Goal: Task Accomplishment & Management: Manage account settings

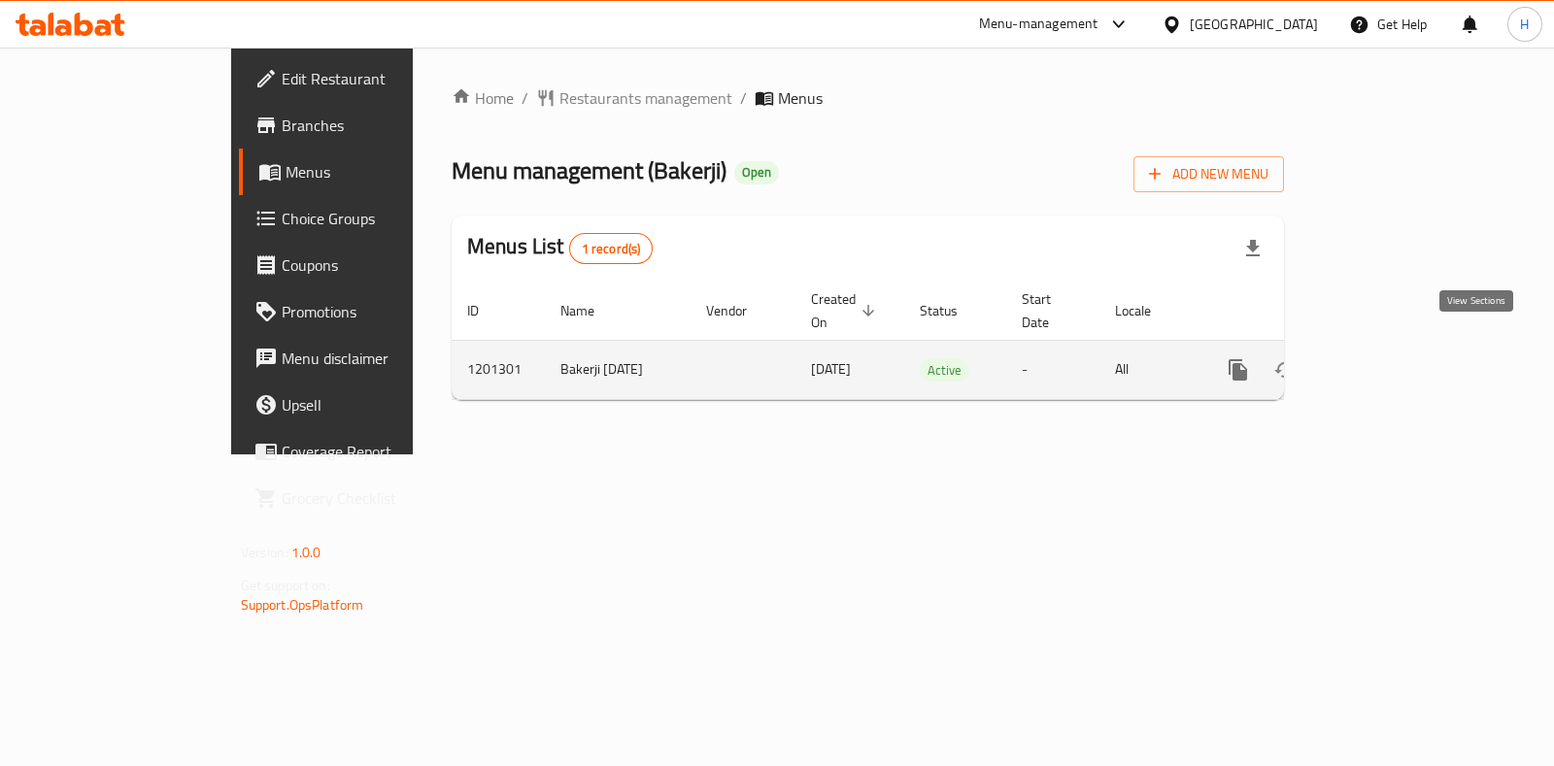
click at [1390, 358] on icon "enhanced table" at bounding box center [1378, 369] width 23 height 23
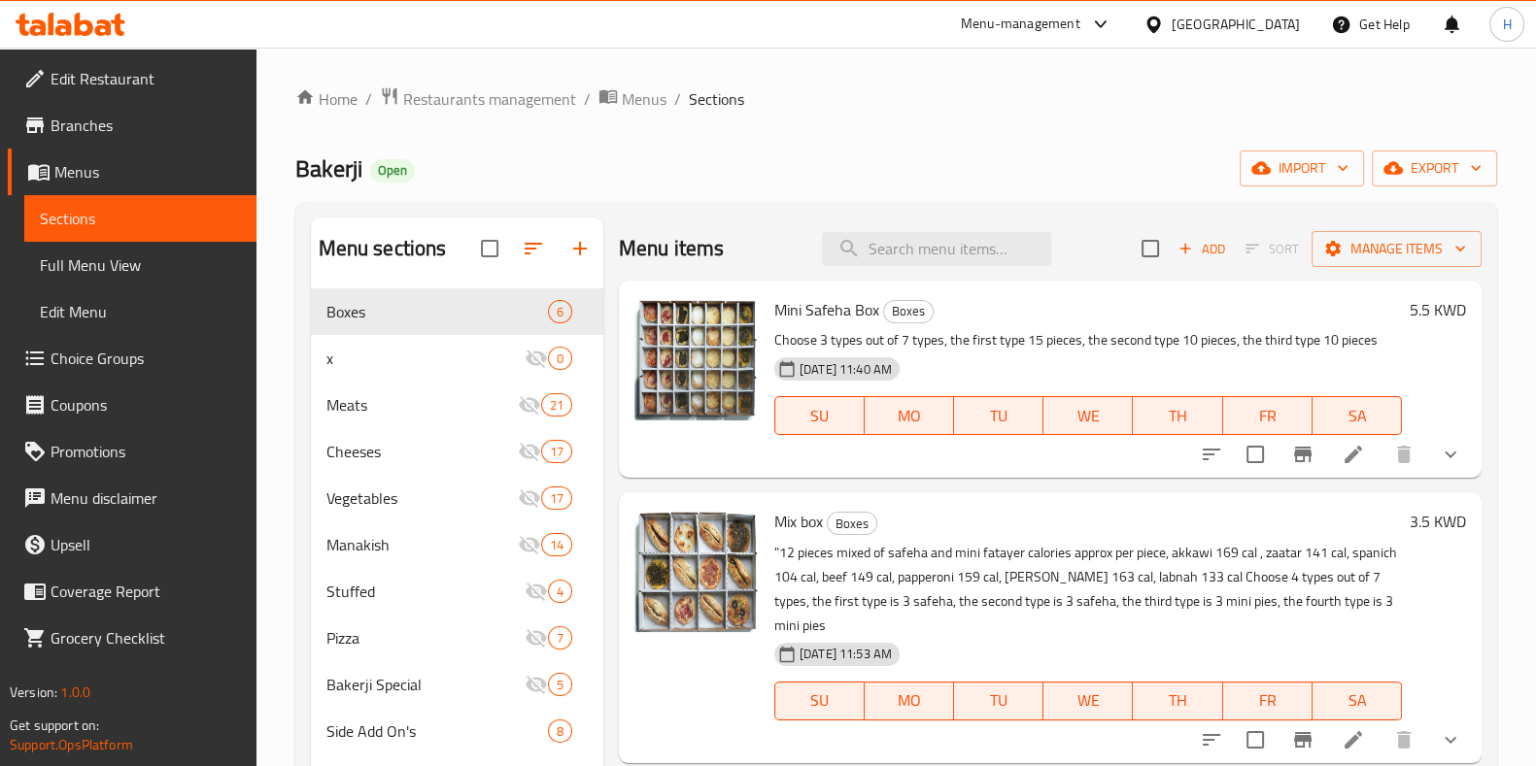
click at [140, 360] on span "Choice Groups" at bounding box center [146, 358] width 190 height 23
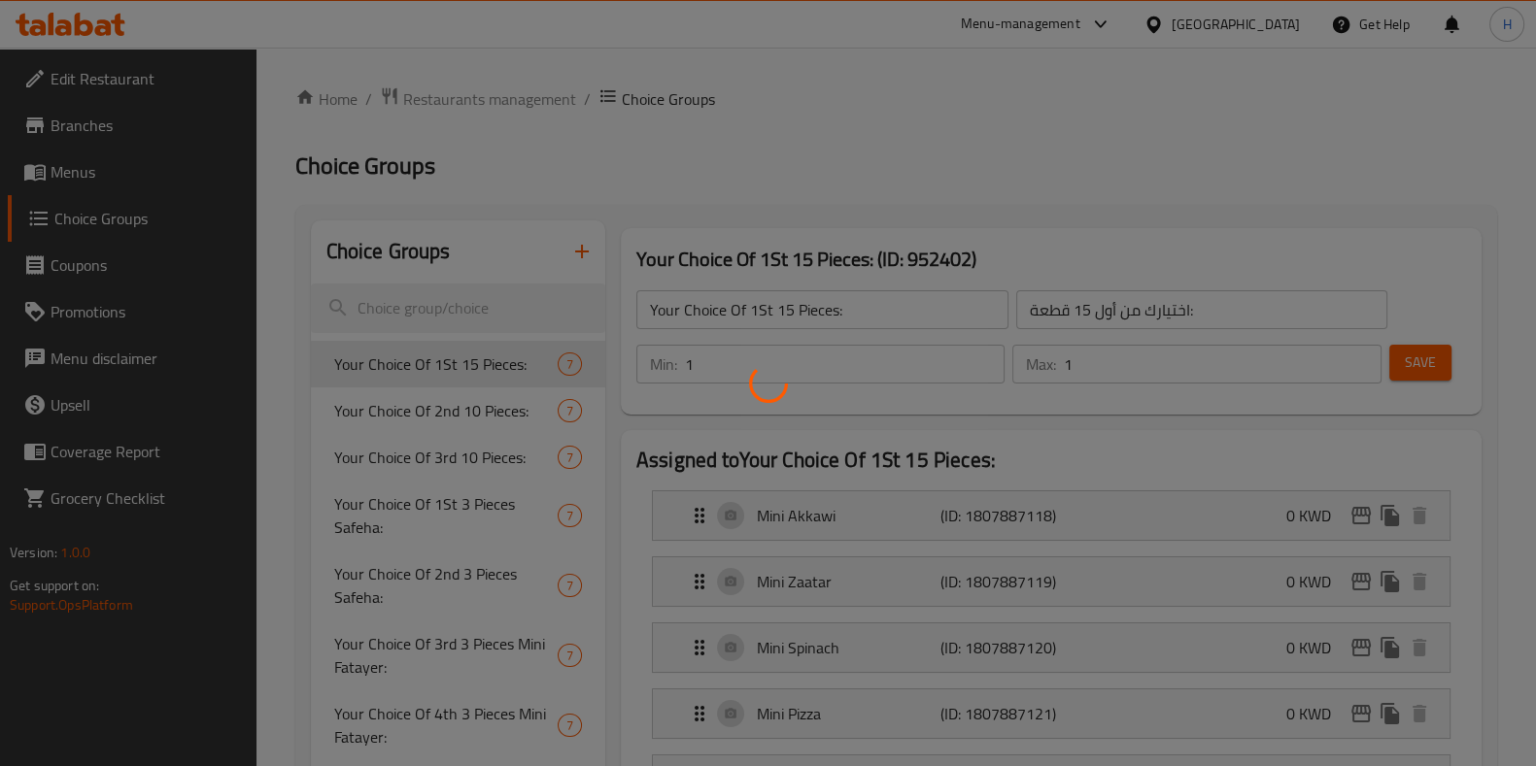
scroll to position [120, 0]
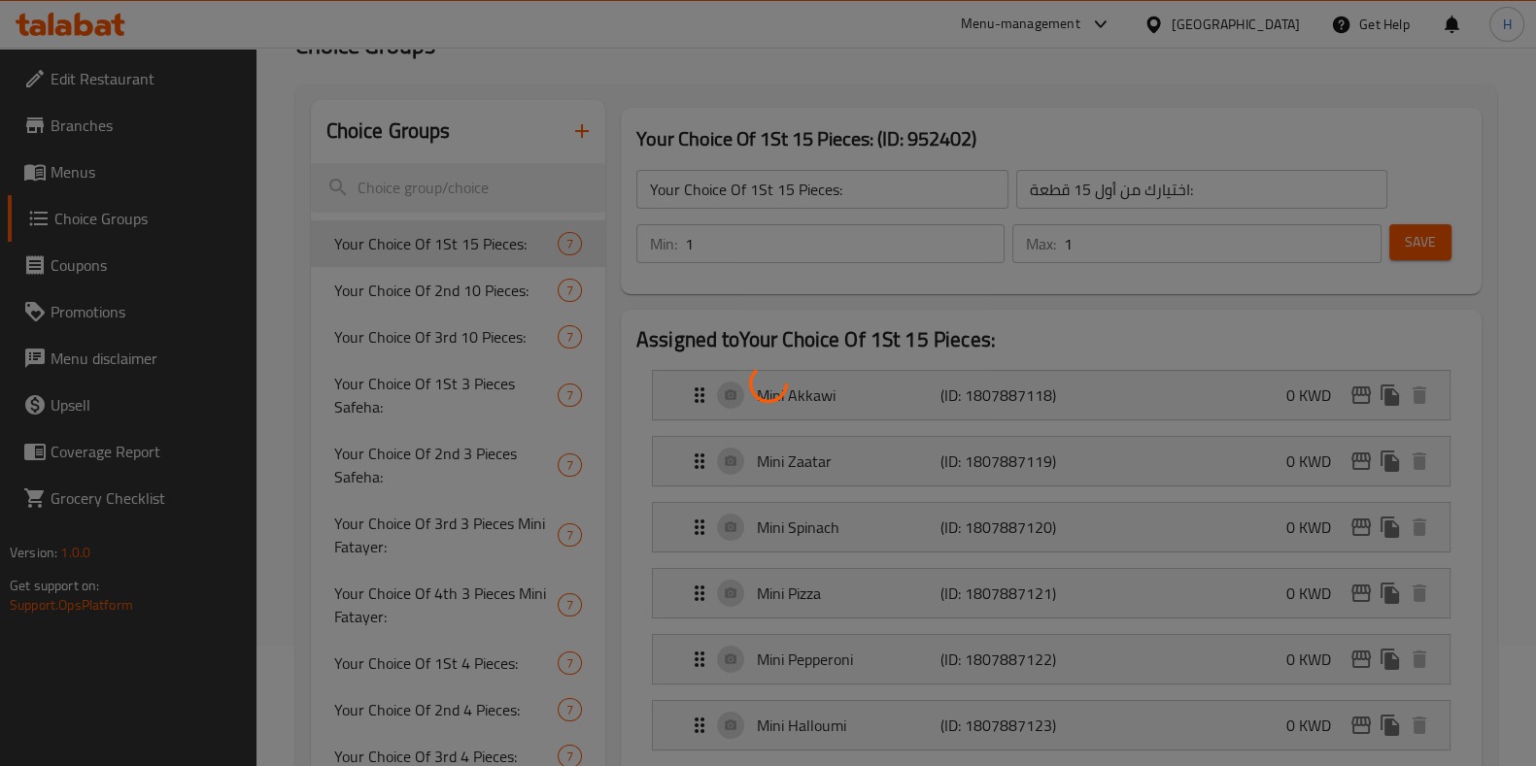
click at [78, 180] on div at bounding box center [768, 383] width 1536 height 766
click at [68, 177] on div at bounding box center [768, 383] width 1536 height 766
click at [49, 174] on div at bounding box center [768, 383] width 1536 height 766
click at [69, 177] on div at bounding box center [768, 383] width 1536 height 766
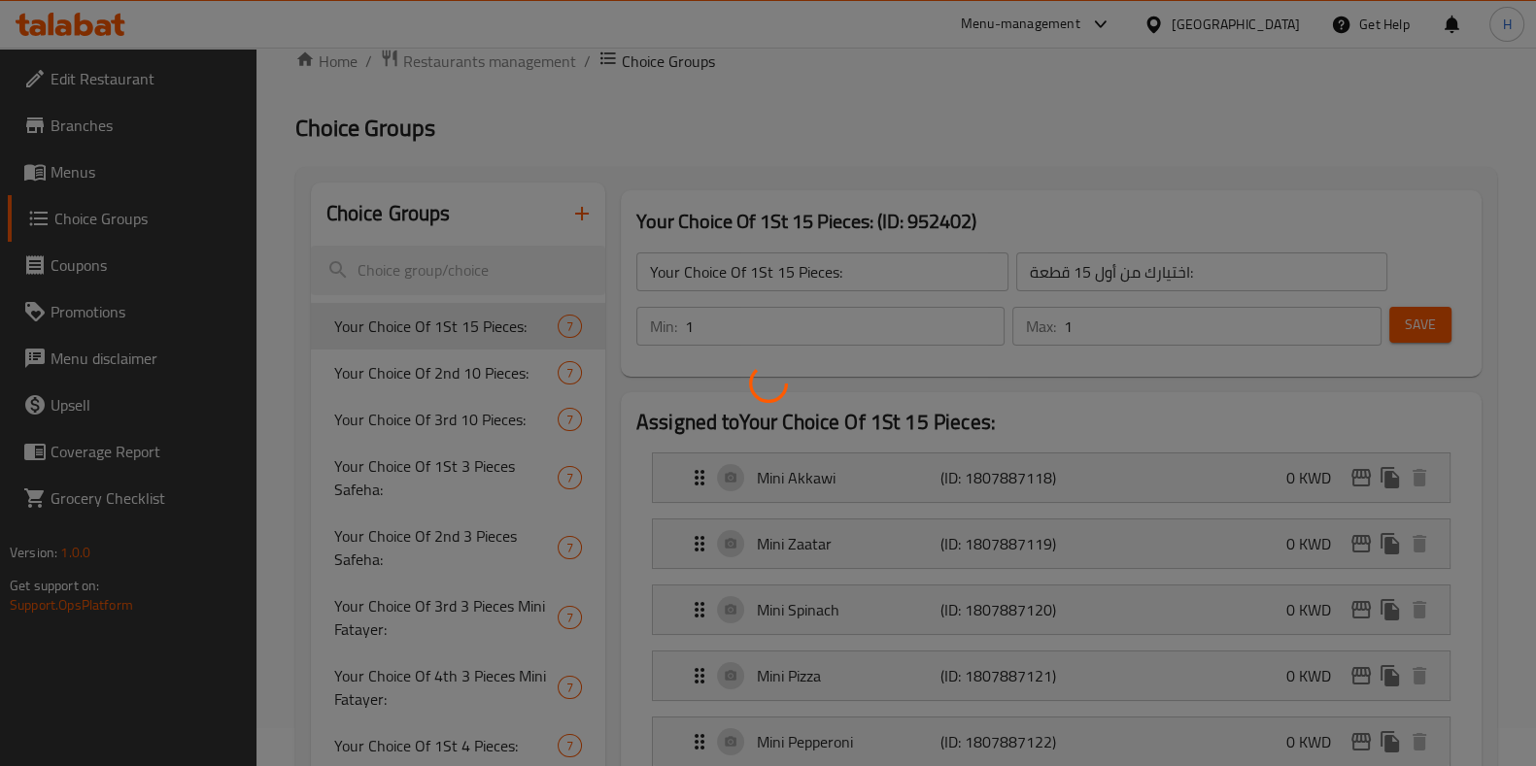
scroll to position [0, 0]
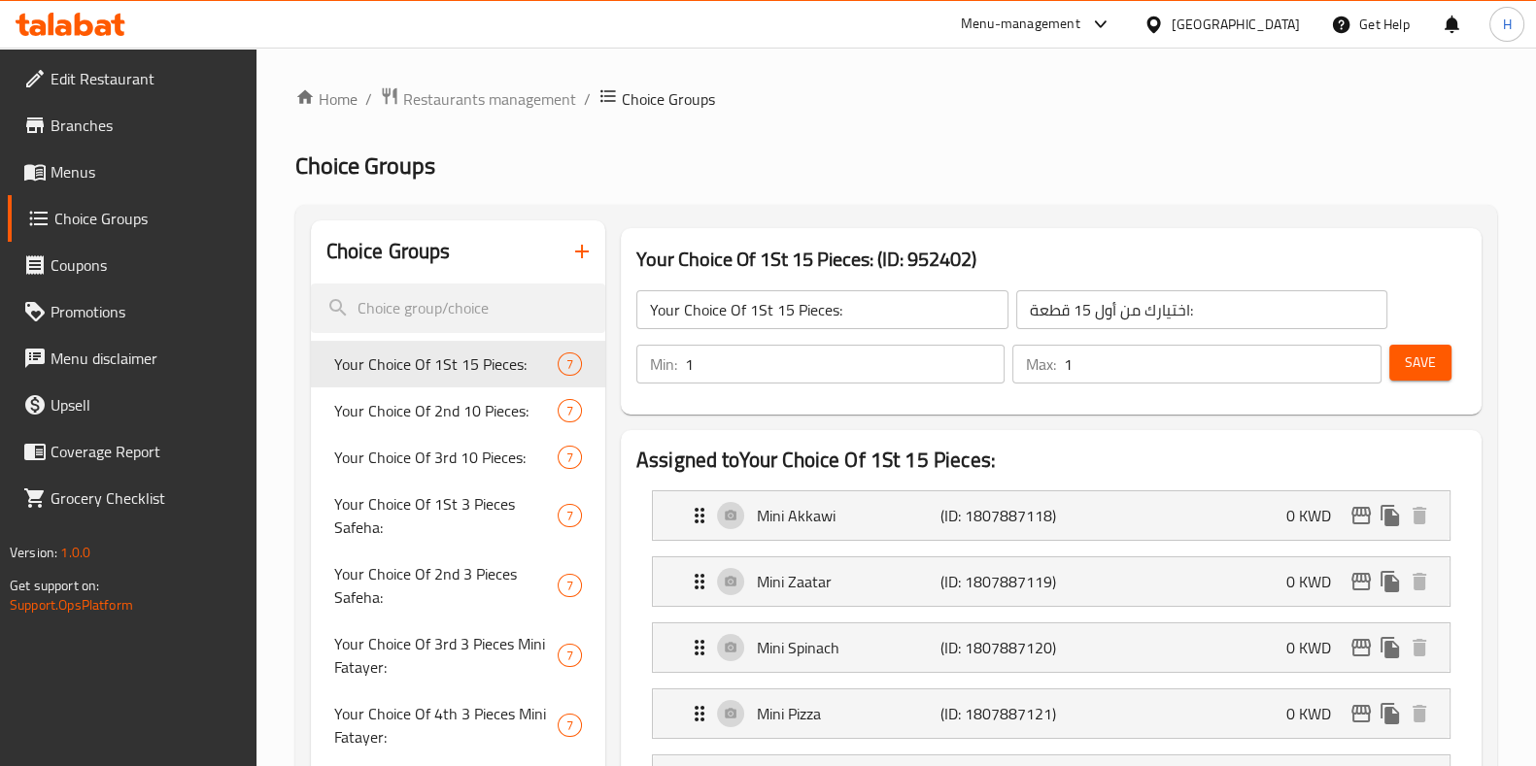
click at [64, 176] on div at bounding box center [768, 383] width 1536 height 766
click at [92, 176] on span "Menus" at bounding box center [146, 171] width 190 height 23
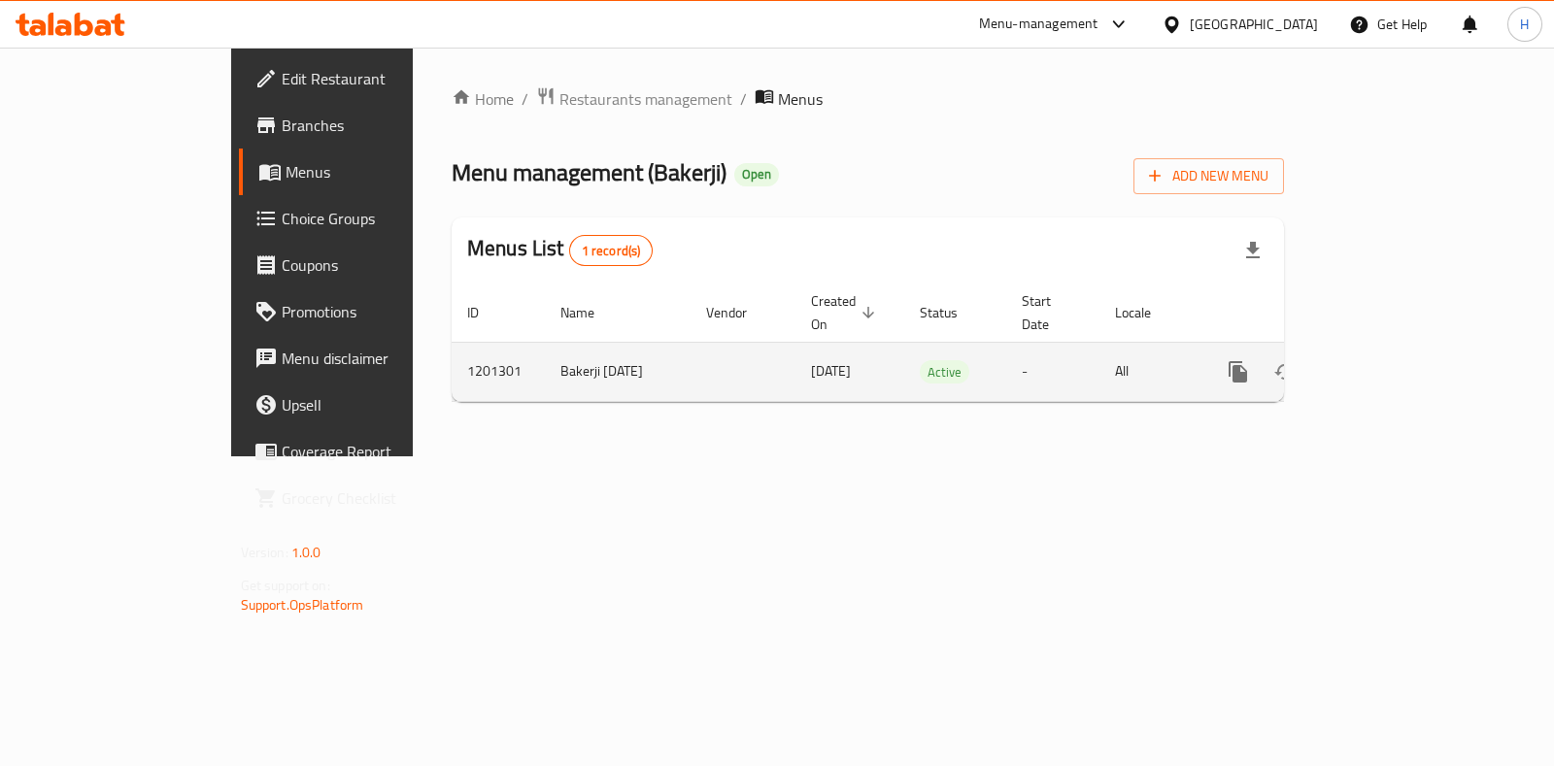
click at [1390, 360] on icon "enhanced table" at bounding box center [1378, 371] width 23 height 23
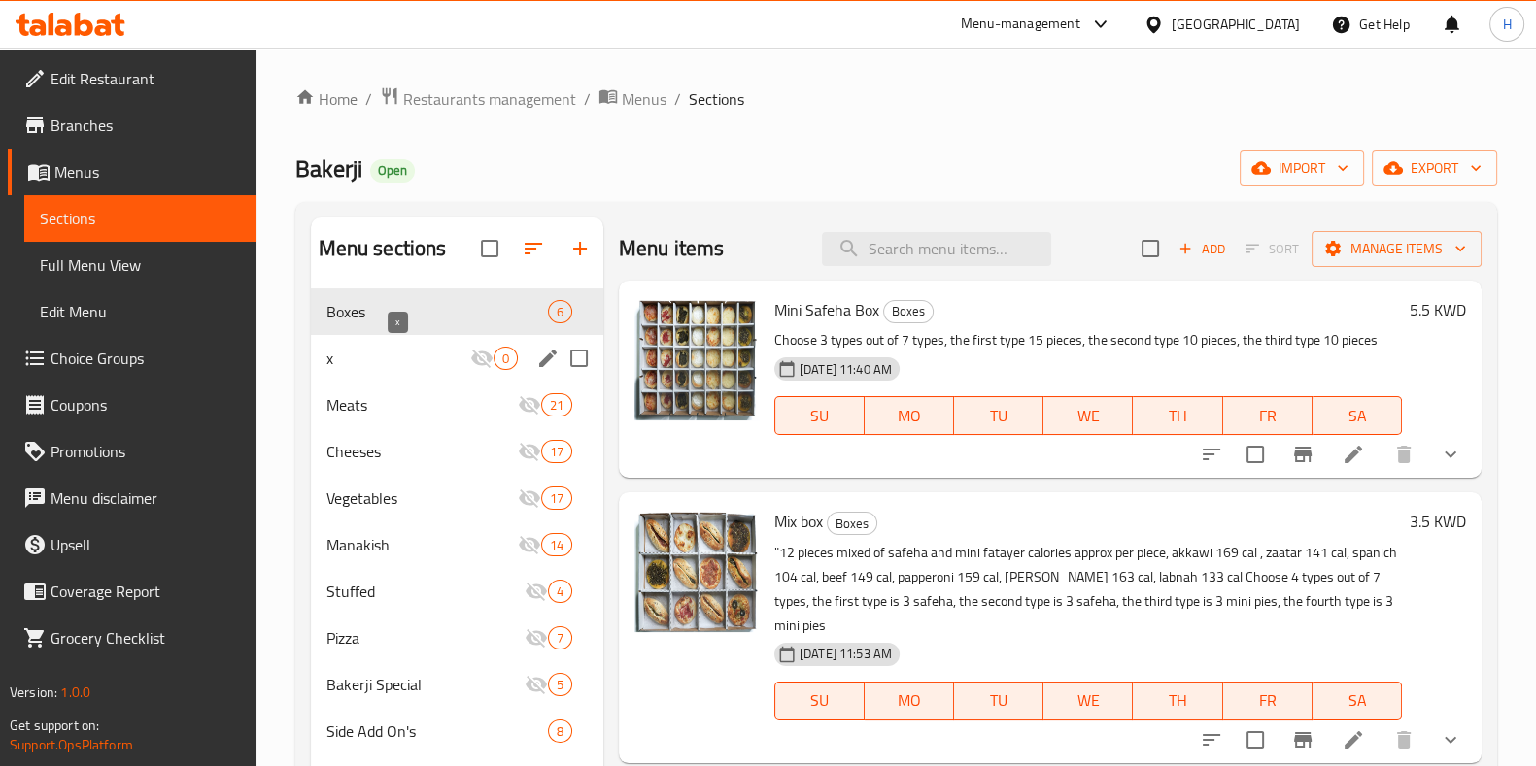
click at [393, 361] on span "x" at bounding box center [398, 358] width 144 height 23
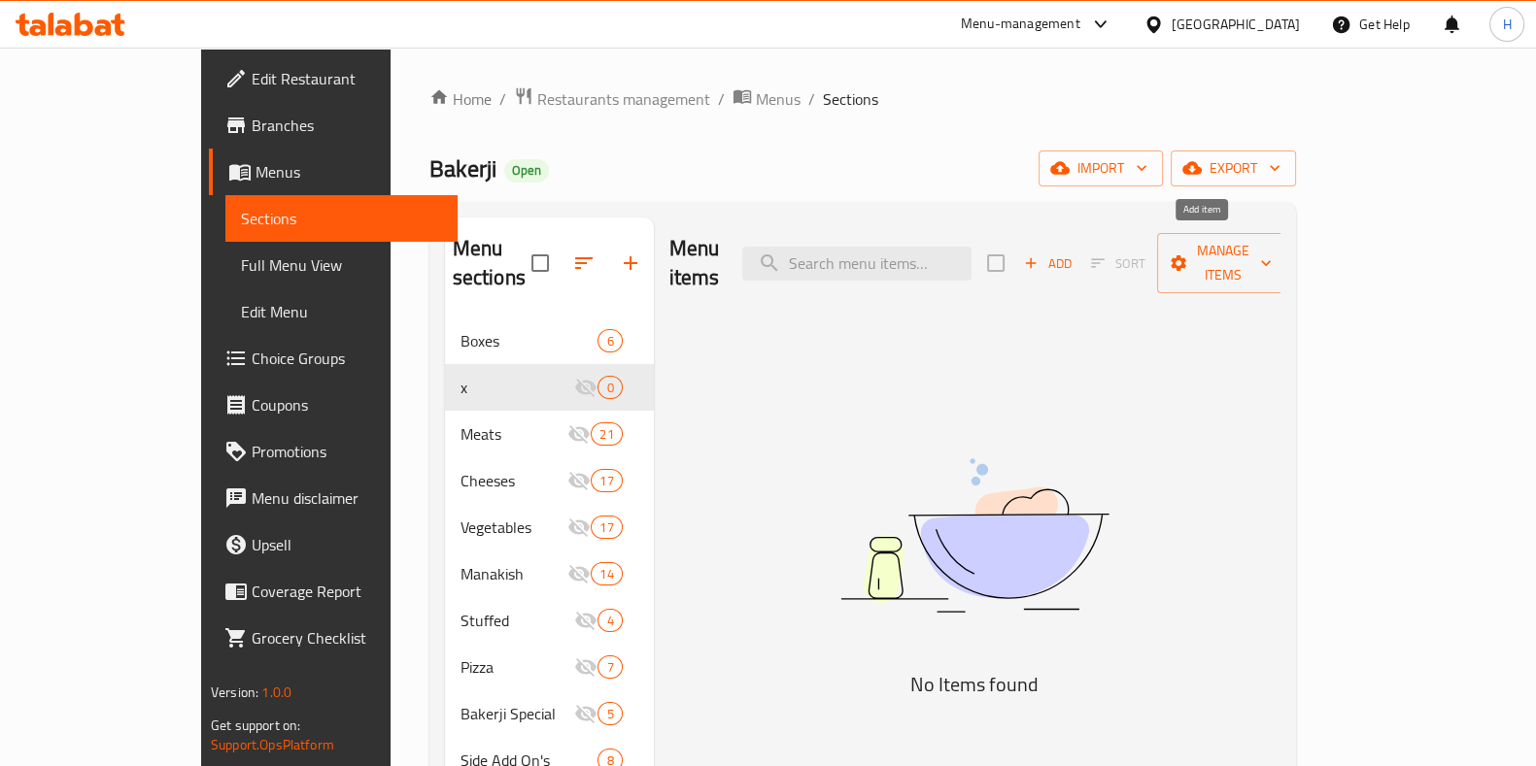
click at [1073, 253] on span "Add" at bounding box center [1047, 264] width 52 height 22
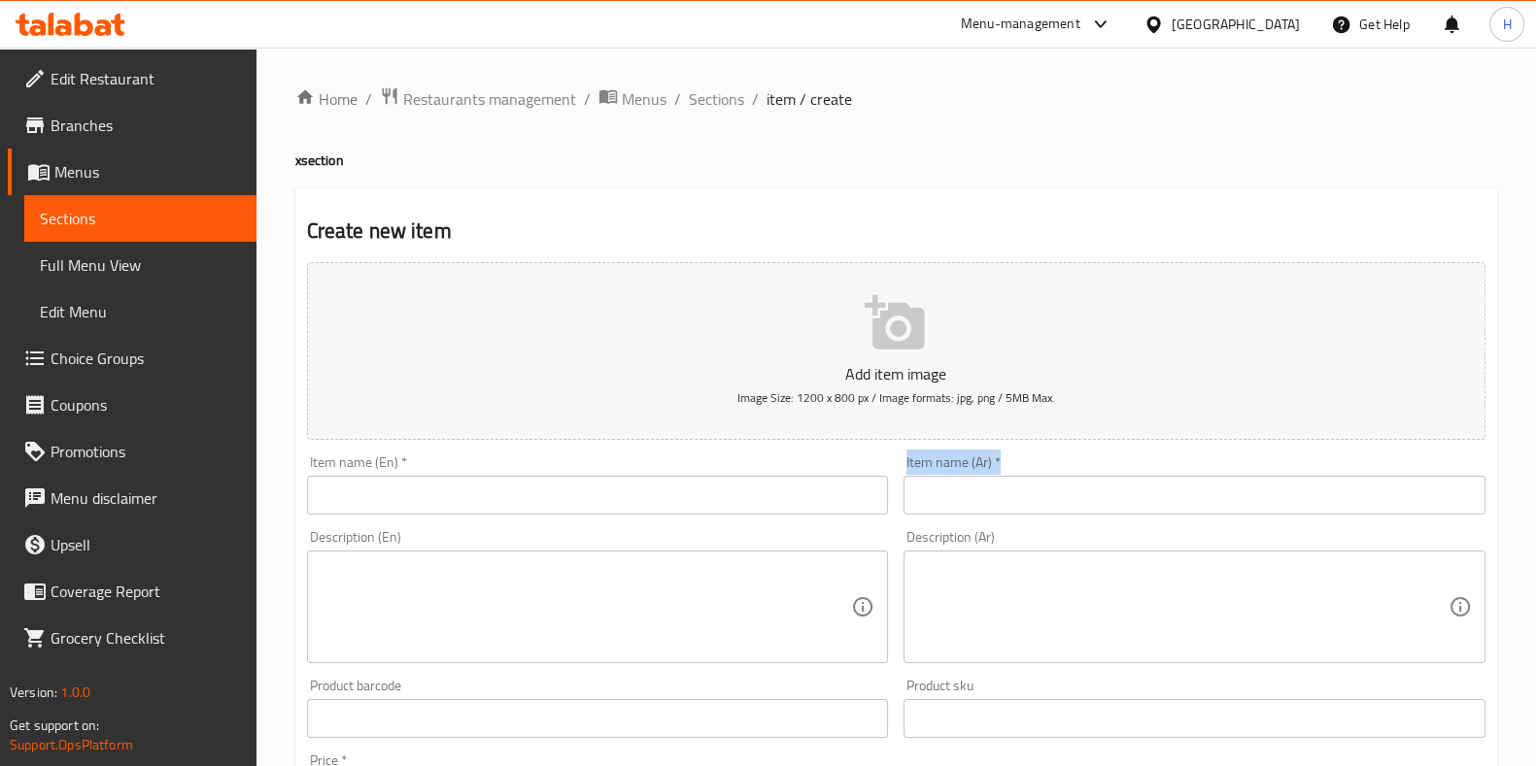
drag, startPoint x: 1025, startPoint y: 472, endPoint x: 1011, endPoint y: 487, distance: 19.9
click at [1011, 487] on div "Item name (Ar)   * Item name (Ar) *" at bounding box center [1194, 485] width 597 height 75
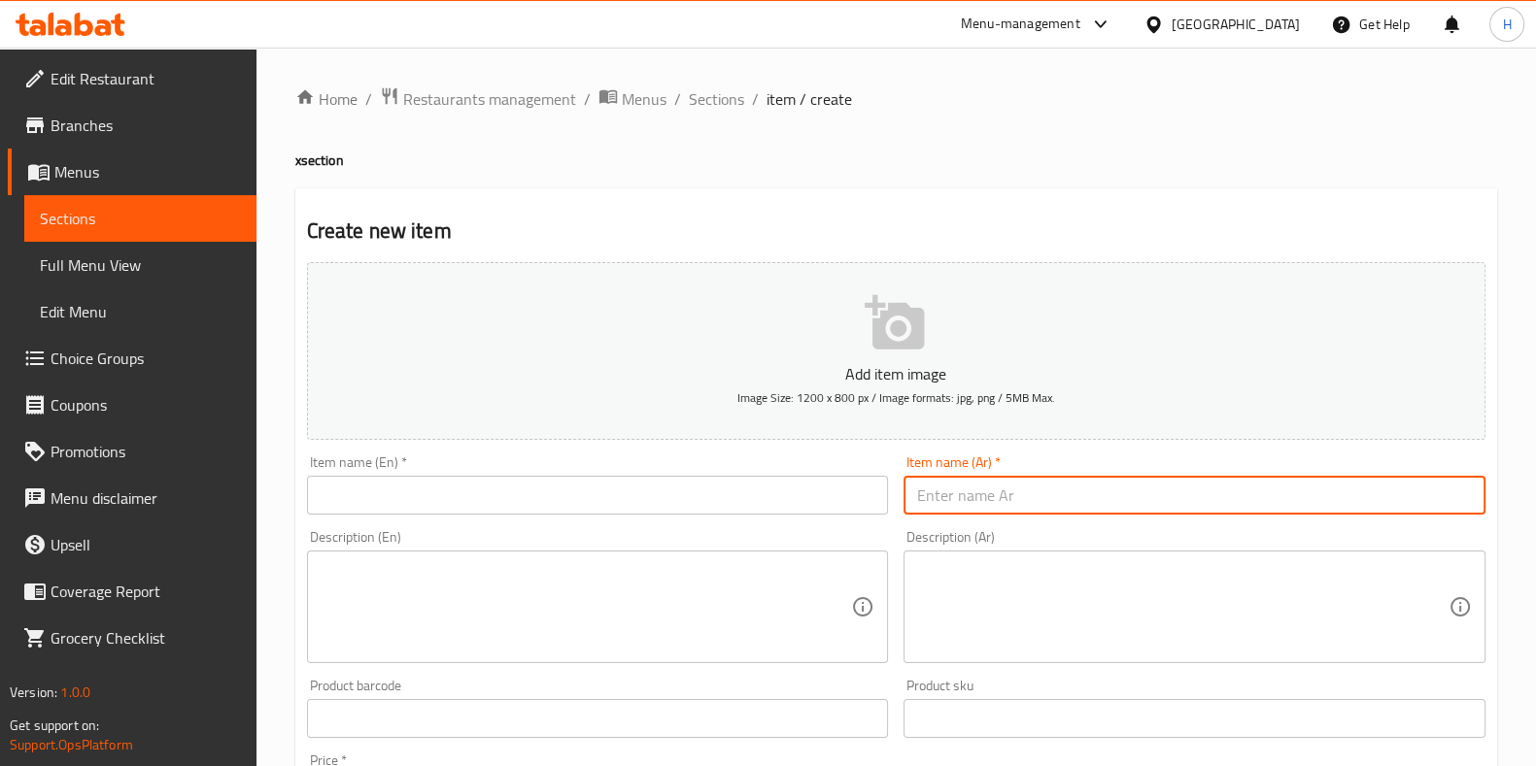
click at [1011, 487] on input "text" at bounding box center [1194, 495] width 582 height 39
paste input "بيدا"
type input "بيدا"
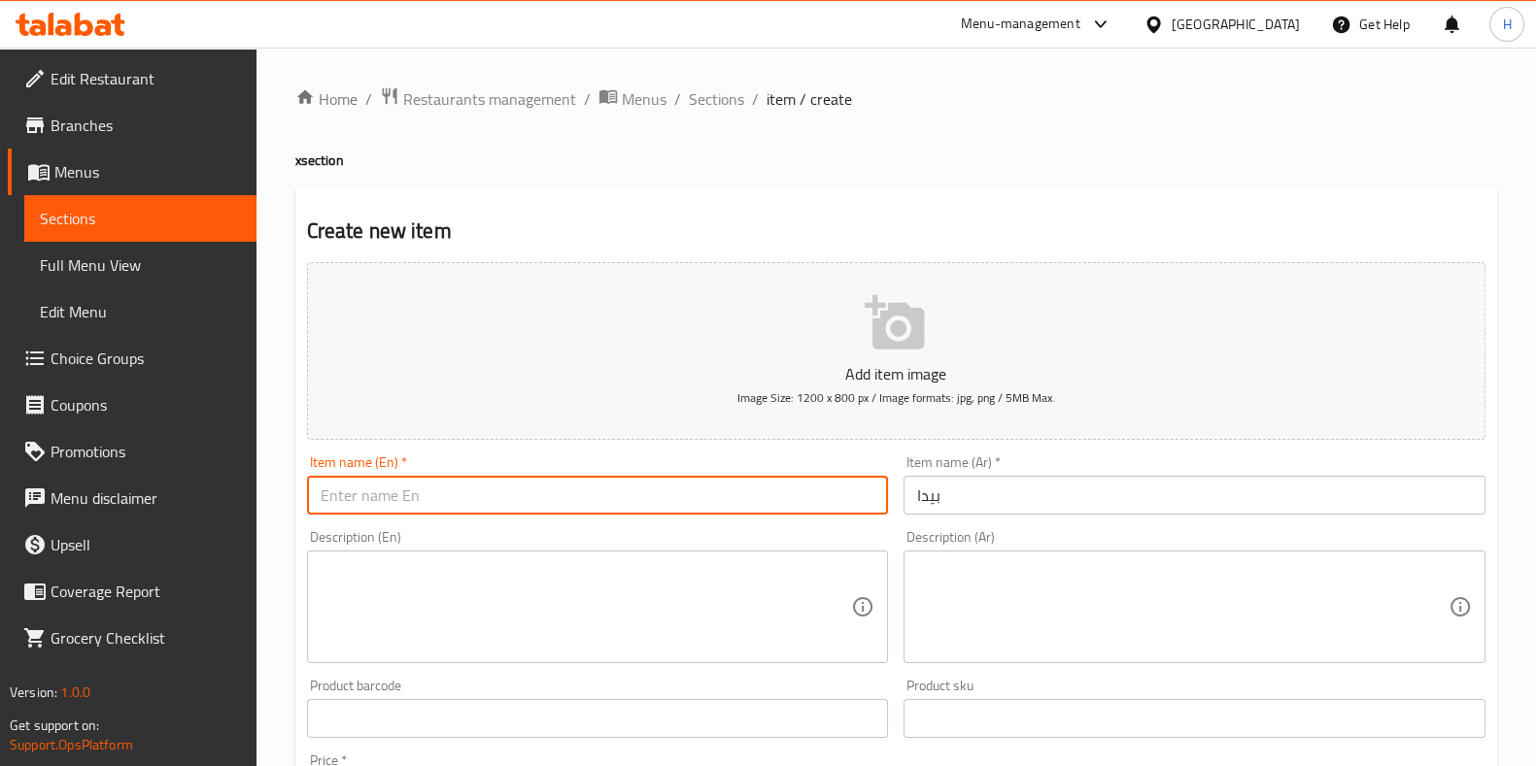
click at [491, 489] on input "text" at bounding box center [598, 495] width 582 height 39
click at [435, 495] on input "text" at bounding box center [598, 495] width 582 height 39
paste input "Pide"
type input "Pide"
click at [940, 618] on textarea at bounding box center [1182, 607] width 531 height 92
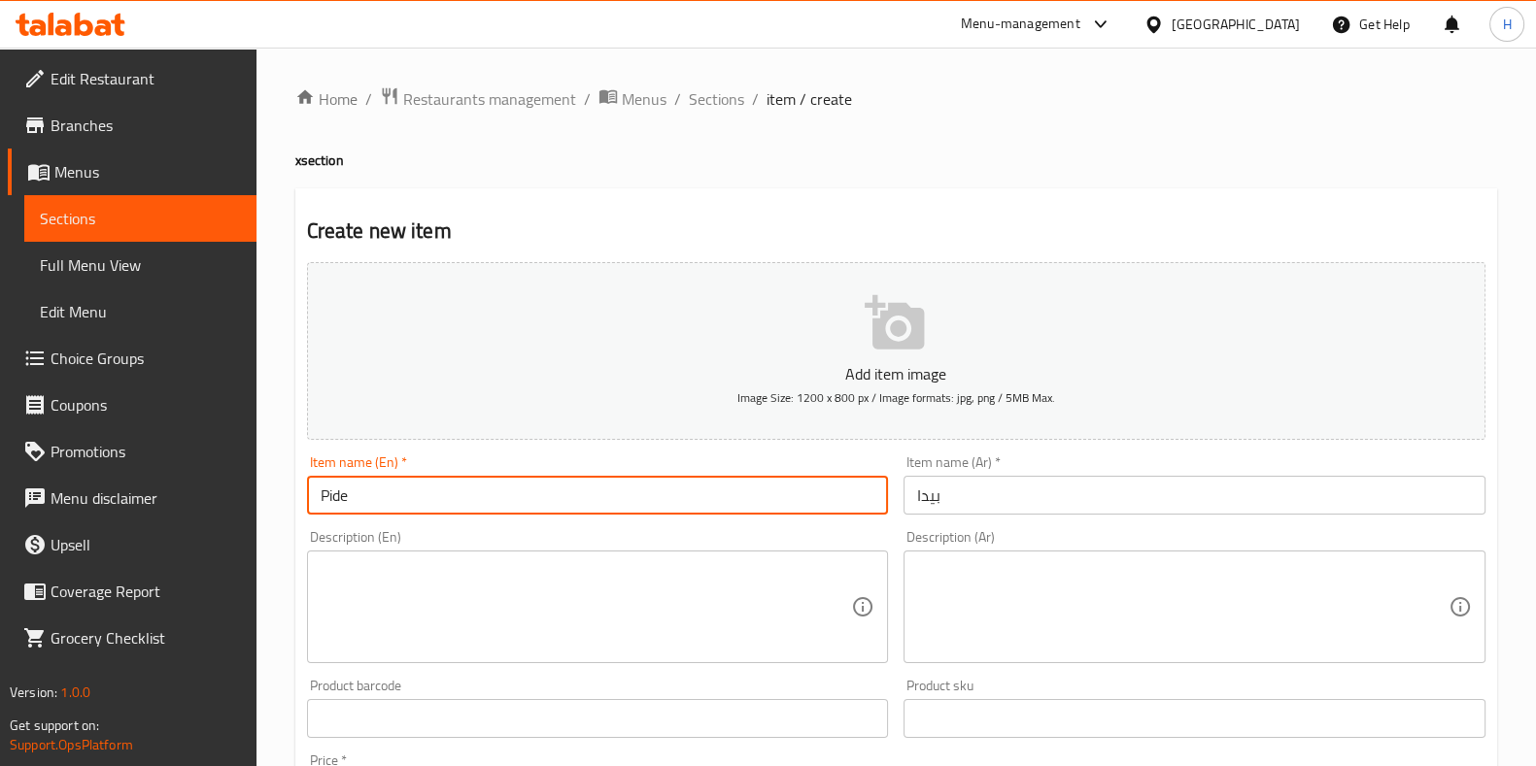
paste textarea "خبز تركي محشو بالفرن."
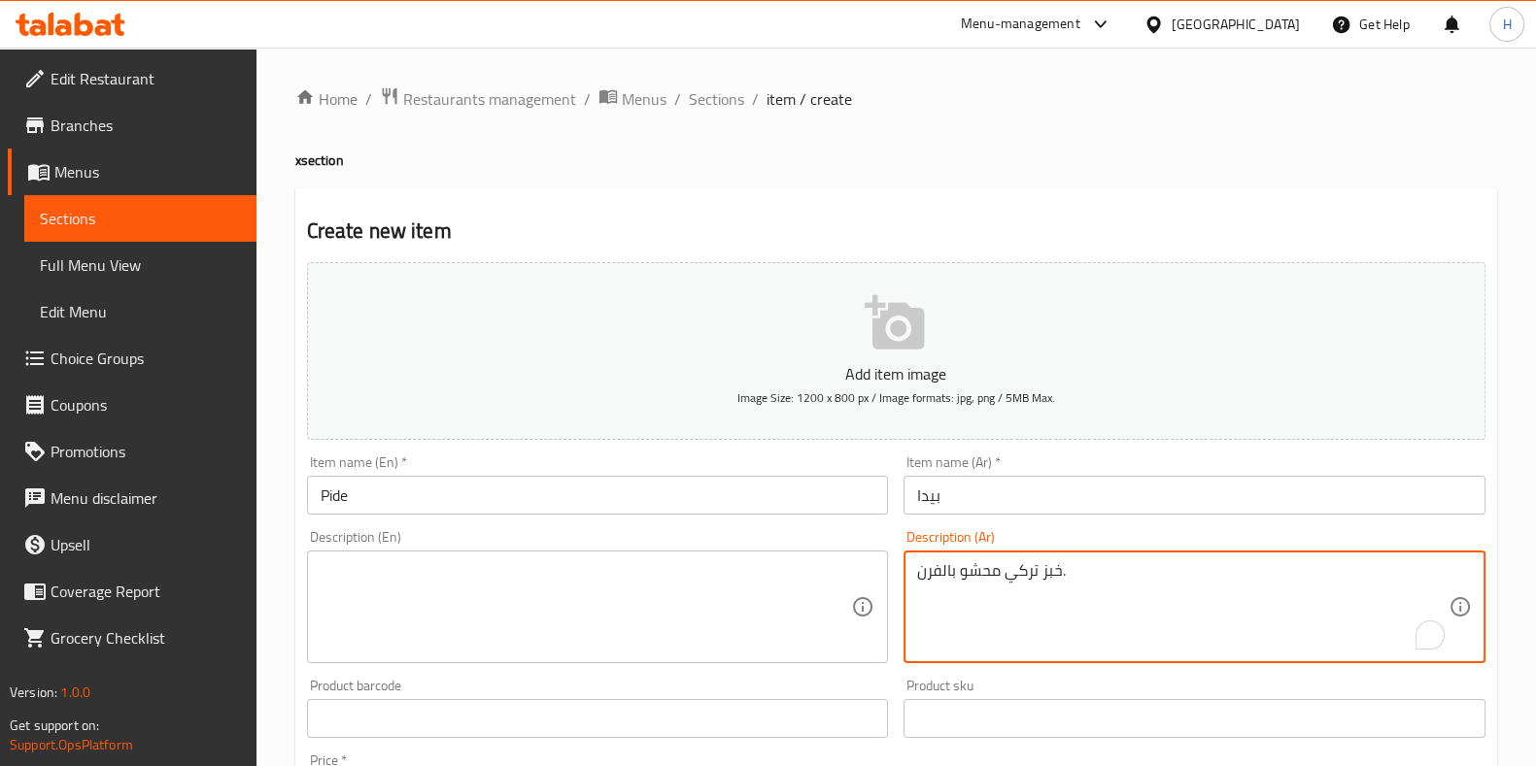
type textarea "خبز تركي محشو بالفرن."
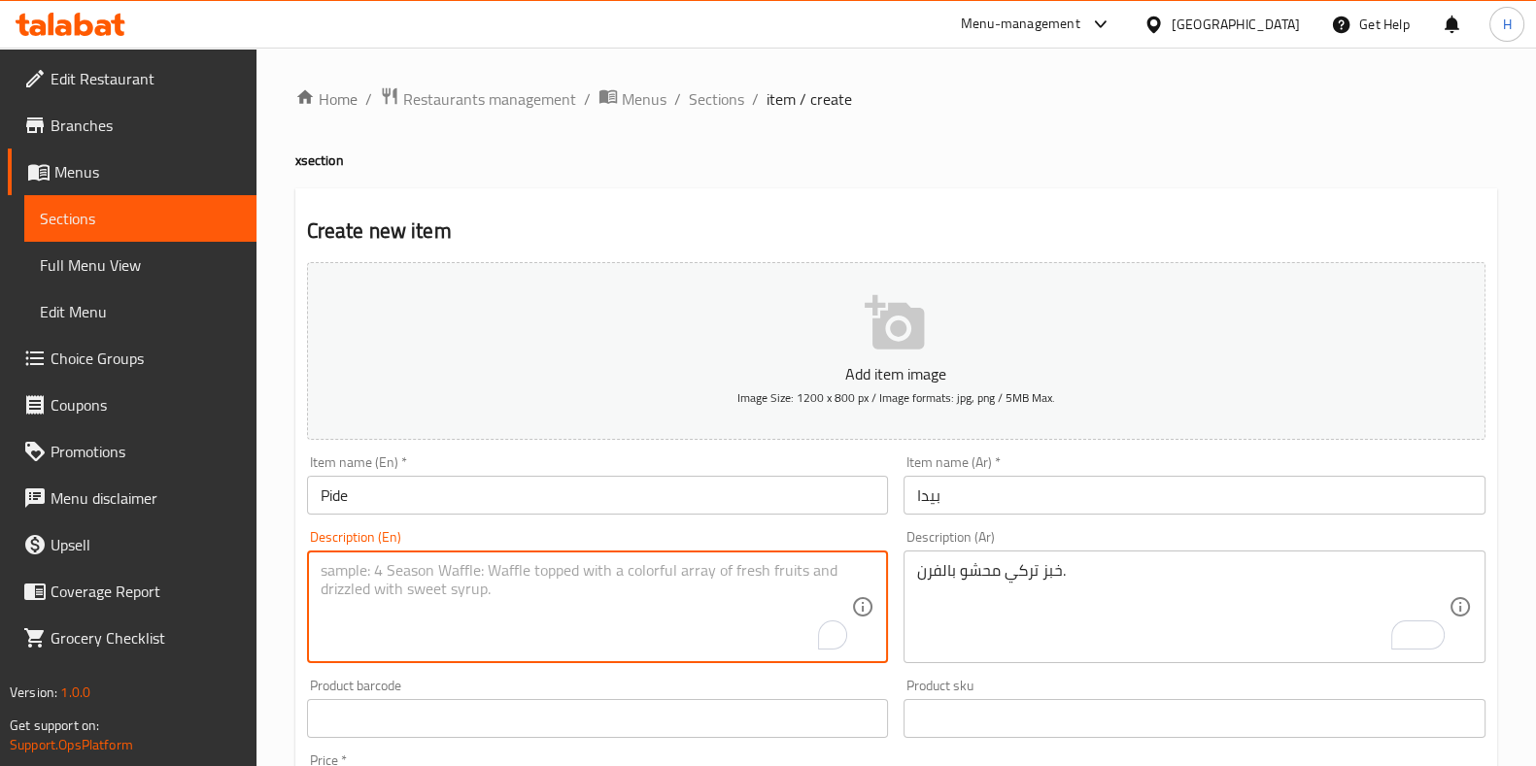
click at [618, 582] on textarea "To enrich screen reader interactions, please activate Accessibility in Grammarl…" at bounding box center [586, 607] width 531 height 92
click at [439, 573] on textarea "Turkish oven baked staffed bread" at bounding box center [586, 607] width 531 height 92
click at [473, 580] on textarea "Turkish oven-baked staffed bread" at bounding box center [586, 607] width 531 height 92
click at [516, 580] on textarea "Turkish oven-baked stuffed bread" at bounding box center [586, 607] width 531 height 92
type textarea "Turkish oven-baked stuffed bread"
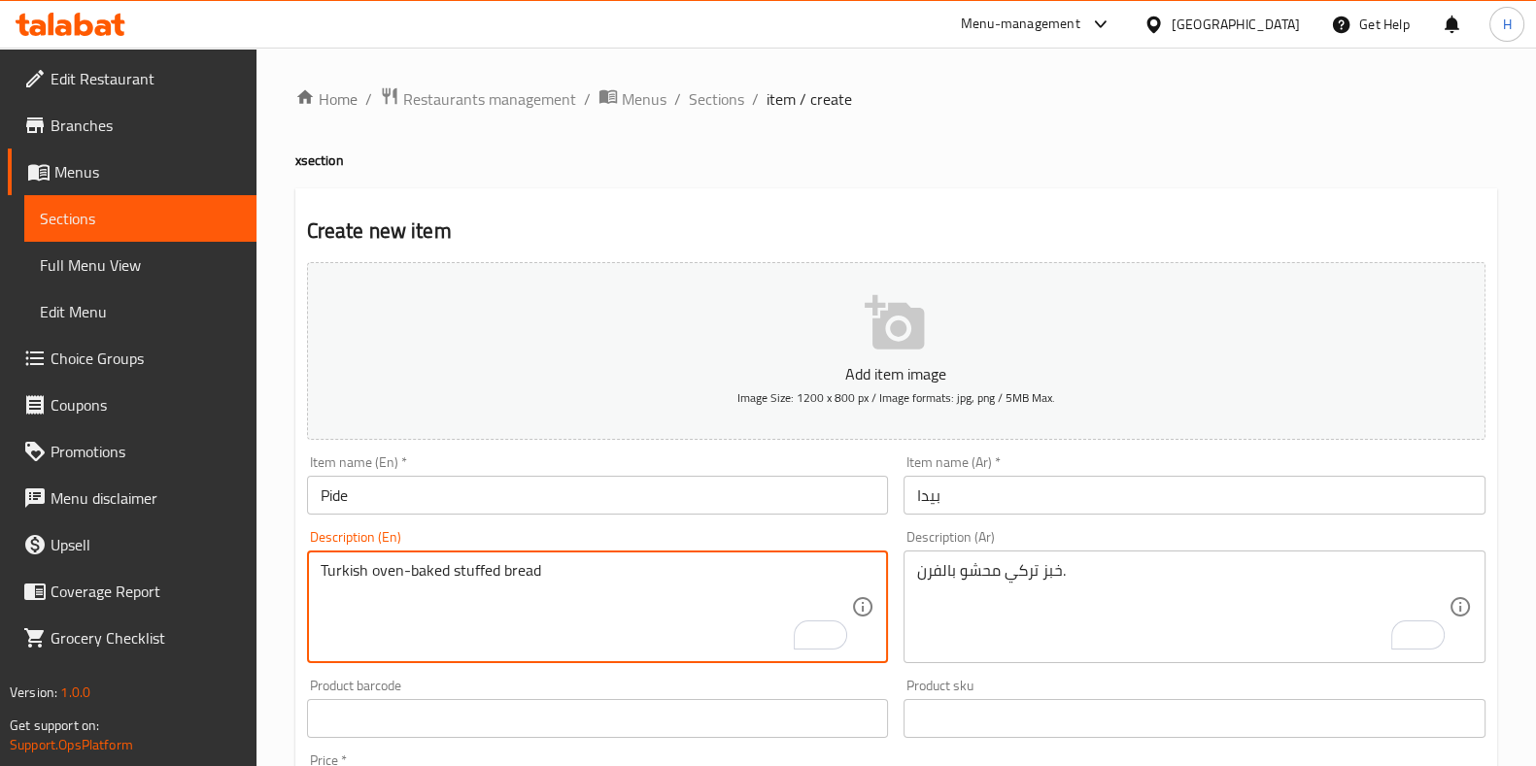
click at [559, 588] on textarea "Turkish oven-baked stuffed bread" at bounding box center [586, 607] width 531 height 92
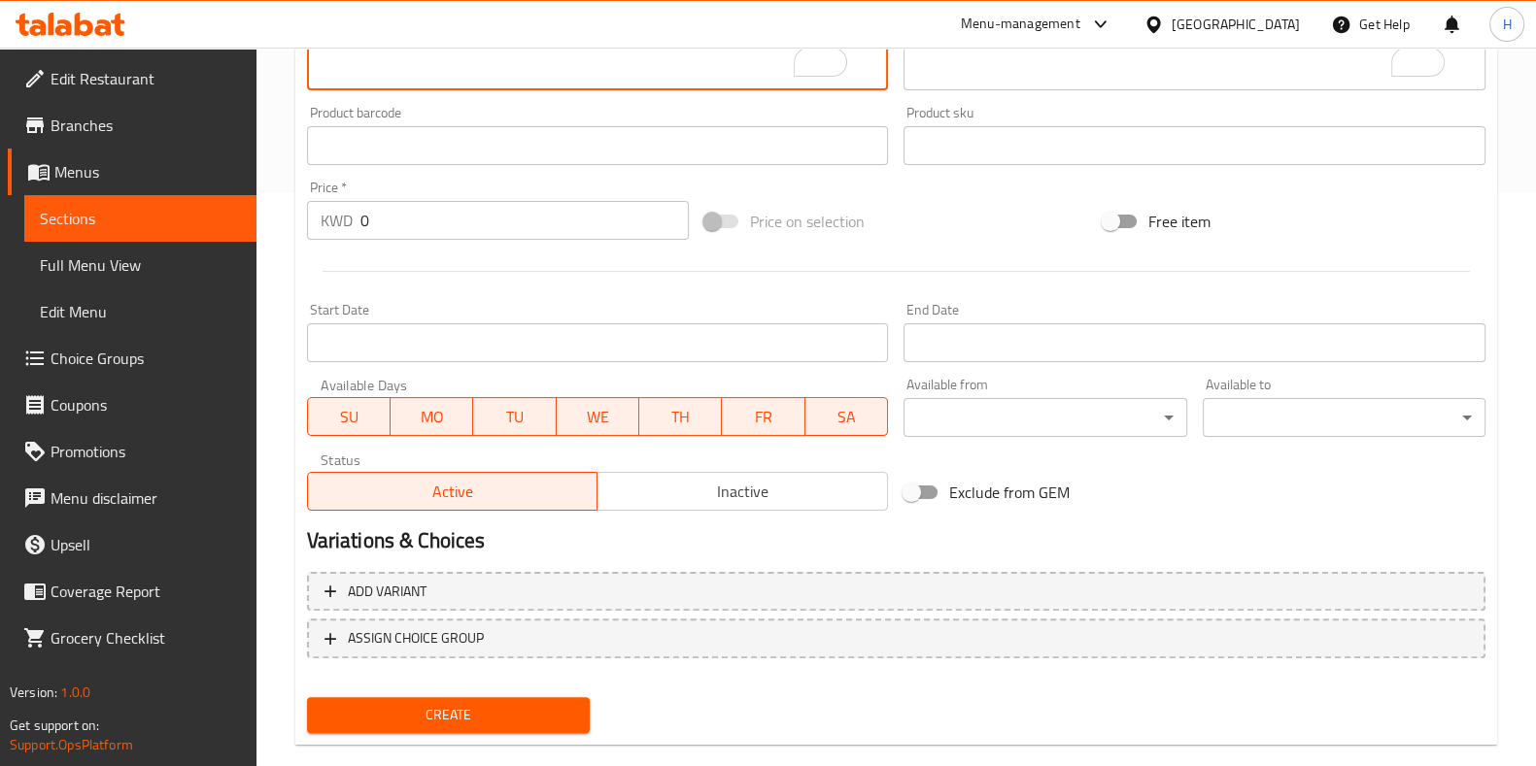
scroll to position [604, 0]
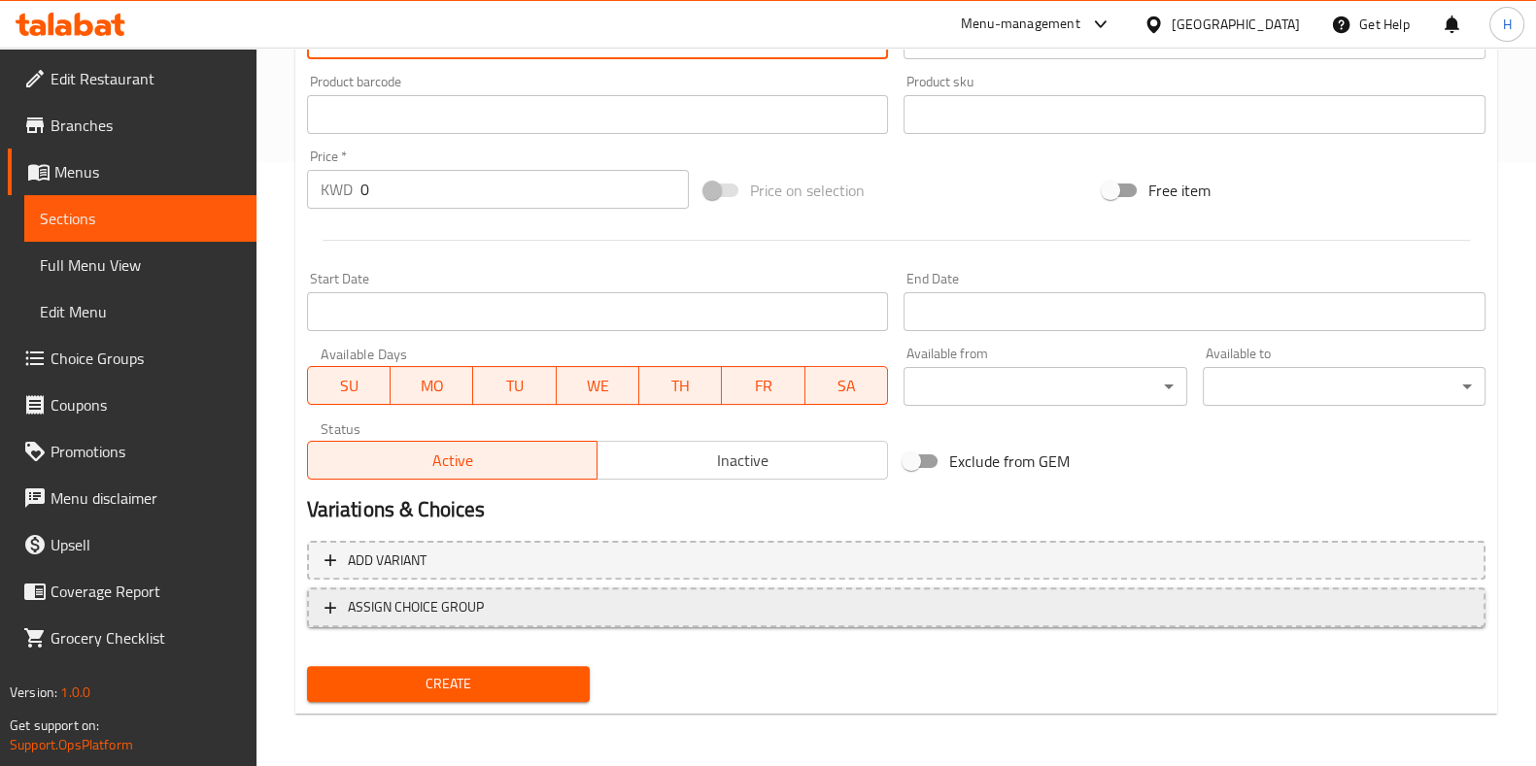
click at [443, 604] on span "ASSIGN CHOICE GROUP" at bounding box center [416, 607] width 136 height 24
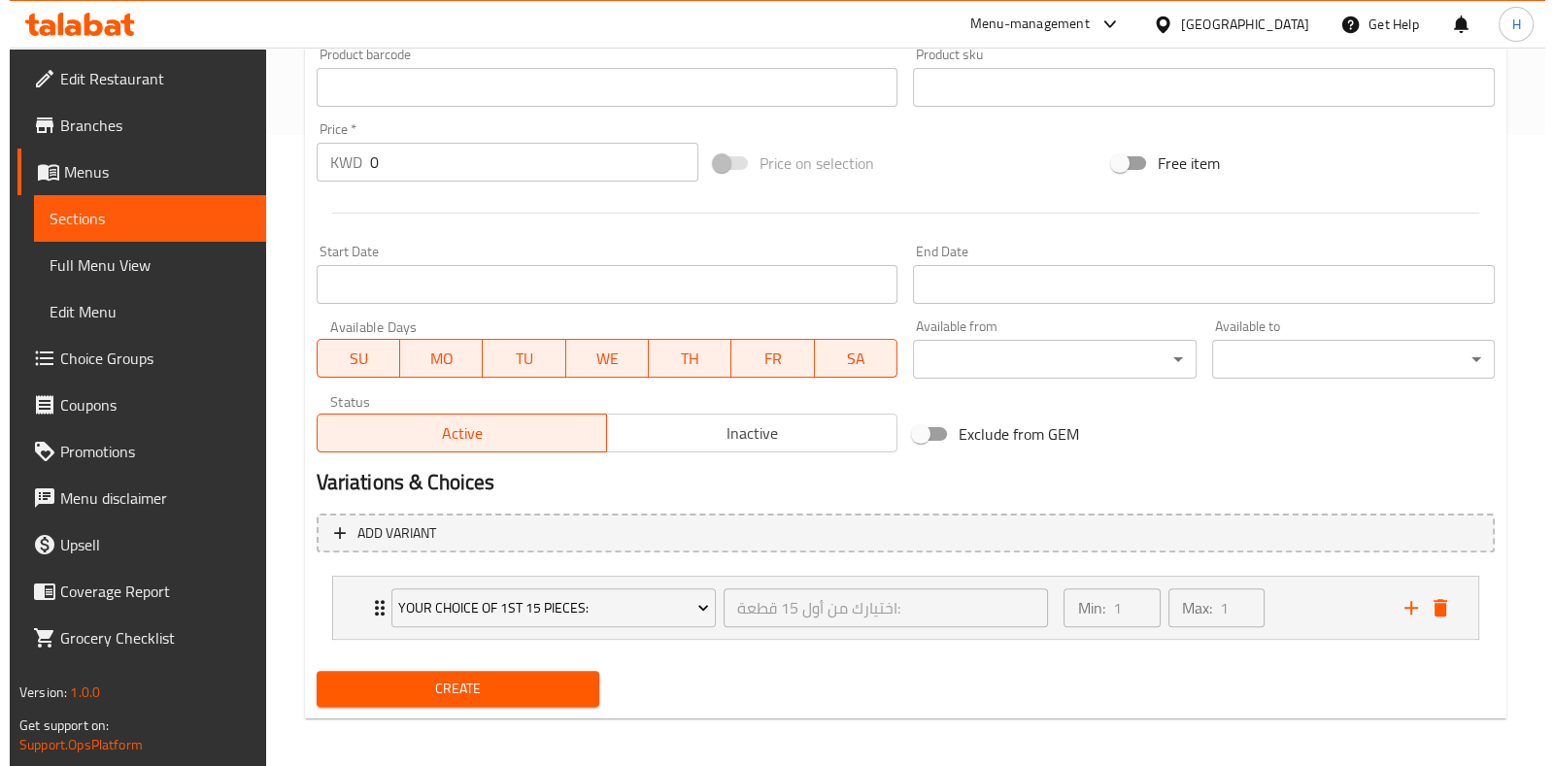
scroll to position [636, 0]
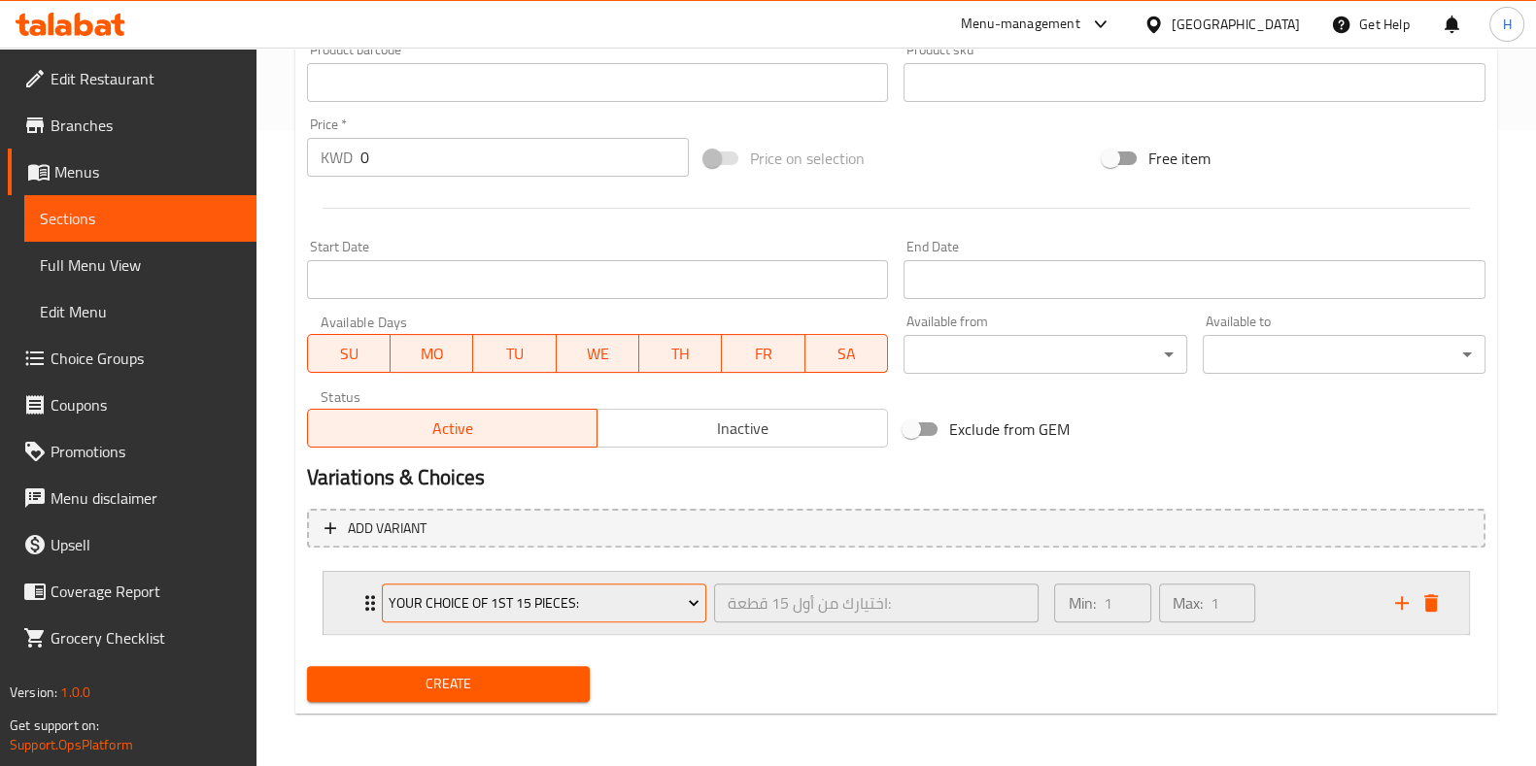
click at [622, 601] on span "Your Choice Of 1St 15 Pieces:" at bounding box center [544, 604] width 311 height 24
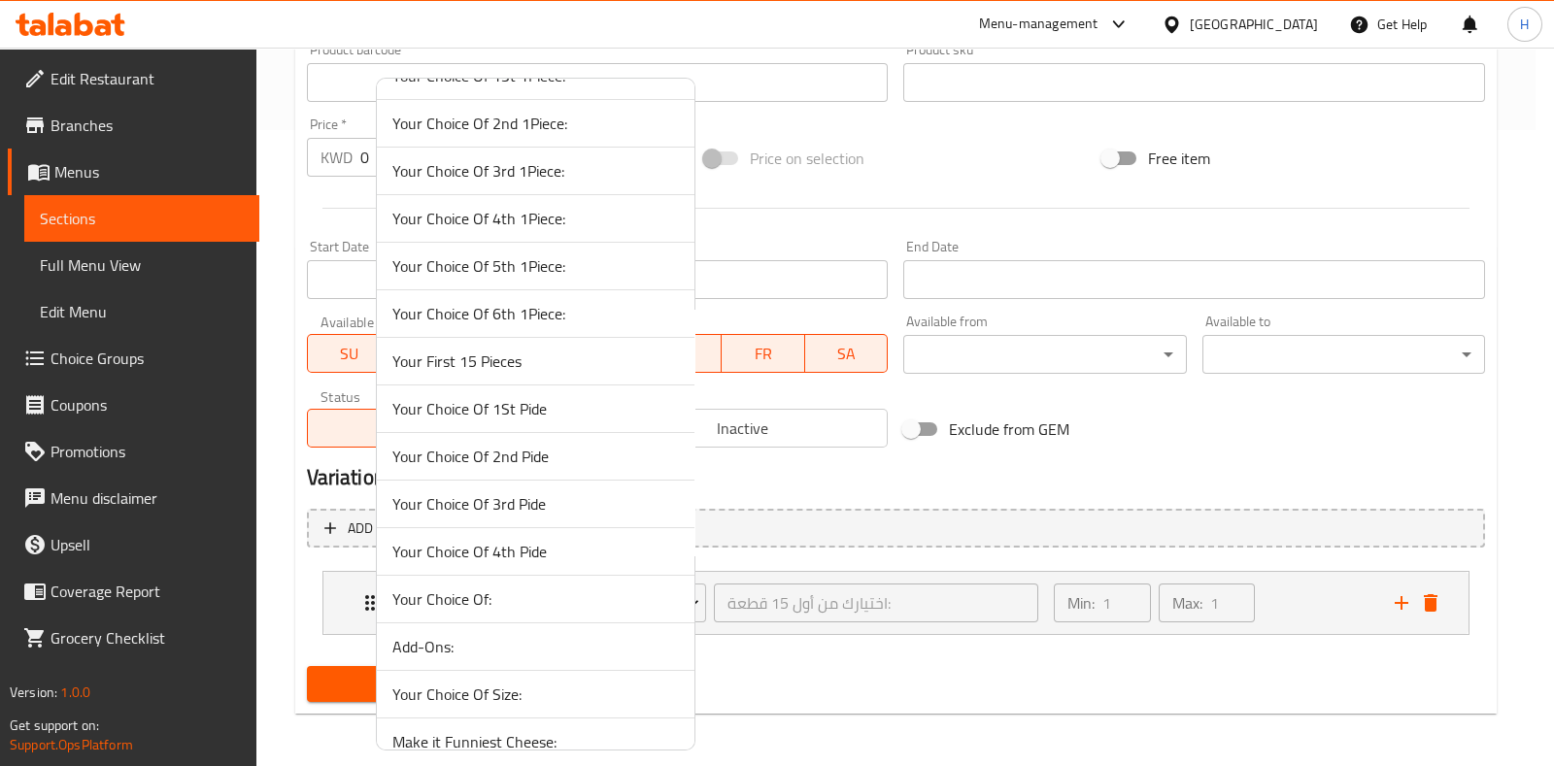
scroll to position [607, 0]
click at [527, 308] on span "Your Choice Of 1St Pide" at bounding box center [535, 311] width 287 height 23
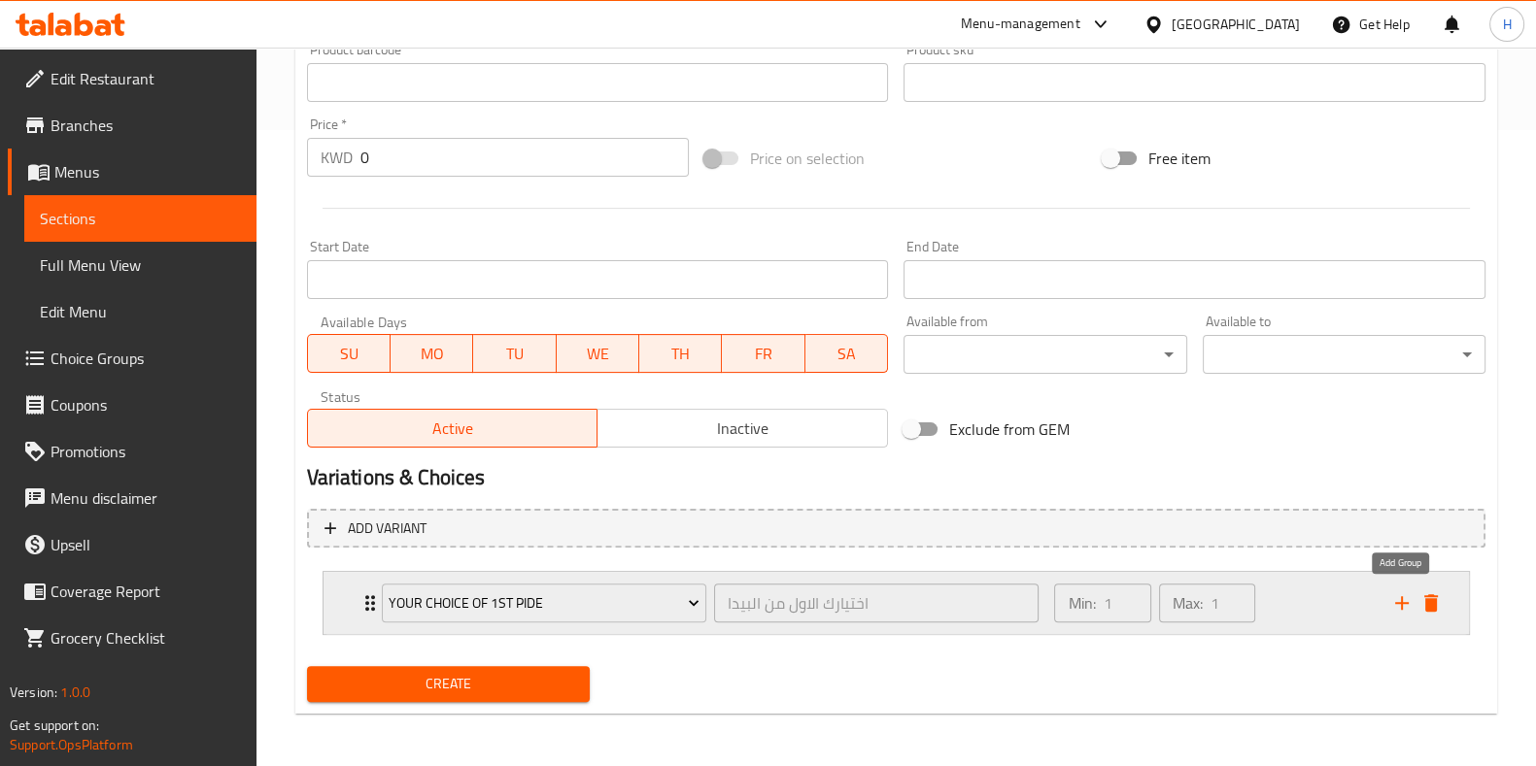
click at [1397, 608] on icon "add" at bounding box center [1401, 603] width 23 height 23
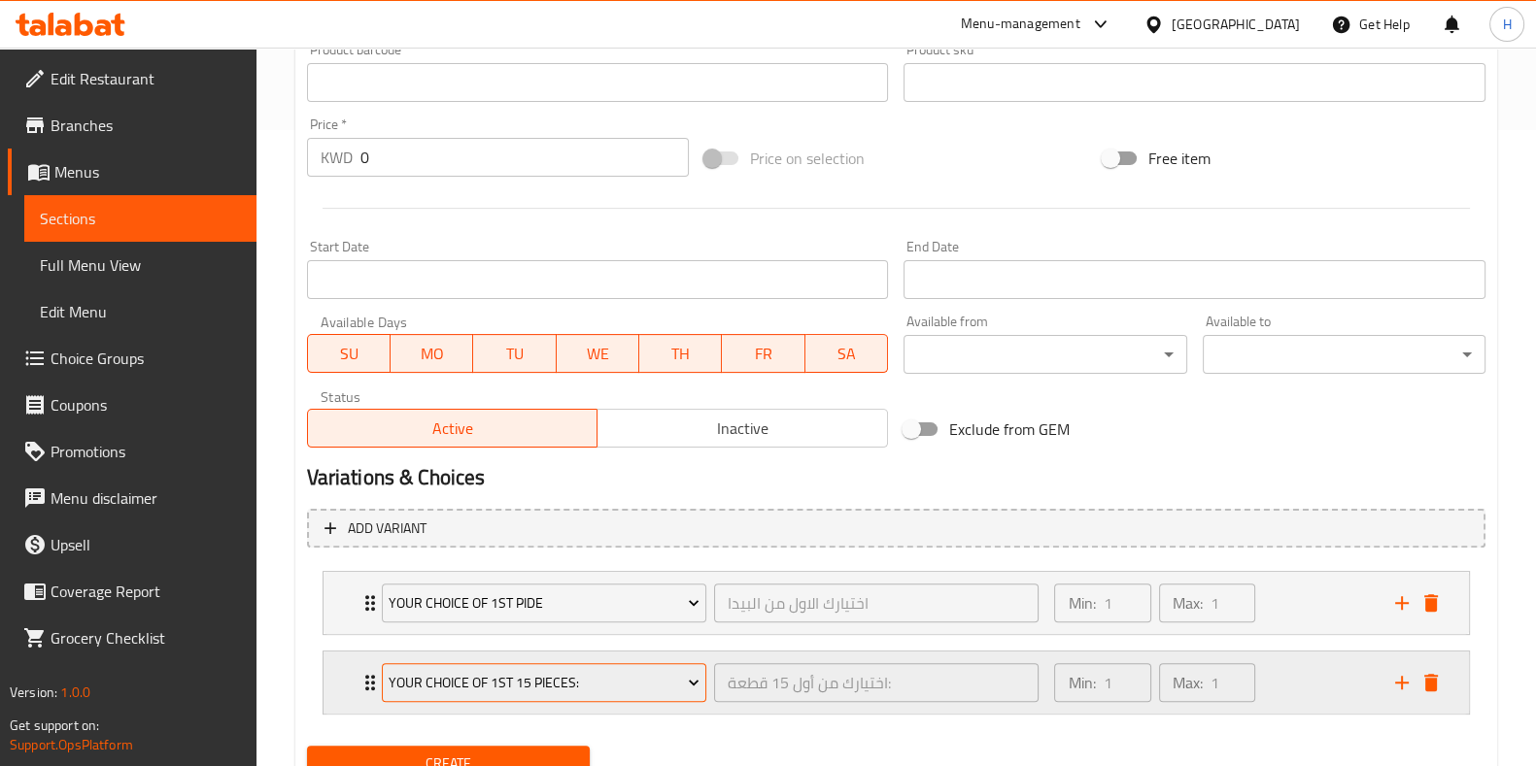
click at [472, 675] on span "Your Choice Of 1St 15 Pieces:" at bounding box center [544, 683] width 311 height 24
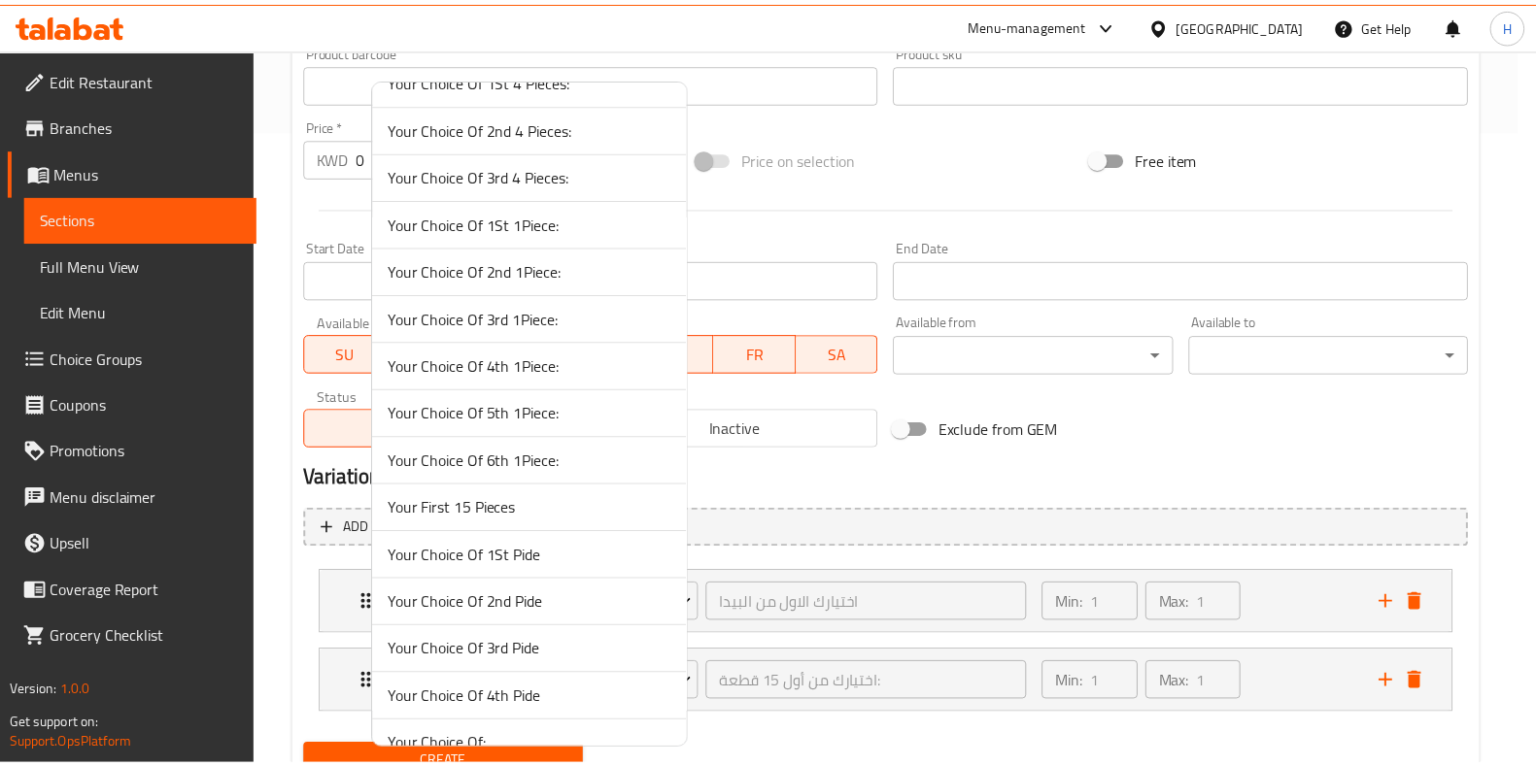
scroll to position [485, 0]
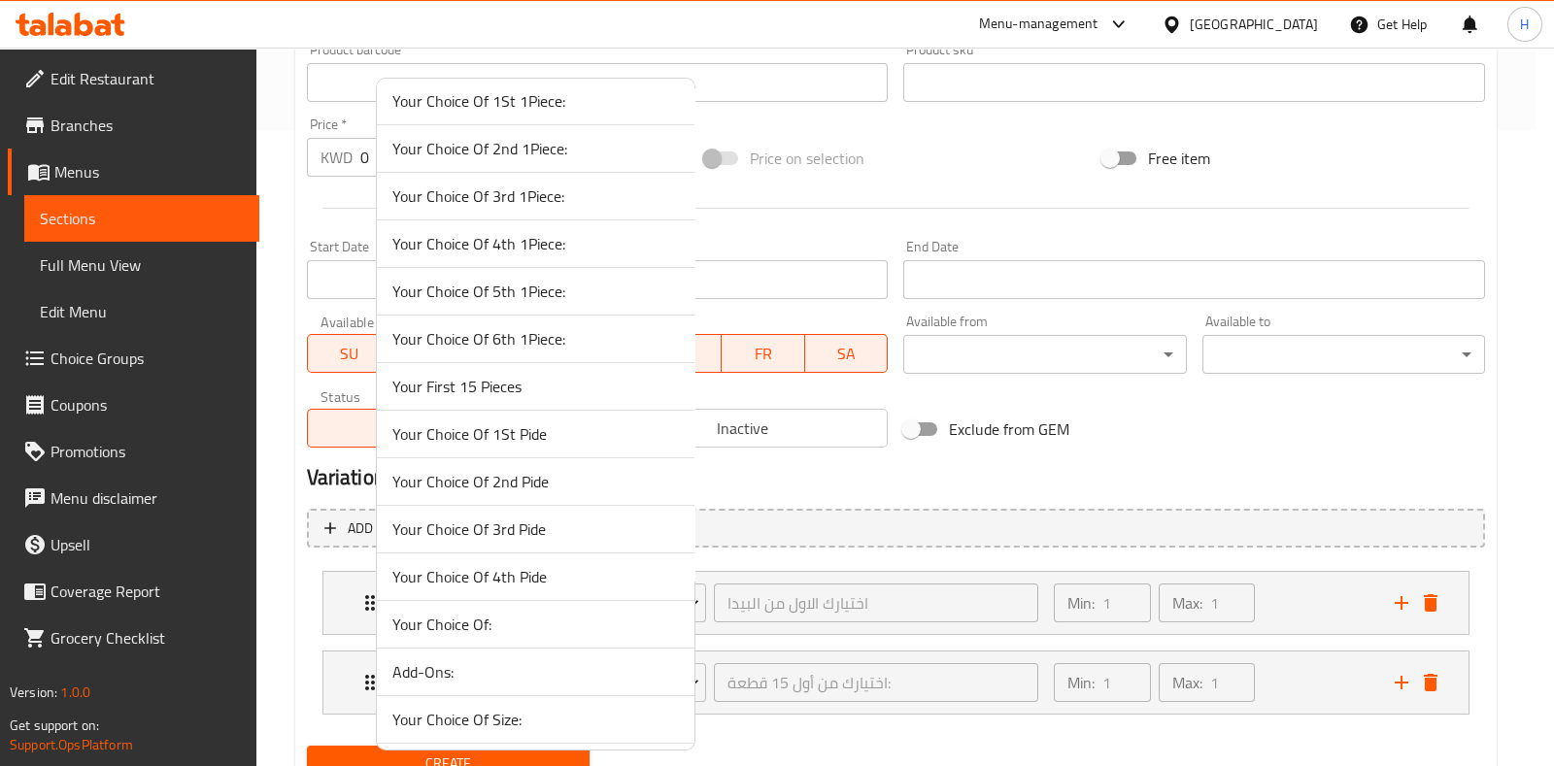
click at [525, 478] on span "Your Choice Of 2nd Pide" at bounding box center [535, 481] width 287 height 23
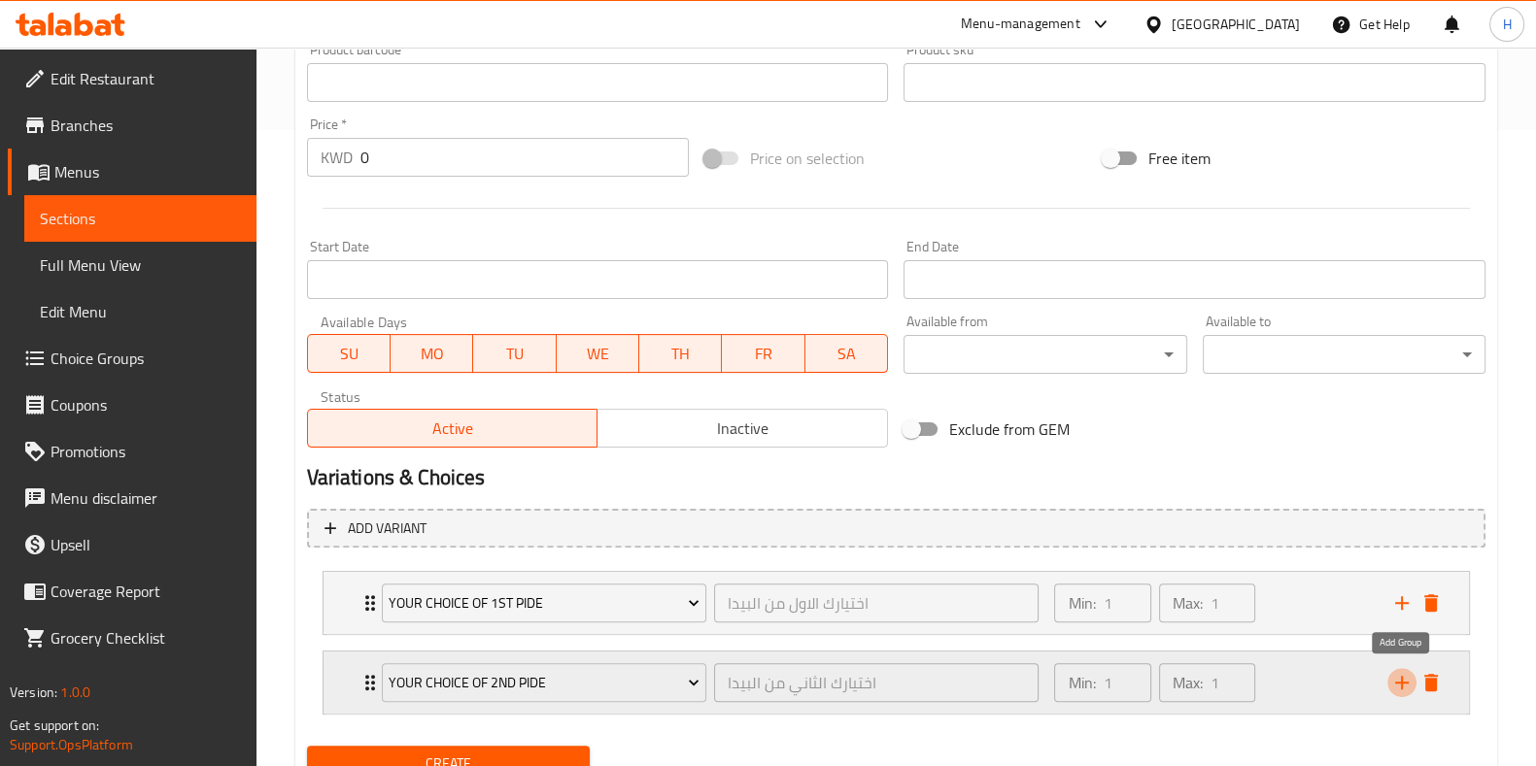
click at [1394, 677] on icon "add" at bounding box center [1401, 682] width 23 height 23
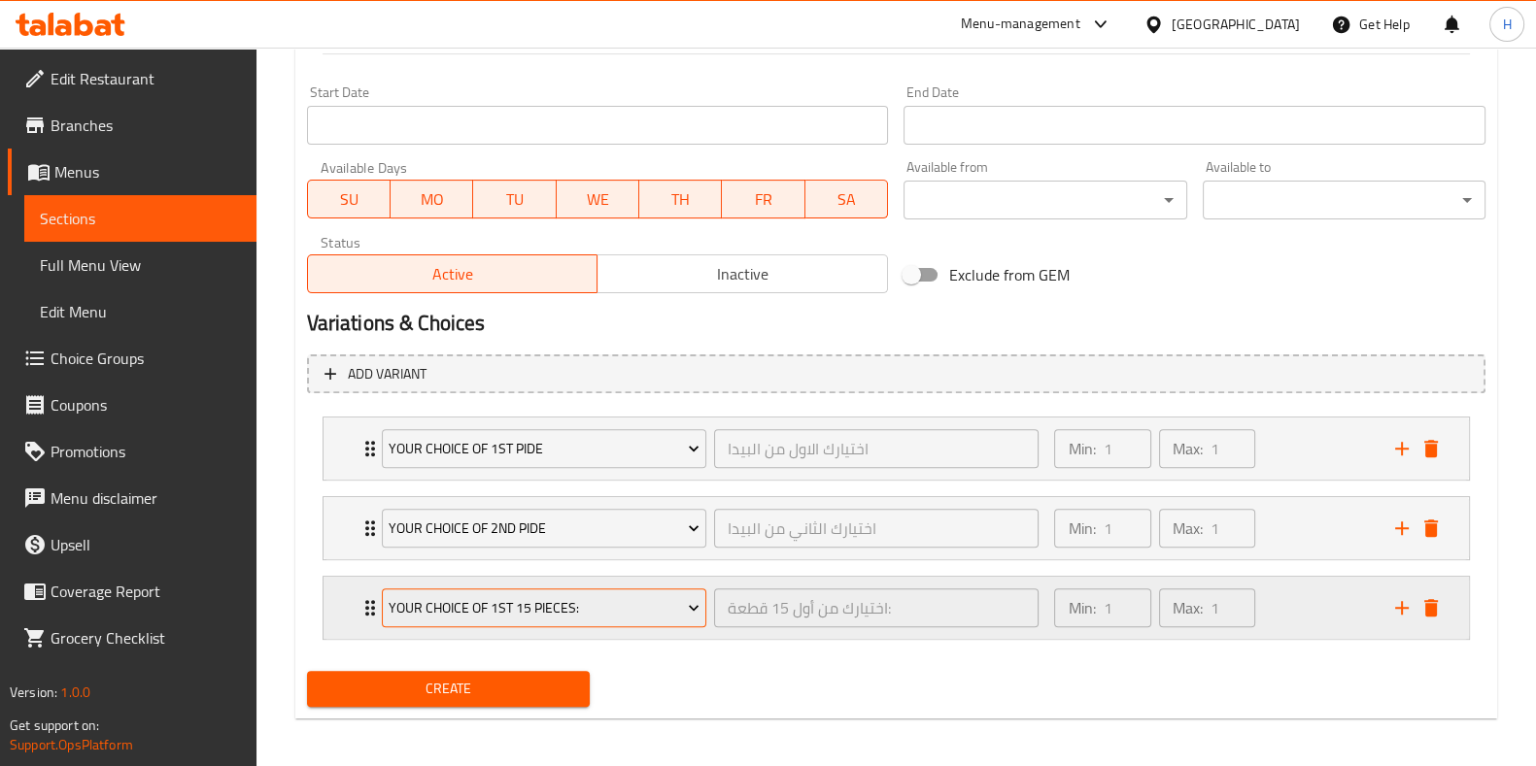
scroll to position [796, 0]
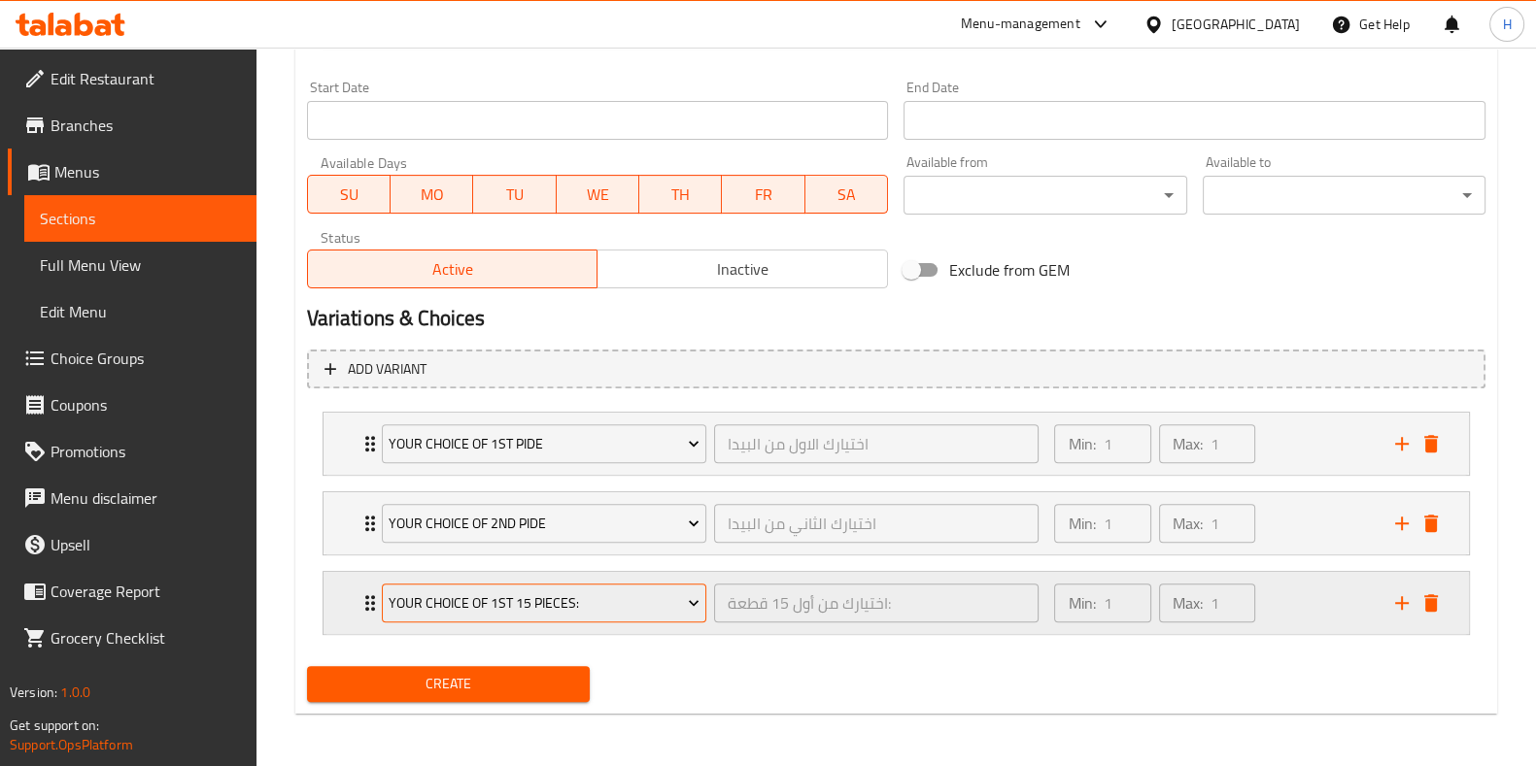
click at [558, 592] on span "Your Choice Of 1St 15 Pieces:" at bounding box center [544, 604] width 311 height 24
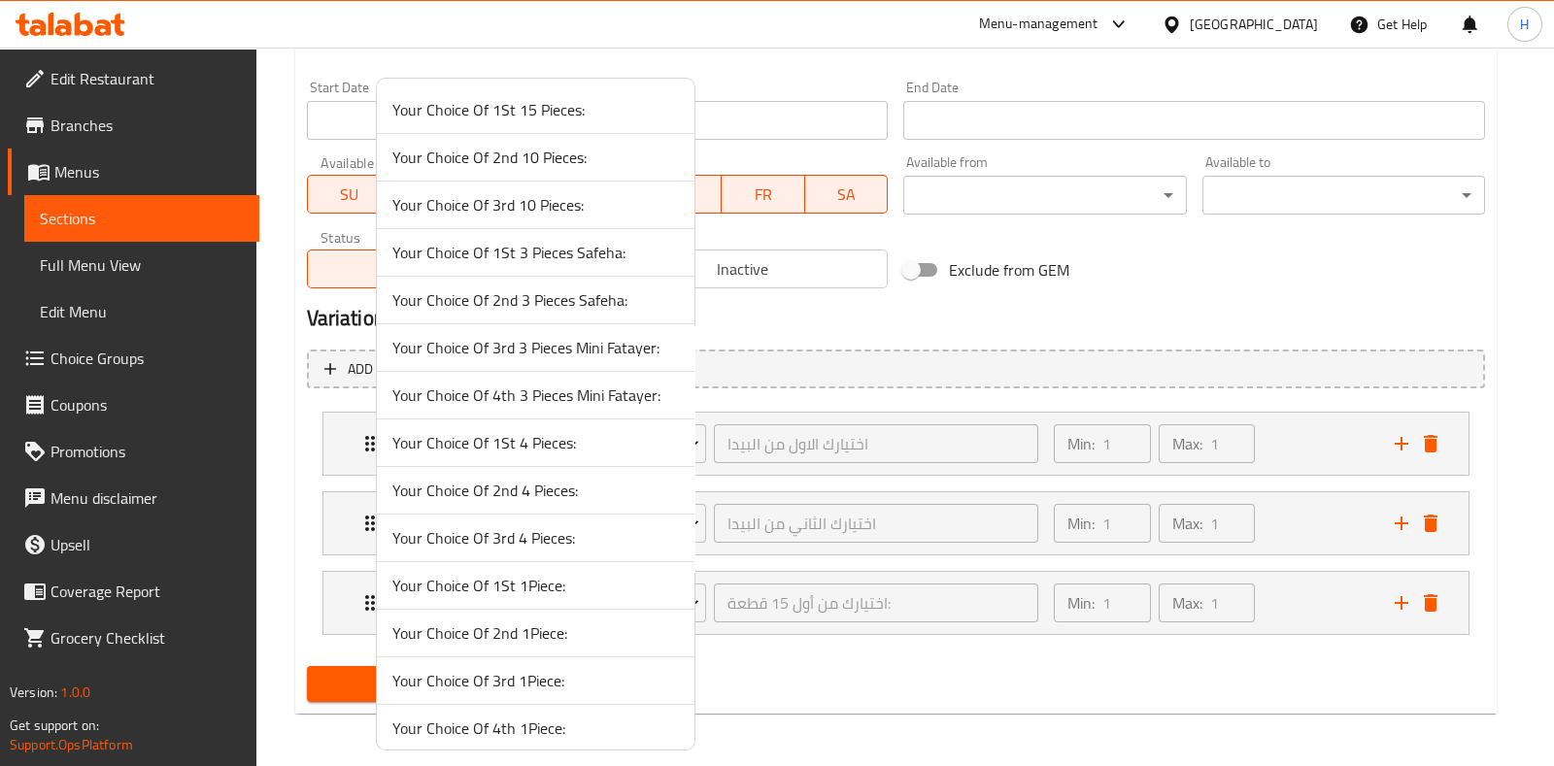
click at [534, 536] on span "Your Choice Of 3rd 4 Pieces:" at bounding box center [535, 537] width 287 height 23
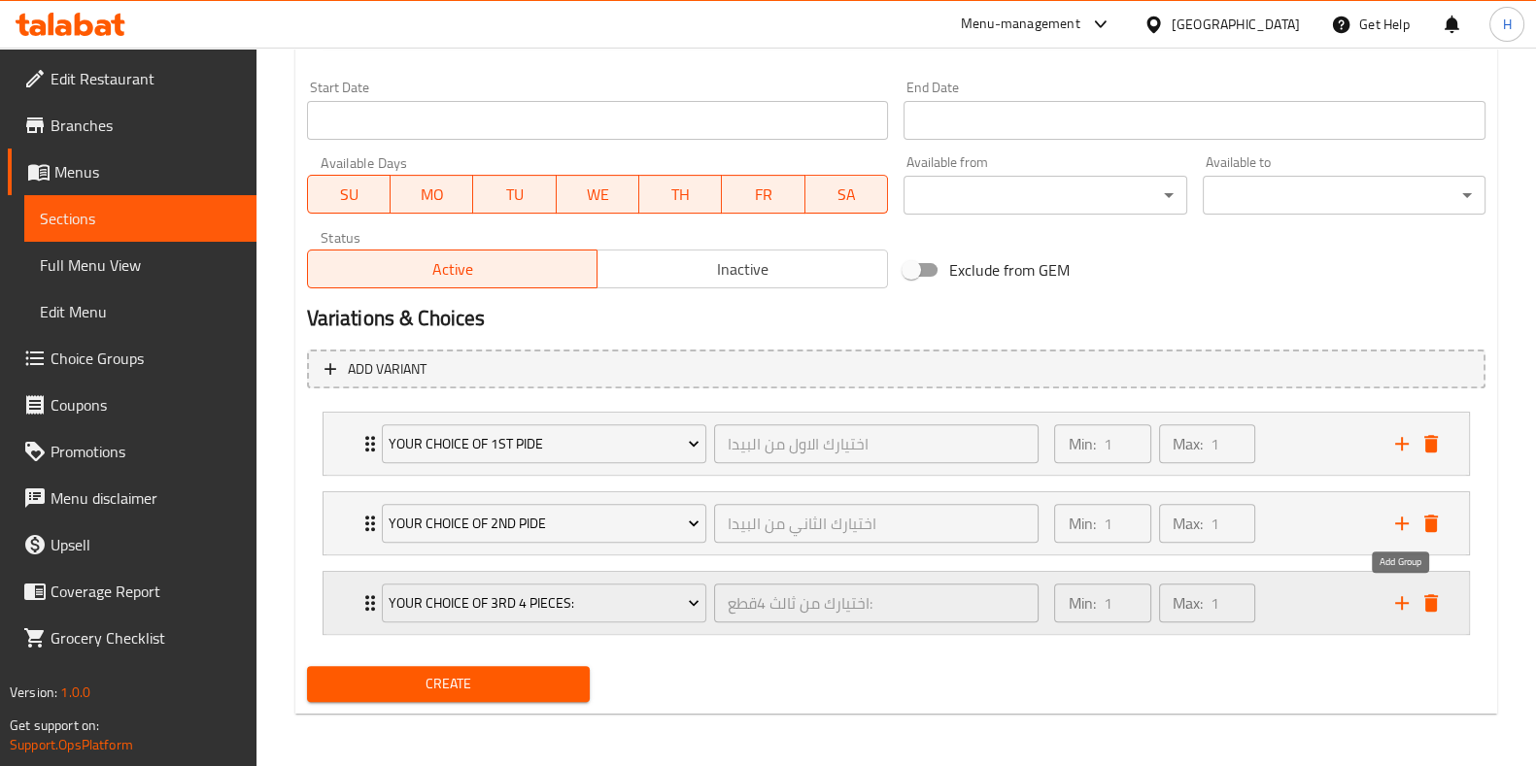
click at [1406, 597] on icon "add" at bounding box center [1401, 603] width 23 height 23
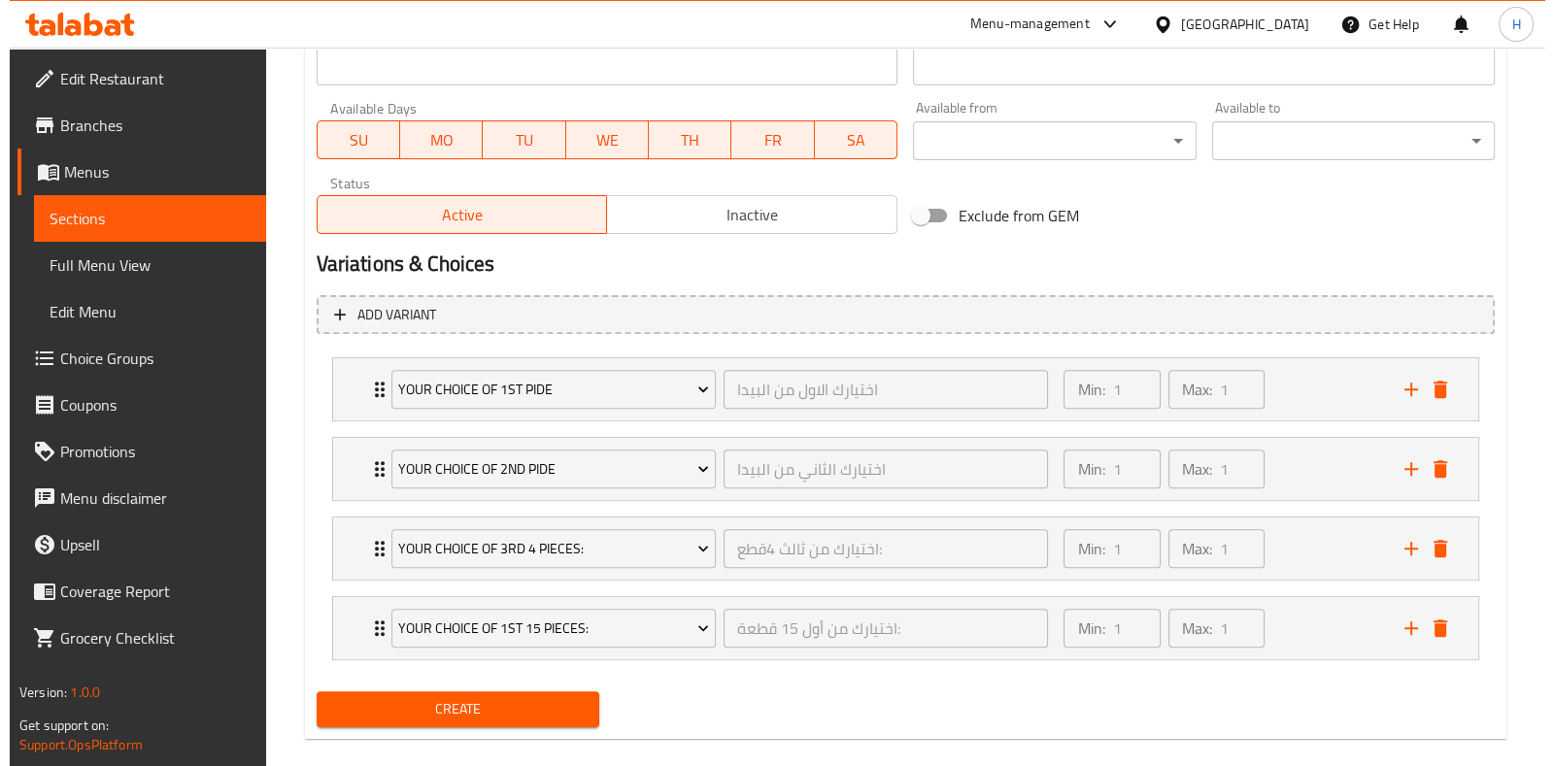
scroll to position [874, 0]
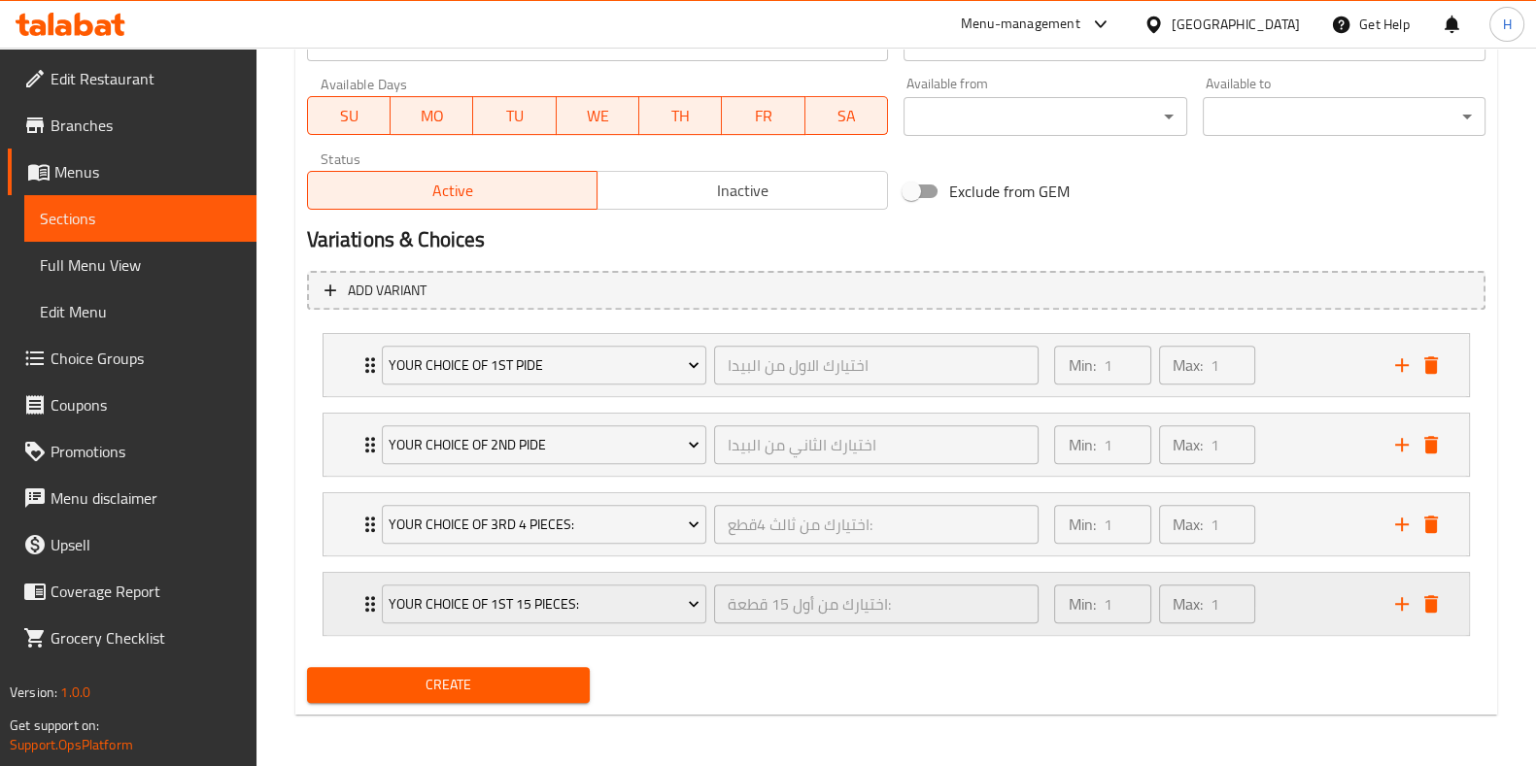
click at [558, 624] on div "Your Choice Of 1St 15 Pieces:" at bounding box center [544, 604] width 332 height 47
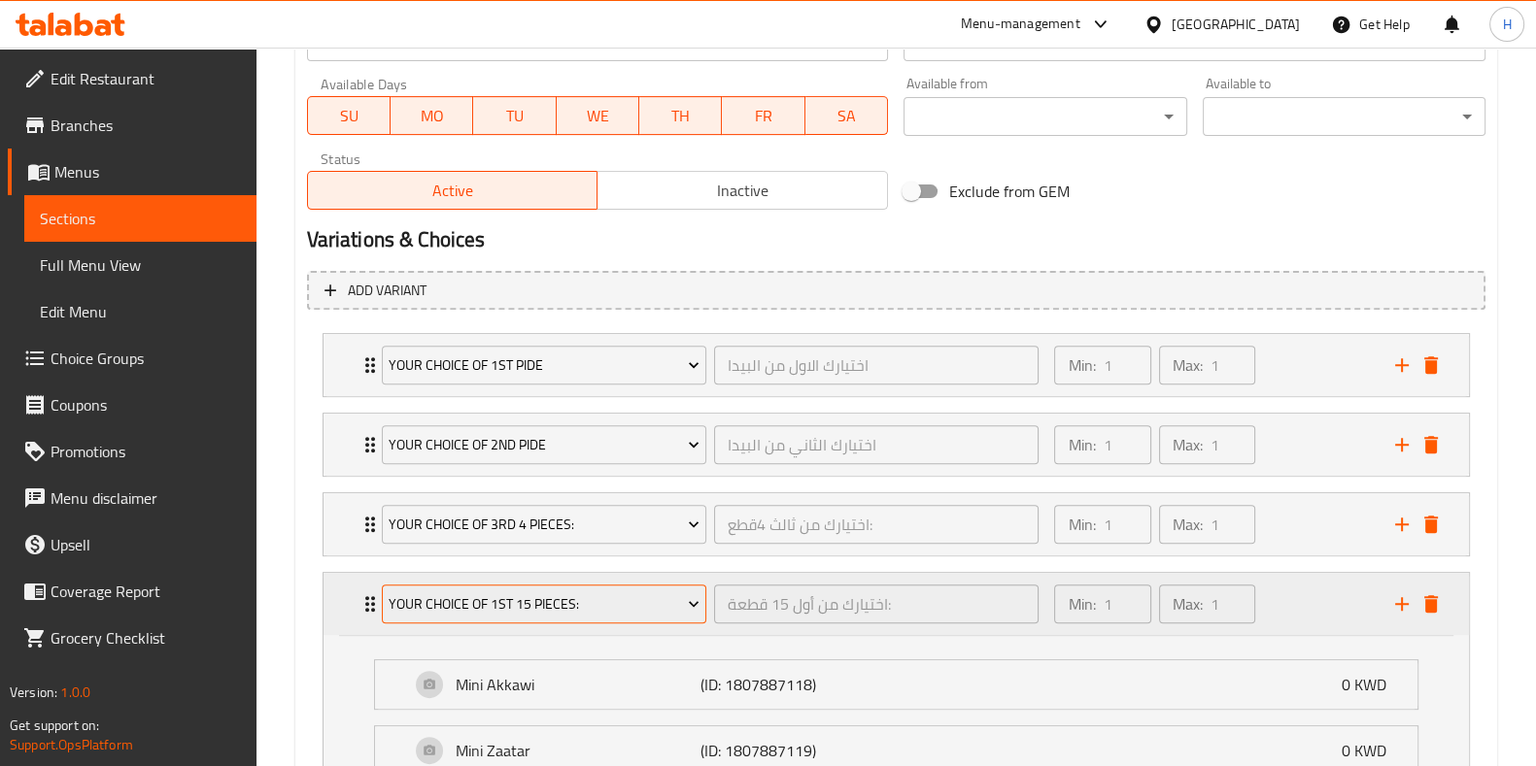
click at [550, 617] on button "Your Choice Of 1St 15 Pieces:" at bounding box center [544, 604] width 324 height 39
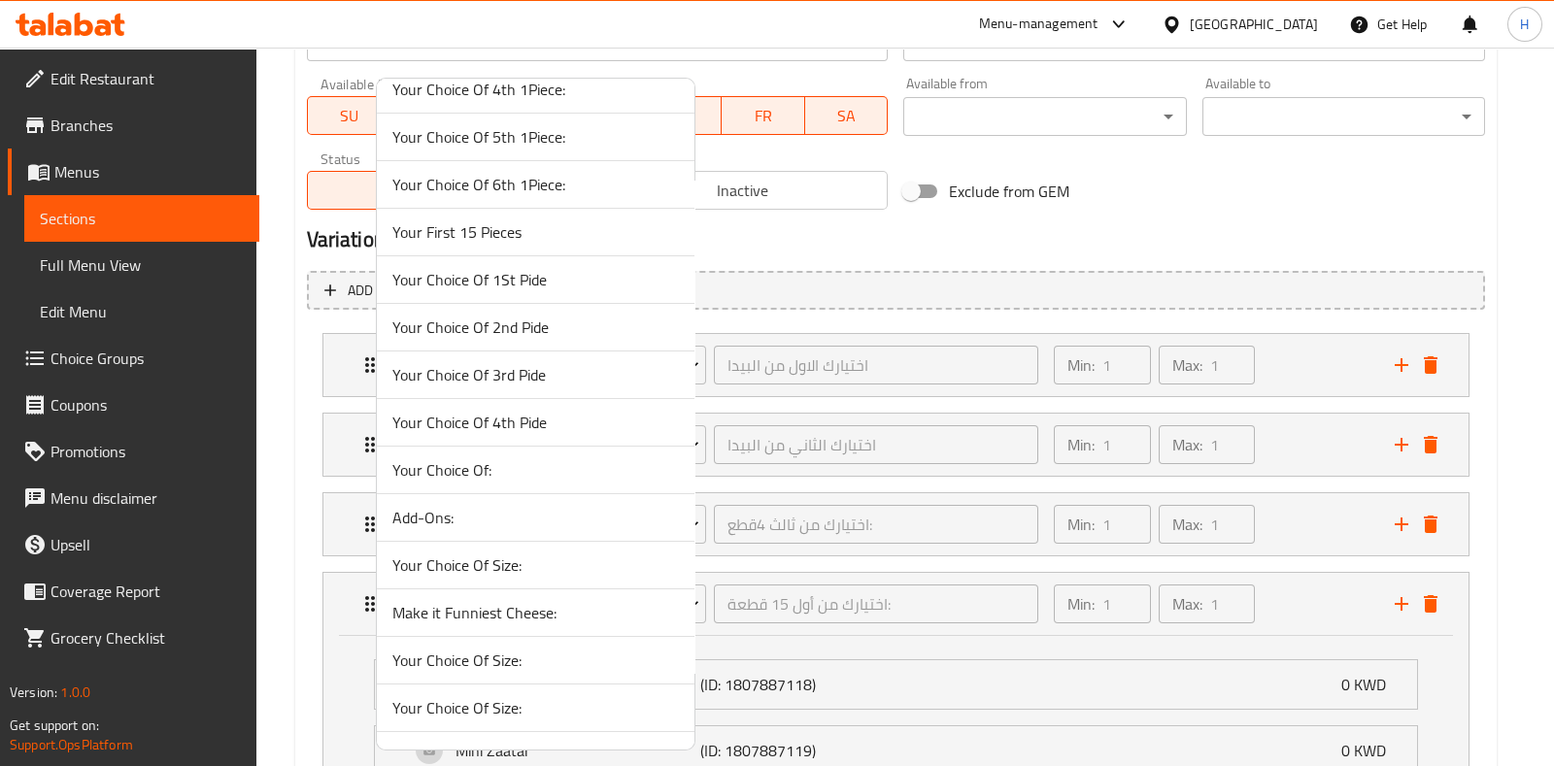
scroll to position [596, 0]
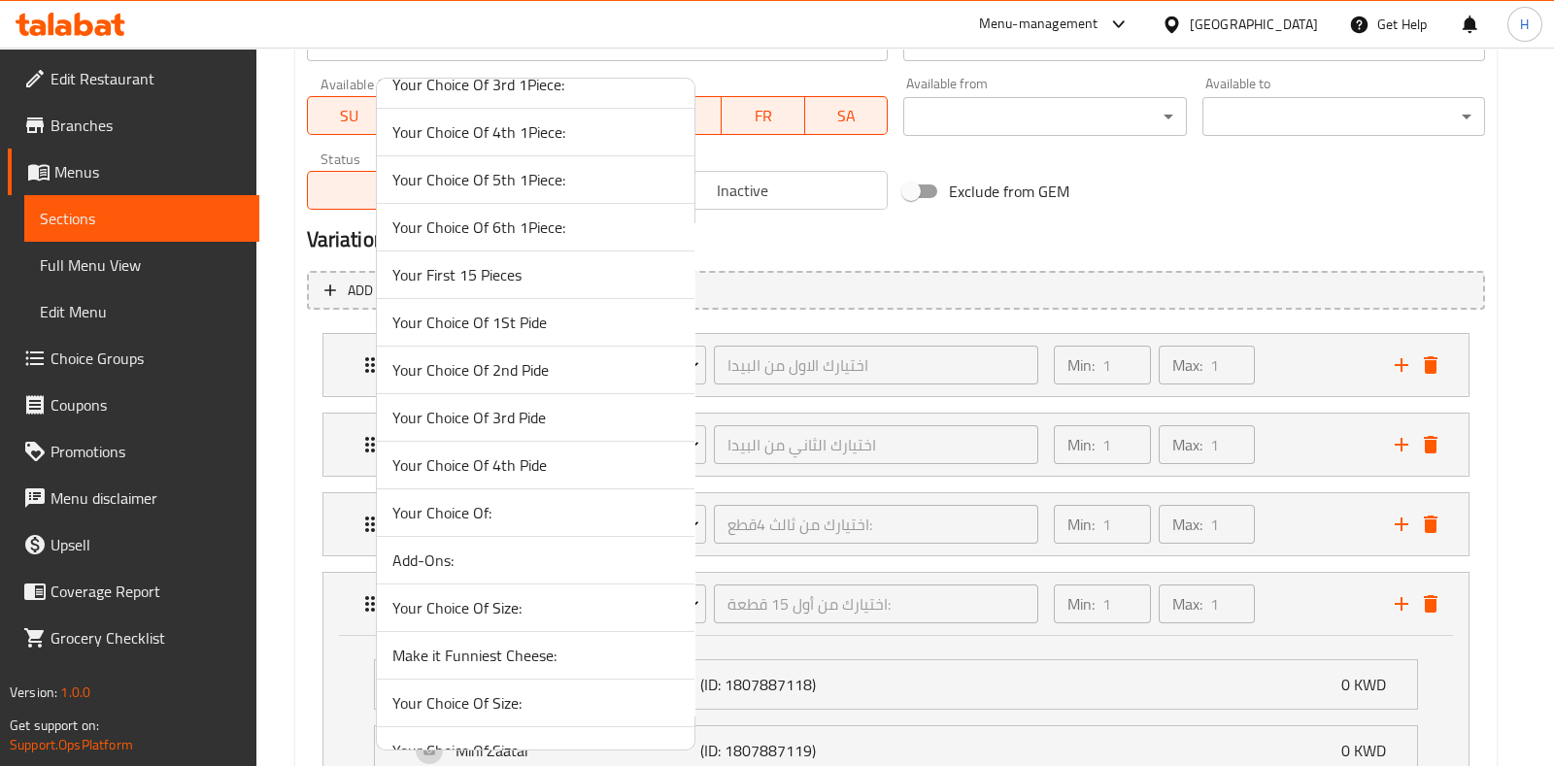
click at [548, 470] on span "Your Choice Of 4th Pide" at bounding box center [535, 465] width 287 height 23
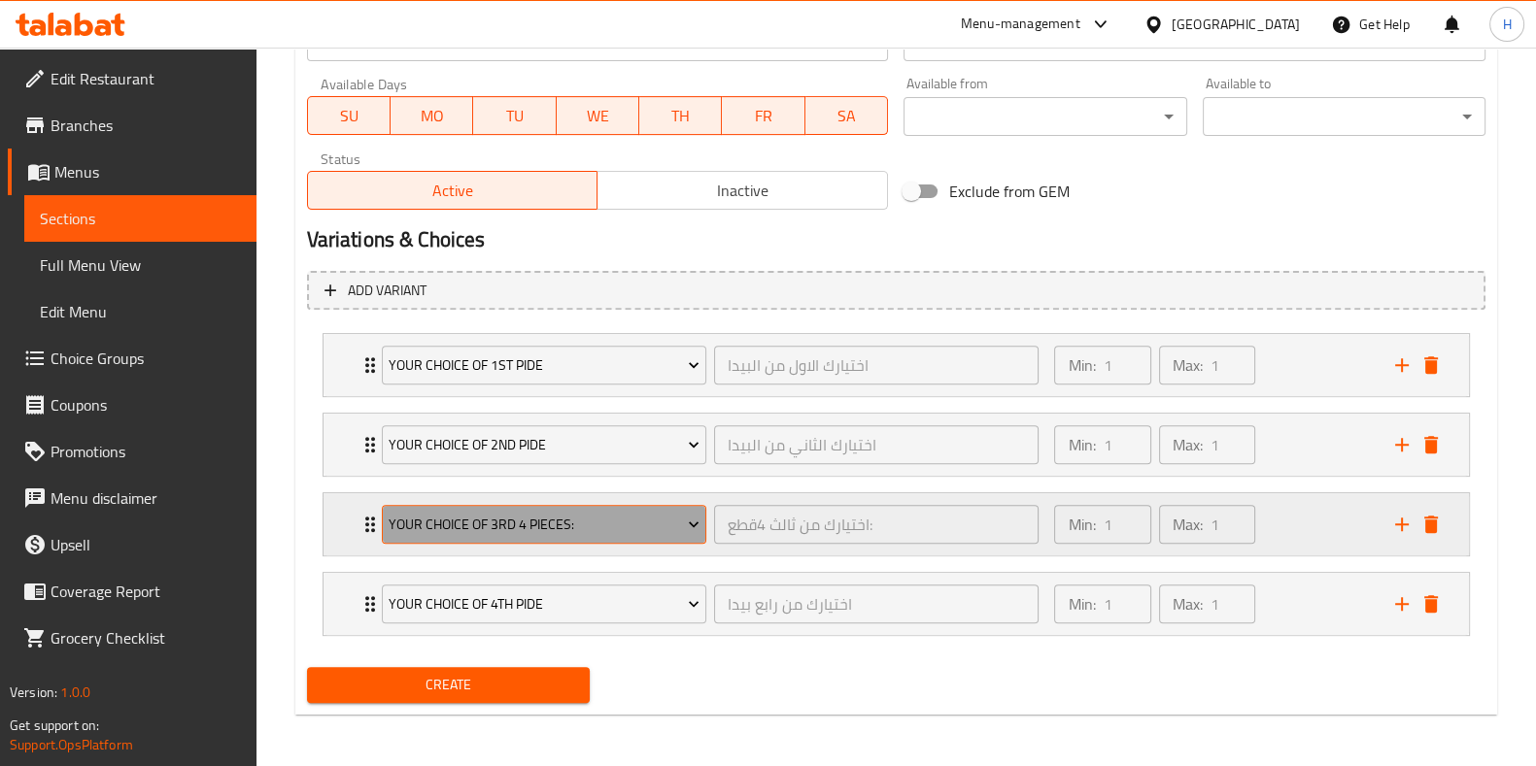
click at [559, 520] on span "Your Choice Of 3rd 4 Pieces:" at bounding box center [544, 525] width 311 height 24
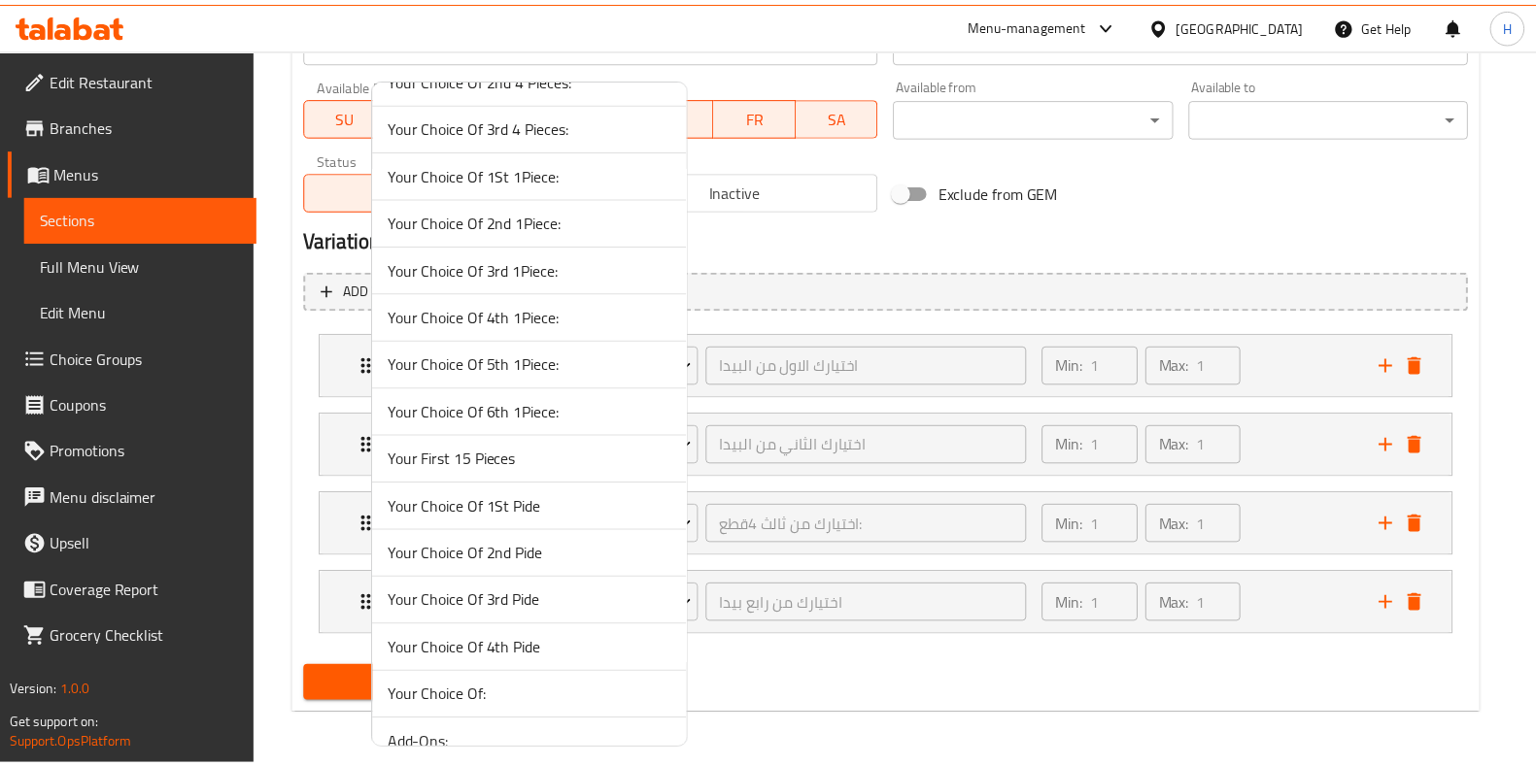
scroll to position [485, 0]
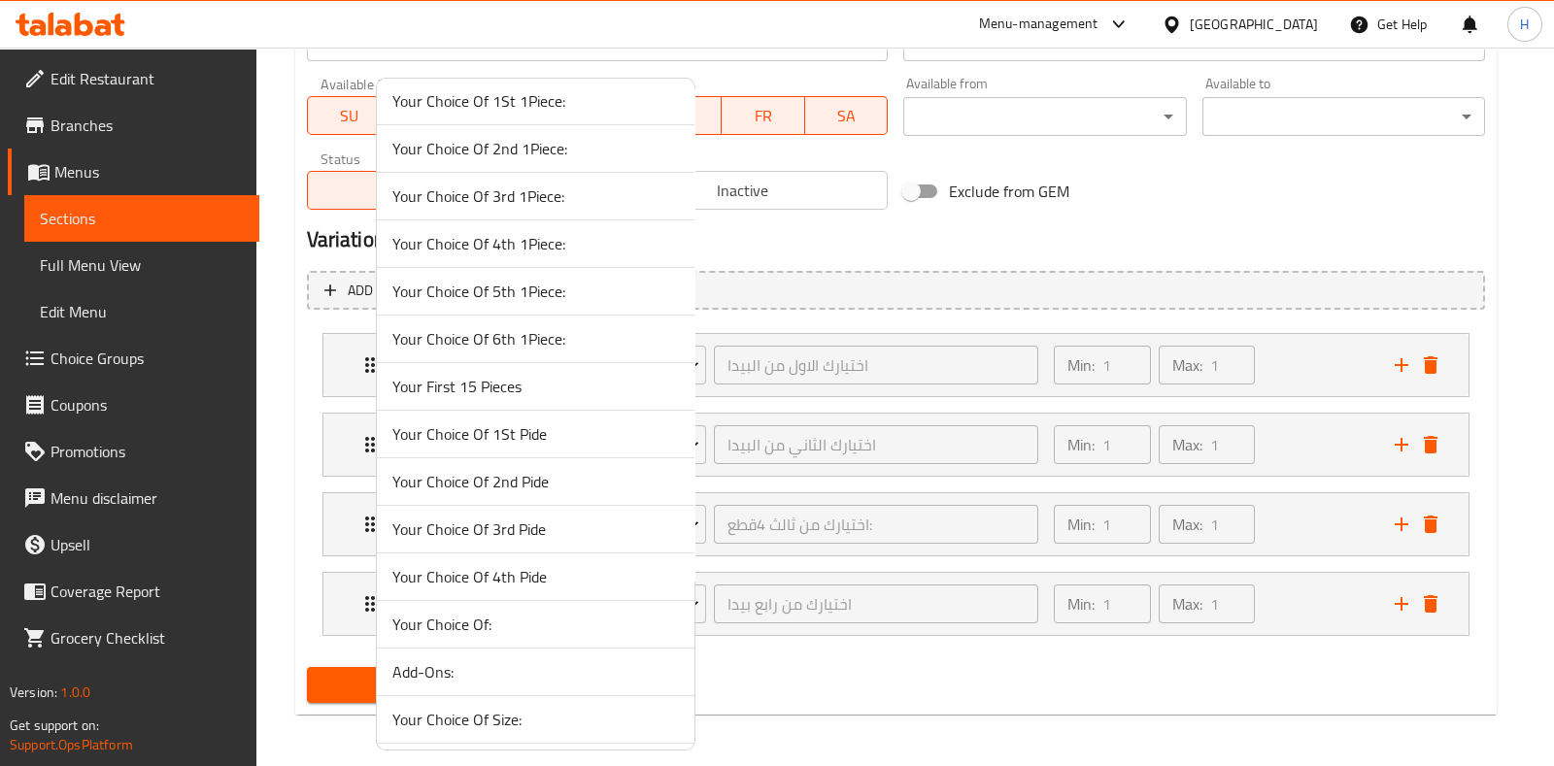
click at [536, 529] on span "Your Choice Of 3rd Pide" at bounding box center [535, 529] width 287 height 23
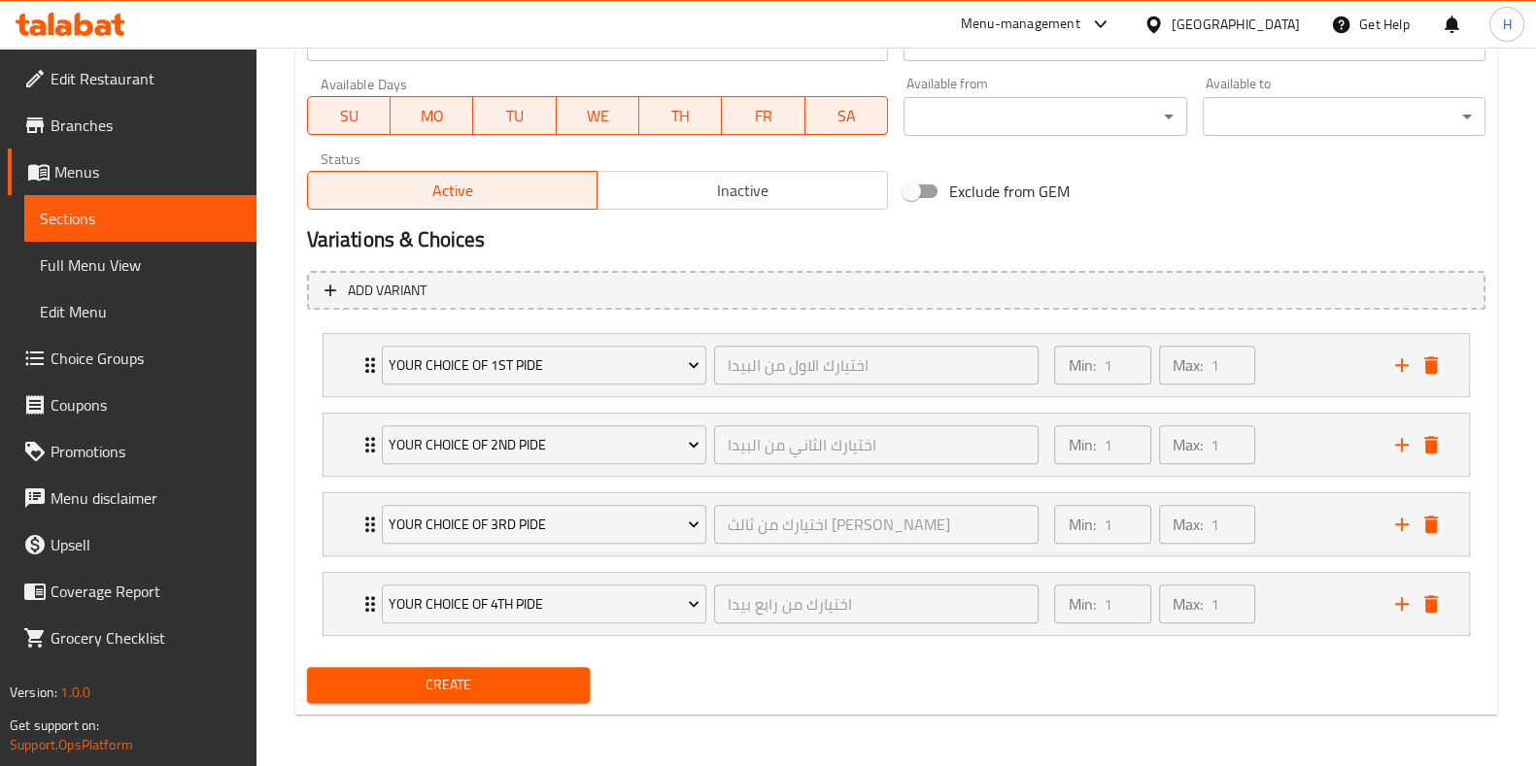
click at [518, 677] on span "Create" at bounding box center [448, 685] width 252 height 24
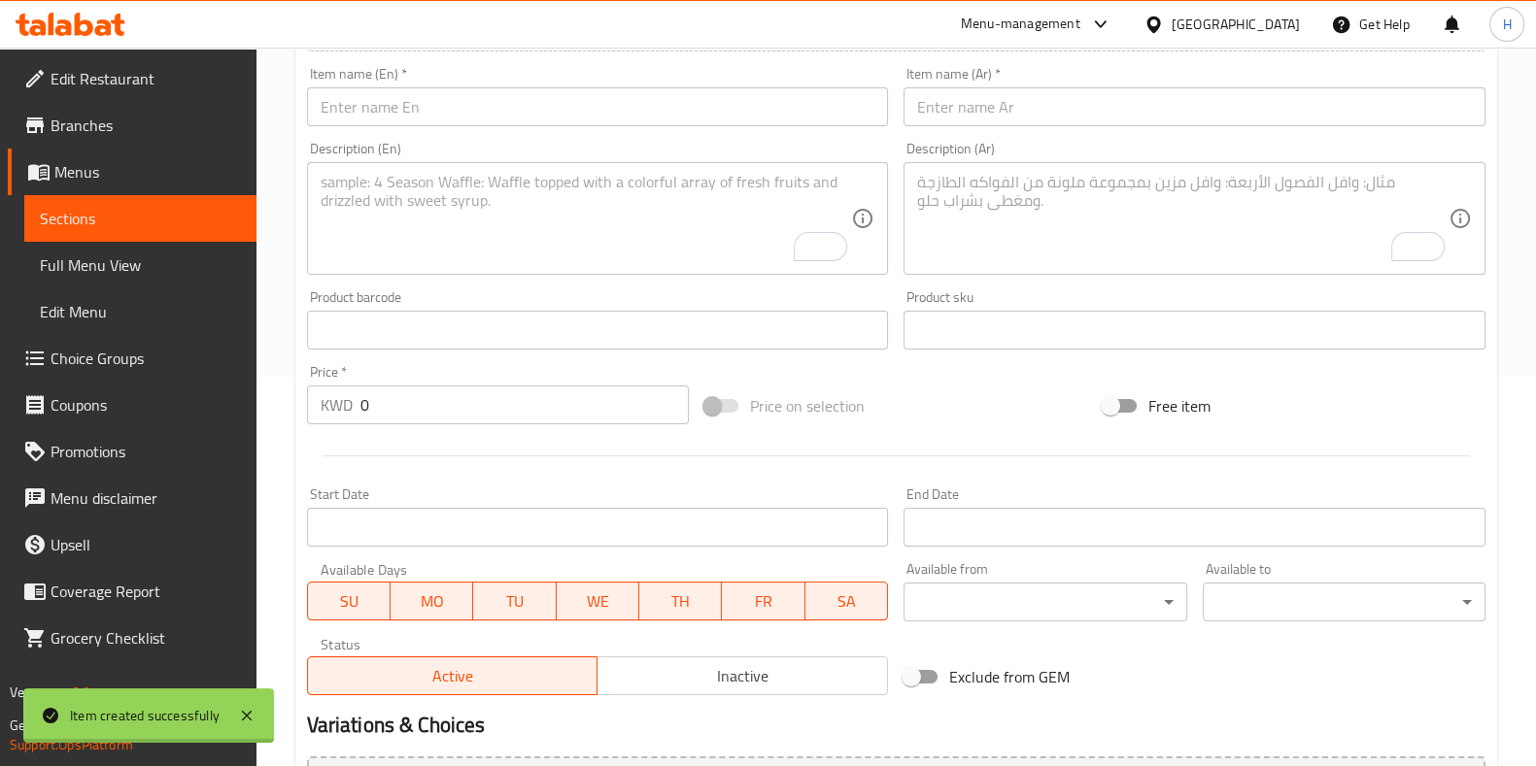
scroll to position [0, 0]
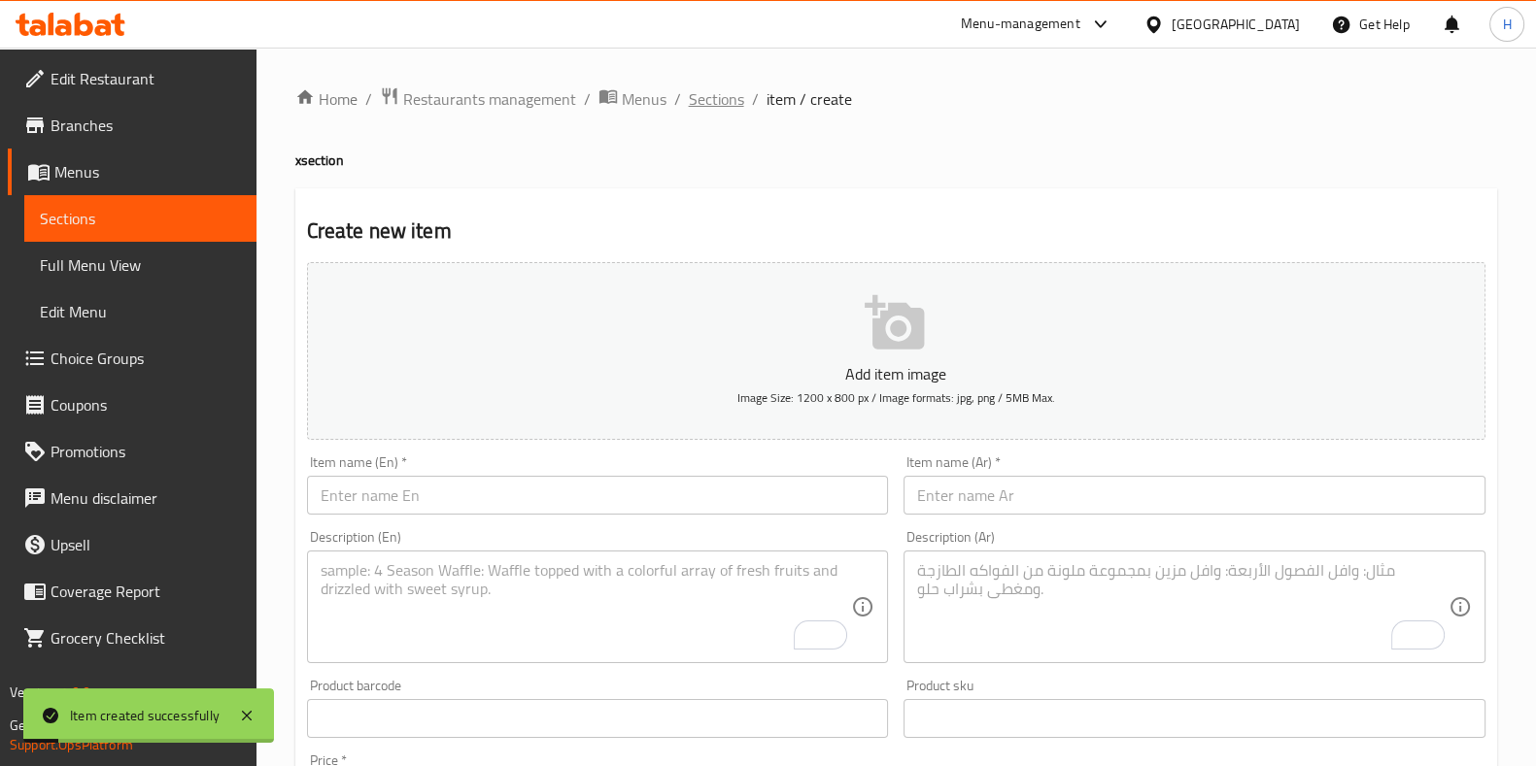
click at [731, 99] on span "Sections" at bounding box center [716, 98] width 55 height 23
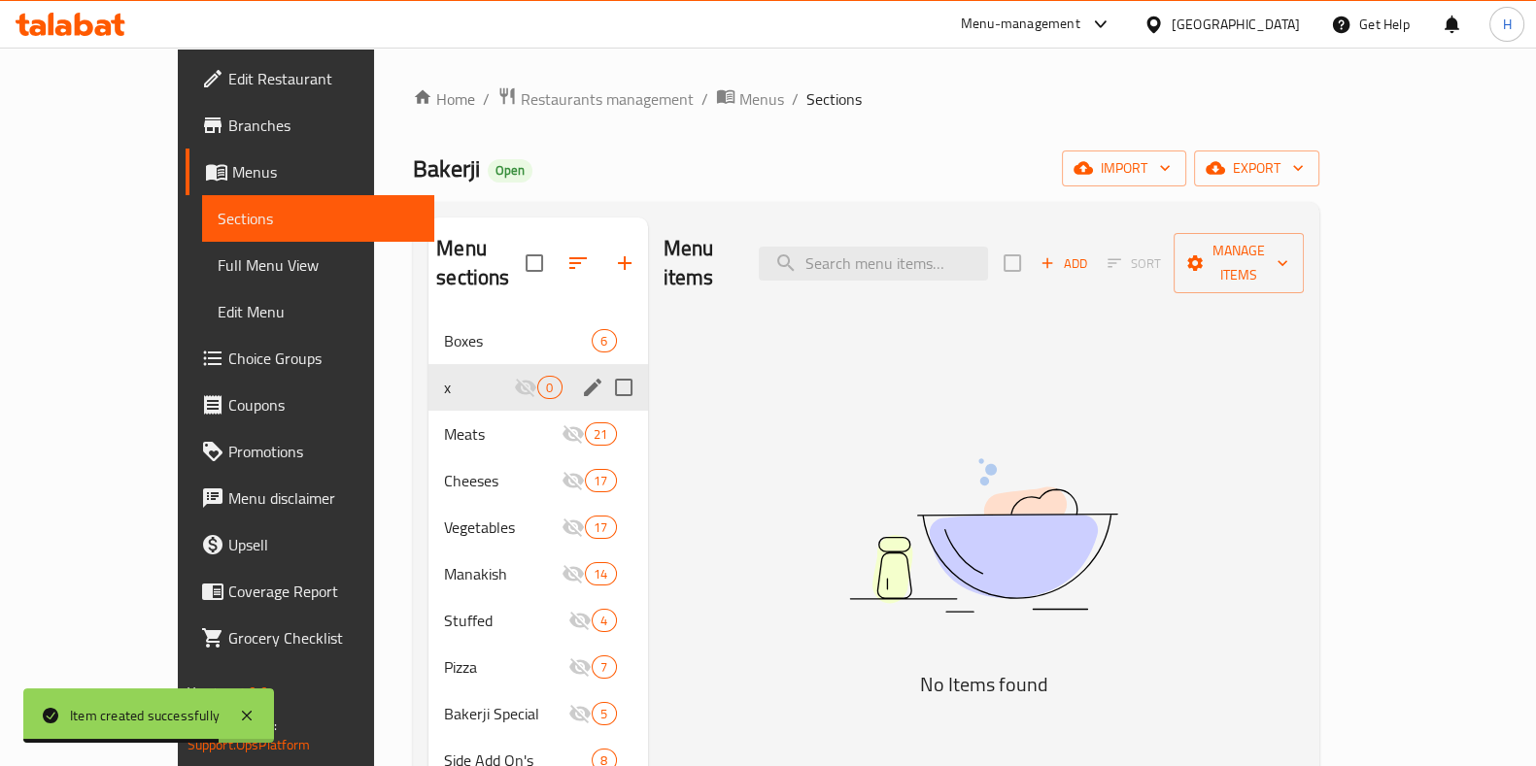
click at [444, 376] on span "x" at bounding box center [479, 387] width 70 height 23
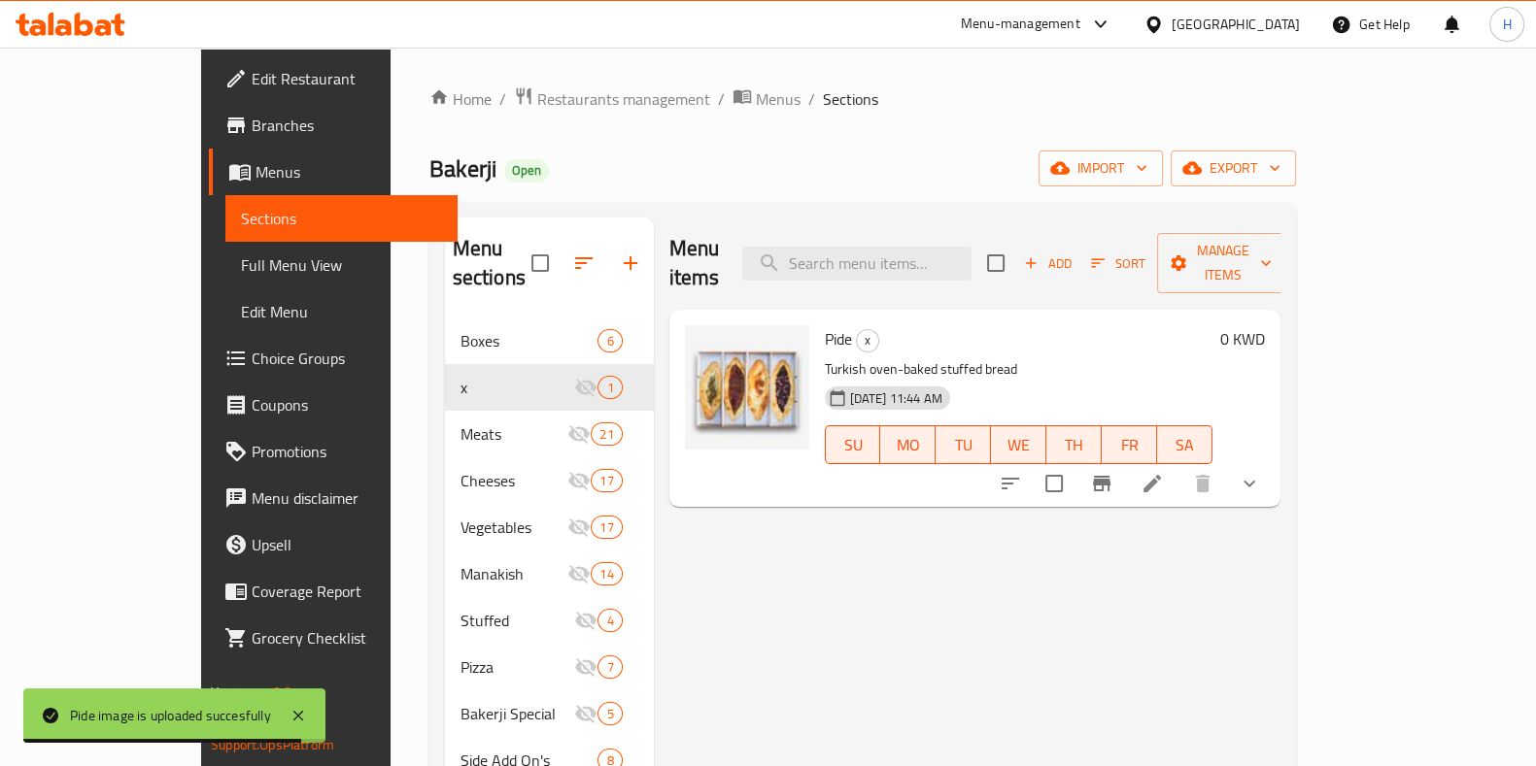
click at [893, 548] on div "Menu items Add Sort Manage items Pide x Turkish oven-baked stuffed bread 11-09-…" at bounding box center [967, 601] width 627 height 766
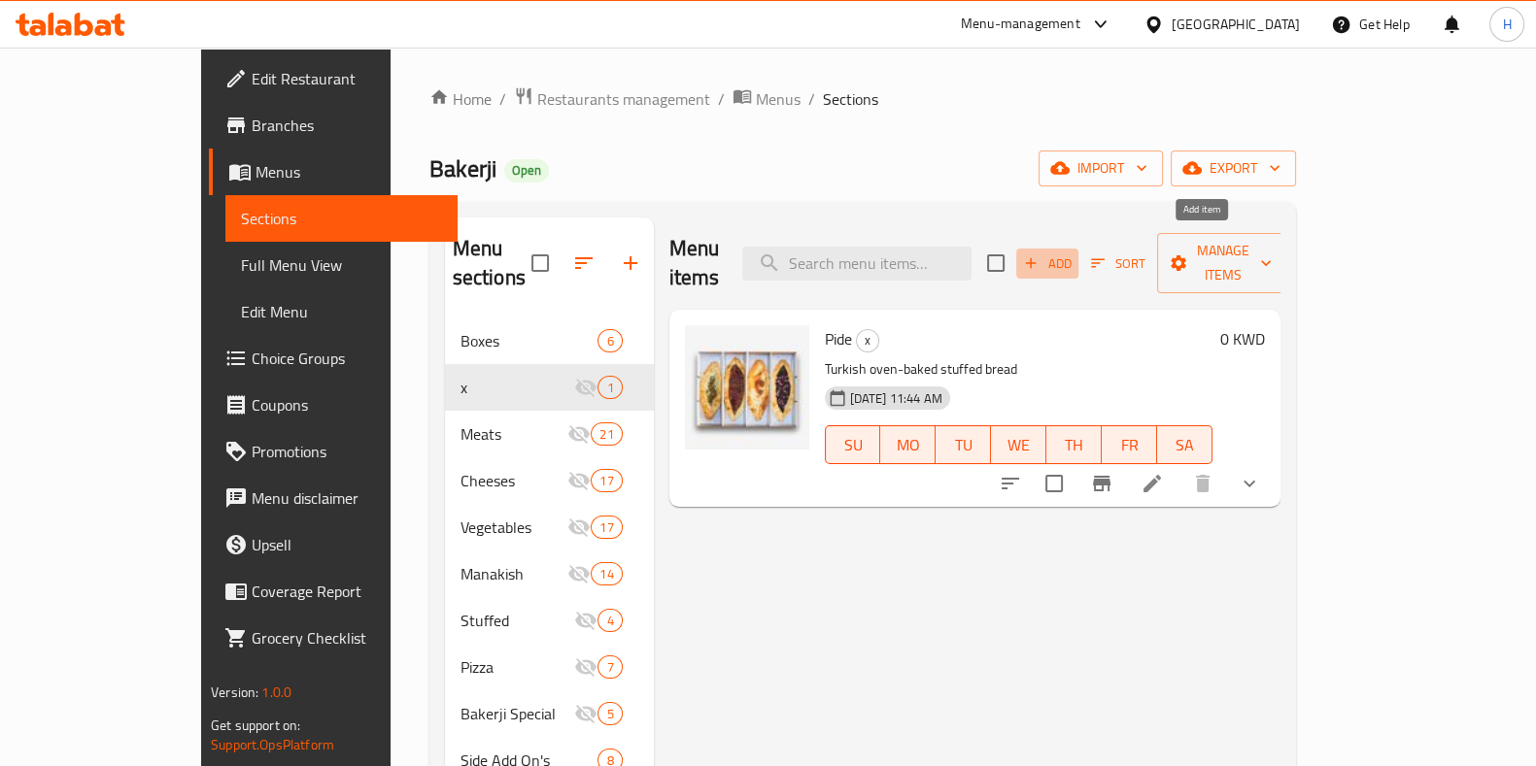
click at [1078, 249] on button "Add" at bounding box center [1047, 264] width 62 height 30
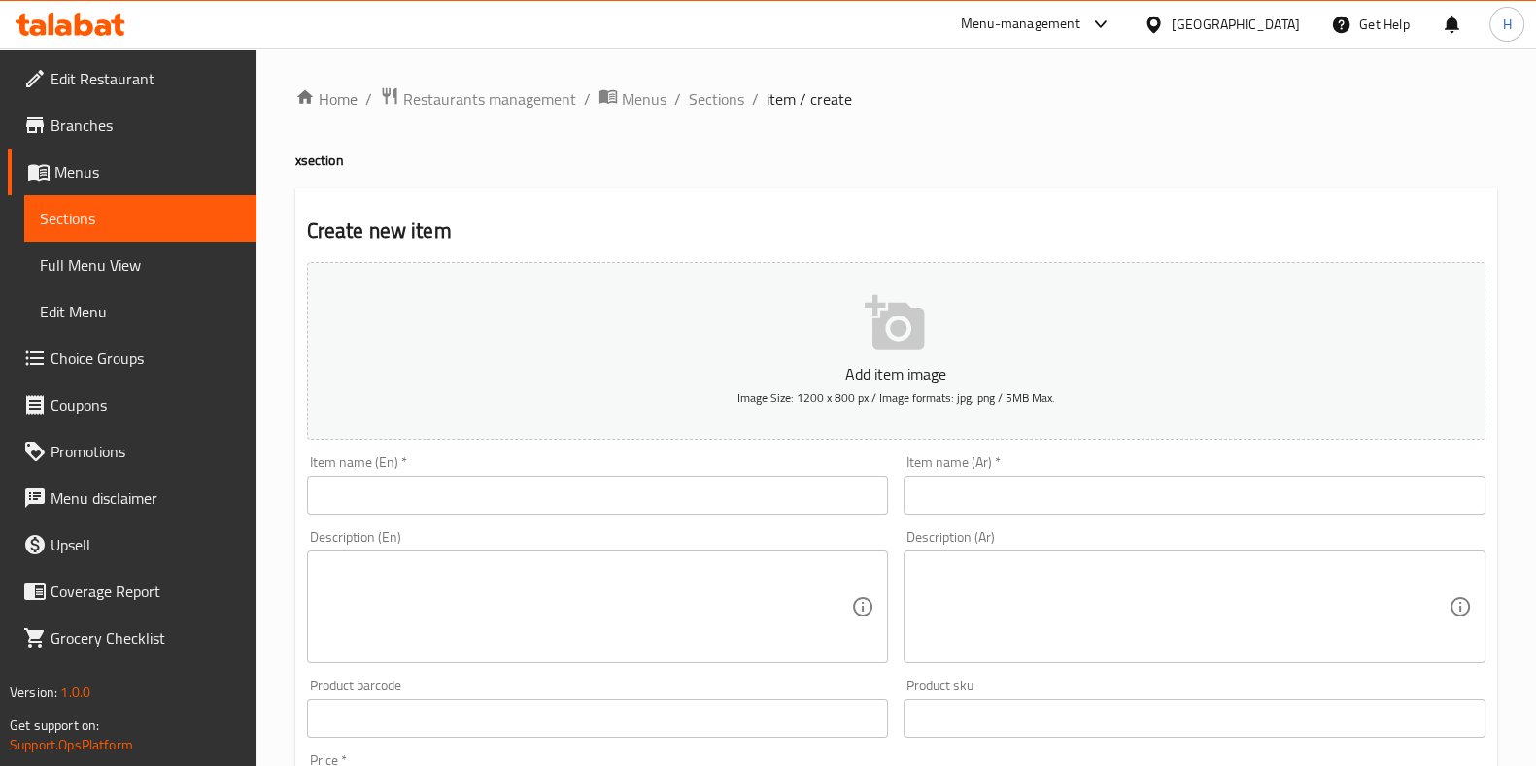
drag, startPoint x: 1123, startPoint y: 473, endPoint x: 1097, endPoint y: 493, distance: 33.2
click at [1122, 473] on div "Item name (Ar)   * Item name (Ar) *" at bounding box center [1194, 485] width 582 height 59
click at [1093, 493] on input "text" at bounding box center [1194, 495] width 582 height 39
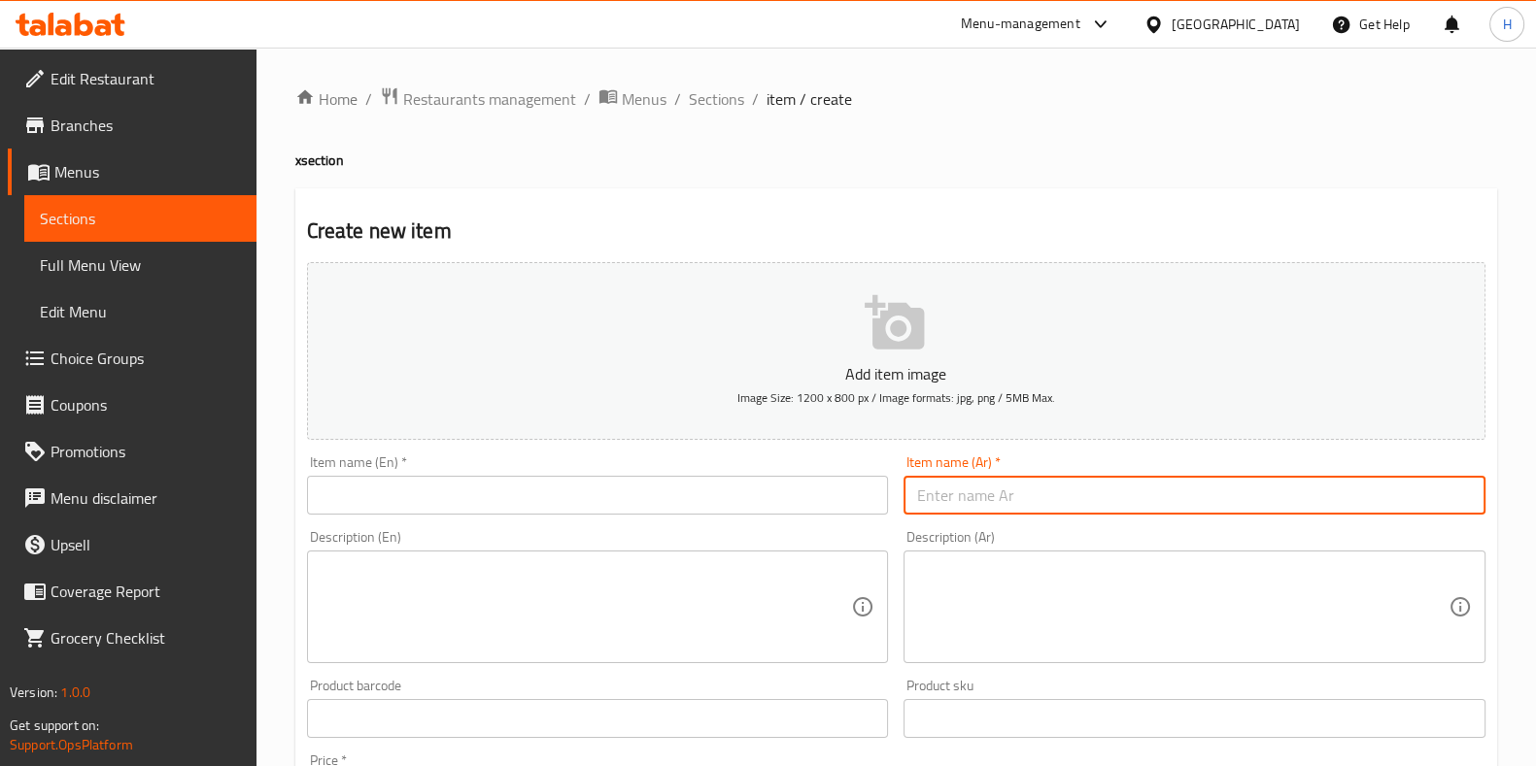
paste input "فطاير محشية"
type input "فطاير محشية"
click at [561, 496] on input "text" at bounding box center [598, 495] width 582 height 39
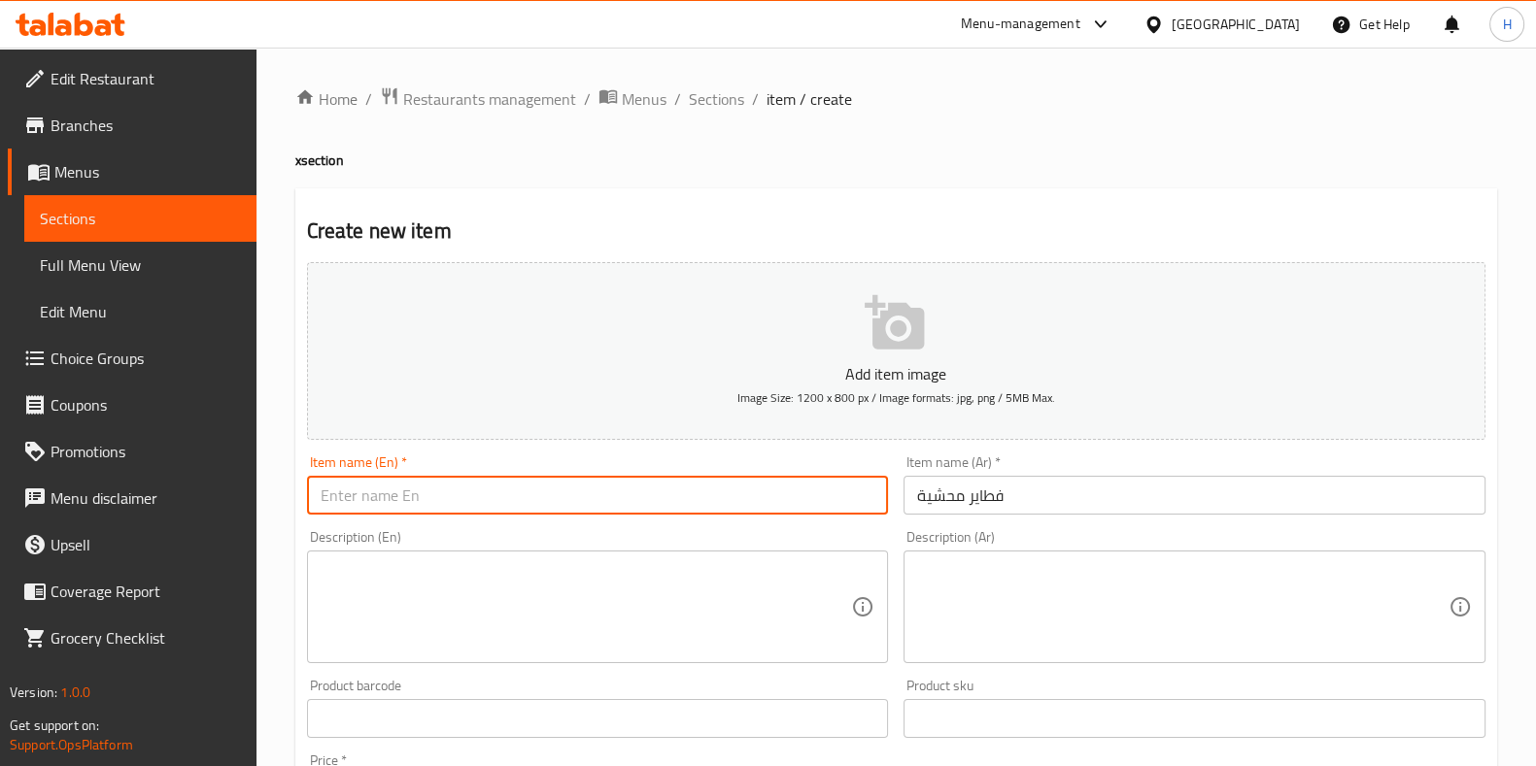
paste input "[PERSON_NAME]"
type input "[PERSON_NAME]"
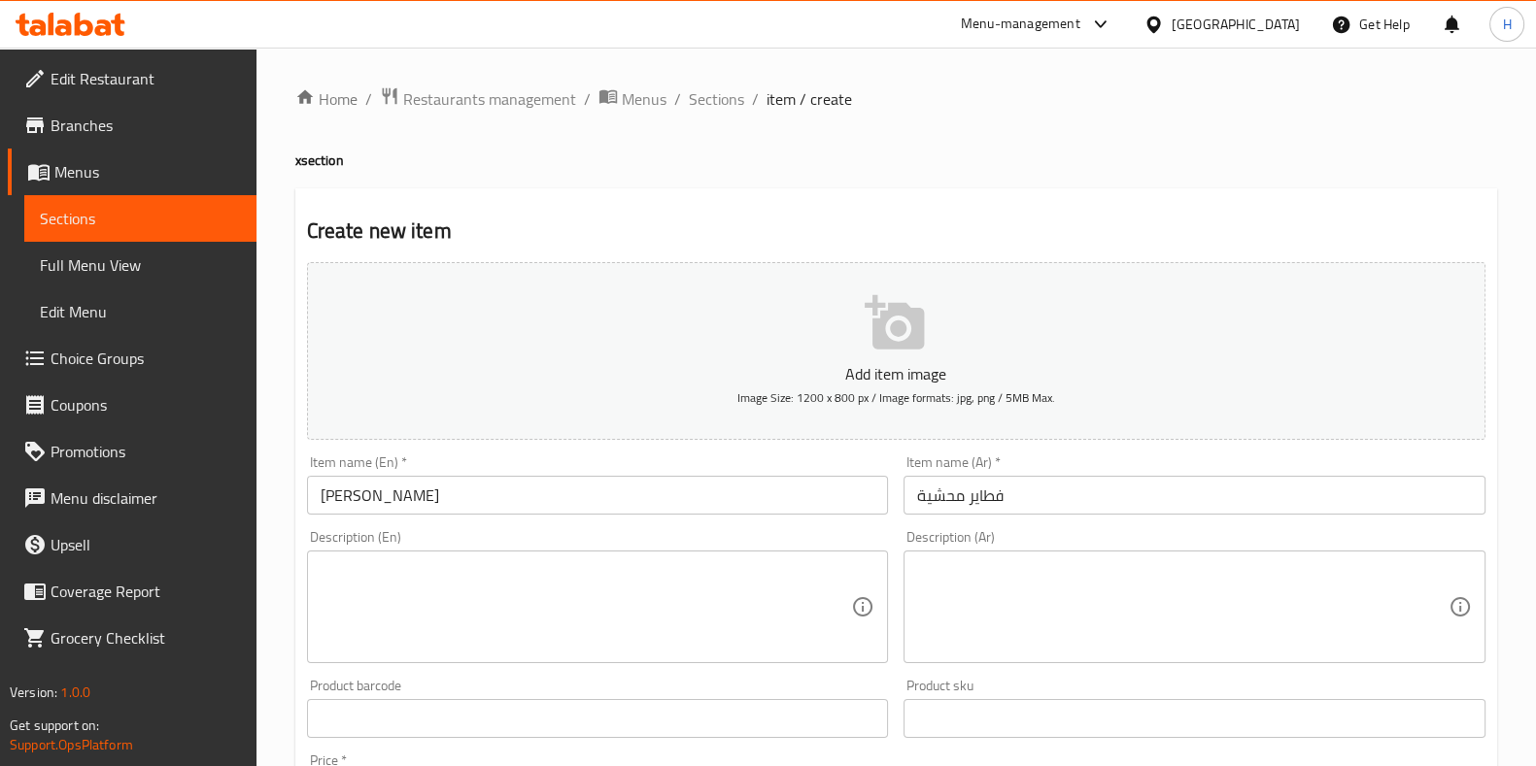
click at [554, 531] on div "Description (En) Description (En)" at bounding box center [598, 596] width 582 height 133
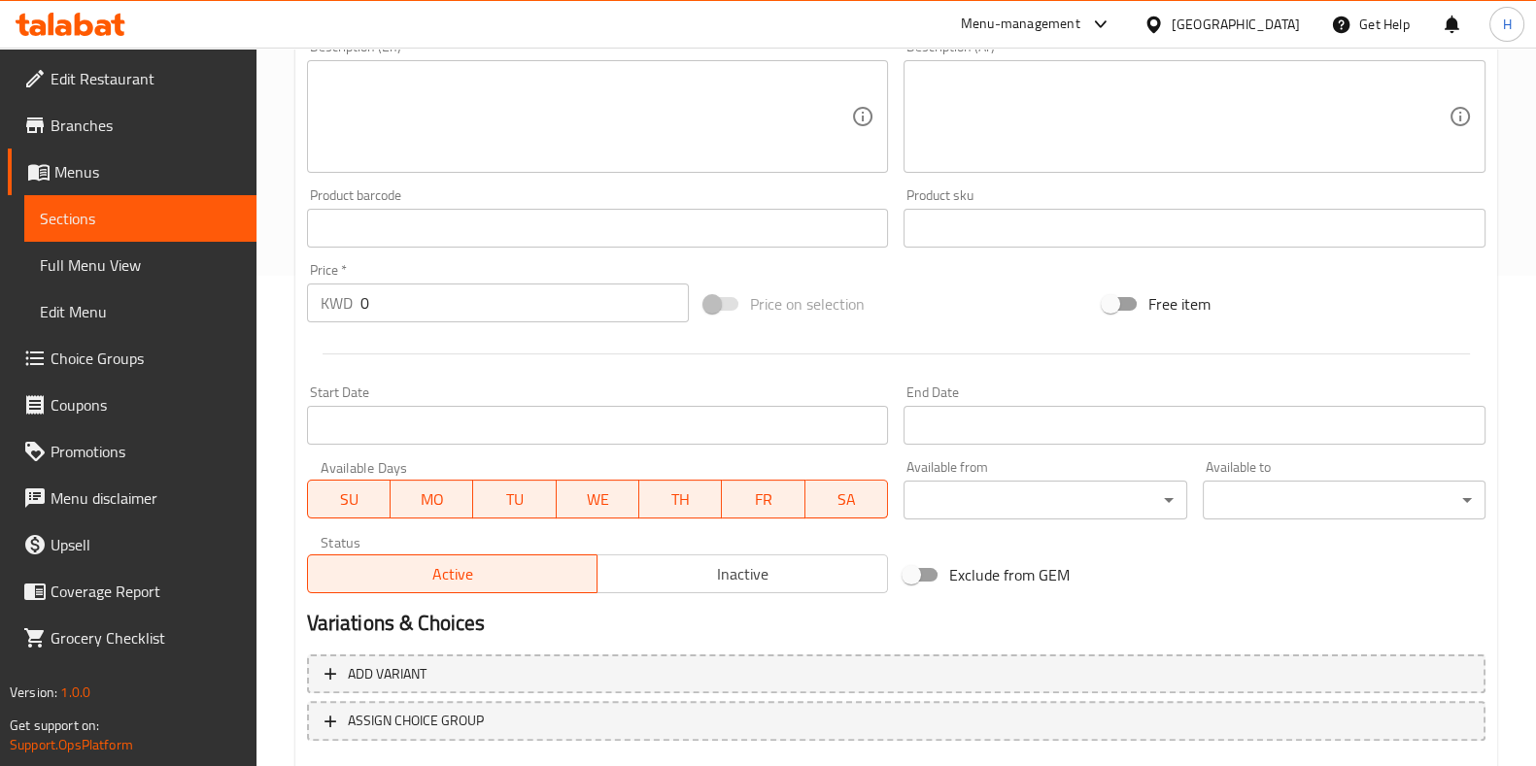
scroll to position [604, 0]
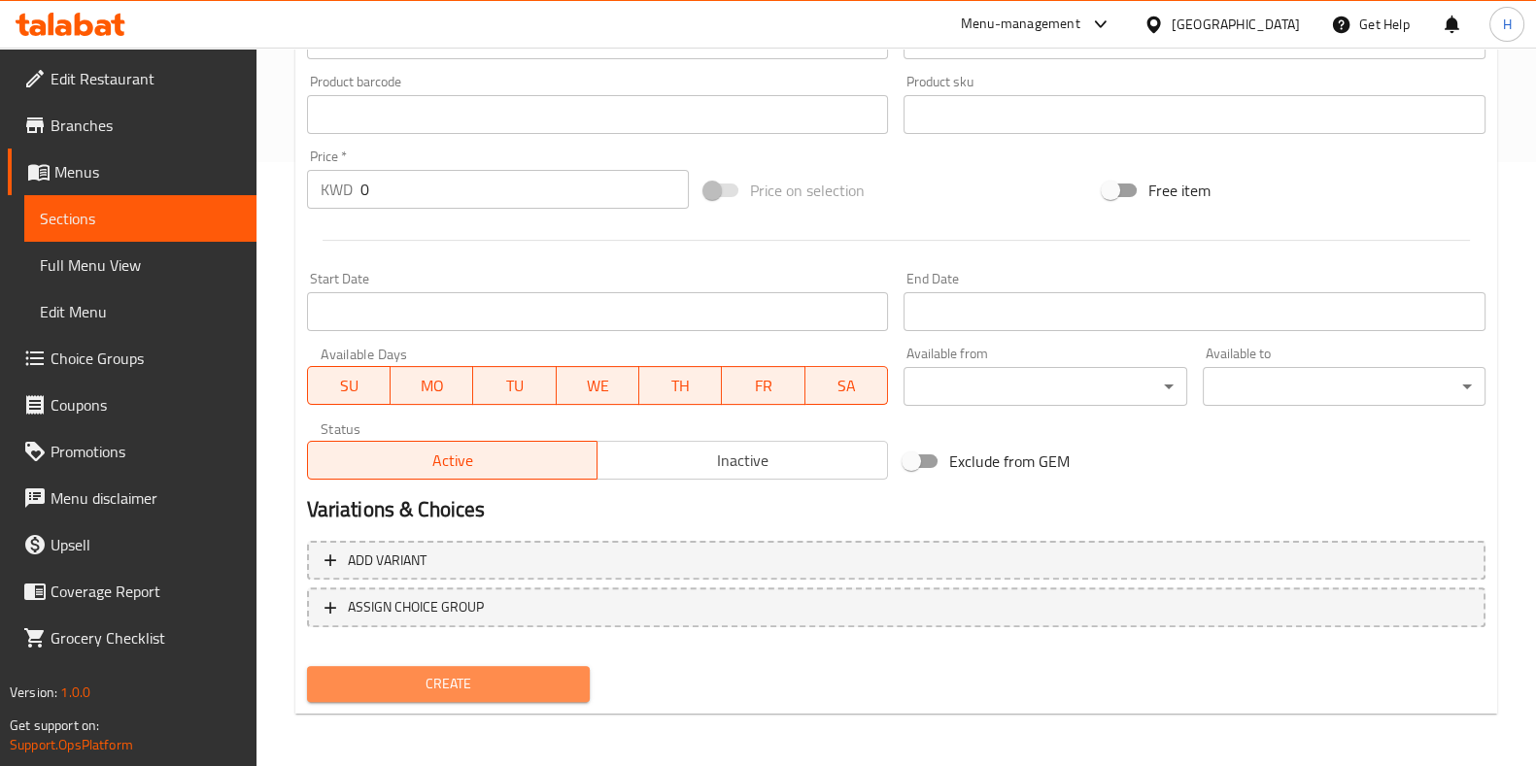
click at [453, 683] on span "Create" at bounding box center [448, 684] width 252 height 24
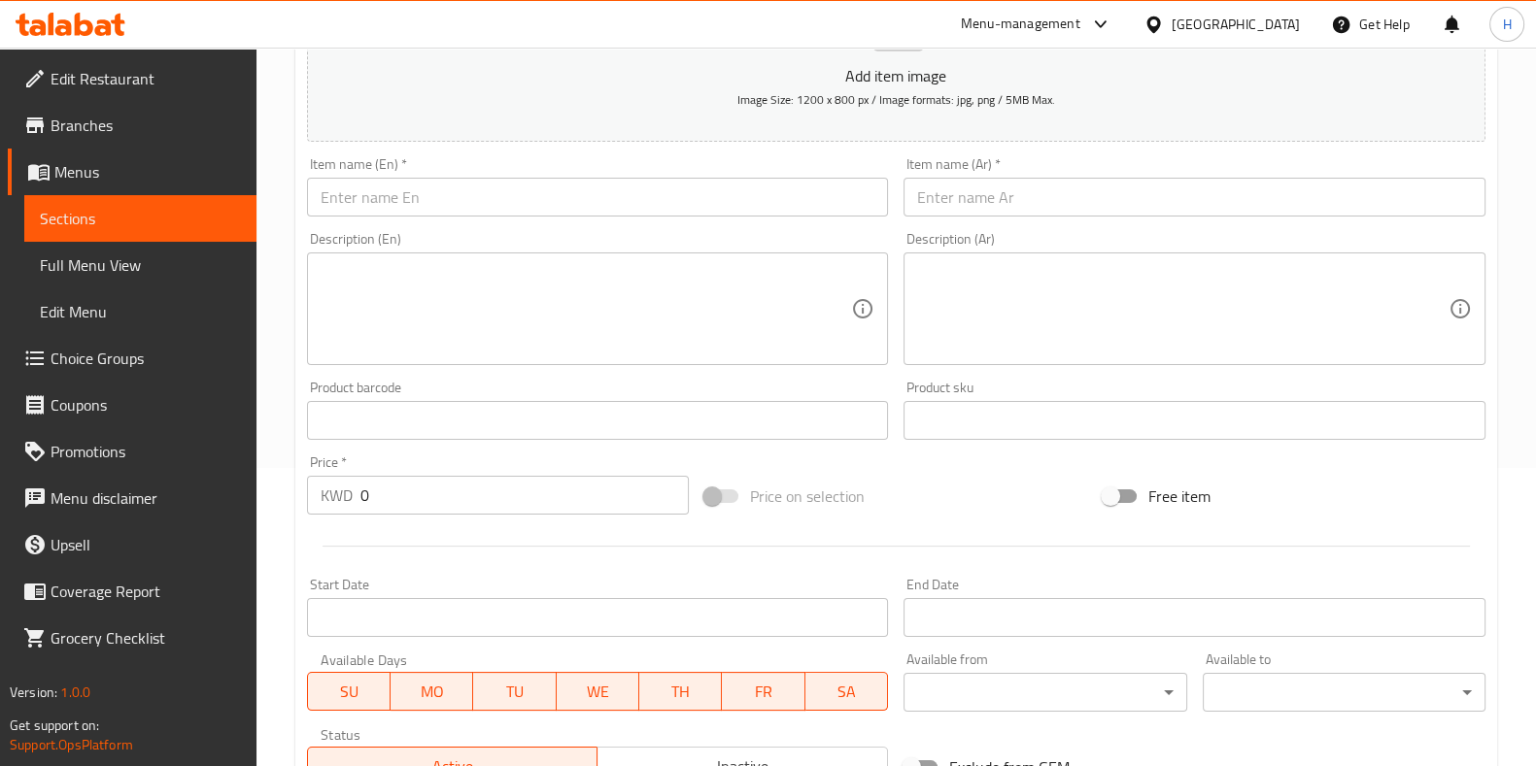
scroll to position [0, 0]
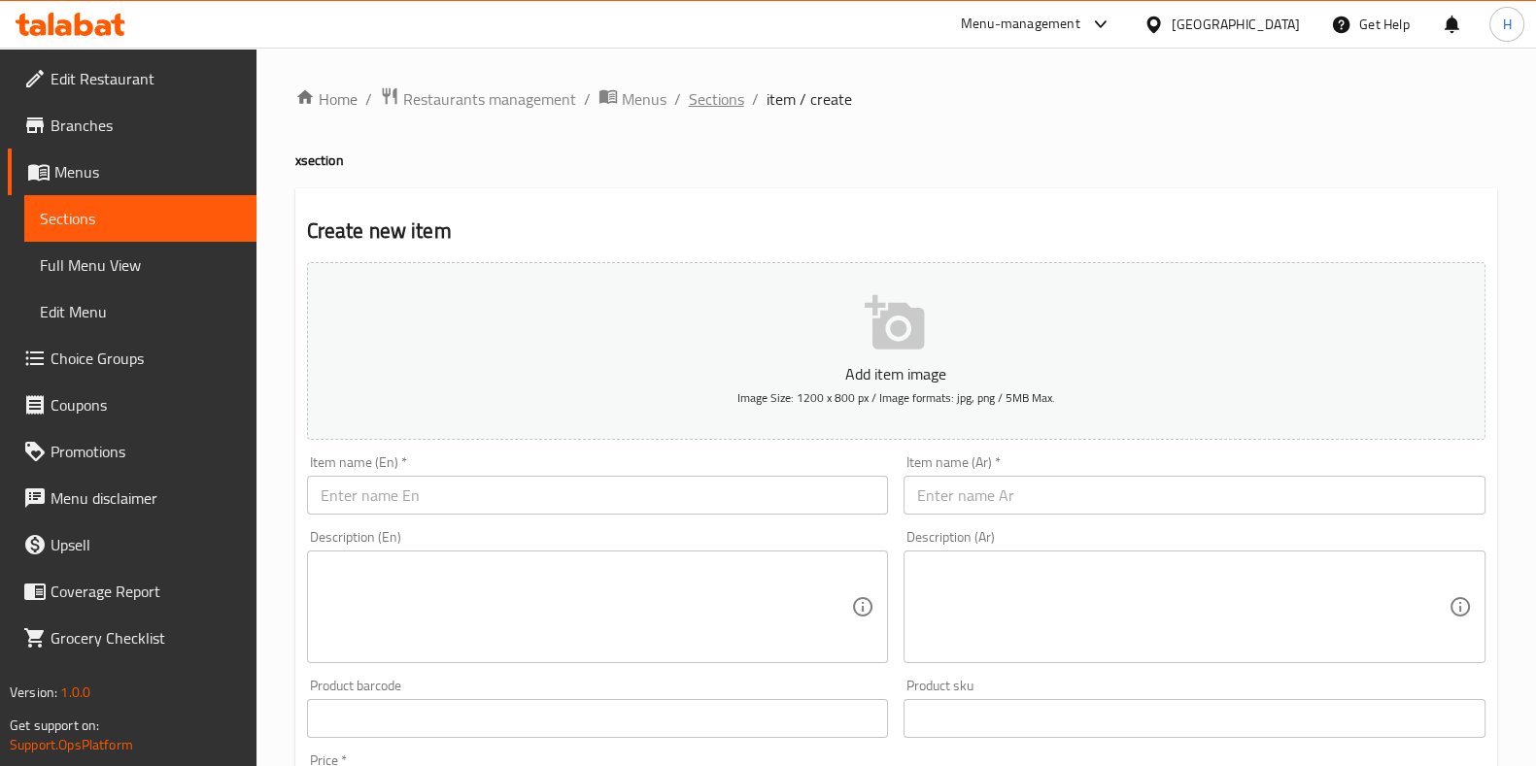
click at [728, 104] on span "Sections" at bounding box center [716, 98] width 55 height 23
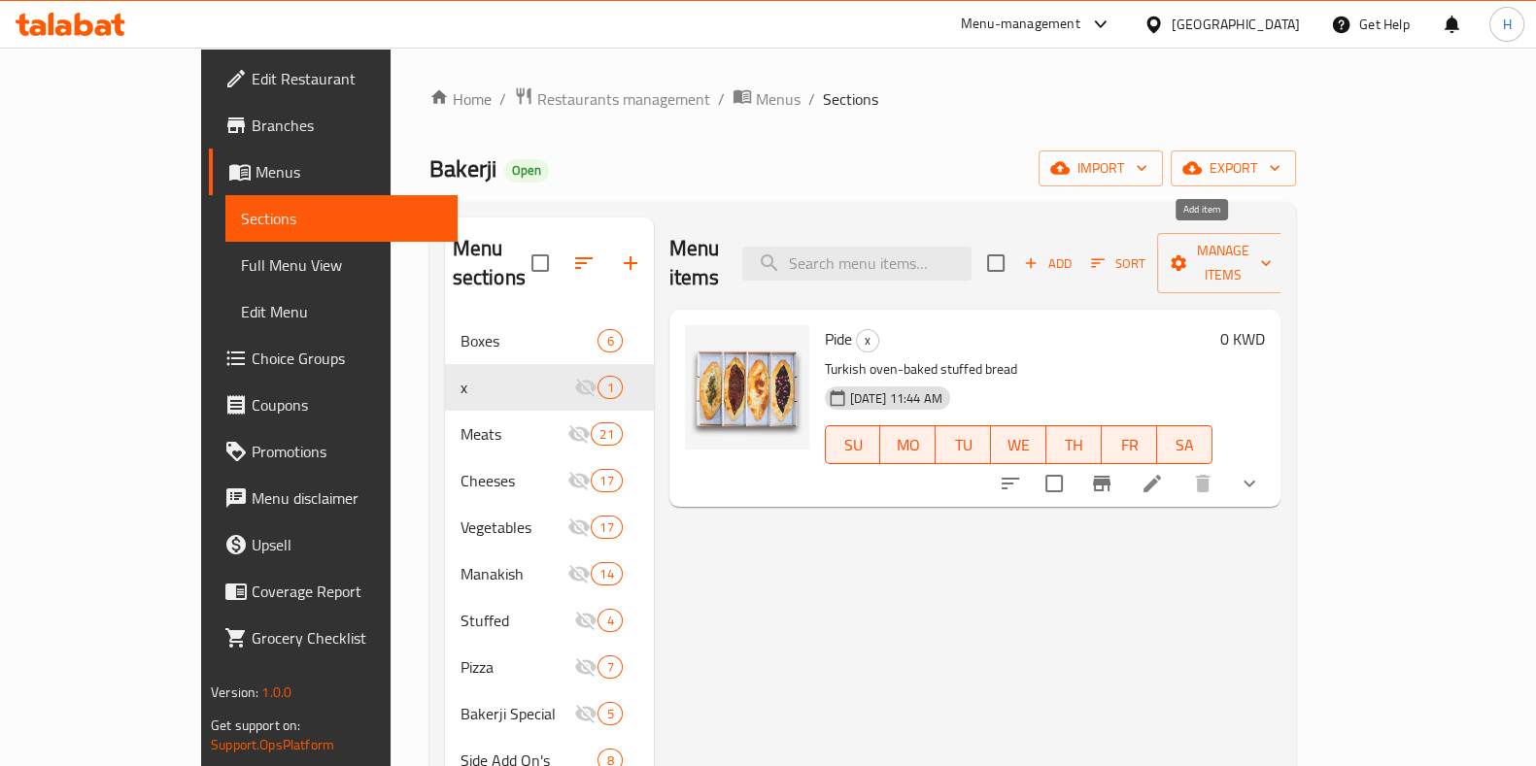
click at [1039, 257] on icon "button" at bounding box center [1030, 262] width 17 height 17
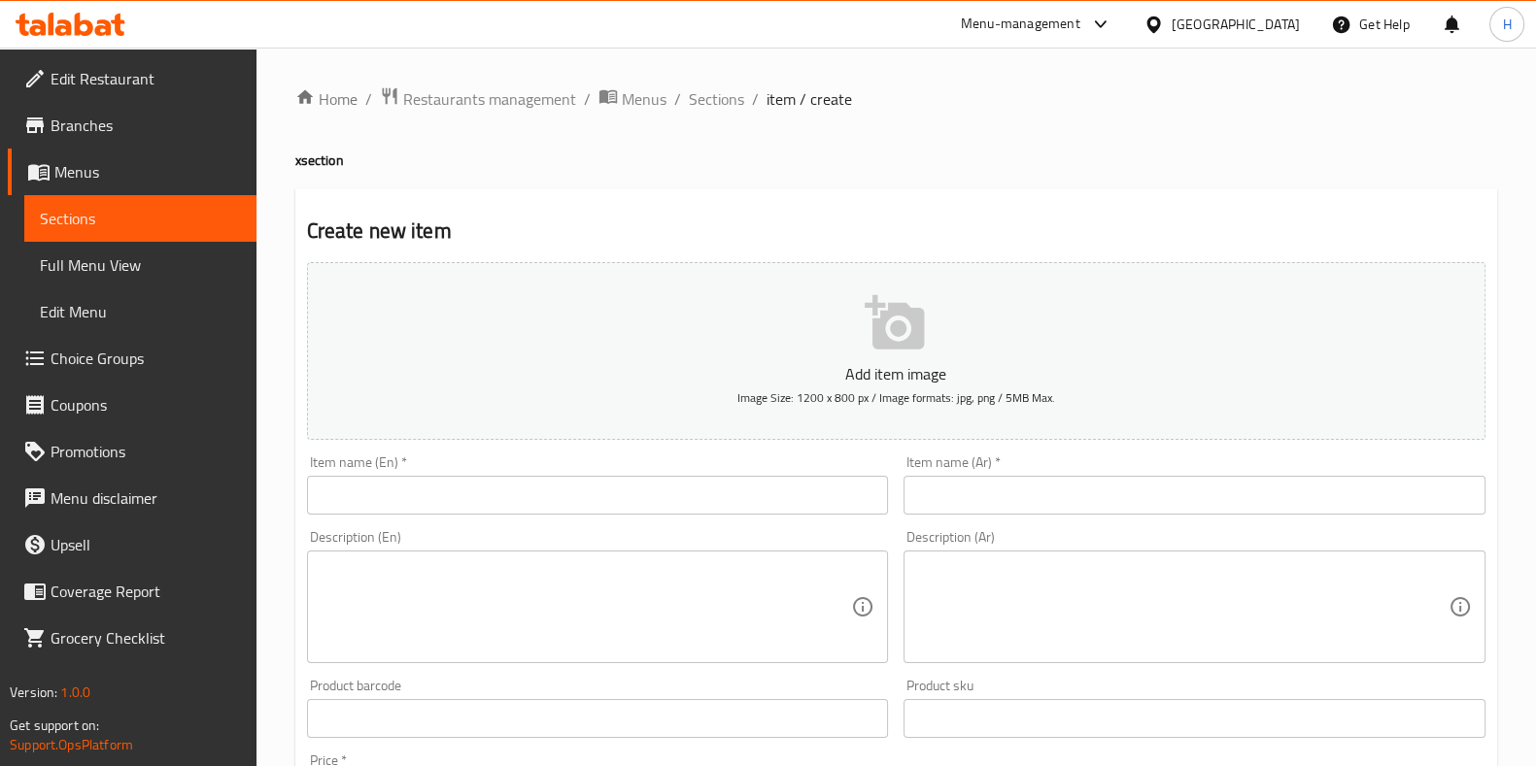
click at [1030, 490] on input "text" at bounding box center [1194, 495] width 582 height 39
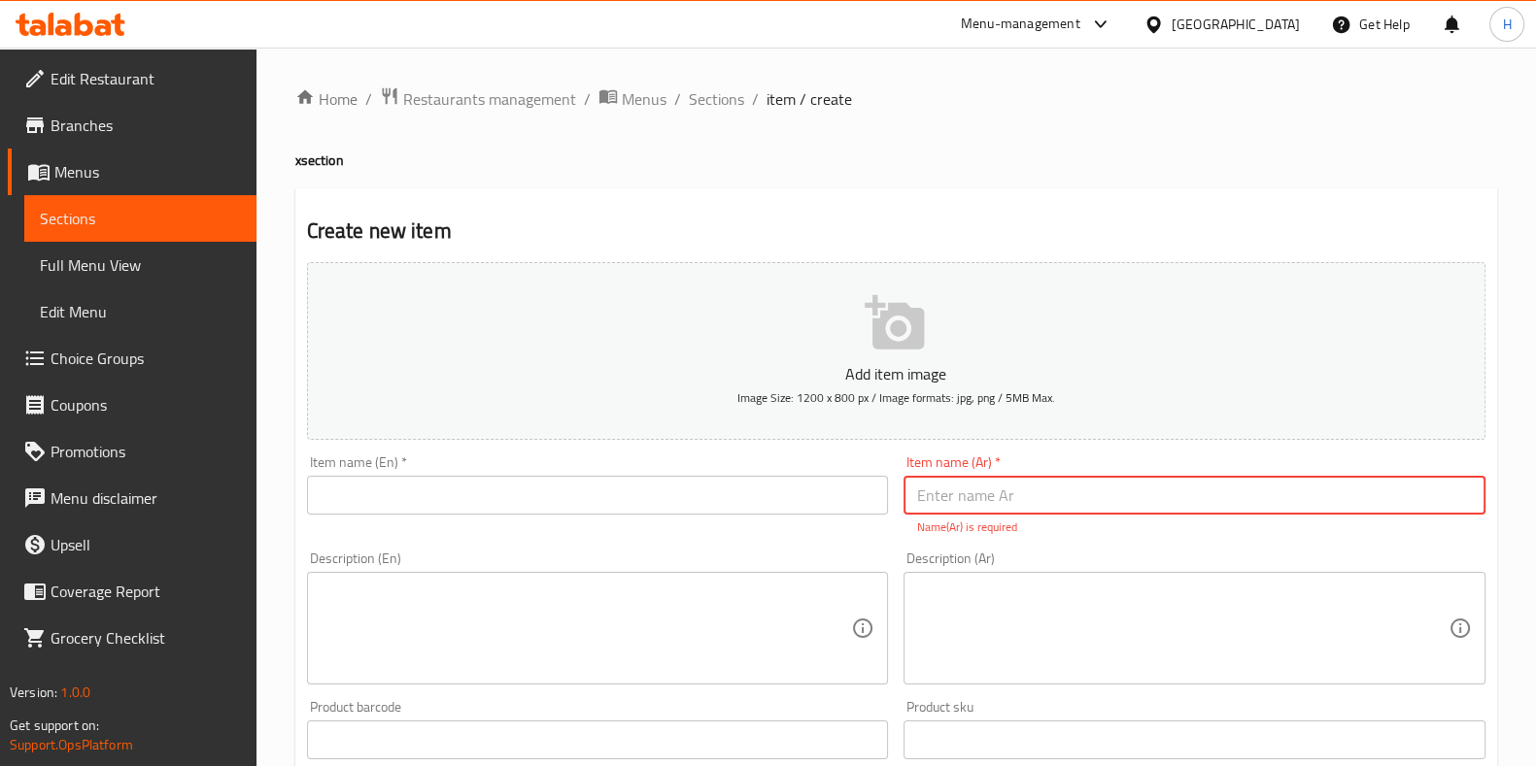
click at [1173, 499] on input "text" at bounding box center [1194, 495] width 582 height 39
paste input "فطاير محشية"
type input "فطاير محشية"
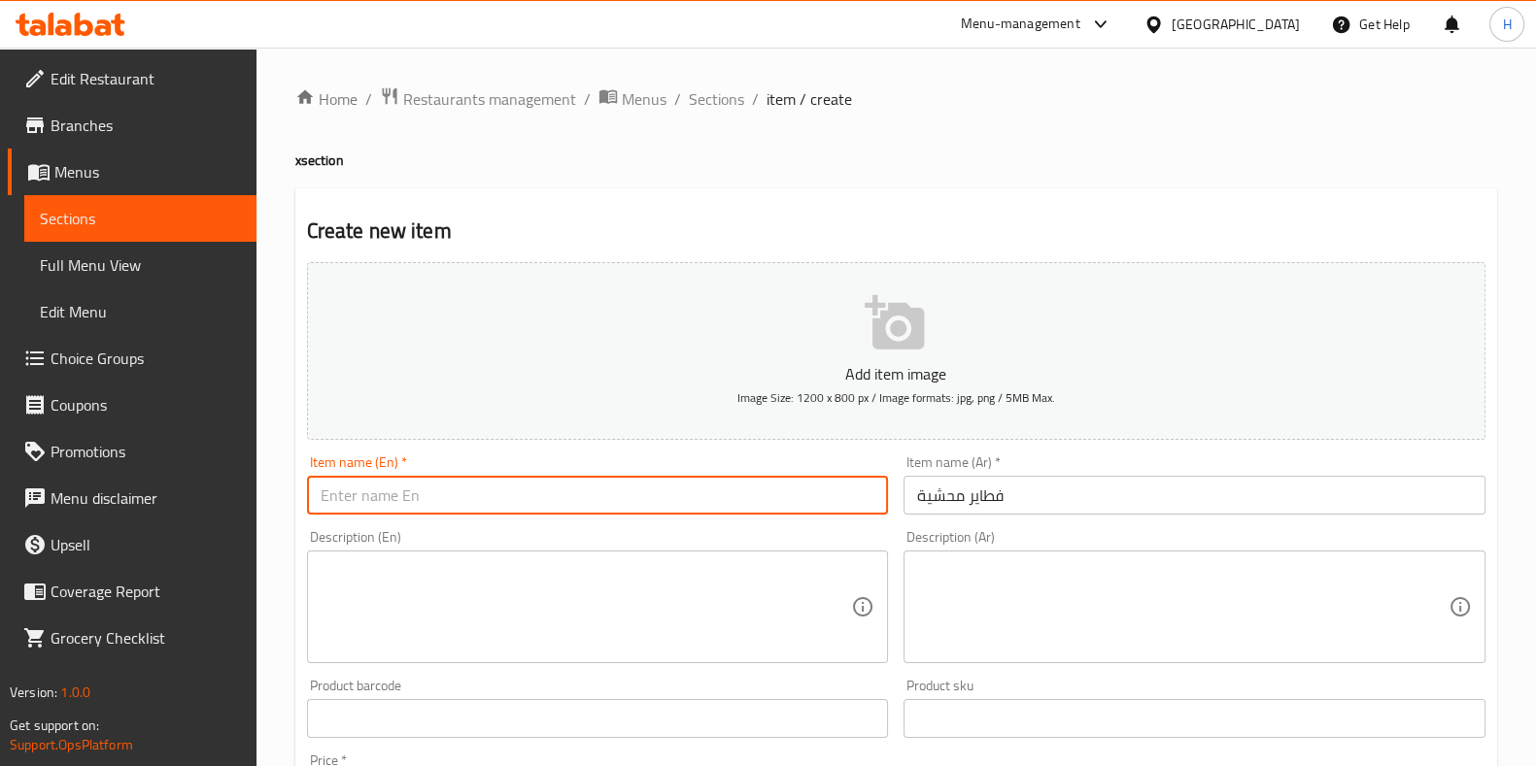
click at [816, 504] on input "text" at bounding box center [598, 495] width 582 height 39
paste input "[PERSON_NAME]"
type input "[PERSON_NAME]"
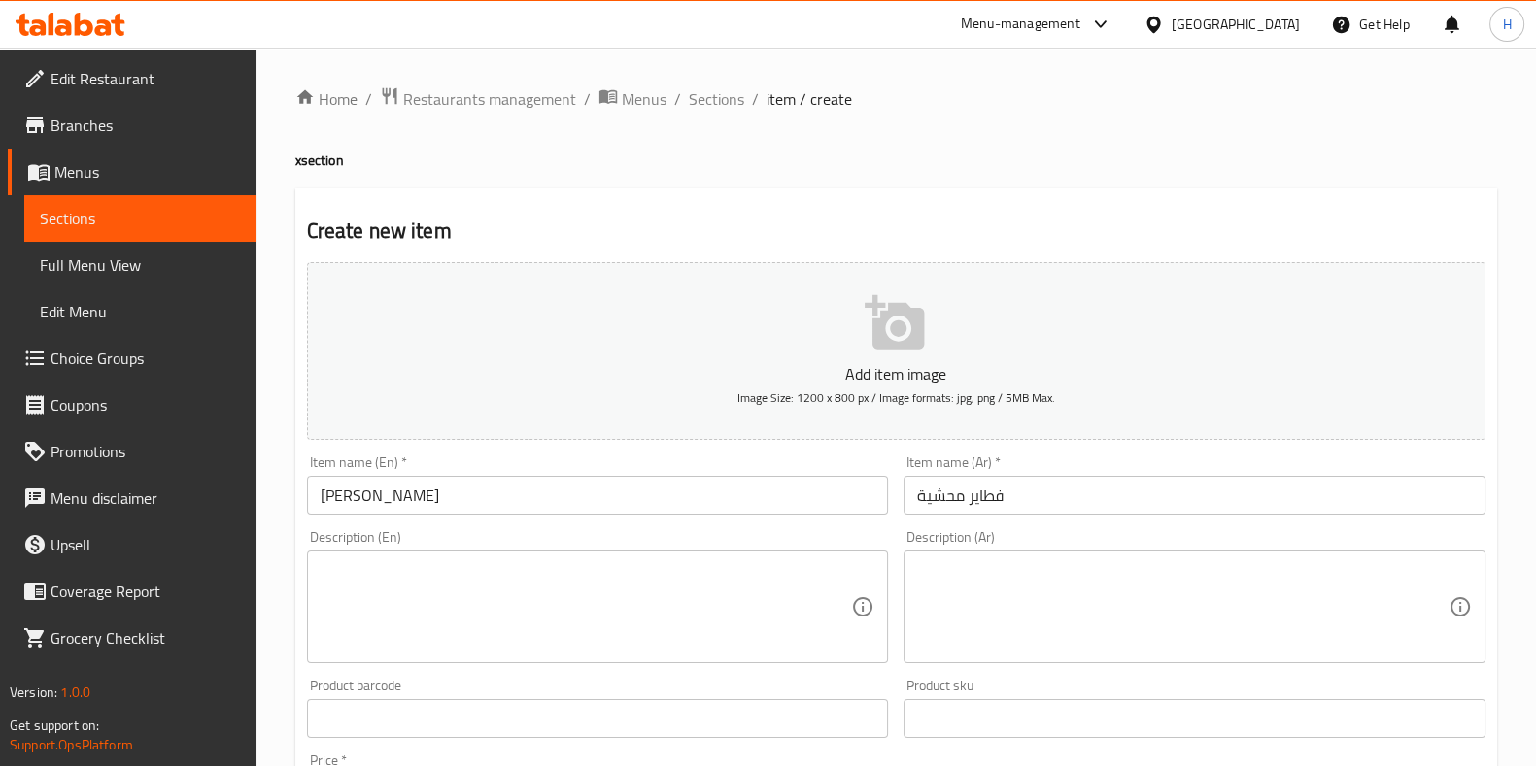
click at [790, 526] on div "Description (En) Description (En)" at bounding box center [597, 597] width 597 height 149
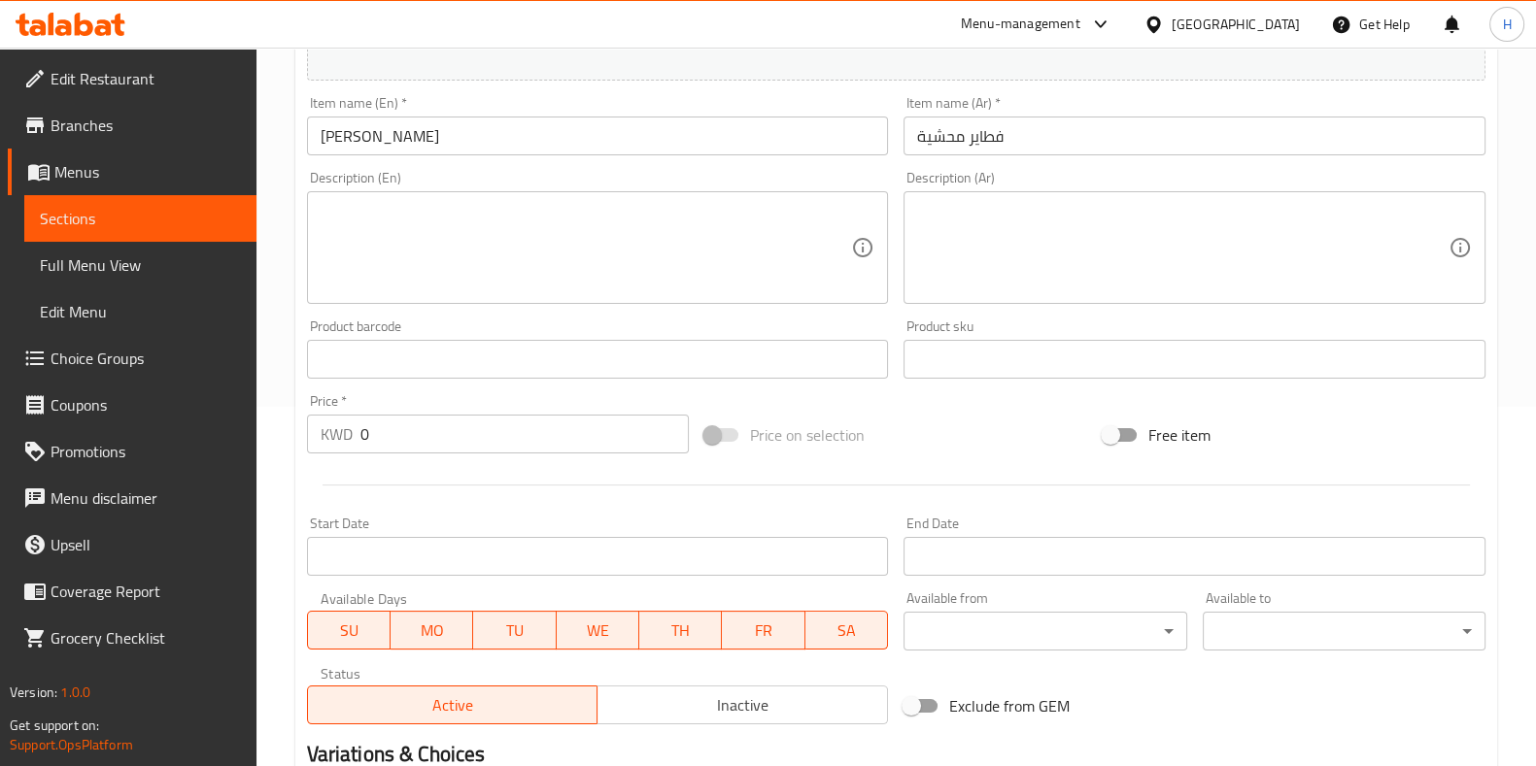
scroll to position [604, 0]
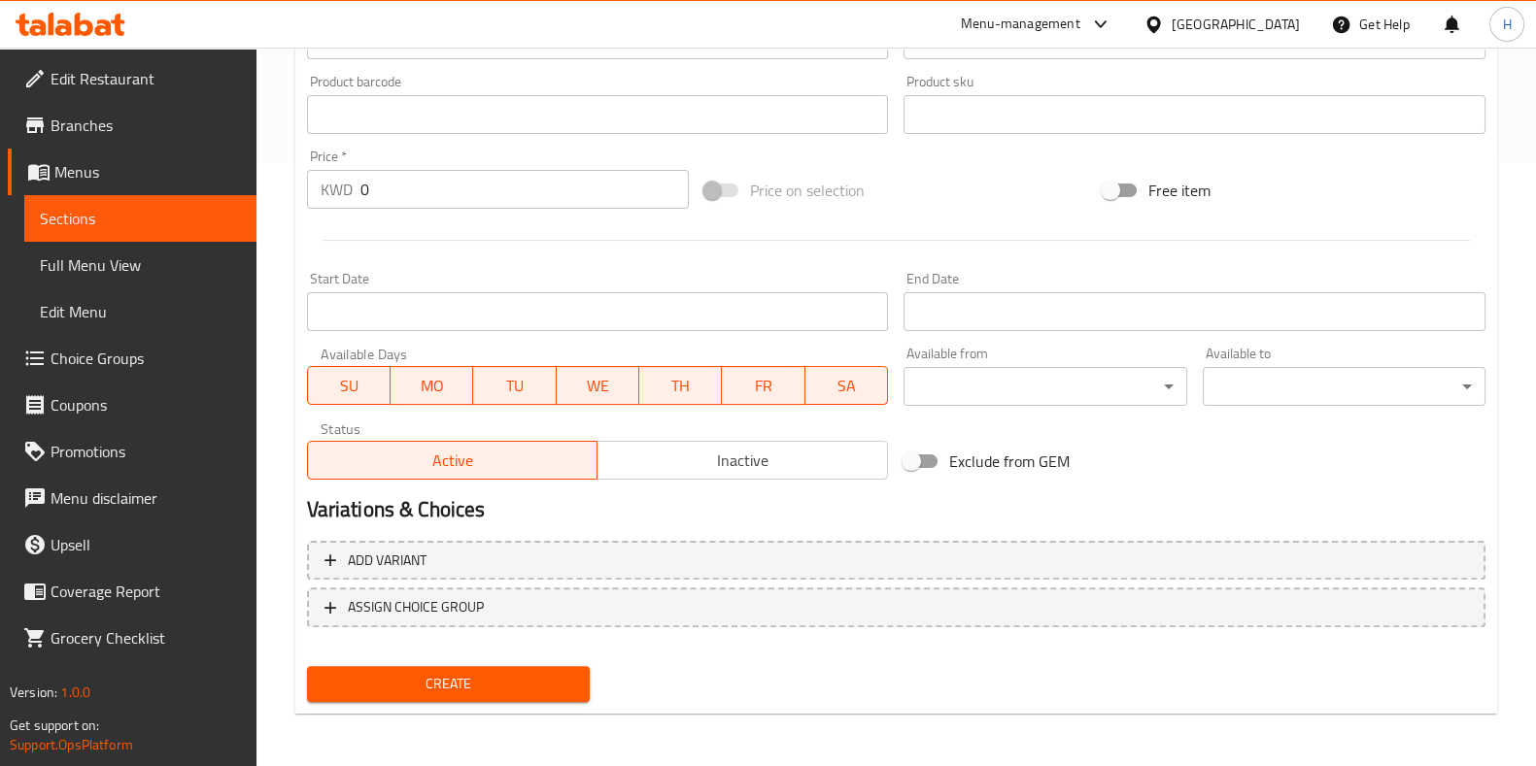
click at [564, 675] on span "Create" at bounding box center [448, 684] width 252 height 24
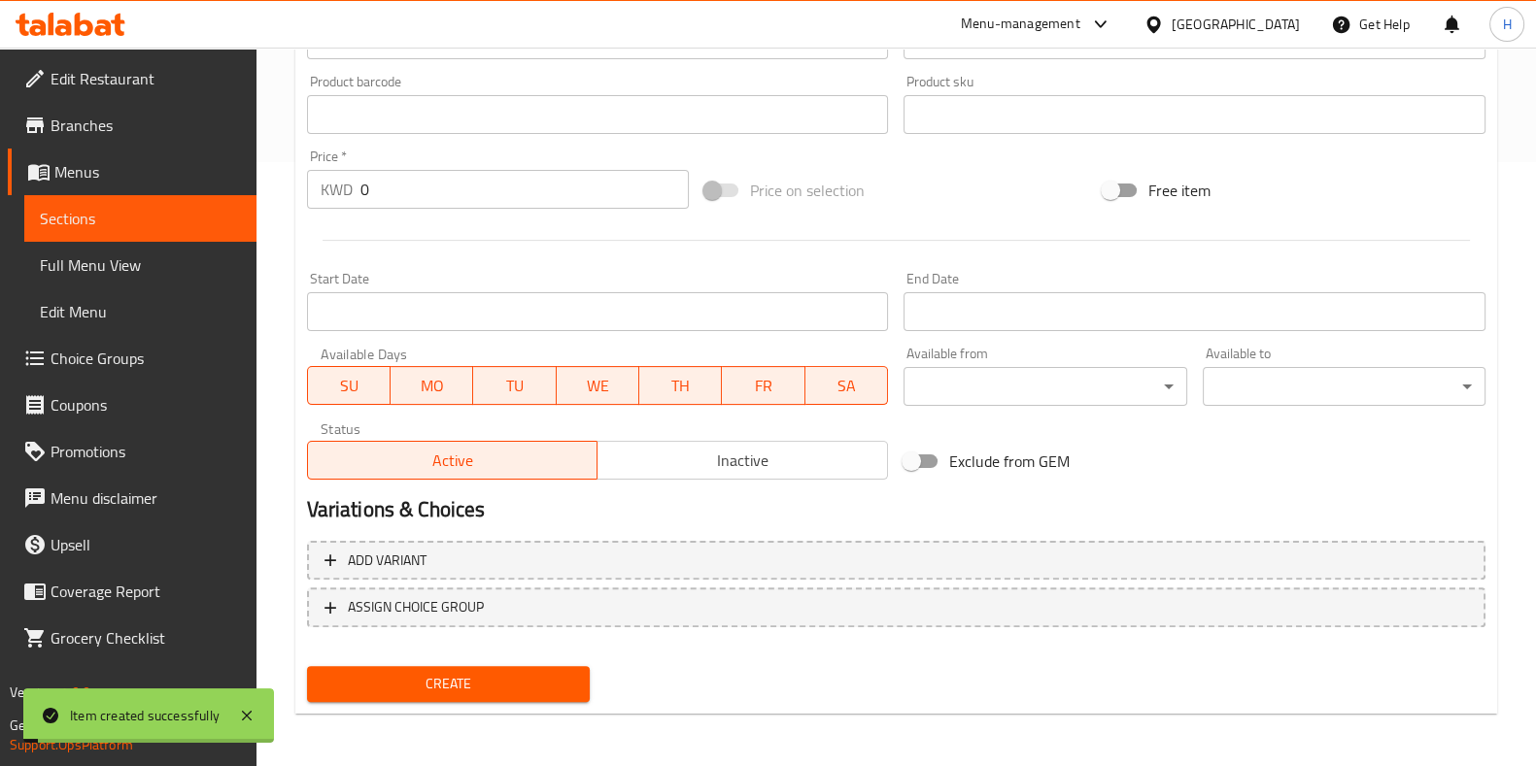
scroll to position [0, 0]
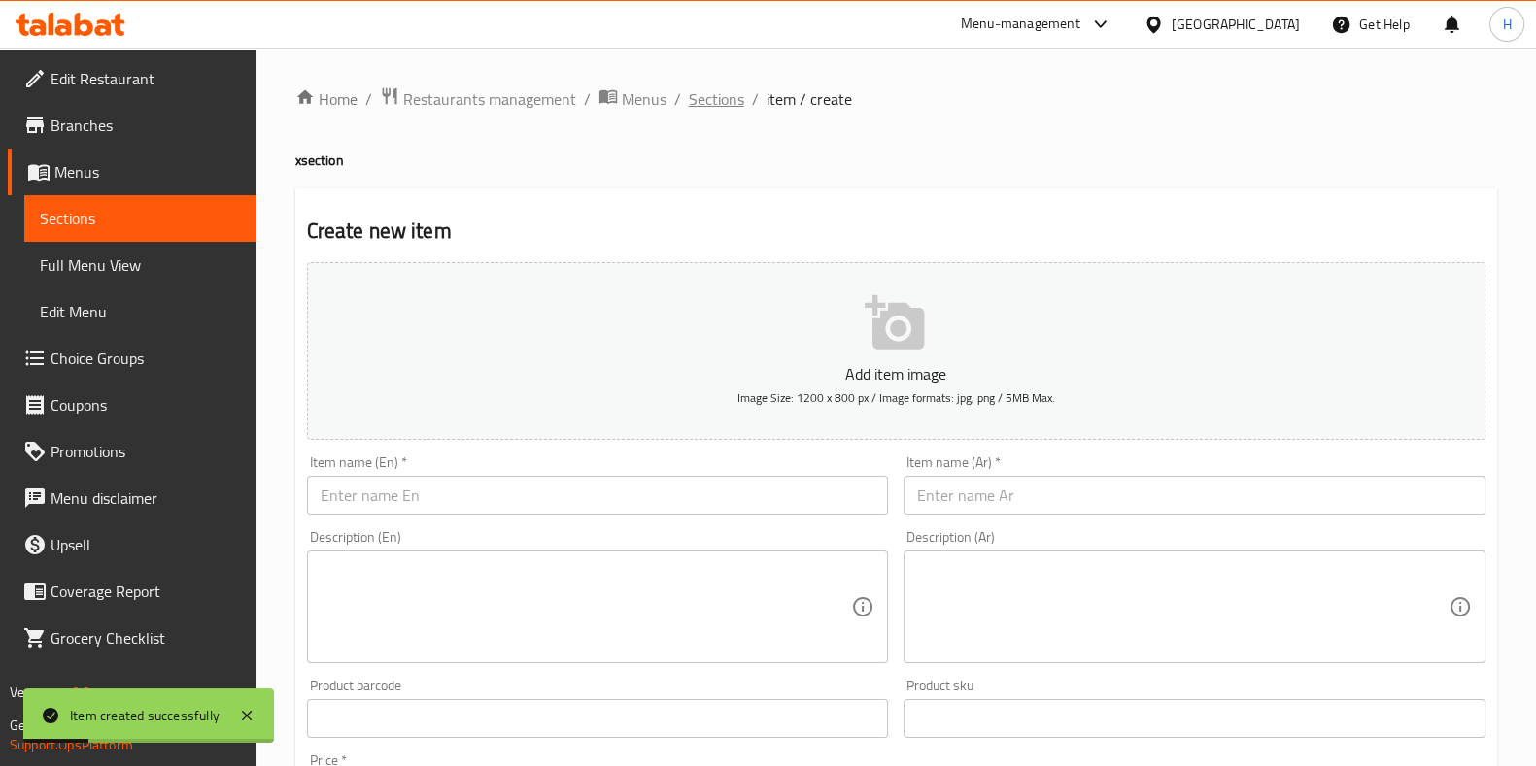
click at [725, 104] on span "Sections" at bounding box center [716, 98] width 55 height 23
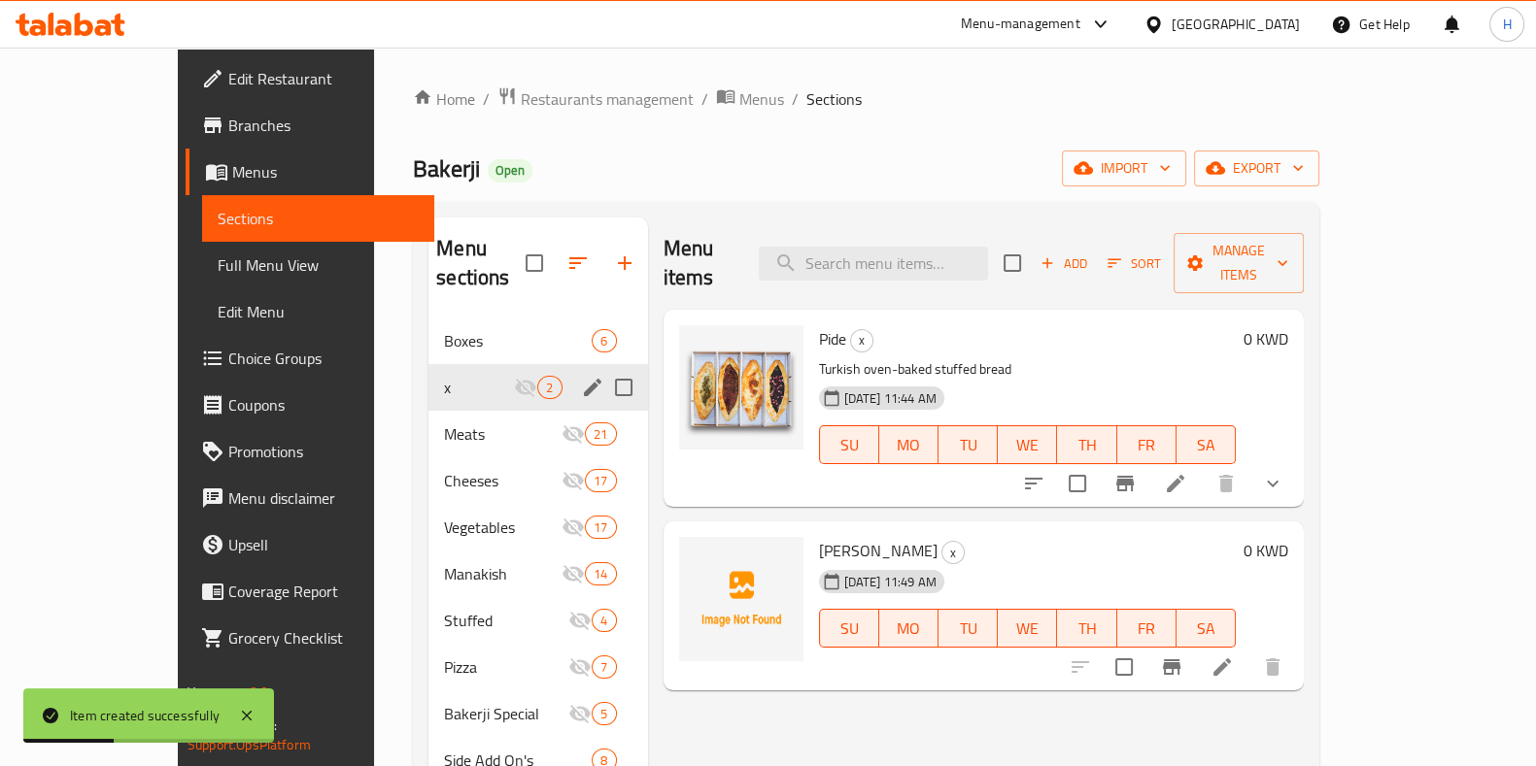
click at [445, 372] on div "x 2" at bounding box center [537, 387] width 219 height 47
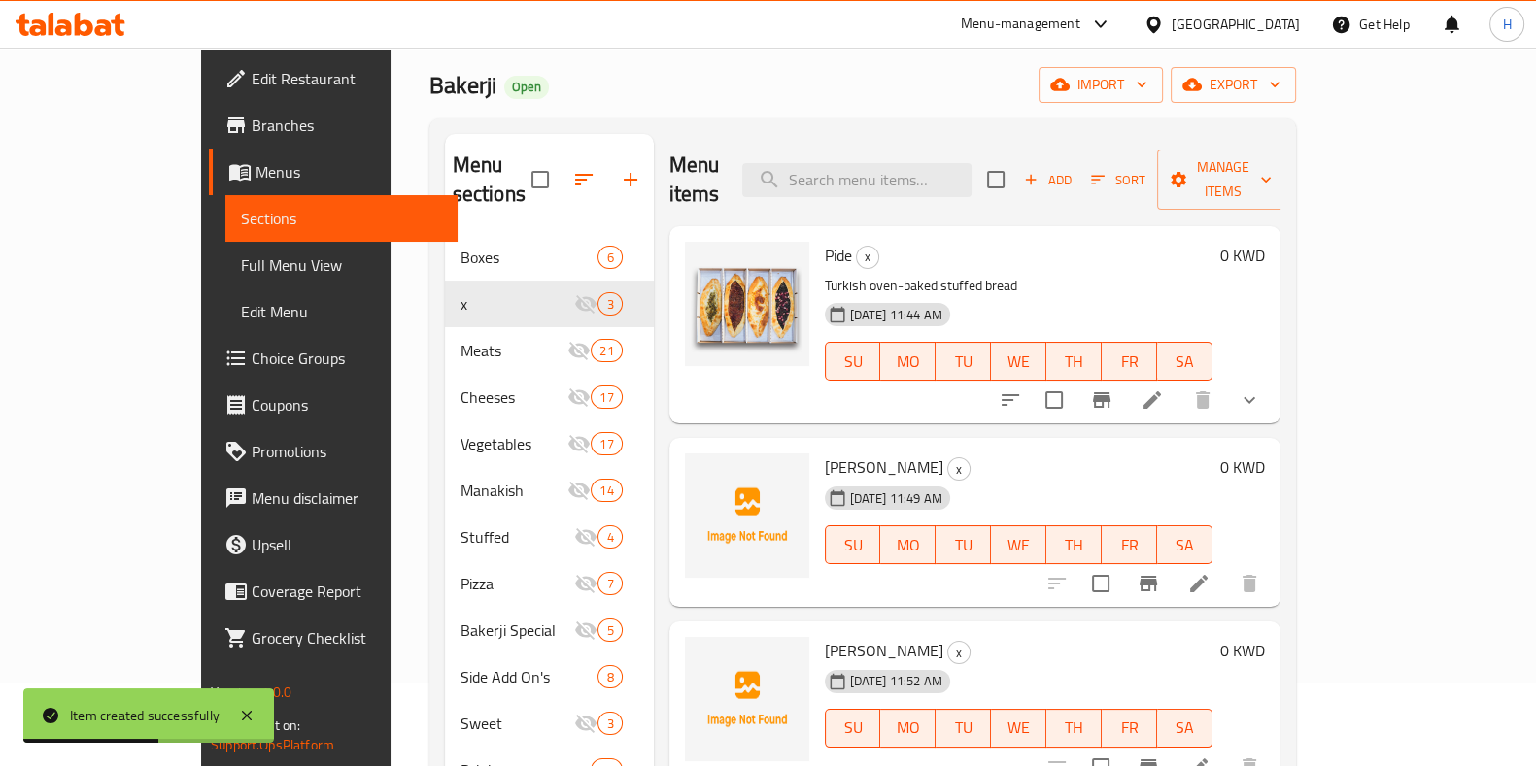
scroll to position [120, 0]
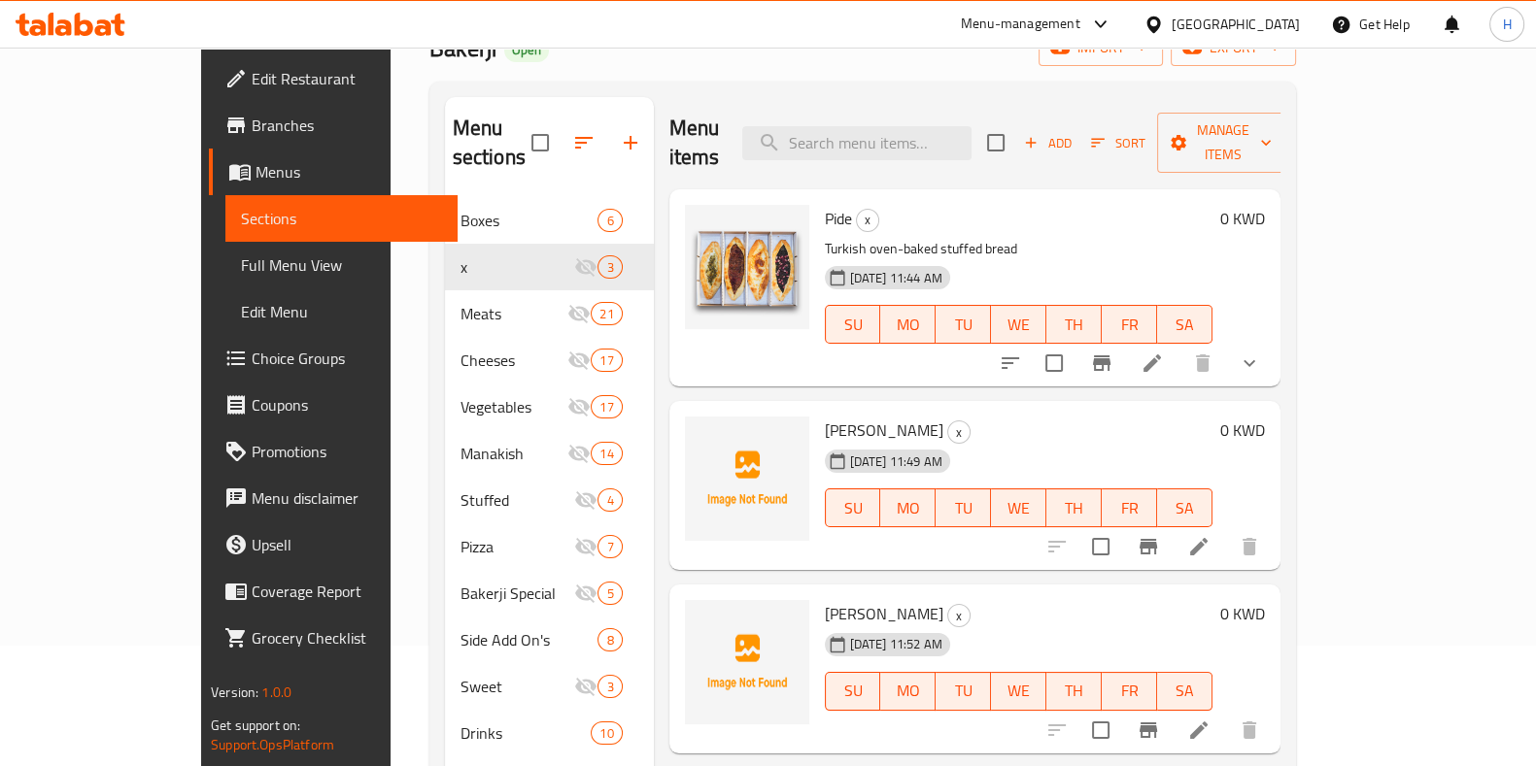
click at [1226, 529] on li at bounding box center [1198, 546] width 54 height 35
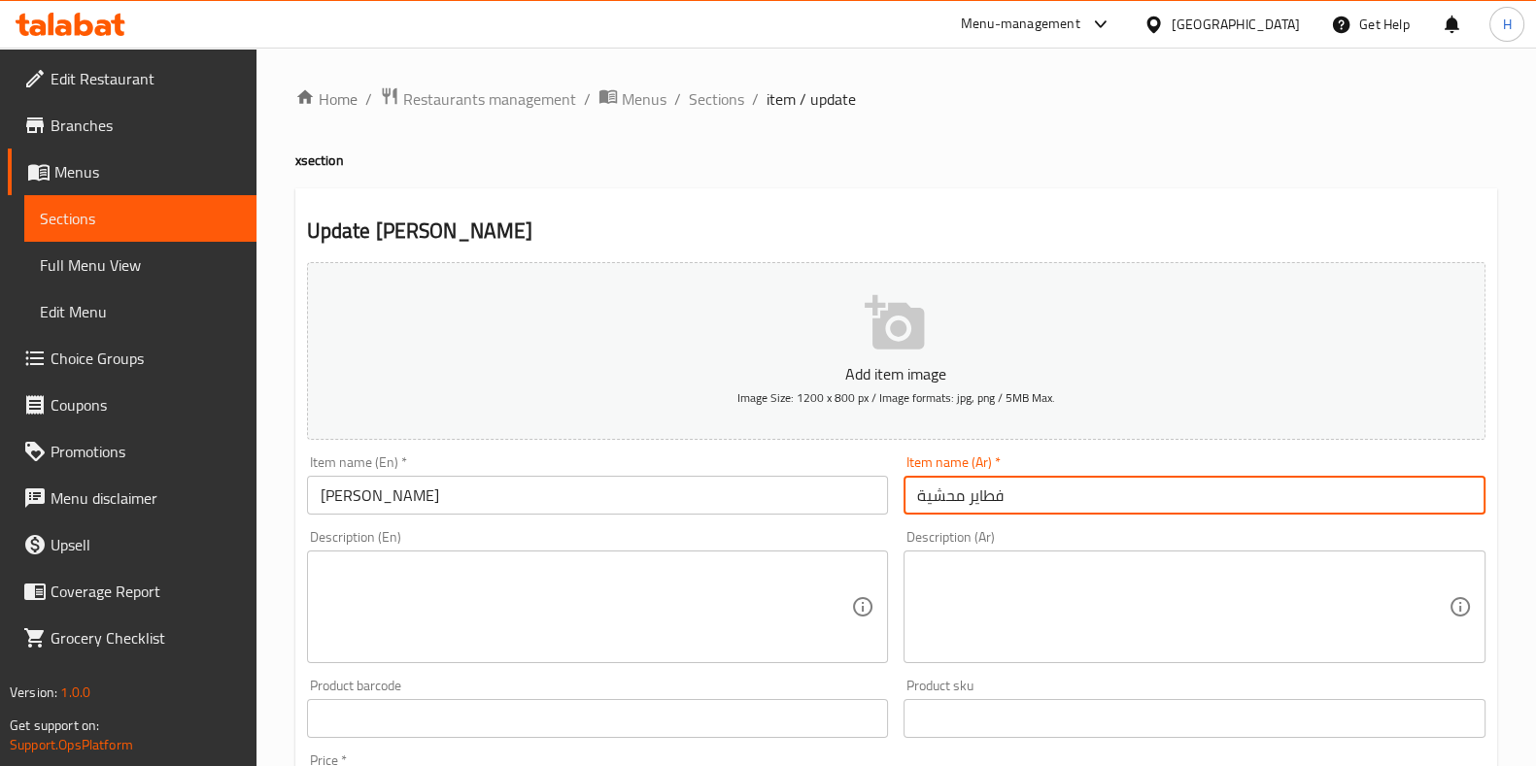
paste input "روح"
drag, startPoint x: 1032, startPoint y: 493, endPoint x: 858, endPoint y: 508, distance: 174.5
click at [864, 513] on div "Add item image Image Size: 1200 x 800 px / Image formats: jpg, png / 5MB Max. I…" at bounding box center [896, 672] width 1194 height 837
type input "فطاير مشروحة"
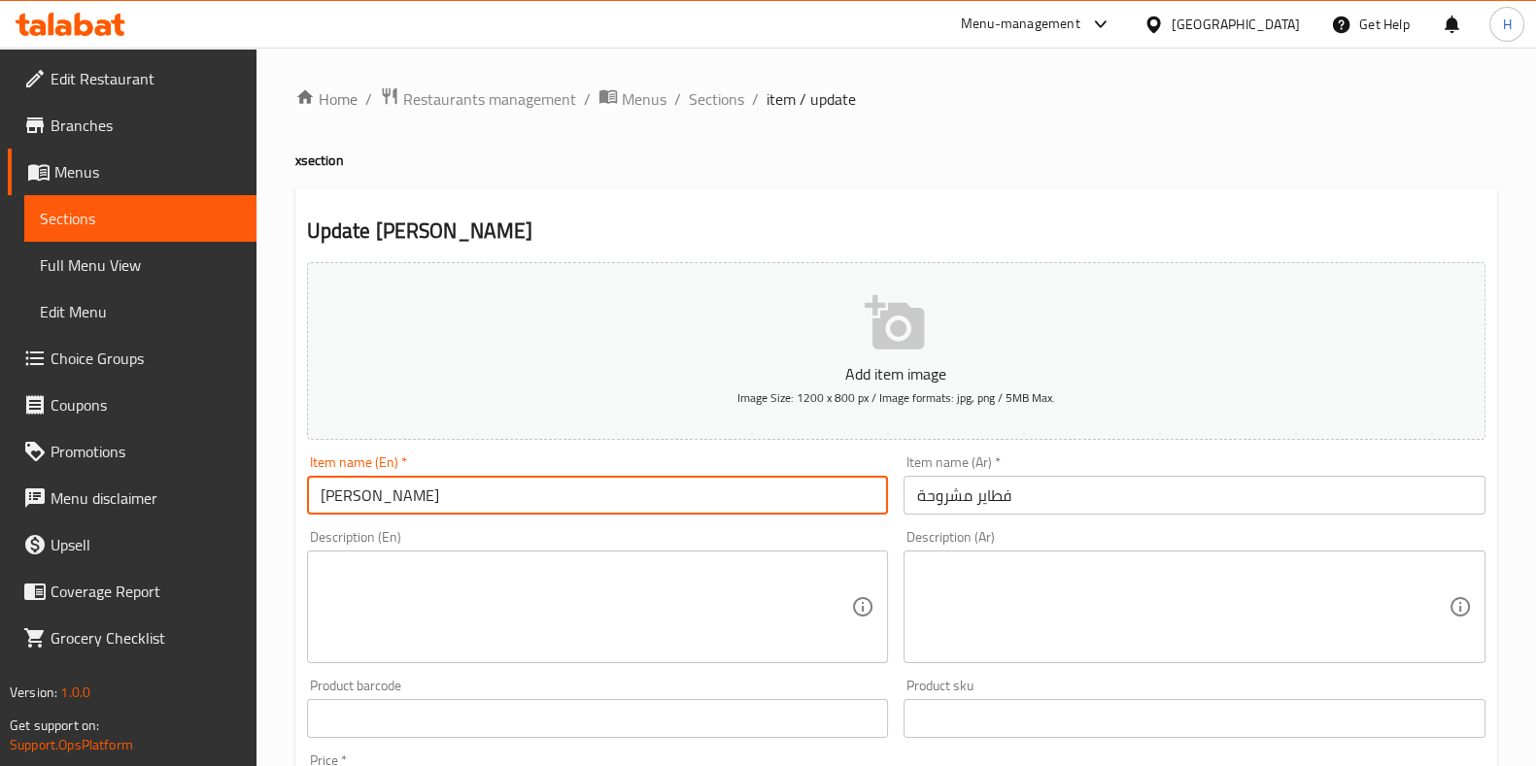
paste input "shrouh"
drag, startPoint x: 457, startPoint y: 506, endPoint x: 228, endPoint y: 514, distance: 228.4
click at [228, 514] on div "Edit Restaurant Branches Menus Sections Full Menu View Edit Menu Choice Groups …" at bounding box center [768, 710] width 1536 height 1325
type input "[PERSON_NAME]"
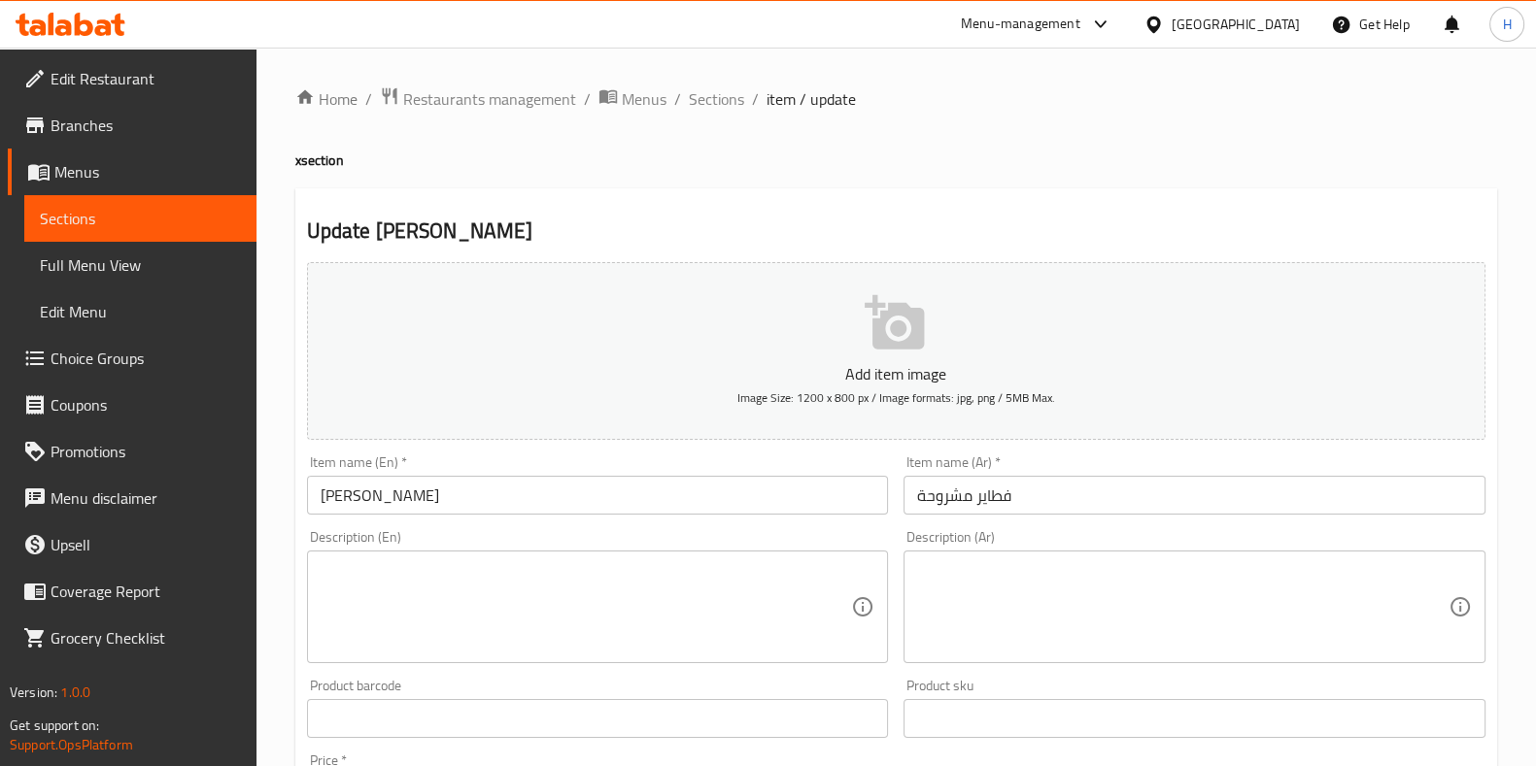
click at [457, 532] on div "Description (En) Description (En)" at bounding box center [598, 596] width 582 height 133
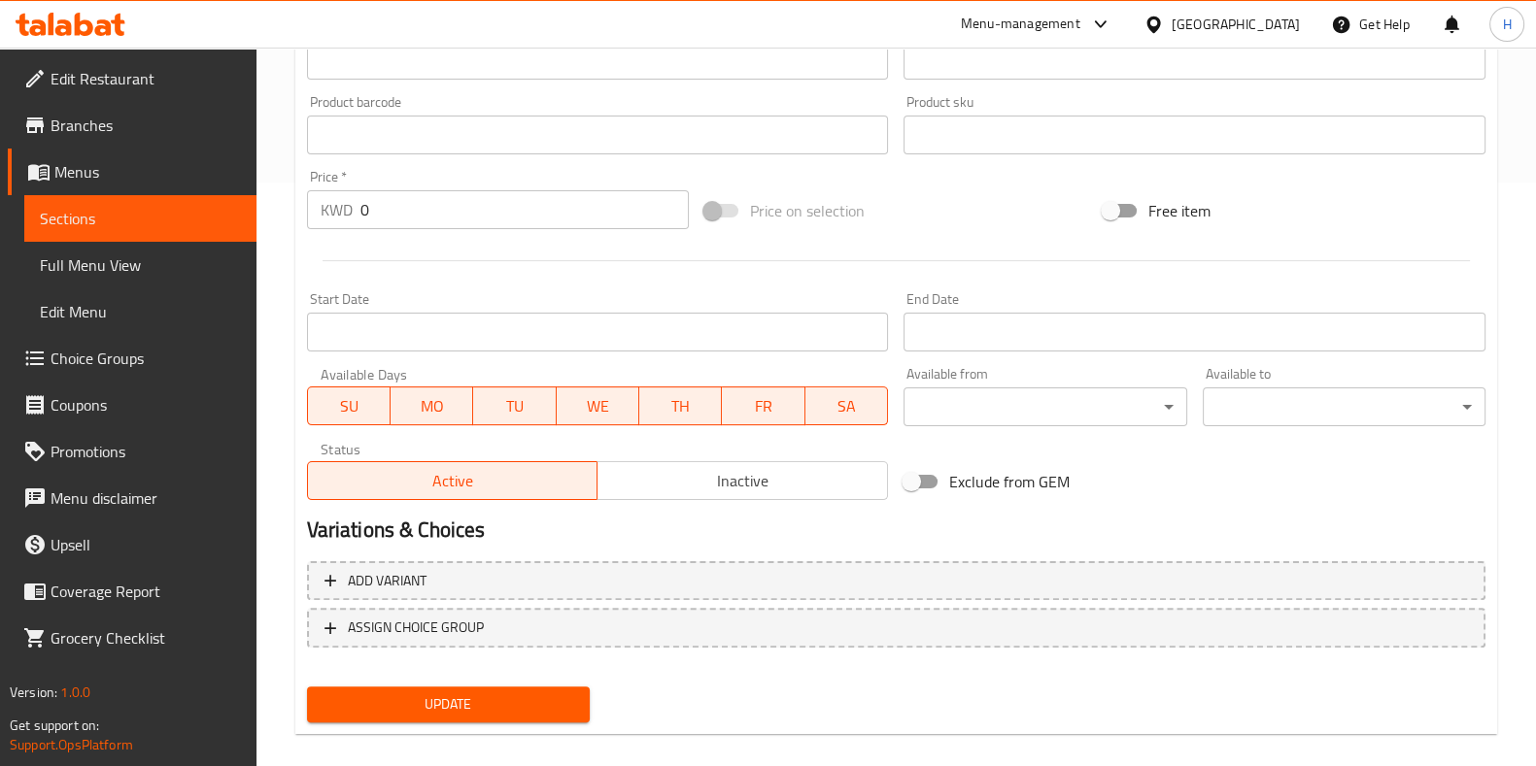
scroll to position [604, 0]
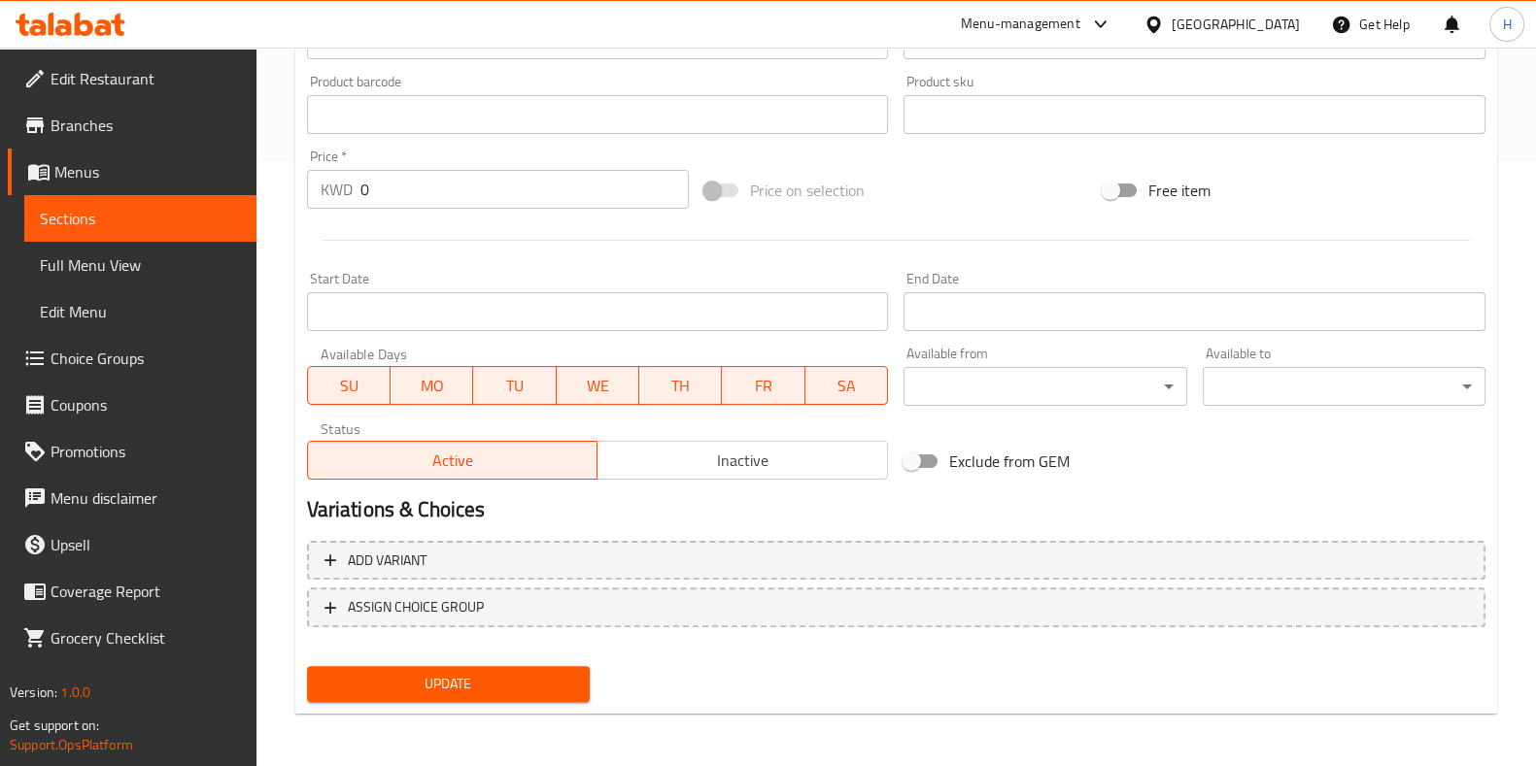
click at [462, 692] on span "Update" at bounding box center [448, 684] width 252 height 24
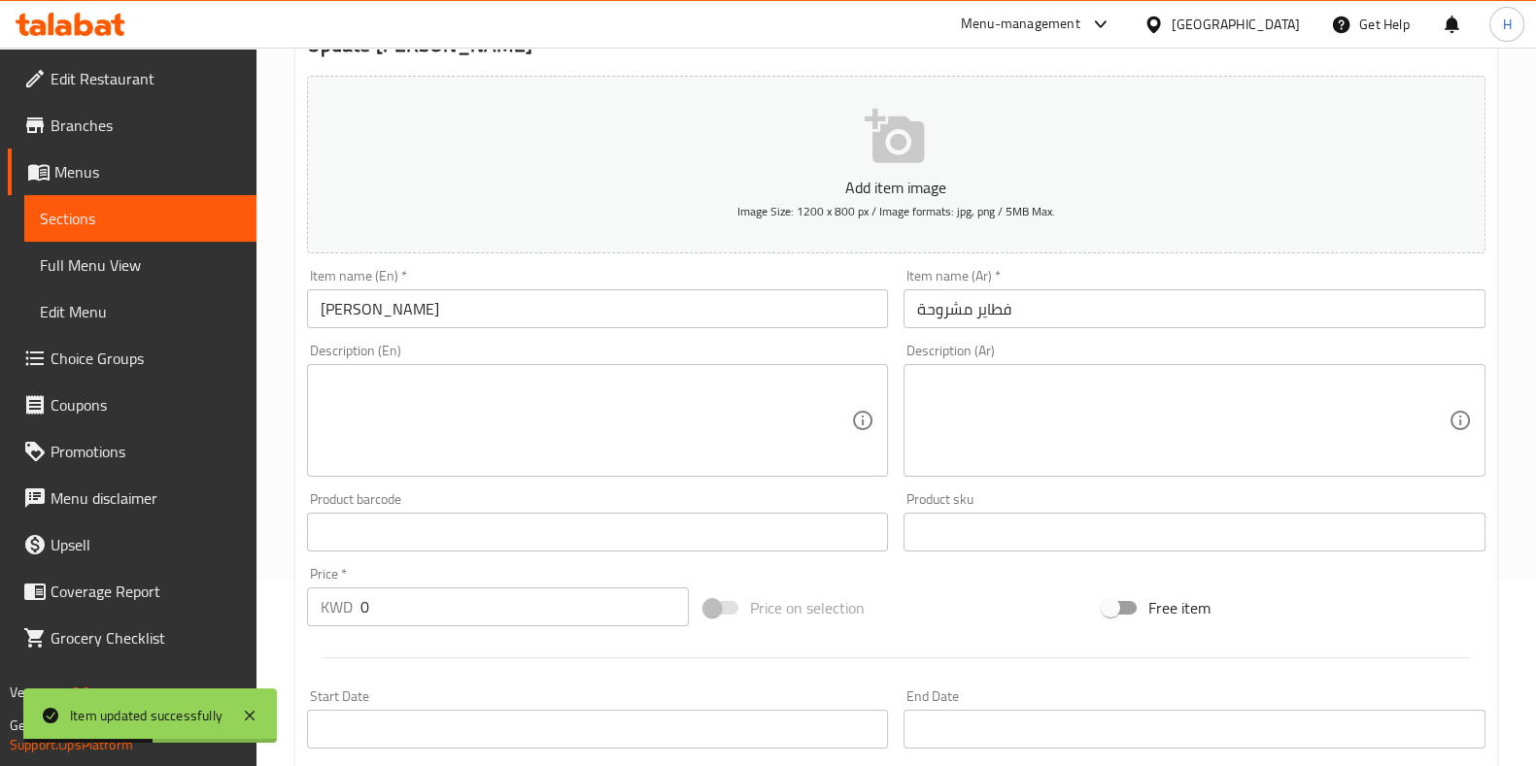
scroll to position [0, 0]
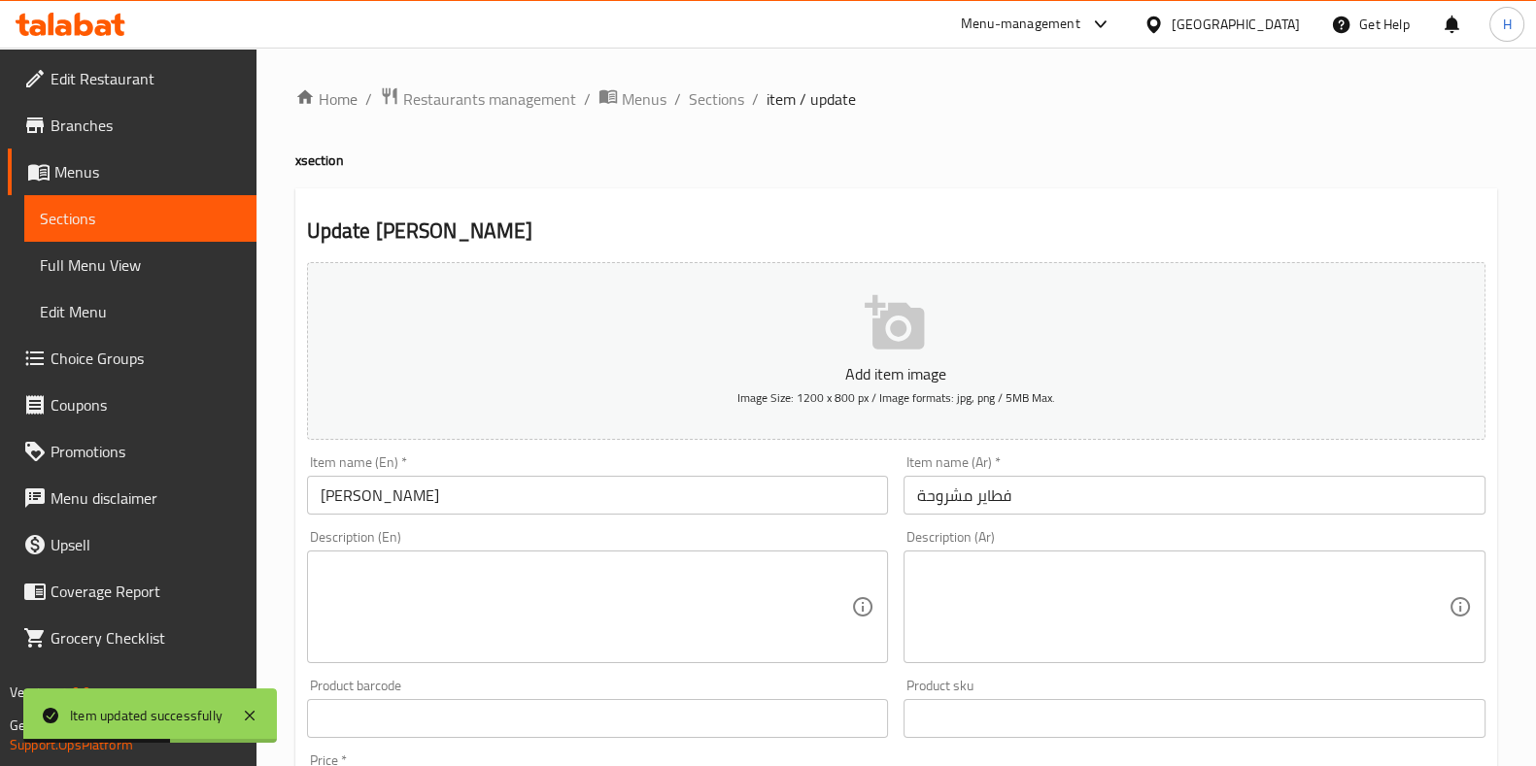
click at [742, 93] on ol "Home / Restaurants management / Menus / Sections / item / update" at bounding box center [896, 98] width 1202 height 25
click at [734, 98] on span "Sections" at bounding box center [716, 98] width 55 height 23
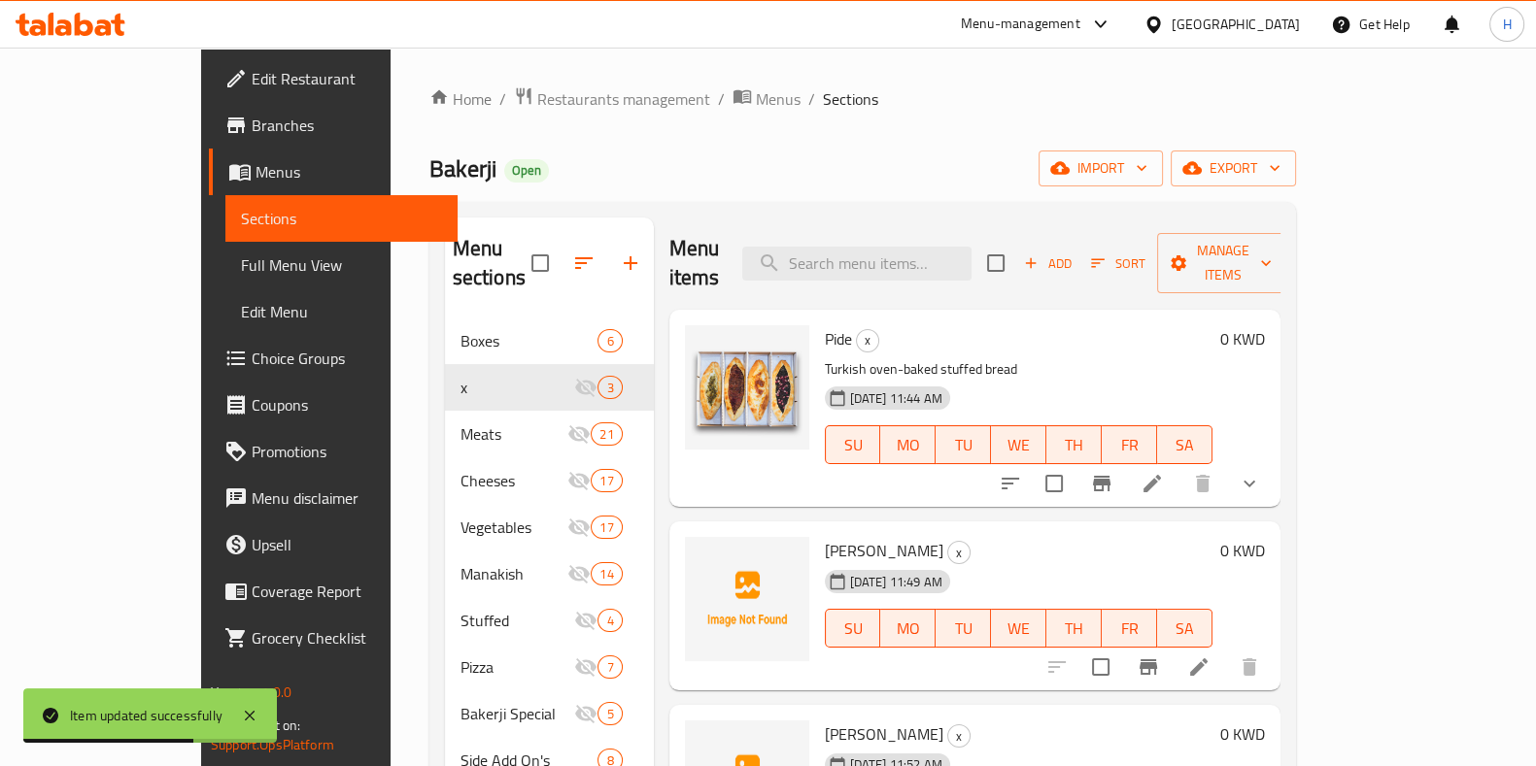
click at [1265, 325] on h6 "0 KWD" at bounding box center [1242, 338] width 45 height 27
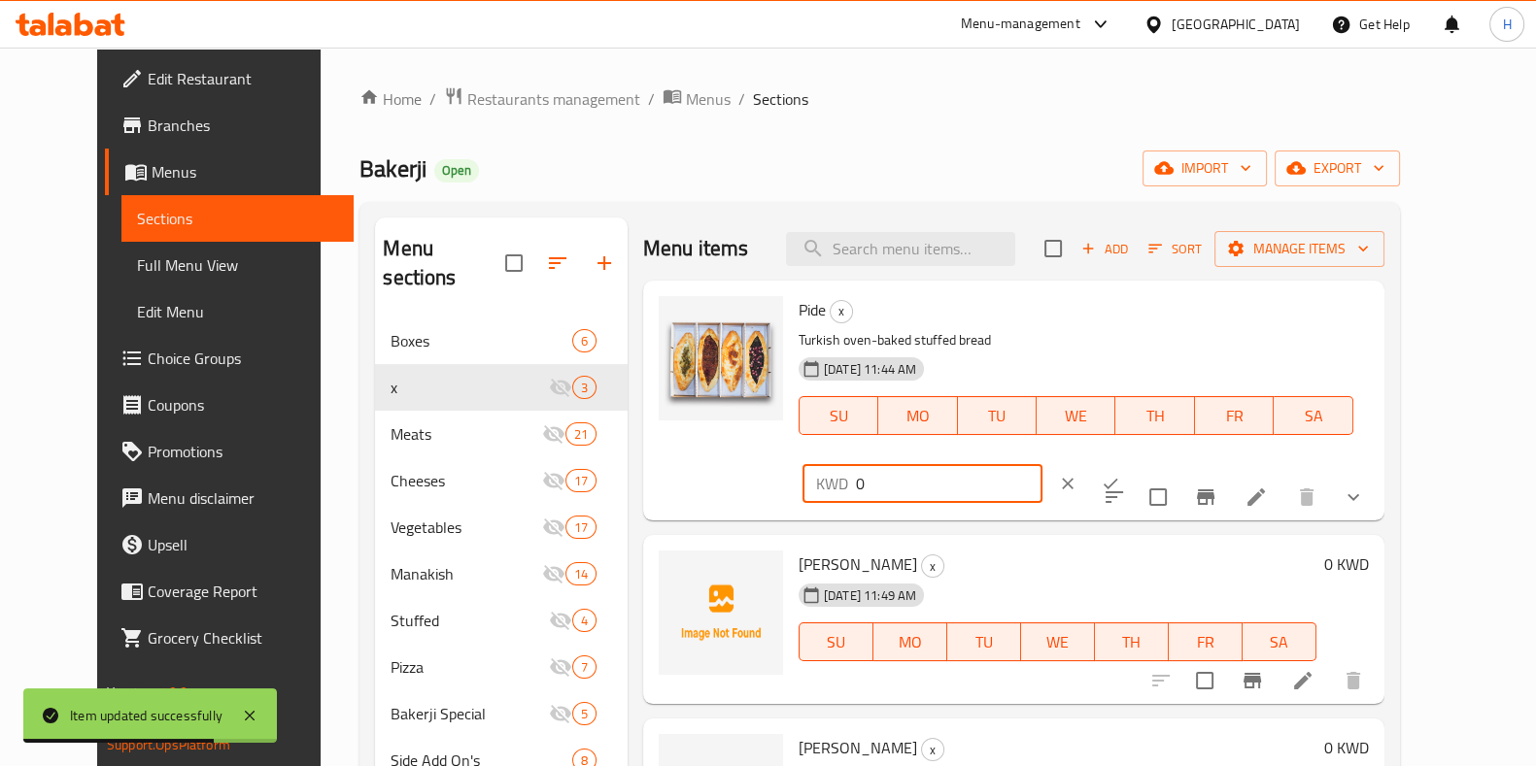
drag, startPoint x: 1240, startPoint y: 323, endPoint x: 1084, endPoint y: 329, distance: 156.5
click at [1084, 329] on div "Pide x Turkish oven-baked stuffed bread 11-09-2025 11:44 AM SU MO TU WE TH FR S…" at bounding box center [1084, 400] width 586 height 224
type input "6"
click at [1369, 551] on h6 "0 KWD" at bounding box center [1346, 564] width 45 height 27
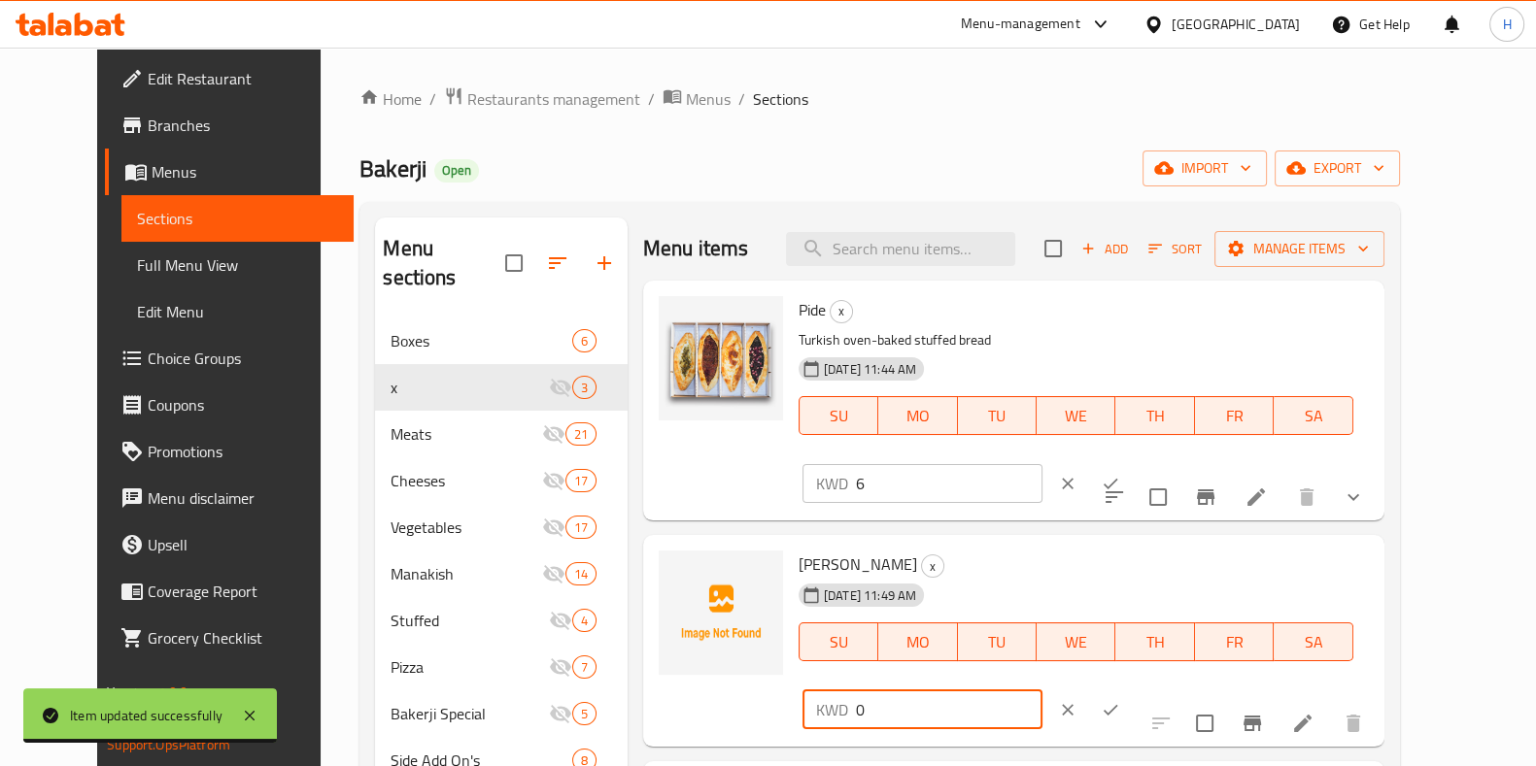
drag, startPoint x: 1141, startPoint y: 551, endPoint x: 1124, endPoint y: 552, distance: 17.5
click at [1124, 552] on div "Fatayer Mashrouha x 11-09-2025 11:49 AM SU MO TU WE TH FR SA KWD 0 ​" at bounding box center [1084, 641] width 586 height 196
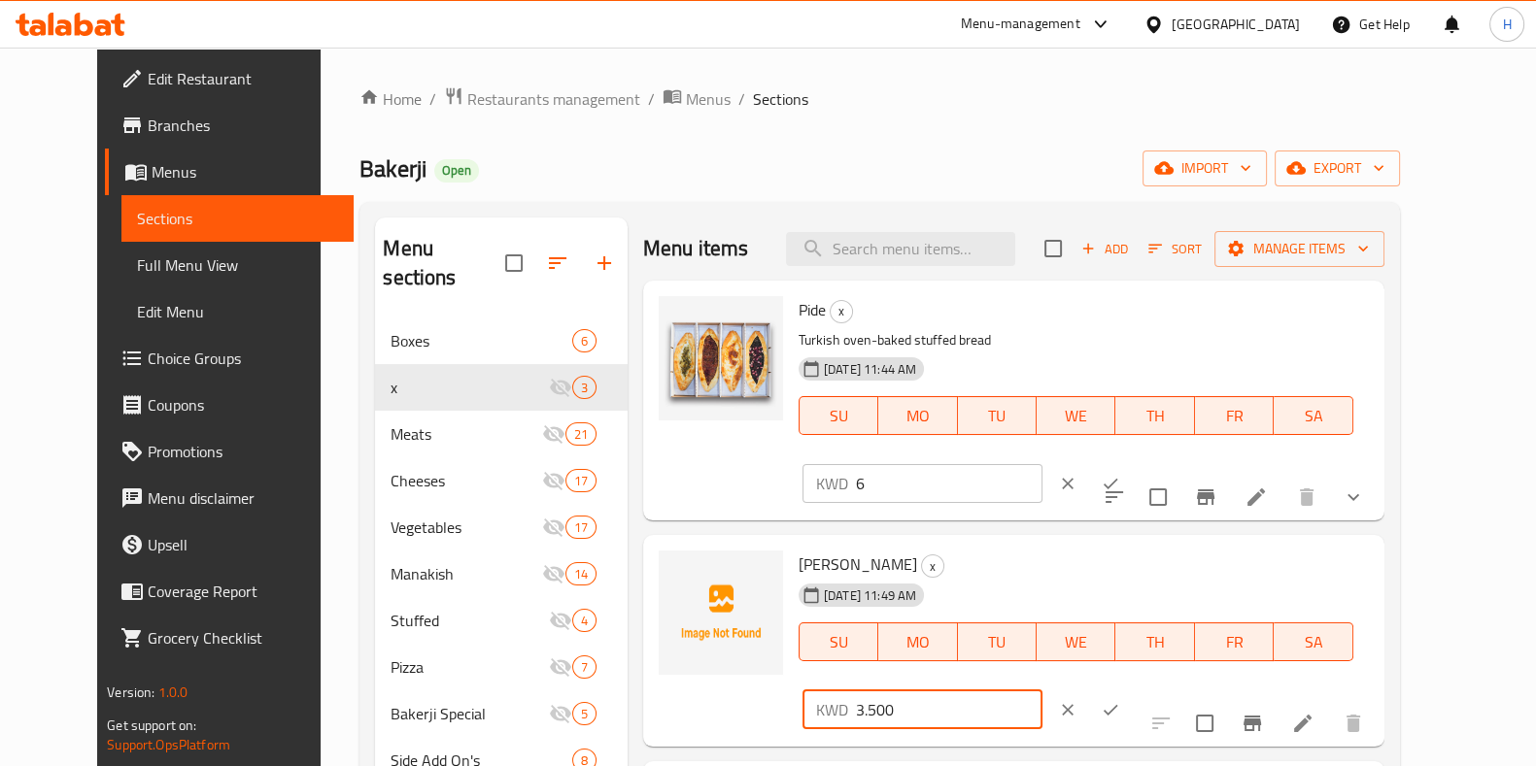
type input "3.500"
click at [1120, 474] on icon "ok" at bounding box center [1110, 483] width 19 height 19
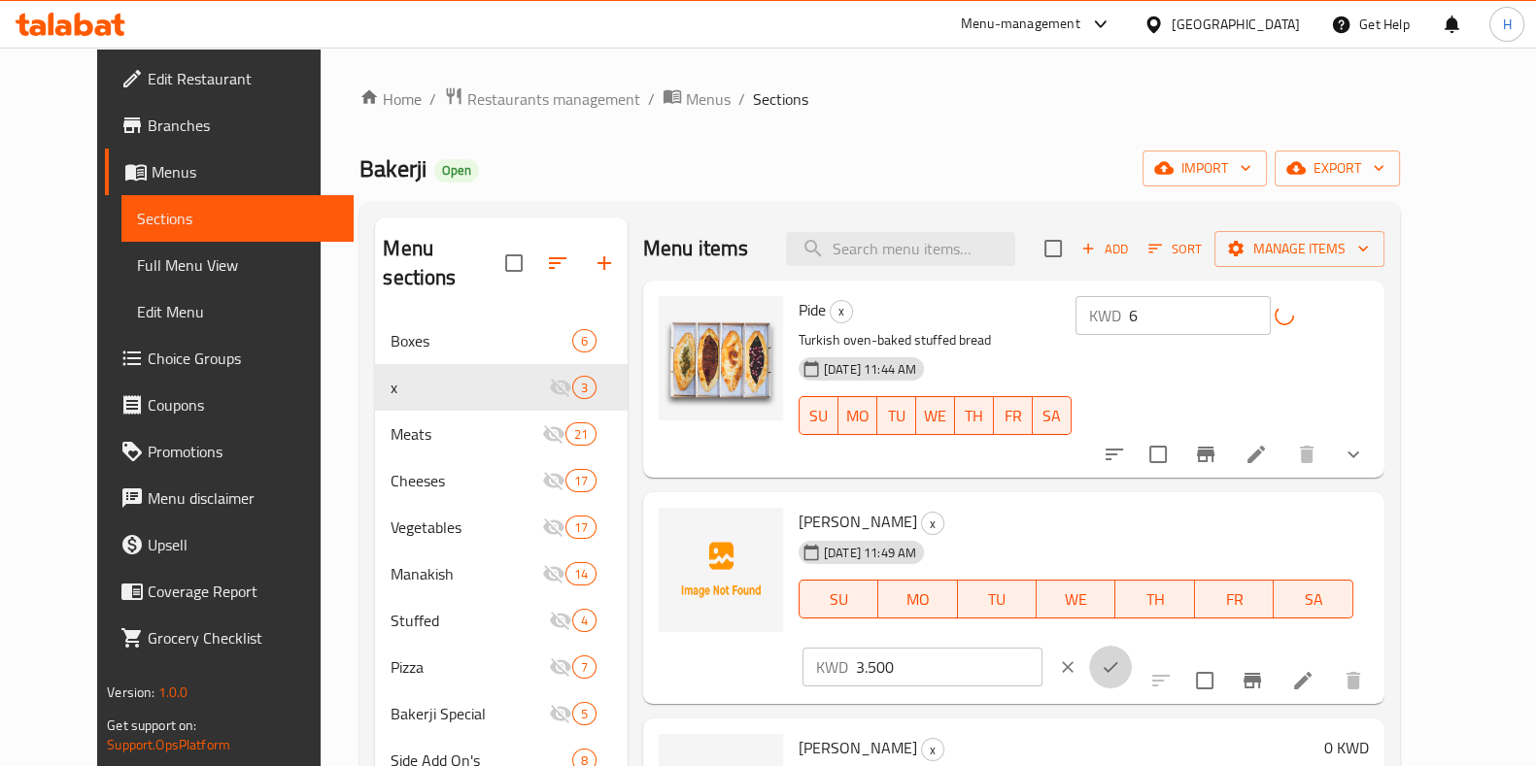
click at [1120, 658] on icon "ok" at bounding box center [1110, 667] width 19 height 19
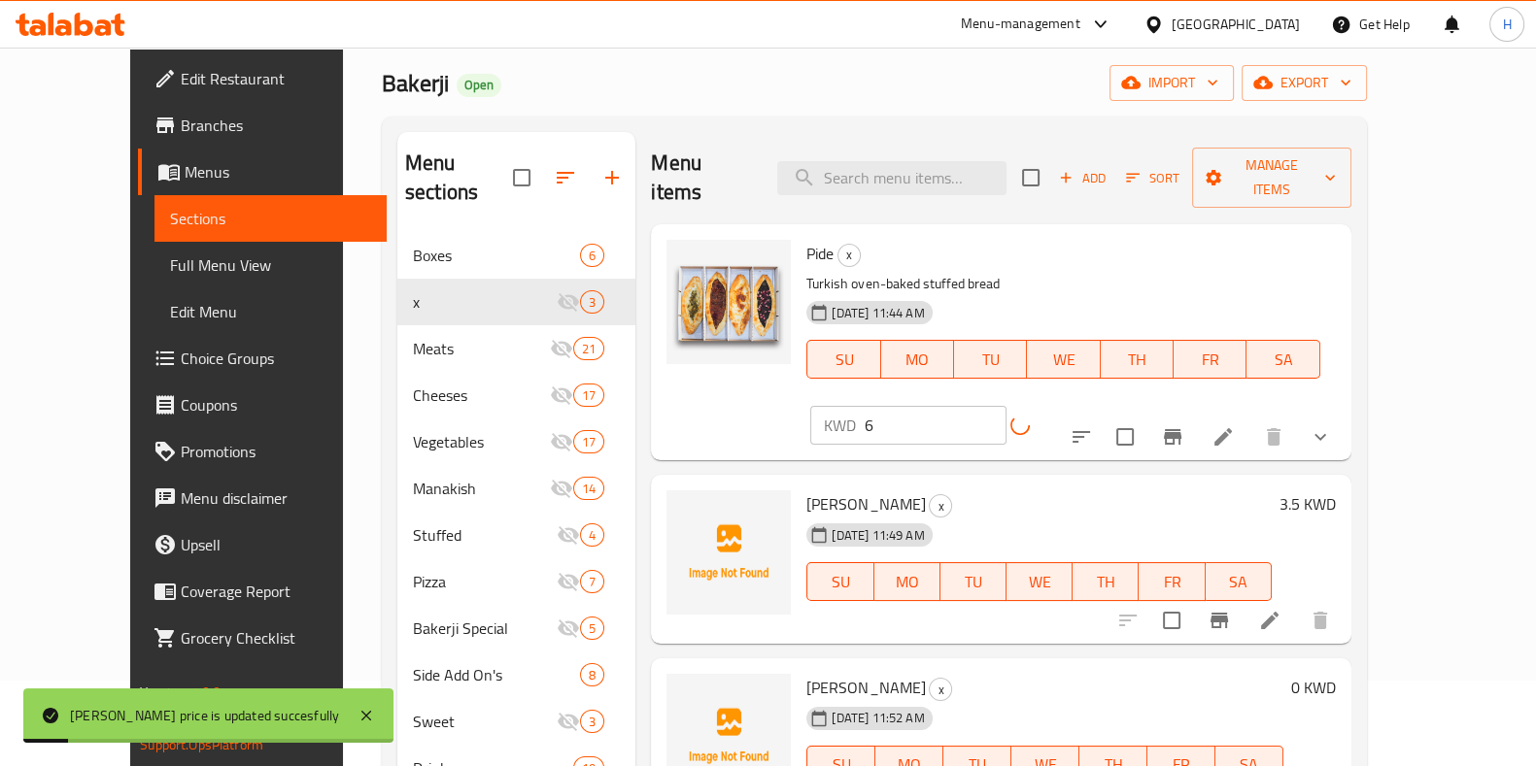
scroll to position [272, 0]
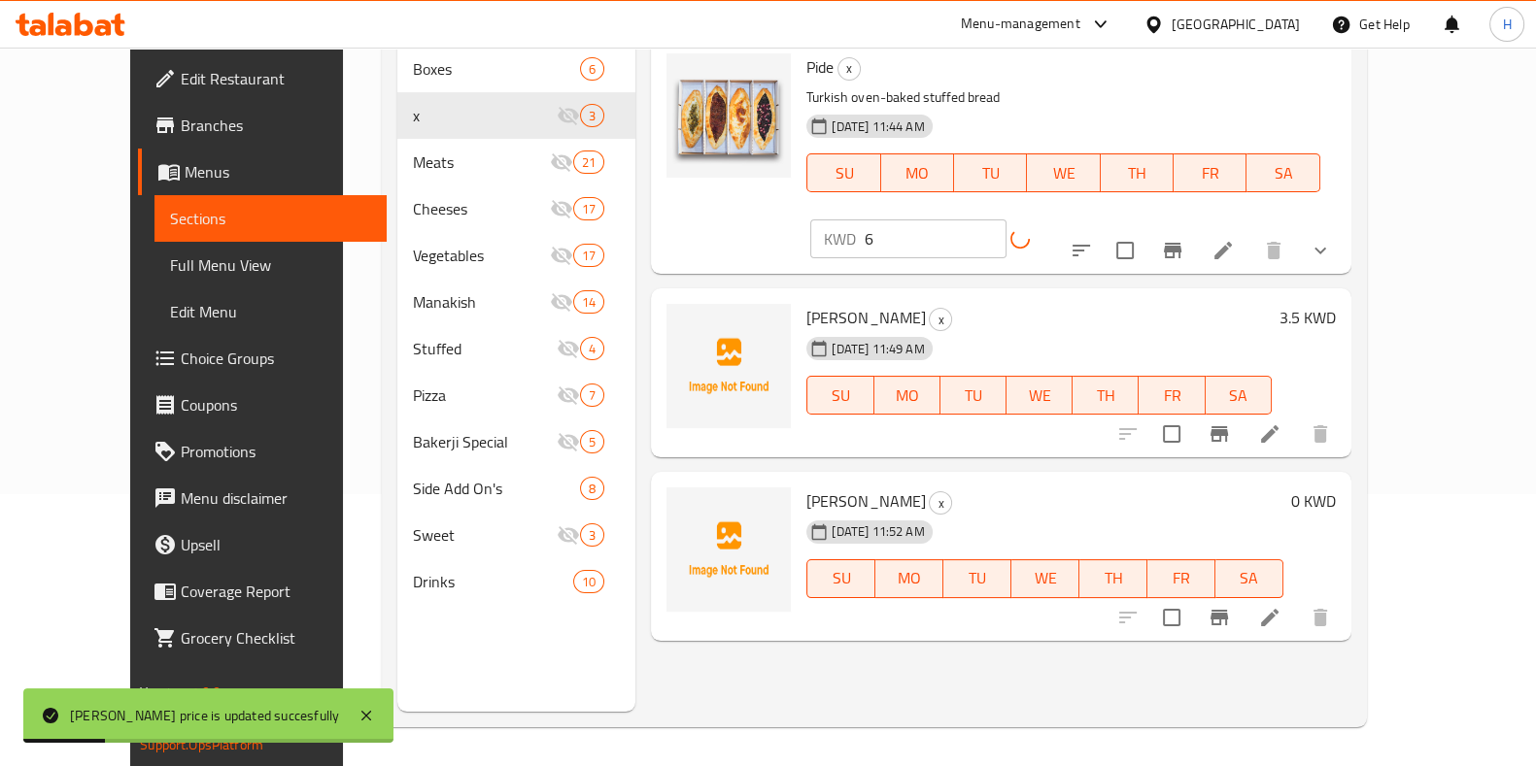
click at [1336, 488] on h6 "0 KWD" at bounding box center [1313, 501] width 45 height 27
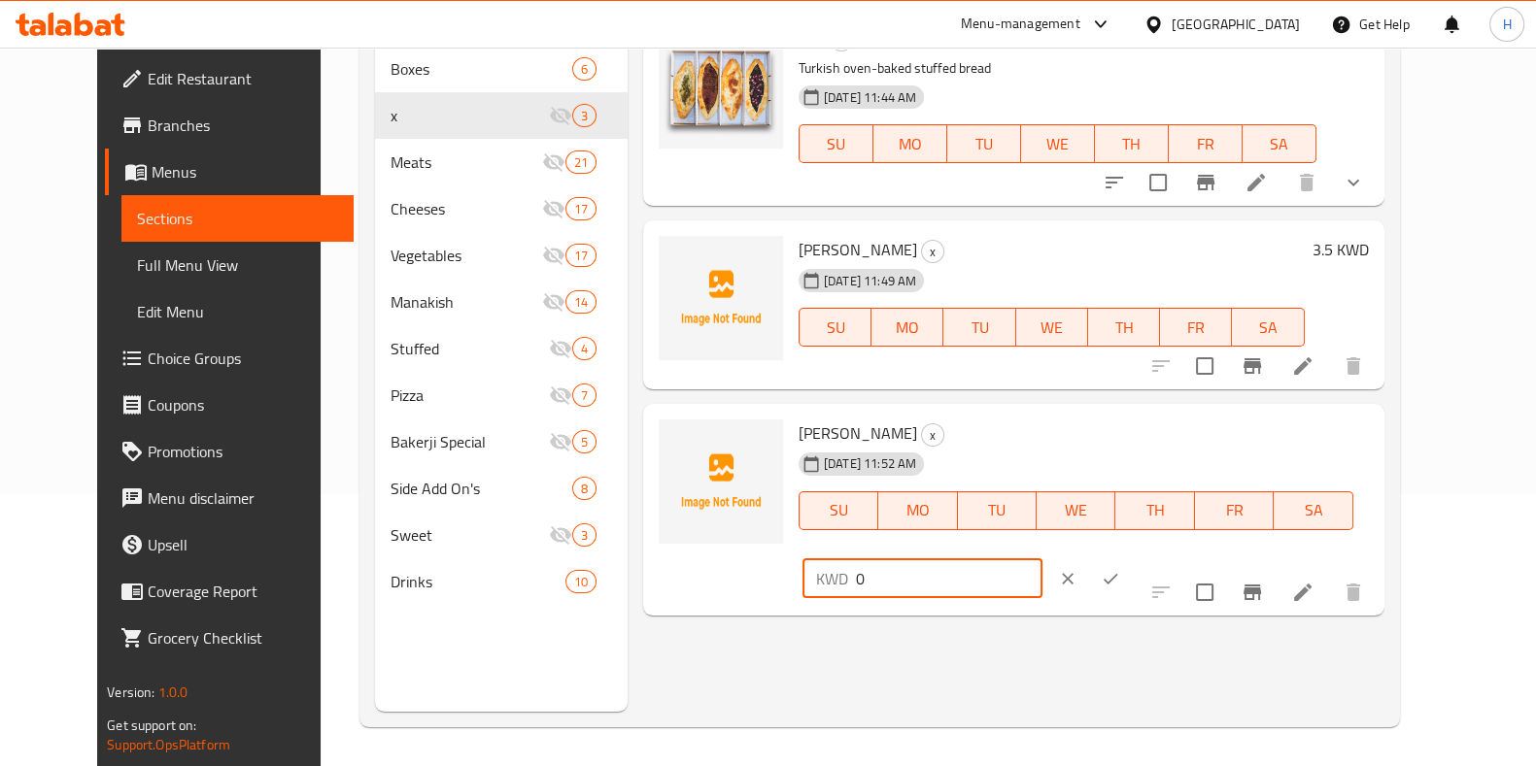
drag, startPoint x: 1244, startPoint y: 432, endPoint x: 1181, endPoint y: 432, distance: 63.1
click at [1042, 559] on div "KWD 0 ​" at bounding box center [922, 578] width 240 height 39
type input "5"
click at [1120, 569] on icon "ok" at bounding box center [1110, 578] width 19 height 19
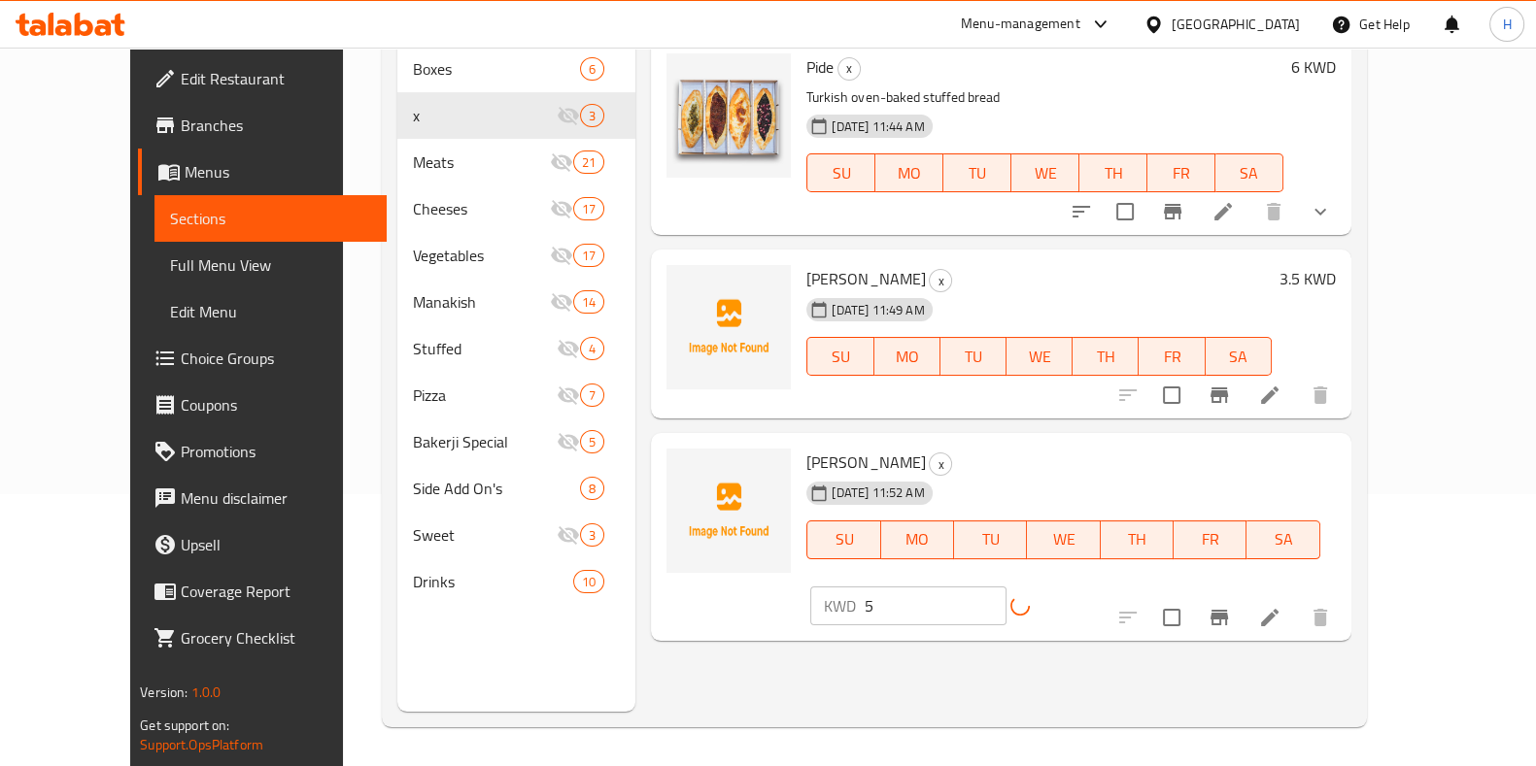
click at [1135, 650] on div "Menu items Add Sort Manage items Pide x Turkish oven-baked stuffed bread 11-09-…" at bounding box center [992, 329] width 715 height 766
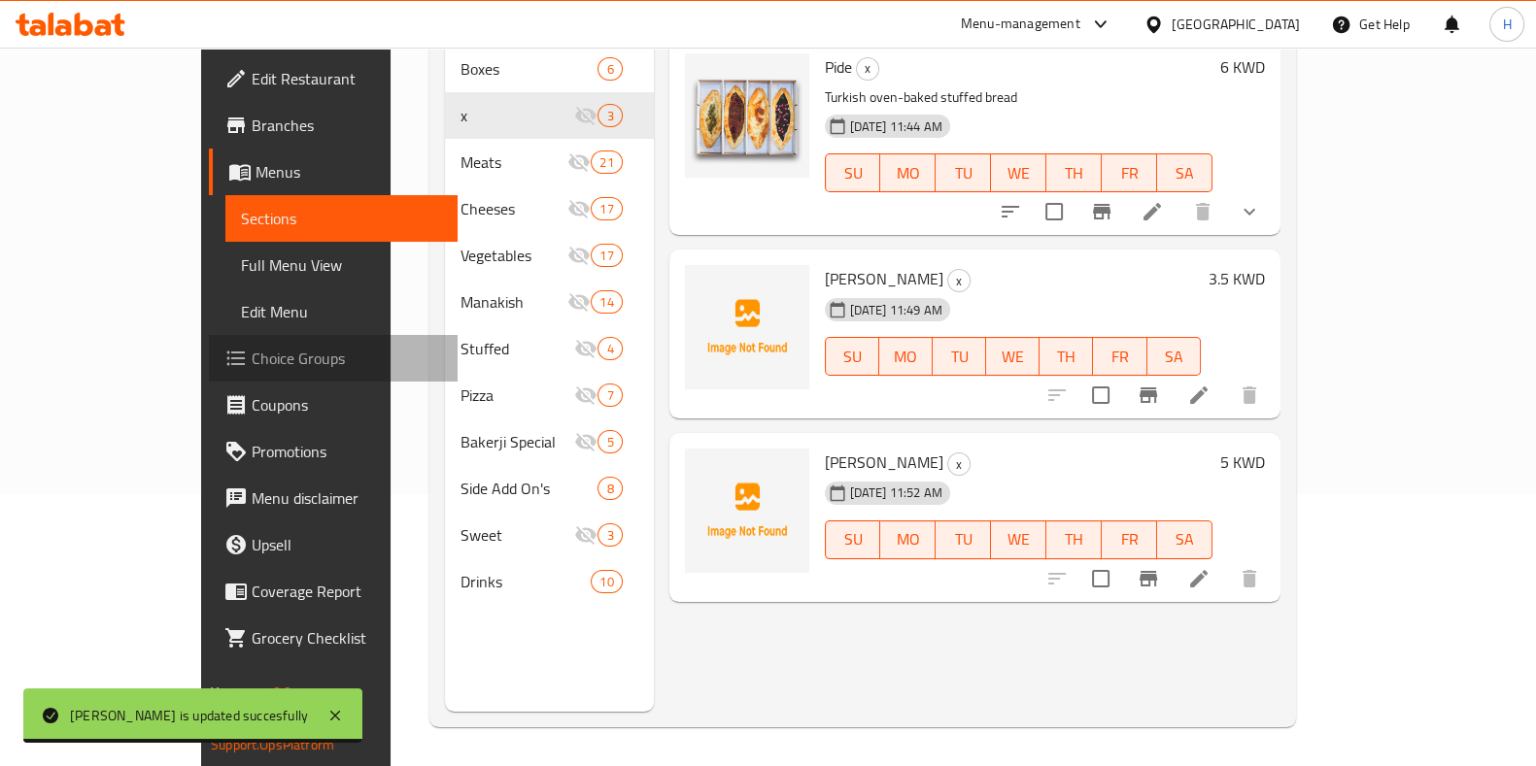
click at [252, 365] on span "Choice Groups" at bounding box center [347, 358] width 190 height 23
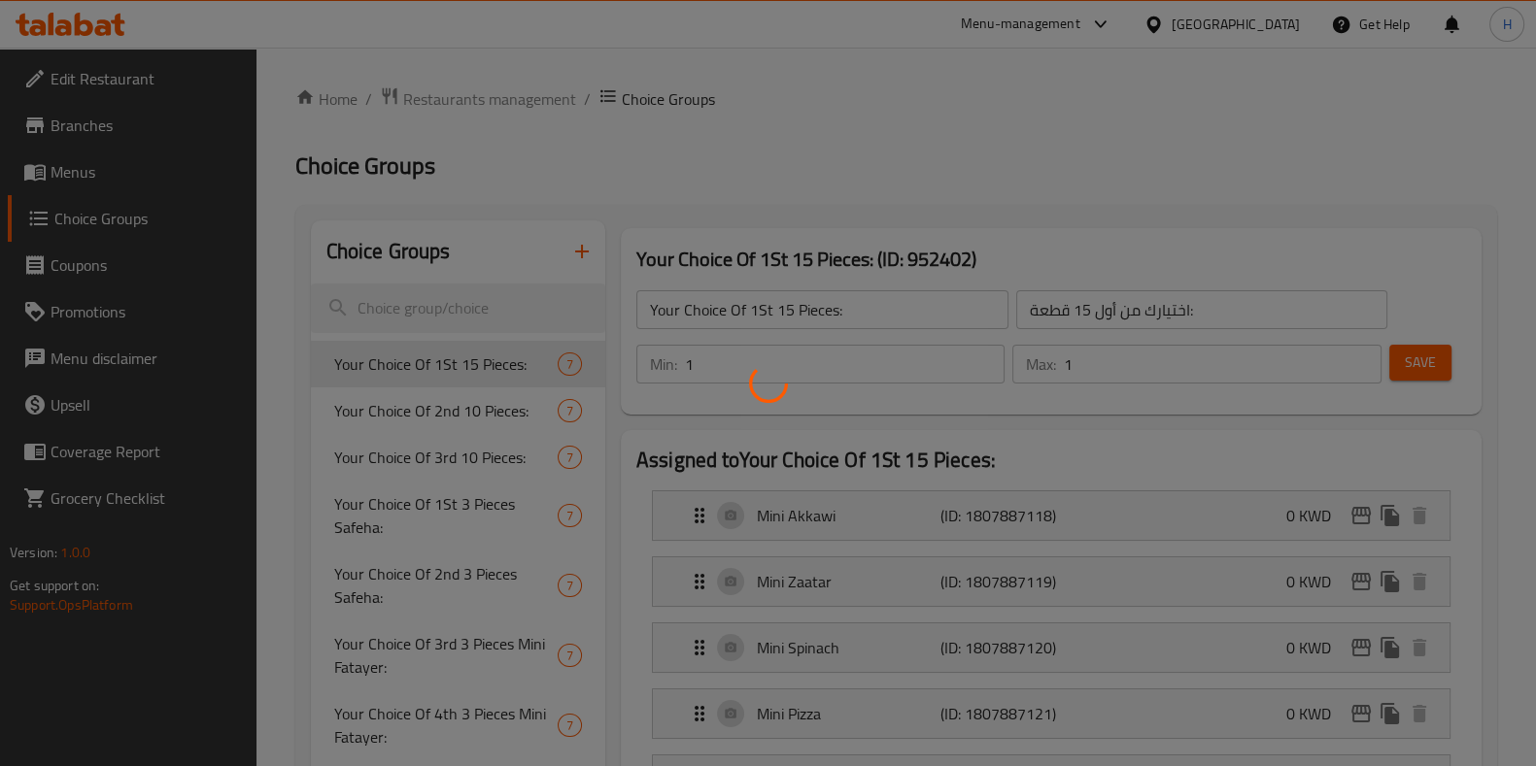
click at [578, 249] on div at bounding box center [768, 383] width 1536 height 766
click at [579, 249] on div at bounding box center [768, 383] width 1536 height 766
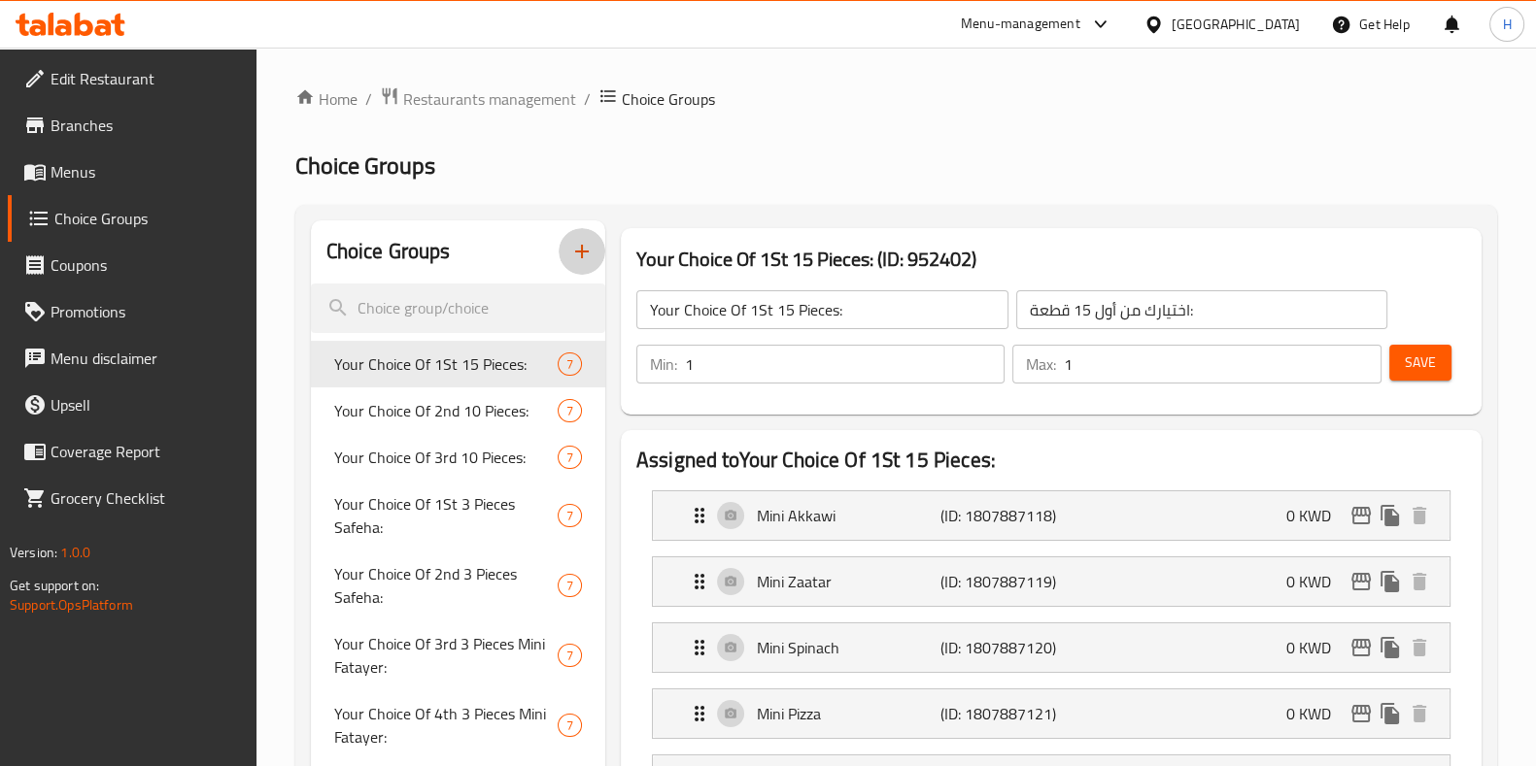
click at [582, 257] on icon "button" at bounding box center [582, 252] width 14 height 14
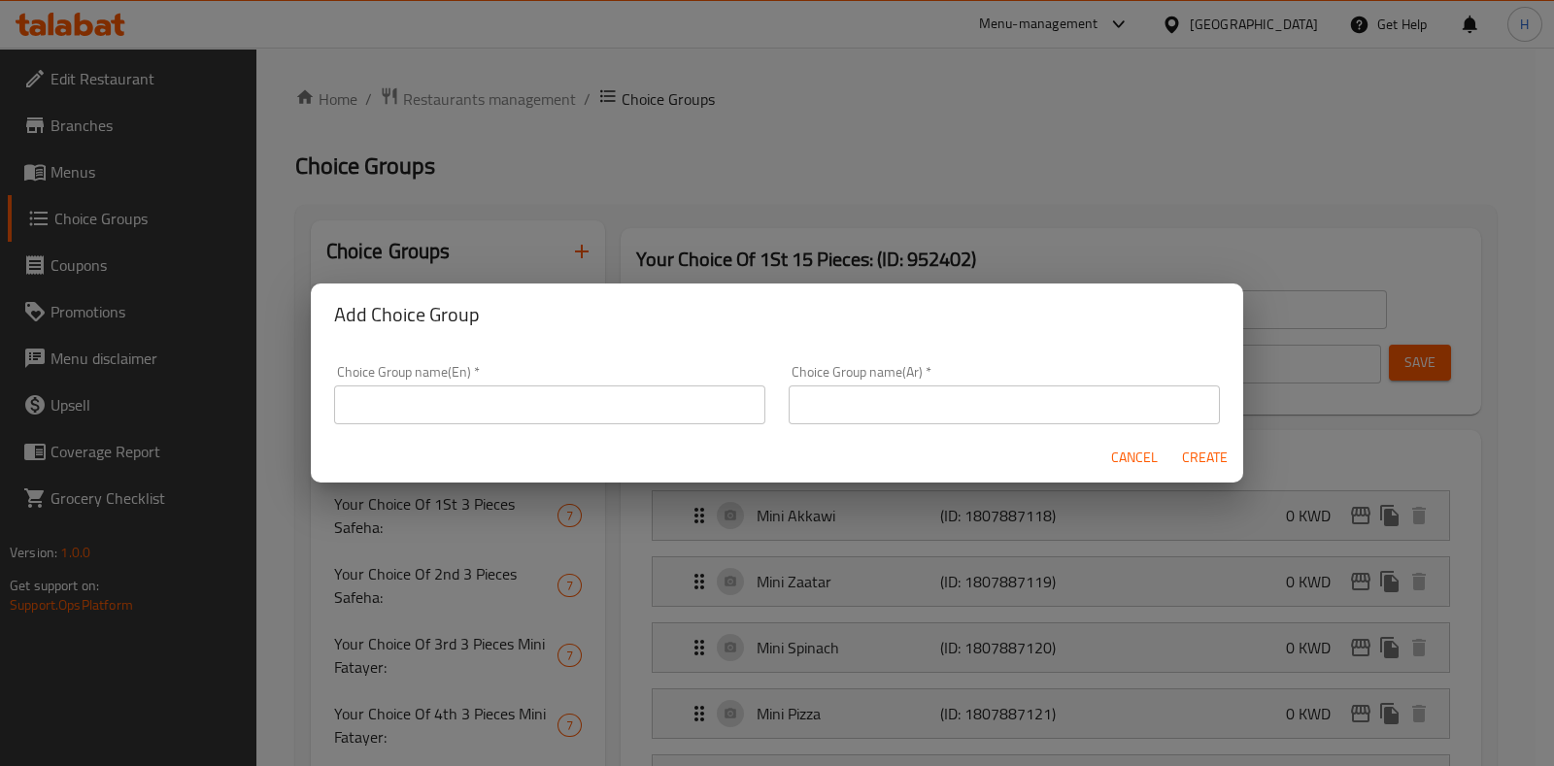
click at [898, 404] on input "text" at bounding box center [1004, 405] width 431 height 39
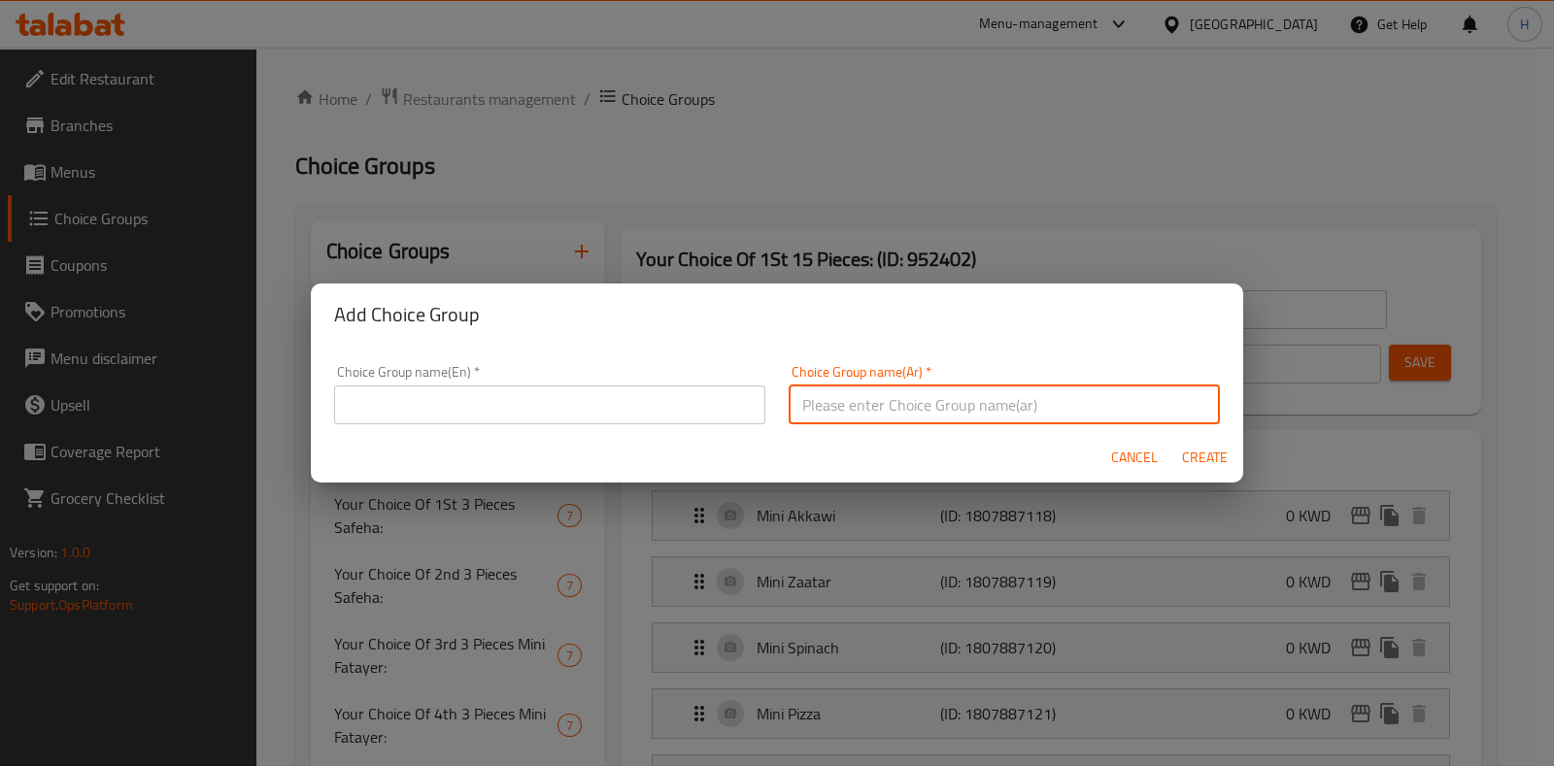
paste input "فطاير محشية"
drag, startPoint x: 932, startPoint y: 410, endPoint x: 728, endPoint y: 413, distance: 204.0
click at [728, 413] on div "Choice Group name(En)   * Choice Group name(En) * Choice Group name(Ar)   * فطا…" at bounding box center [776, 395] width 909 height 83
type input "فطاير محشية"
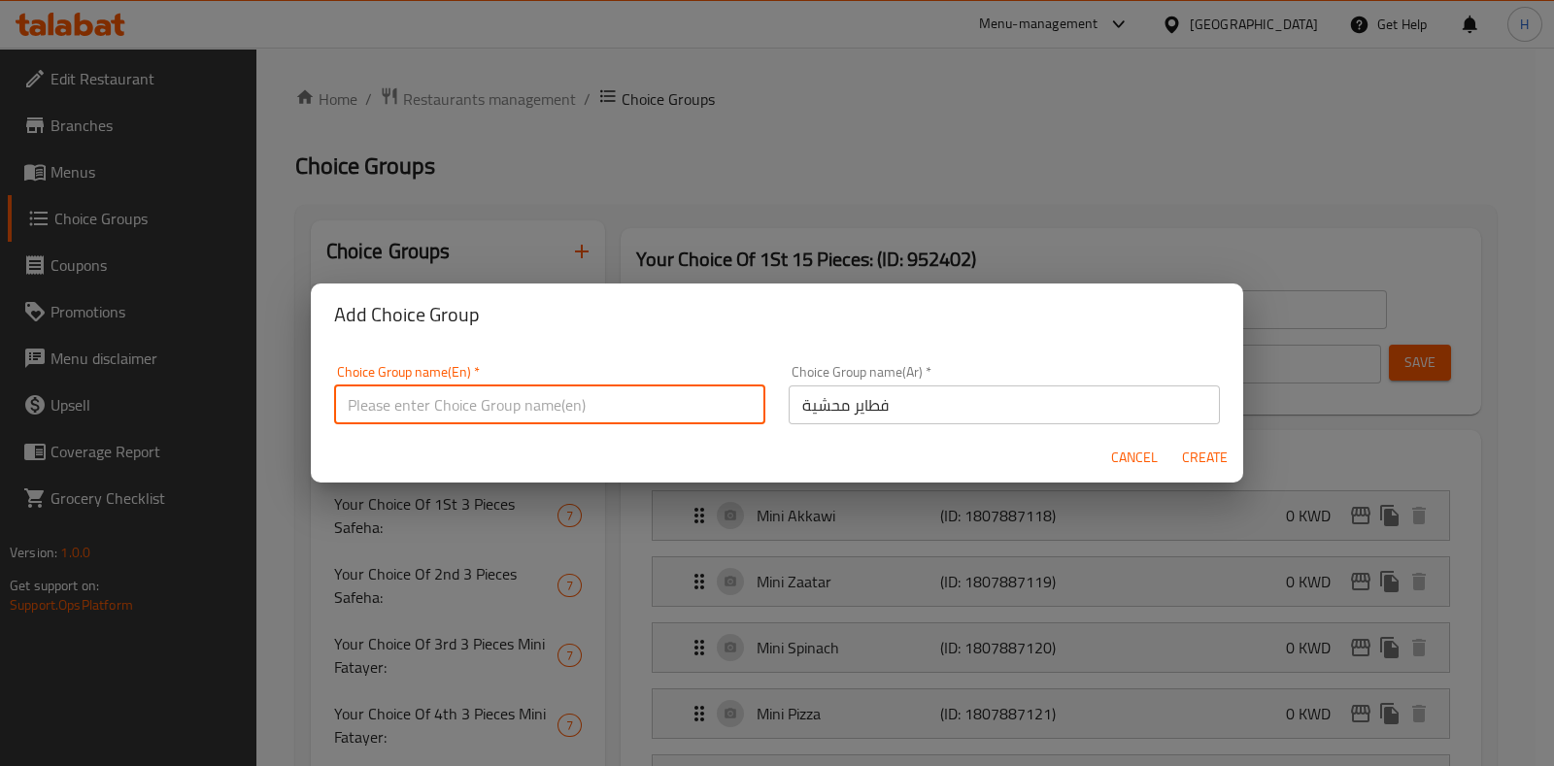
click at [569, 408] on input "text" at bounding box center [549, 405] width 431 height 39
type input "ا"
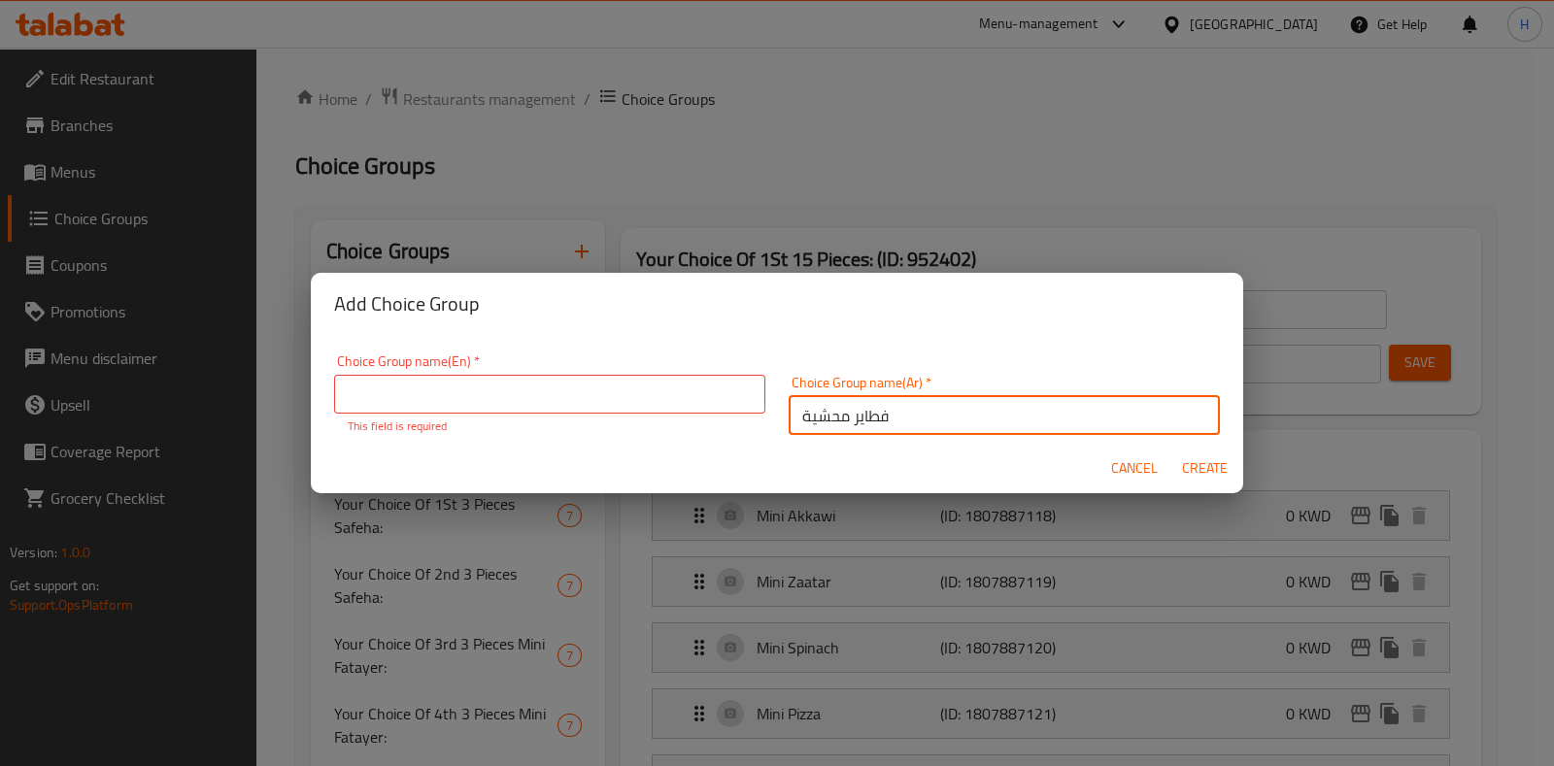
drag, startPoint x: 872, startPoint y: 406, endPoint x: 559, endPoint y: 395, distance: 313.9
click at [559, 395] on div "Choice Group name(En)   * Choice Group name(En) * This field is required Choice…" at bounding box center [776, 395] width 909 height 104
type input "اختيارك الاول من"
click at [510, 405] on input "text" at bounding box center [549, 394] width 431 height 39
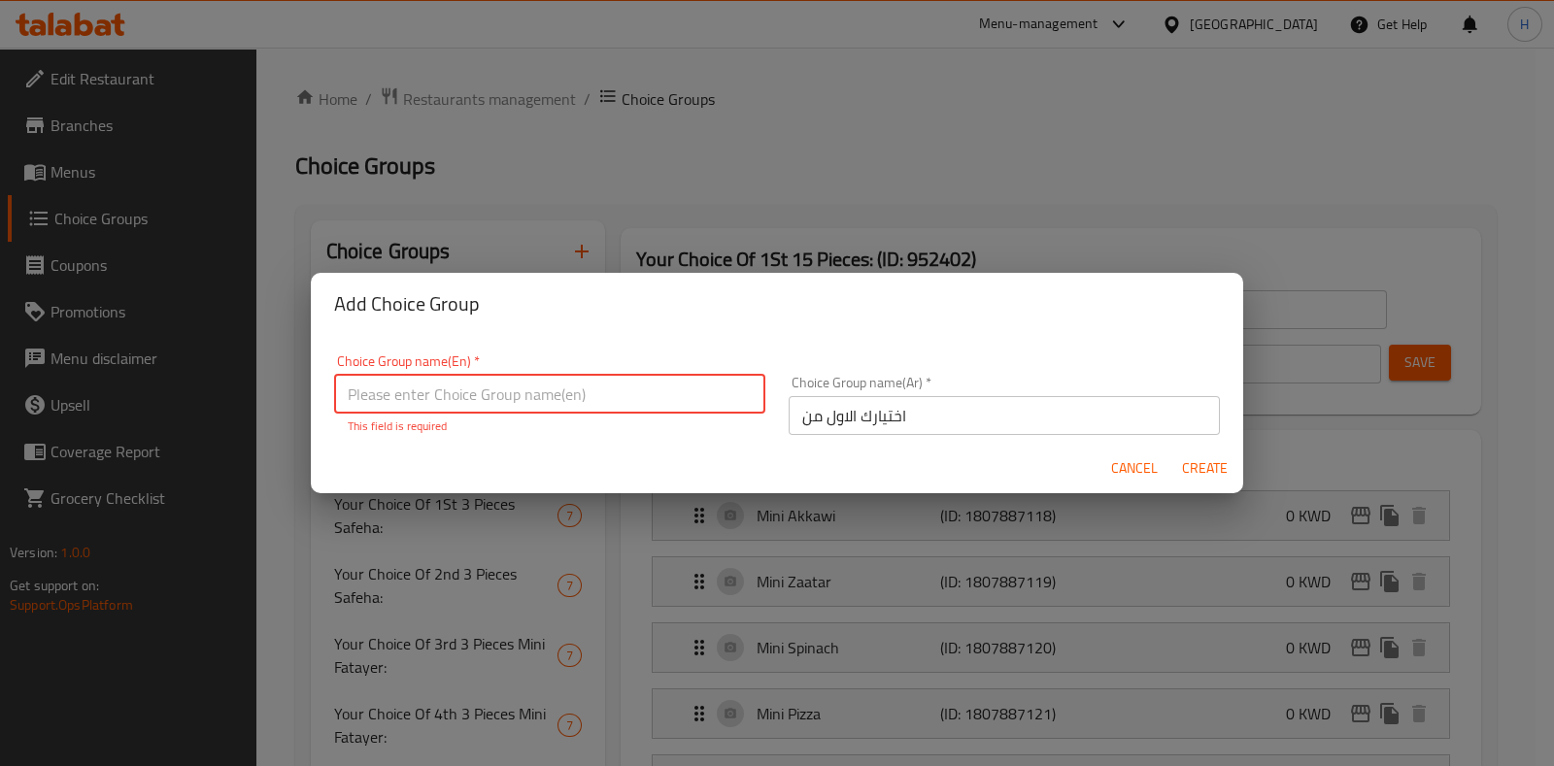
type input "y"
click at [542, 388] on input "Your first choice of:" at bounding box center [549, 394] width 431 height 39
click at [472, 381] on input "Your first choice of:" at bounding box center [549, 394] width 431 height 39
click at [382, 394] on input "Your first choice of:" at bounding box center [549, 394] width 431 height 39
click at [384, 399] on input "Your first choice of:" at bounding box center [549, 394] width 431 height 39
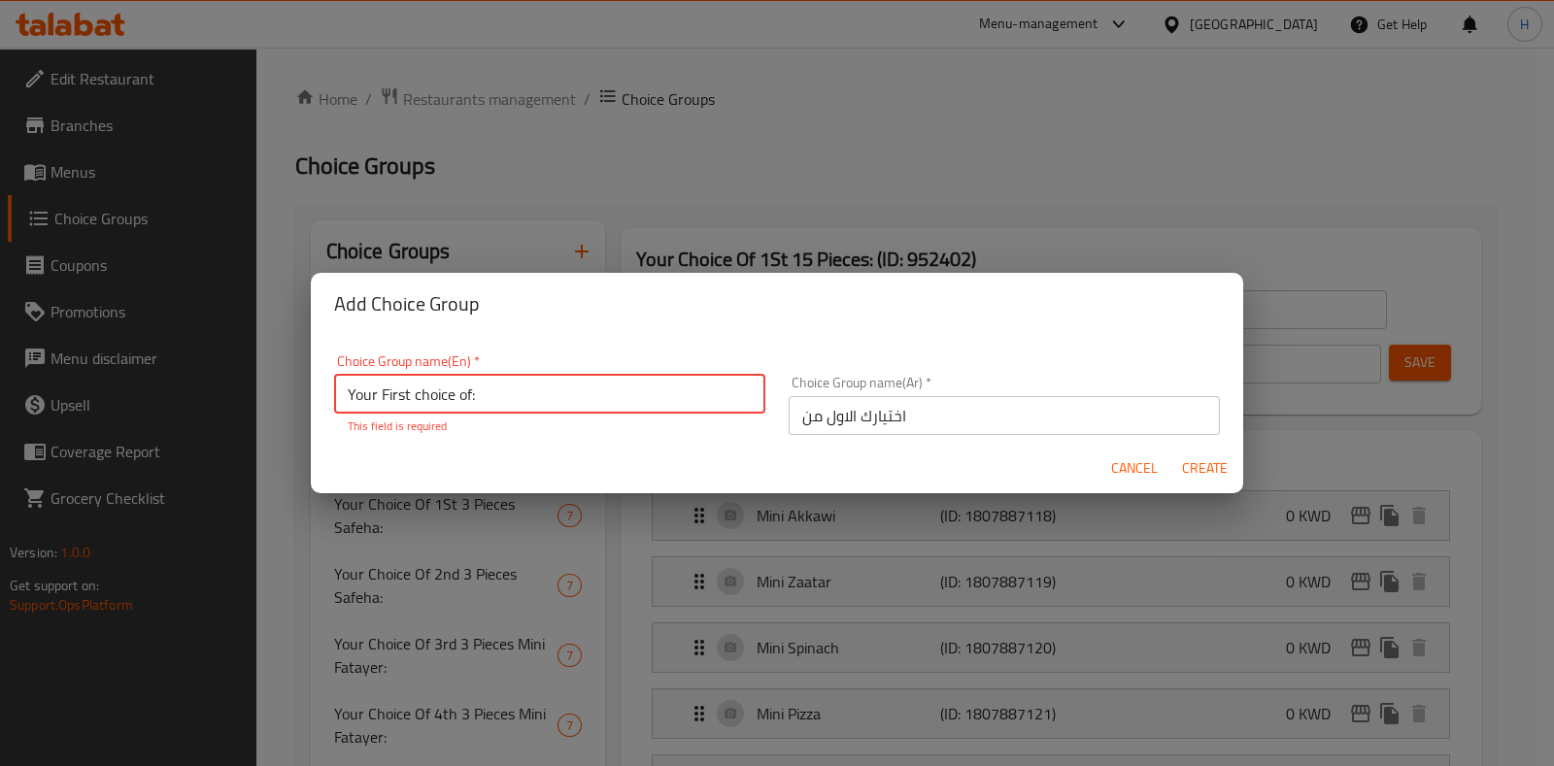
click at [512, 409] on input "Your First choice of:" at bounding box center [549, 394] width 431 height 39
drag, startPoint x: 510, startPoint y: 398, endPoint x: 288, endPoint y: 393, distance: 221.5
click at [288, 393] on div "Add Choice Group Choice Group name(En)   * Your First choice of: Choice Group n…" at bounding box center [777, 383] width 1554 height 766
type input "Your First choice of:"
drag, startPoint x: 1200, startPoint y: 480, endPoint x: 1204, endPoint y: 468, distance: 12.6
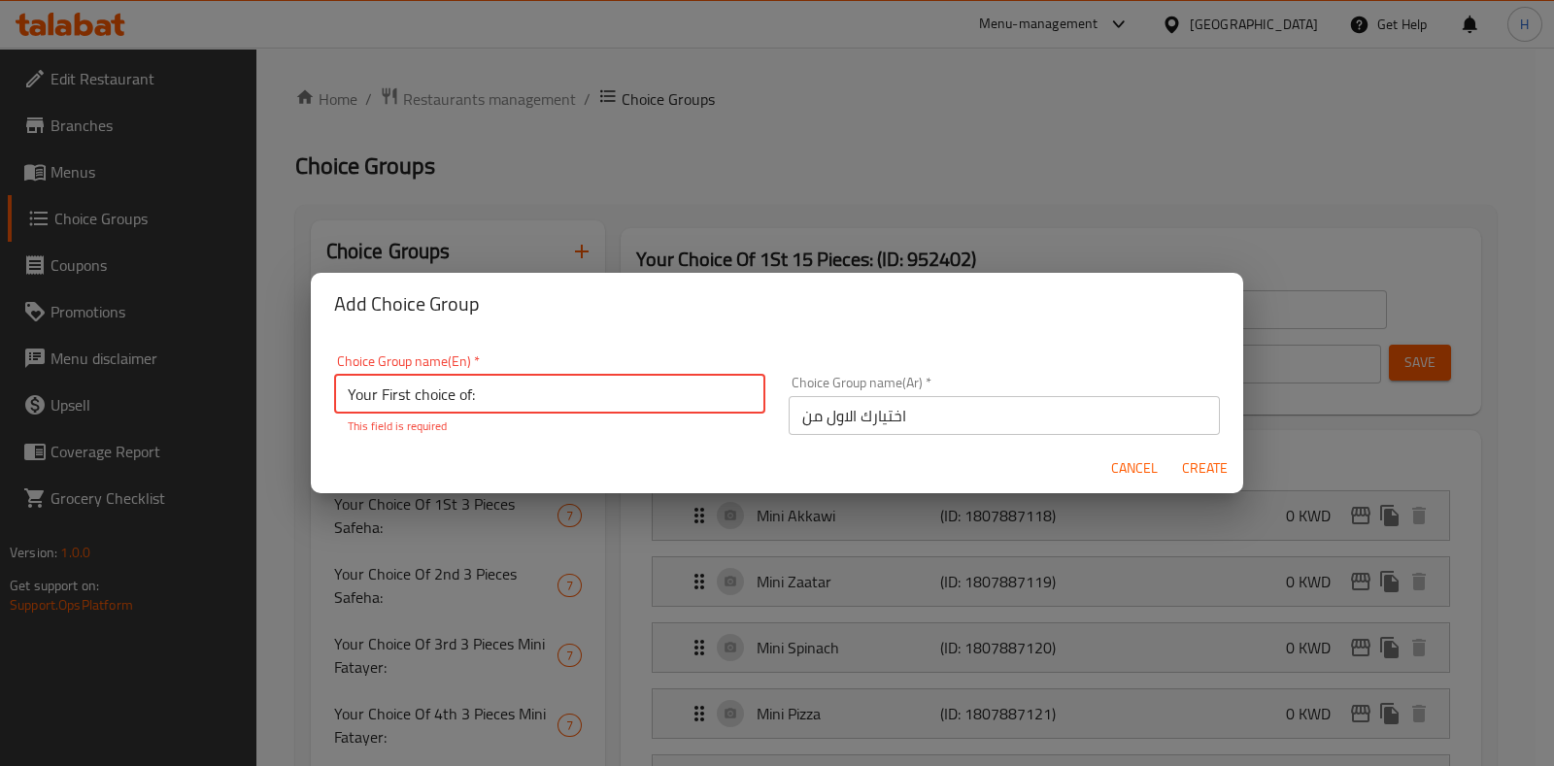
click at [1202, 473] on button "Create" at bounding box center [1204, 469] width 62 height 36
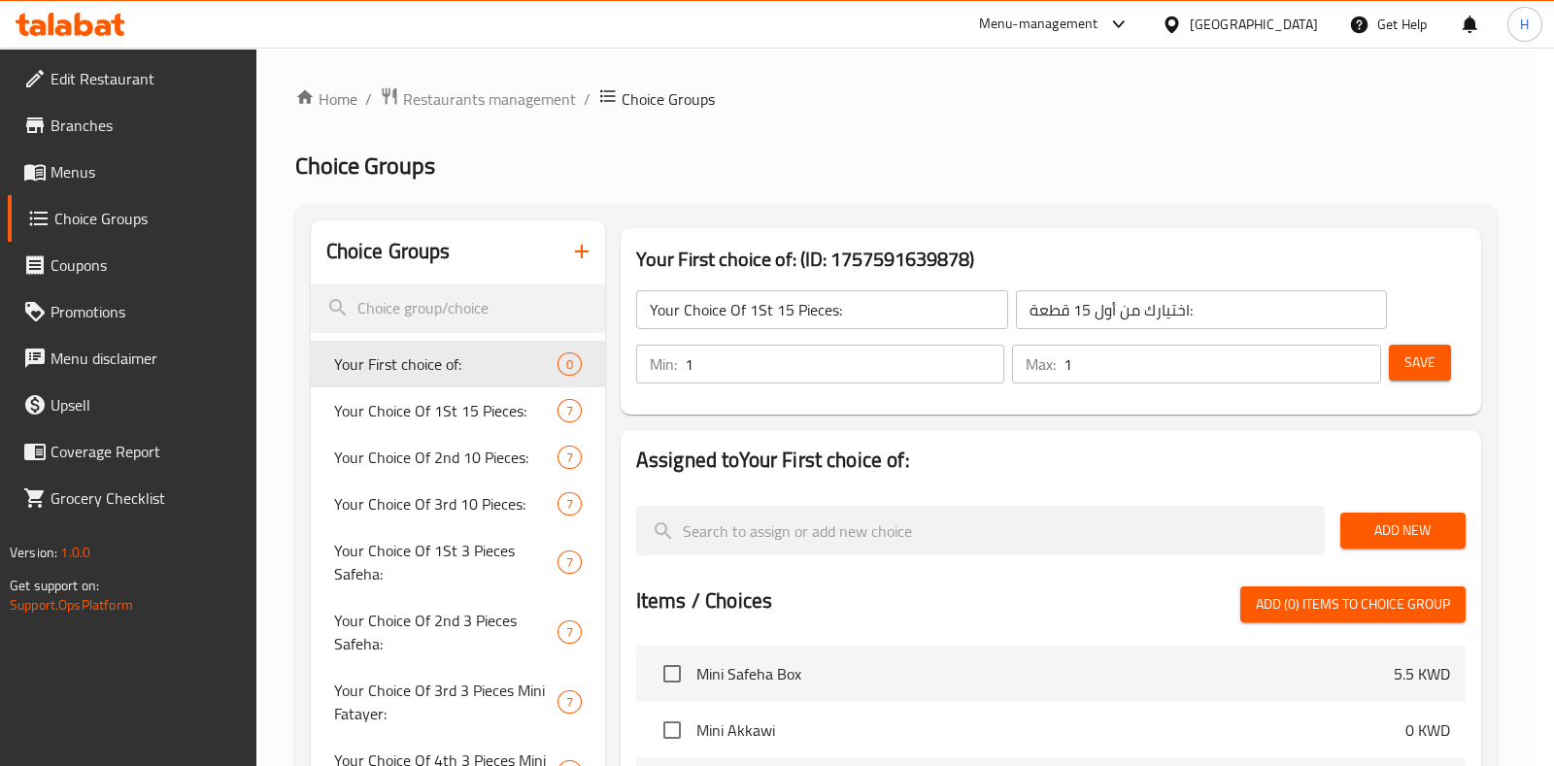
type input "Your First choice of:"
type input "اختيارك الاول من"
type input "0"
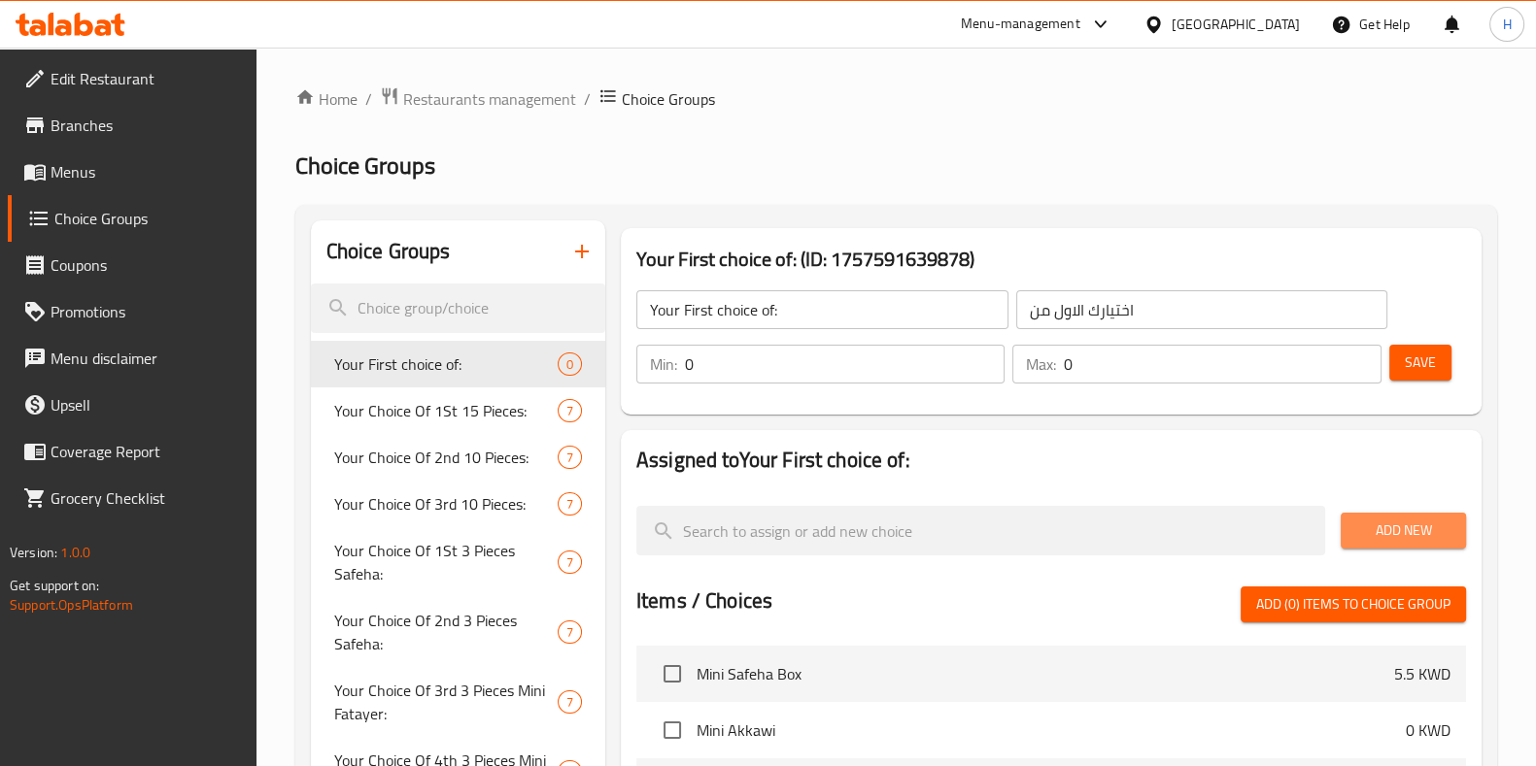
click at [1406, 545] on button "Add New" at bounding box center [1402, 531] width 125 height 36
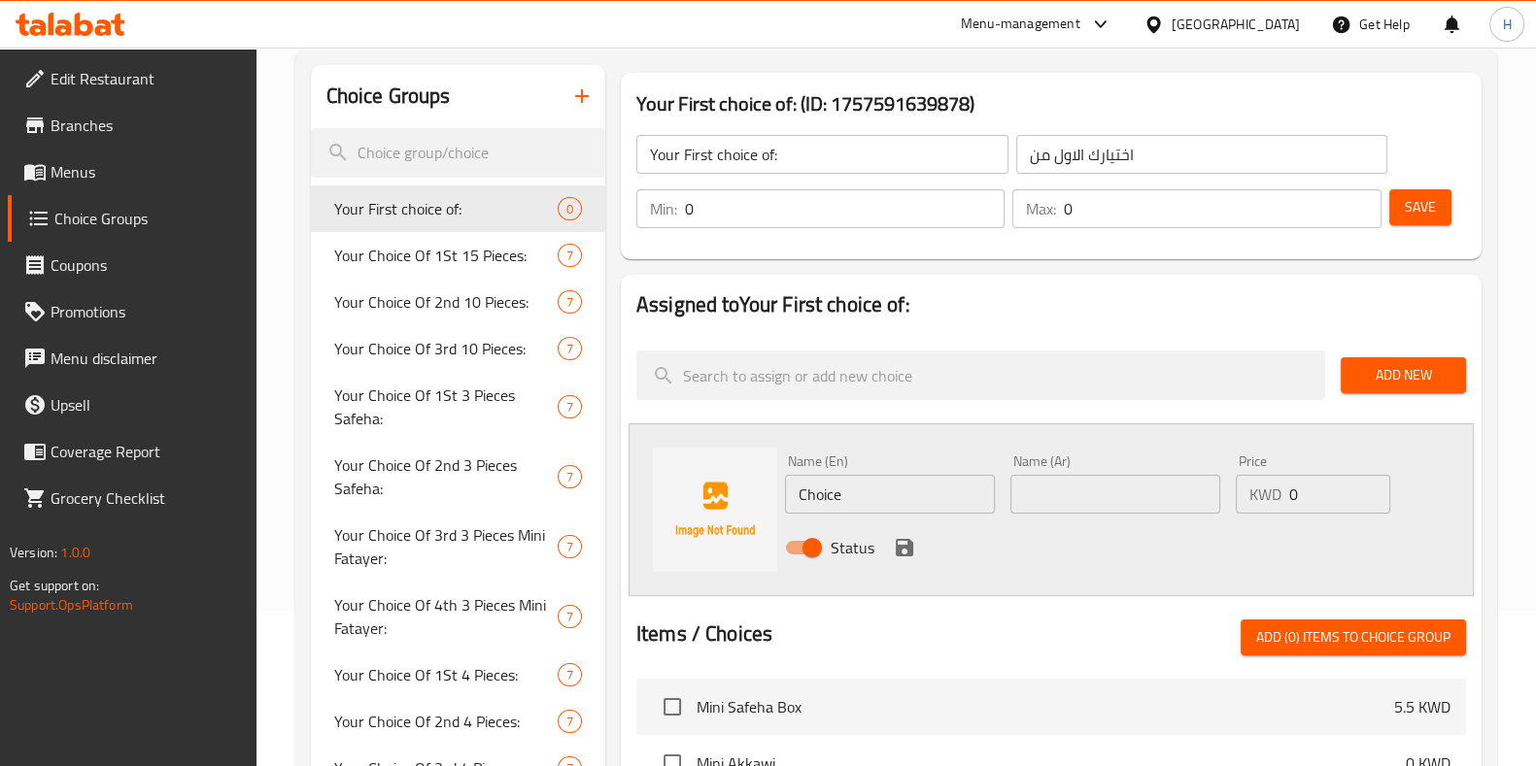
scroll to position [242, 0]
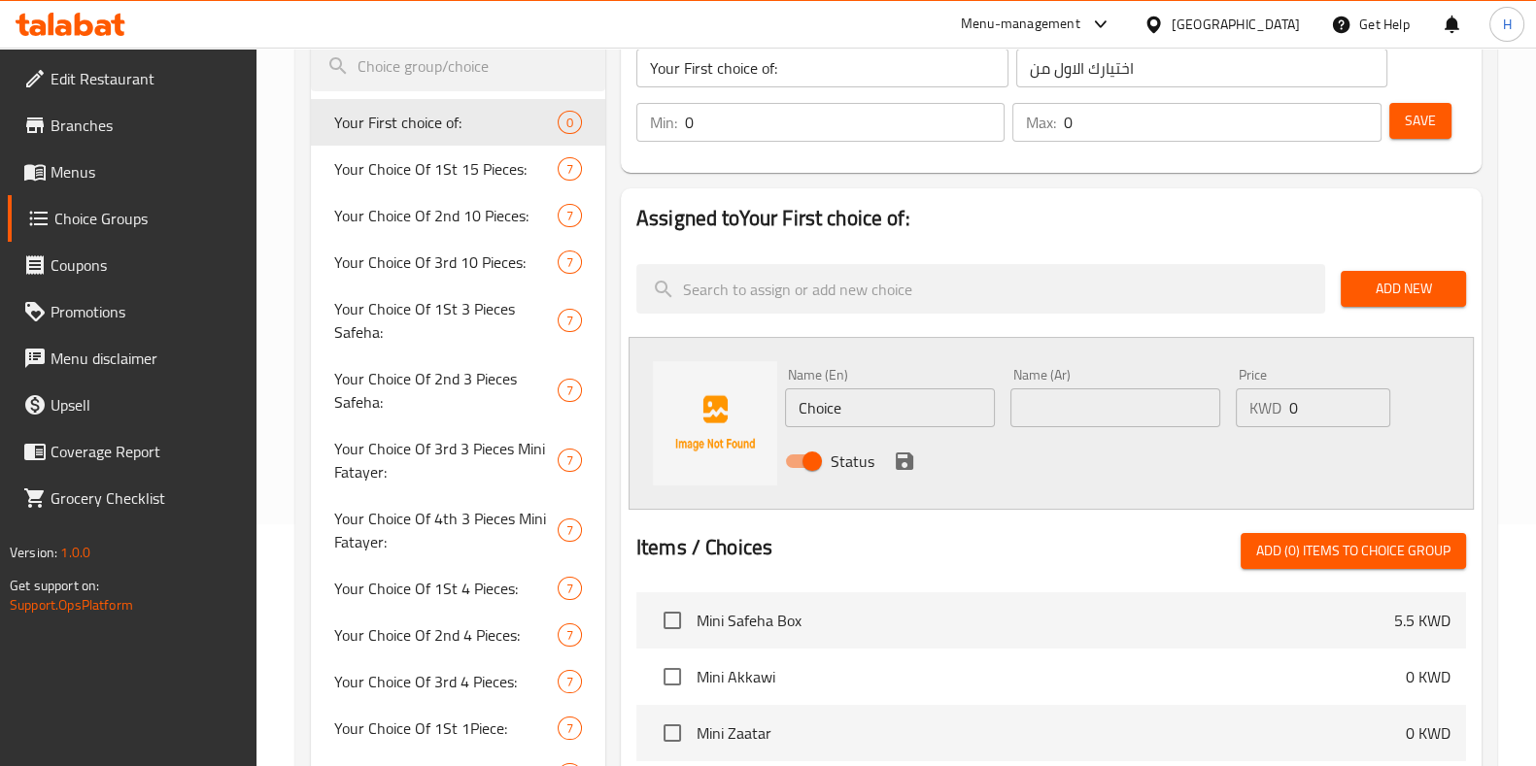
click at [1049, 405] on input "text" at bounding box center [1115, 408] width 210 height 39
paste input "أجبان مكس"
type input "أجبان مكس"
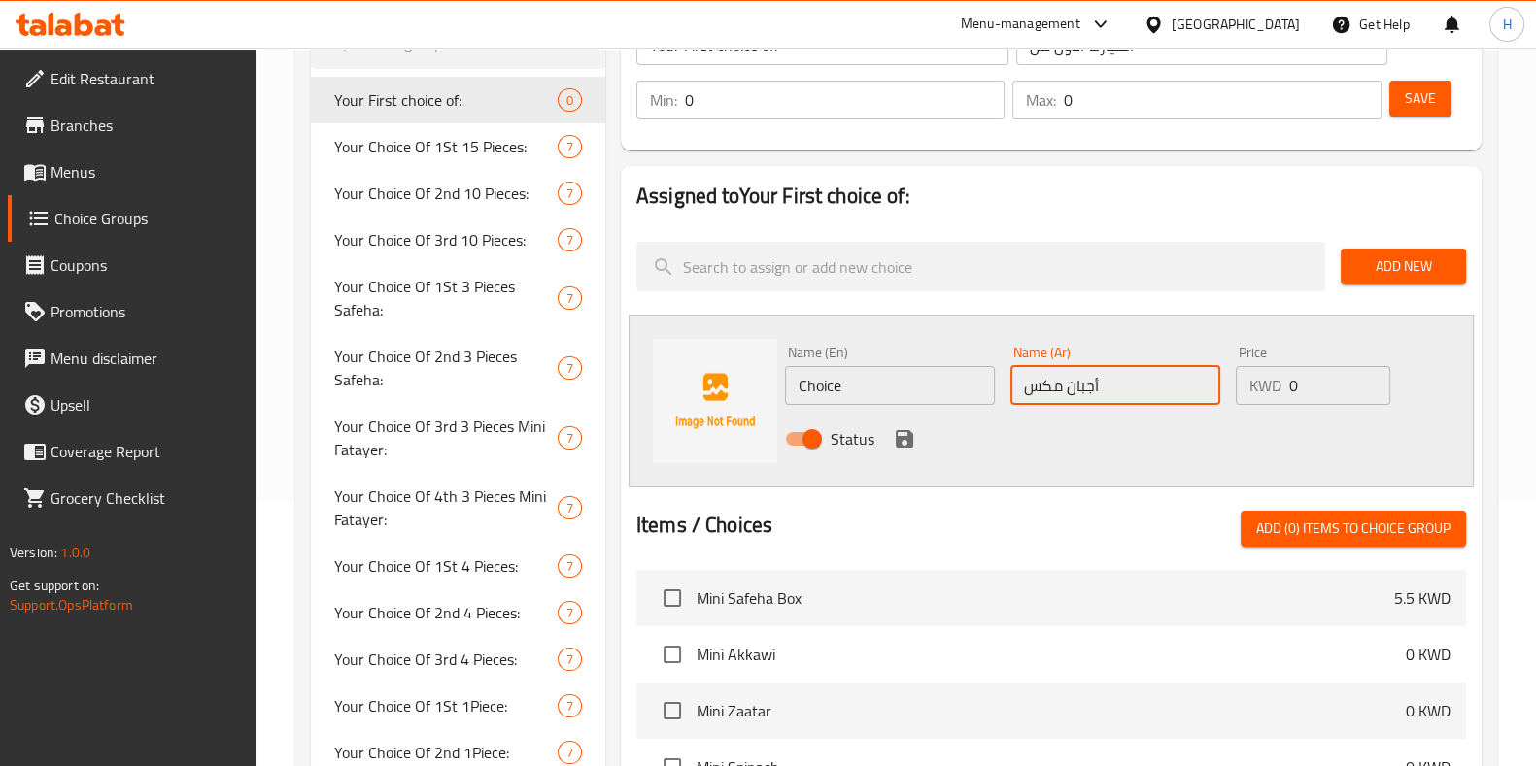
scroll to position [485, 0]
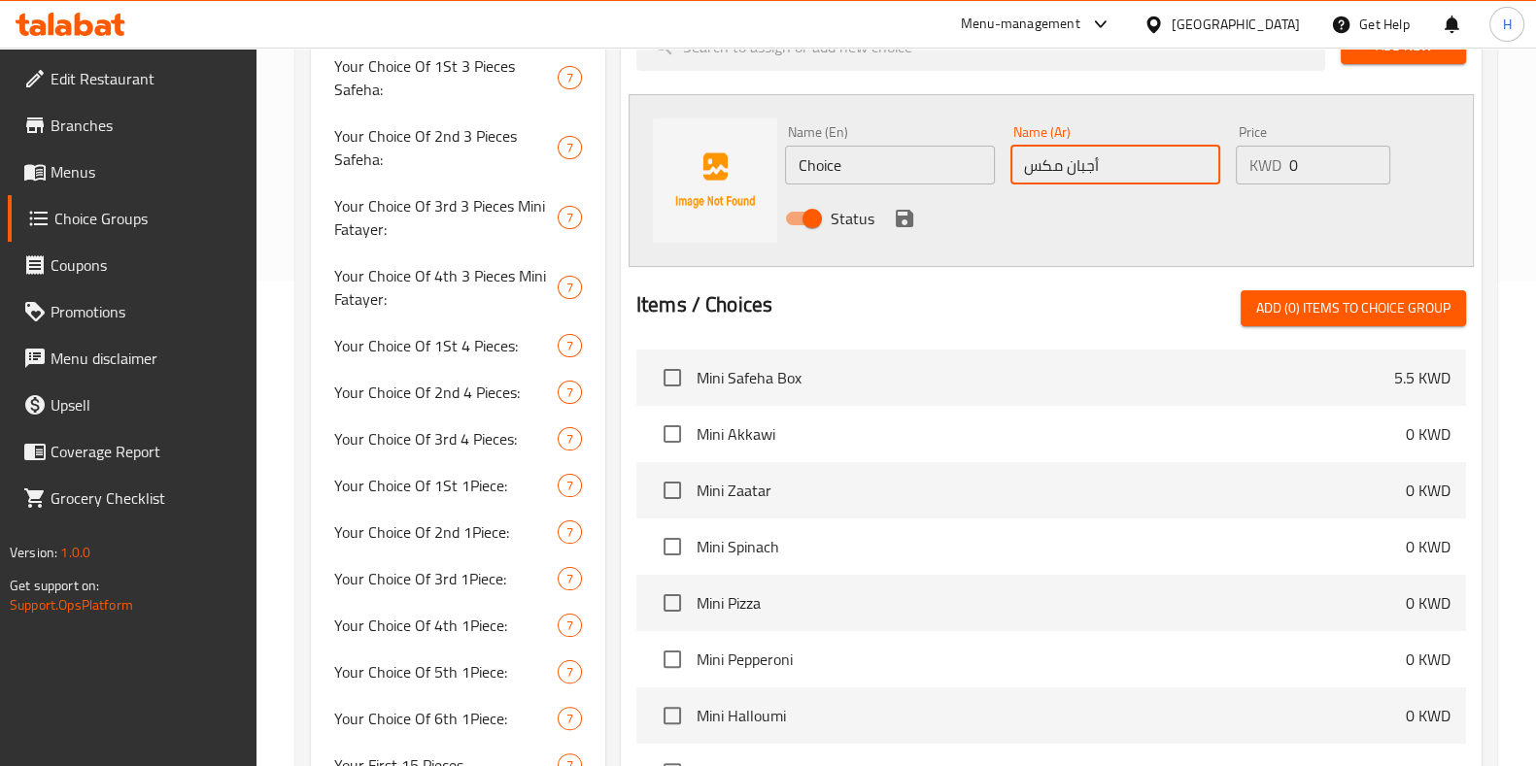
drag, startPoint x: 1115, startPoint y: 148, endPoint x: 942, endPoint y: 167, distance: 174.0
click at [942, 167] on div "Name (En) Choice Name (En) Name (Ar) أجبان مكس Name (Ar) Price KWD 0 Price Stat…" at bounding box center [1115, 181] width 677 height 127
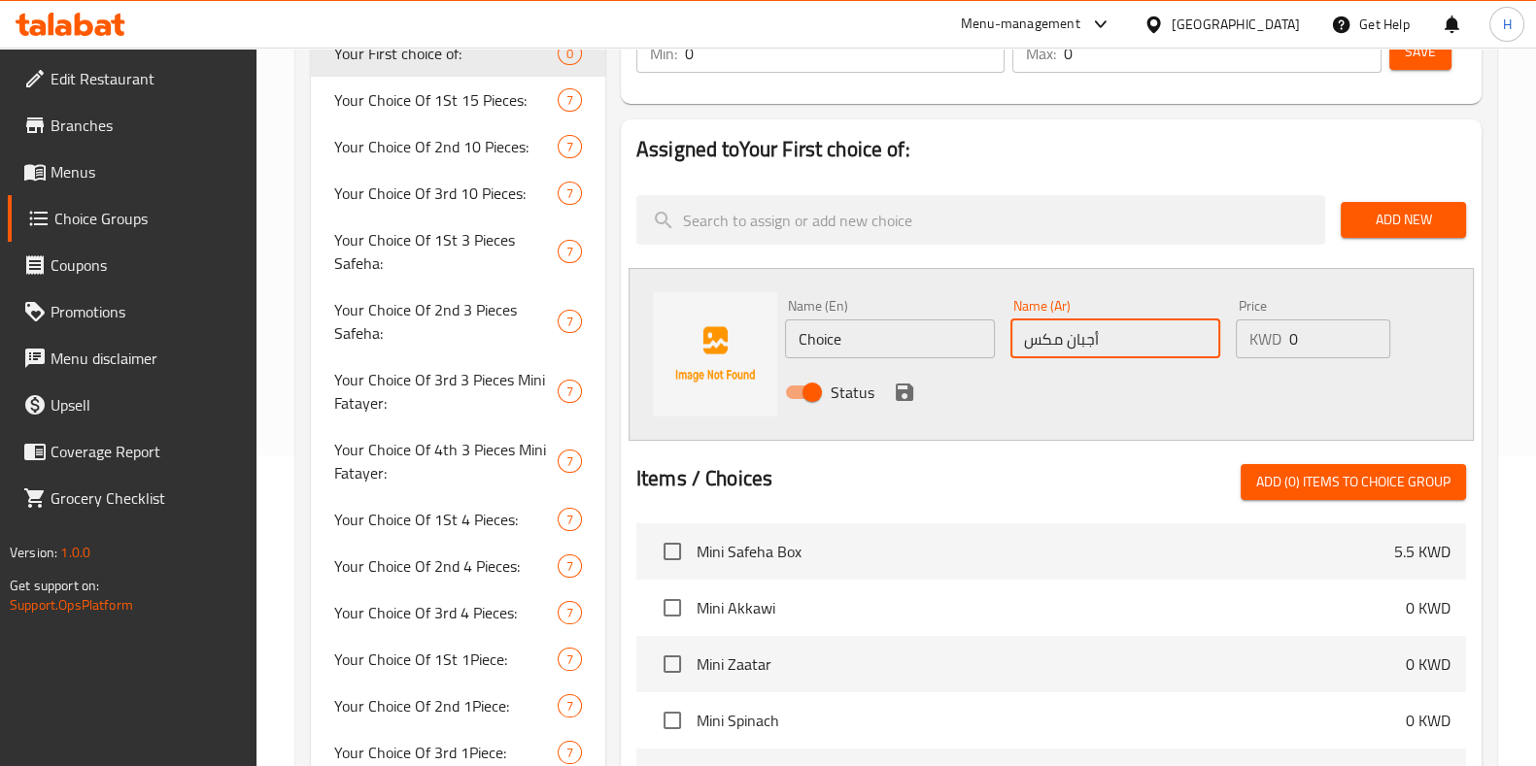
scroll to position [0, 0]
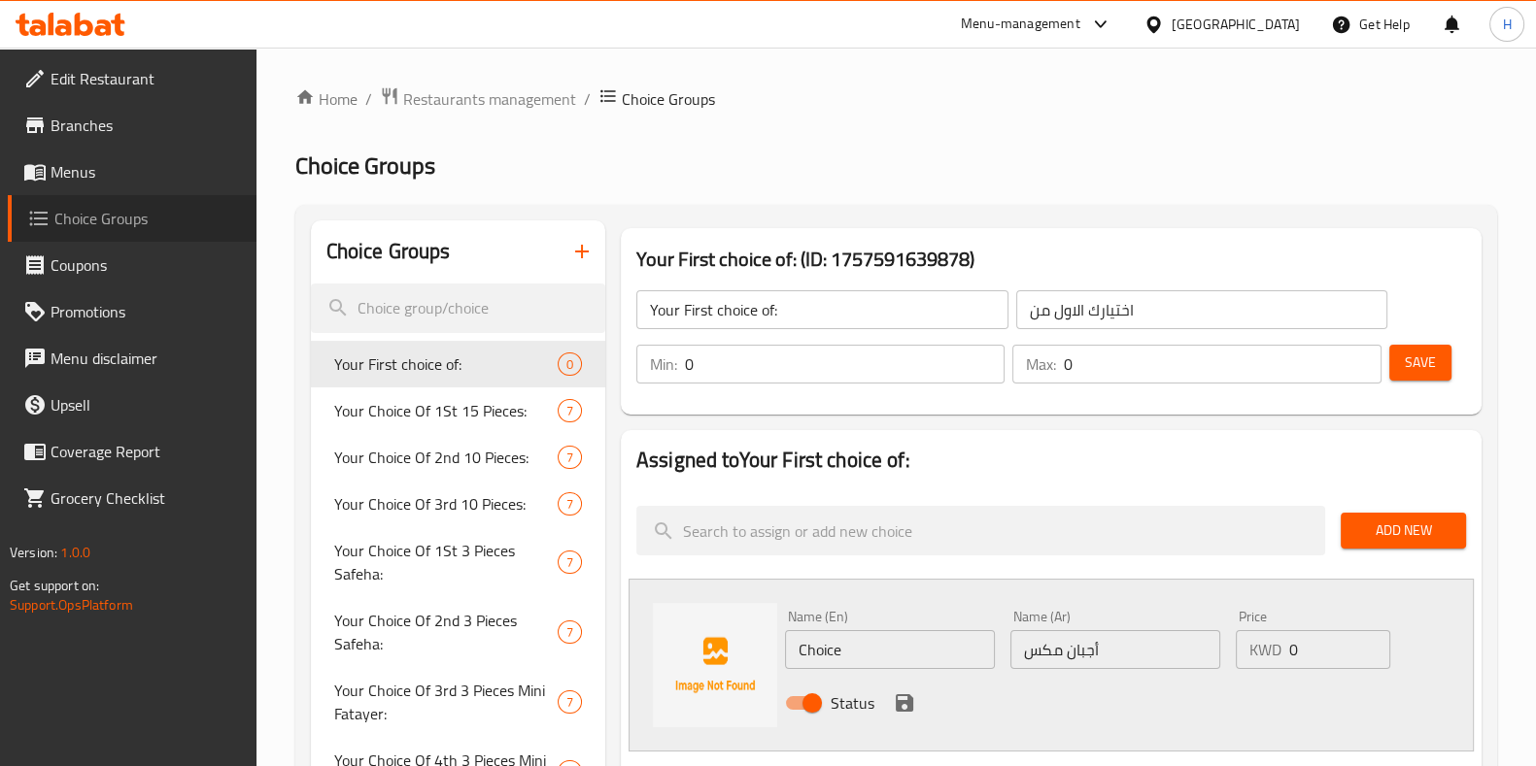
click at [124, 220] on span "Choice Groups" at bounding box center [147, 218] width 186 height 23
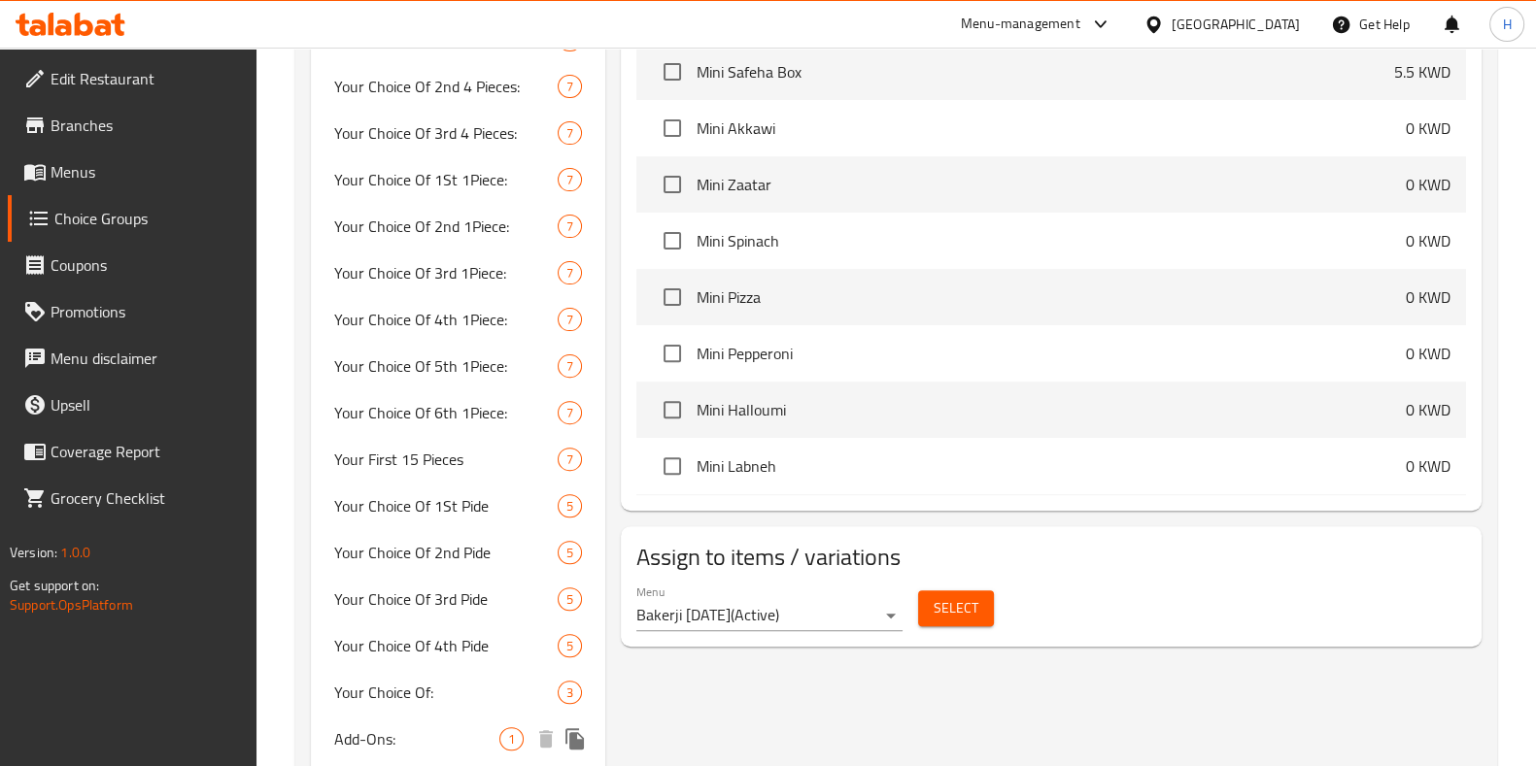
scroll to position [763, 0]
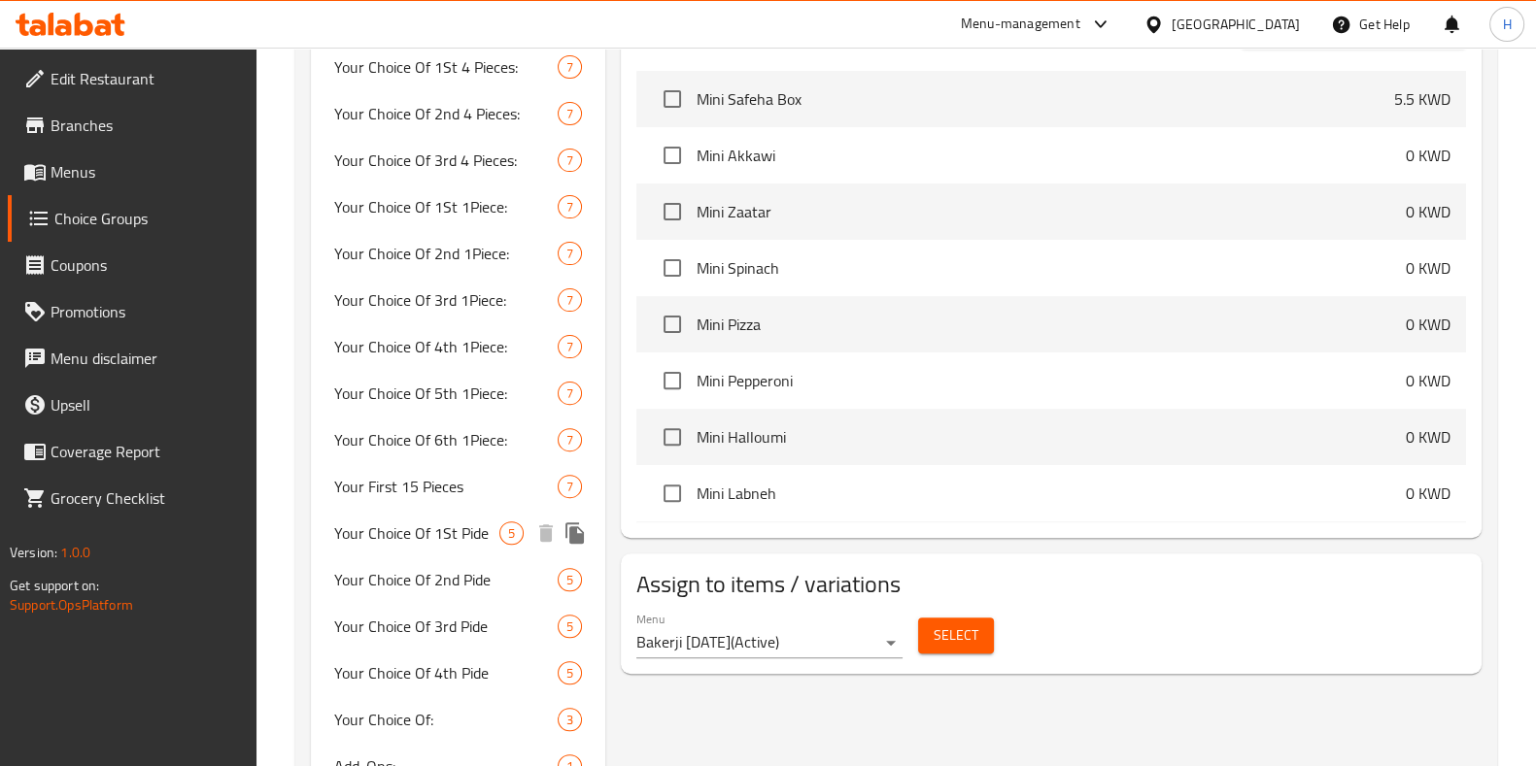
click at [466, 529] on span "Your Choice Of 1St Pide" at bounding box center [416, 533] width 165 height 23
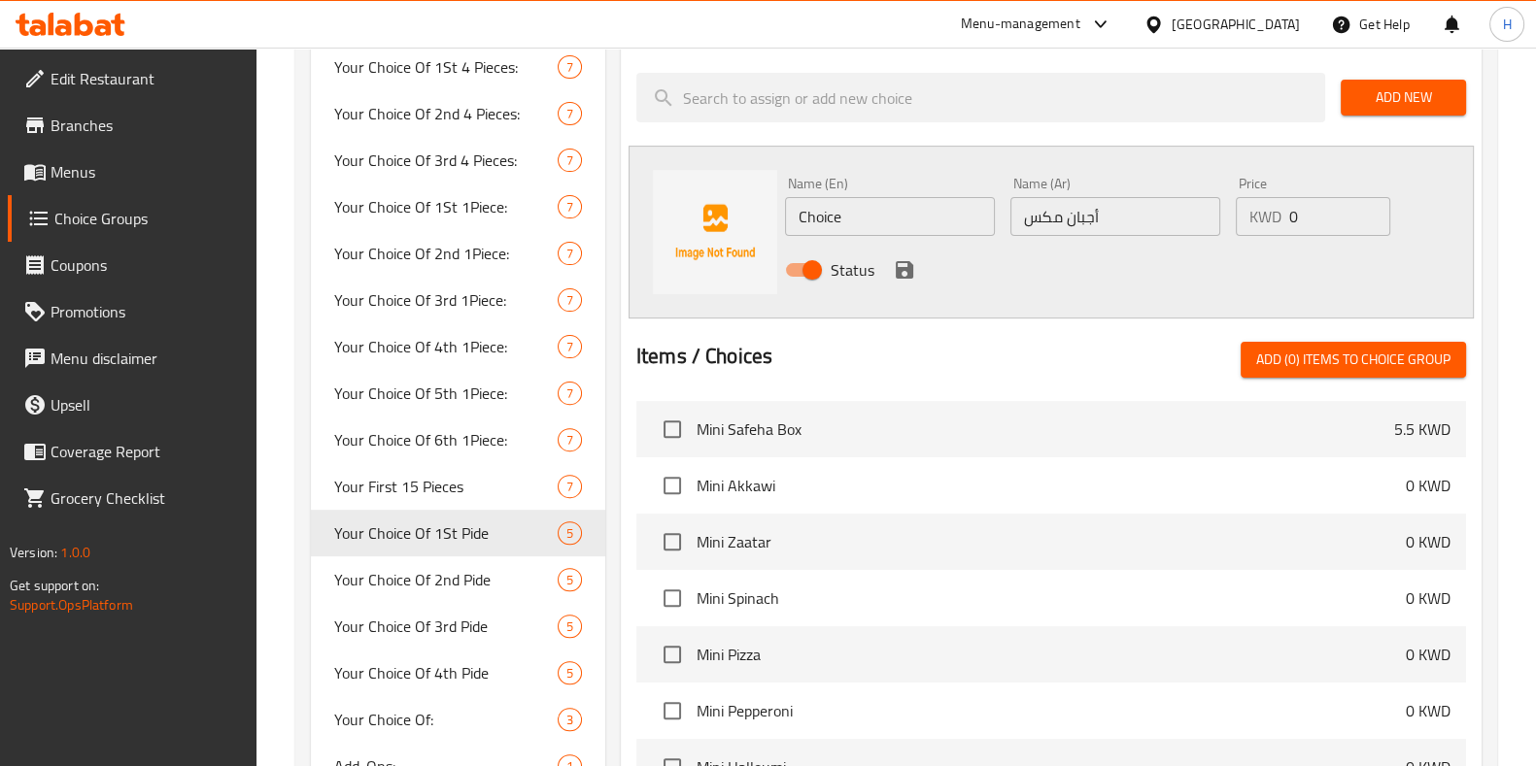
type input "Your Choice Of 1St Pide"
type input "اختيارك الاول من البيدا"
type input "1"
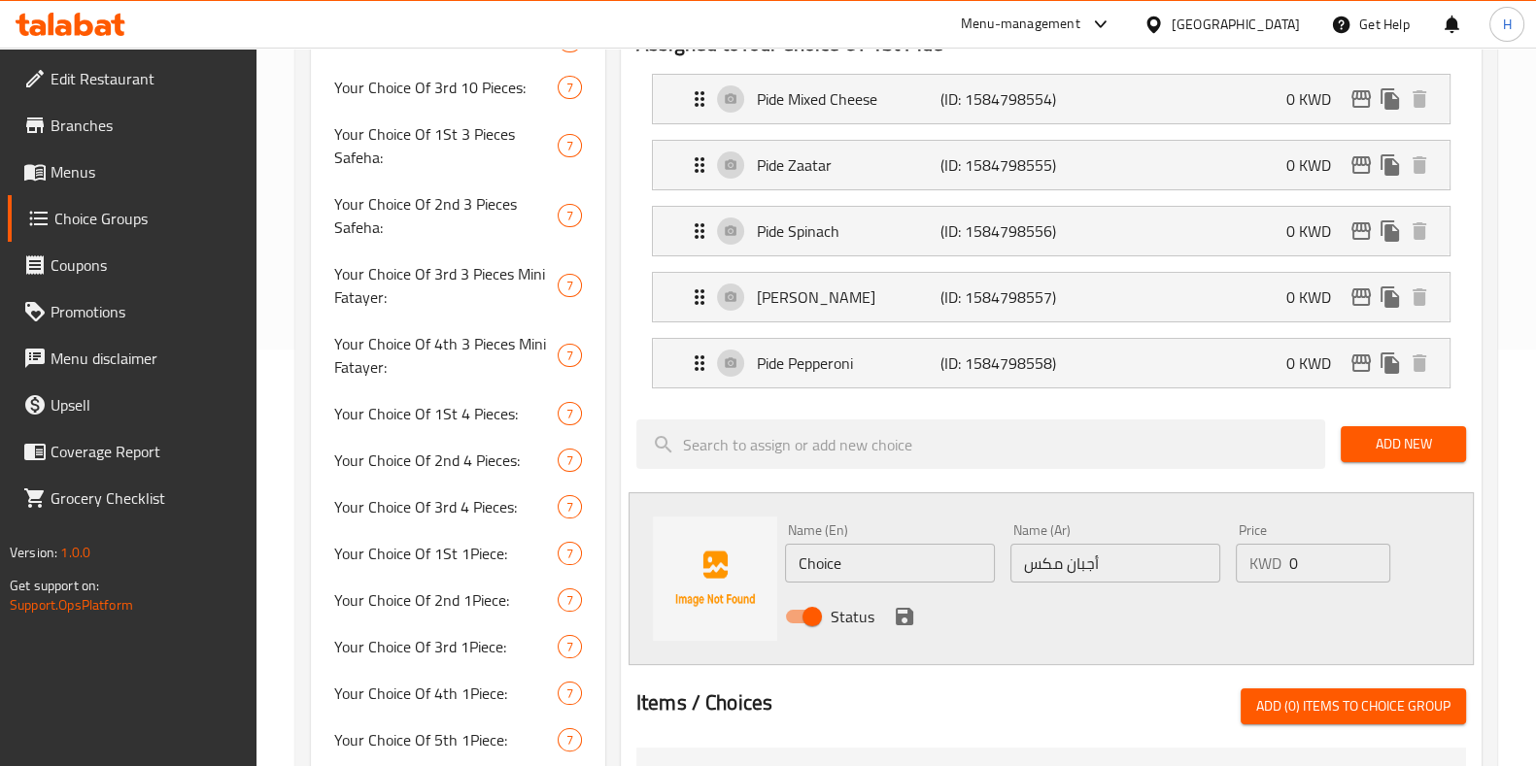
scroll to position [278, 0]
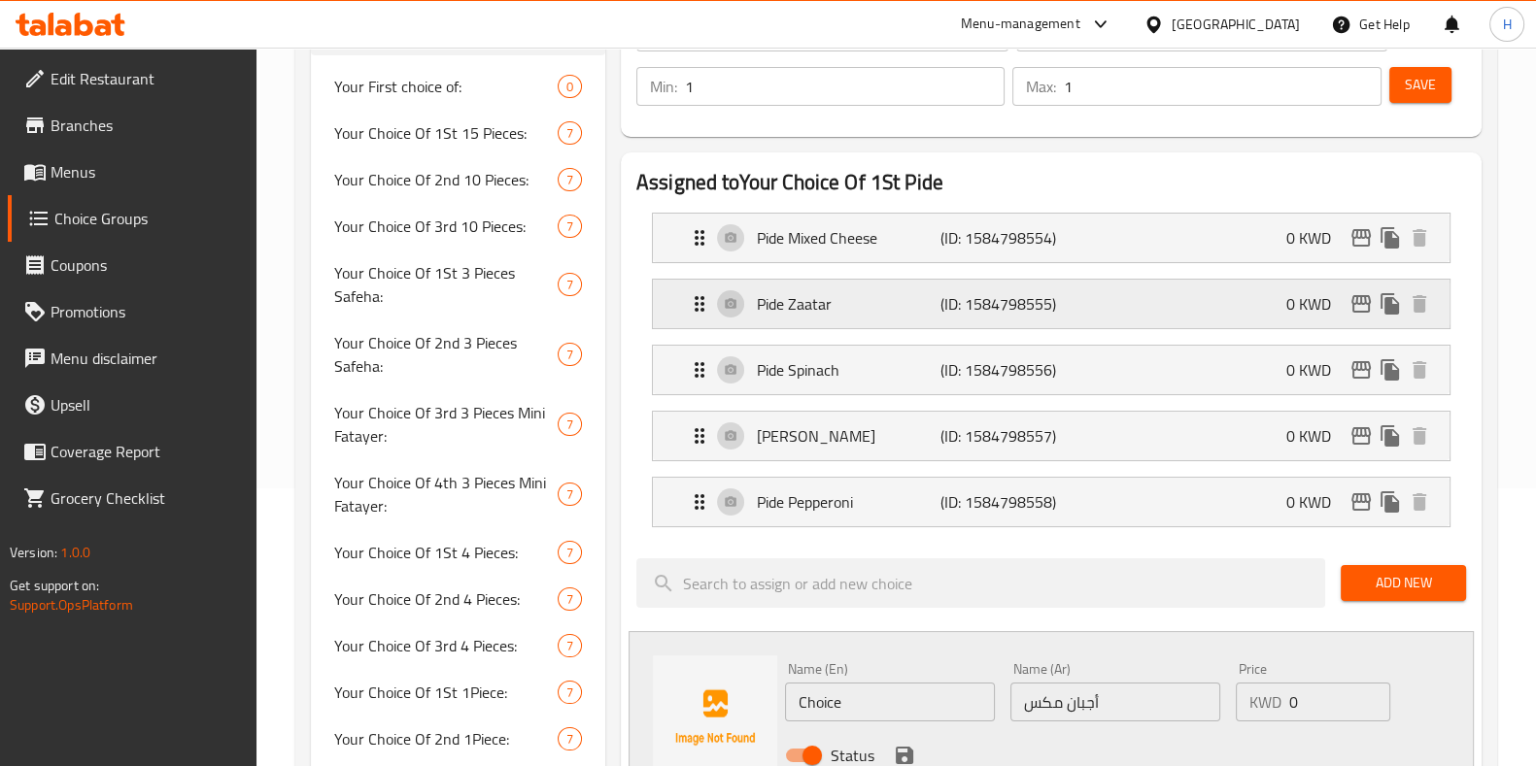
click at [985, 323] on div "Pide Zaatar (ID: 1584798555) 0 KWD" at bounding box center [1057, 304] width 738 height 49
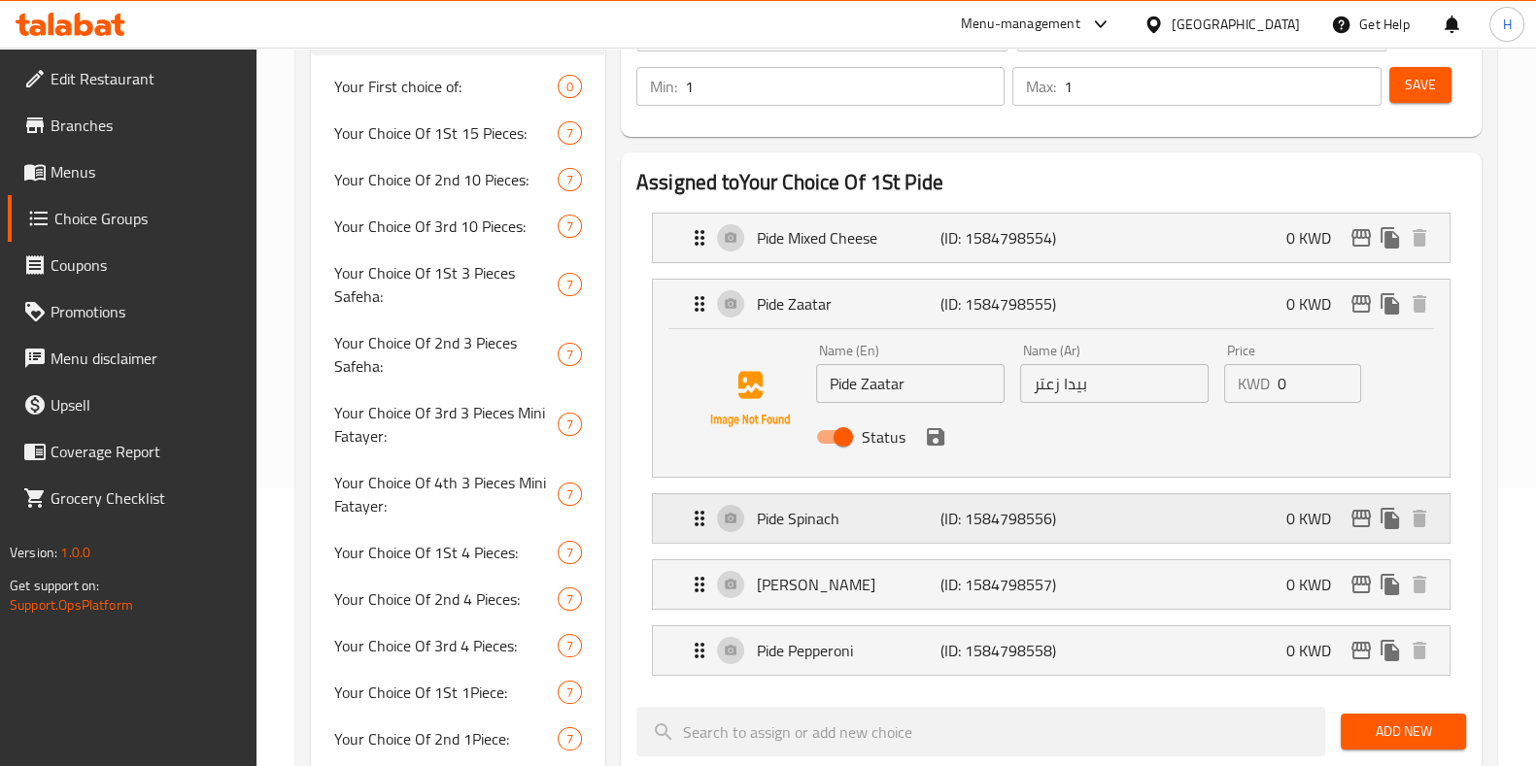
click at [1037, 507] on p "(ID: 1584798556)" at bounding box center [1001, 518] width 122 height 23
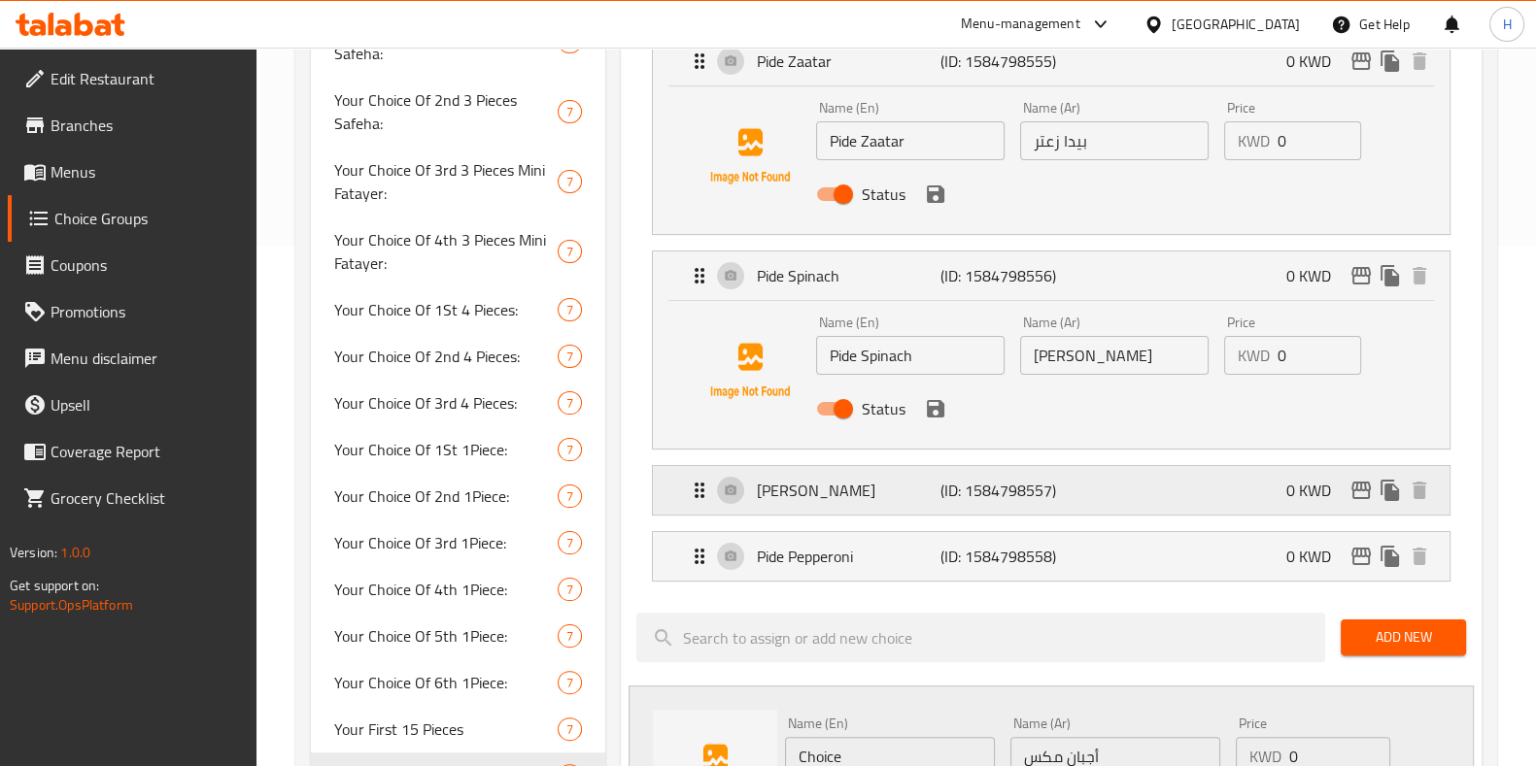
click at [1005, 485] on p "(ID: 1584798557)" at bounding box center [1001, 490] width 122 height 23
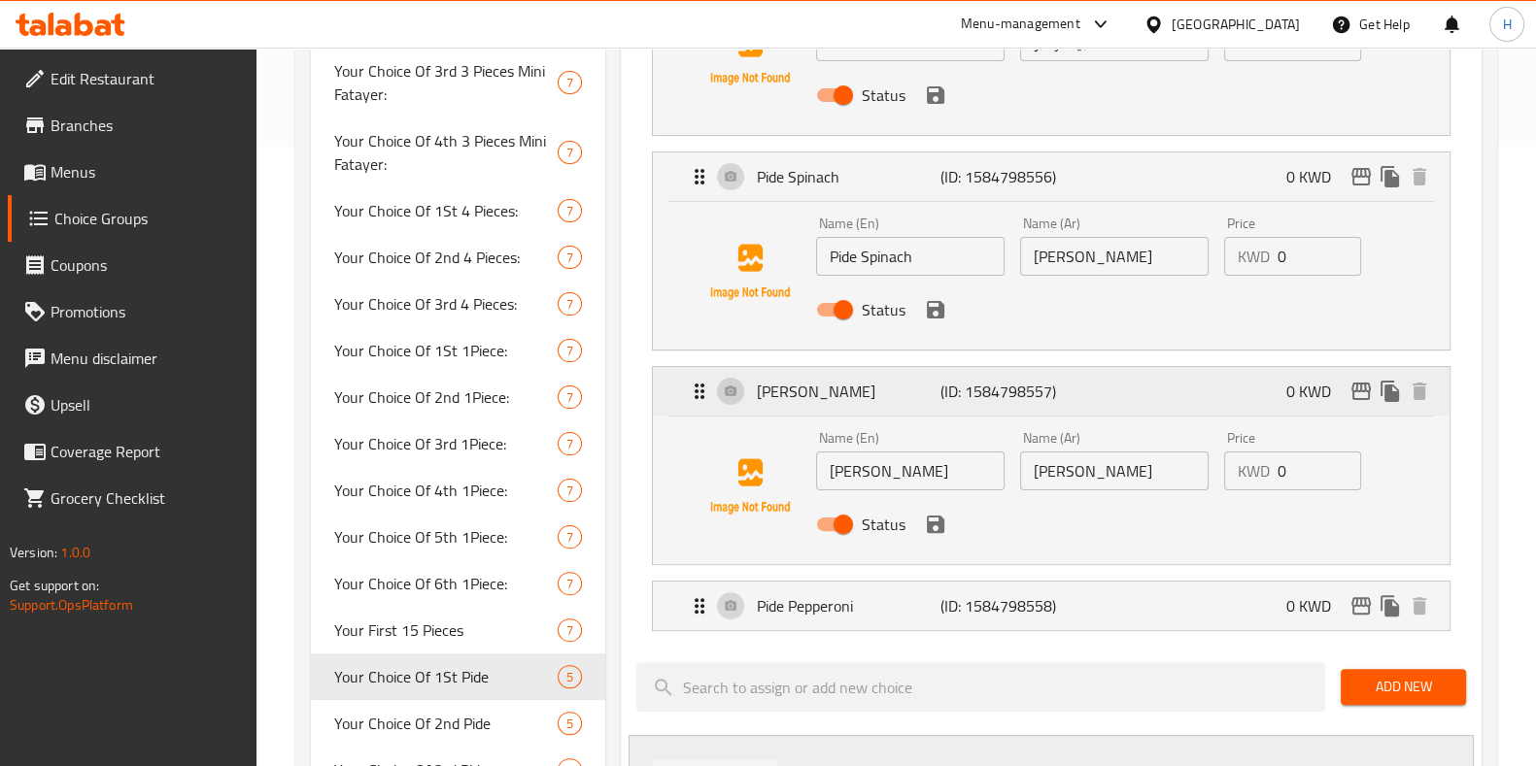
scroll to position [642, 0]
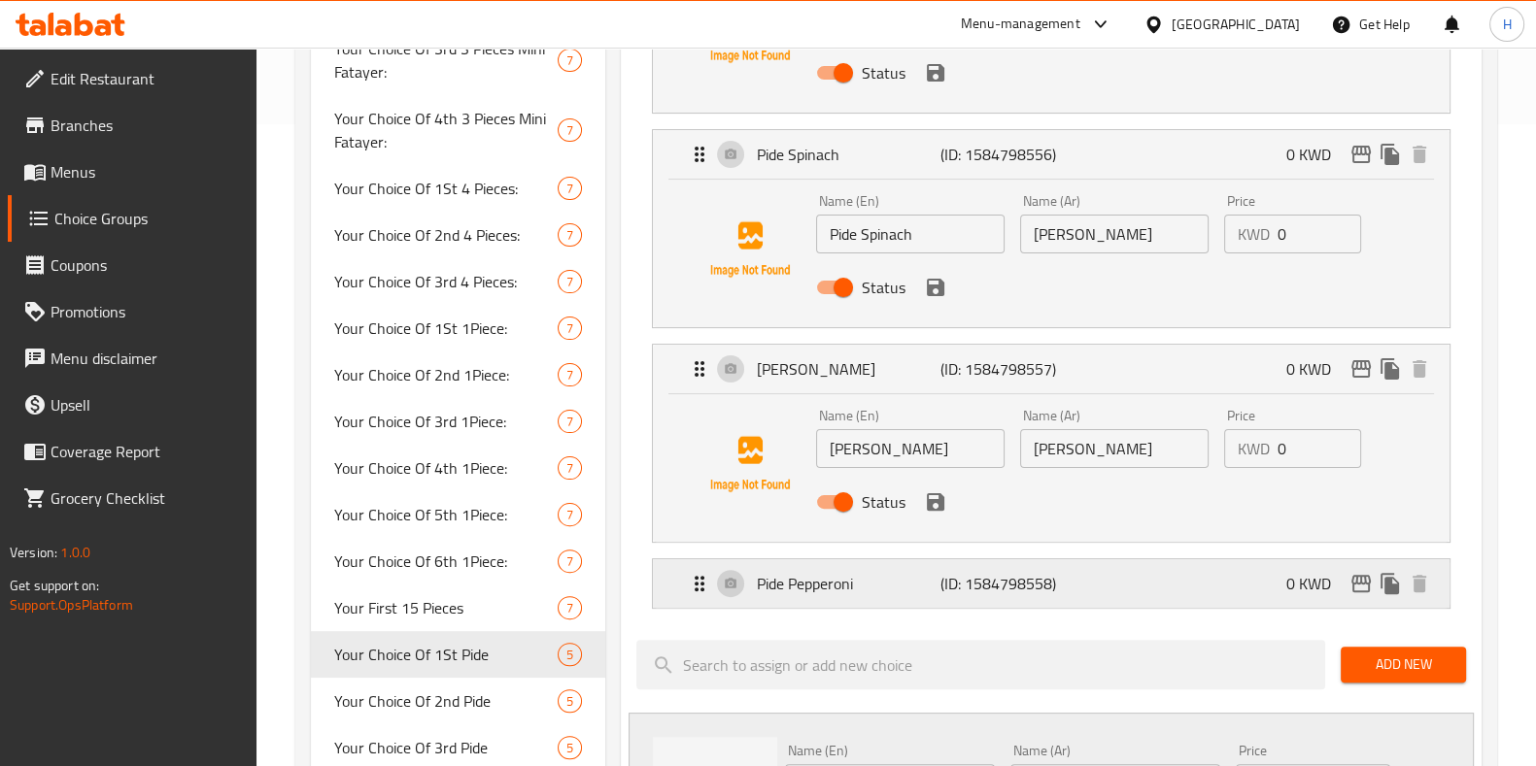
click at [985, 561] on div "Pide Pepperoni (ID: 1584798558) 0 KWD" at bounding box center [1057, 583] width 738 height 49
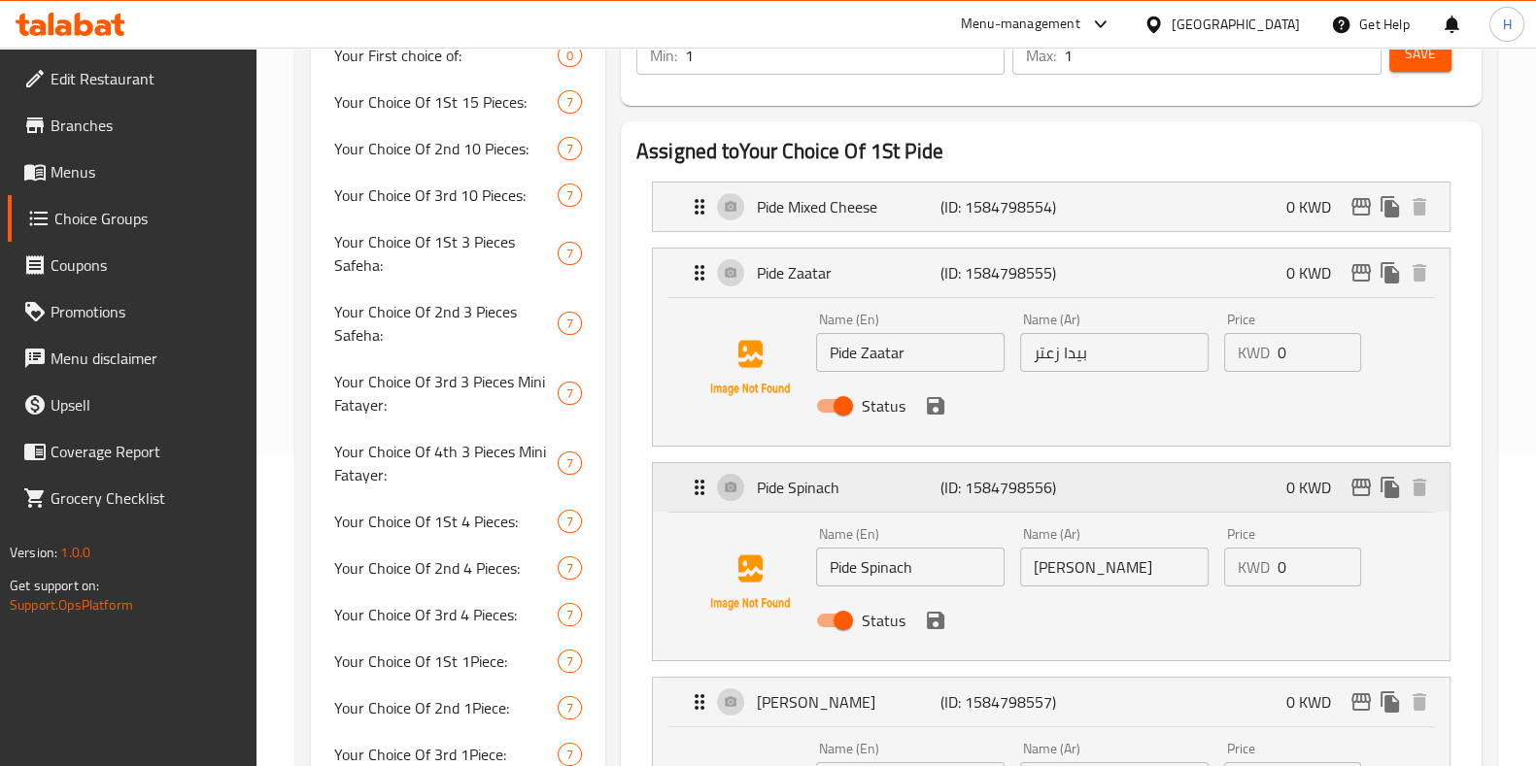
scroll to position [278, 0]
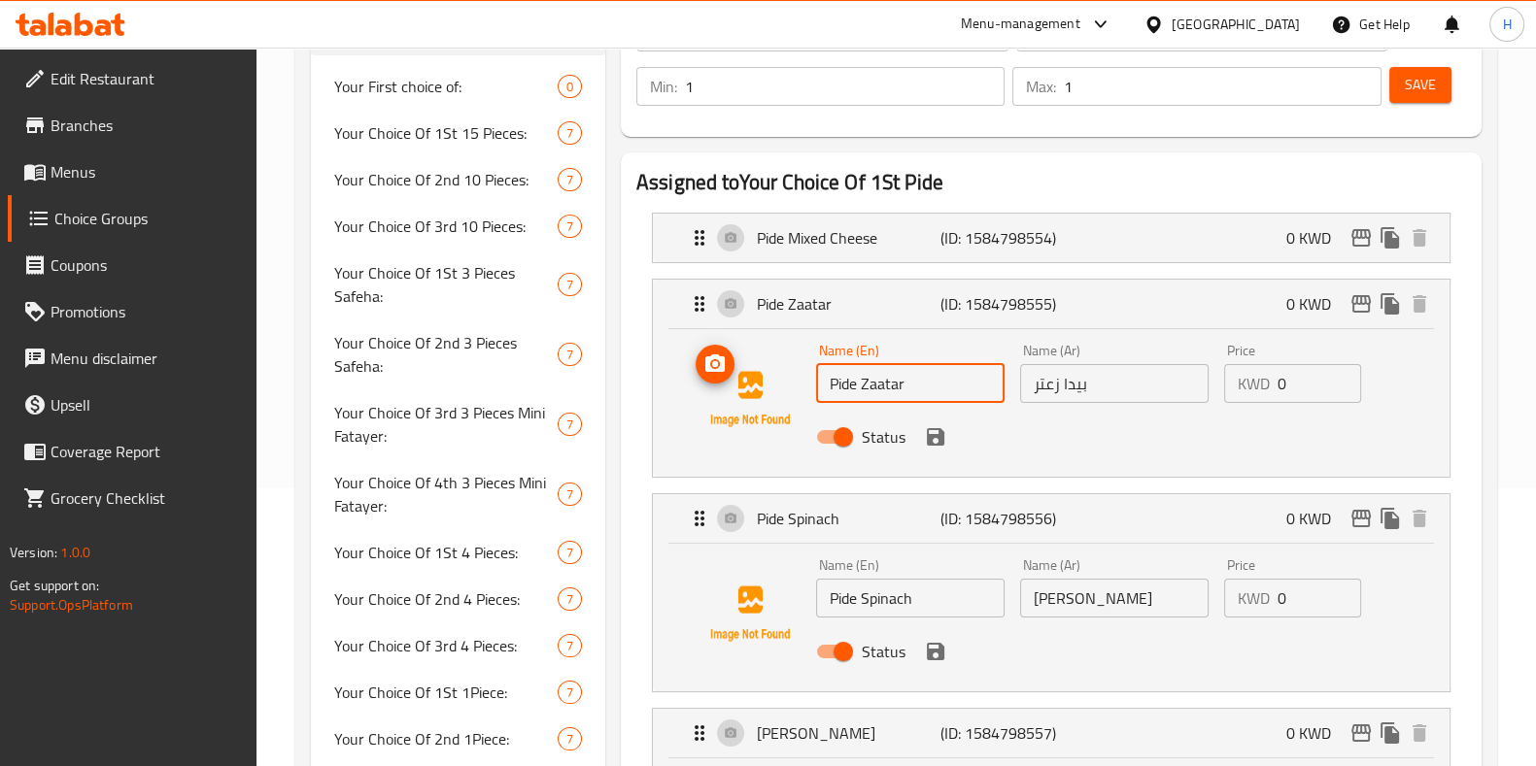
drag, startPoint x: 922, startPoint y: 380, endPoint x: 787, endPoint y: 376, distance: 135.1
click at [787, 376] on div "Name (En) Pide Zaatar Name (En) Name (Ar) بيدا زعتر Name (Ar) Price KWD 0 Price…" at bounding box center [1051, 399] width 734 height 132
click at [982, 240] on p "(ID: 1584798554)" at bounding box center [1001, 237] width 122 height 23
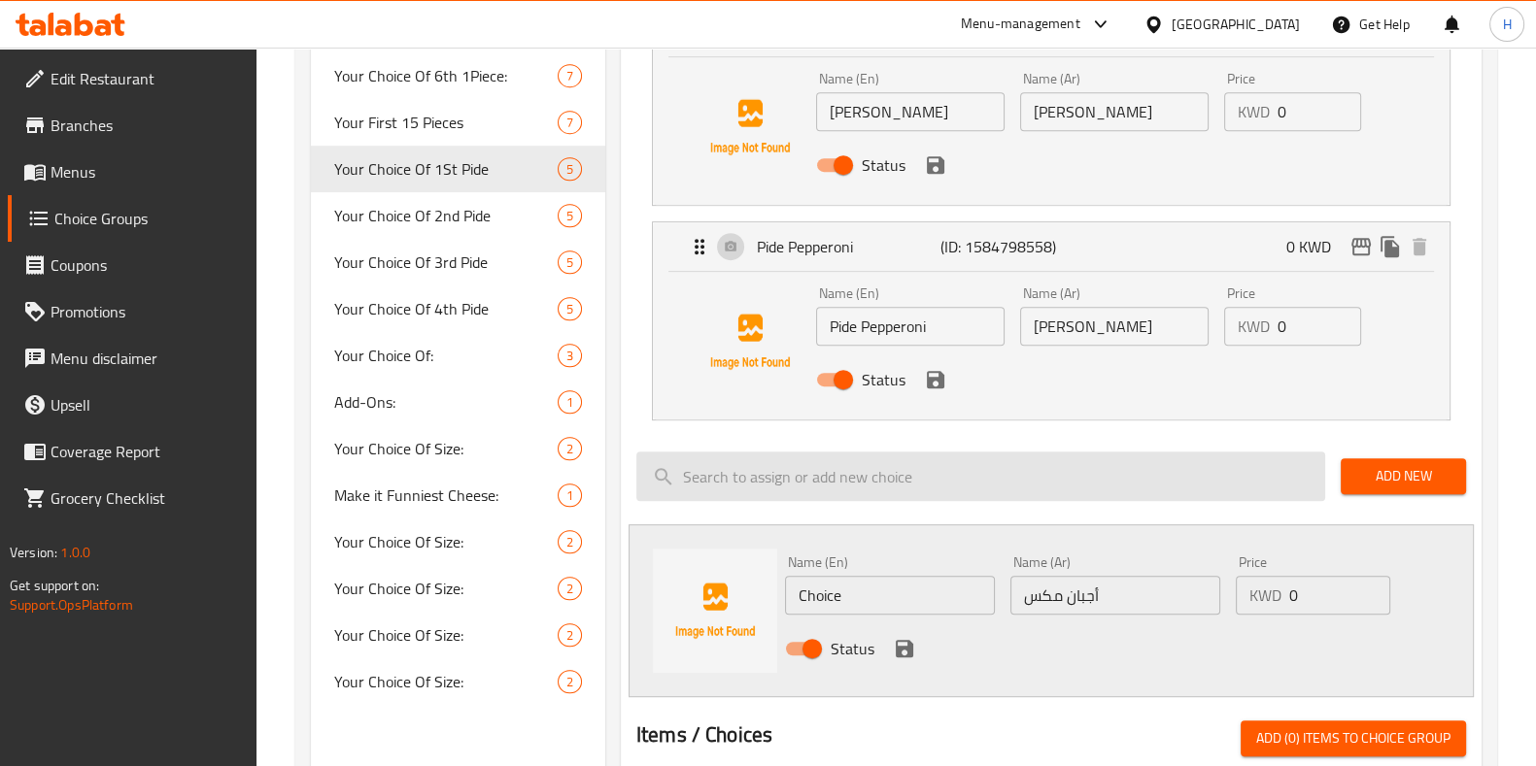
scroll to position [1249, 0]
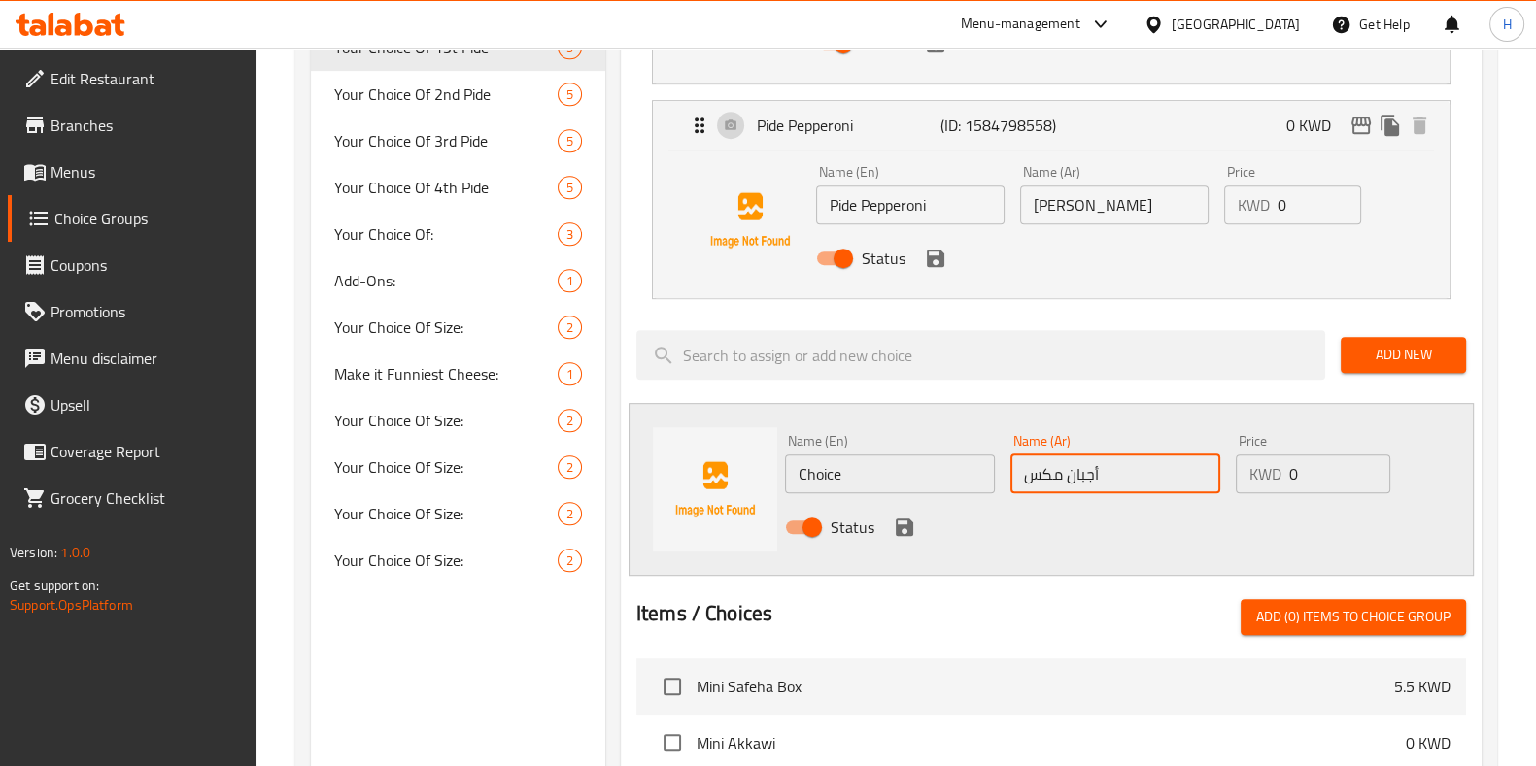
drag, startPoint x: 1106, startPoint y: 463, endPoint x: 944, endPoint y: 472, distance: 162.4
click at [944, 472] on div "Name (En) Choice Name (En) Name (Ar) أجبان مكس Name (Ar) Price KWD 0 Price Stat…" at bounding box center [1115, 489] width 677 height 127
paste input "يدا بالجبن المختلط"
type input "بيدا بالجبن المختلط"
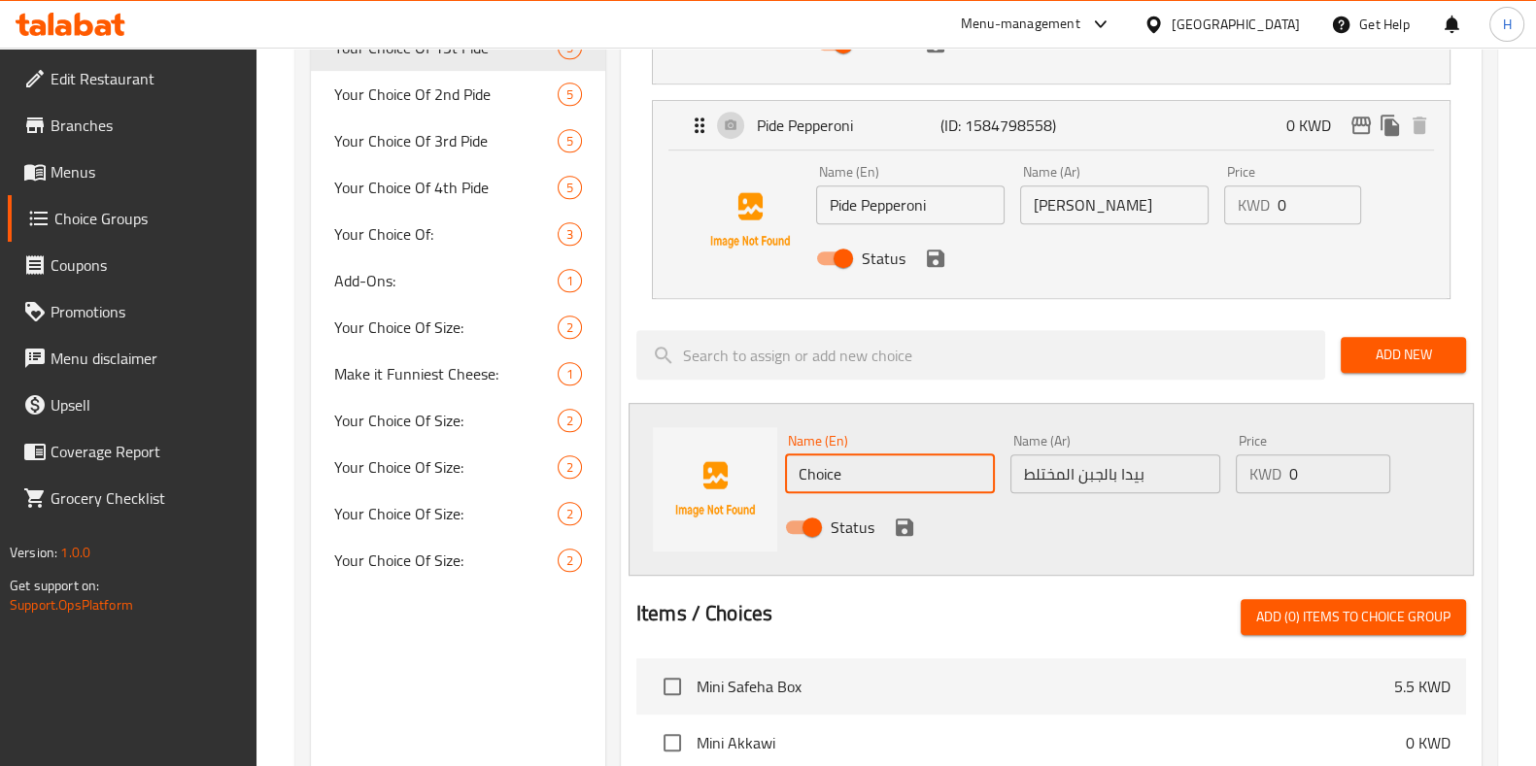
drag, startPoint x: 925, startPoint y: 460, endPoint x: 795, endPoint y: 459, distance: 130.2
click at [795, 459] on input "Choice" at bounding box center [890, 474] width 210 height 39
paste input "Mixed cheese pid"
type input "Mixed cheese pide"
click at [913, 530] on icon "save" at bounding box center [904, 527] width 23 height 23
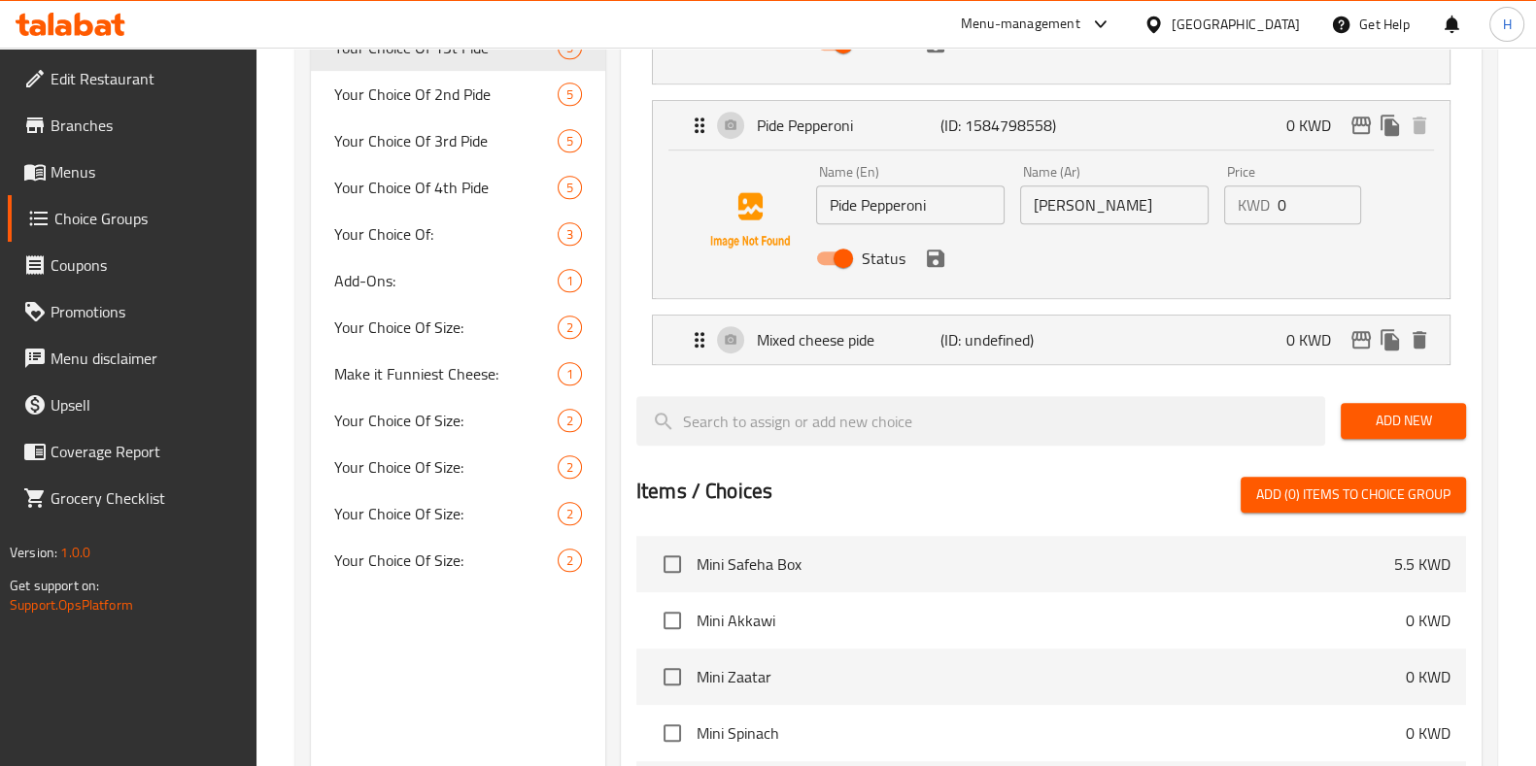
click at [1454, 429] on button "Add New" at bounding box center [1402, 421] width 125 height 36
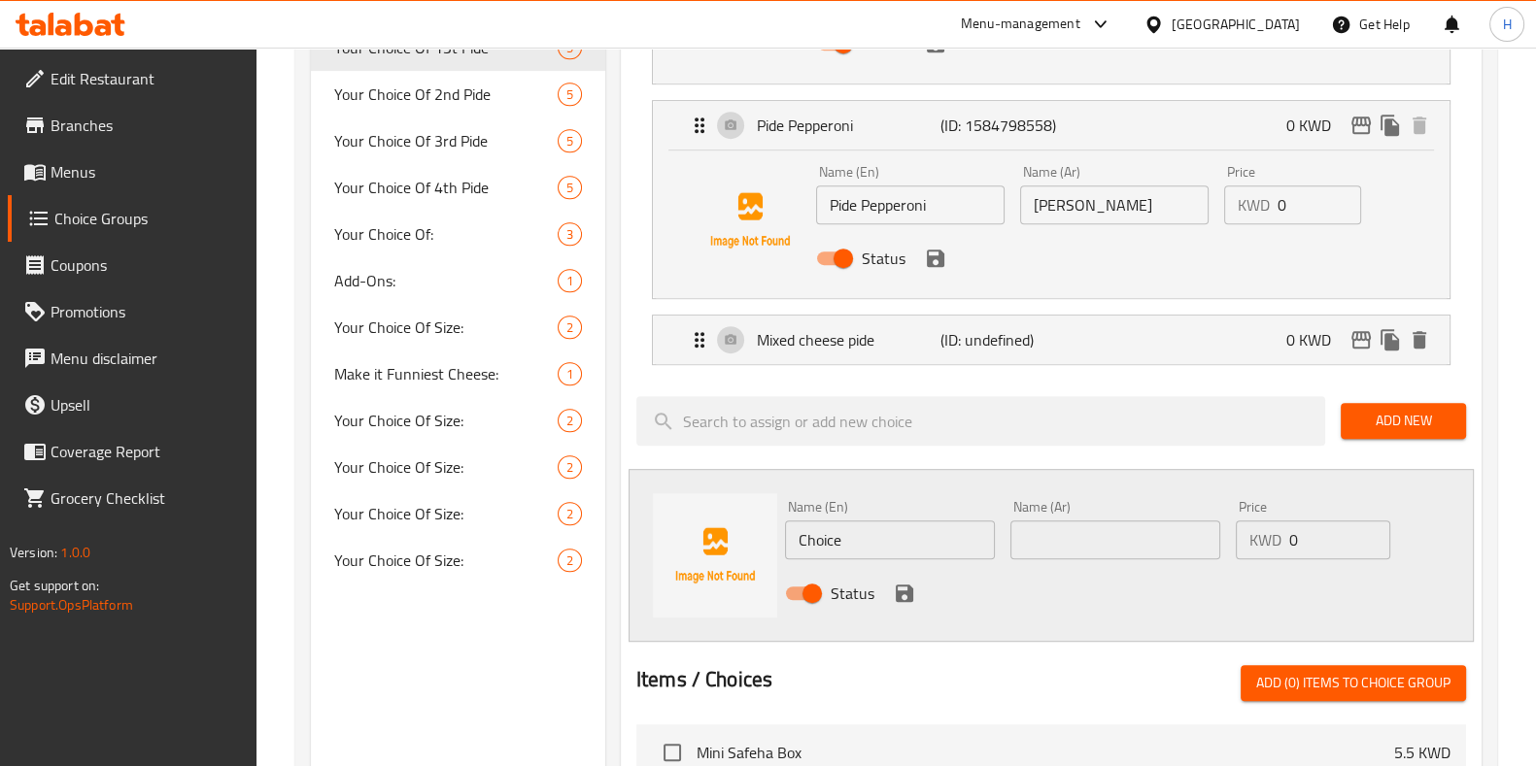
click at [937, 257] on icon "save" at bounding box center [935, 258] width 17 height 17
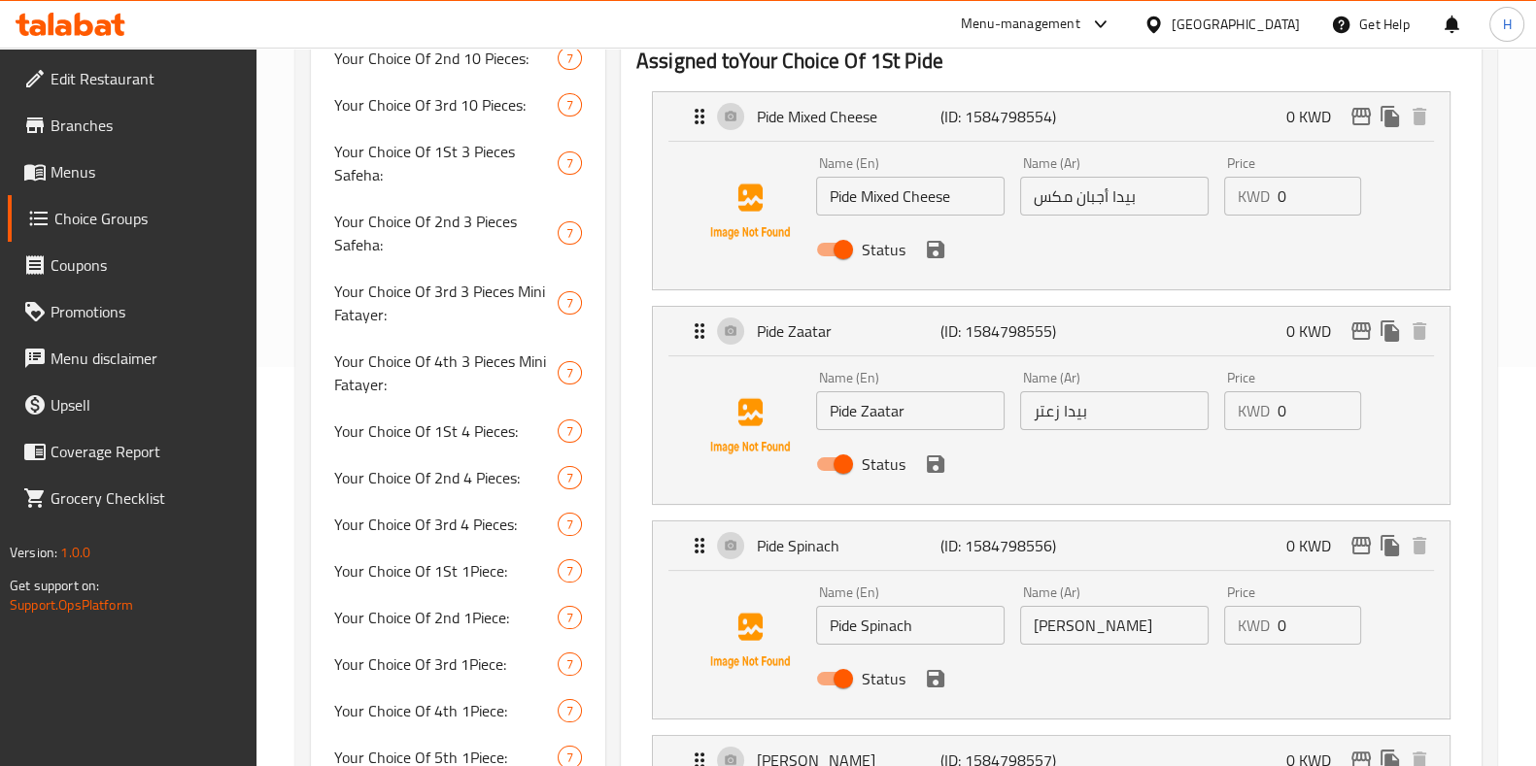
scroll to position [156, 0]
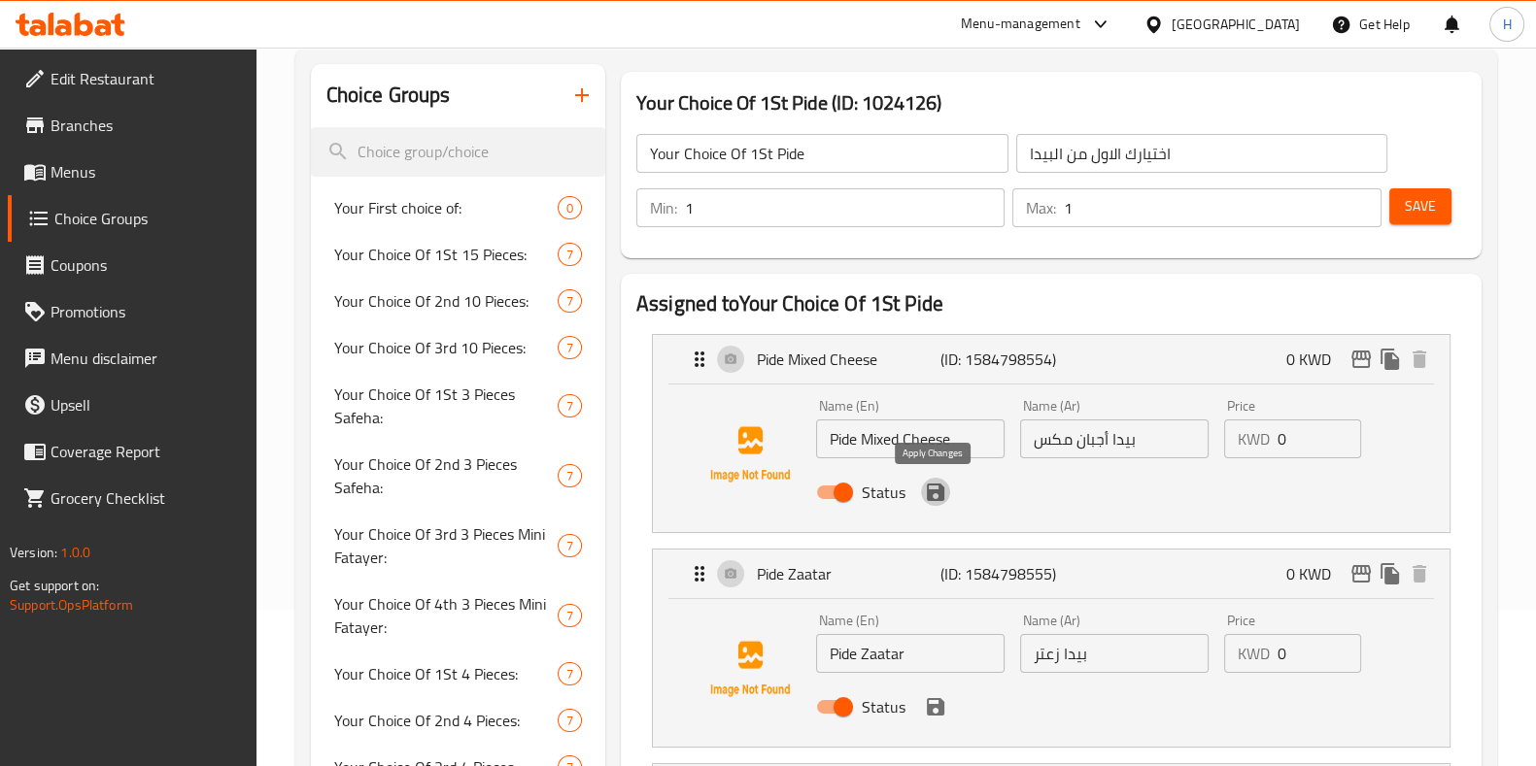
click at [935, 499] on icon "save" at bounding box center [935, 492] width 17 height 17
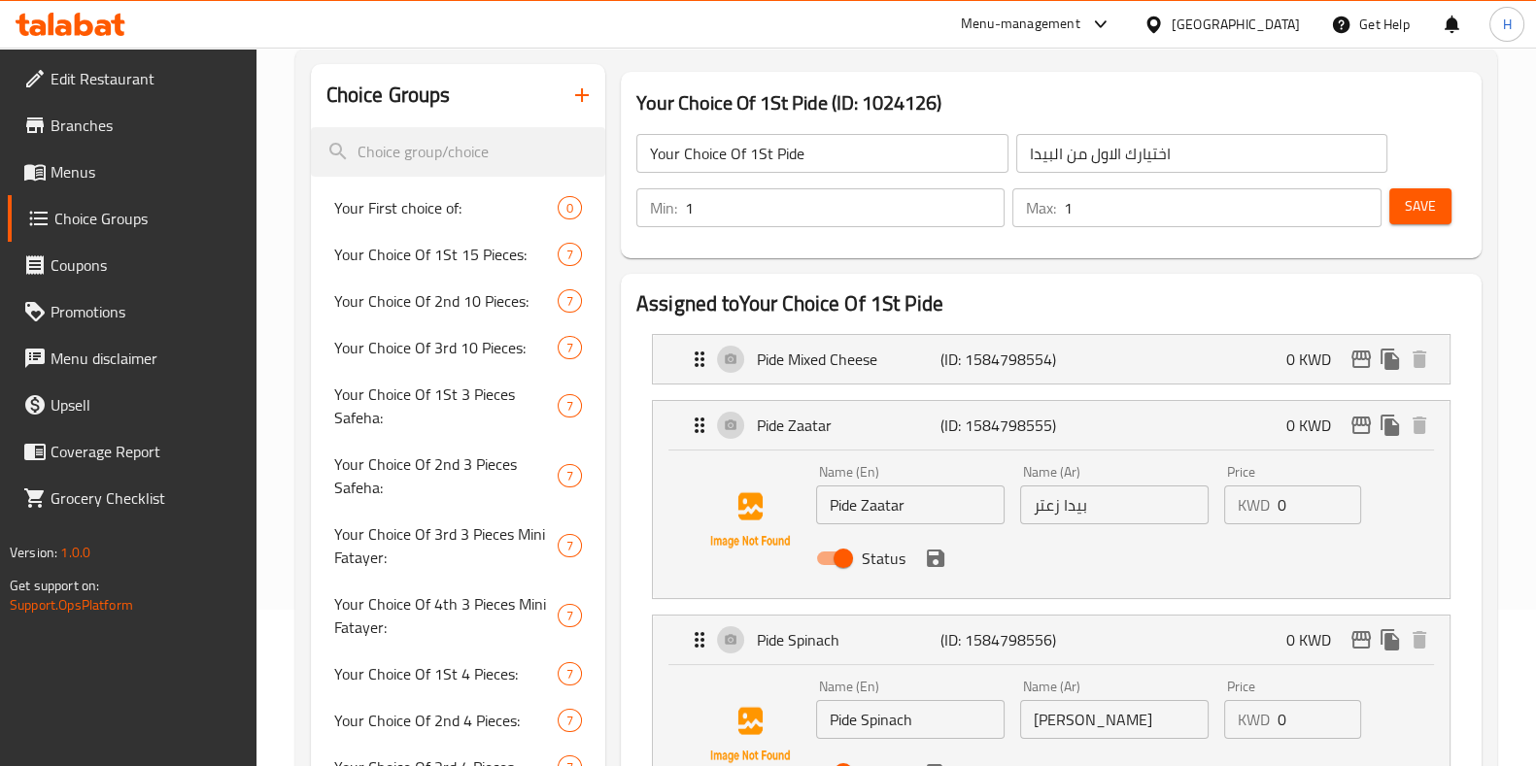
drag, startPoint x: 928, startPoint y: 560, endPoint x: 970, endPoint y: 553, distance: 43.4
click at [929, 560] on icon "save" at bounding box center [935, 558] width 17 height 17
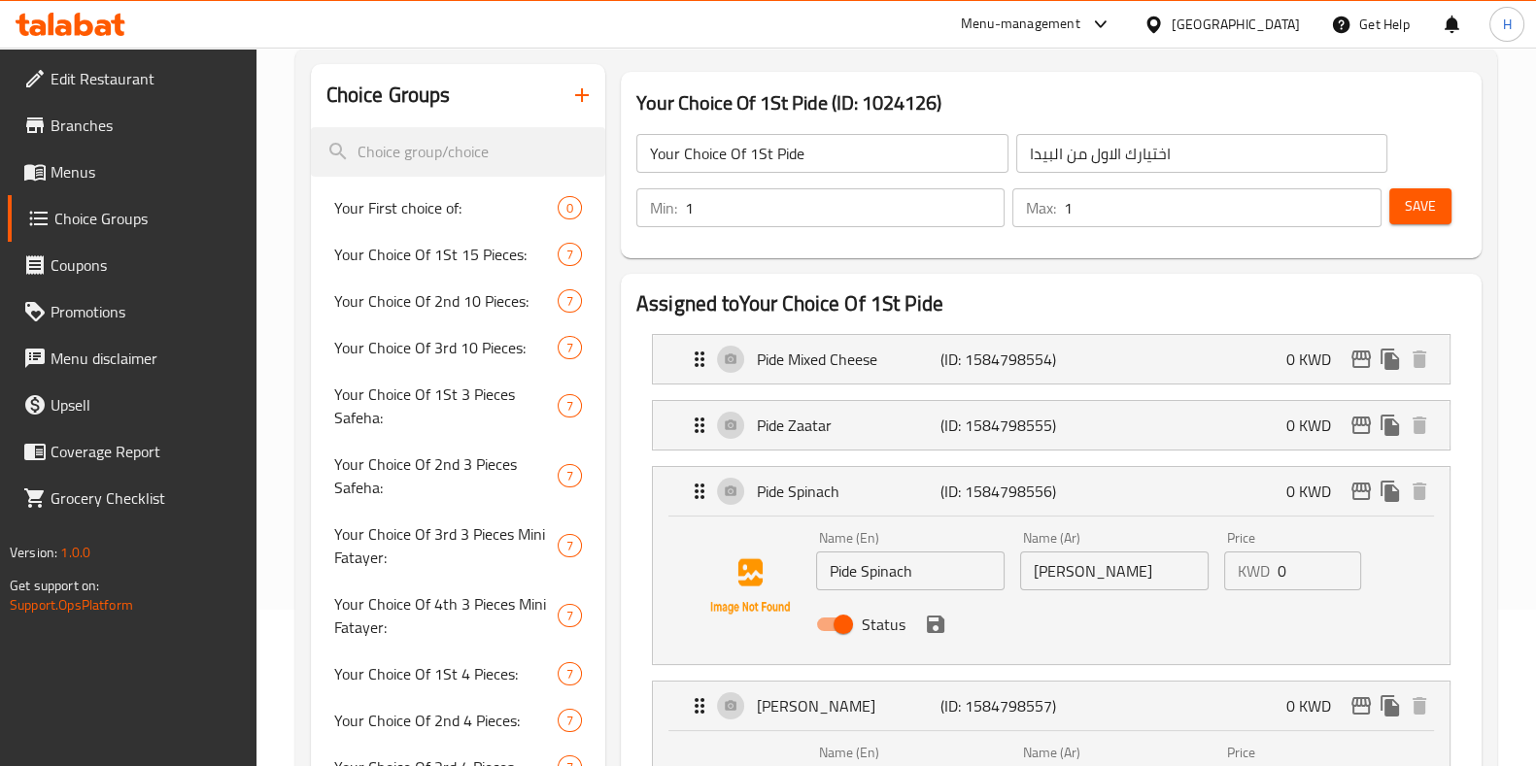
scroll to position [521, 0]
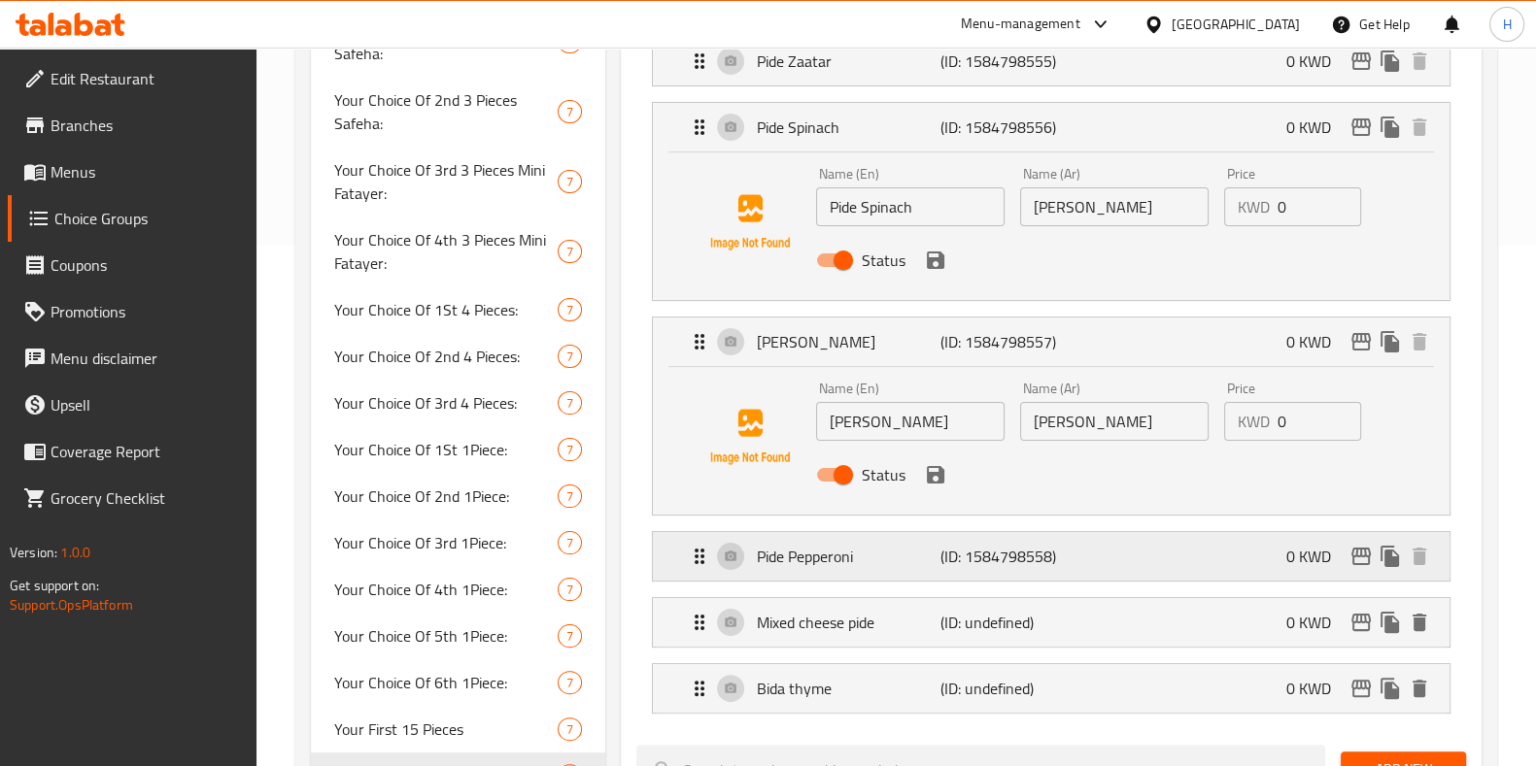
click at [1082, 551] on div "Pide Pepperoni (ID: 1584798558) 0 KWD" at bounding box center [1057, 556] width 738 height 49
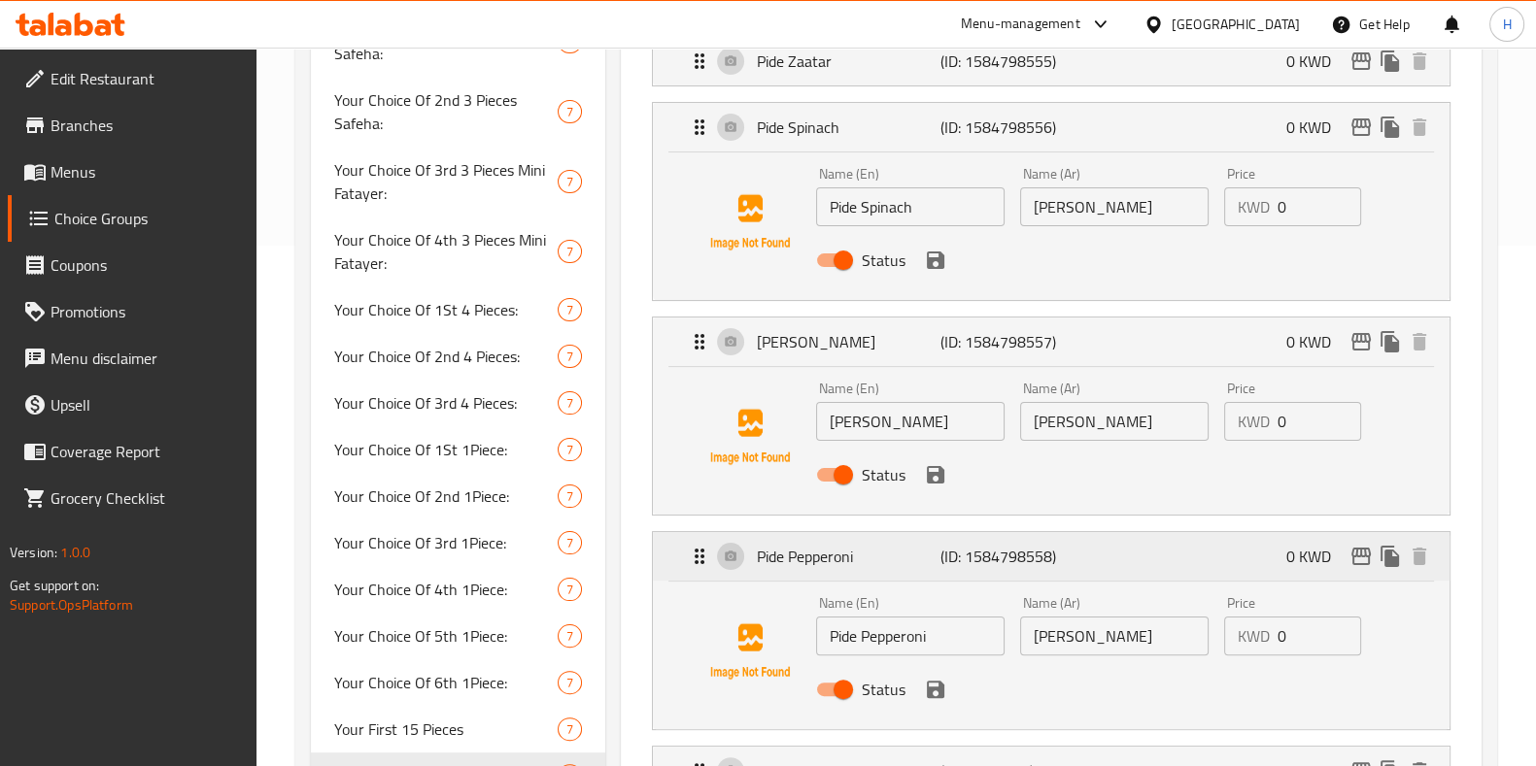
scroll to position [763, 0]
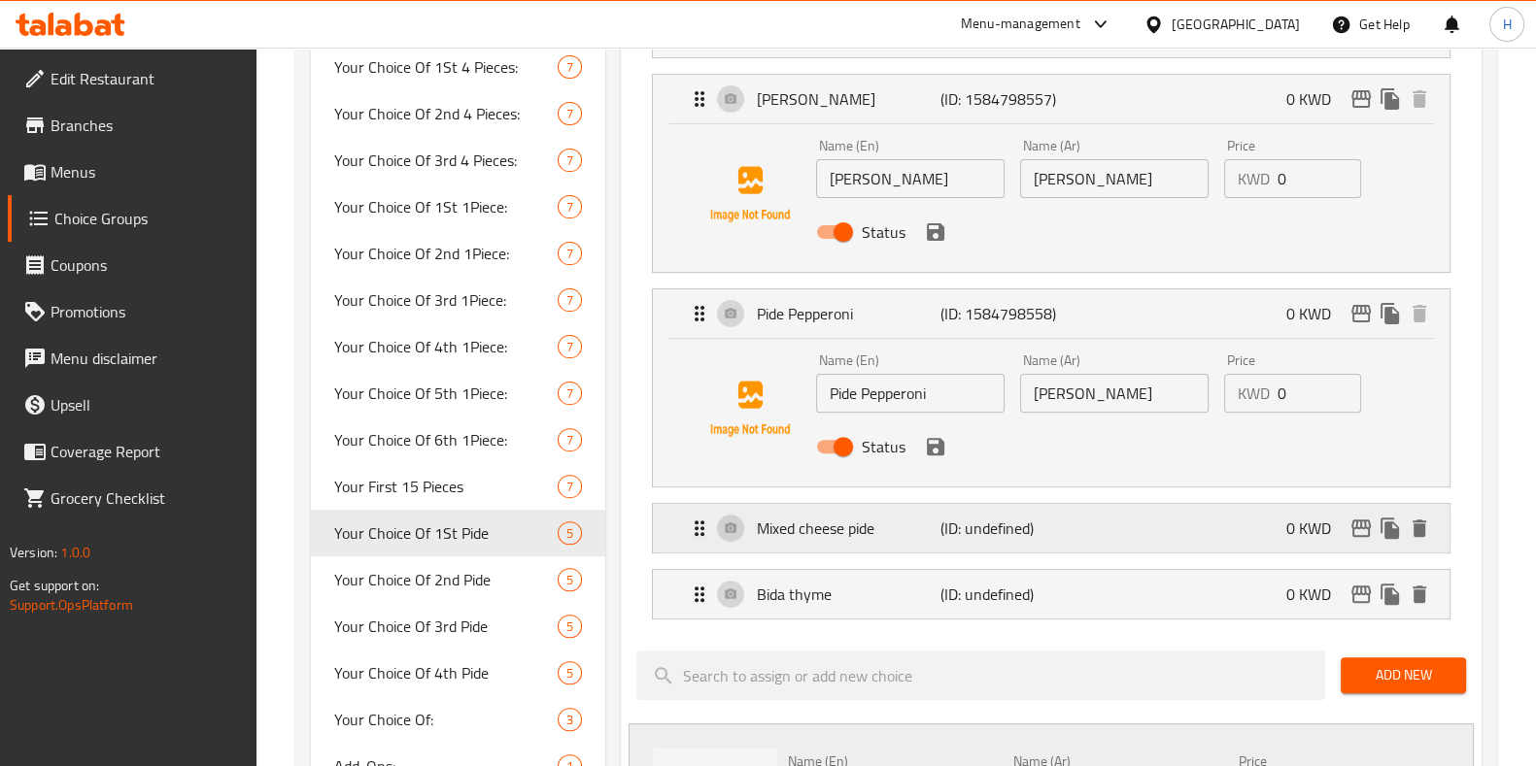
click at [1054, 527] on p "(ID: undefined)" at bounding box center [1001, 528] width 122 height 23
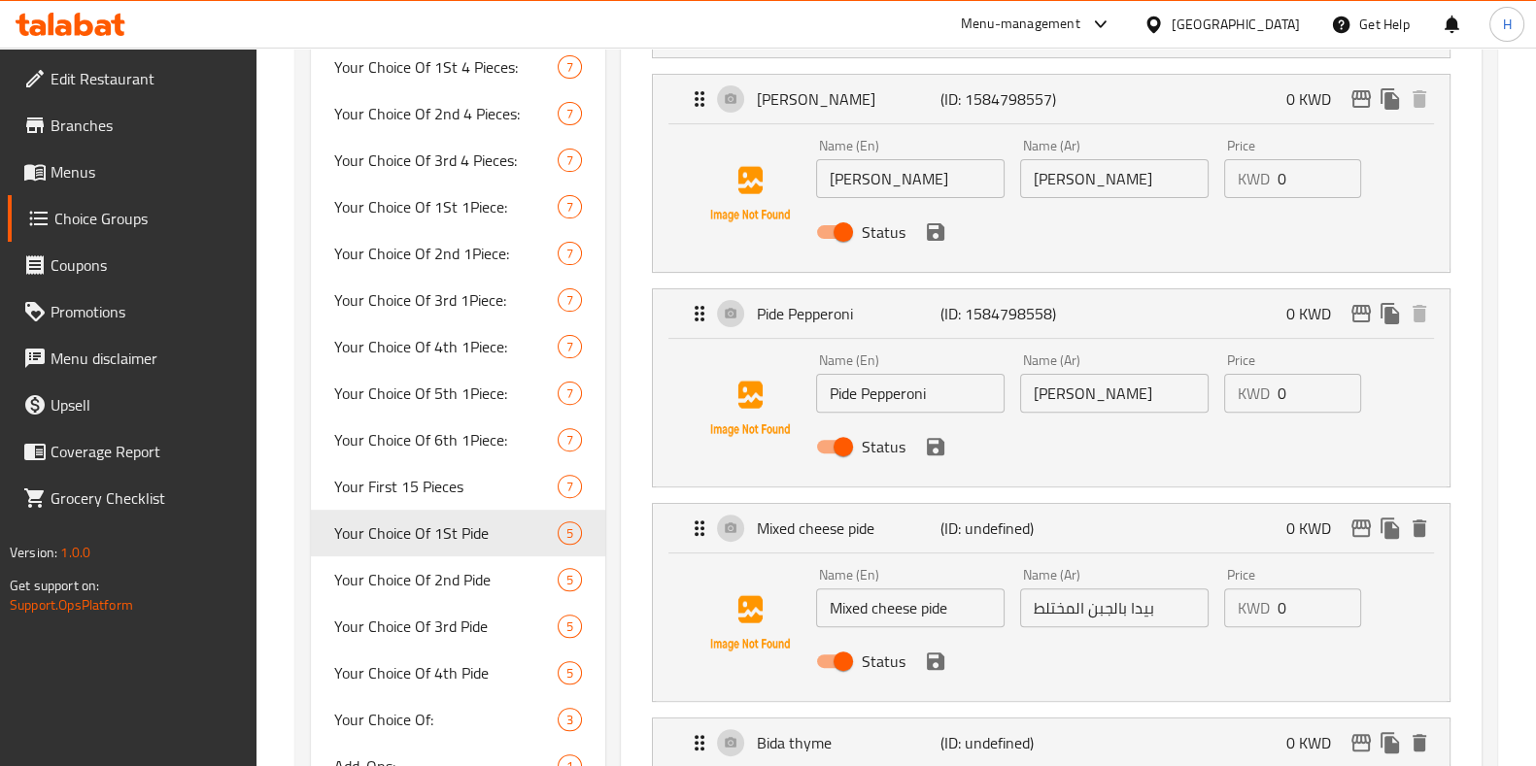
scroll to position [885, 0]
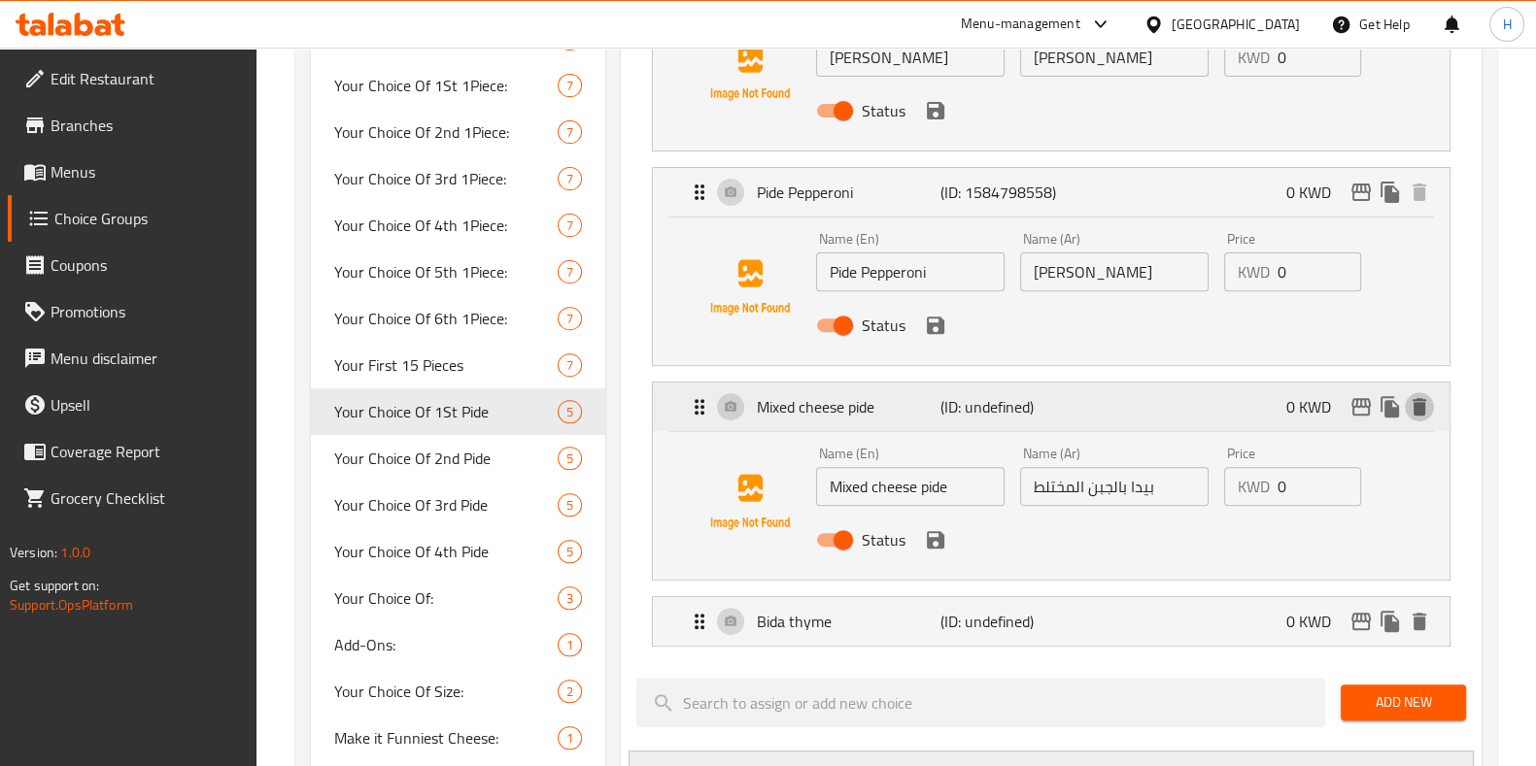
click at [1420, 407] on icon "delete" at bounding box center [1419, 406] width 14 height 17
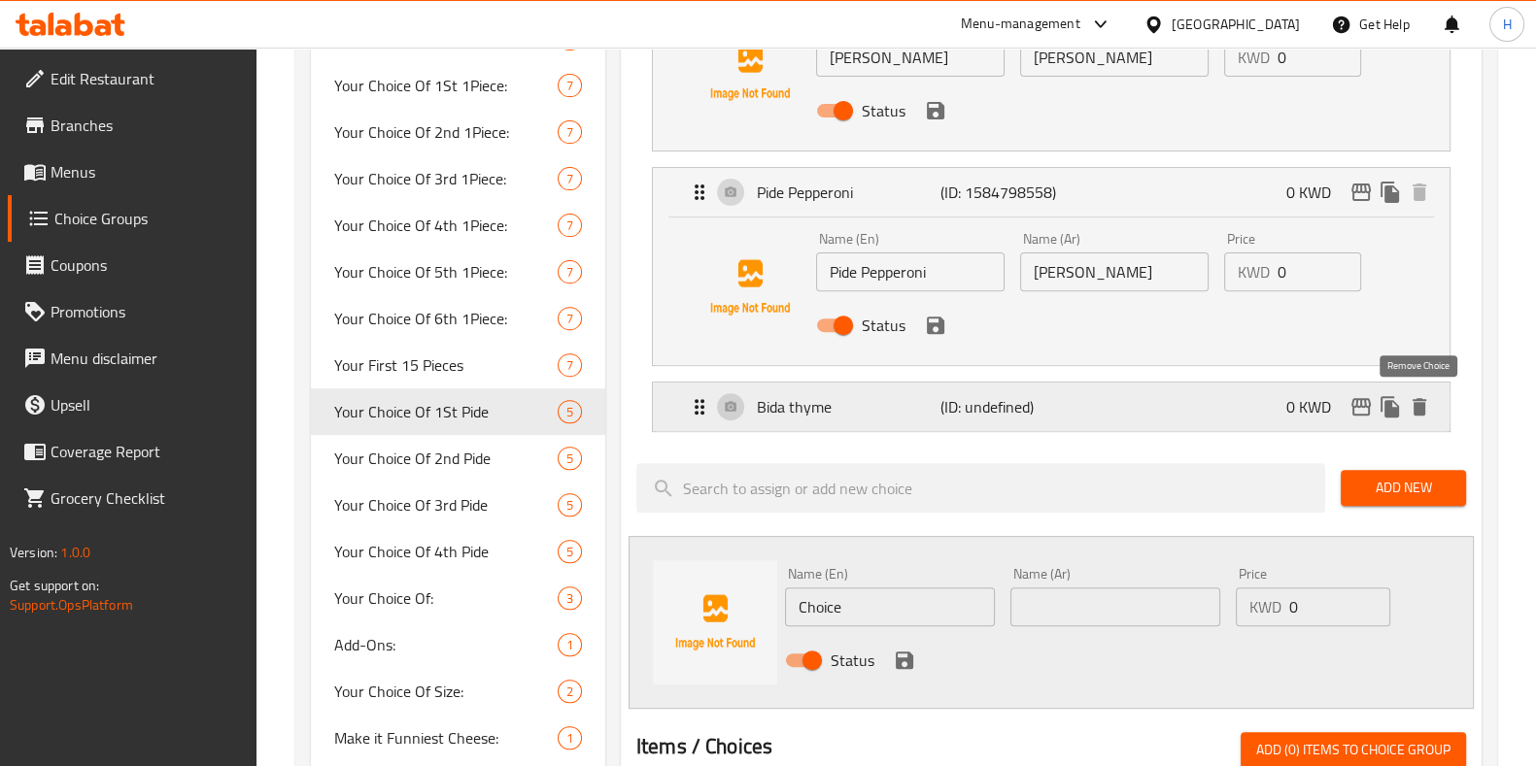
click at [1425, 405] on icon "delete" at bounding box center [1418, 406] width 23 height 23
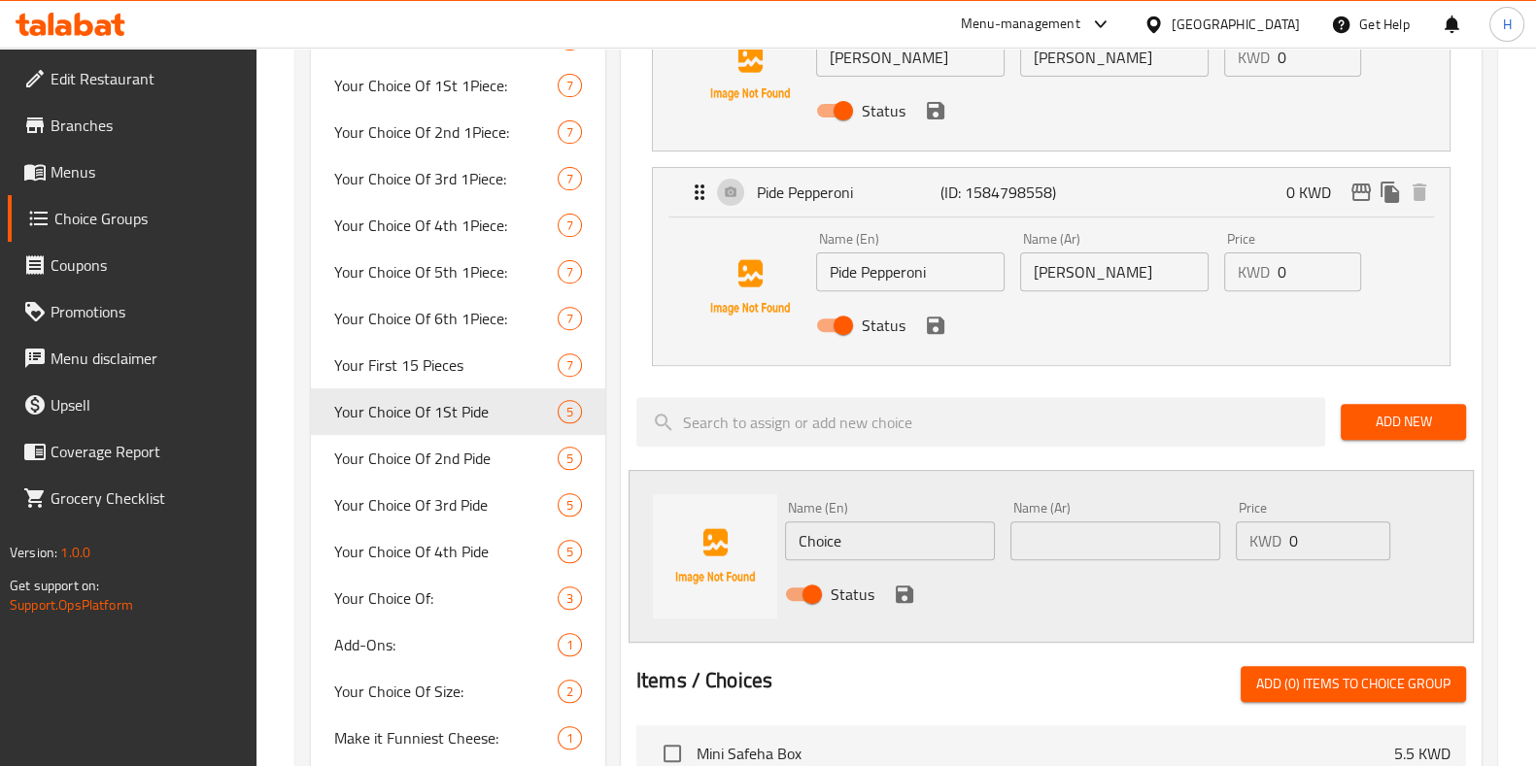
scroll to position [642, 0]
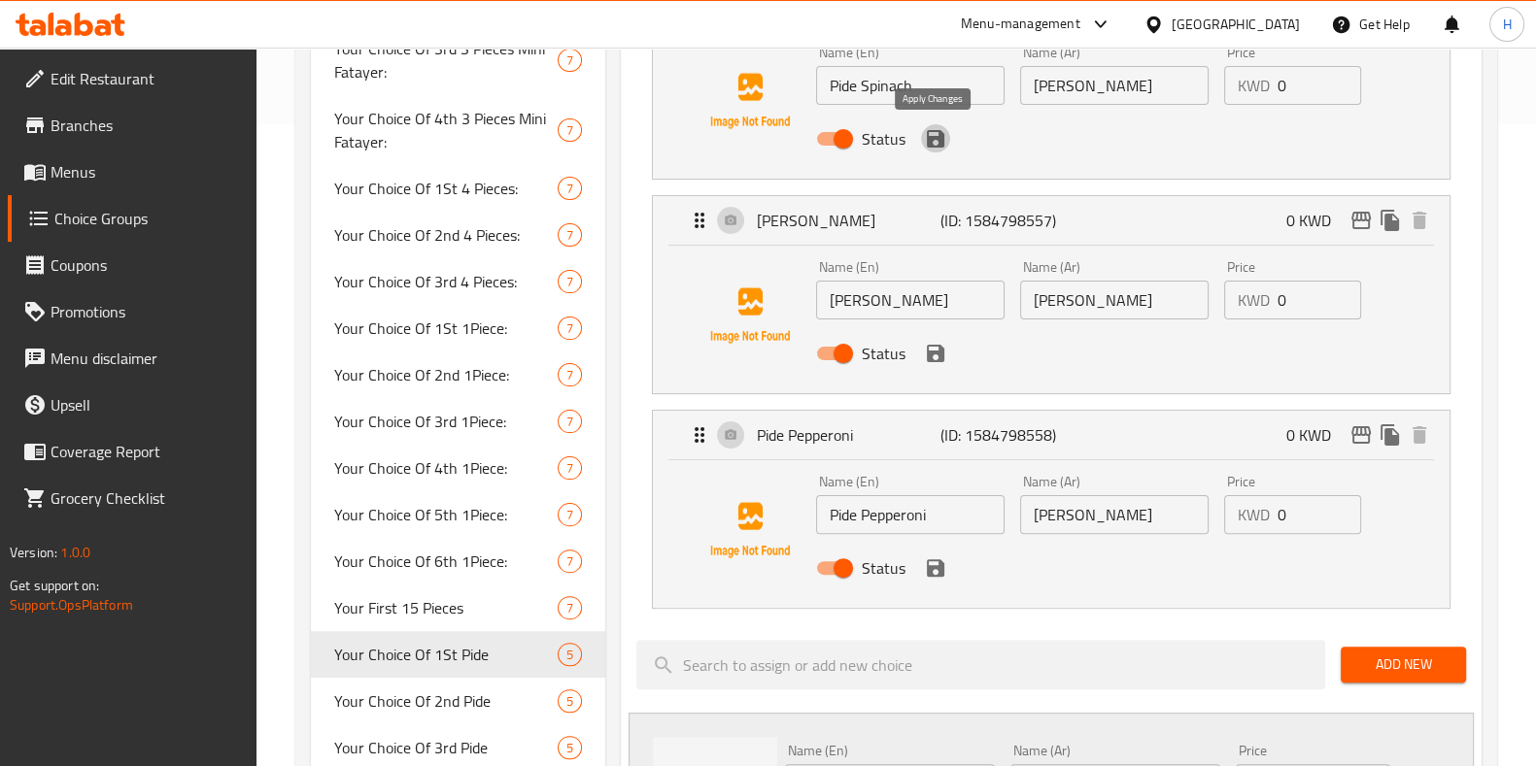
click at [938, 142] on icon "save" at bounding box center [935, 138] width 17 height 17
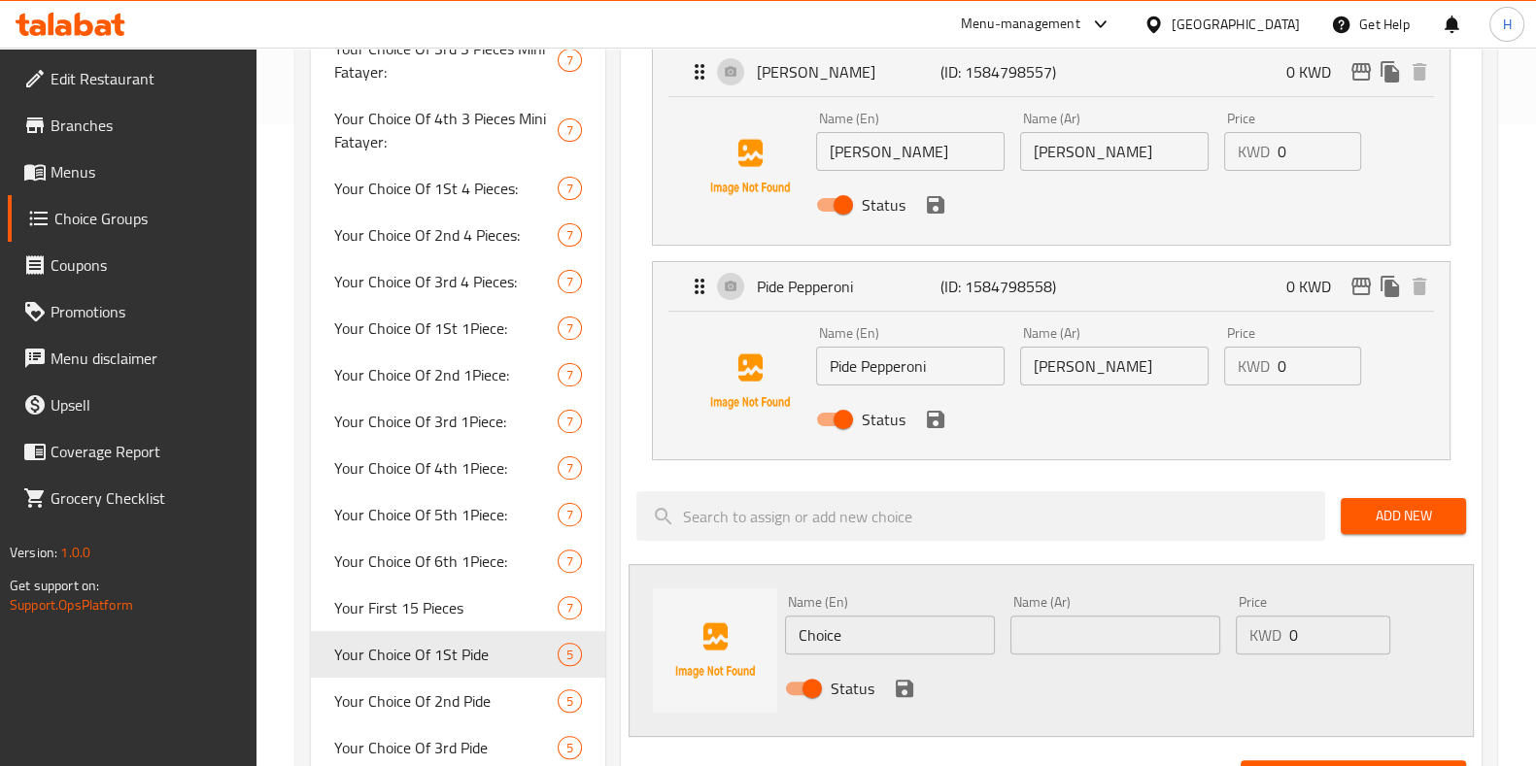
click at [932, 208] on icon "save" at bounding box center [935, 204] width 23 height 23
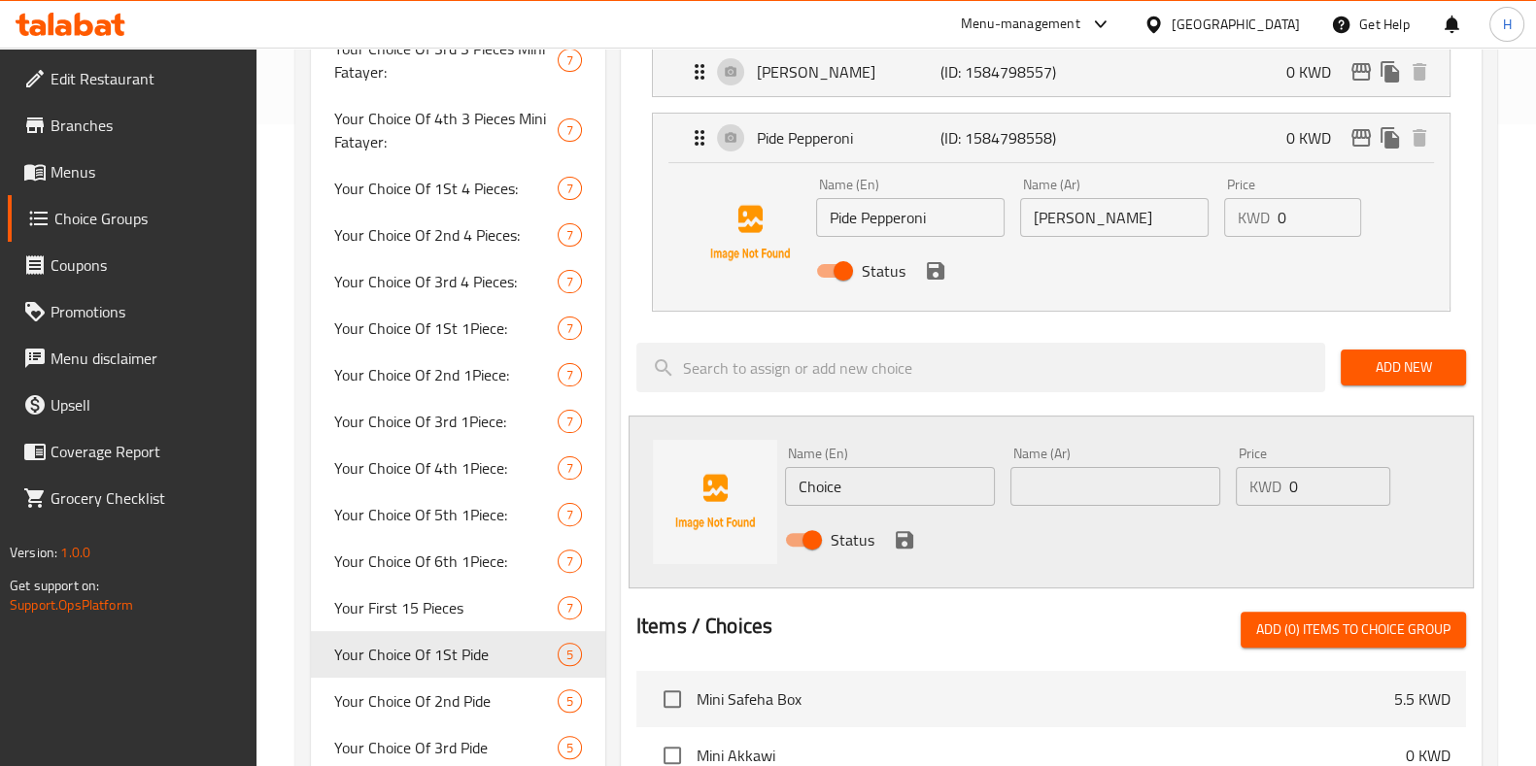
click at [934, 284] on div "Status" at bounding box center [1114, 271] width 612 height 52
click at [938, 269] on icon "save" at bounding box center [935, 270] width 17 height 17
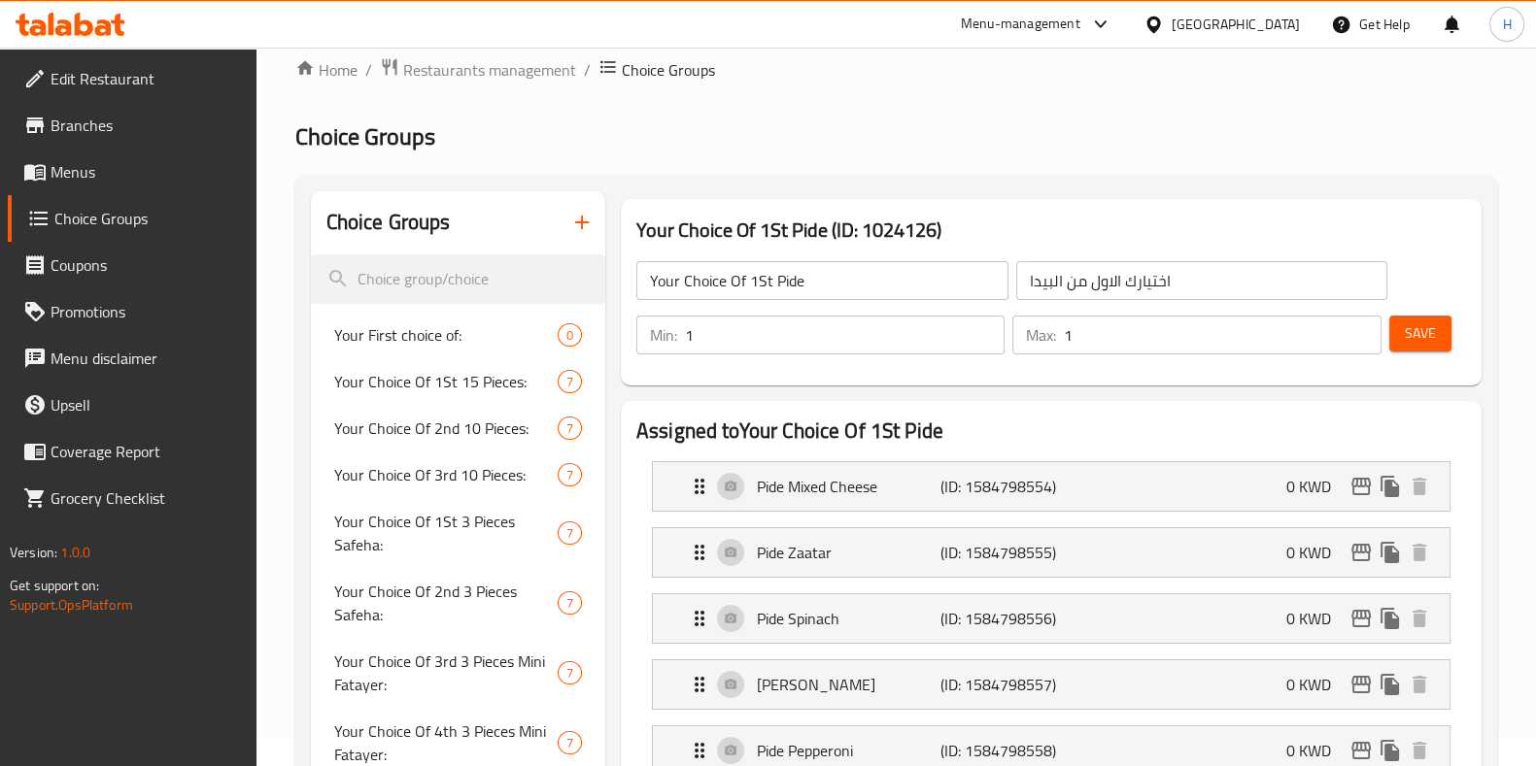
scroll to position [0, 0]
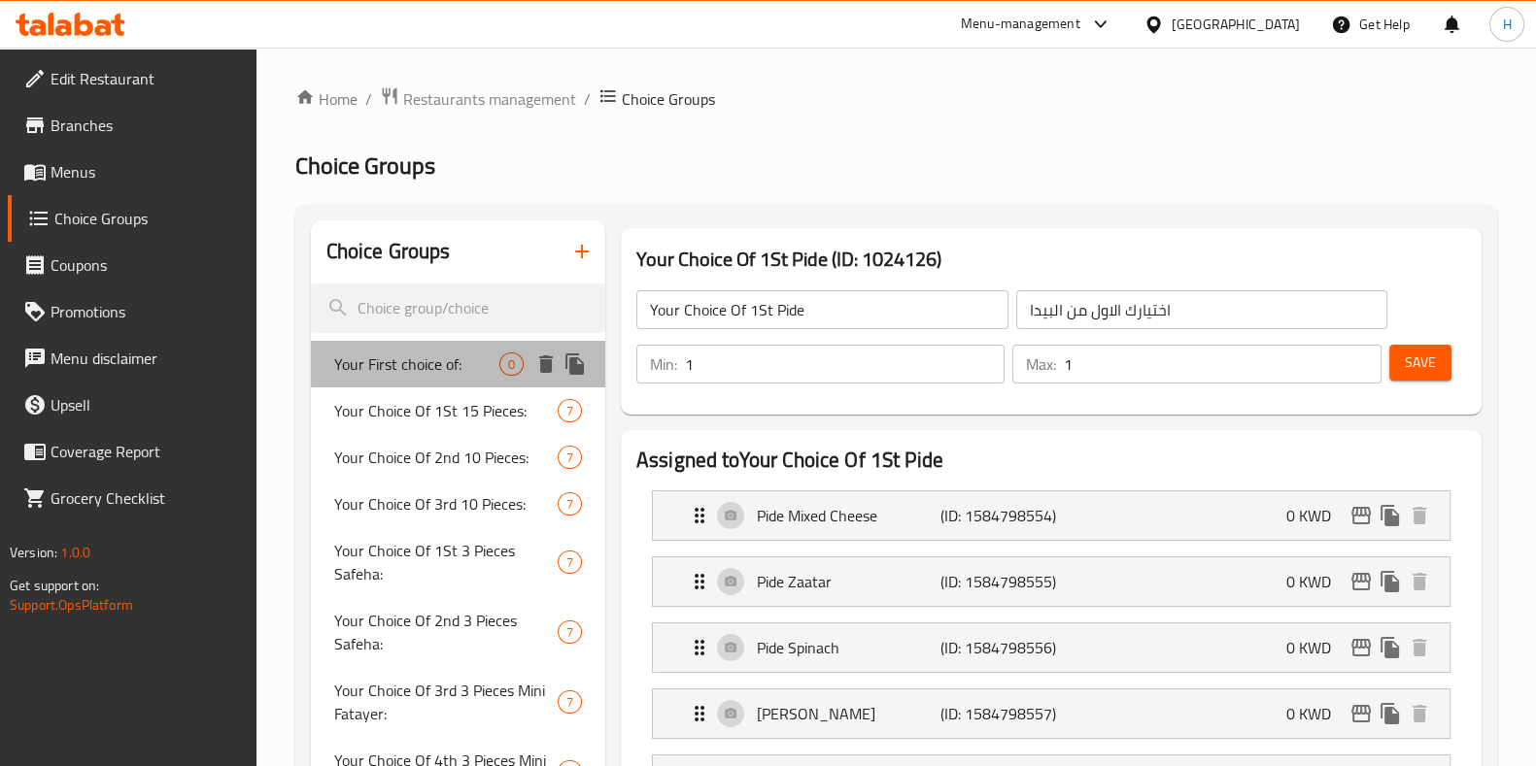
click at [413, 356] on span "Your First choice of:" at bounding box center [416, 364] width 165 height 23
type input "Your First choice of:"
type input "اختيارك الاول من"
type input "0"
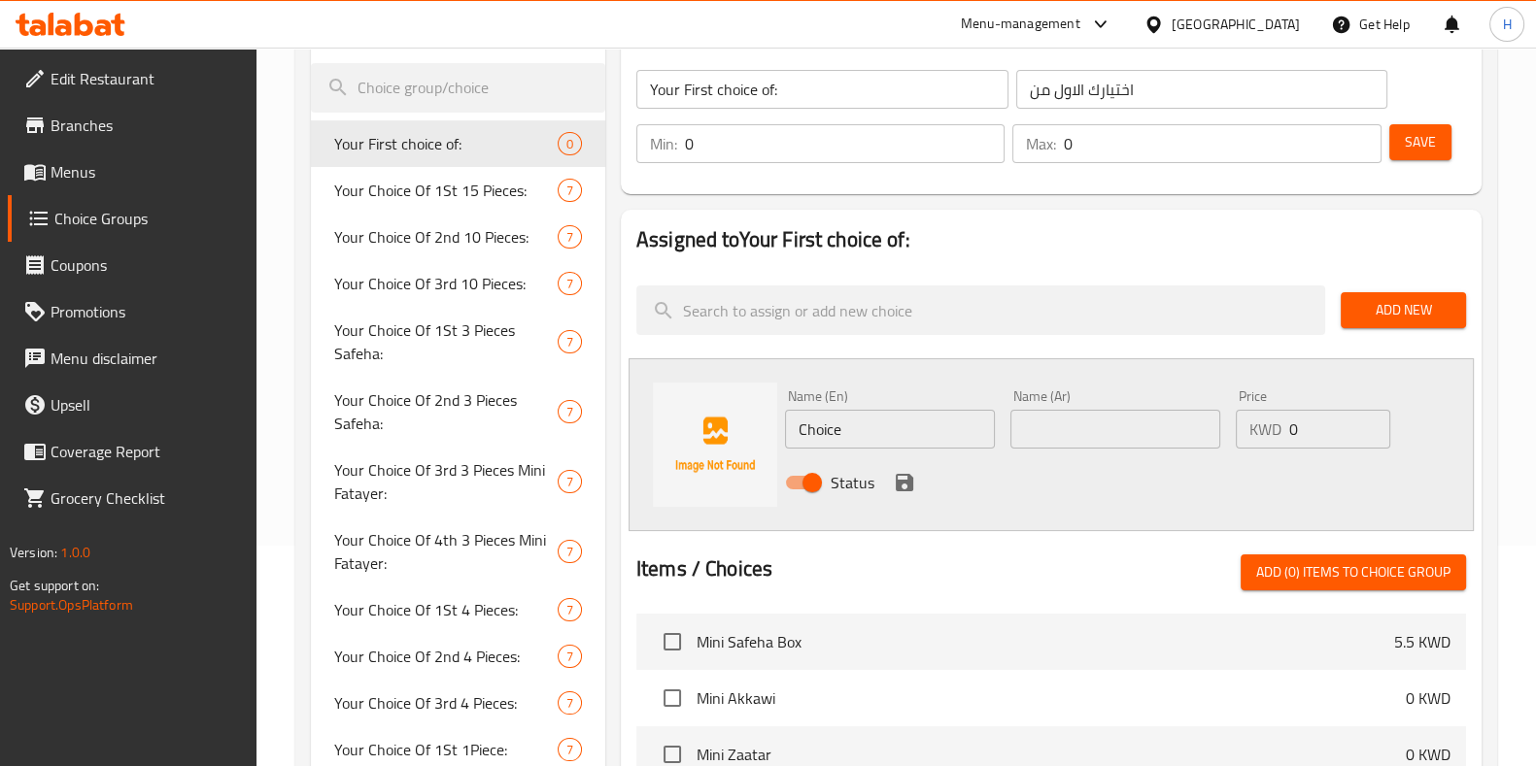
scroll to position [242, 0]
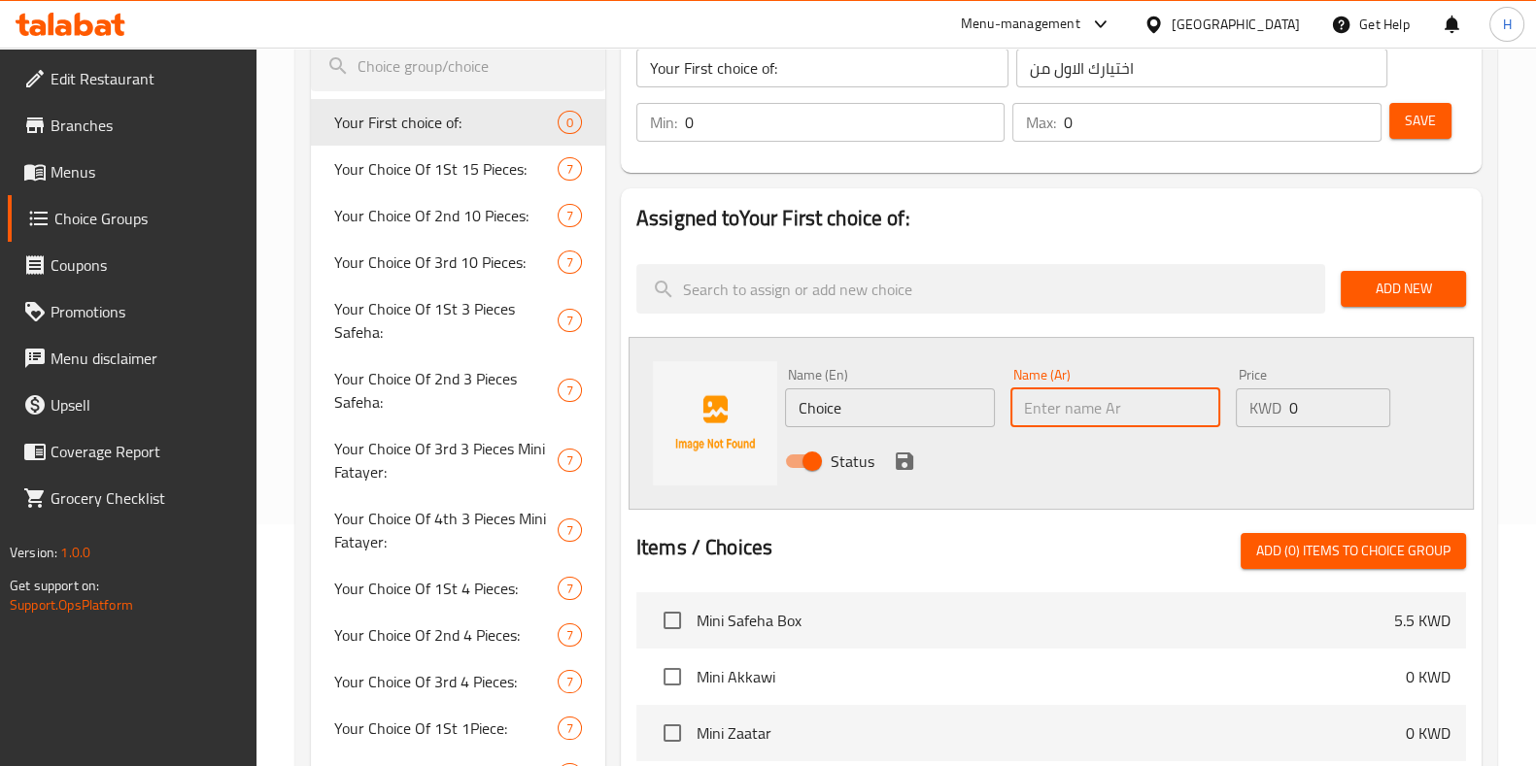
click at [1072, 395] on input "text" at bounding box center [1115, 408] width 210 height 39
paste input "أجبان مكس"
type input "أجبان مكس"
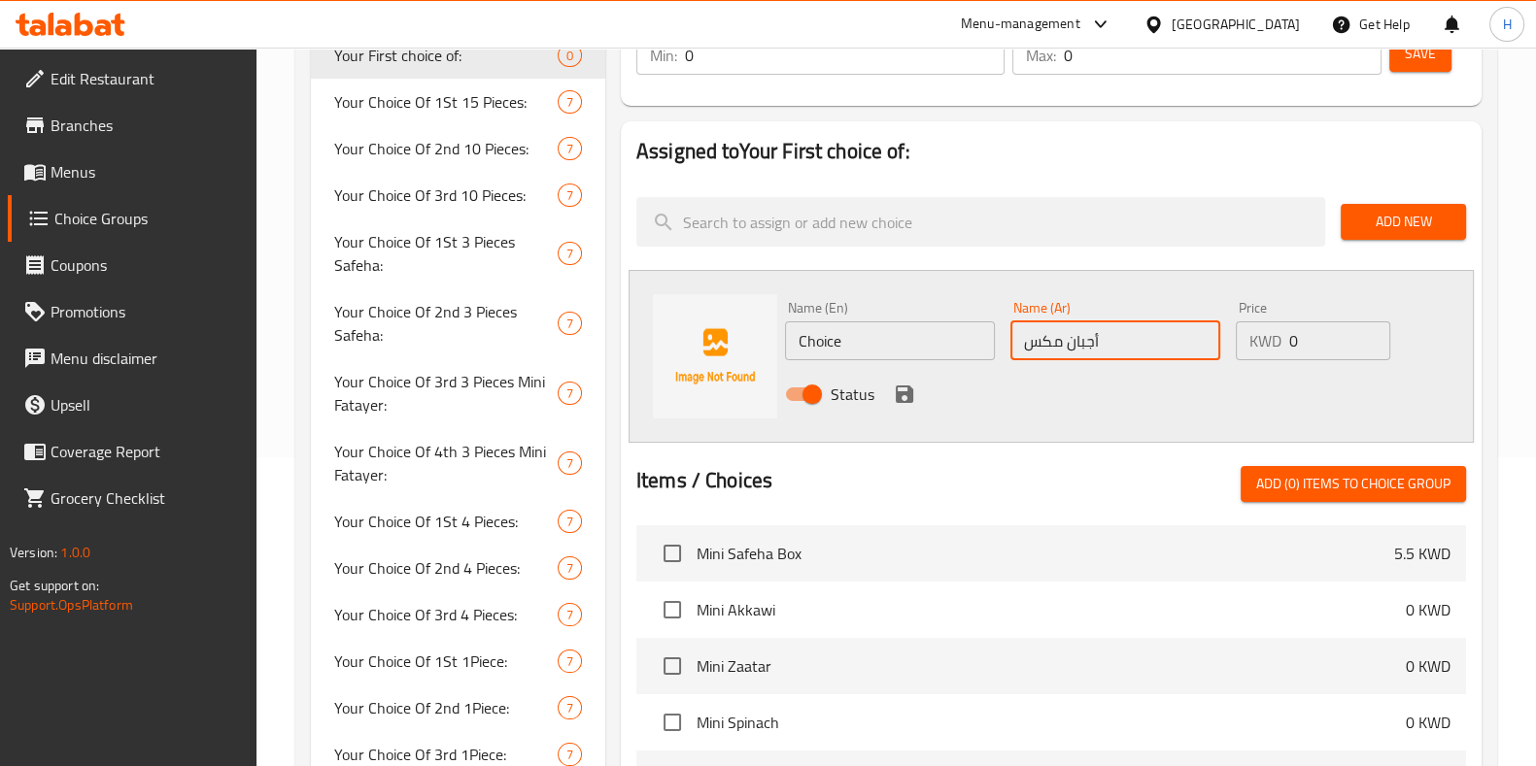
scroll to position [364, 0]
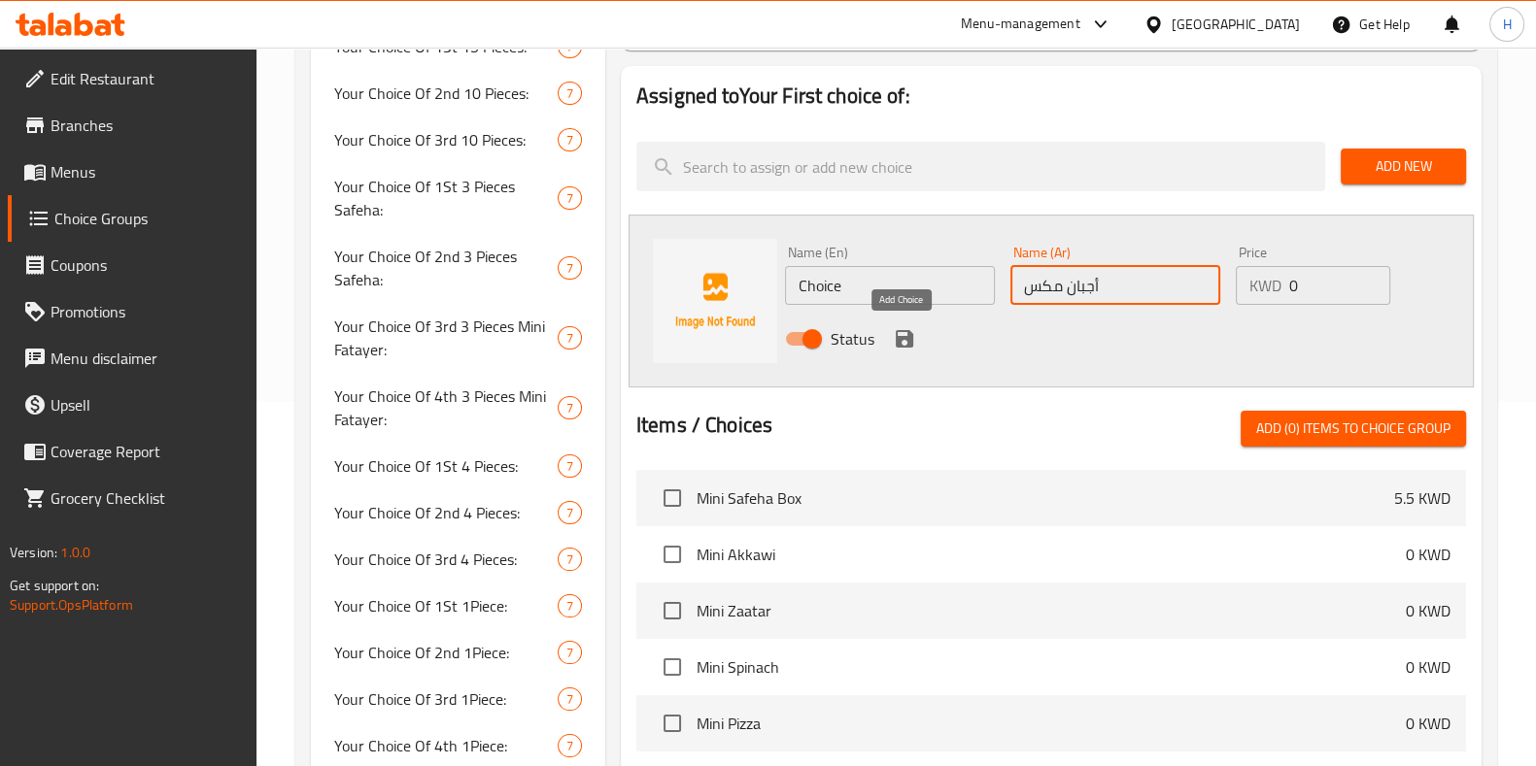
click at [896, 332] on icon "save" at bounding box center [904, 338] width 17 height 17
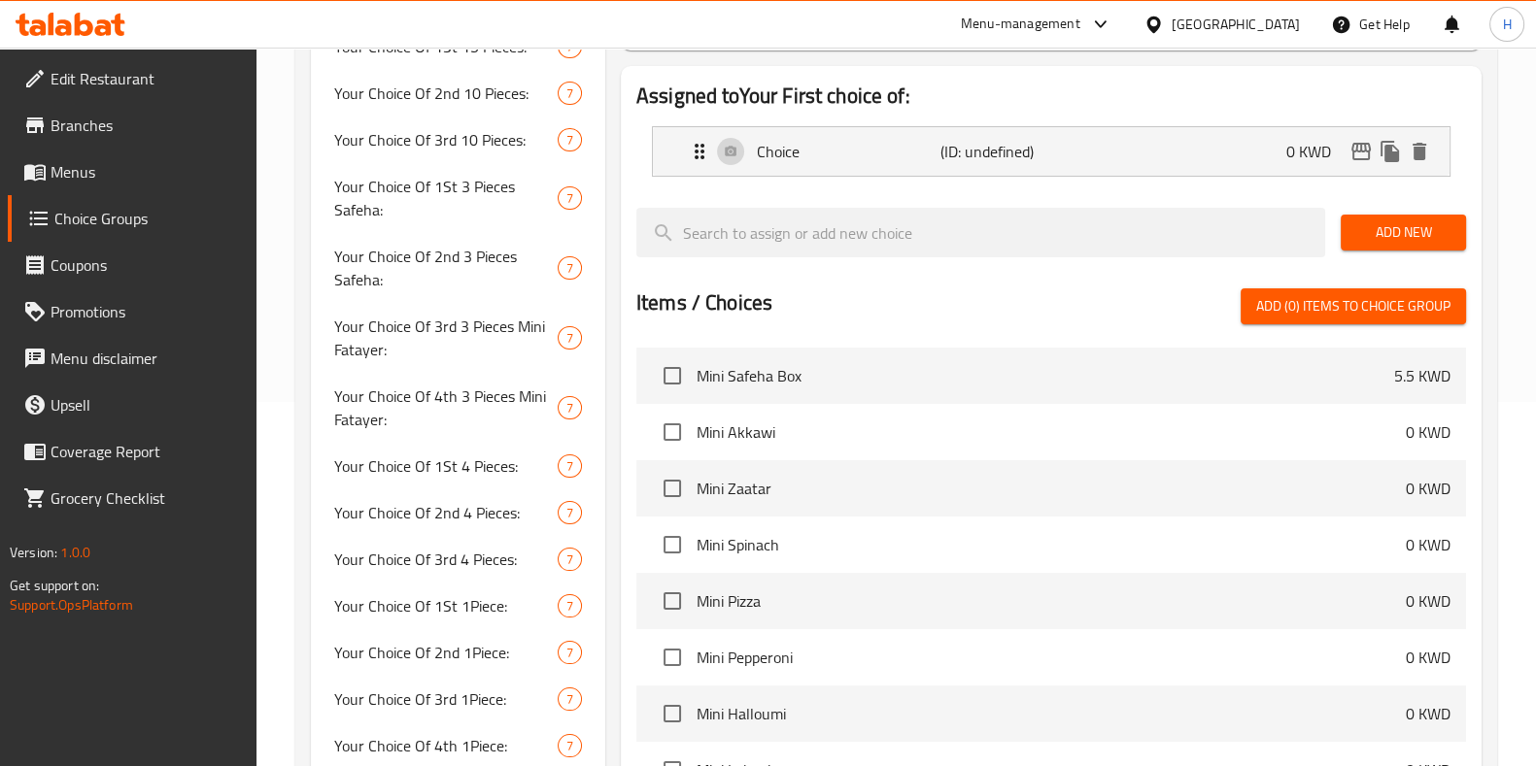
click at [1383, 238] on span "Add New" at bounding box center [1403, 232] width 94 height 24
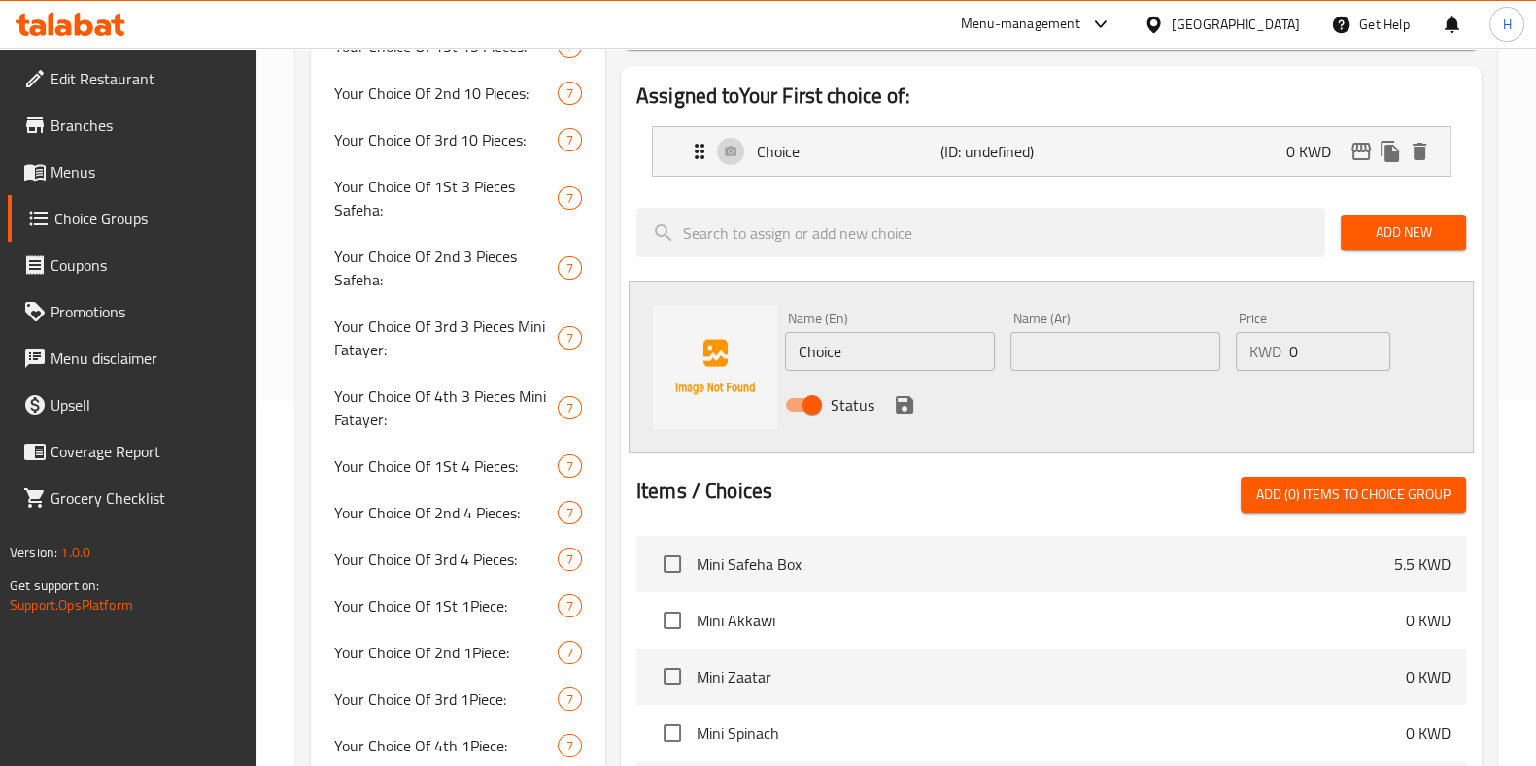
click at [1096, 337] on input "text" at bounding box center [1115, 351] width 210 height 39
paste input "زعتر"
type input "زعتر"
click at [904, 405] on icon "save" at bounding box center [904, 404] width 17 height 17
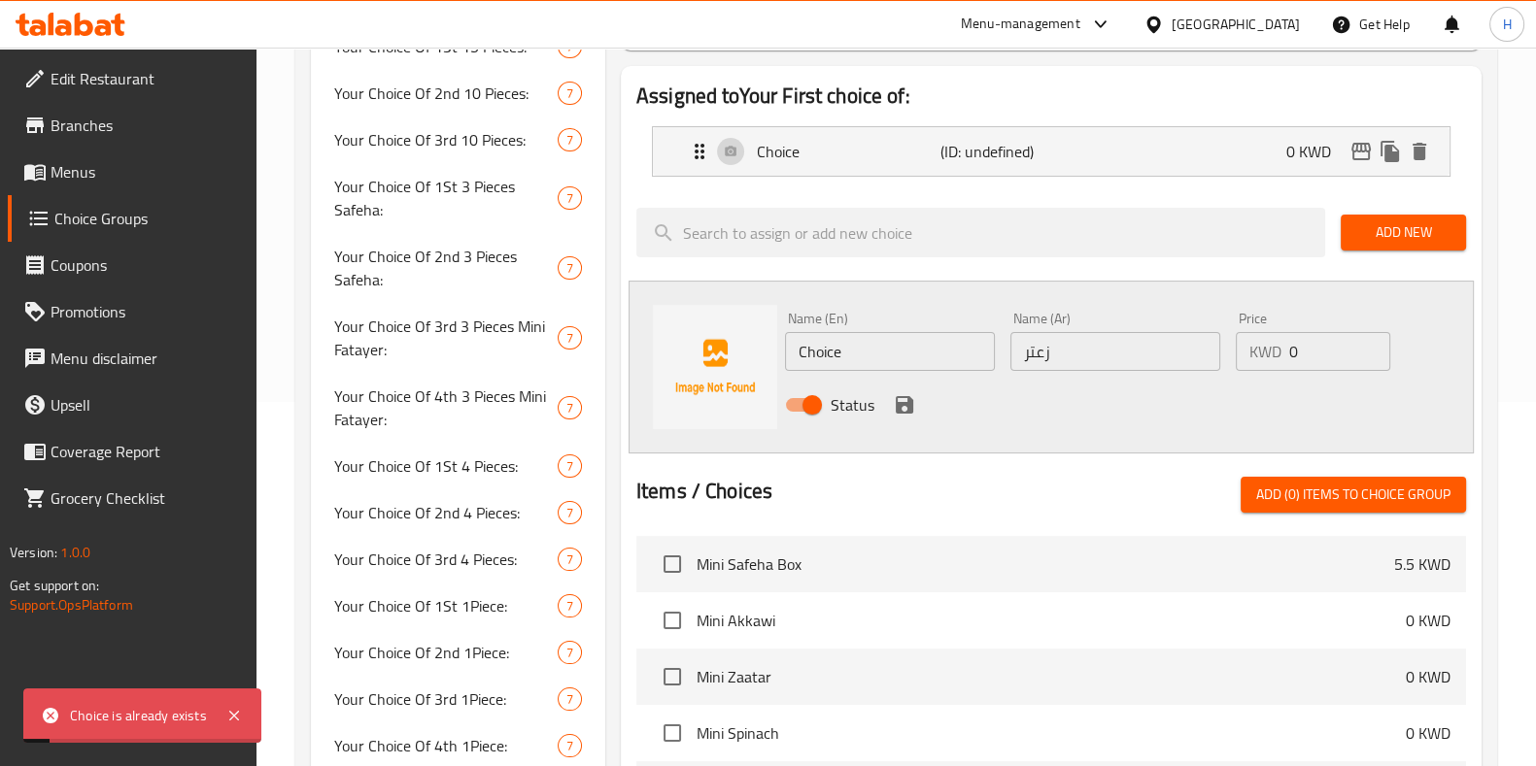
click at [900, 399] on icon "save" at bounding box center [904, 404] width 23 height 23
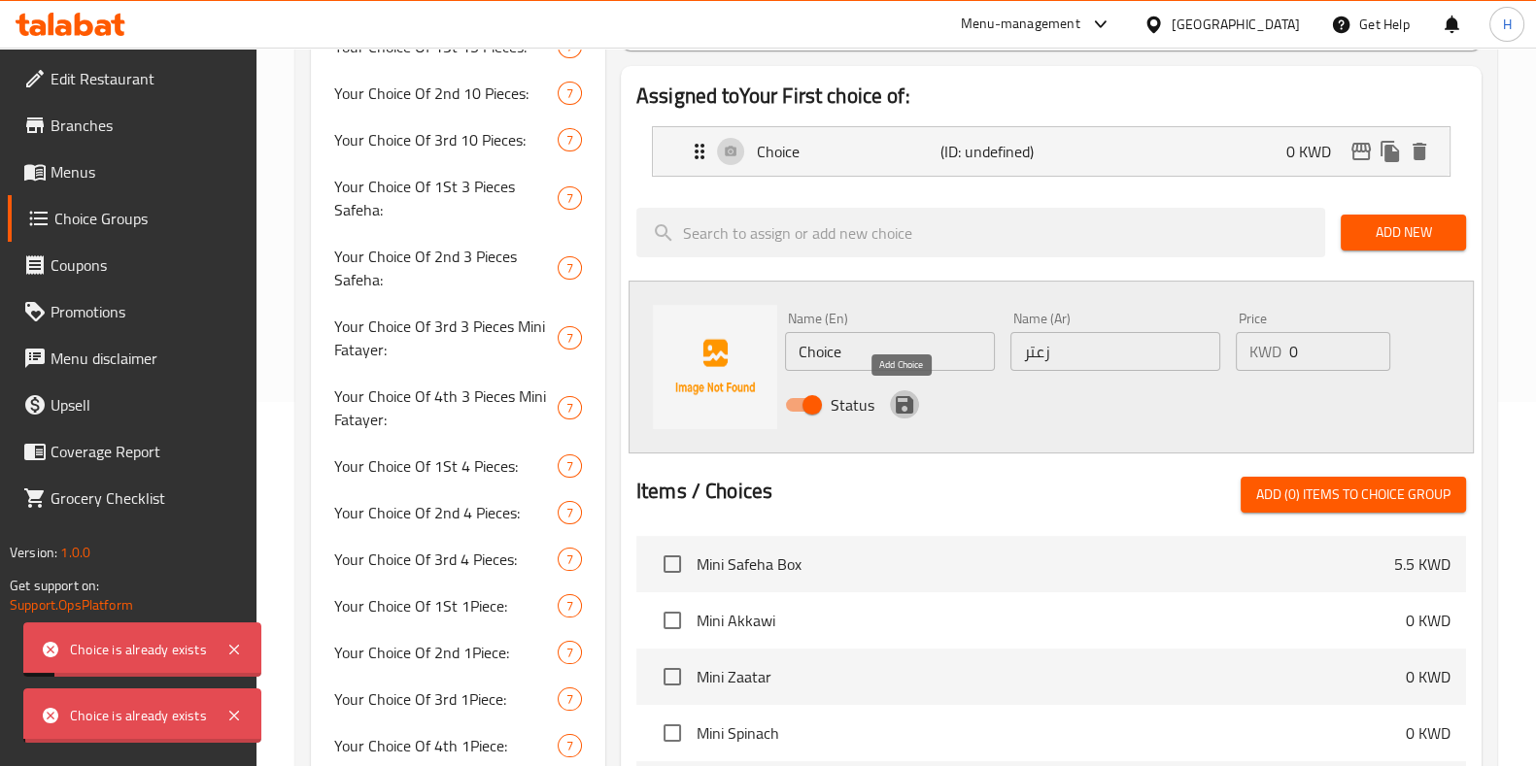
click at [900, 399] on icon "save" at bounding box center [904, 404] width 23 height 23
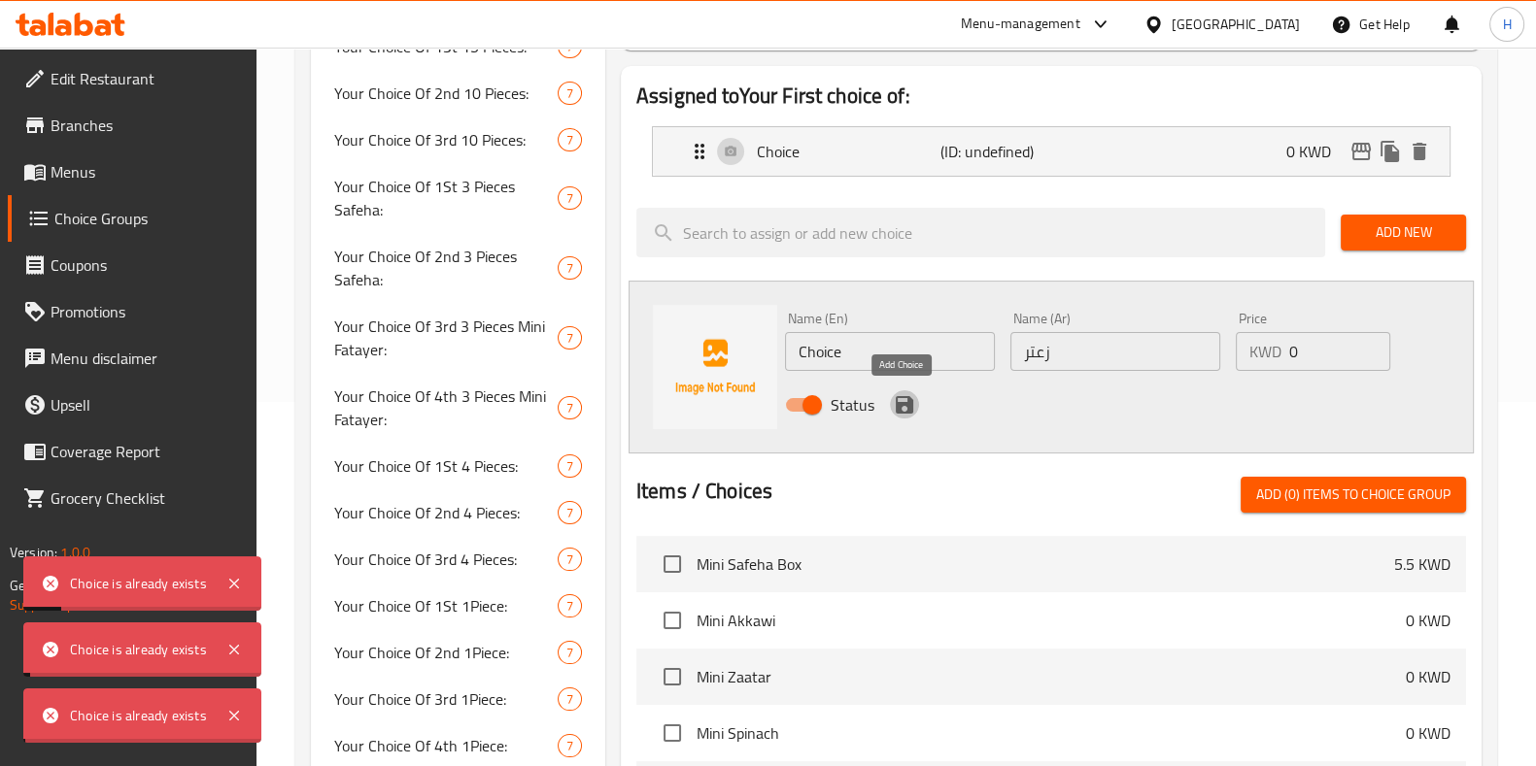
click at [900, 399] on icon "save" at bounding box center [904, 404] width 23 height 23
drag, startPoint x: 900, startPoint y: 398, endPoint x: 927, endPoint y: 379, distance: 32.6
click at [902, 398] on icon "save" at bounding box center [904, 404] width 23 height 23
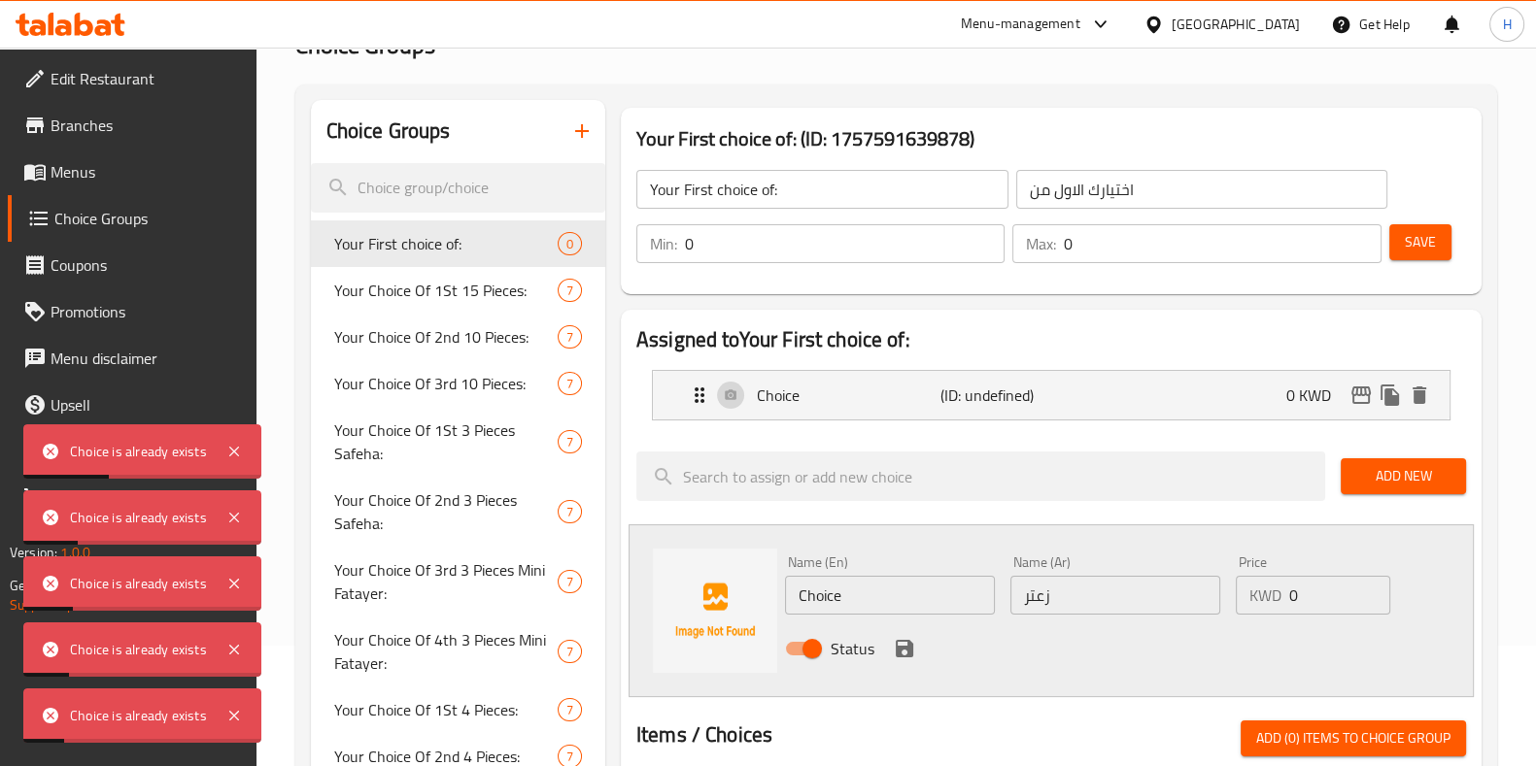
scroll to position [242, 0]
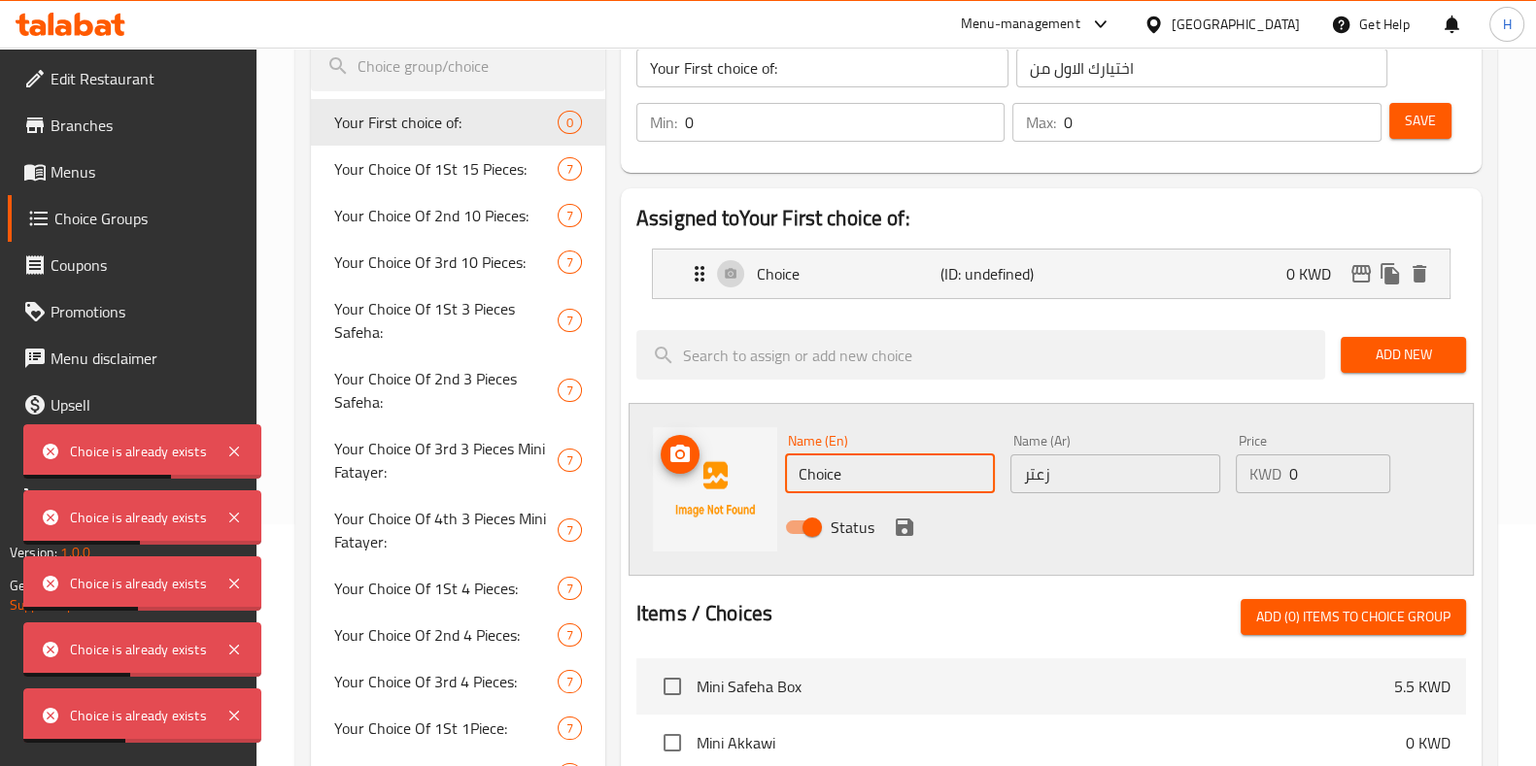
drag, startPoint x: 879, startPoint y: 460, endPoint x: 751, endPoint y: 478, distance: 129.4
click at [751, 478] on div "Name (En) Choice Name (En) Name (Ar) زعتر Name (Ar) Price KWD 0 Price Status" at bounding box center [1050, 489] width 845 height 173
type input "Zaatar"
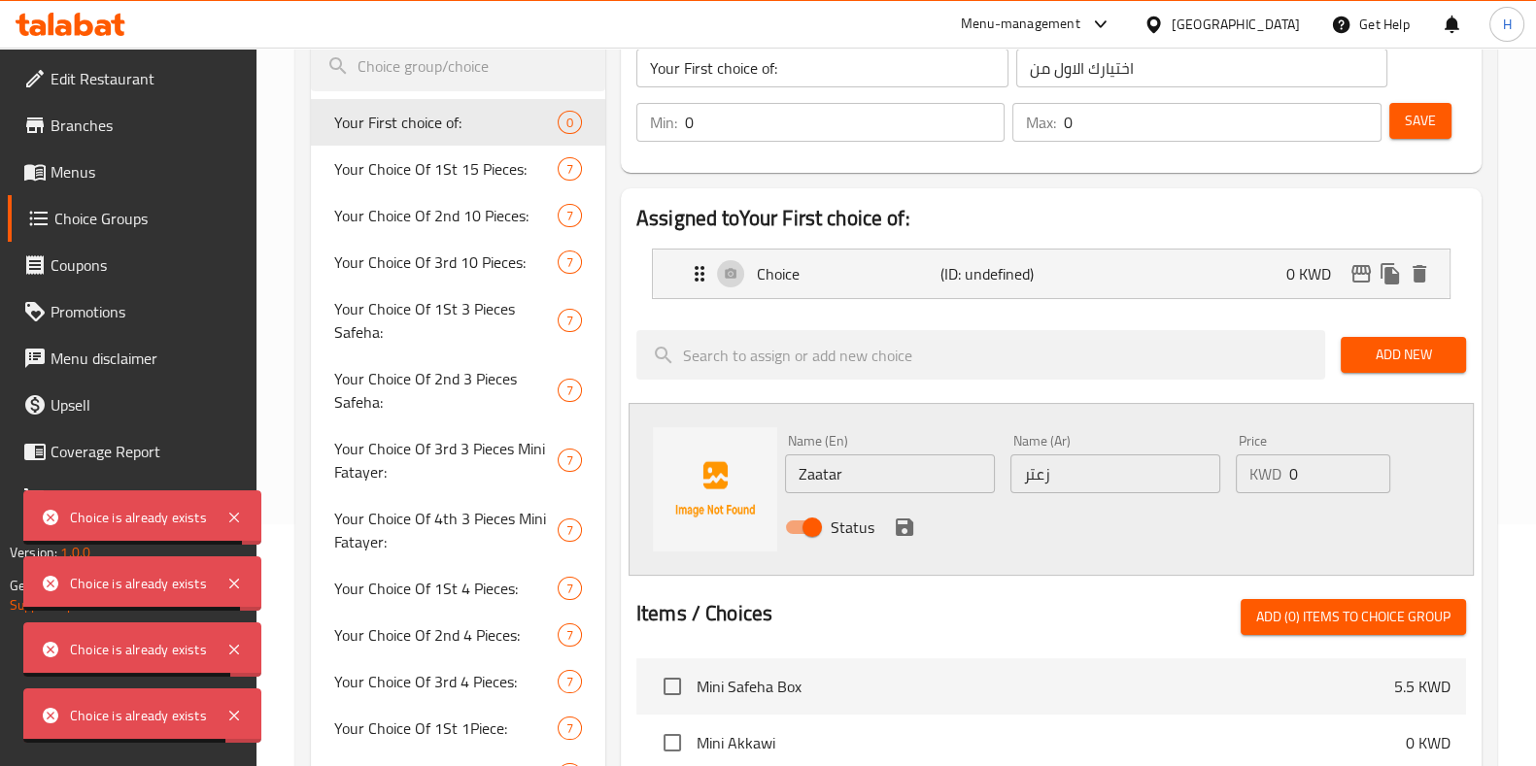
click at [918, 524] on div "Status" at bounding box center [1115, 527] width 677 height 52
click at [906, 525] on icon "save" at bounding box center [904, 527] width 17 height 17
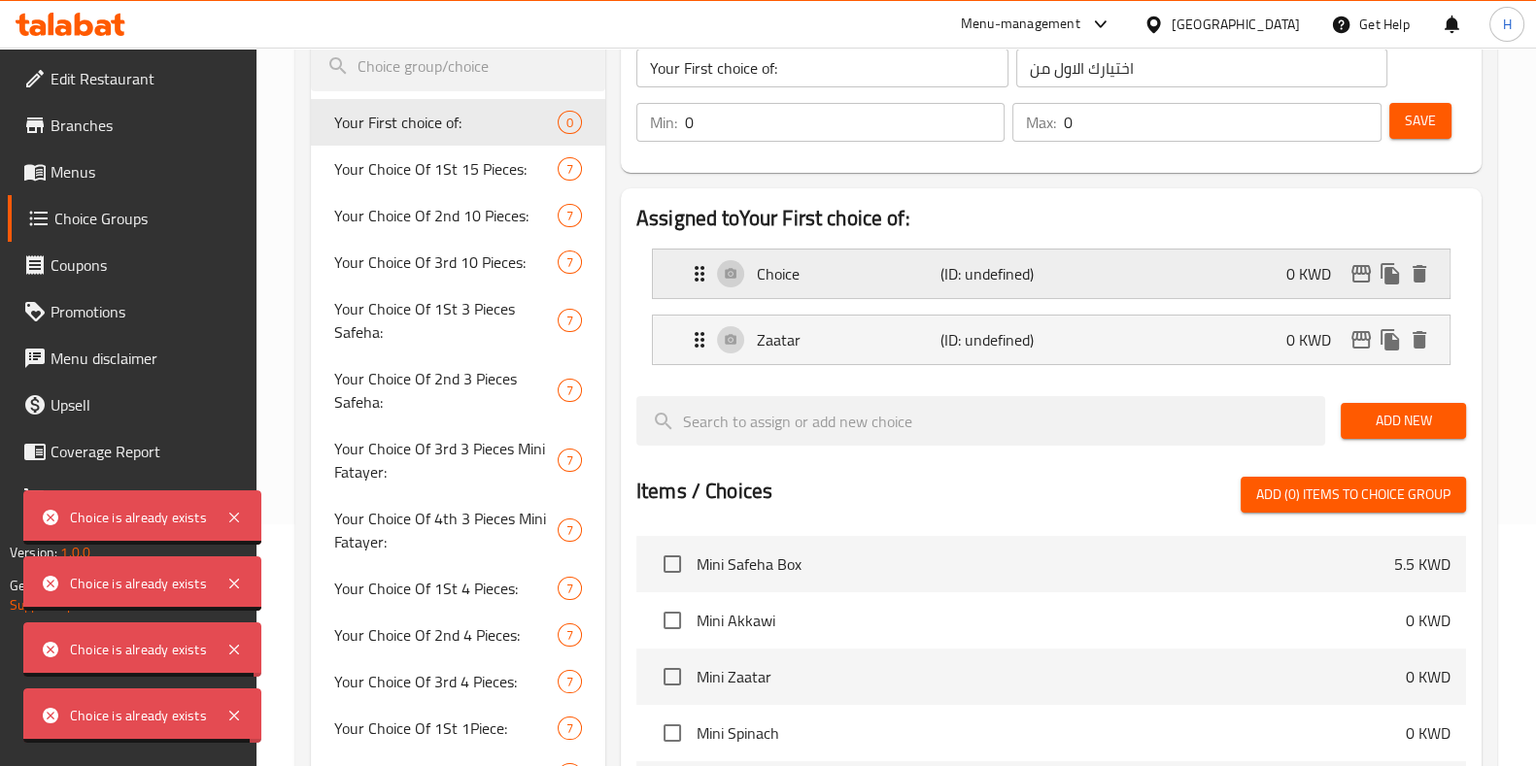
click at [948, 264] on p "(ID: undefined)" at bounding box center [1001, 273] width 122 height 23
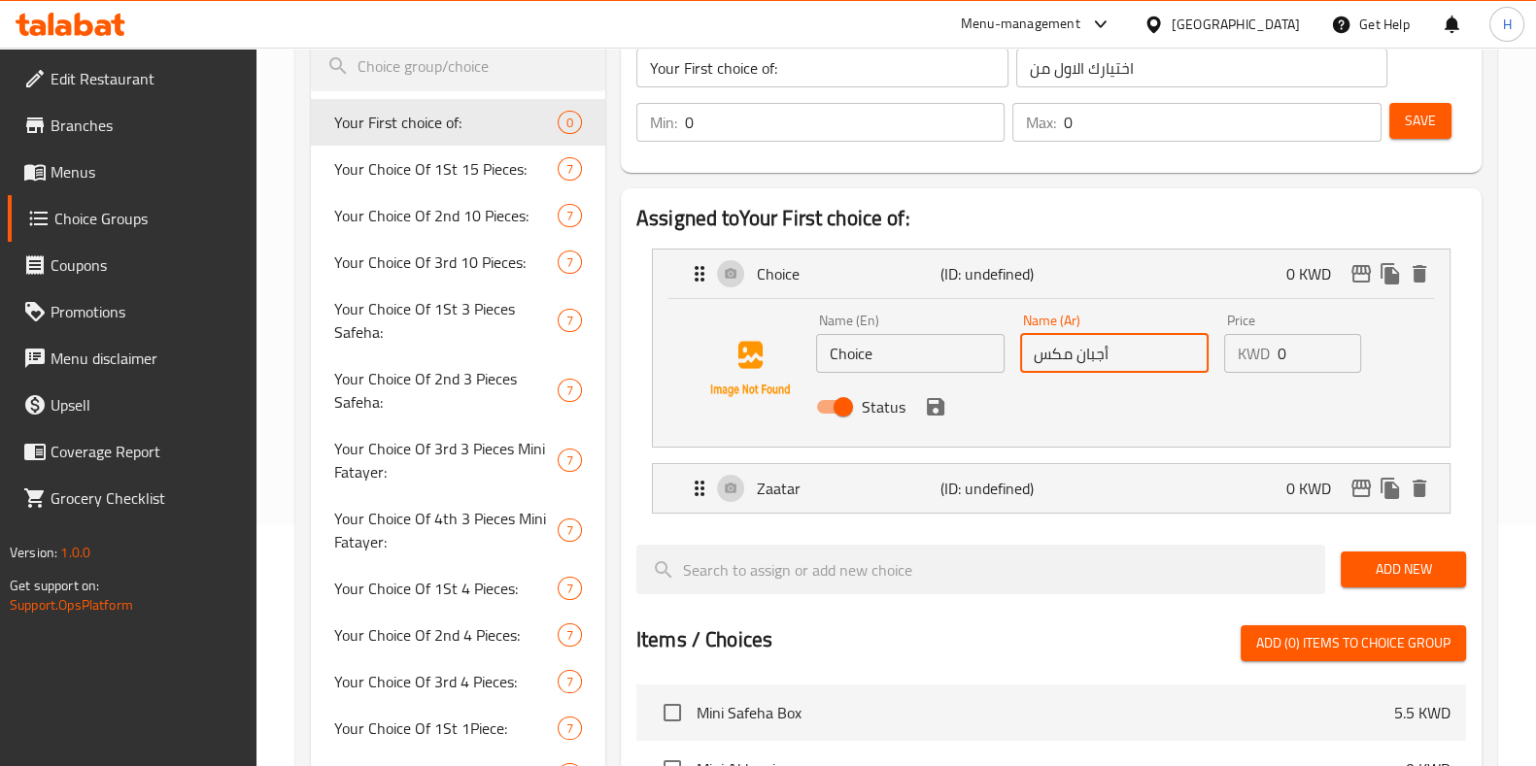
drag, startPoint x: 1122, startPoint y: 352, endPoint x: 1032, endPoint y: 355, distance: 90.4
click at [1032, 355] on input "أجبان مكس" at bounding box center [1114, 353] width 188 height 39
click at [899, 350] on input "Choice" at bounding box center [910, 353] width 188 height 39
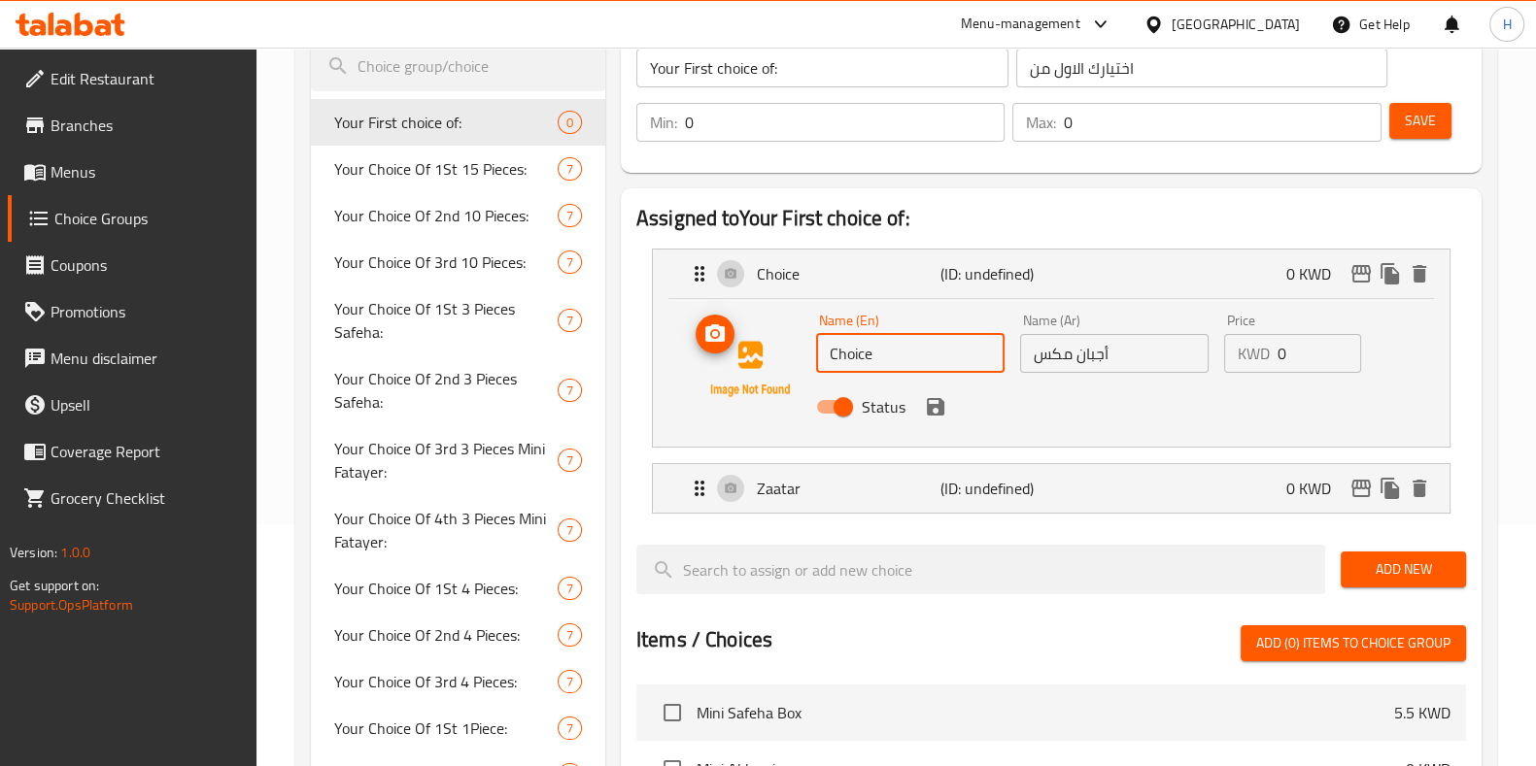
drag, startPoint x: 898, startPoint y: 350, endPoint x: 716, endPoint y: 354, distance: 182.7
click at [716, 354] on div "Name (En) Choice Name (En) Name (Ar) أجبان مكس Name (Ar) Price KWD 0 Price Stat…" at bounding box center [1051, 369] width 734 height 132
click at [845, 361] on input "text" at bounding box center [910, 353] width 188 height 39
click at [1073, 349] on input "أجبان مكس" at bounding box center [1114, 353] width 188 height 39
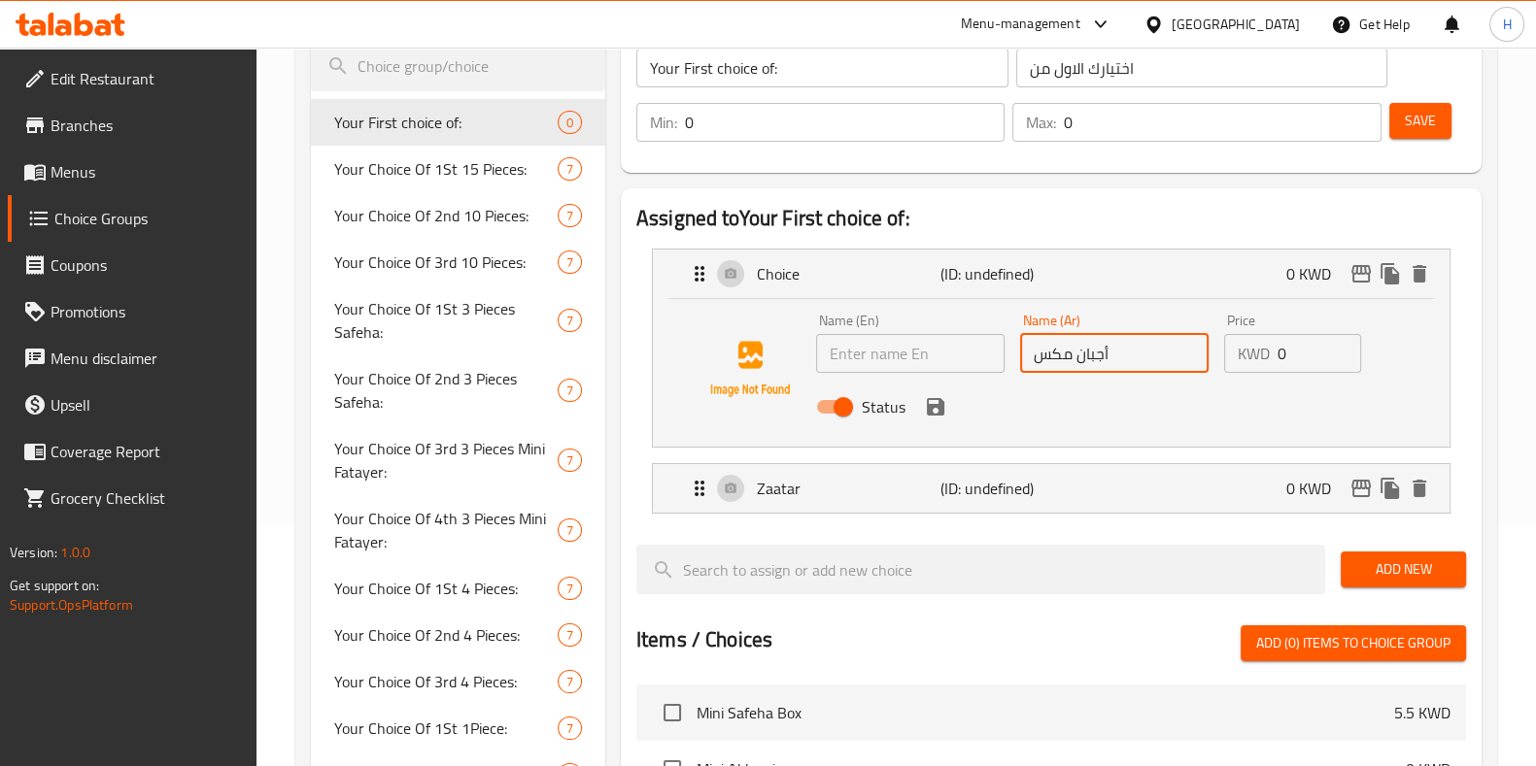
click at [1073, 349] on input "أجبان مكس" at bounding box center [1114, 353] width 188 height 39
click at [905, 362] on input "text" at bounding box center [910, 353] width 188 height 39
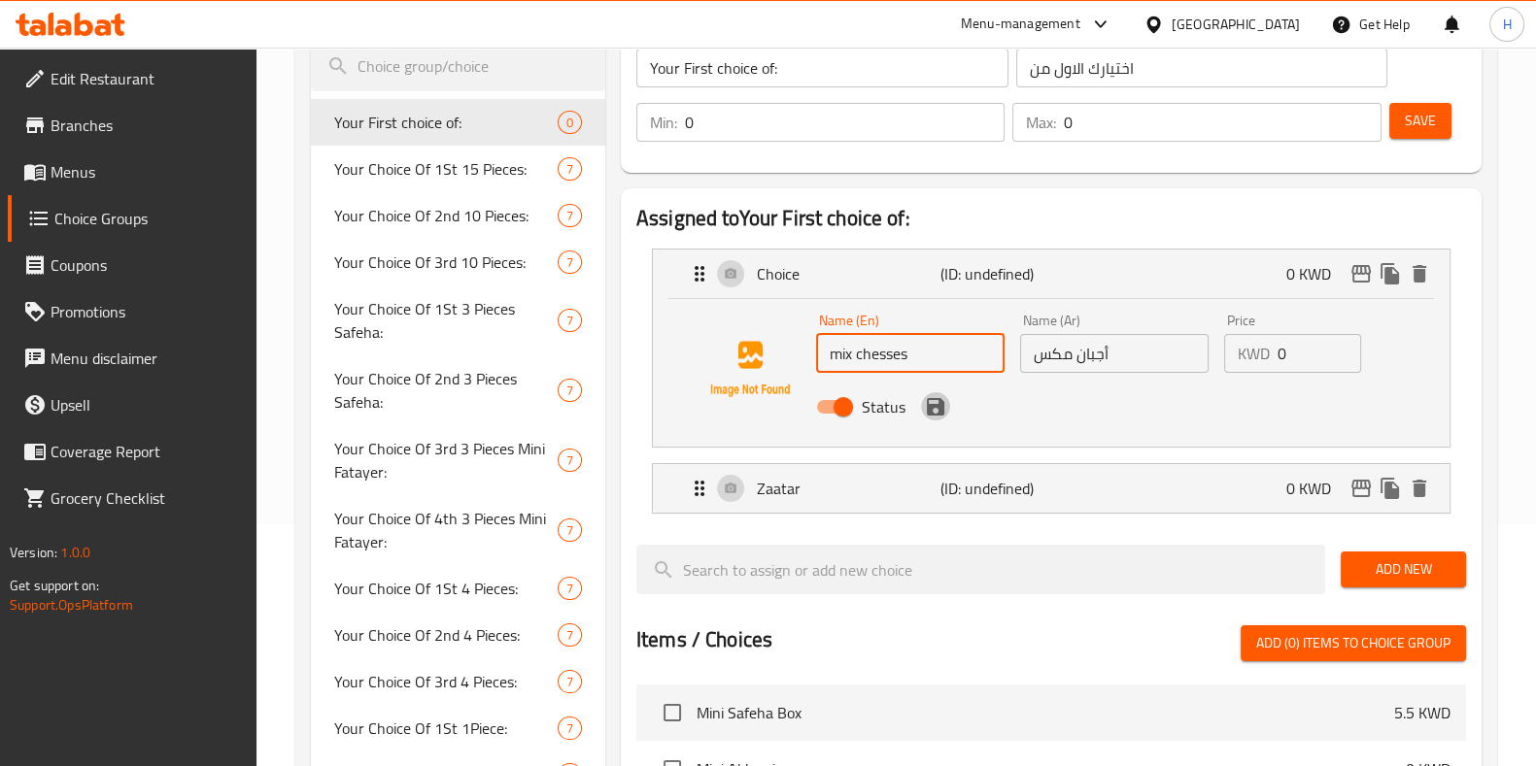
click at [942, 409] on icon "save" at bounding box center [935, 406] width 23 height 23
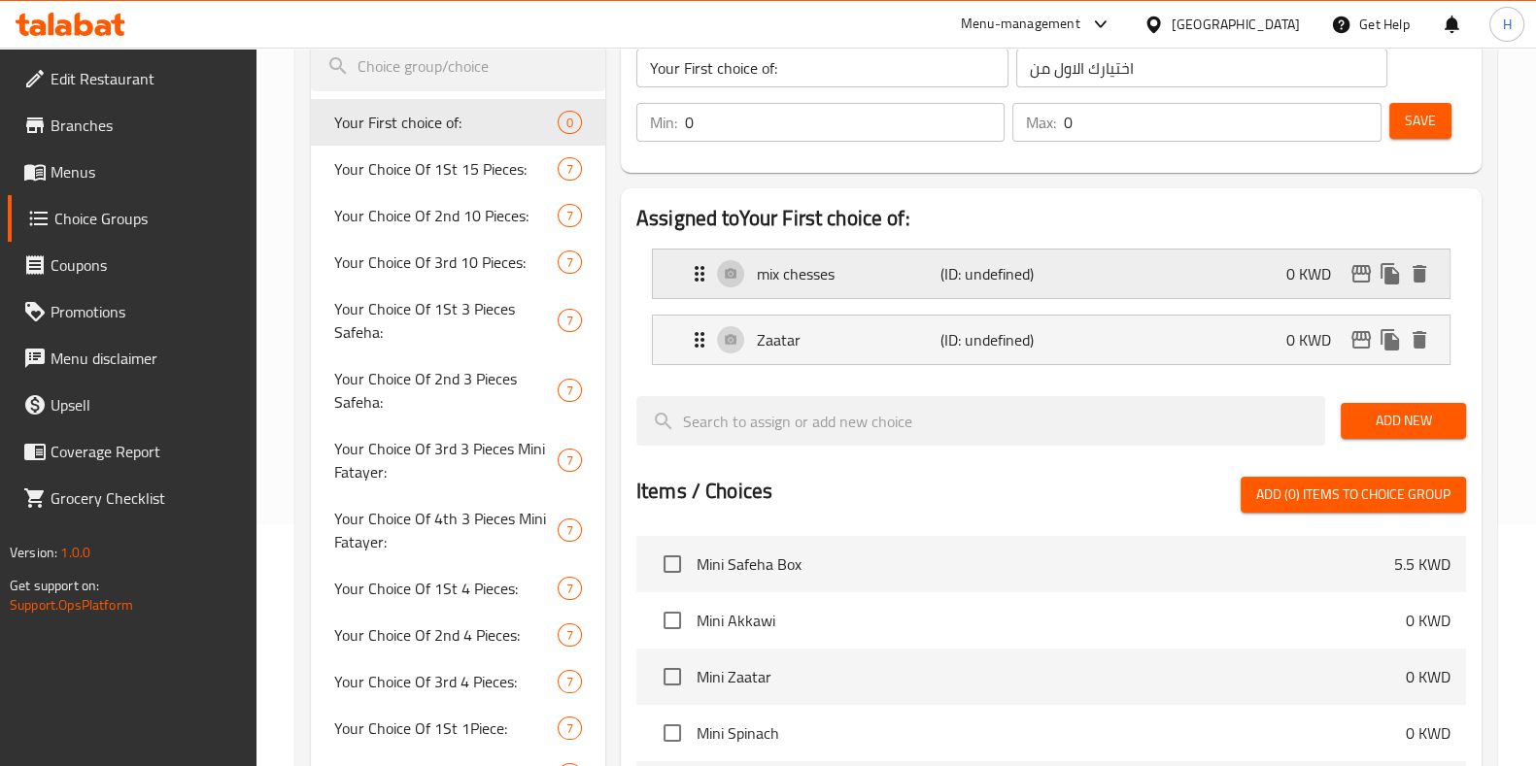
click at [803, 280] on p "mix chesses" at bounding box center [849, 273] width 184 height 23
click at [894, 278] on p "mix chesses" at bounding box center [849, 273] width 184 height 23
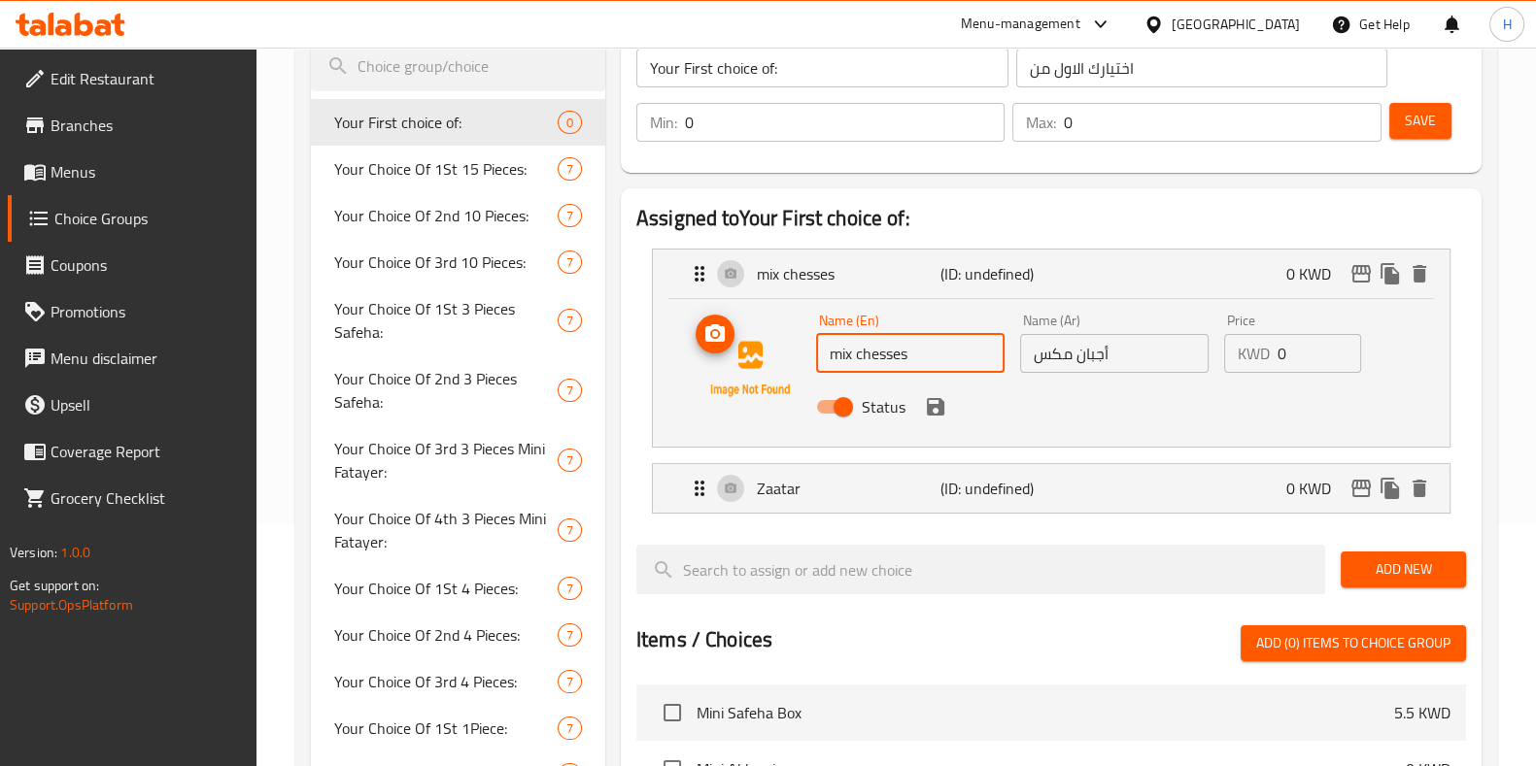
drag, startPoint x: 840, startPoint y: 348, endPoint x: 766, endPoint y: 355, distance: 74.1
click at [798, 358] on div "Name (En) mix chesses Name (En) Name (Ar) أجبان مكس Name (Ar) Price KWD 0 Price…" at bounding box center [1051, 369] width 734 height 132
click at [939, 395] on icon "save" at bounding box center [935, 406] width 23 height 23
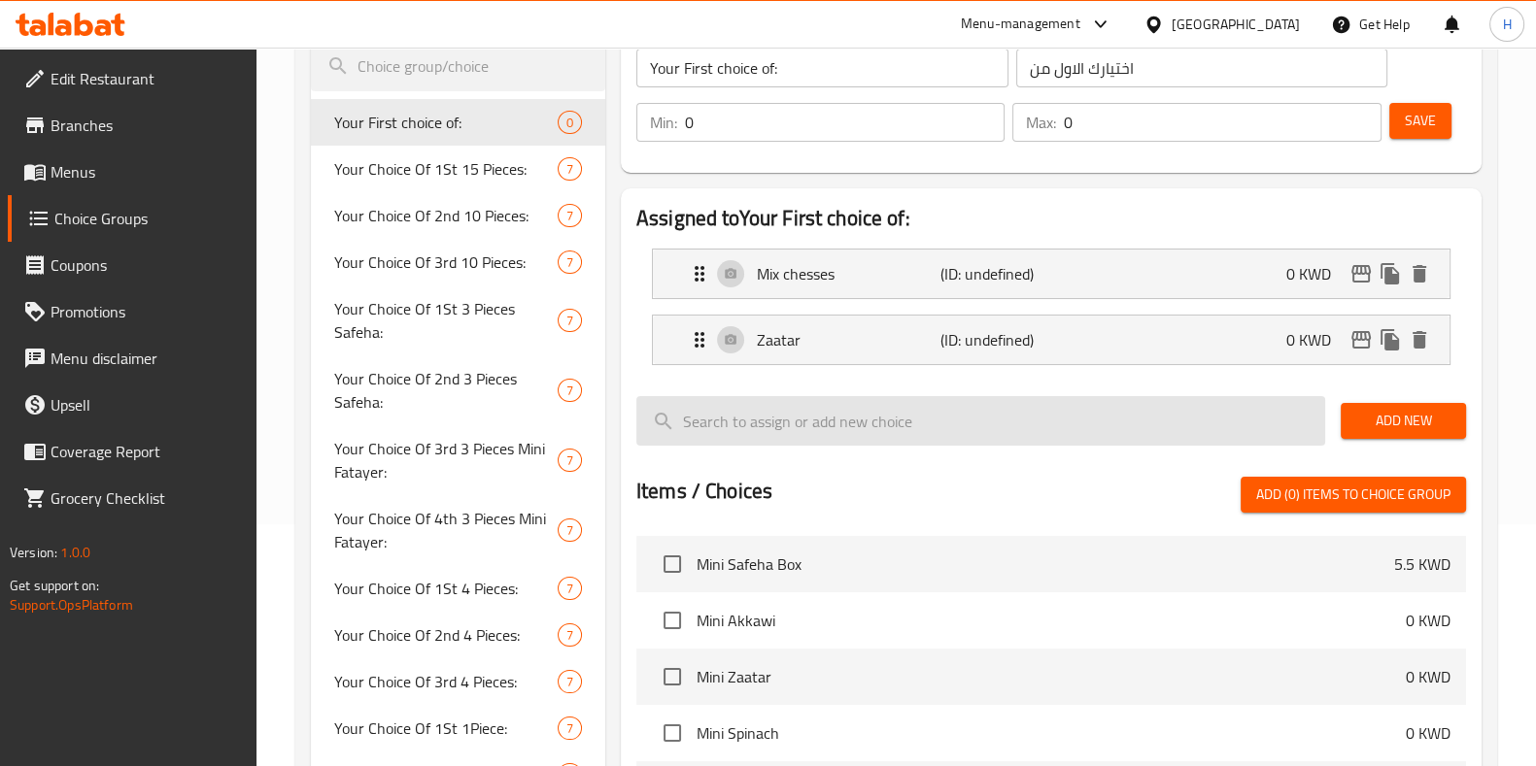
type input "Mix chesses"
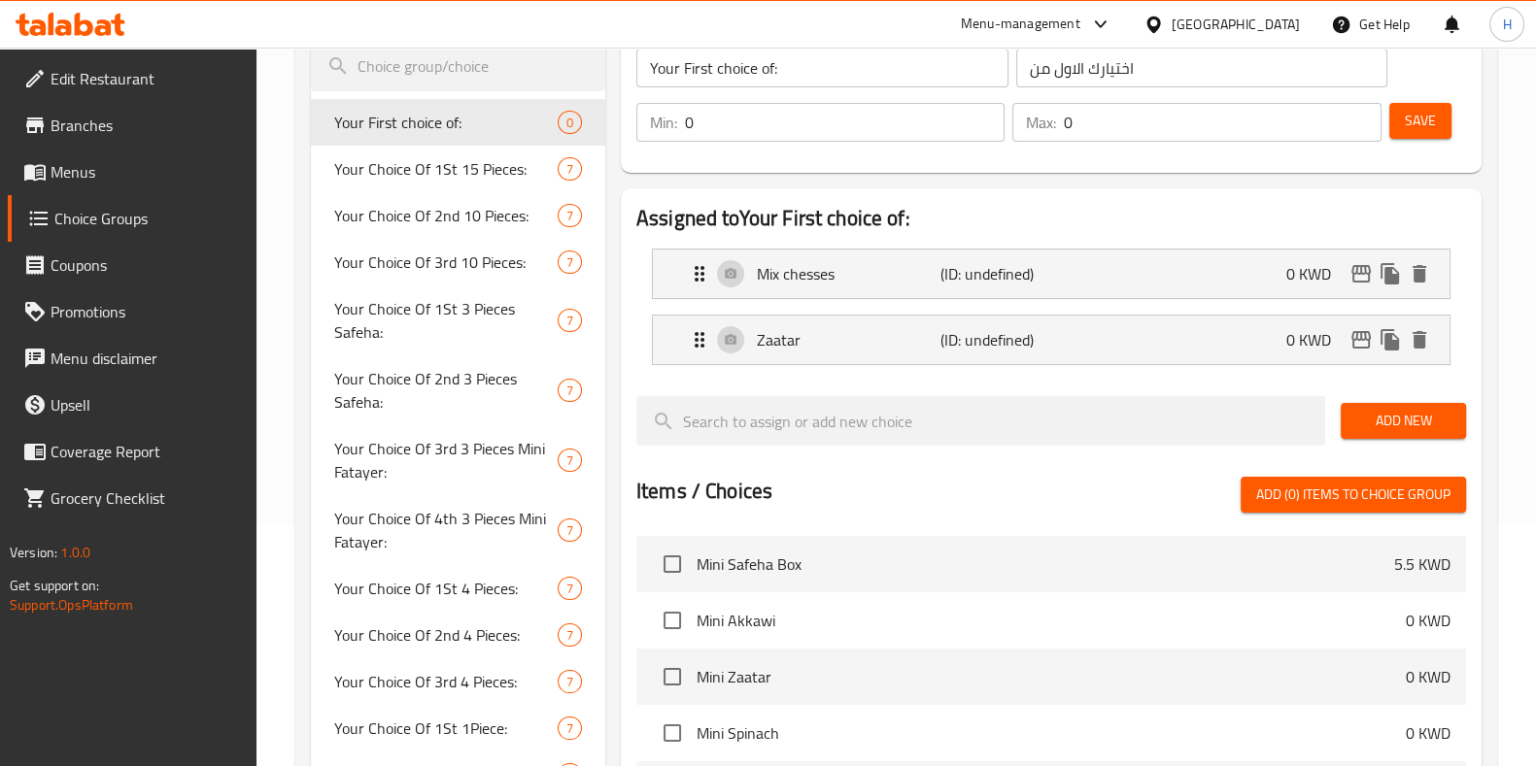
click at [1428, 430] on span "Add New" at bounding box center [1403, 421] width 94 height 24
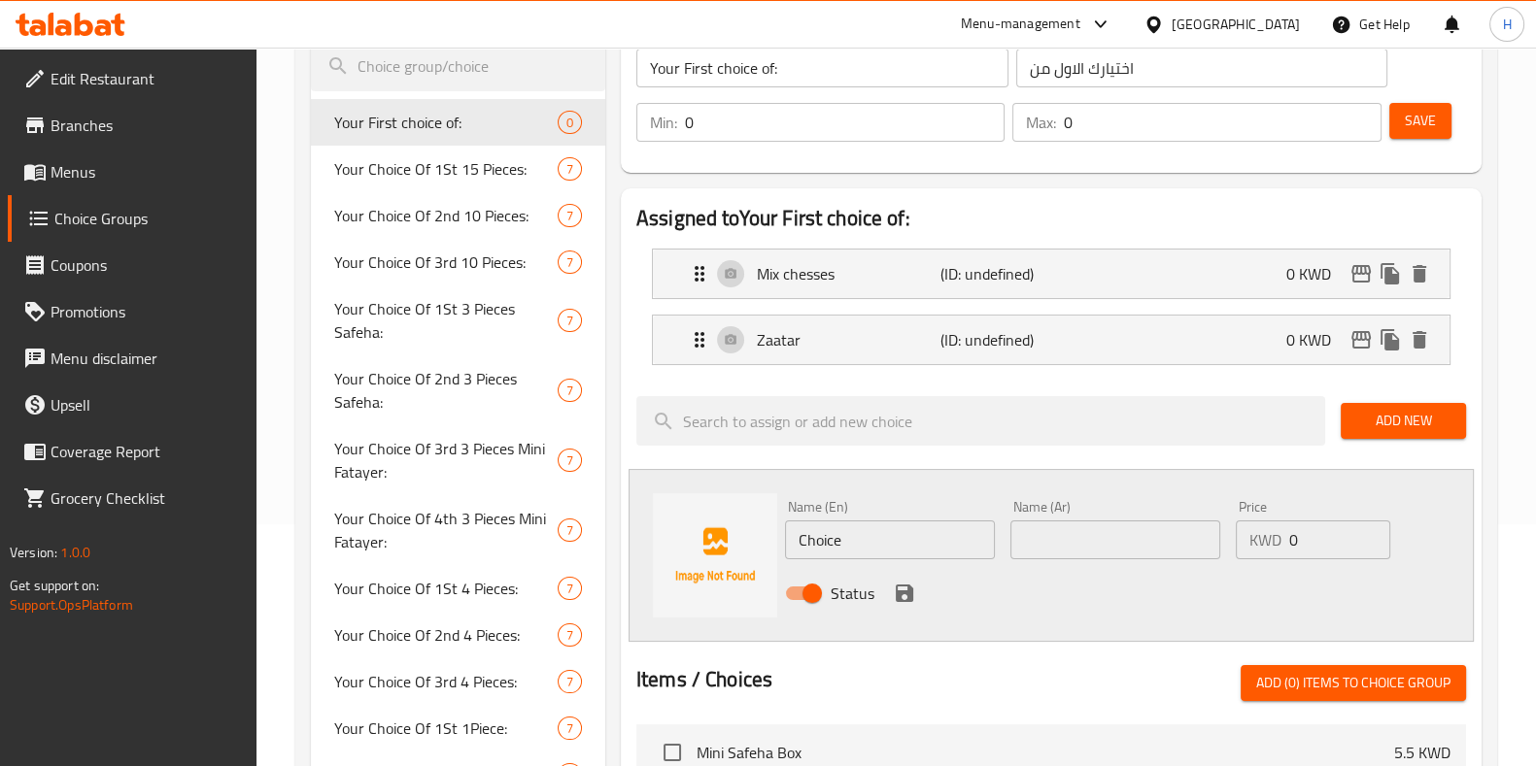
click at [1055, 526] on input "text" at bounding box center [1115, 540] width 210 height 39
paste input "سبانخ"
type input "سبانخ"
drag, startPoint x: 867, startPoint y: 543, endPoint x: 602, endPoint y: 531, distance: 265.4
click at [623, 541] on div "Assigned to Your First choice of: Mix chesses (ID: undefined) 0 KWD Name (En) M…" at bounding box center [1051, 689] width 861 height 1003
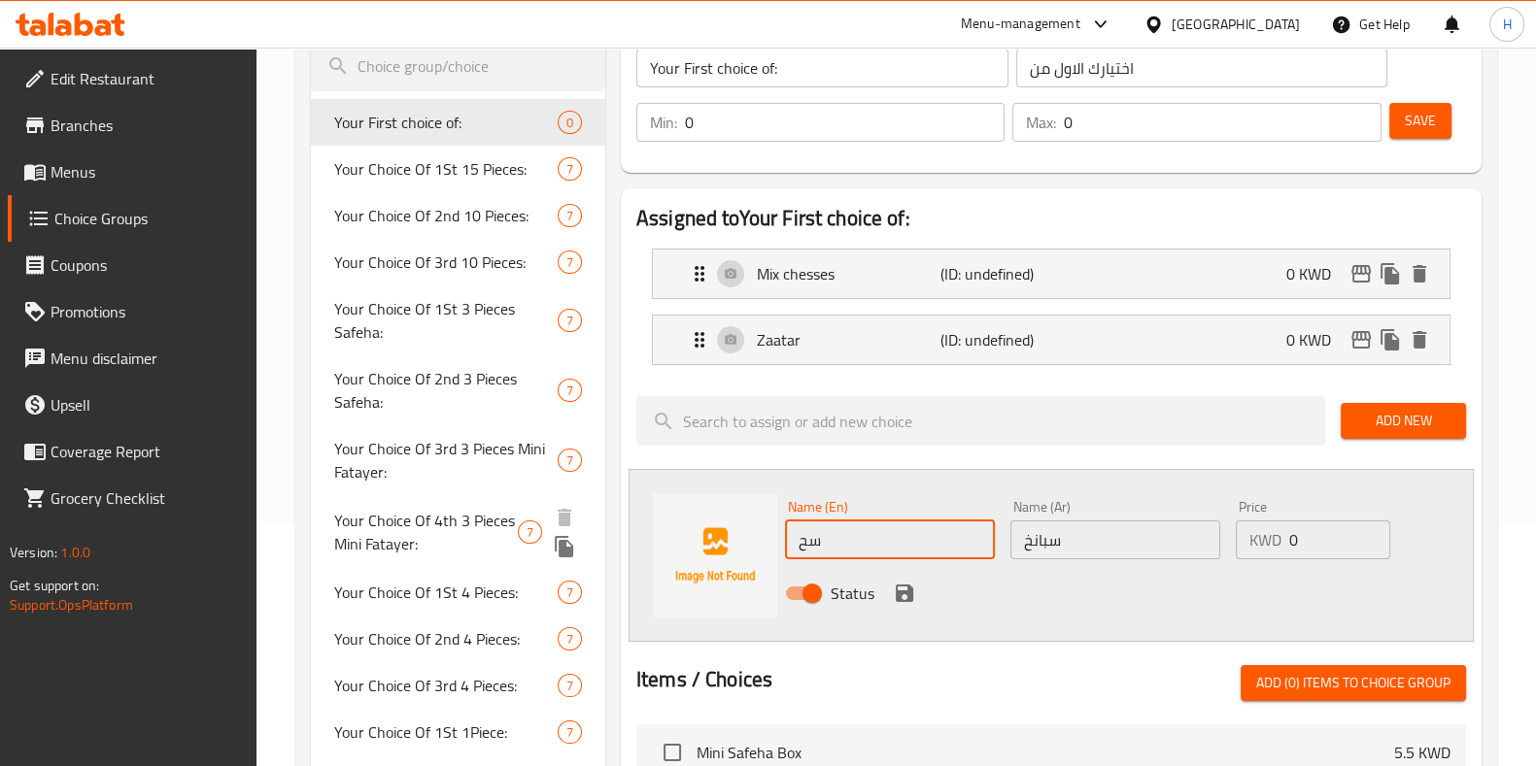
type input "س"
type input "spanish"
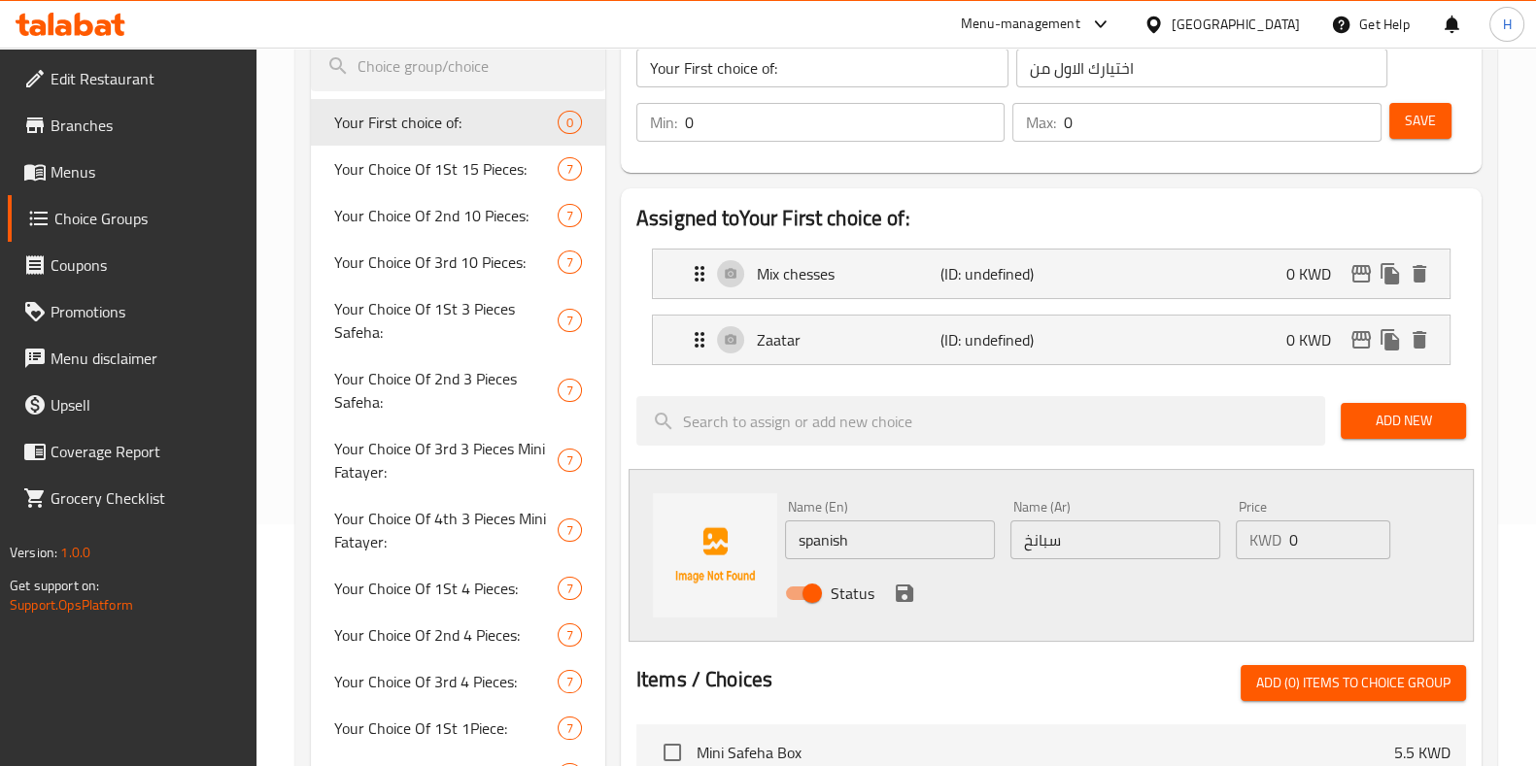
click at [943, 514] on div "Name (En) spanish Name (En)" at bounding box center [890, 529] width 210 height 59
click at [908, 599] on icon "save" at bounding box center [904, 593] width 17 height 17
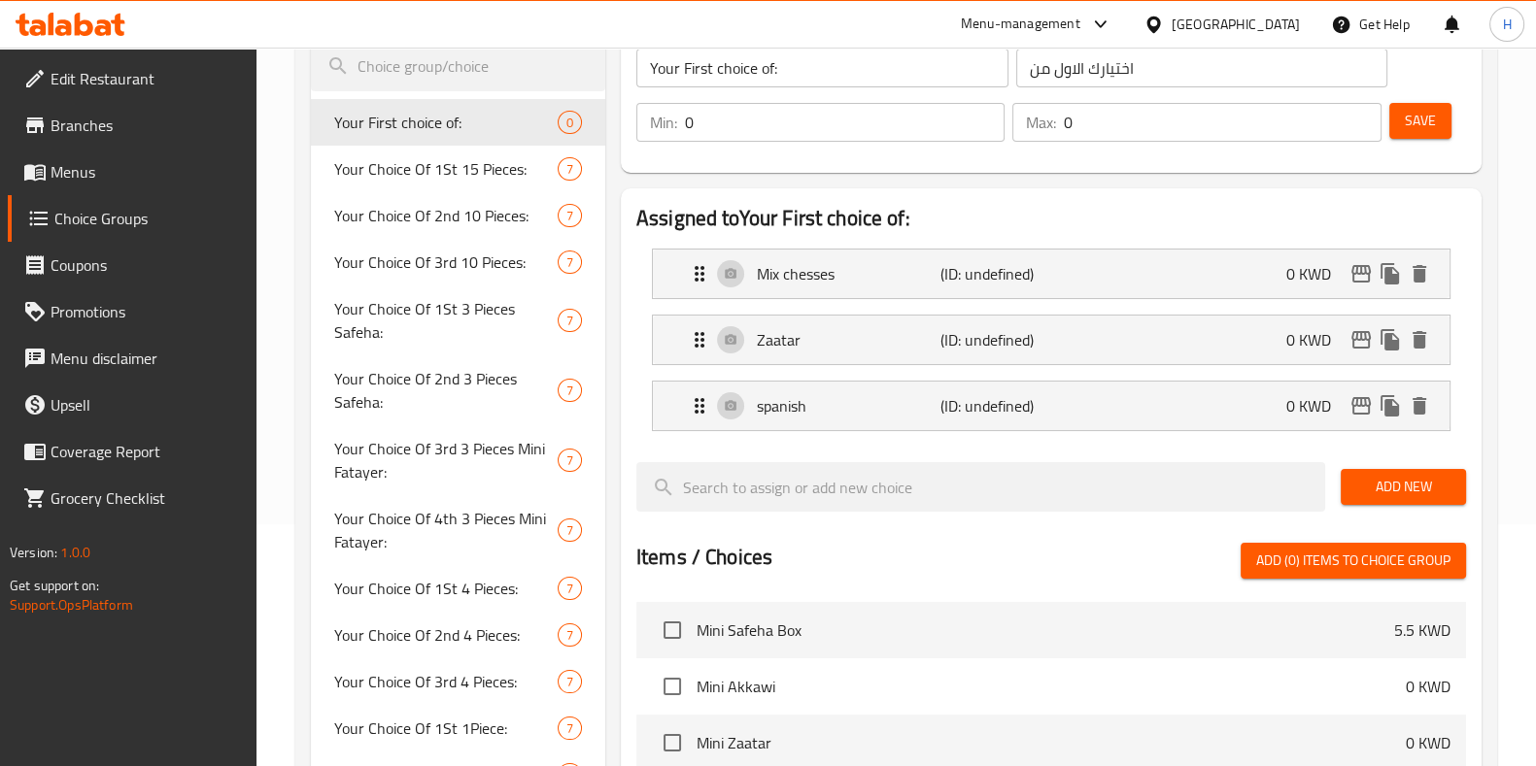
click at [1413, 464] on div "Add New" at bounding box center [1403, 487] width 141 height 65
click at [1394, 482] on span "Add New" at bounding box center [1403, 487] width 94 height 24
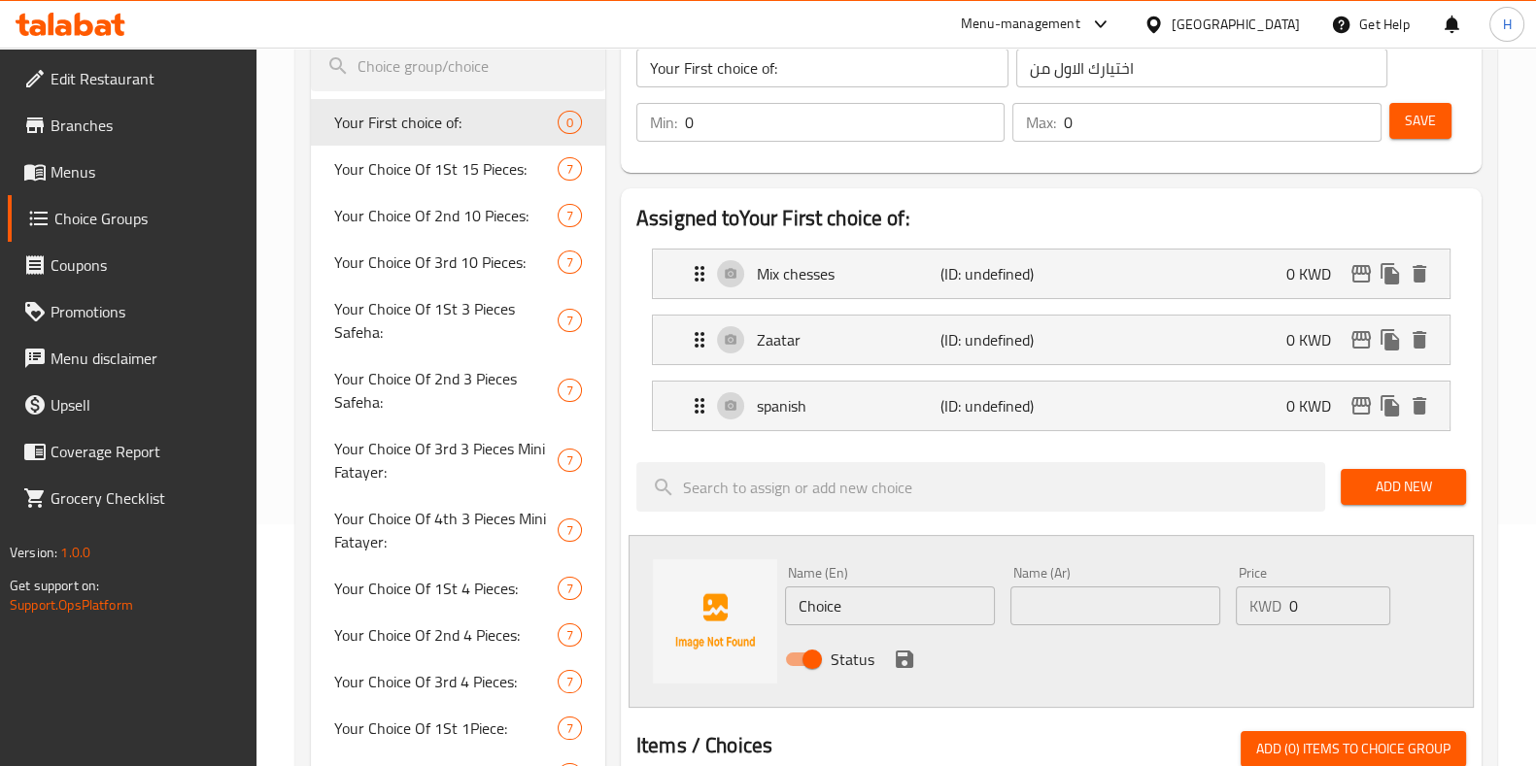
click at [1081, 613] on input "text" at bounding box center [1115, 606] width 210 height 39
paste input "عكاوي"
type input "عكاوي"
drag, startPoint x: 911, startPoint y: 599, endPoint x: 671, endPoint y: 601, distance: 239.9
click at [671, 601] on div "Name (En) Choice Name (En) Name (Ar) عكاوي Name (Ar) Price KWD 0 Price Status" at bounding box center [1050, 621] width 845 height 173
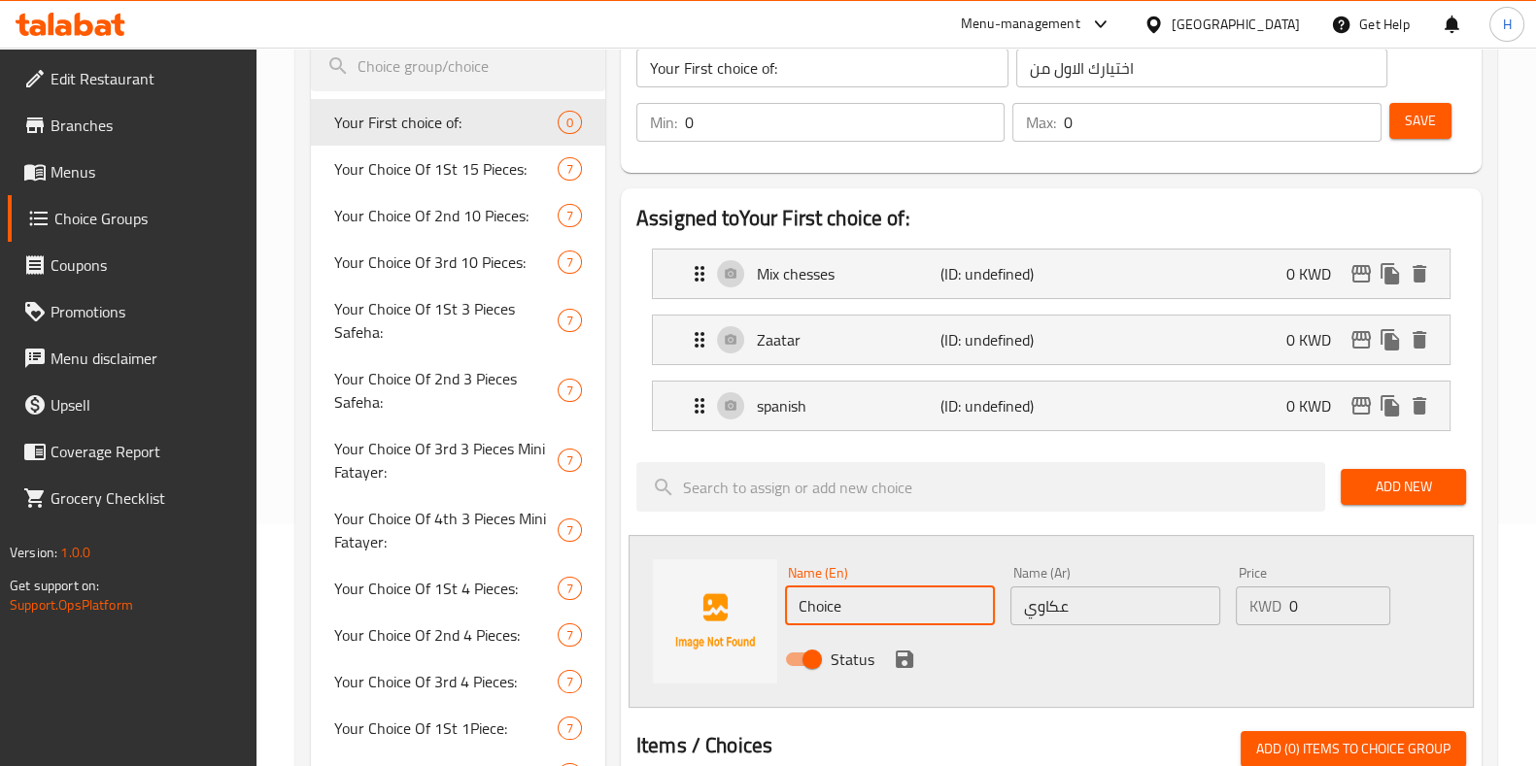
click at [874, 621] on input "Choice" at bounding box center [890, 606] width 210 height 39
click at [882, 604] on input "Choice" at bounding box center [890, 606] width 210 height 39
drag, startPoint x: 882, startPoint y: 604, endPoint x: 884, endPoint y: 614, distance: 9.9
click at [879, 613] on input "Choice" at bounding box center [890, 606] width 210 height 39
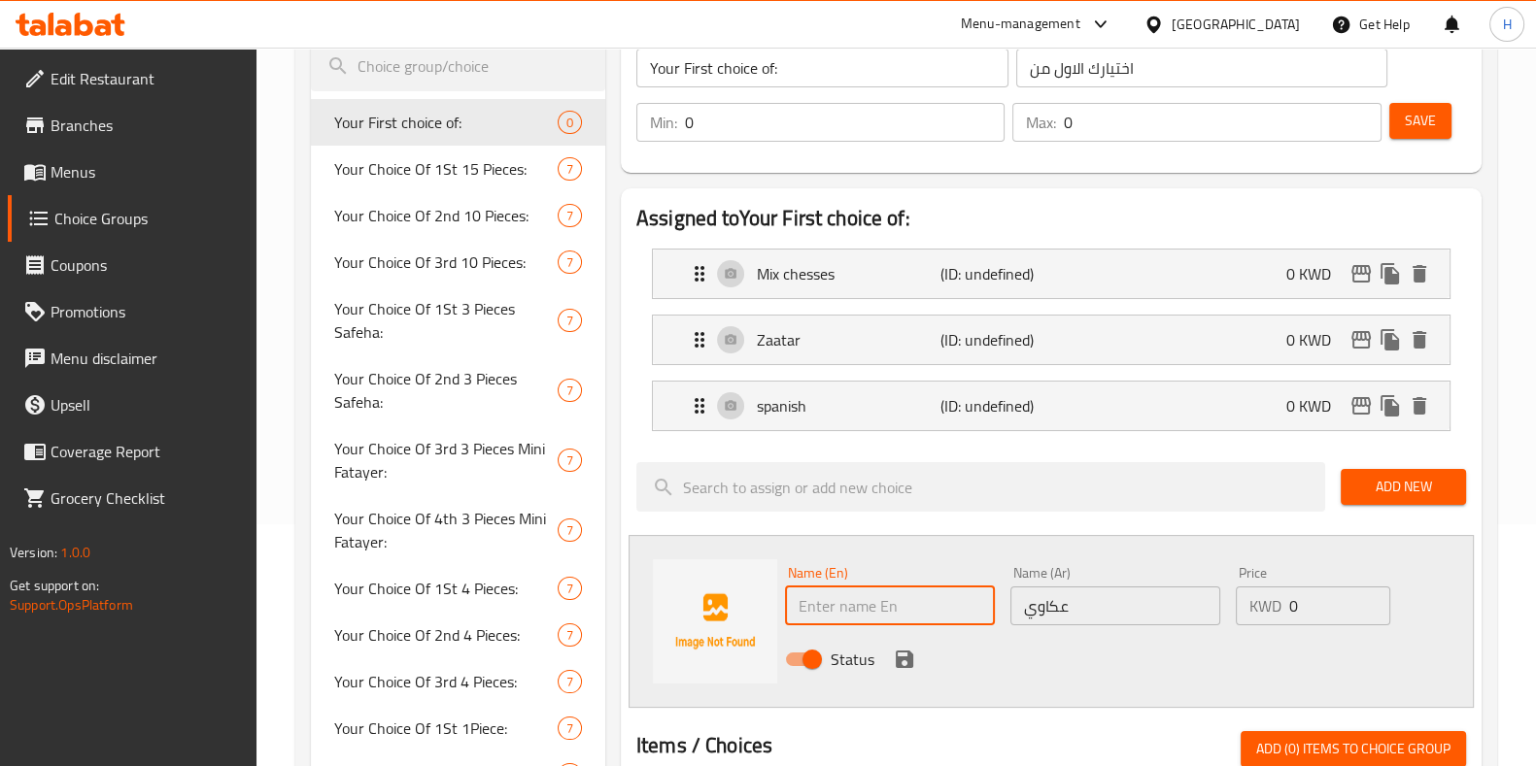
type input "a"
type input "Akkawi"
click at [907, 648] on icon "save" at bounding box center [904, 659] width 23 height 23
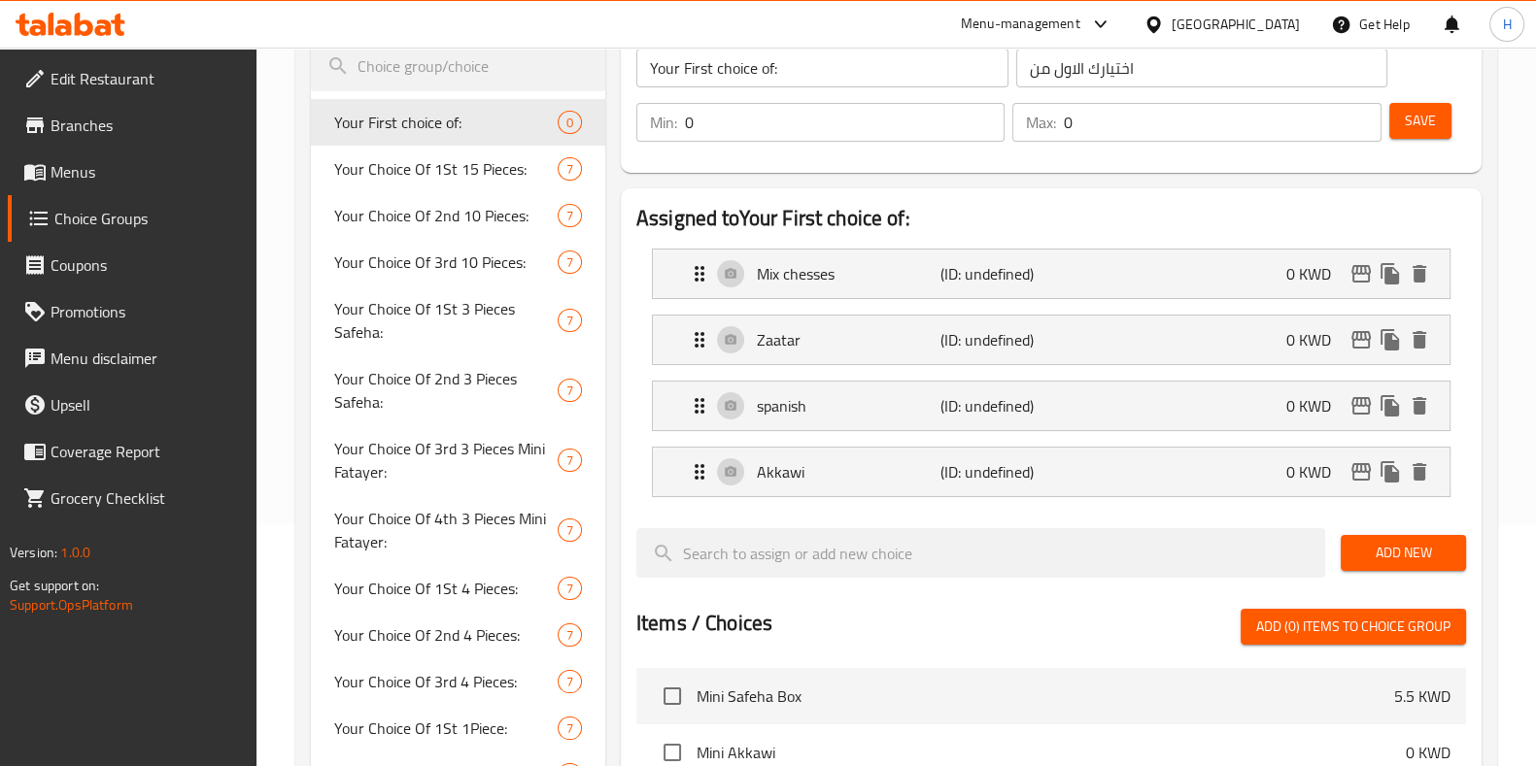
drag, startPoint x: 1399, startPoint y: 560, endPoint x: 1384, endPoint y: 568, distance: 16.5
click at [1399, 559] on span "Add New" at bounding box center [1403, 553] width 94 height 24
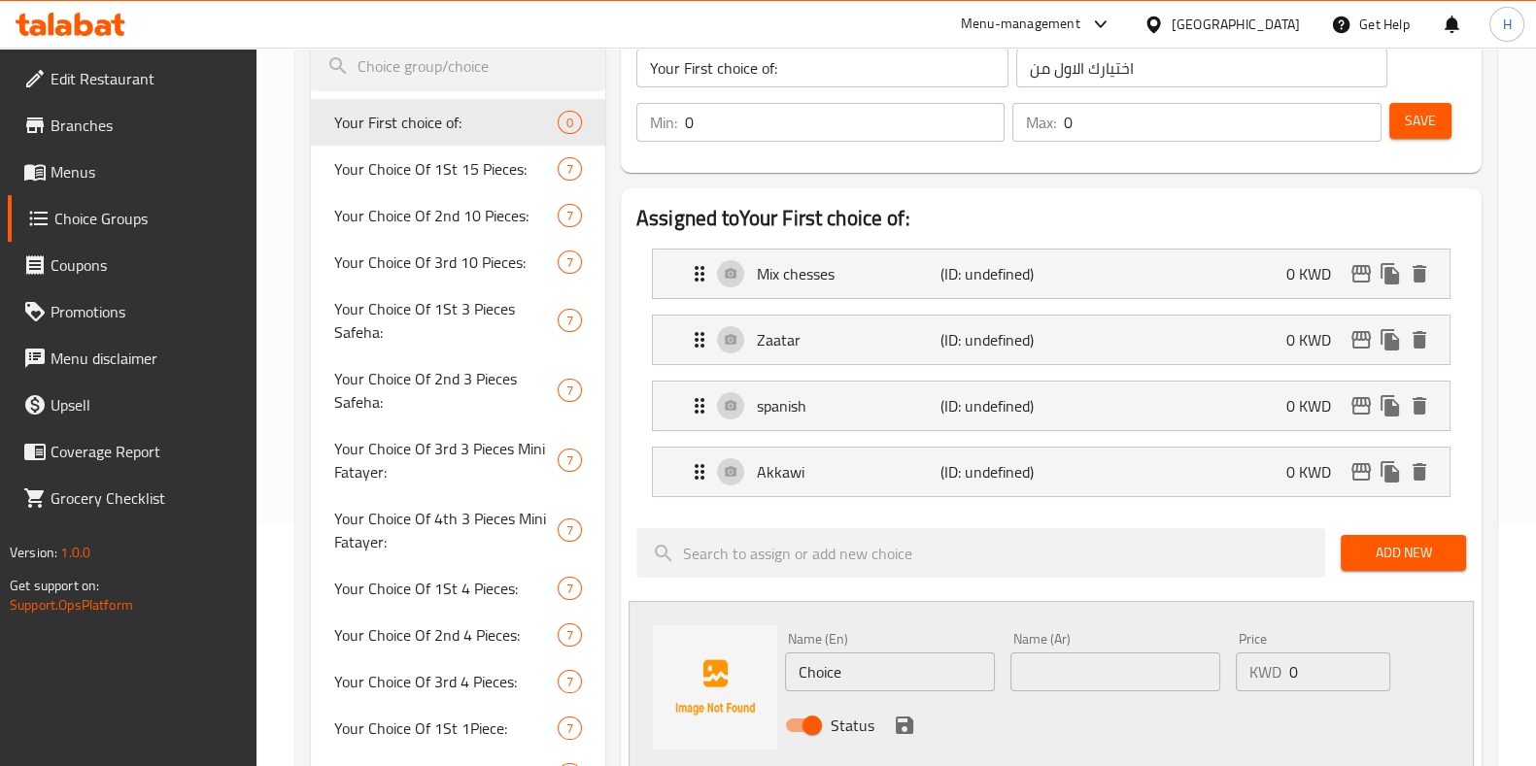
click at [1036, 662] on input "text" at bounding box center [1115, 672] width 210 height 39
paste input "لحم"
type input "لحم"
drag, startPoint x: 850, startPoint y: 677, endPoint x: 756, endPoint y: 672, distance: 94.3
click at [773, 681] on div "Name (En) Choice Name (En) Name (Ar) لحم Name (Ar) Price KWD 0 Price Status" at bounding box center [1050, 687] width 845 height 173
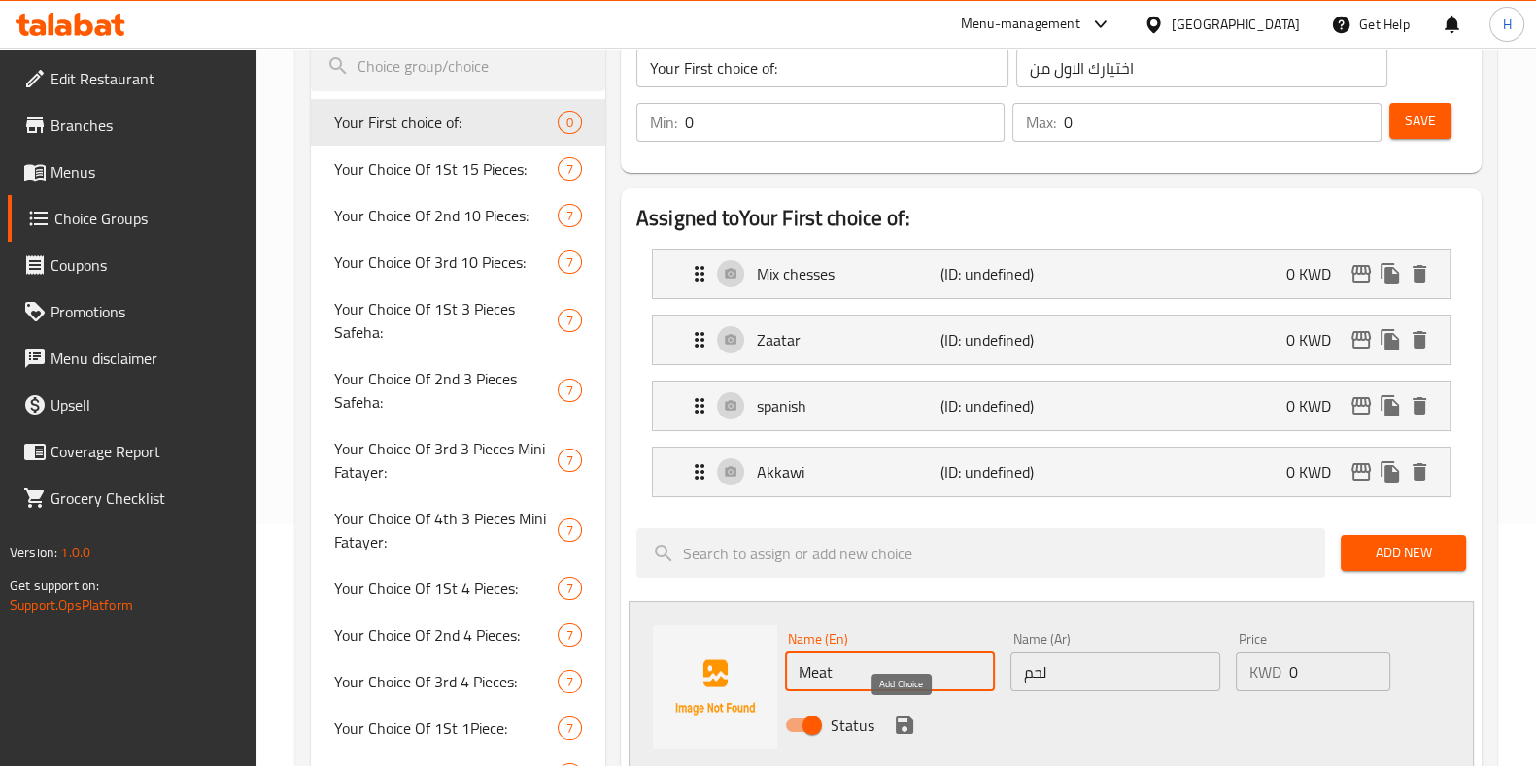
type input "Meat"
click at [896, 719] on icon "save" at bounding box center [904, 725] width 17 height 17
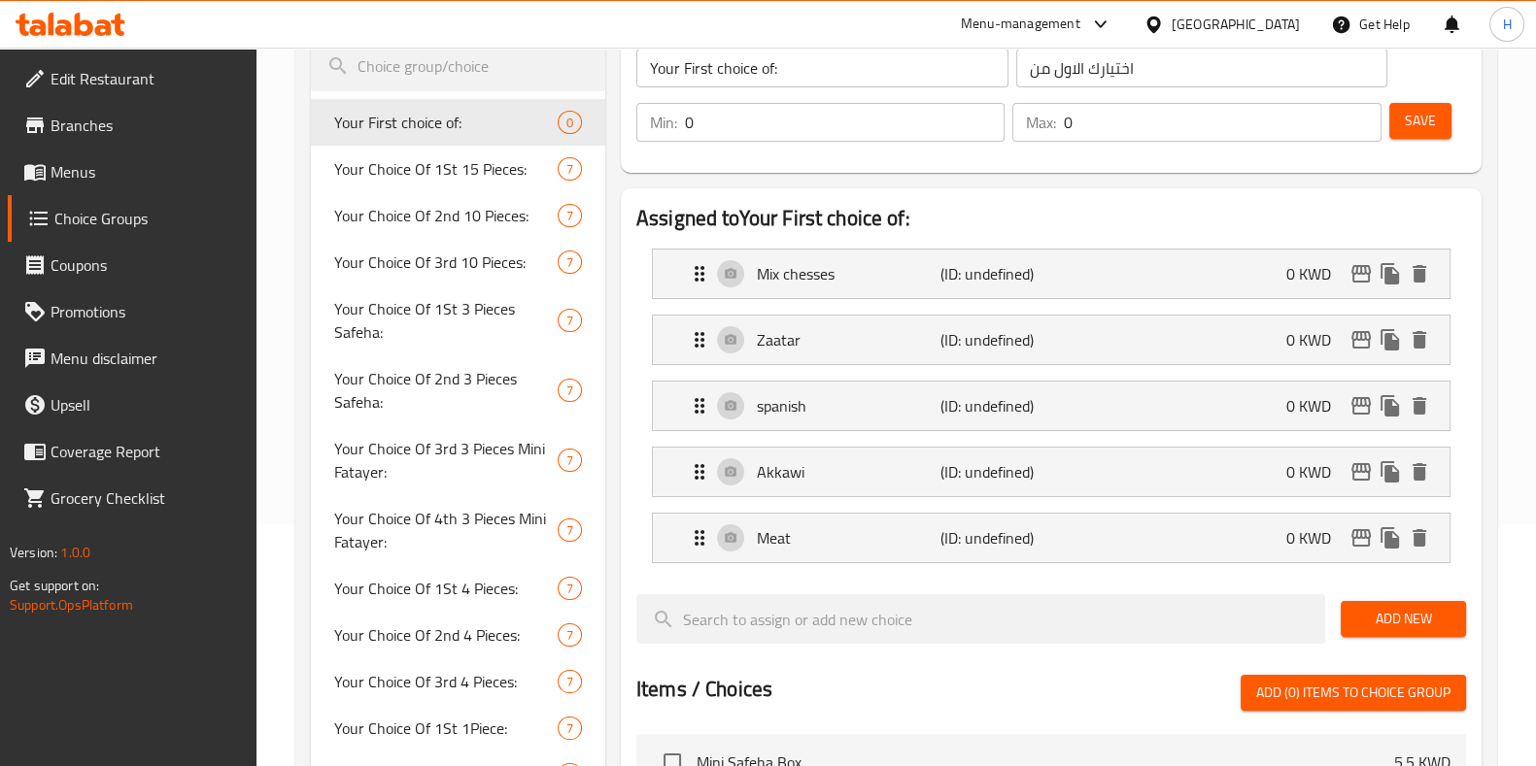
click at [1383, 609] on span "Add New" at bounding box center [1403, 619] width 94 height 24
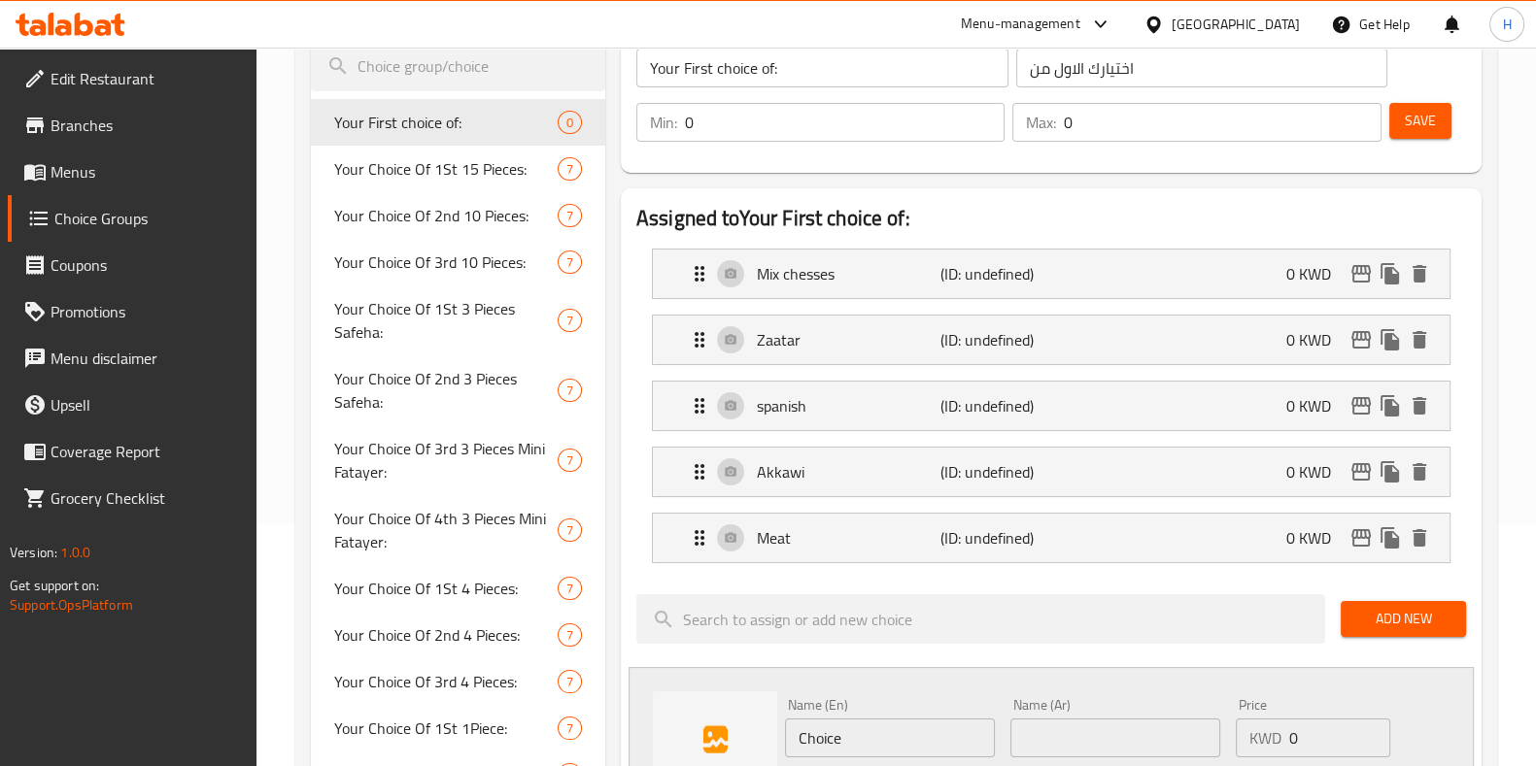
click at [1364, 619] on span "Add New" at bounding box center [1403, 619] width 94 height 24
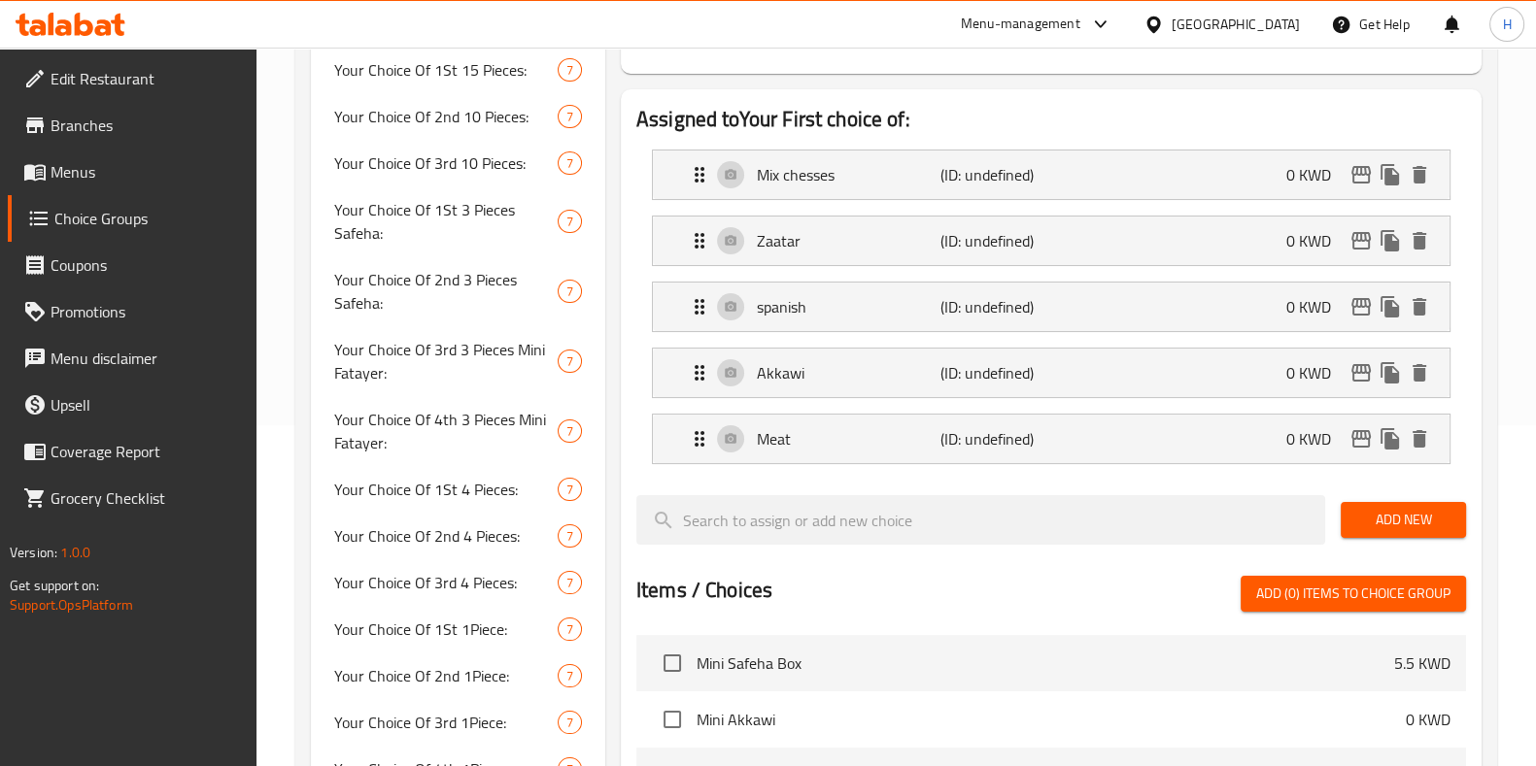
scroll to position [364, 0]
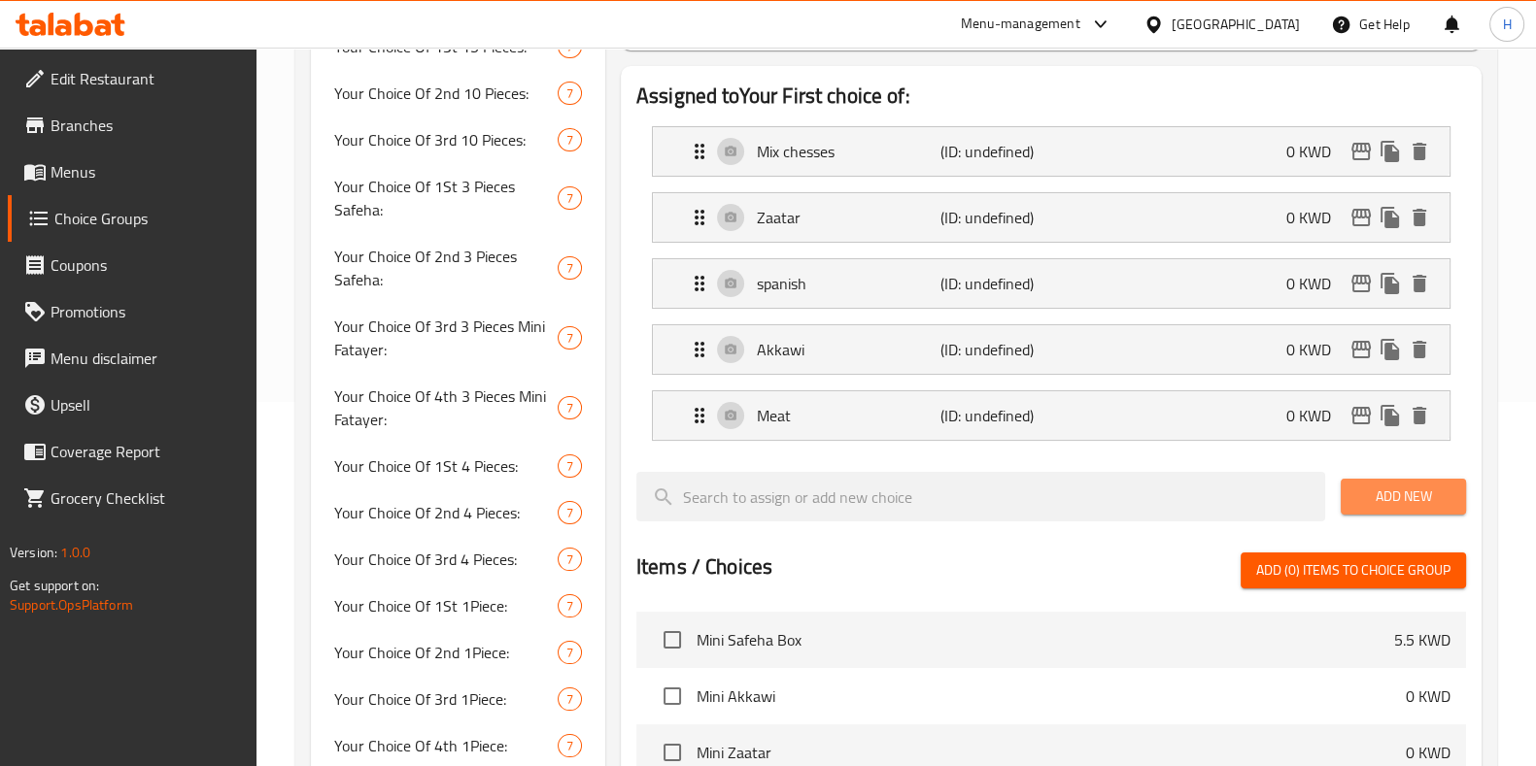
click at [1422, 489] on span "Add New" at bounding box center [1403, 497] width 94 height 24
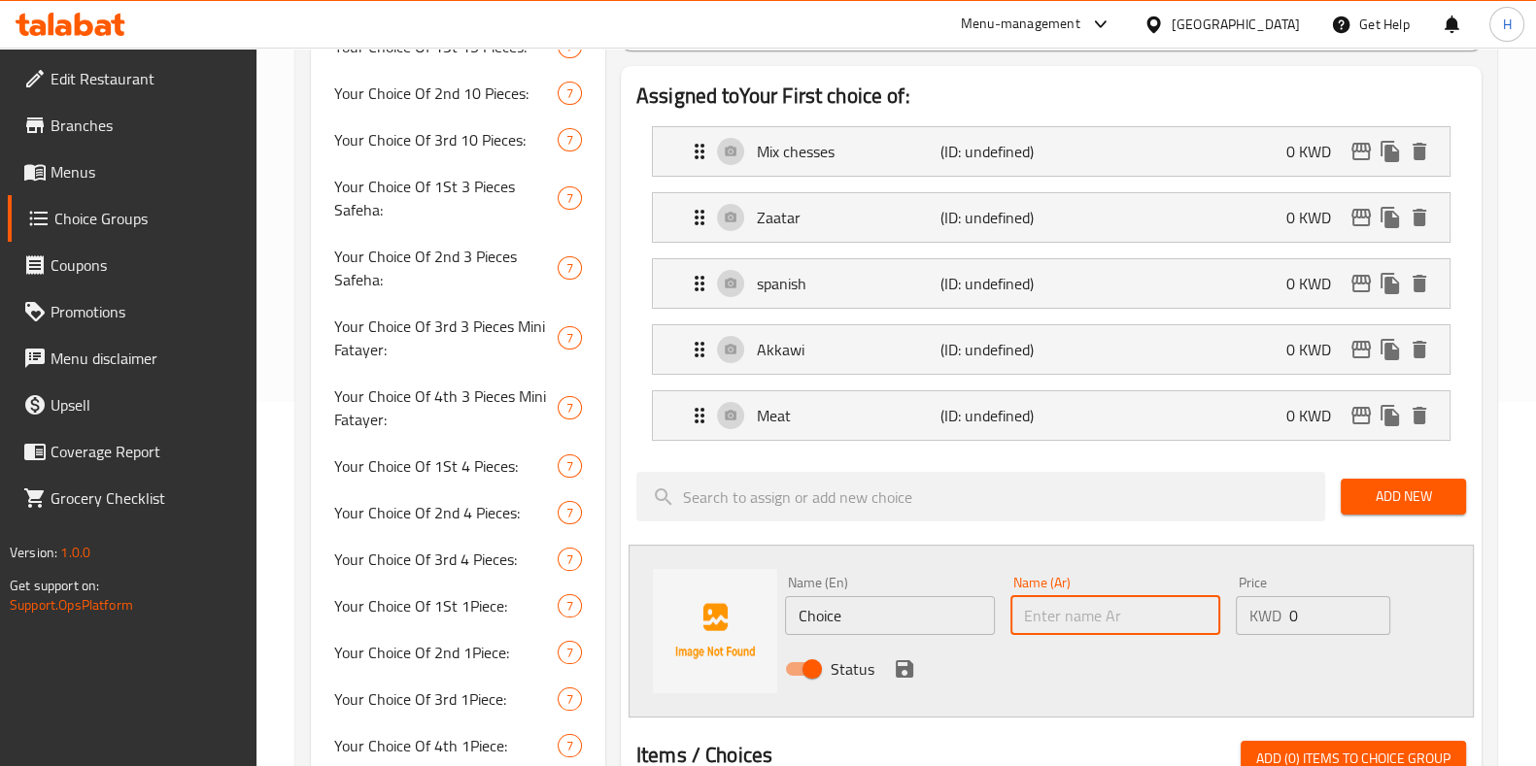
click at [1093, 616] on input "text" at bounding box center [1115, 615] width 210 height 39
paste input "لحم بالجبنة"
type input "لحم بالجبنة"
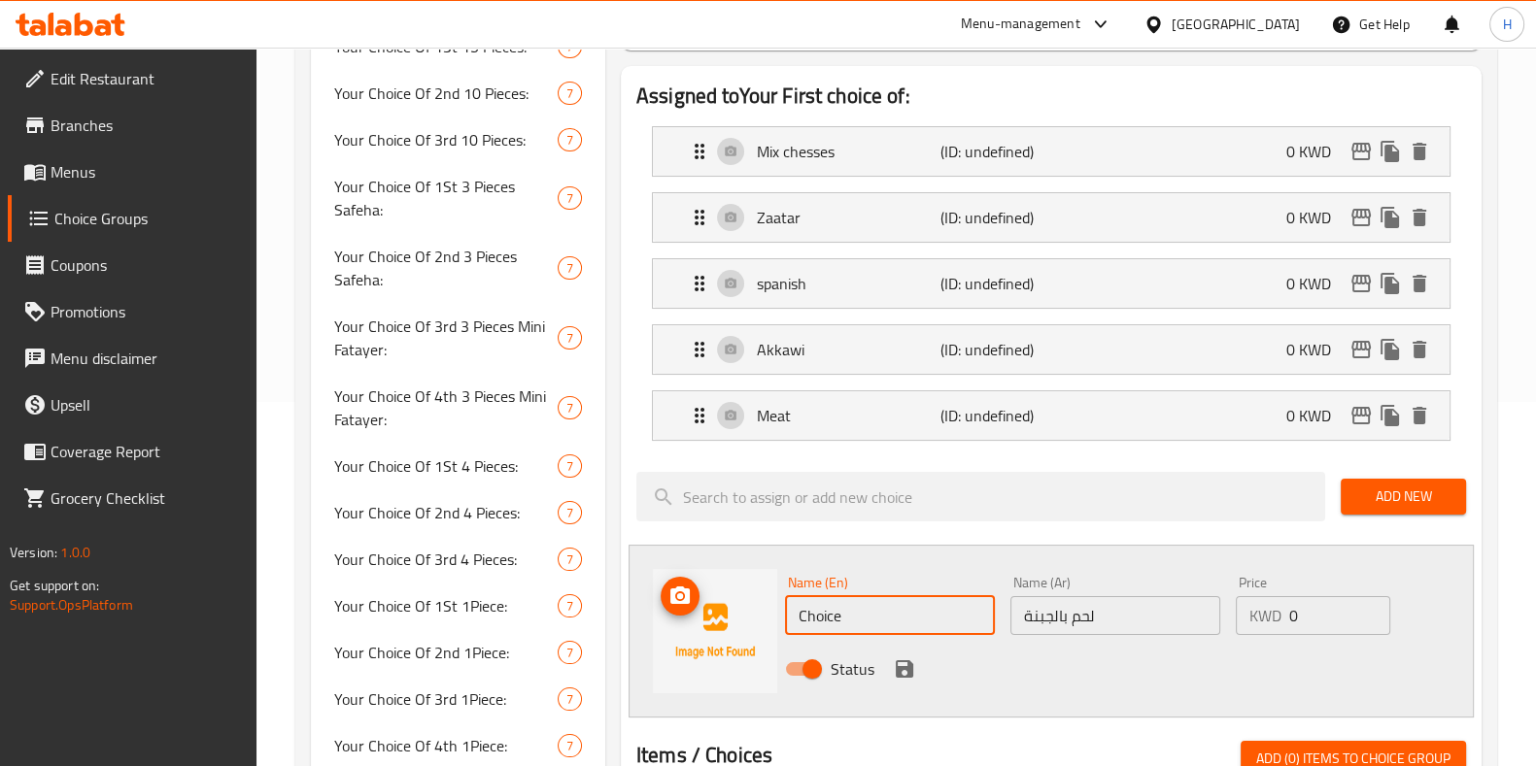
drag, startPoint x: 908, startPoint y: 601, endPoint x: 713, endPoint y: 605, distance: 195.3
click at [713, 605] on div "Name (En) Choice Name (En) Name (Ar) لحم بالجبنة Name (Ar) Price KWD 0 Price St…" at bounding box center [1050, 631] width 845 height 173
click at [854, 620] on input "Choice" at bounding box center [890, 615] width 210 height 39
paste input "Meat with cheese"
click at [835, 621] on input "ChoiceMeat with cheese" at bounding box center [890, 615] width 210 height 39
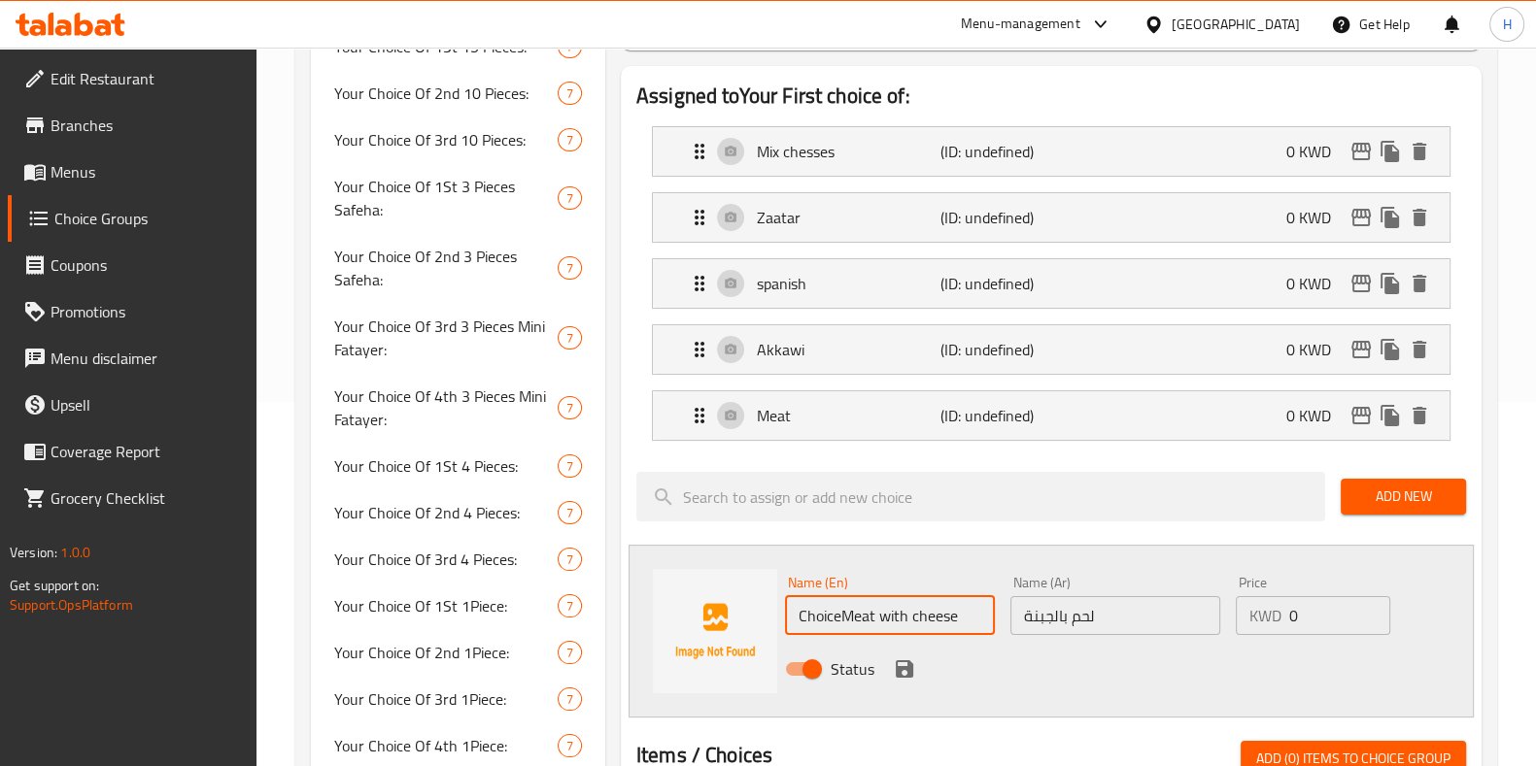
click at [835, 621] on input "ChoiceMeat with cheese" at bounding box center [890, 615] width 210 height 39
click at [833, 621] on input "ChoiceMeat with cheese" at bounding box center [890, 615] width 210 height 39
paste input "text"
type input "Meat with cheese"
click at [908, 676] on icon "save" at bounding box center [904, 669] width 23 height 23
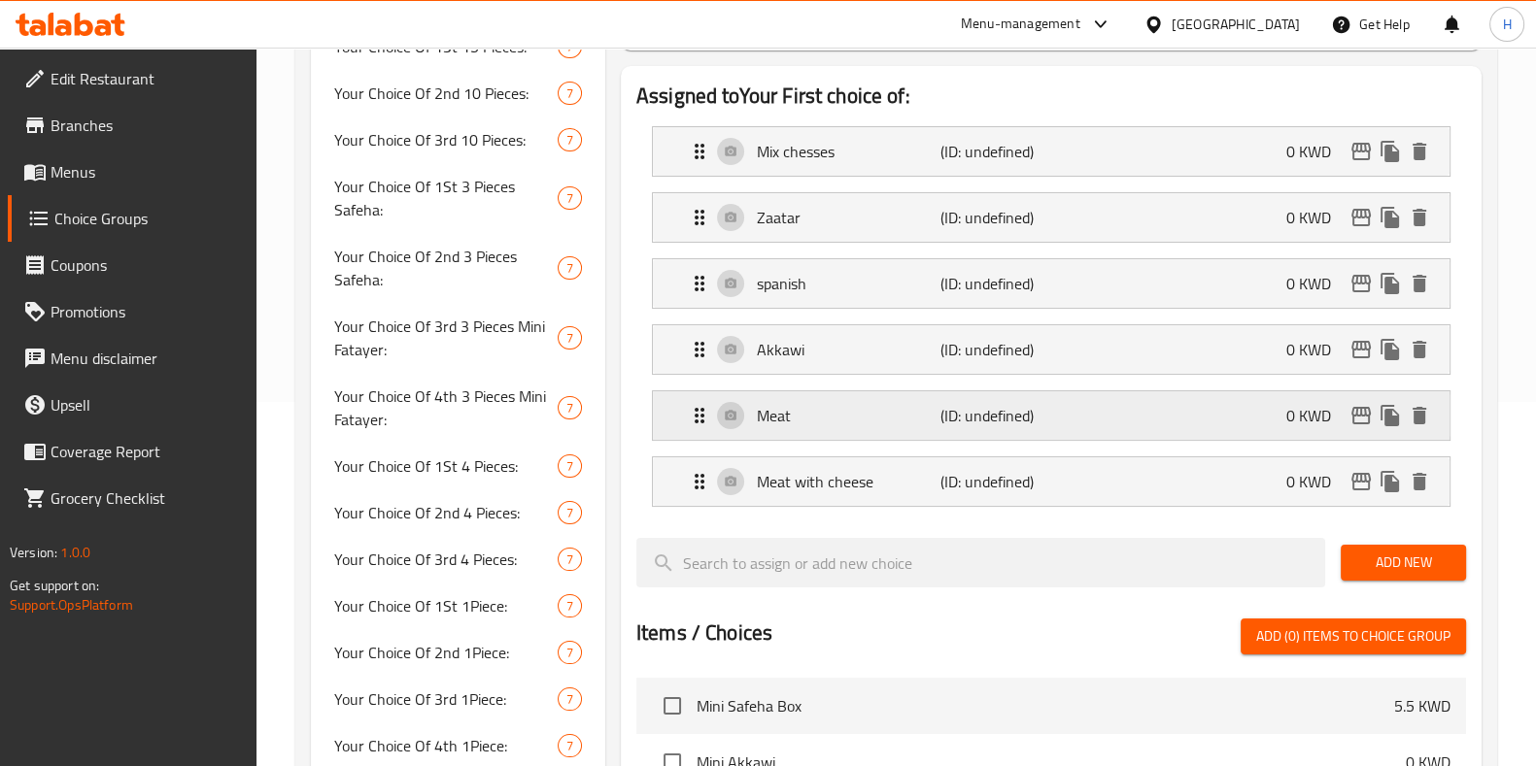
click at [1184, 413] on div "Meat (ID: undefined) 0 KWD" at bounding box center [1057, 415] width 738 height 49
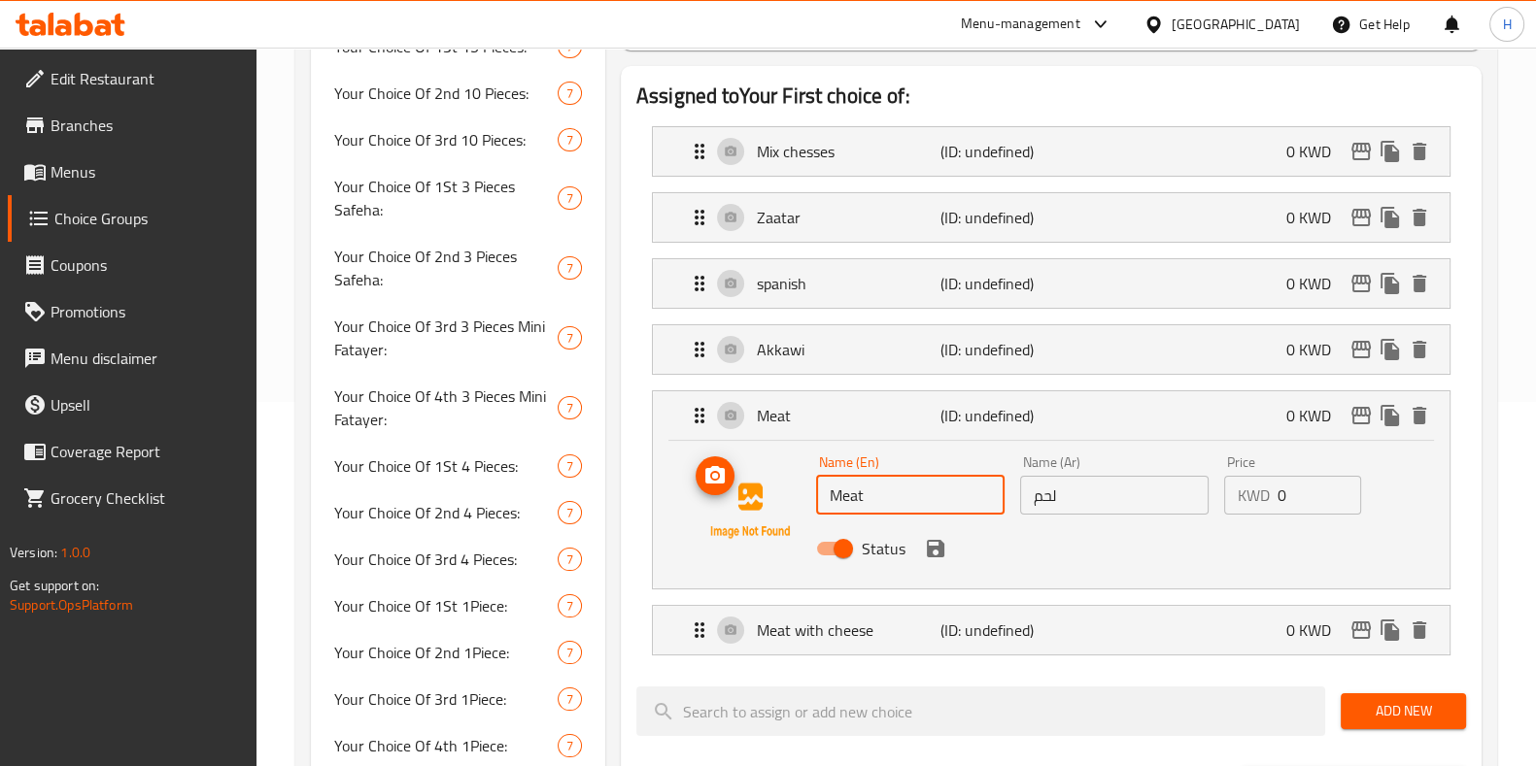
drag, startPoint x: 889, startPoint y: 504, endPoint x: 809, endPoint y: 511, distance: 79.9
click at [809, 511] on div "Name (En) Meat Name (En) Name (Ar) لحم Name (Ar) Price KWD 0 Price Status" at bounding box center [1051, 511] width 734 height 132
click at [946, 482] on input "Meat" at bounding box center [910, 495] width 188 height 39
click at [874, 367] on div "Akkawi (ID: undefined) 0 KWD" at bounding box center [1057, 349] width 738 height 49
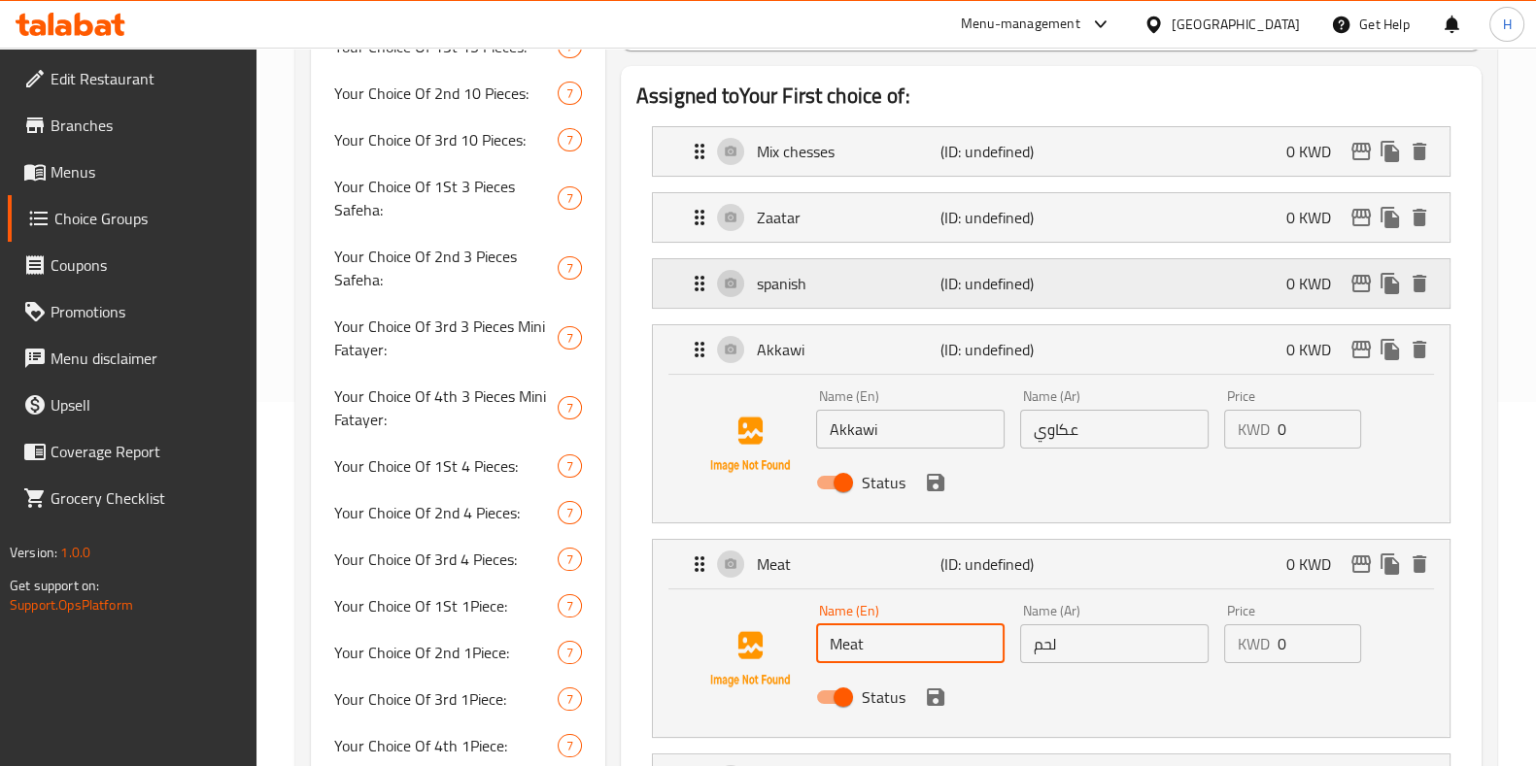
click at [864, 292] on p "spanish" at bounding box center [849, 283] width 184 height 23
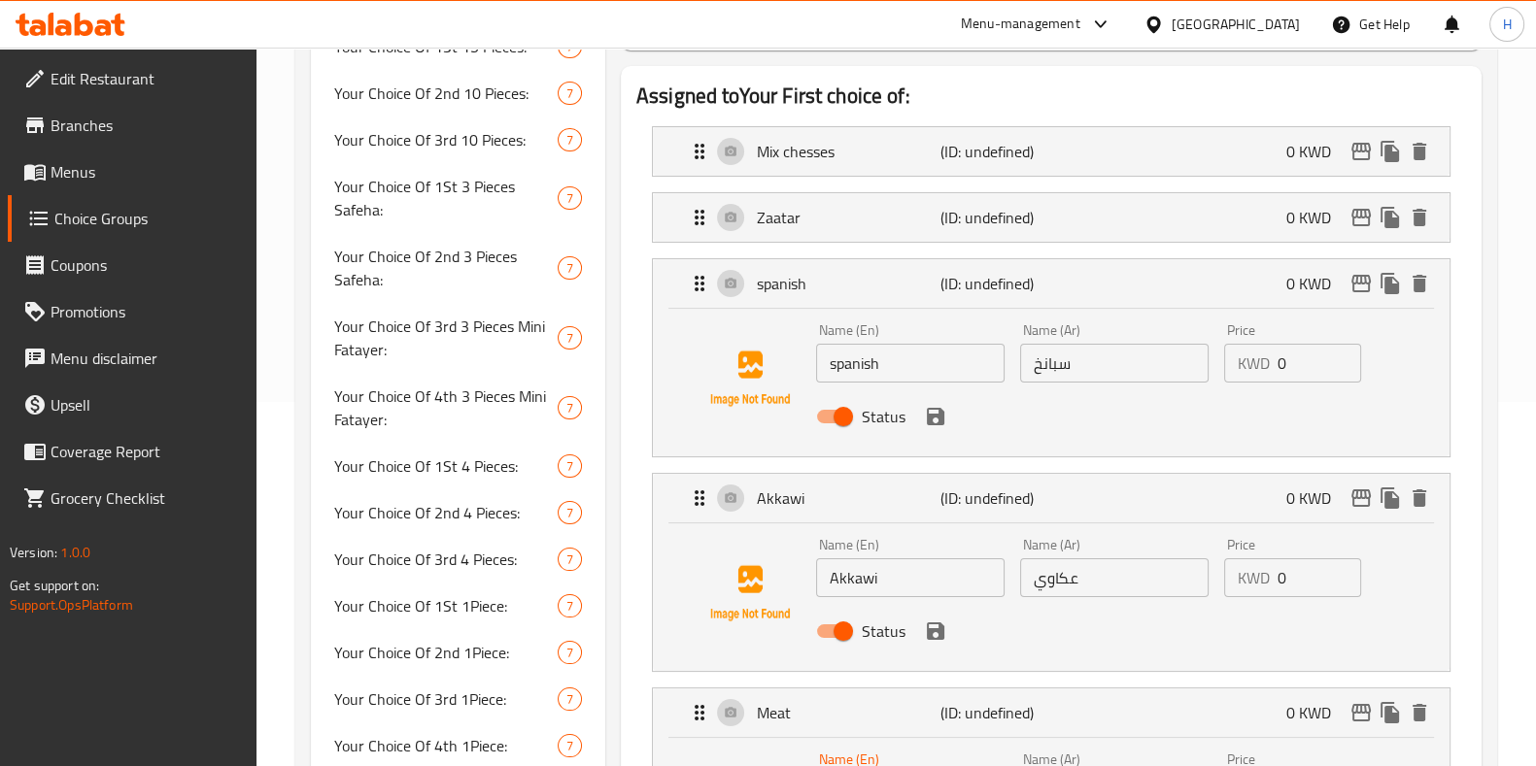
click at [1051, 379] on input "سبانخ" at bounding box center [1114, 363] width 188 height 39
drag, startPoint x: 920, startPoint y: 371, endPoint x: 787, endPoint y: 372, distance: 133.1
click at [787, 372] on div "Name (En) spanish Name (En) Name (Ar) سبانخ Name (Ar) Price KWD 0 Price Status" at bounding box center [1051, 379] width 734 height 132
paste input "inac"
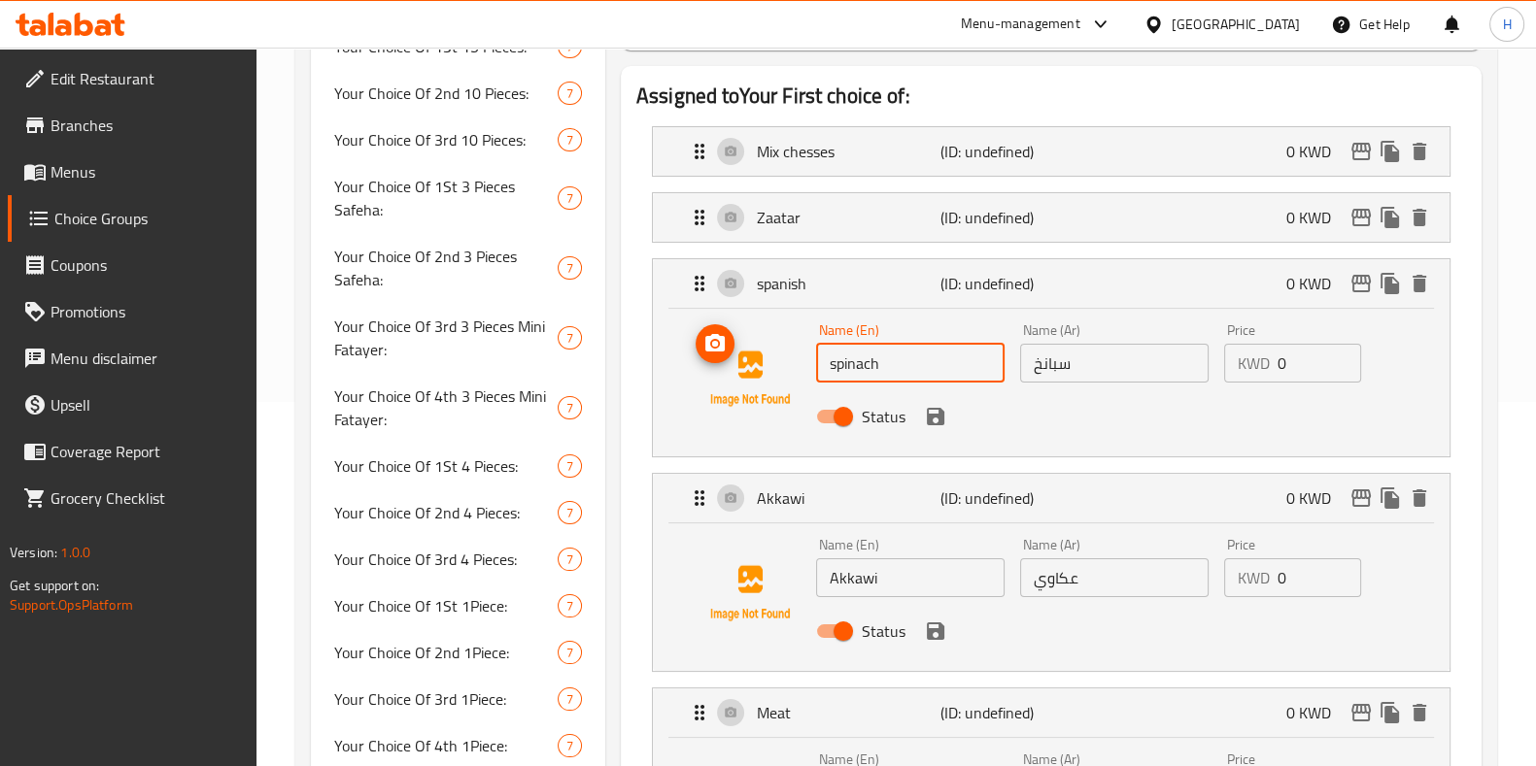
type input "spinach"
drag, startPoint x: 786, startPoint y: 374, endPoint x: 813, endPoint y: 396, distance: 35.2
click at [807, 391] on img at bounding box center [750, 379] width 124 height 124
click at [936, 426] on icon "save" at bounding box center [935, 416] width 23 height 23
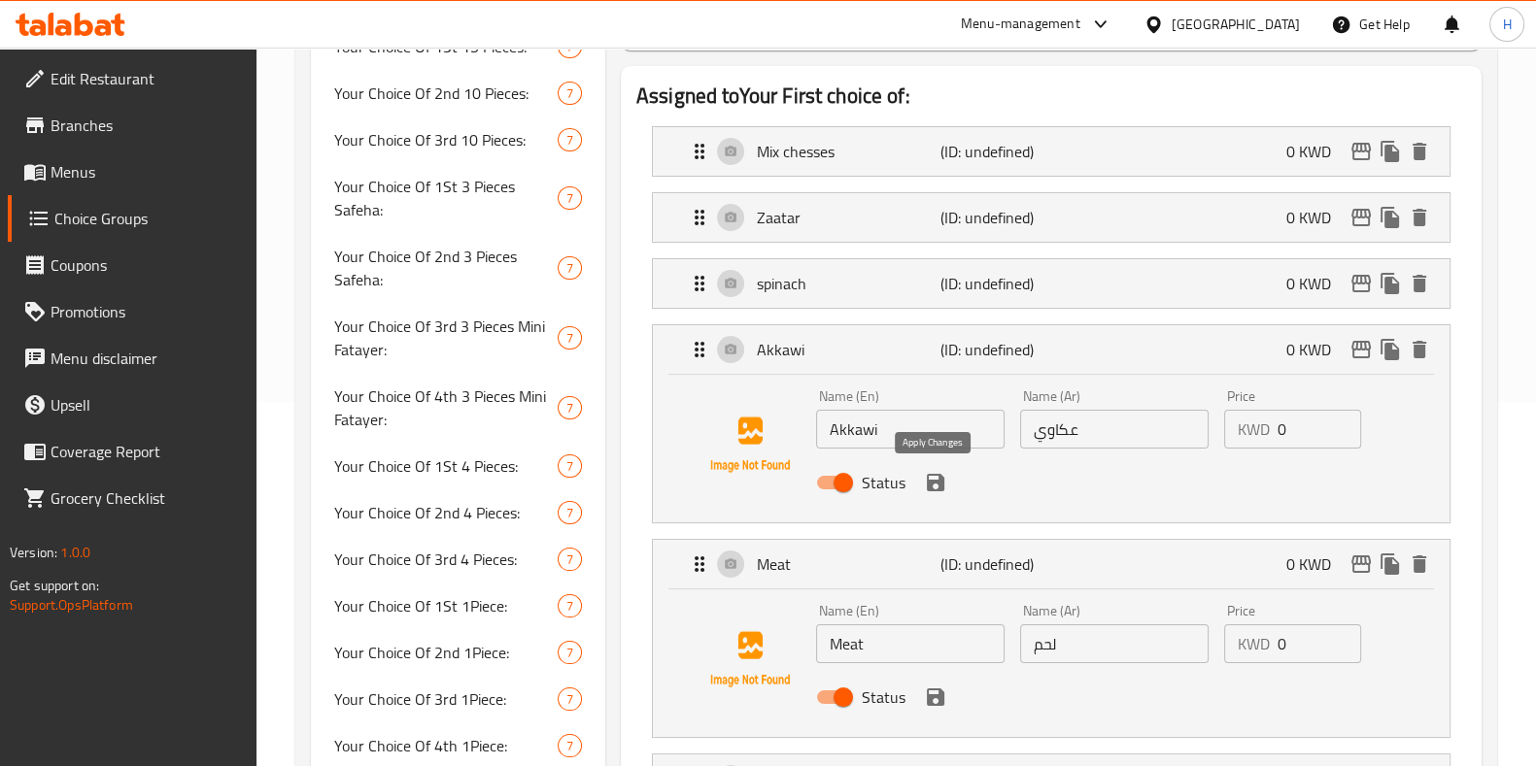
click at [932, 484] on icon "save" at bounding box center [935, 482] width 23 height 23
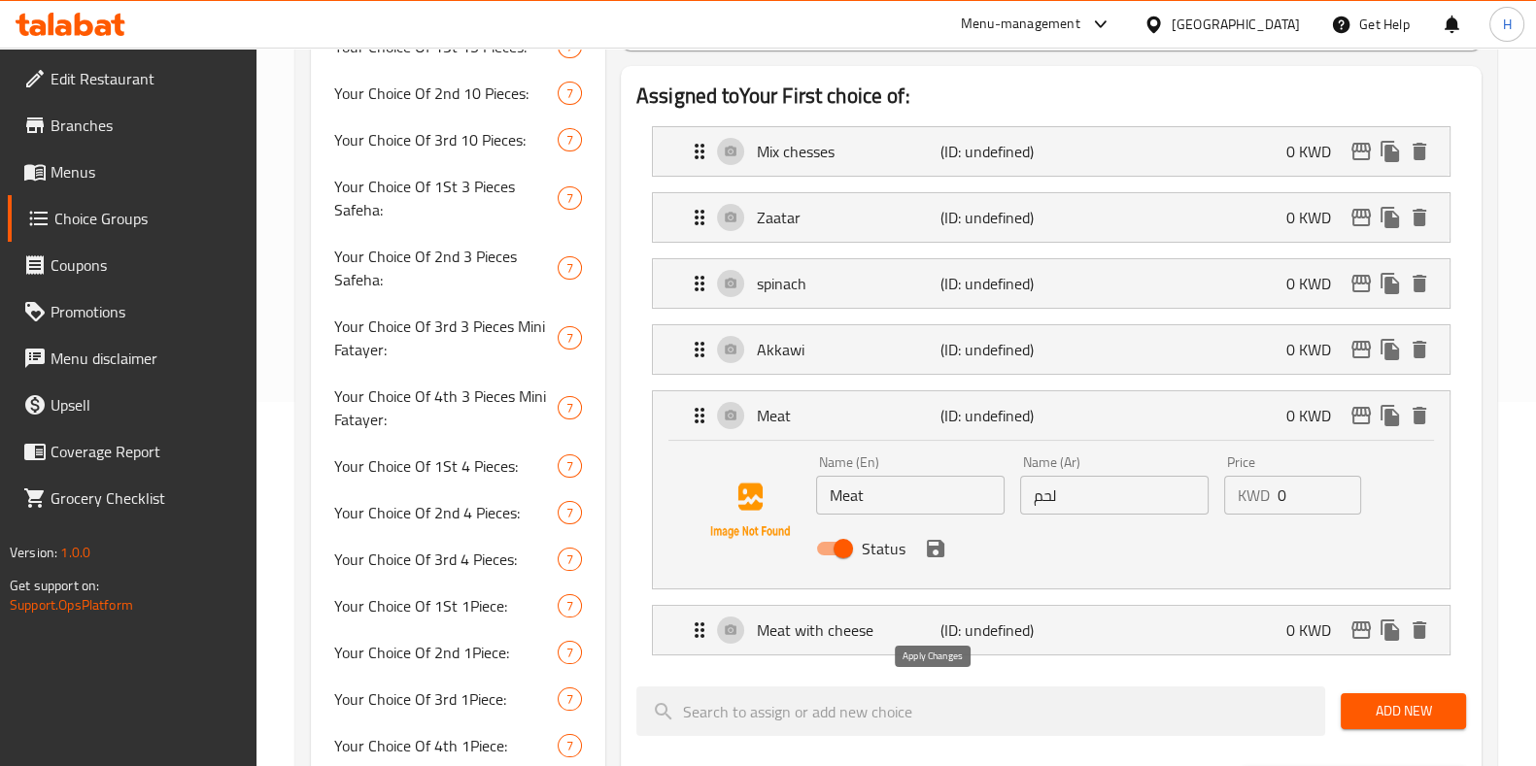
click at [928, 691] on div "Assigned to Your First choice of: Mix chesses (ID: undefined) 0 KWD Name (En) M…" at bounding box center [1051, 680] width 861 height 1228
click at [945, 549] on button "save" at bounding box center [935, 548] width 29 height 29
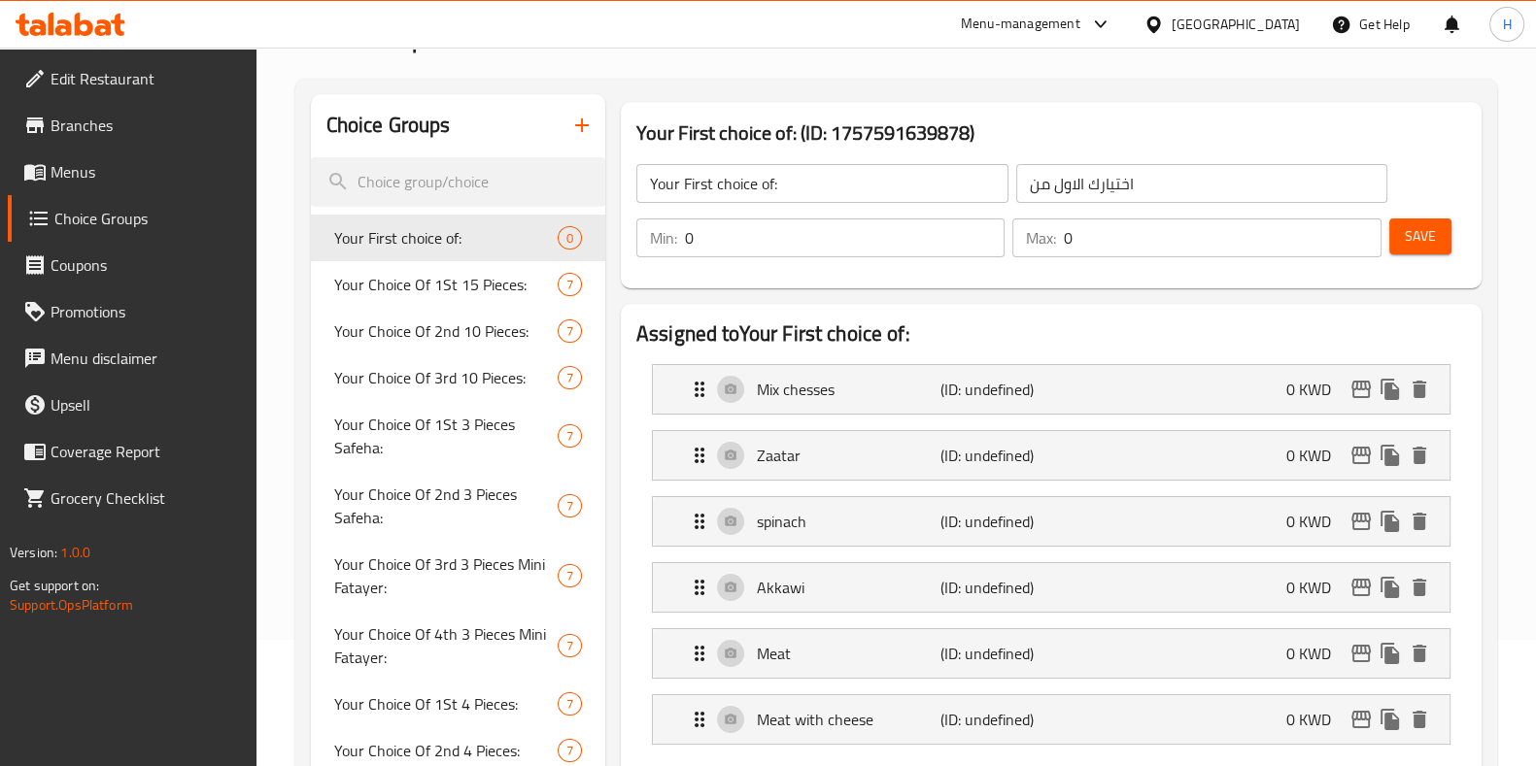
scroll to position [0, 0]
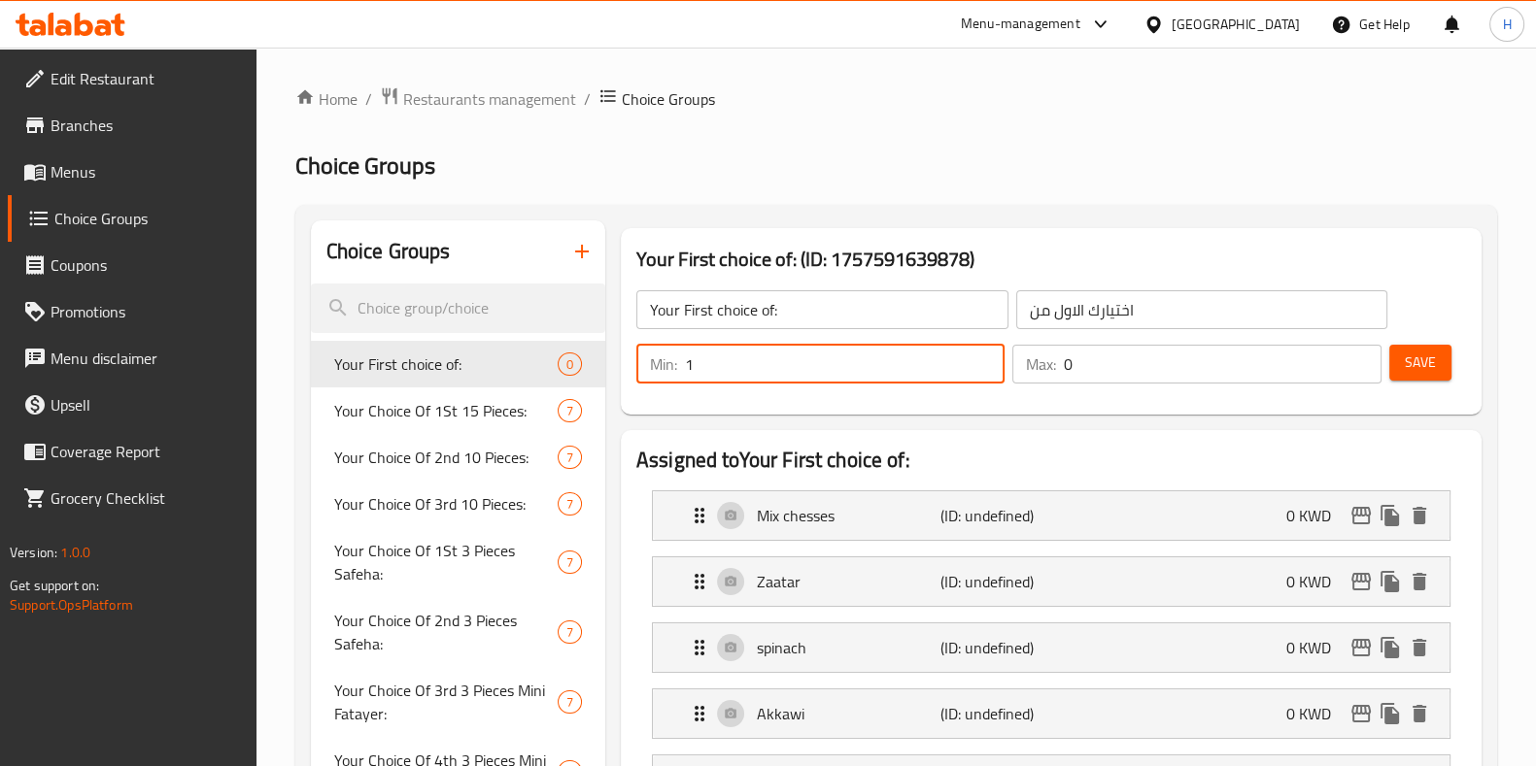
type input "1"
click at [986, 356] on input "1" at bounding box center [845, 364] width 320 height 39
type input "1"
click at [1365, 353] on input "1" at bounding box center [1222, 364] width 317 height 39
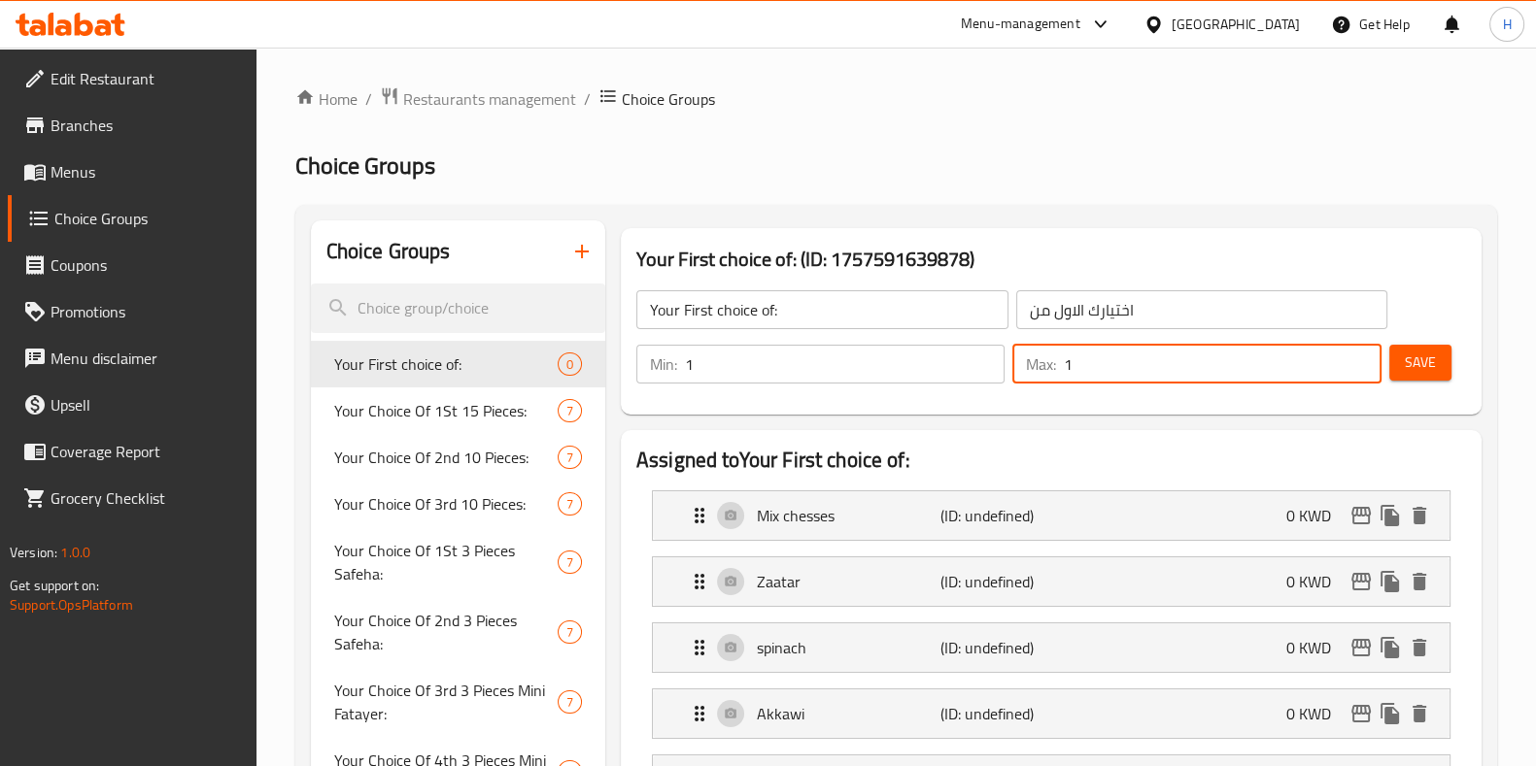
click at [1420, 368] on span "Save" at bounding box center [1420, 363] width 31 height 24
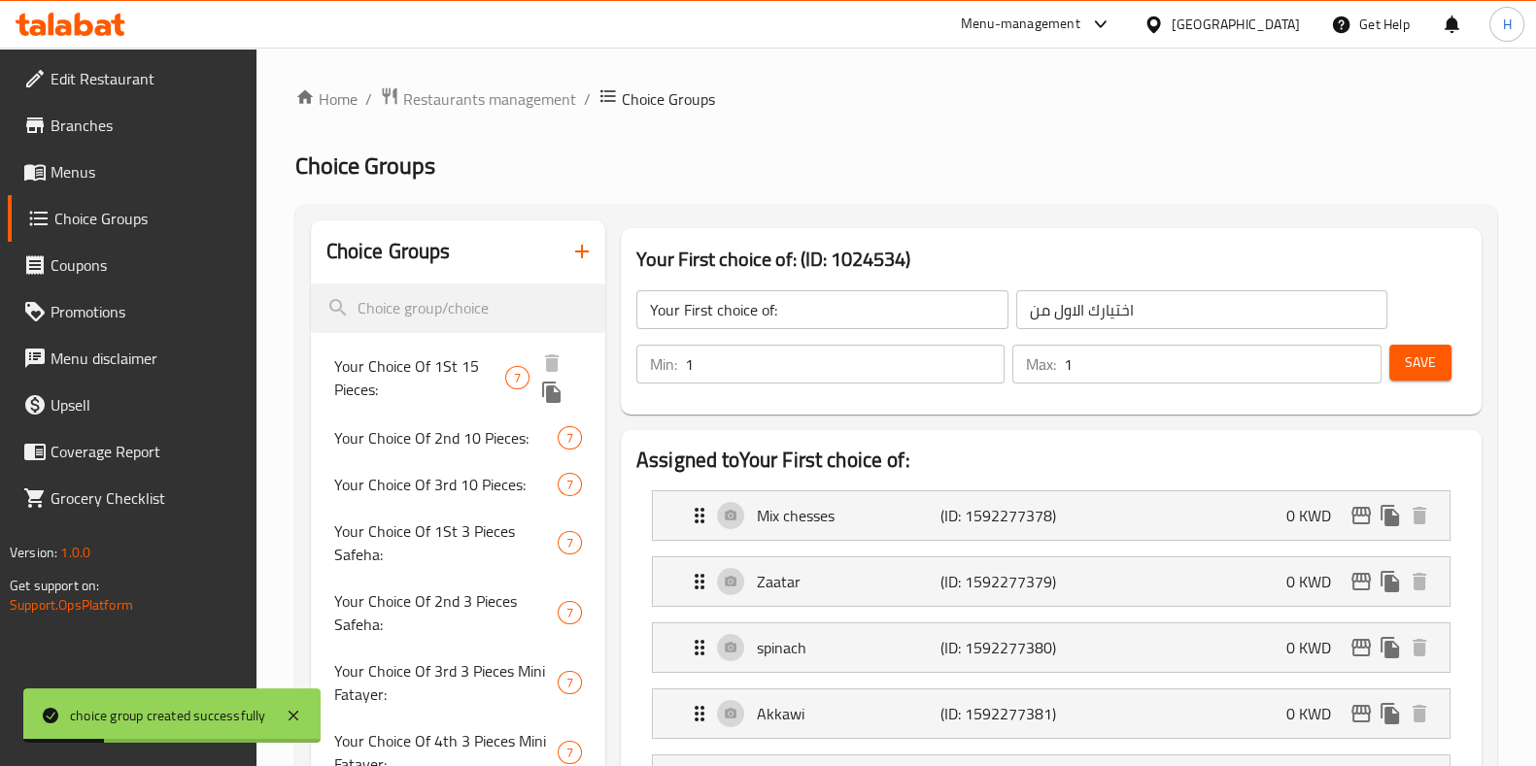
click at [445, 374] on span "Your Choice Of 1St 15 Pieces:" at bounding box center [420, 378] width 172 height 47
type input "Your Choice Of 1St 15 Pieces:"
type input "اختيارك من أول 15 قطعة:"
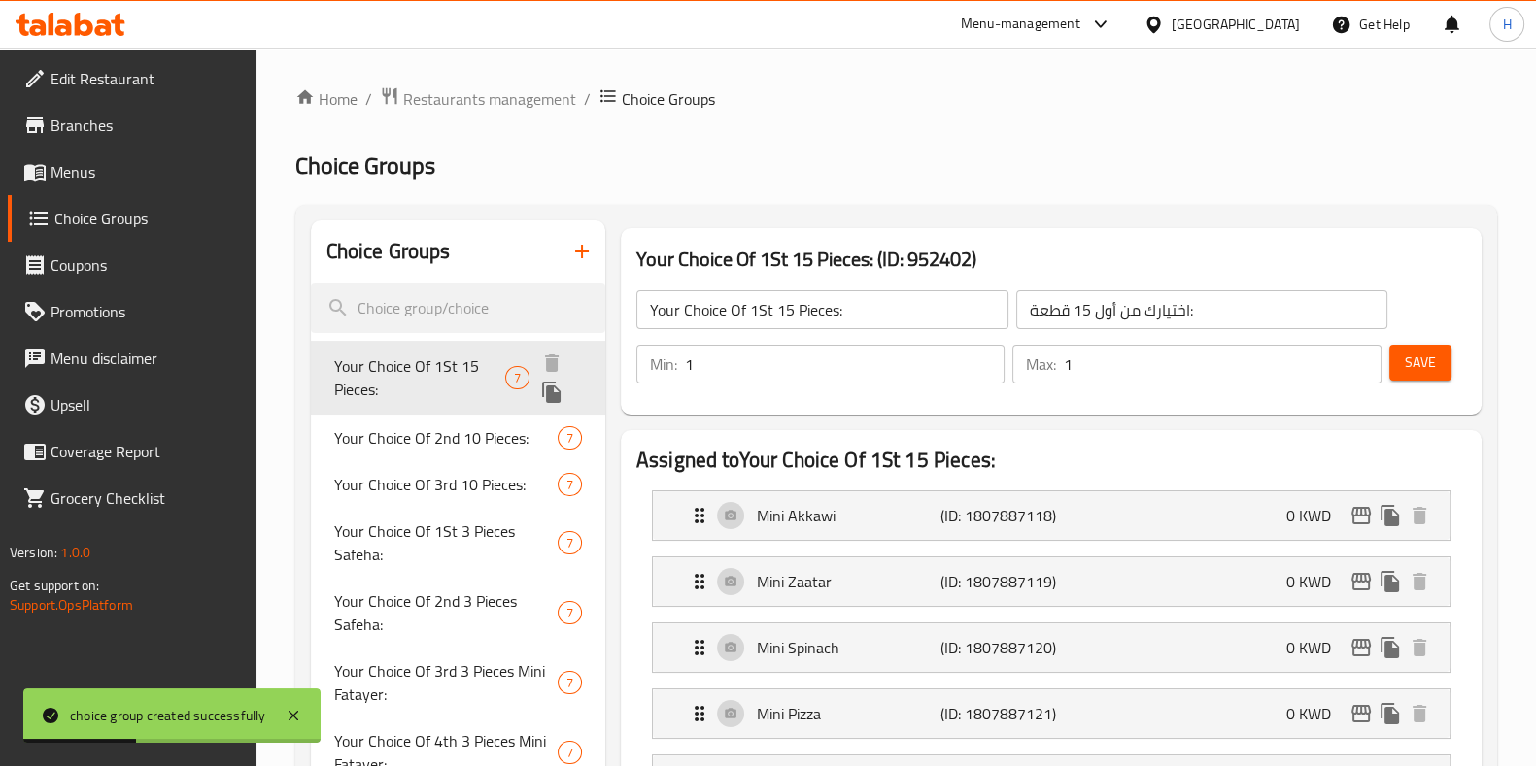
click at [452, 377] on span "Your Choice Of 1St 15 Pieces:" at bounding box center [420, 378] width 172 height 47
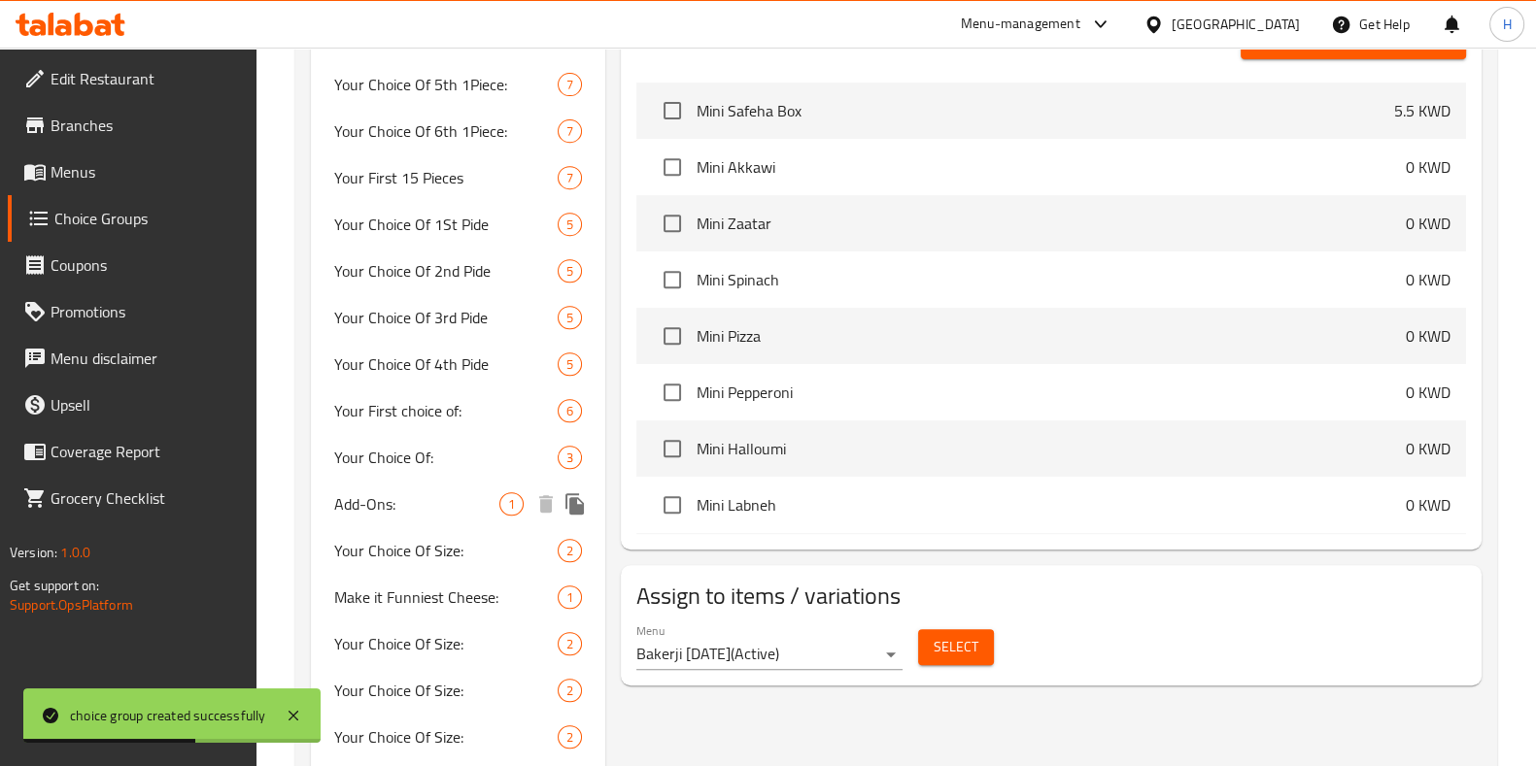
scroll to position [1128, 0]
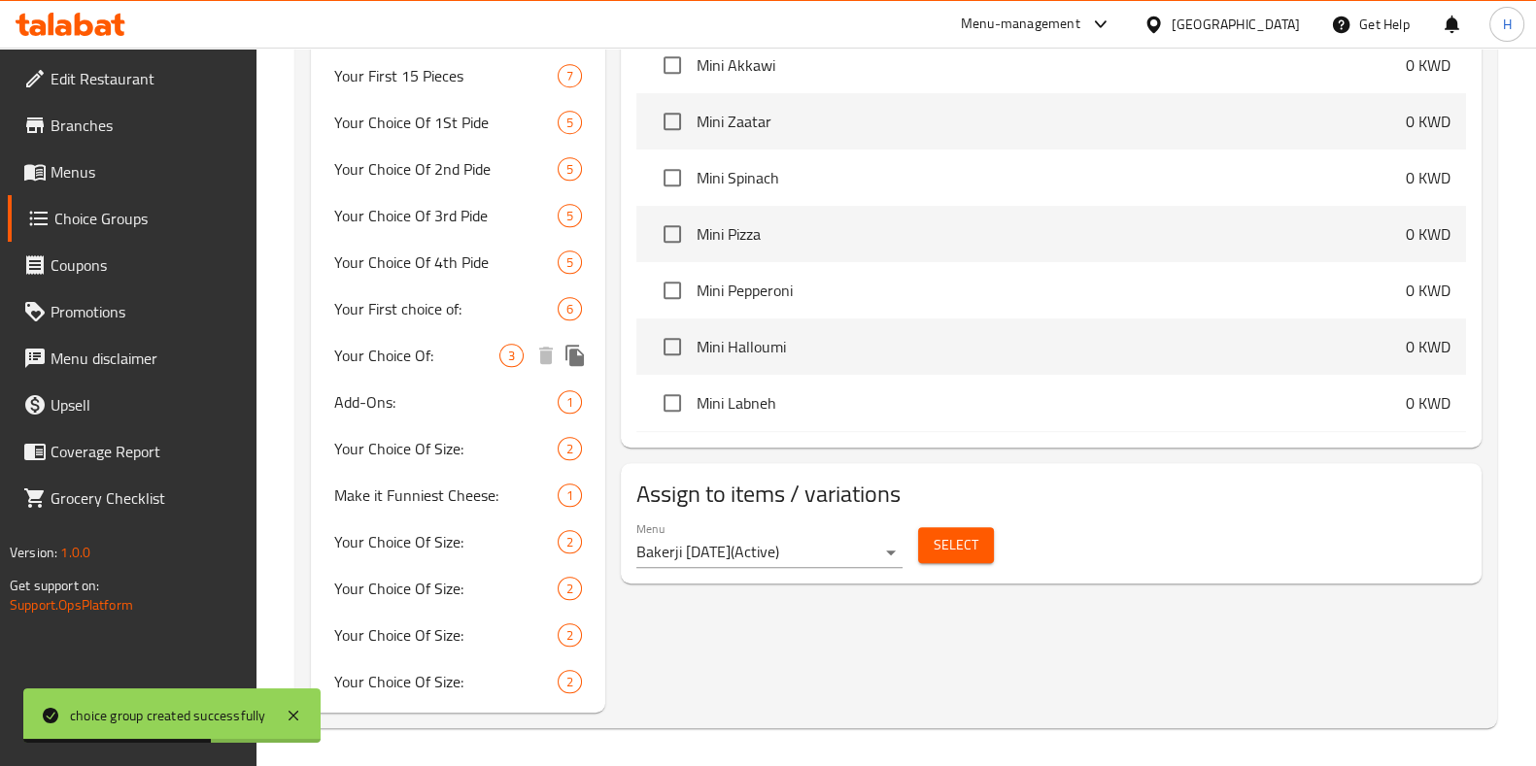
click at [434, 358] on span "Your Choice Of:" at bounding box center [416, 355] width 165 height 23
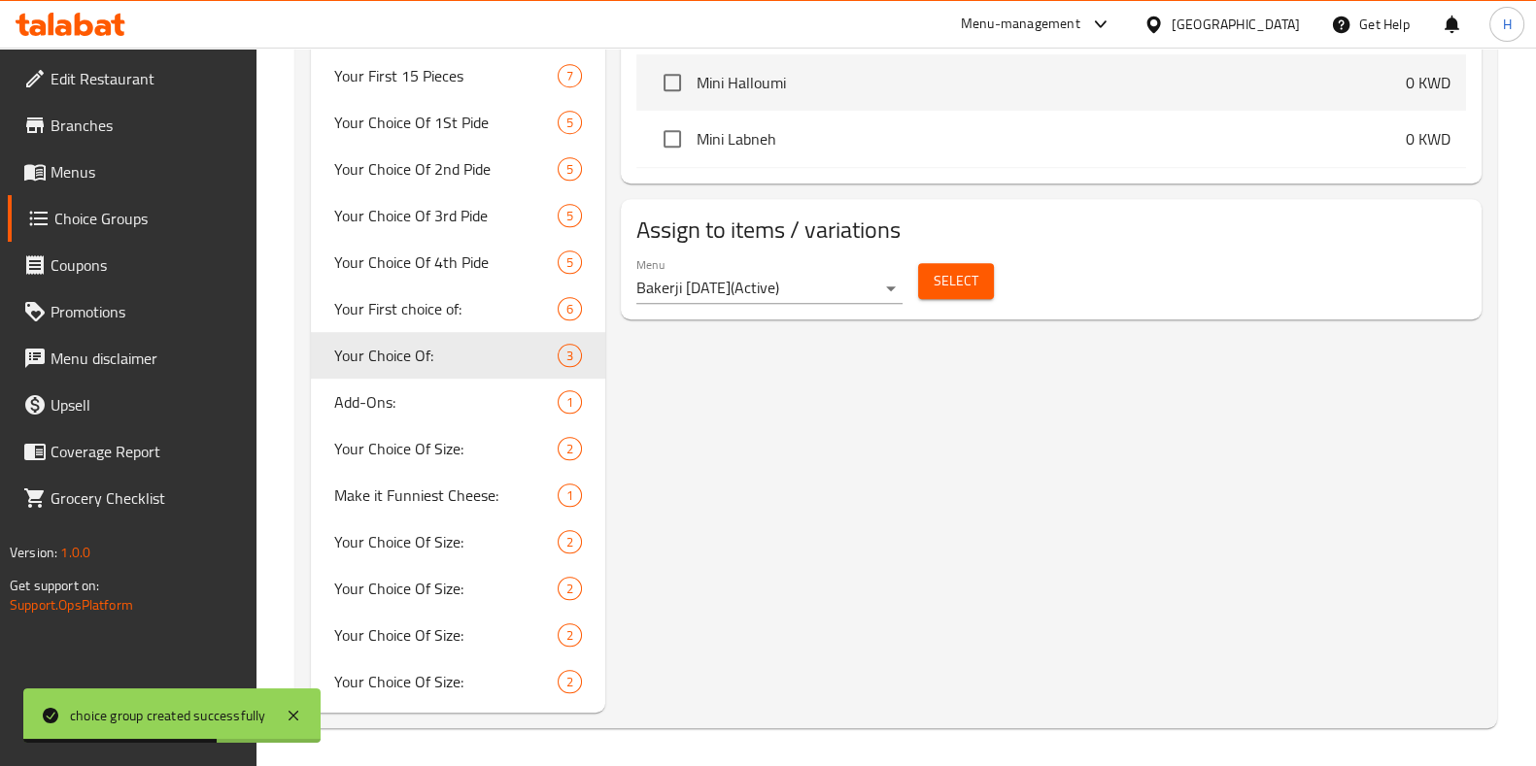
type input "Your Choice Of:"
type input "إختيارك من:"
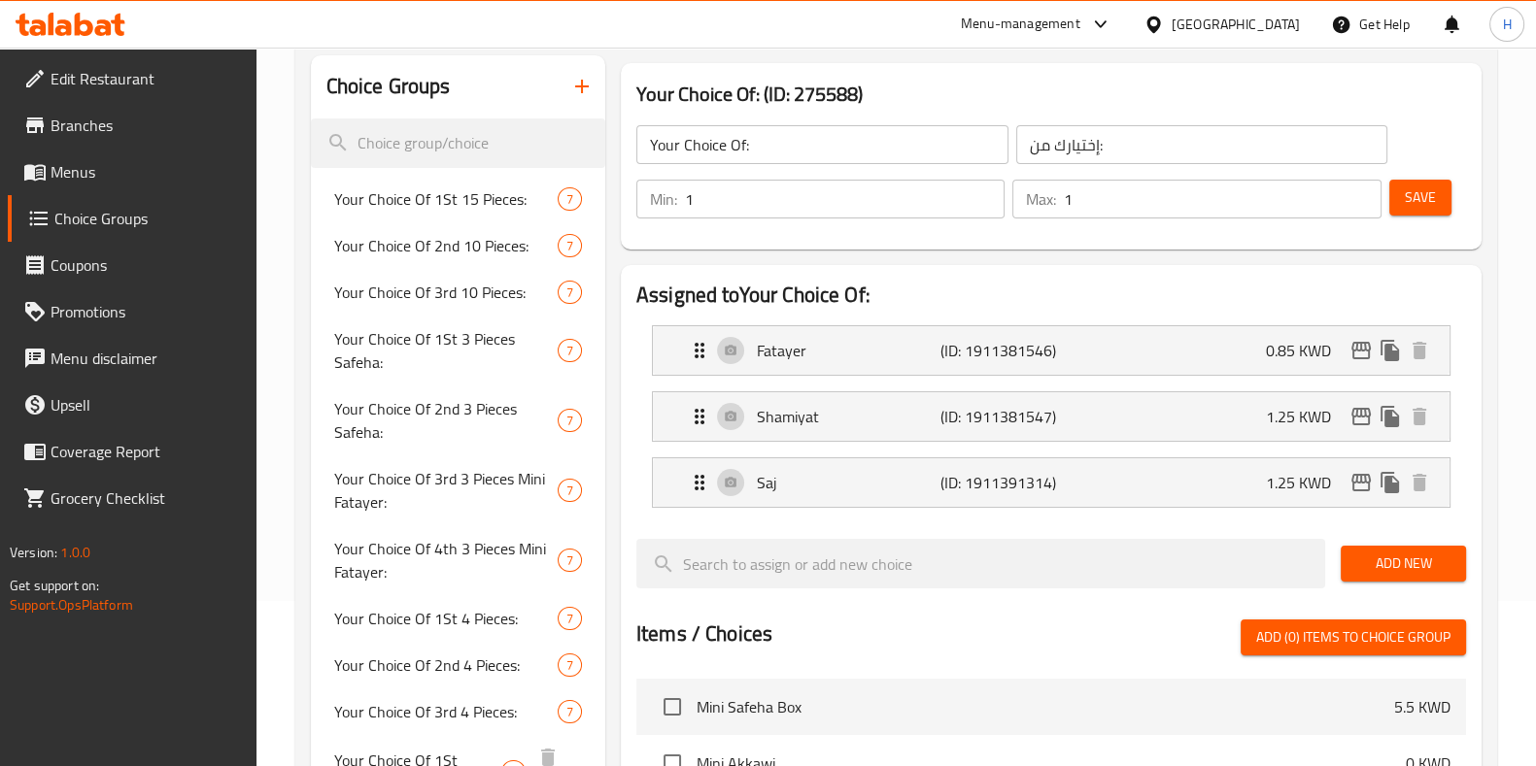
scroll to position [156, 0]
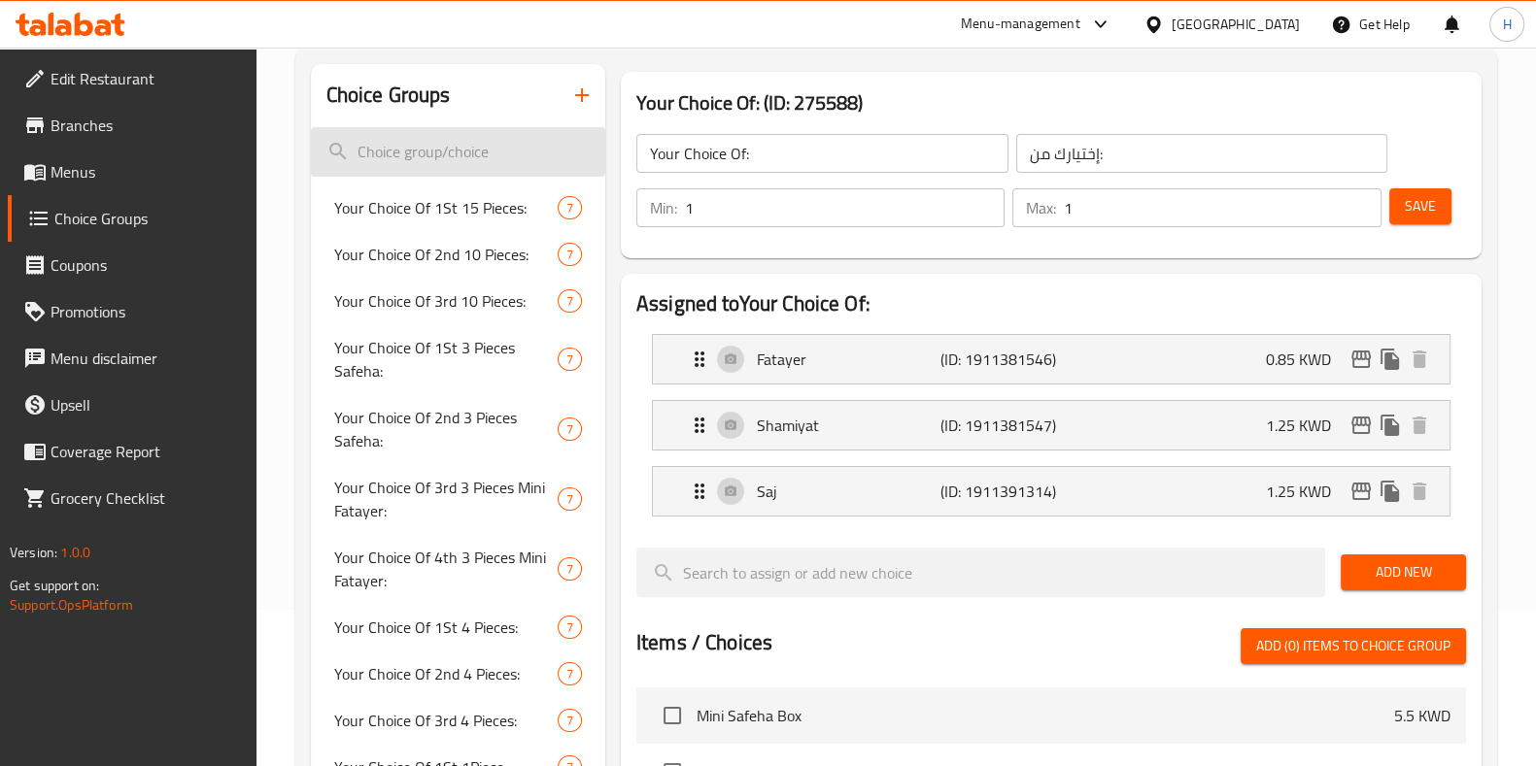
click at [458, 162] on input "search" at bounding box center [458, 152] width 294 height 50
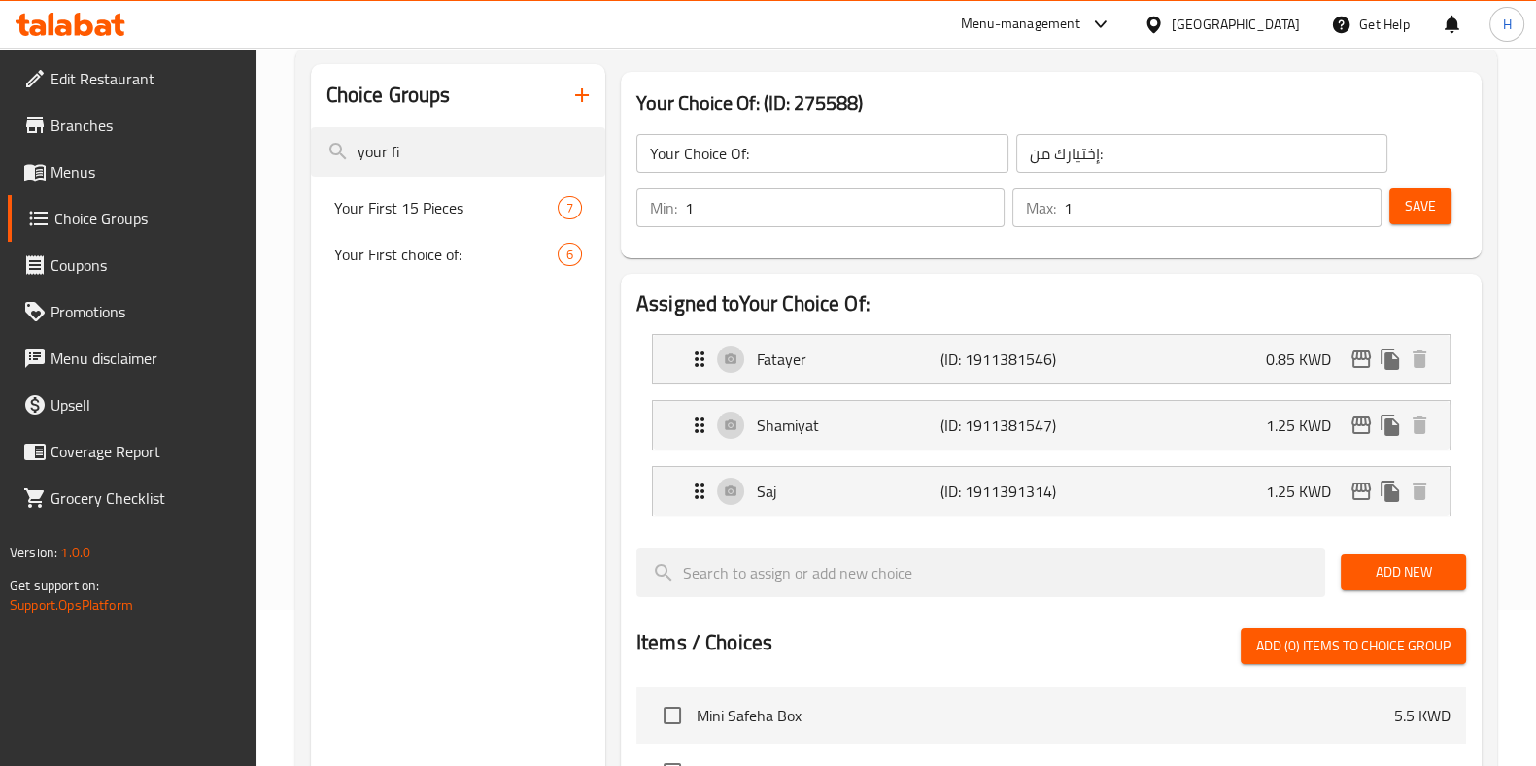
type input "your fi"
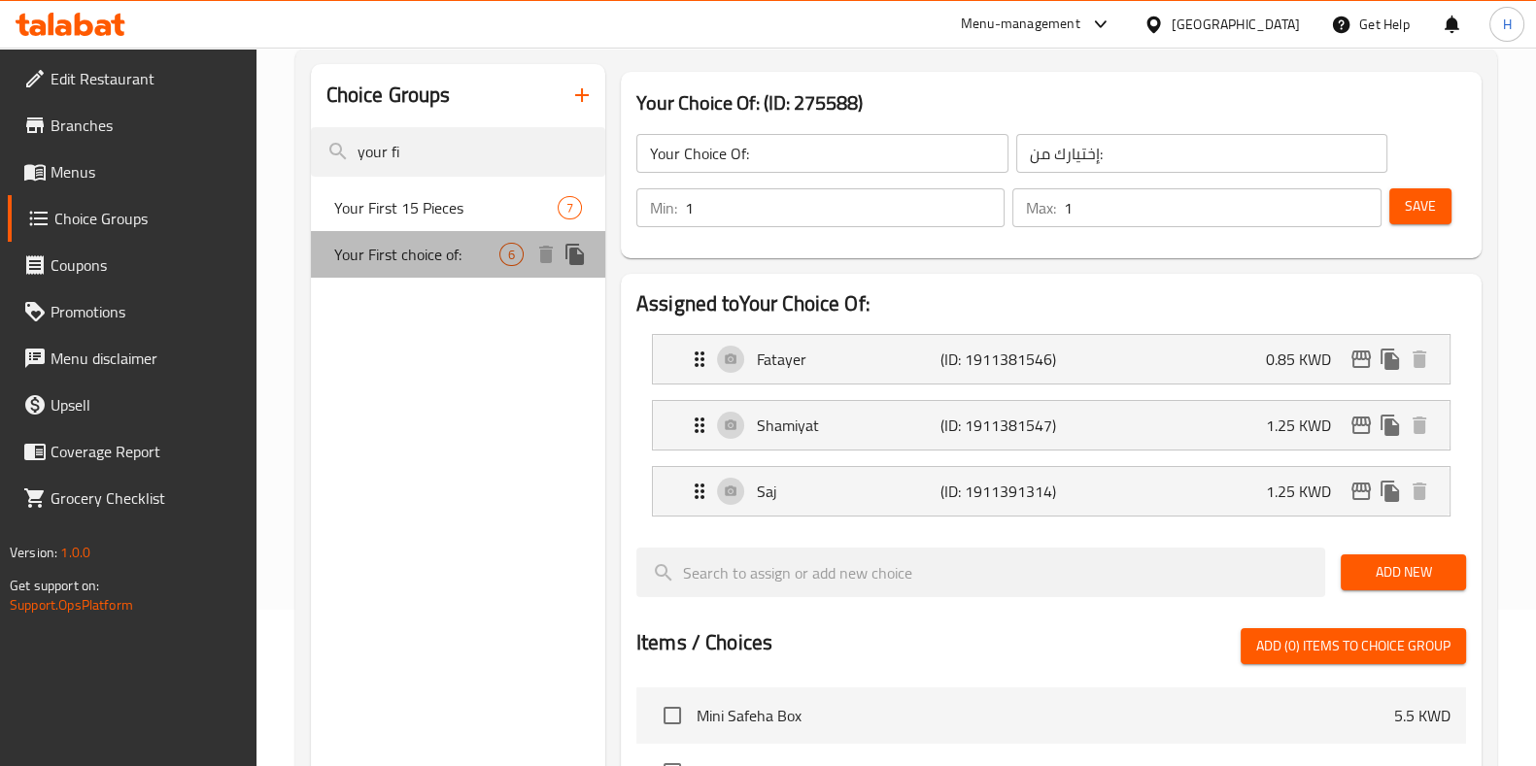
click at [437, 257] on span "Your First choice of:" at bounding box center [416, 254] width 165 height 23
type input "Your First choice of:"
type input "اختيارك الاول من"
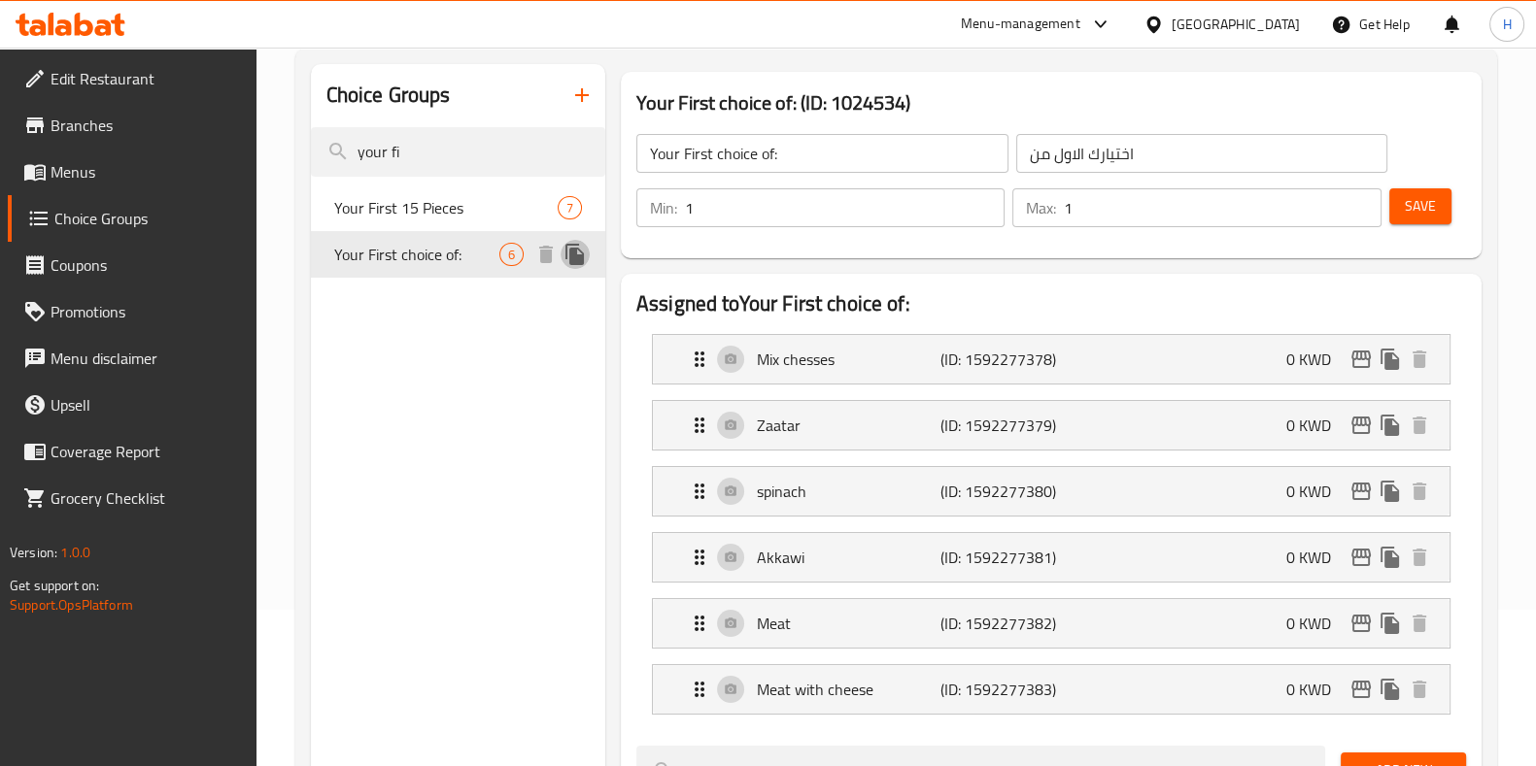
click at [568, 250] on icon "duplicate" at bounding box center [574, 254] width 23 height 23
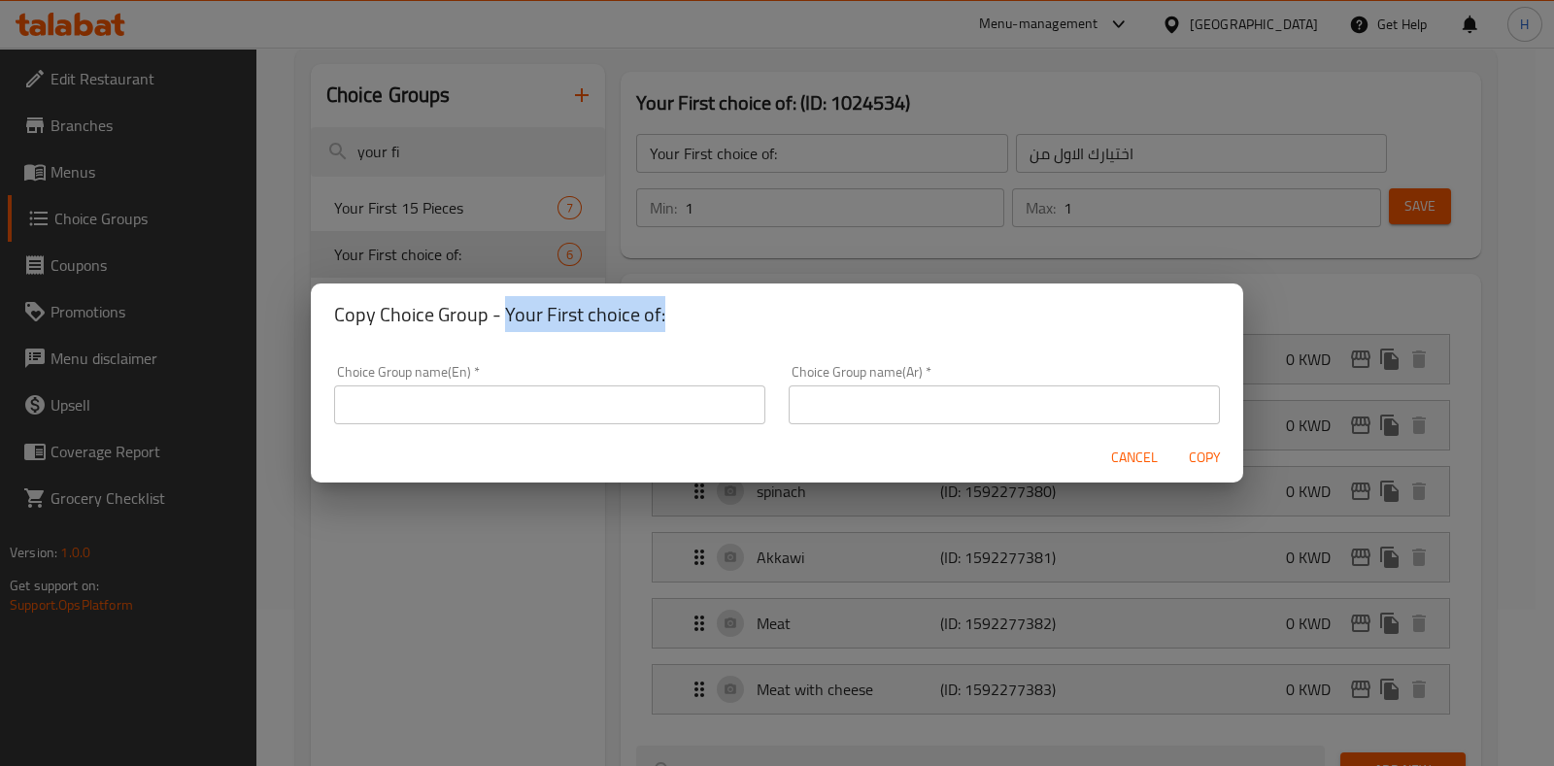
drag, startPoint x: 505, startPoint y: 313, endPoint x: 671, endPoint y: 302, distance: 166.4
click at [671, 302] on h2 "Copy Choice Group - Your First choice of:" at bounding box center [777, 314] width 886 height 31
copy h2 "Your First choice of:"
click at [485, 410] on input "text" at bounding box center [549, 405] width 431 height 39
paste input "Your First choice of:"
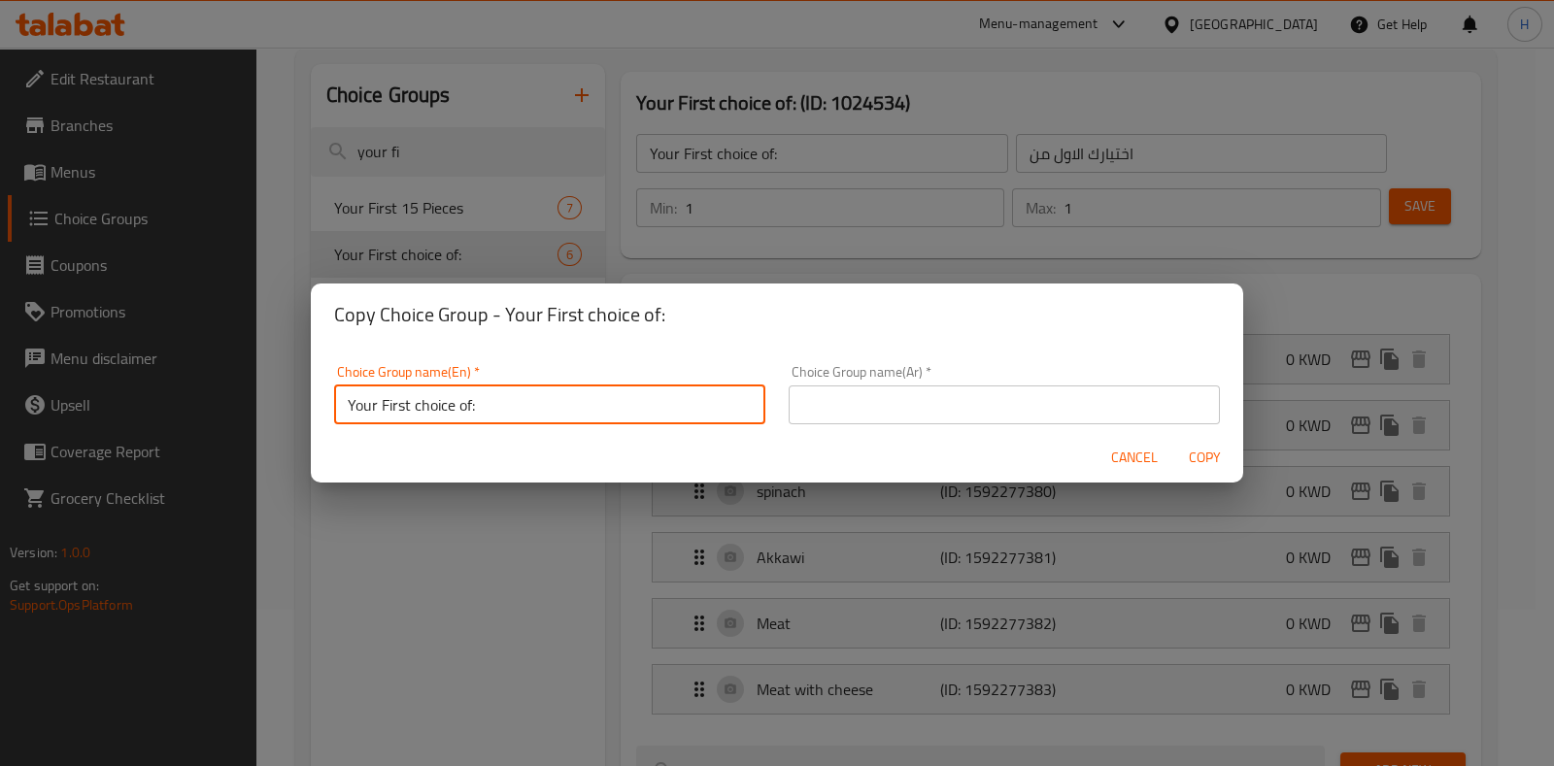
click at [384, 410] on input "Your First choice of:" at bounding box center [549, 405] width 431 height 39
type input "Your secound choice of:"
click at [869, 407] on input "text" at bounding box center [1004, 405] width 431 height 39
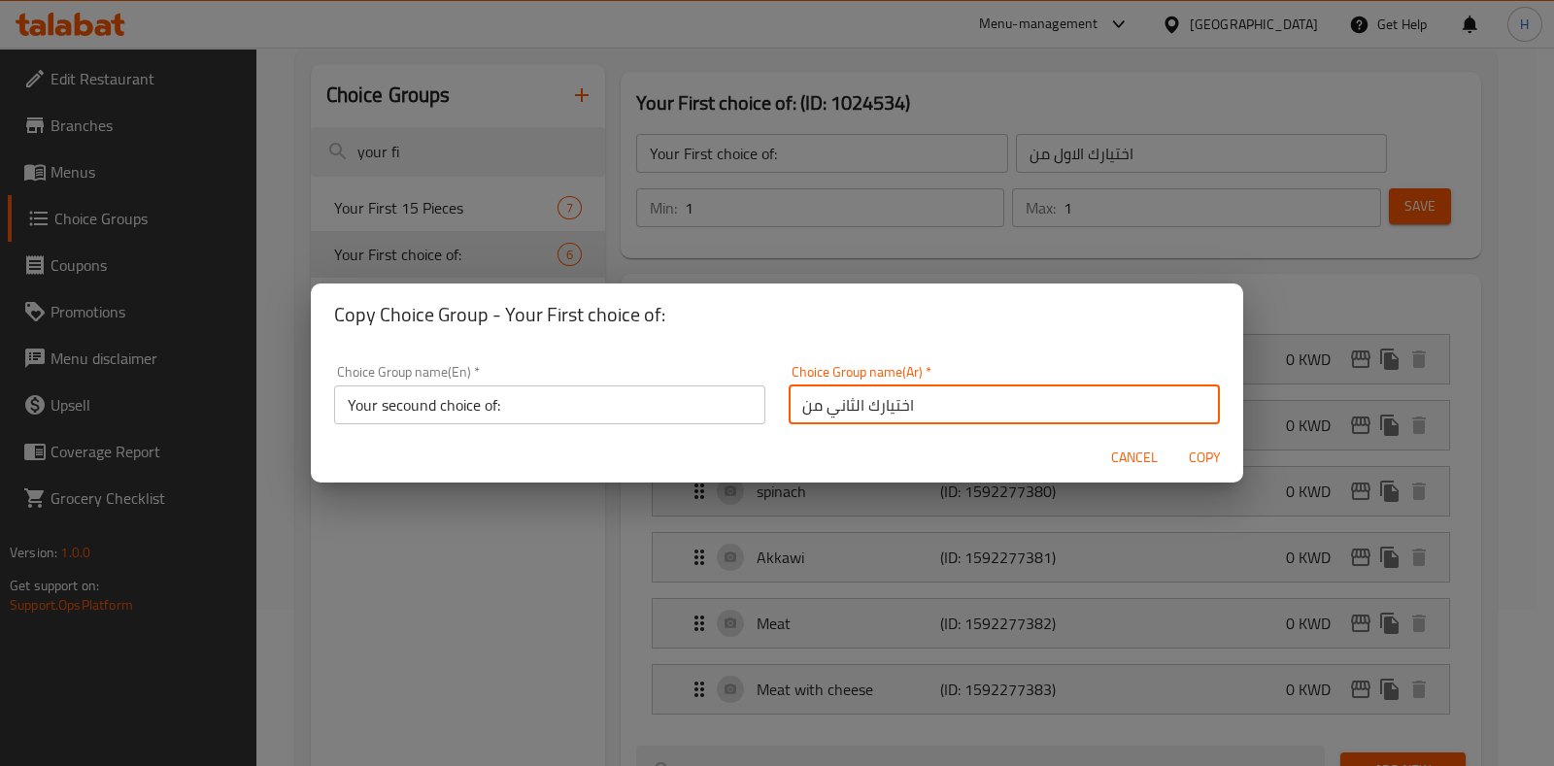
type input "اختيارك الثاني من"
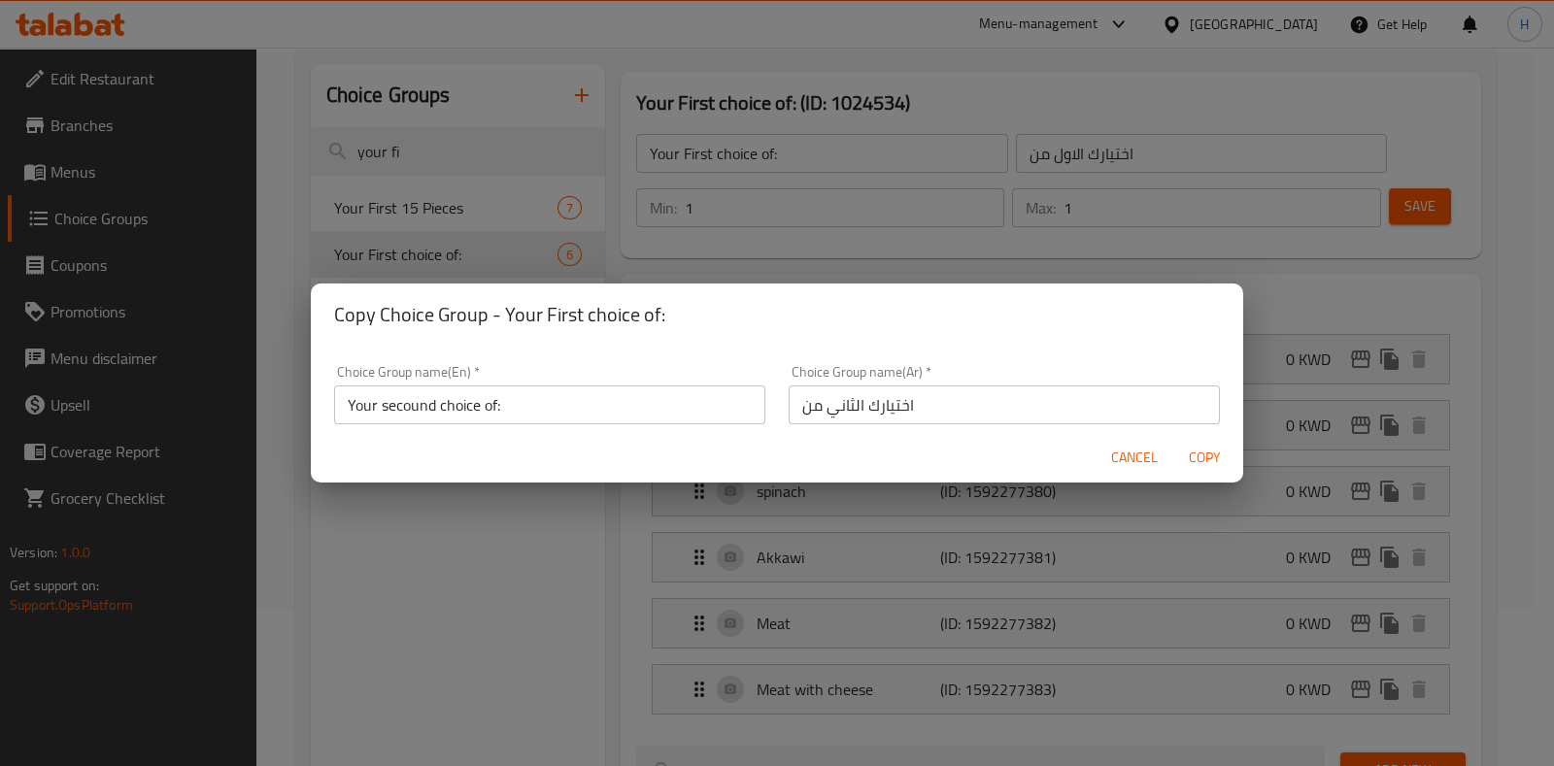
click at [972, 334] on div "Copy Choice Group - Your First choice of:" at bounding box center [777, 315] width 932 height 62
click at [418, 411] on input "Your secound choice of:" at bounding box center [549, 405] width 431 height 39
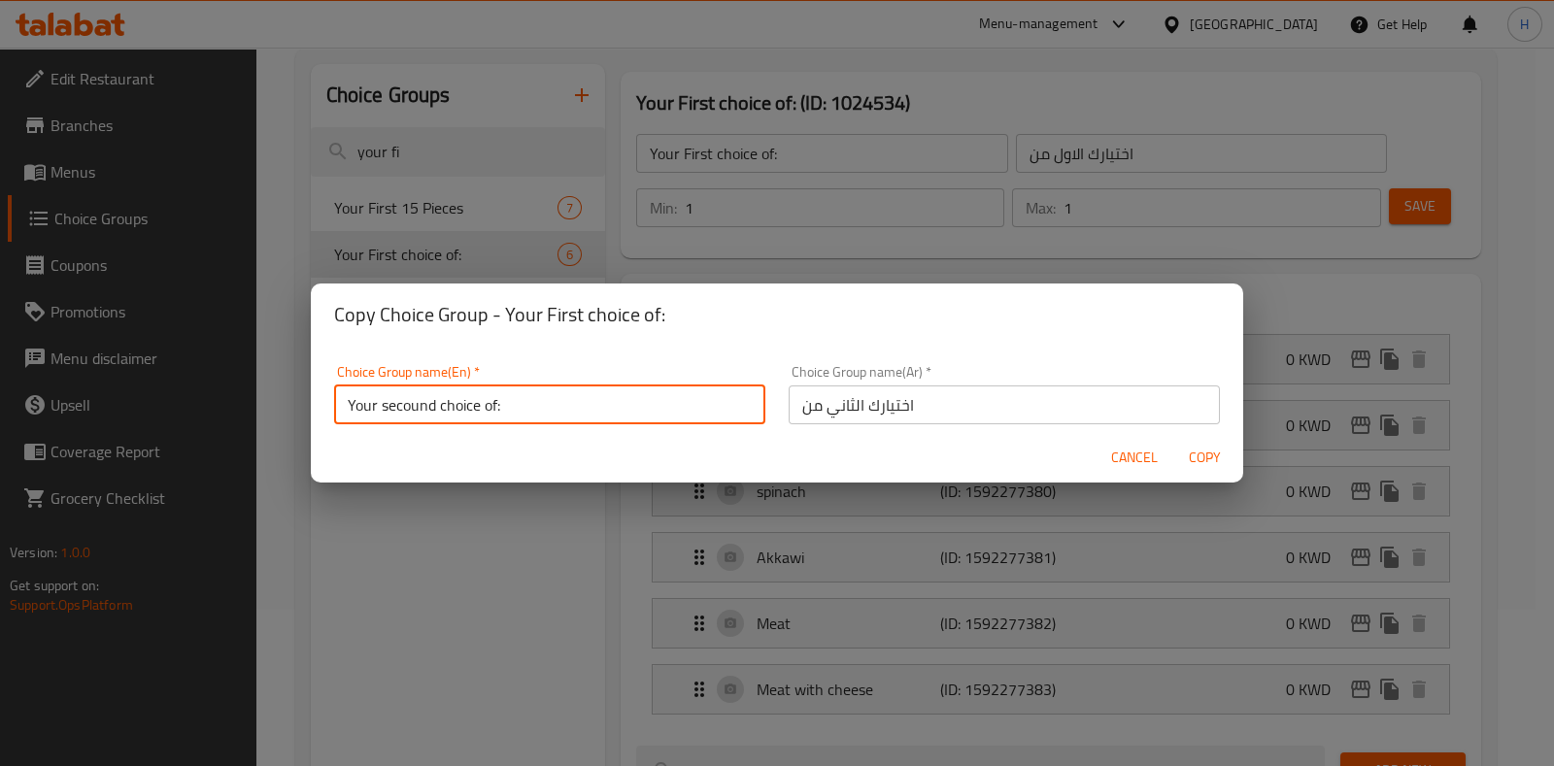
click at [418, 411] on input "Your secound choice of:" at bounding box center [549, 405] width 431 height 39
paste input "nd"
drag, startPoint x: 391, startPoint y: 404, endPoint x: 371, endPoint y: 407, distance: 20.6
click at [371, 407] on input "Your second choice of:" at bounding box center [549, 405] width 431 height 39
type input "You Second choice of:"
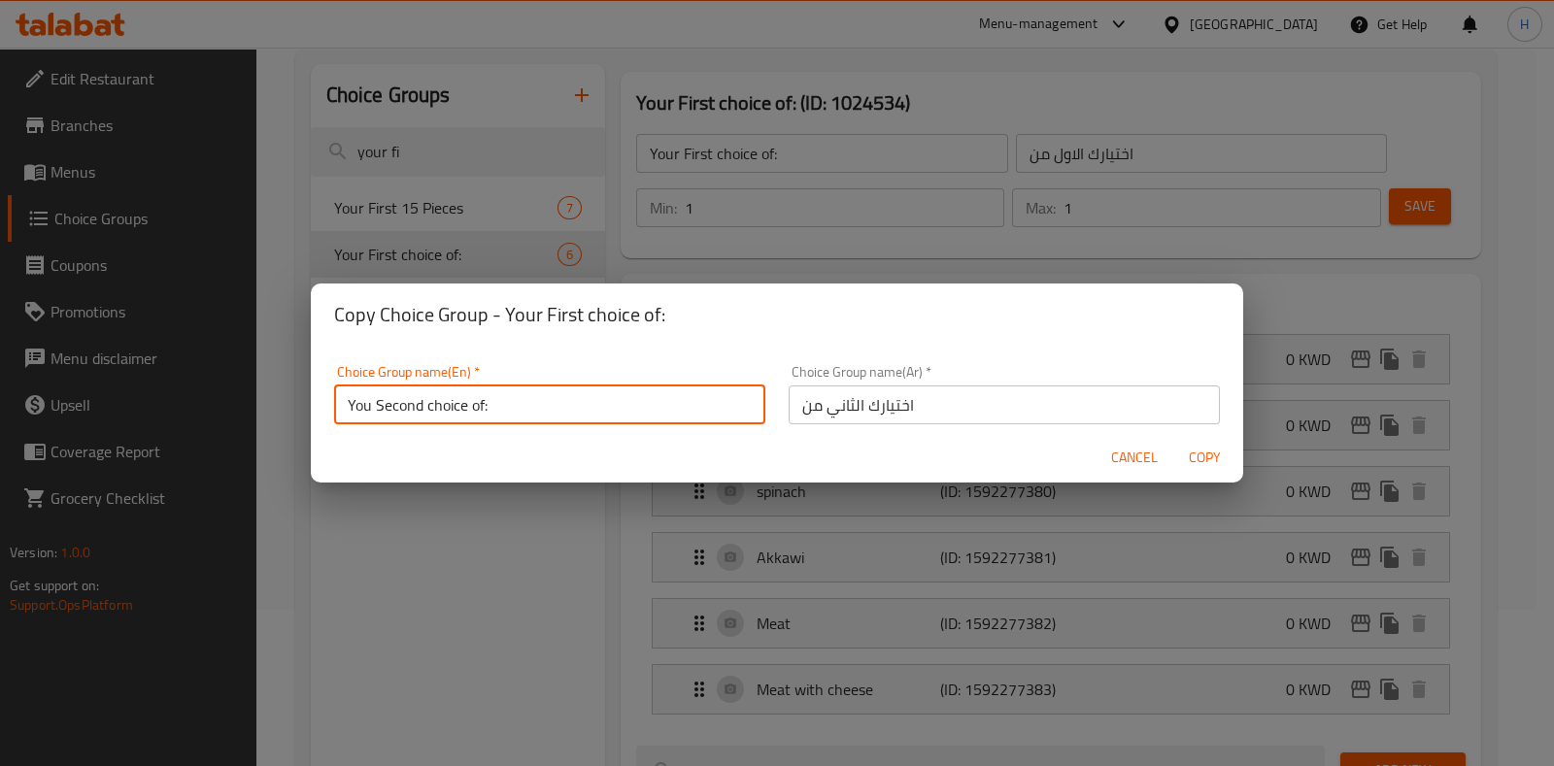
click at [1017, 410] on input "اختيارك الثاني من" at bounding box center [1004, 405] width 431 height 39
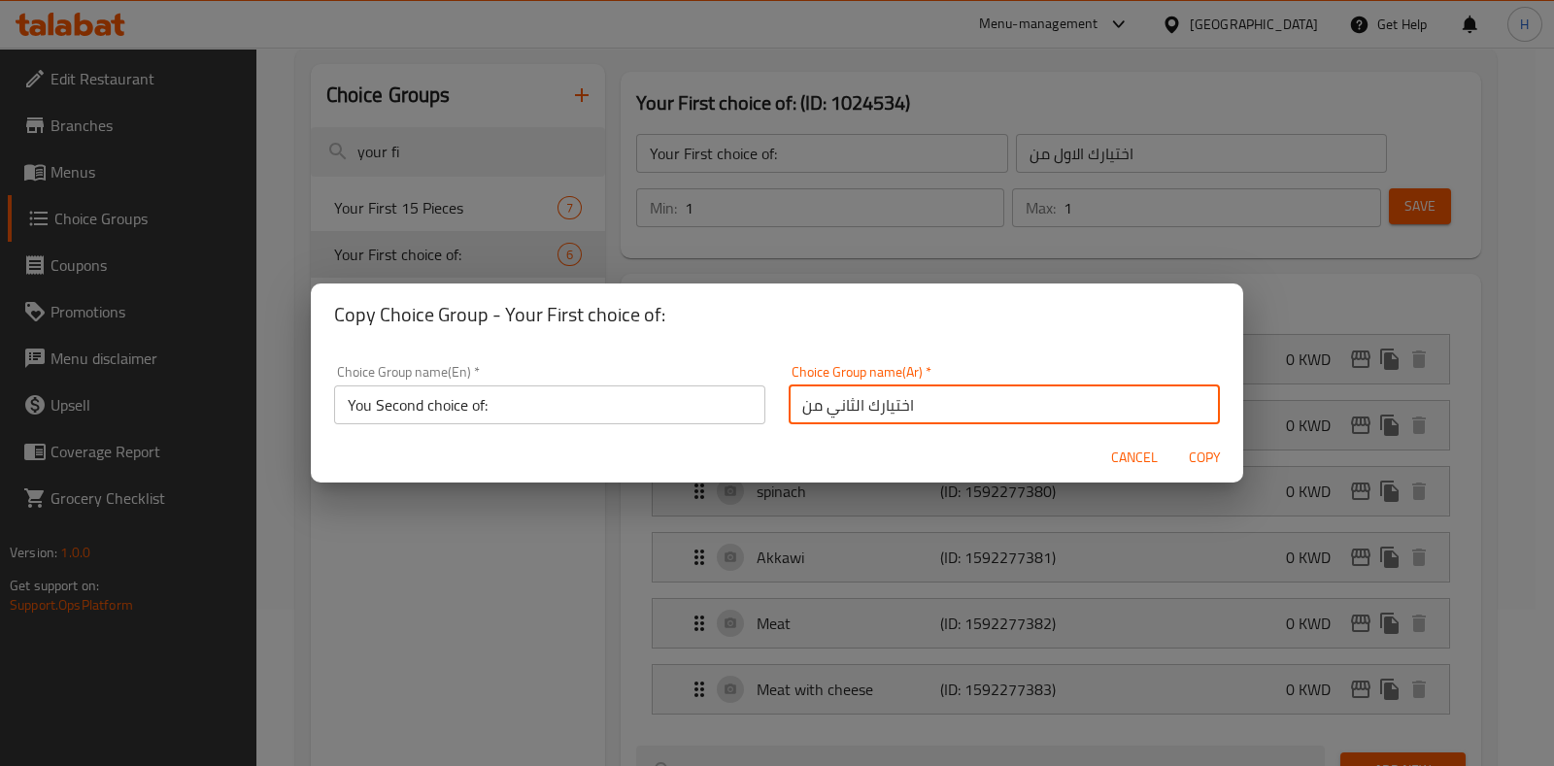
click at [1227, 459] on span "Copy" at bounding box center [1204, 458] width 47 height 24
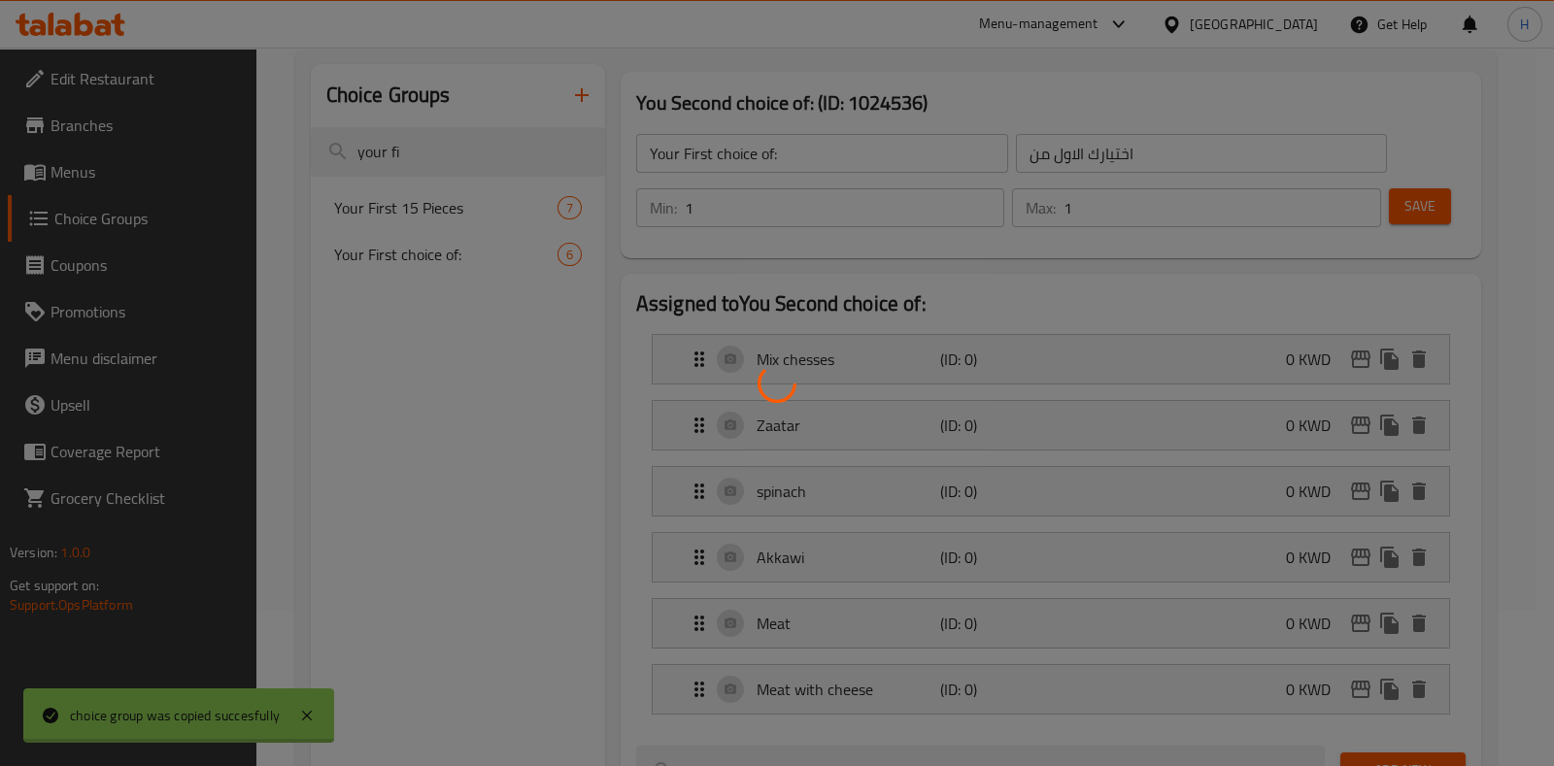
type input "You Second choice of:"
type input "اختيارك الثاني من"
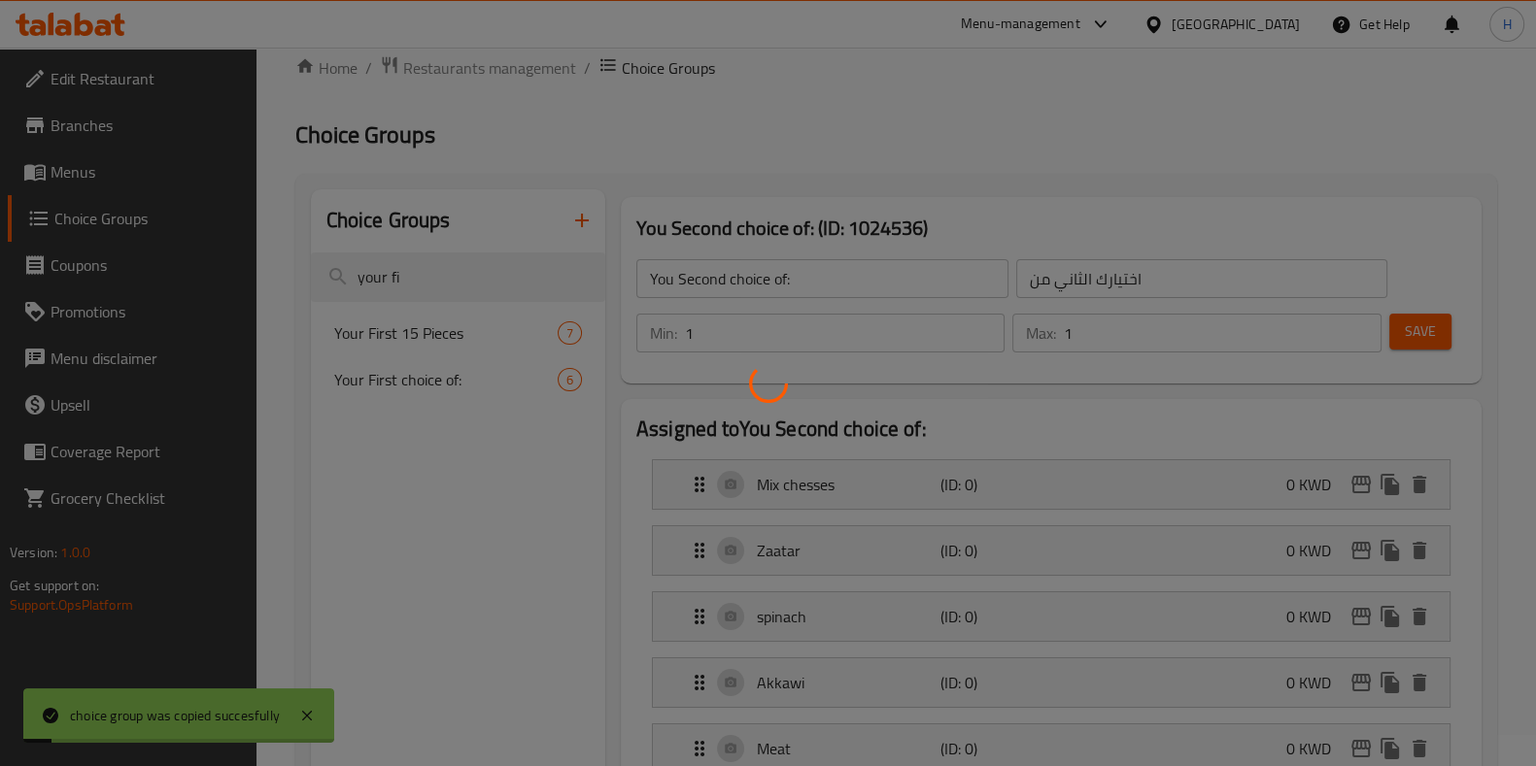
scroll to position [0, 0]
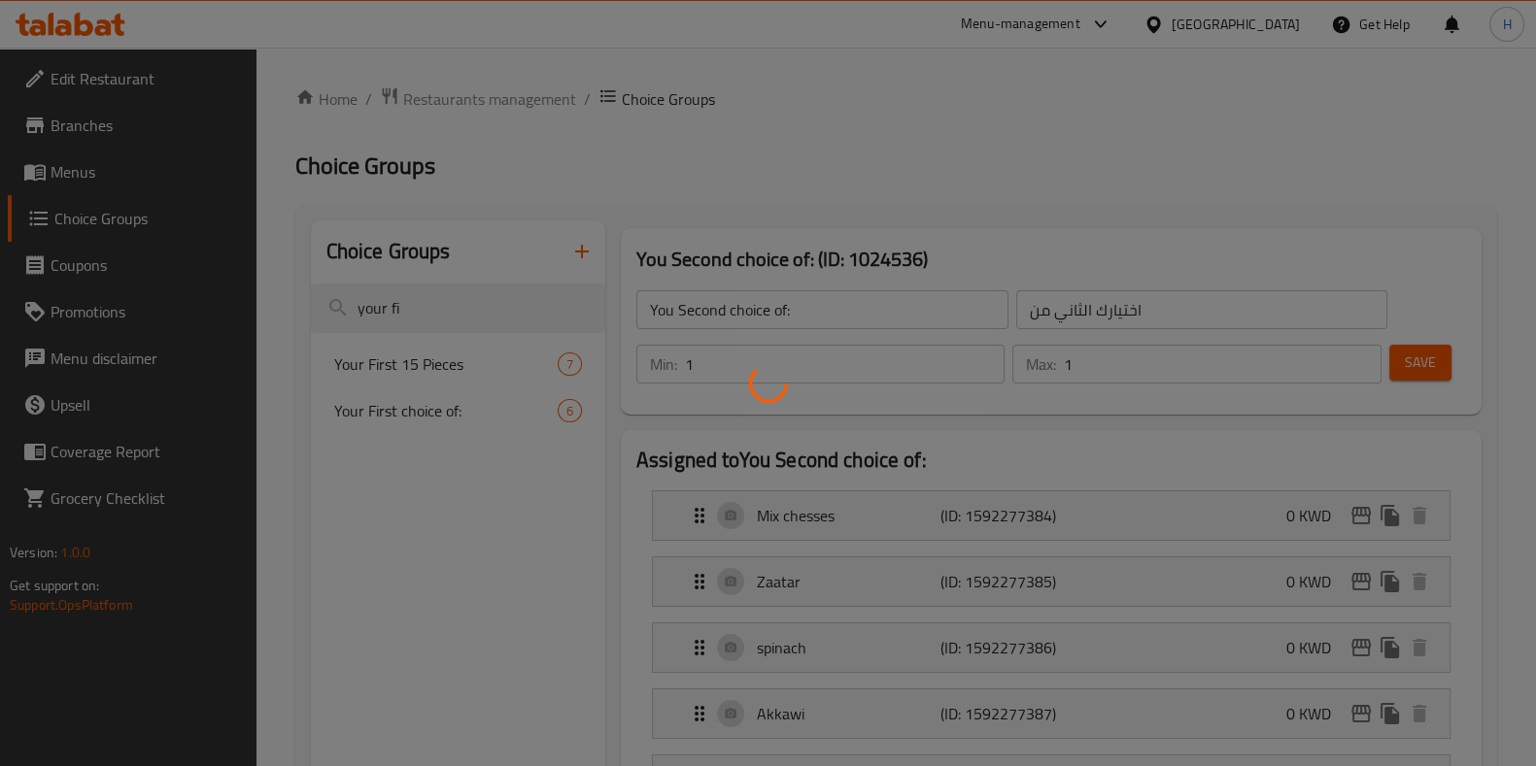
click at [794, 167] on div at bounding box center [768, 383] width 1536 height 766
drag, startPoint x: 794, startPoint y: 167, endPoint x: 488, endPoint y: 157, distance: 306.1
click at [785, 167] on div at bounding box center [768, 383] width 1536 height 766
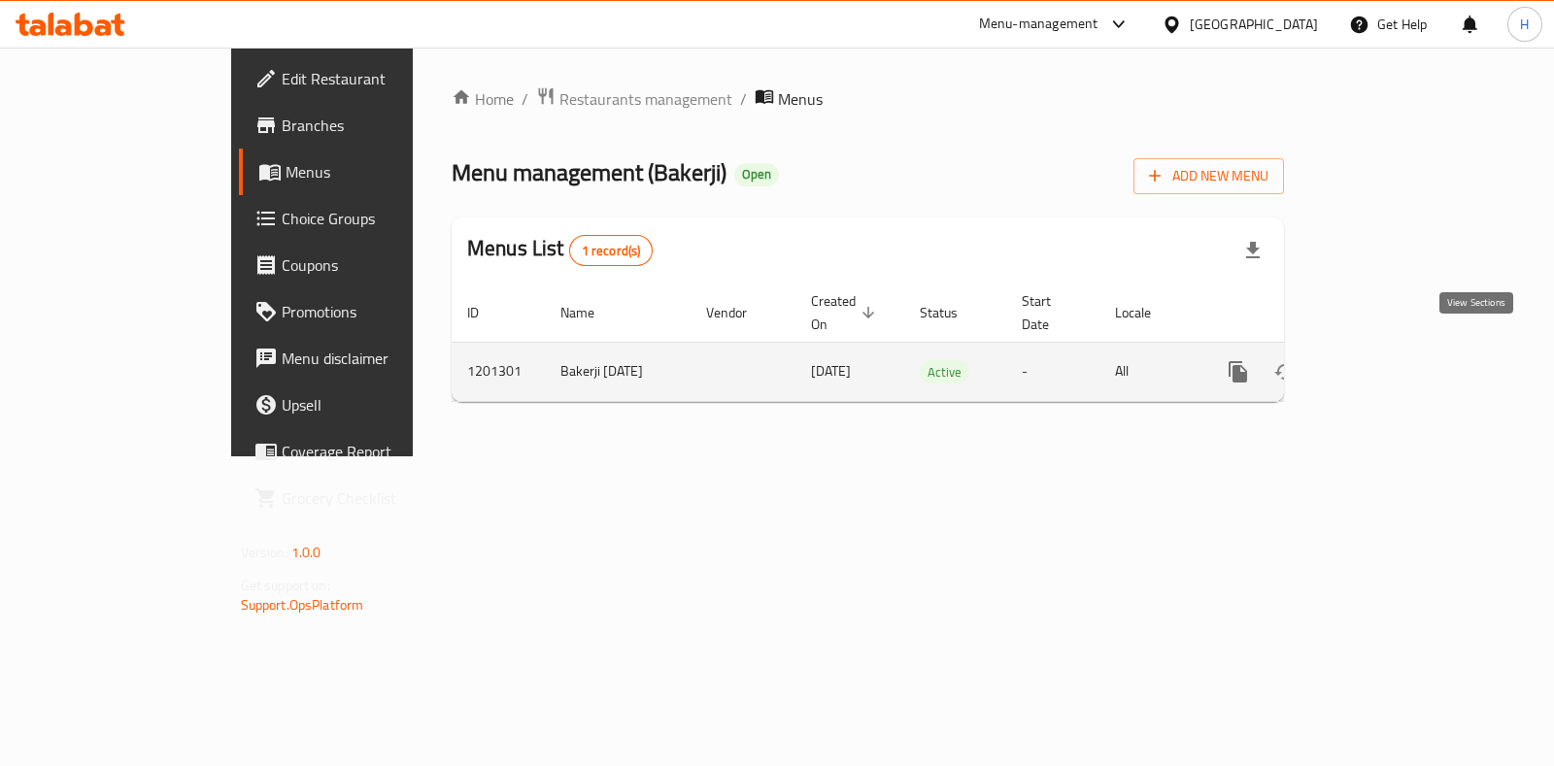
click at [1387, 363] on icon "enhanced table" at bounding box center [1378, 371] width 17 height 17
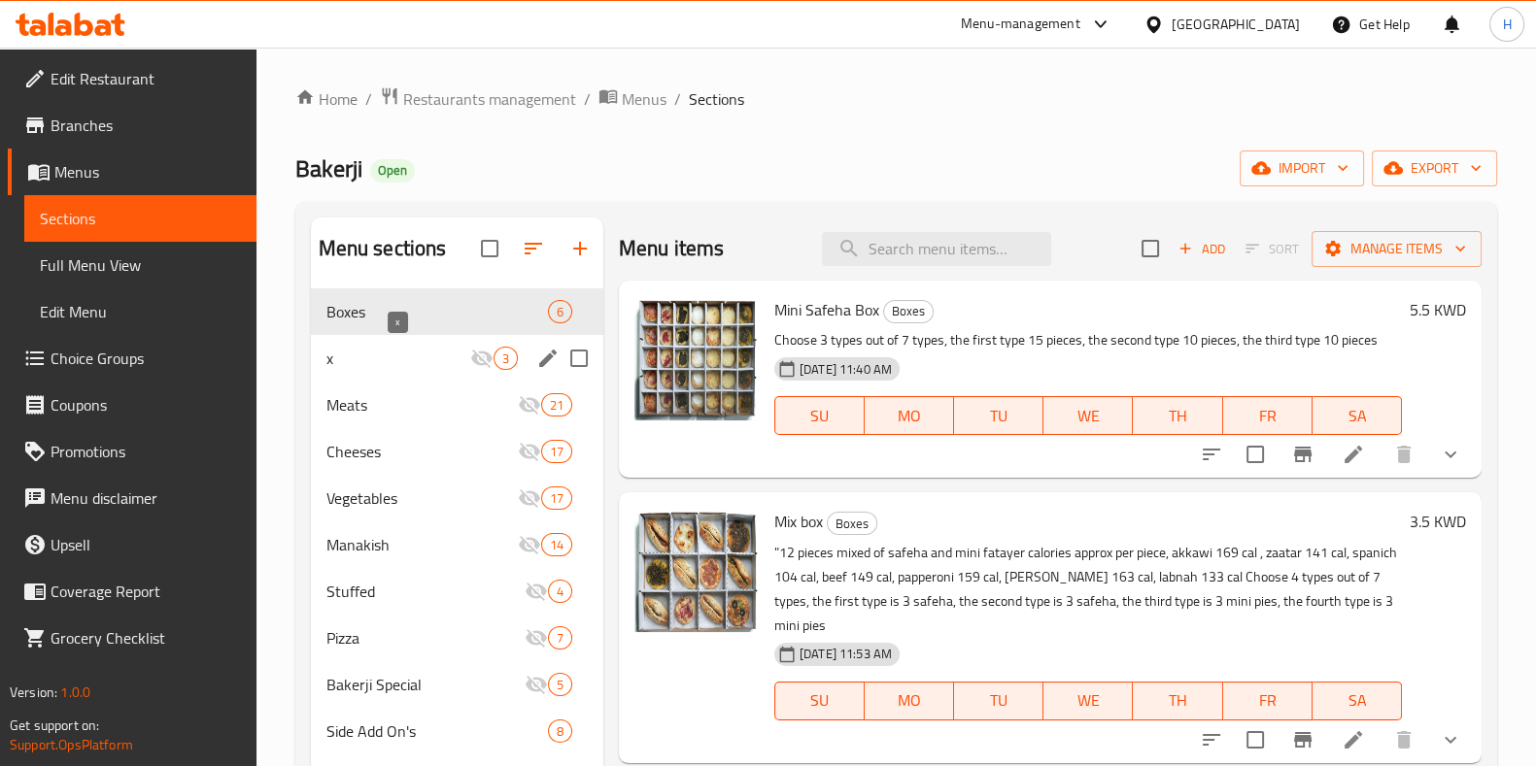
click at [420, 361] on span "x" at bounding box center [398, 358] width 144 height 23
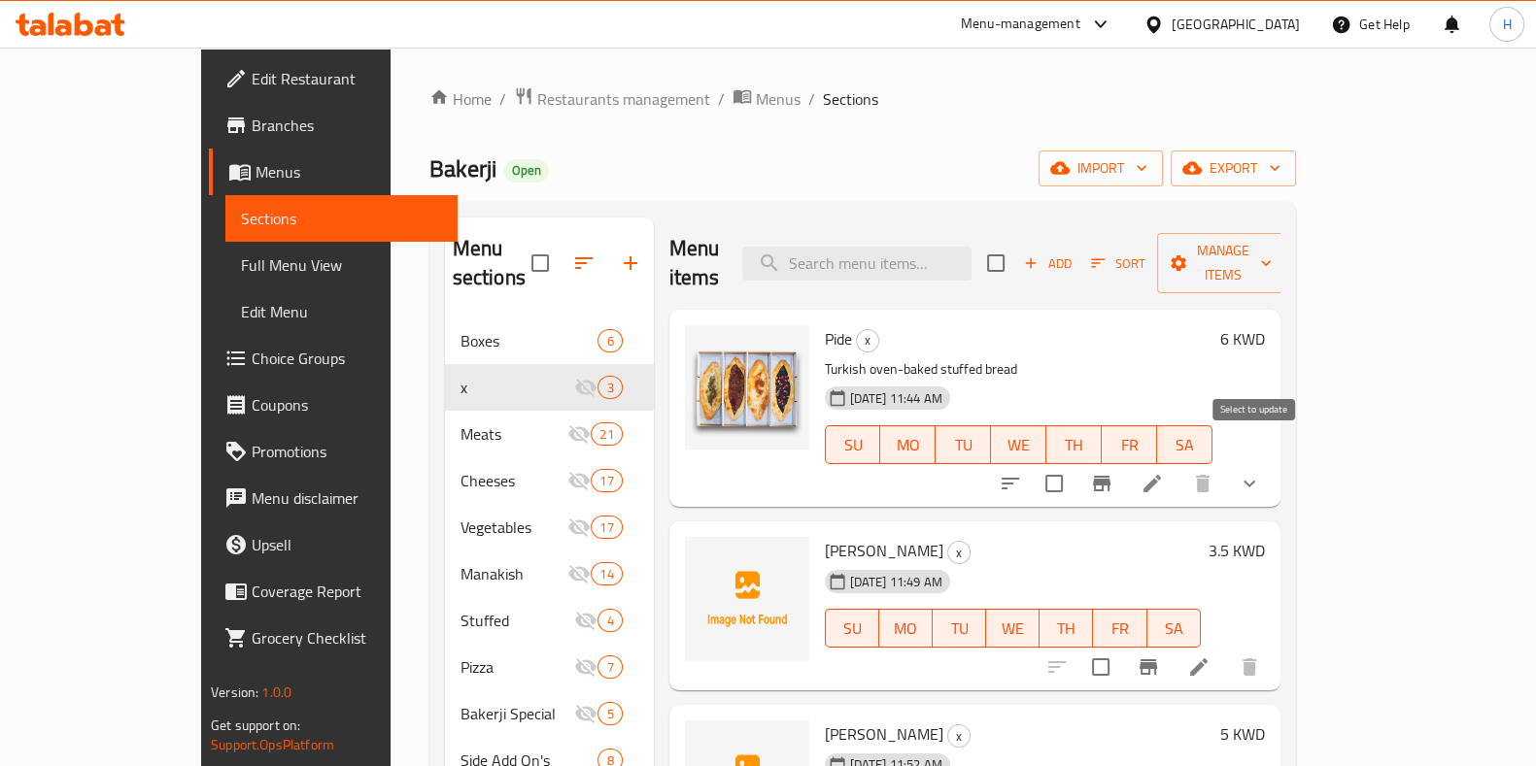
click at [1074, 463] on input "checkbox" at bounding box center [1053, 483] width 41 height 41
checkbox input "false"
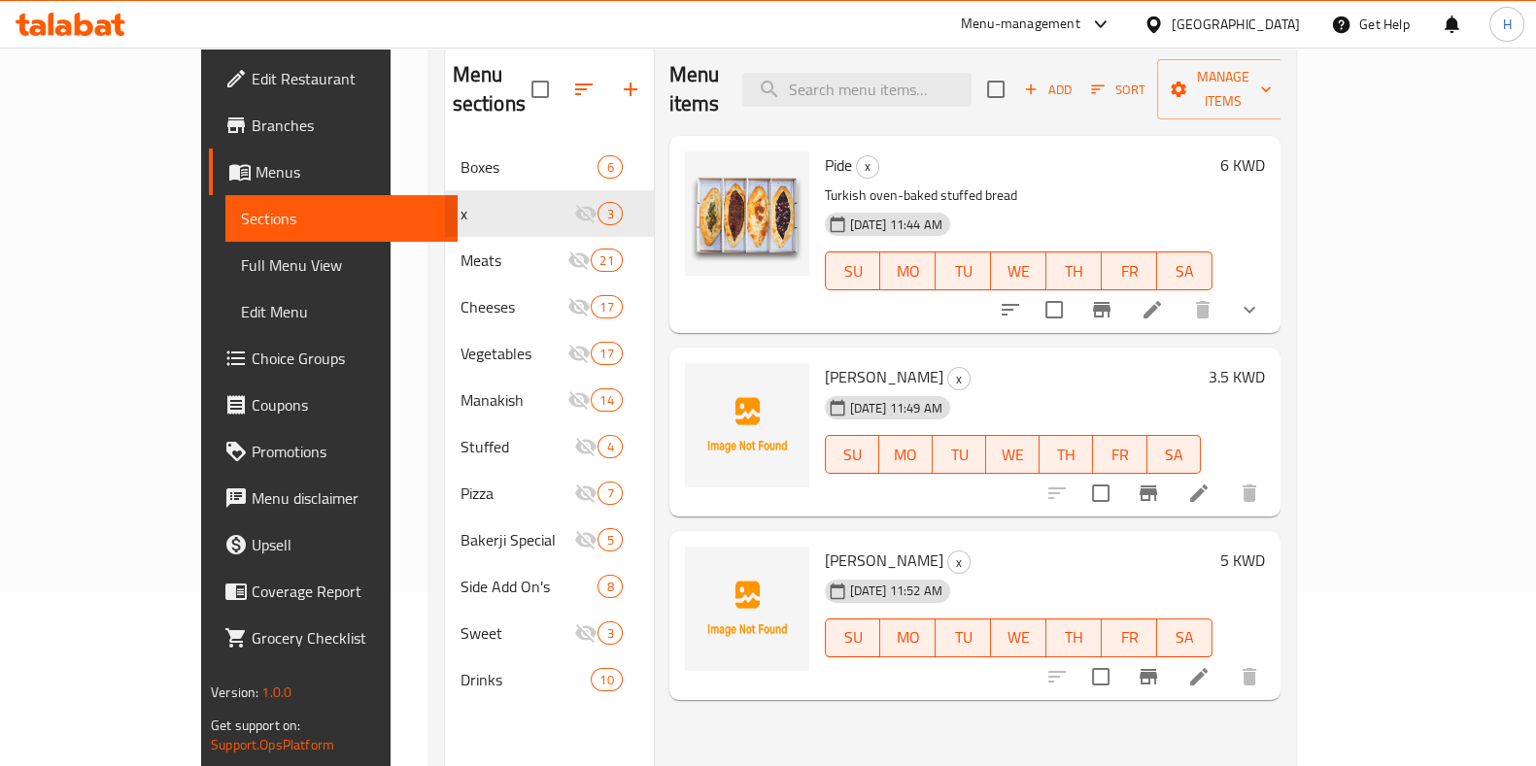
scroll to position [242, 0]
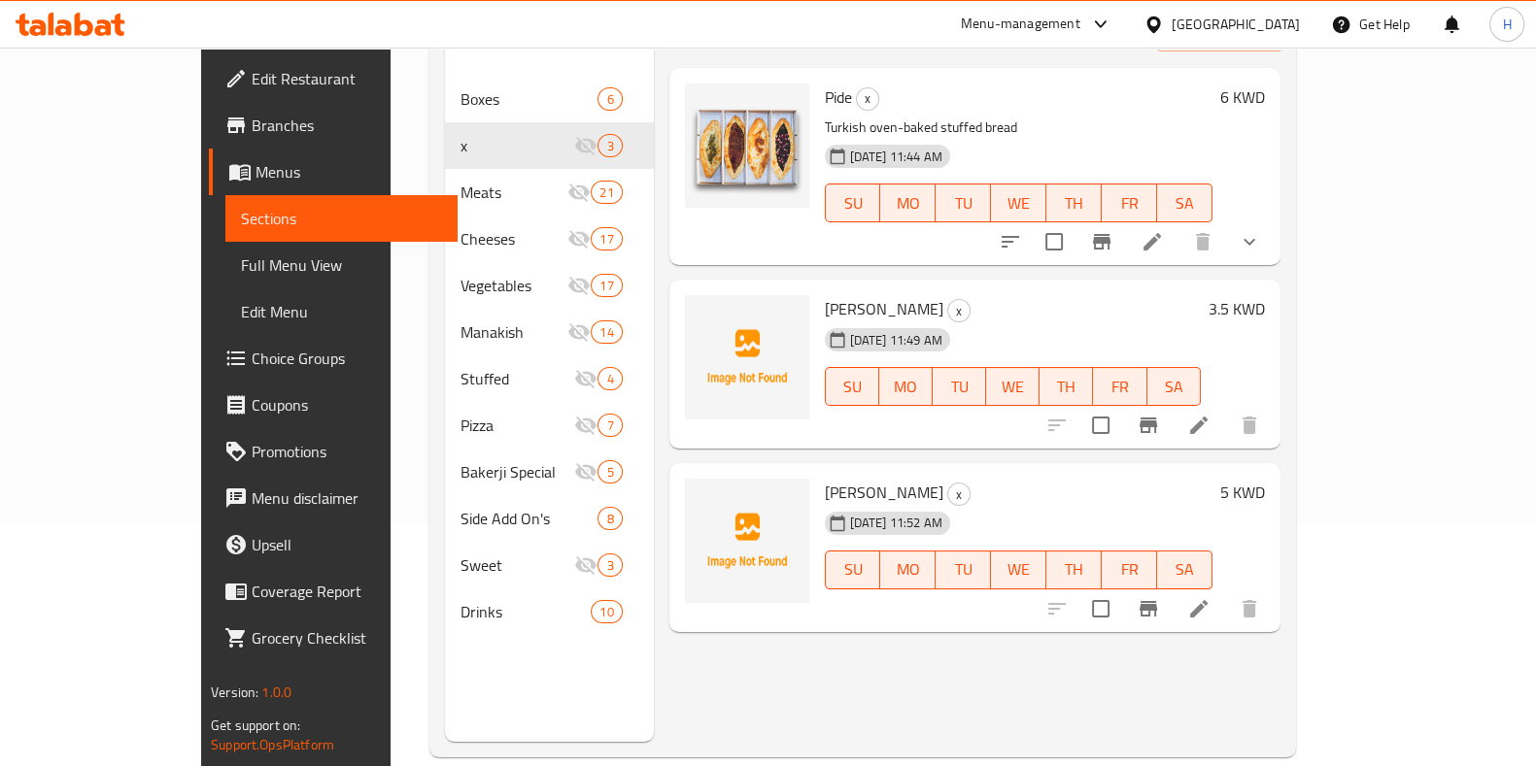
click at [1210, 414] on icon at bounding box center [1198, 425] width 23 height 23
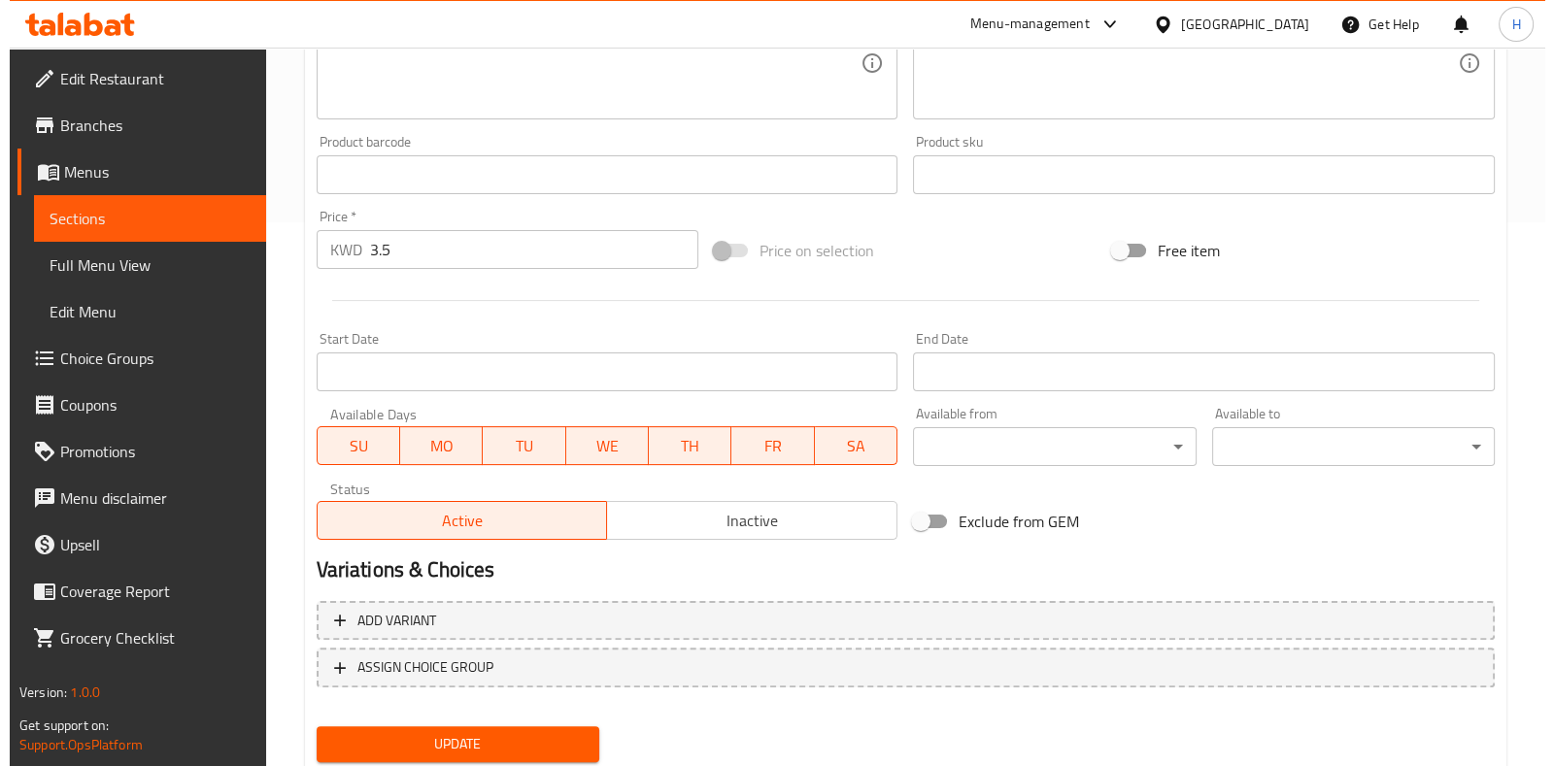
scroll to position [604, 0]
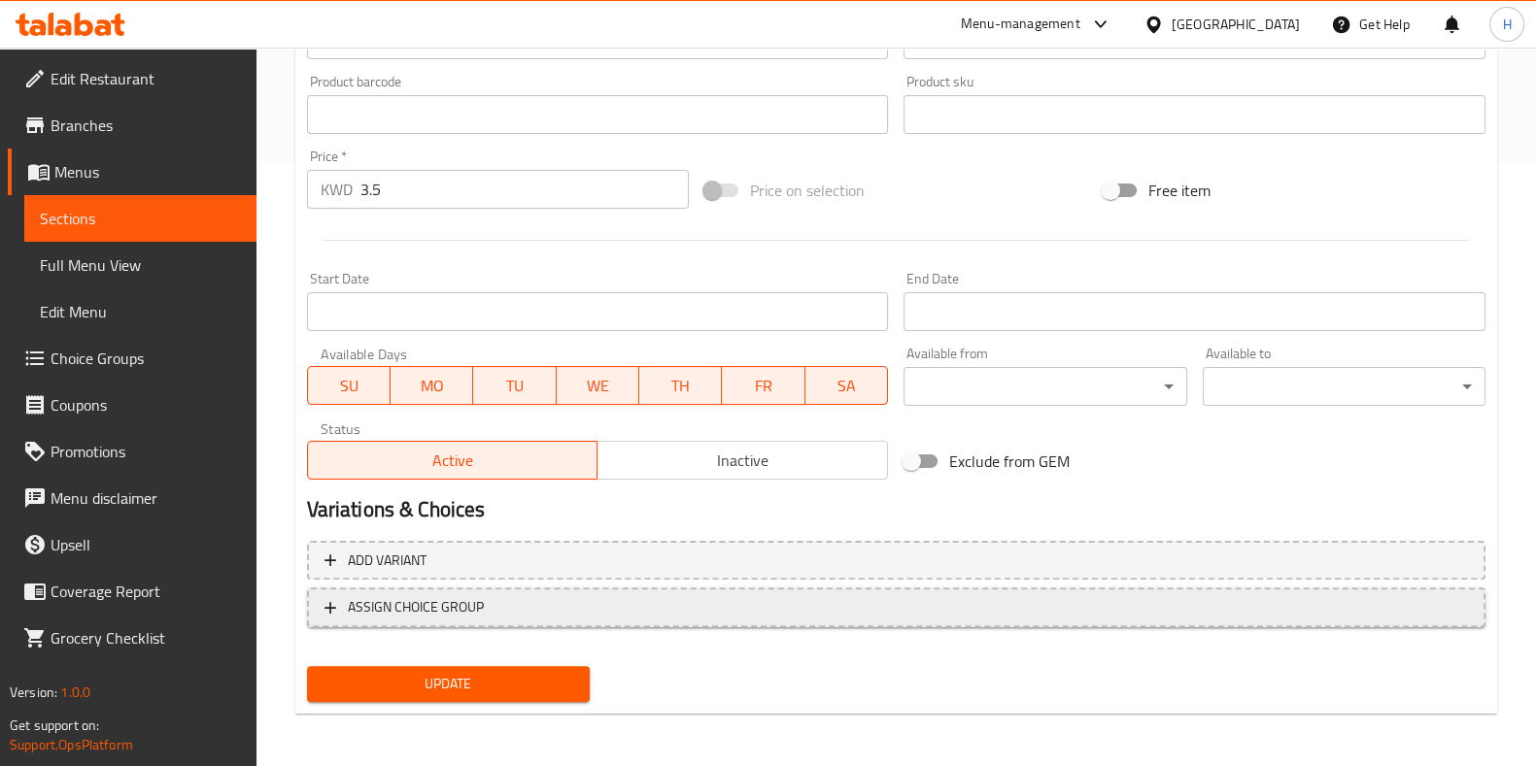
click at [517, 606] on span "ASSIGN CHOICE GROUP" at bounding box center [895, 607] width 1143 height 24
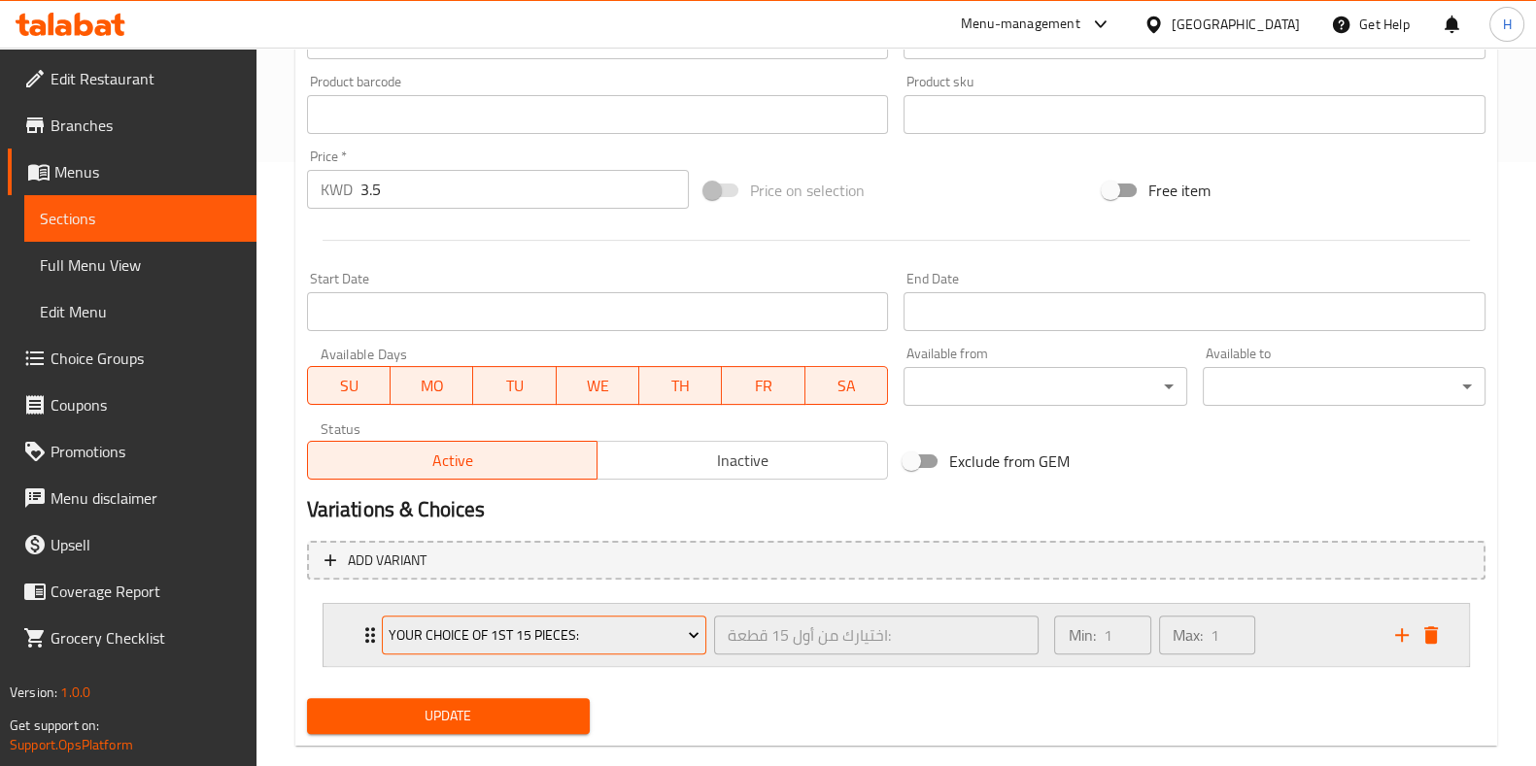
click at [475, 638] on span "Your Choice Of 1St 15 Pieces:" at bounding box center [544, 636] width 311 height 24
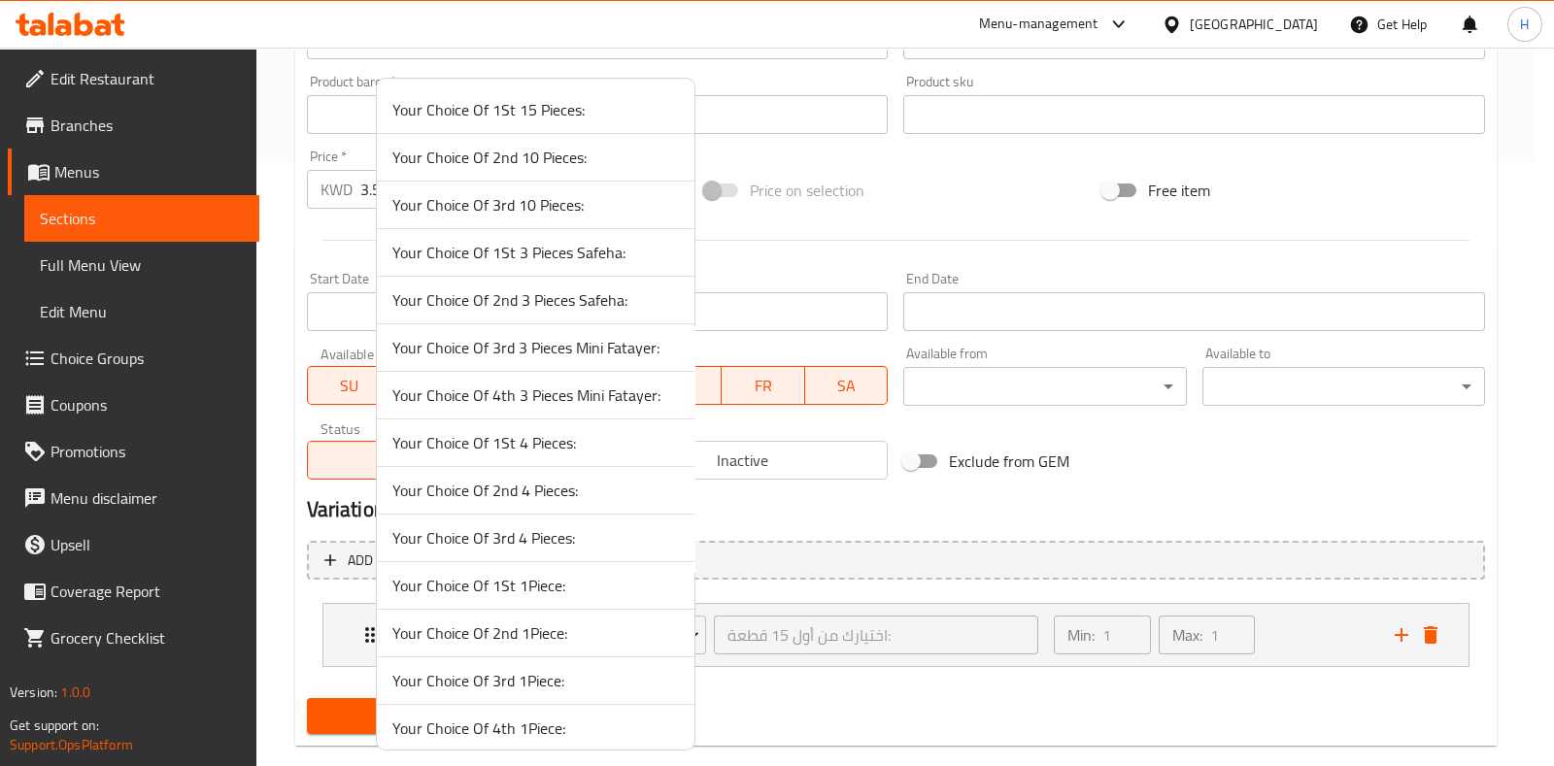
scroll to position [738, 0]
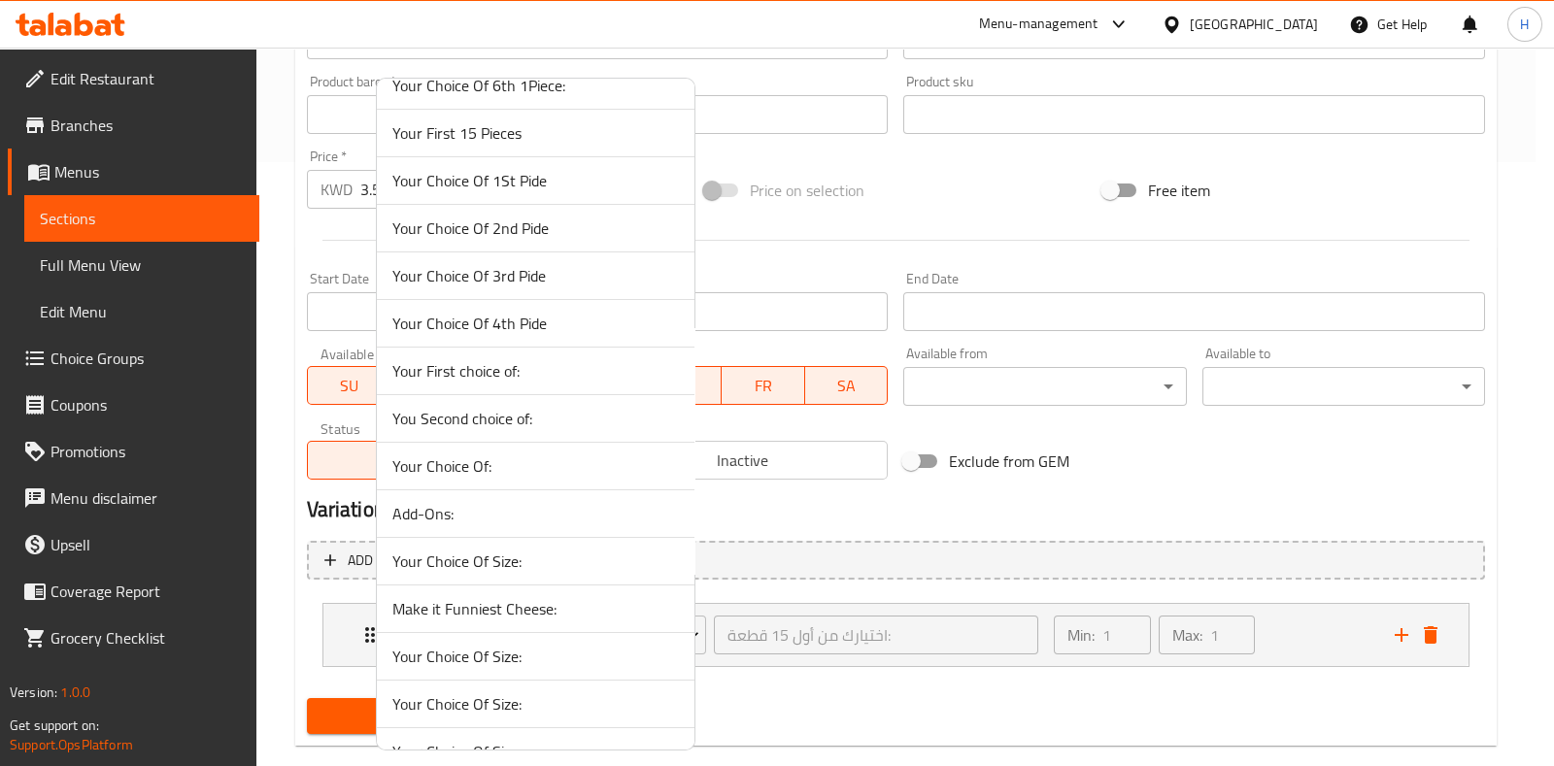
click at [486, 375] on span "Your First choice of:" at bounding box center [535, 370] width 287 height 23
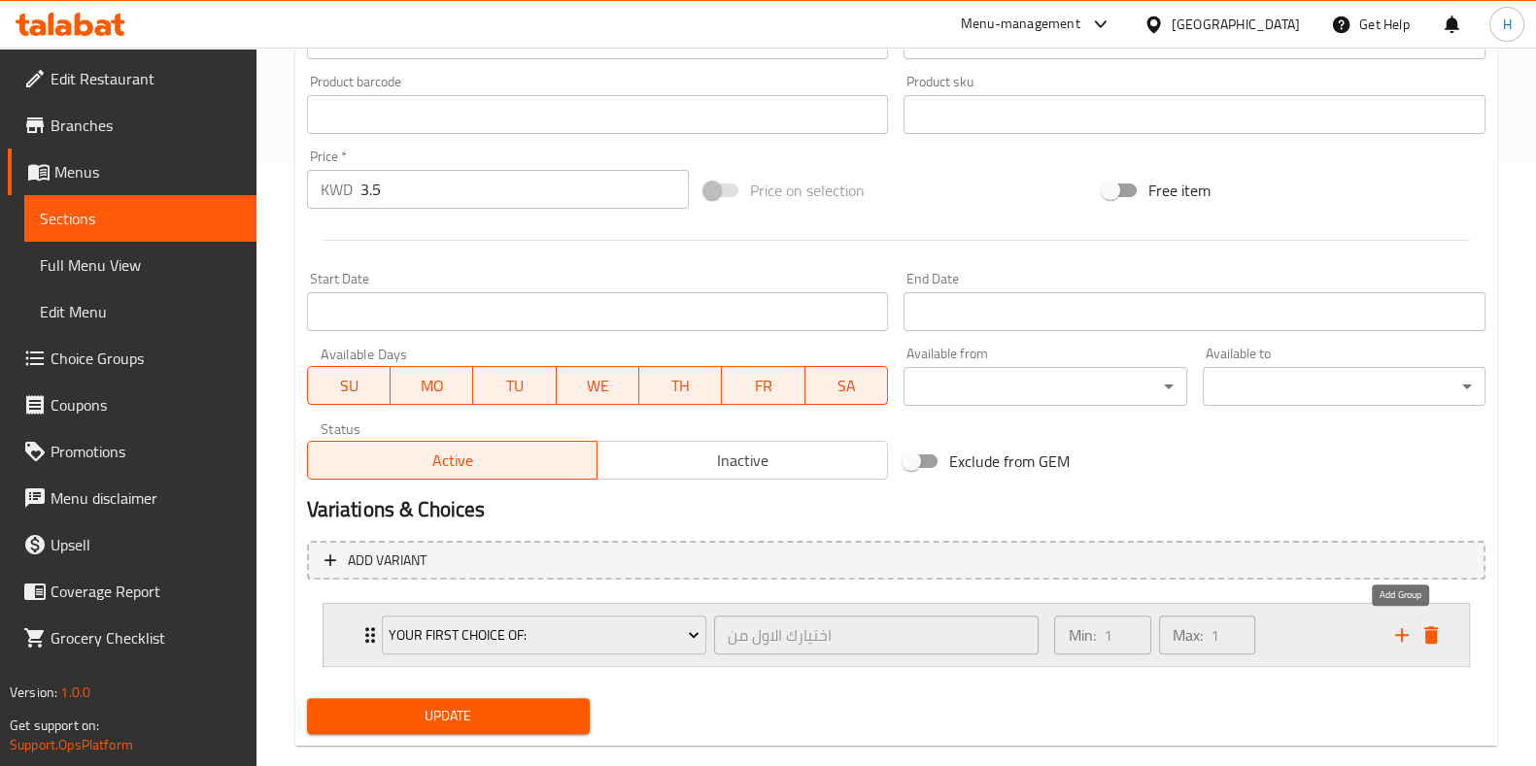
click at [1393, 628] on icon "add" at bounding box center [1401, 635] width 23 height 23
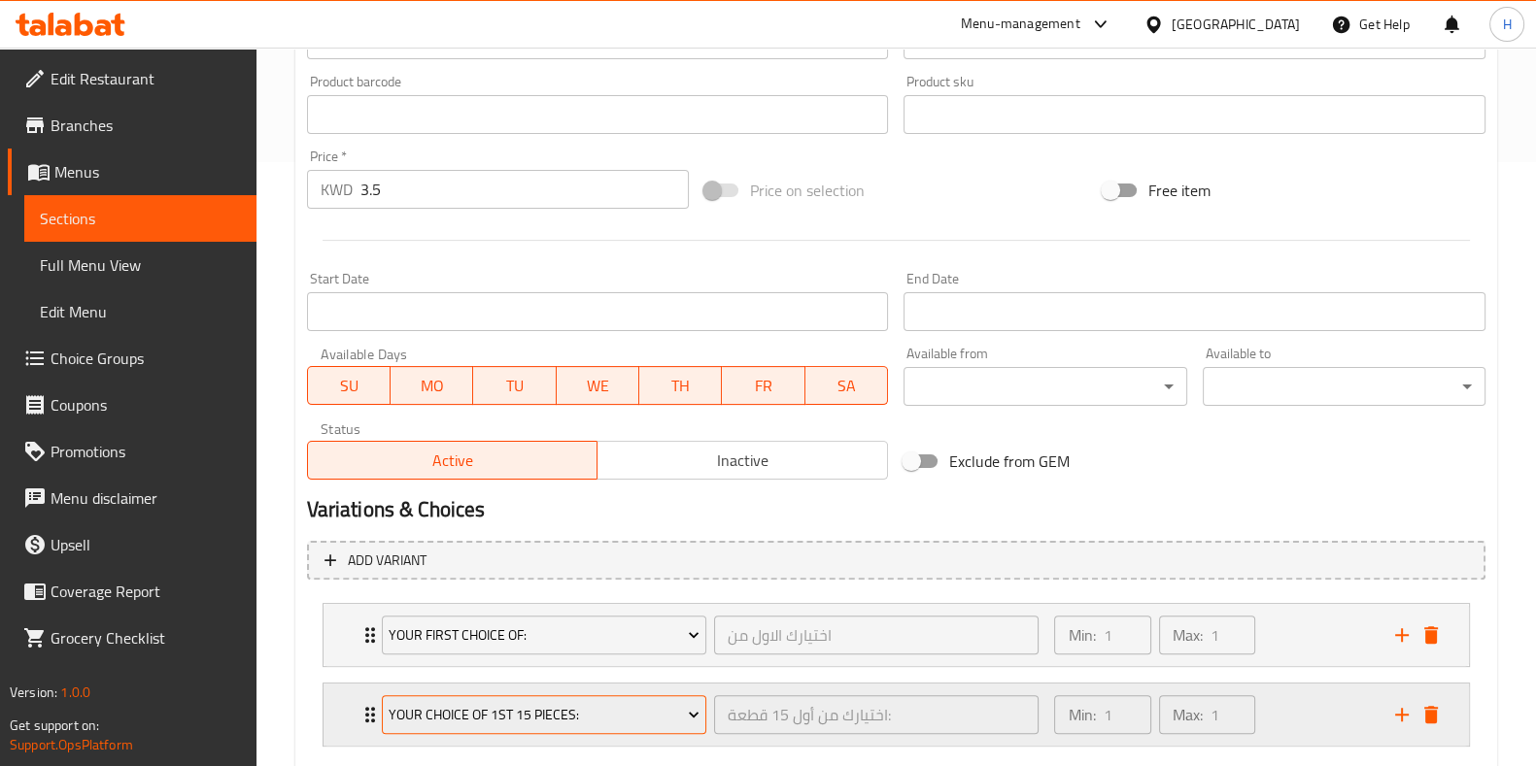
click at [492, 707] on span "Your Choice Of 1St 15 Pieces:" at bounding box center [544, 715] width 311 height 24
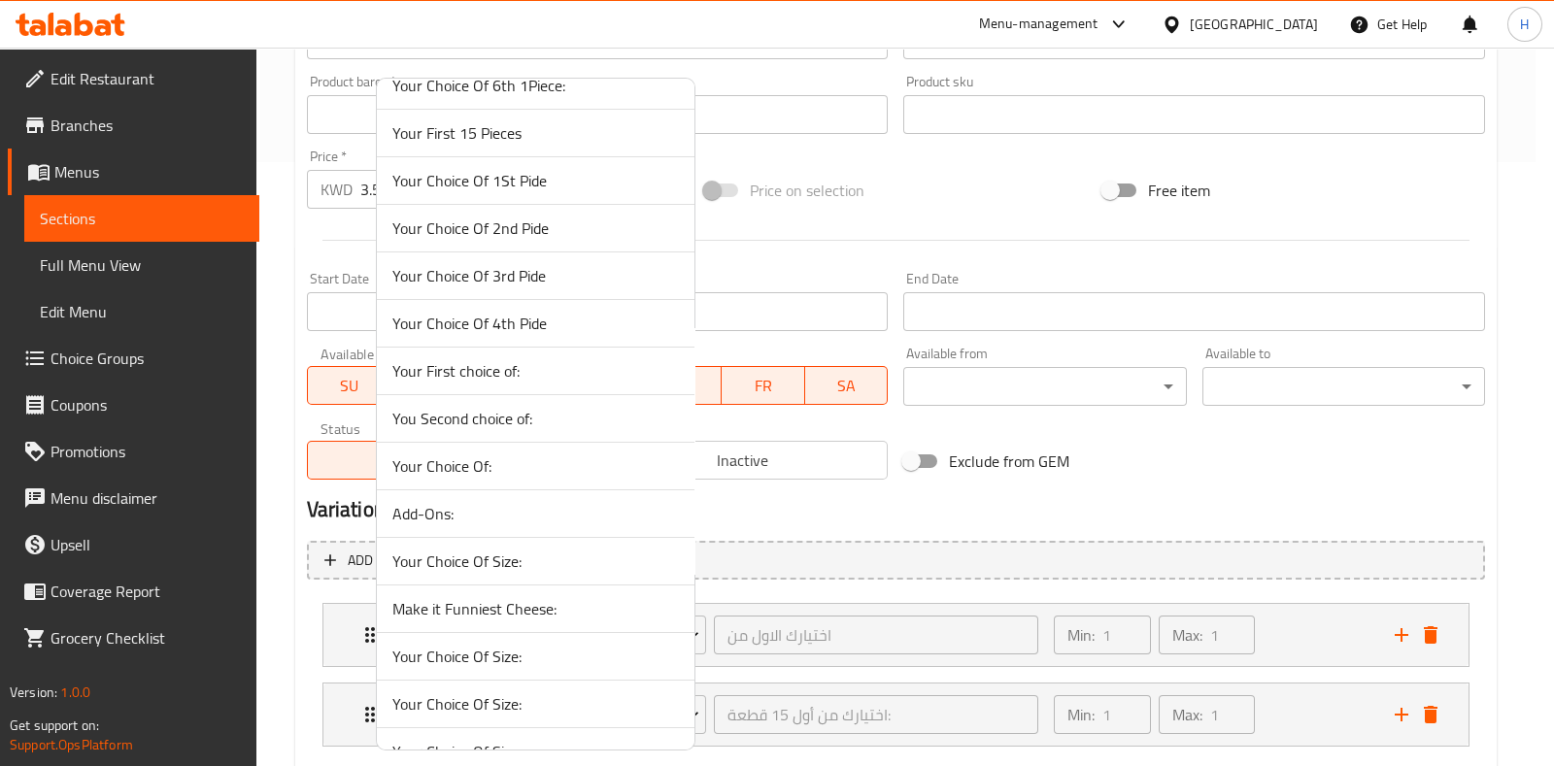
click at [553, 421] on span "You Second choice of:" at bounding box center [535, 418] width 287 height 23
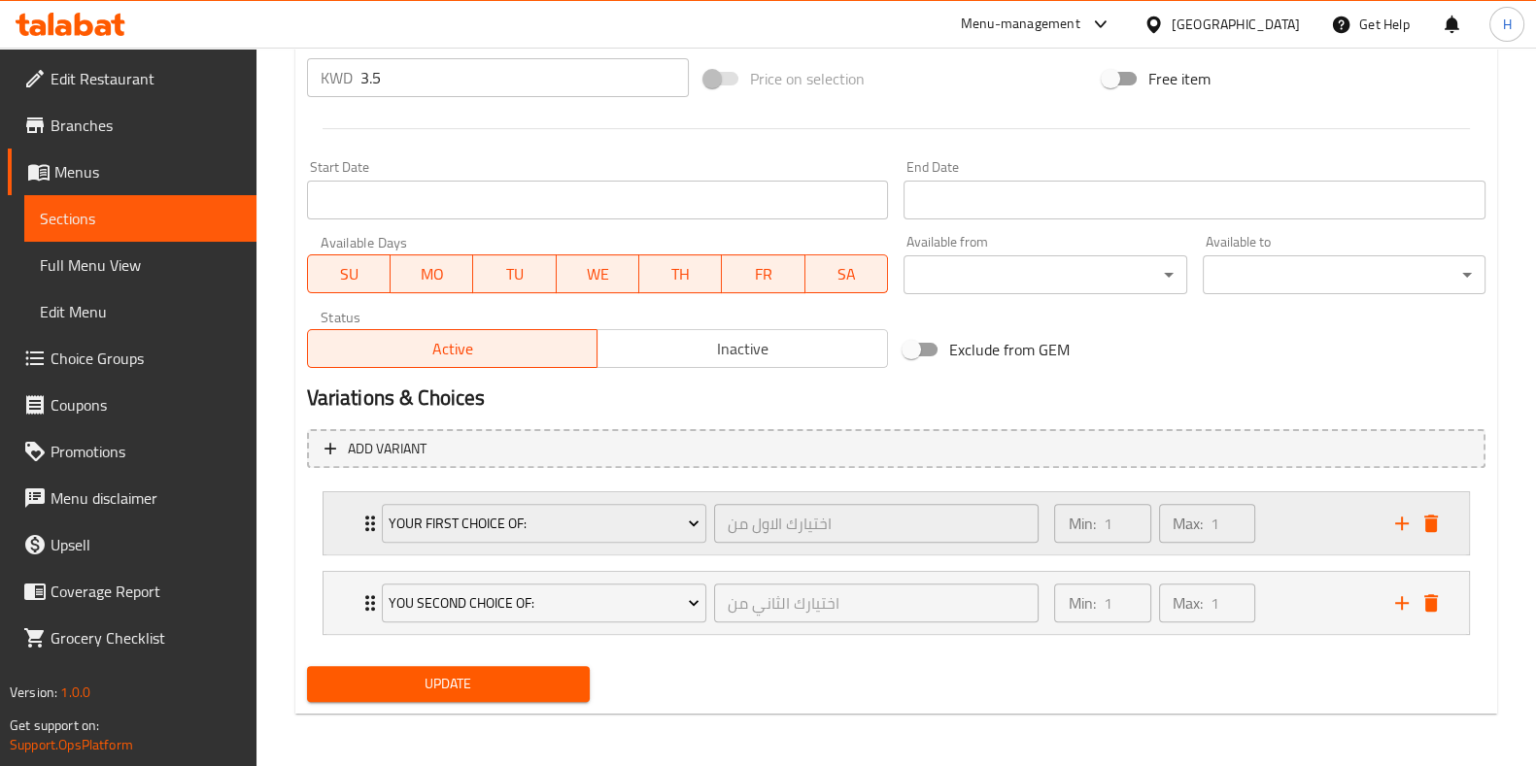
click at [1333, 510] on div "Min: 1 ​ Max: 1 ​" at bounding box center [1212, 523] width 340 height 62
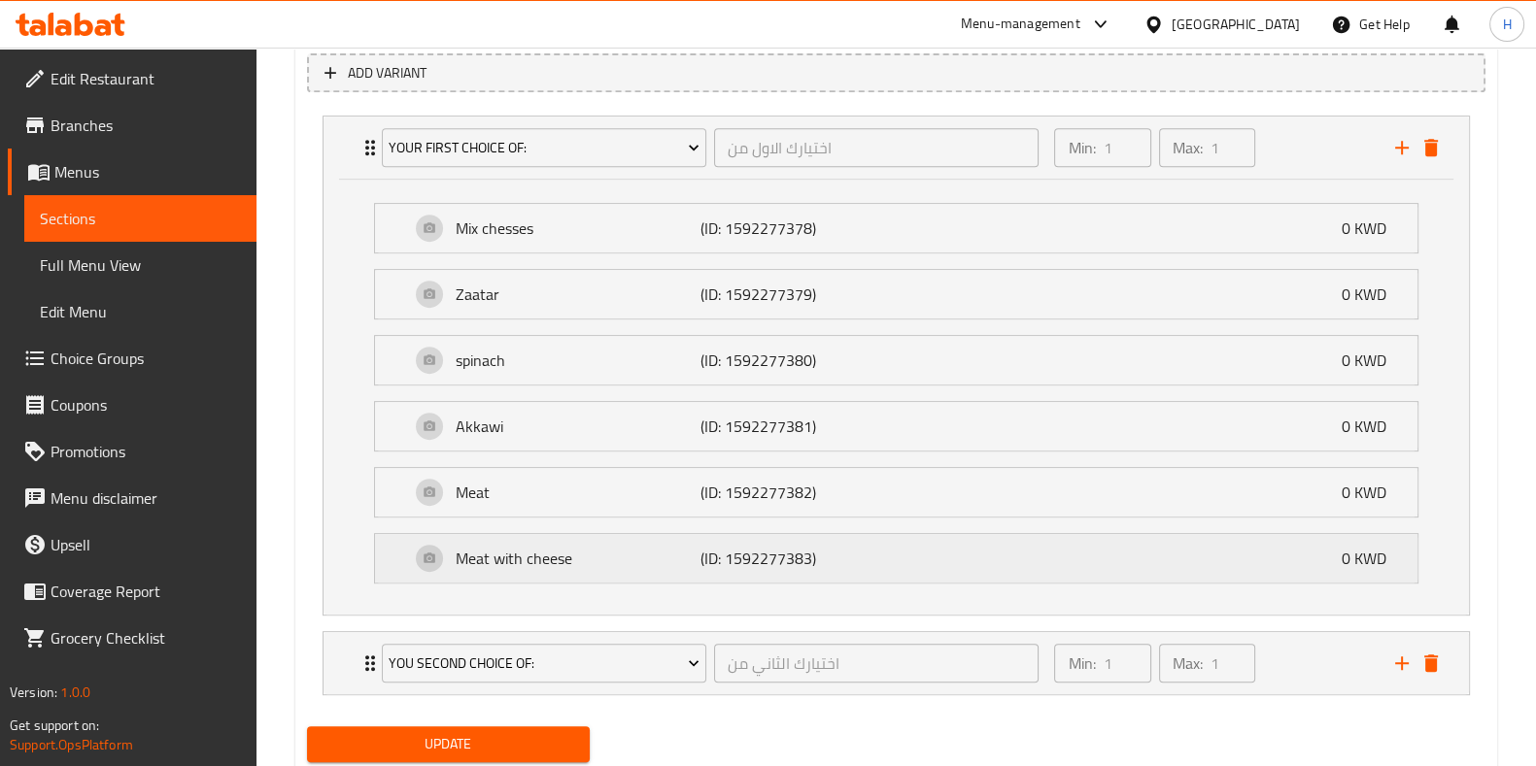
scroll to position [1150, 0]
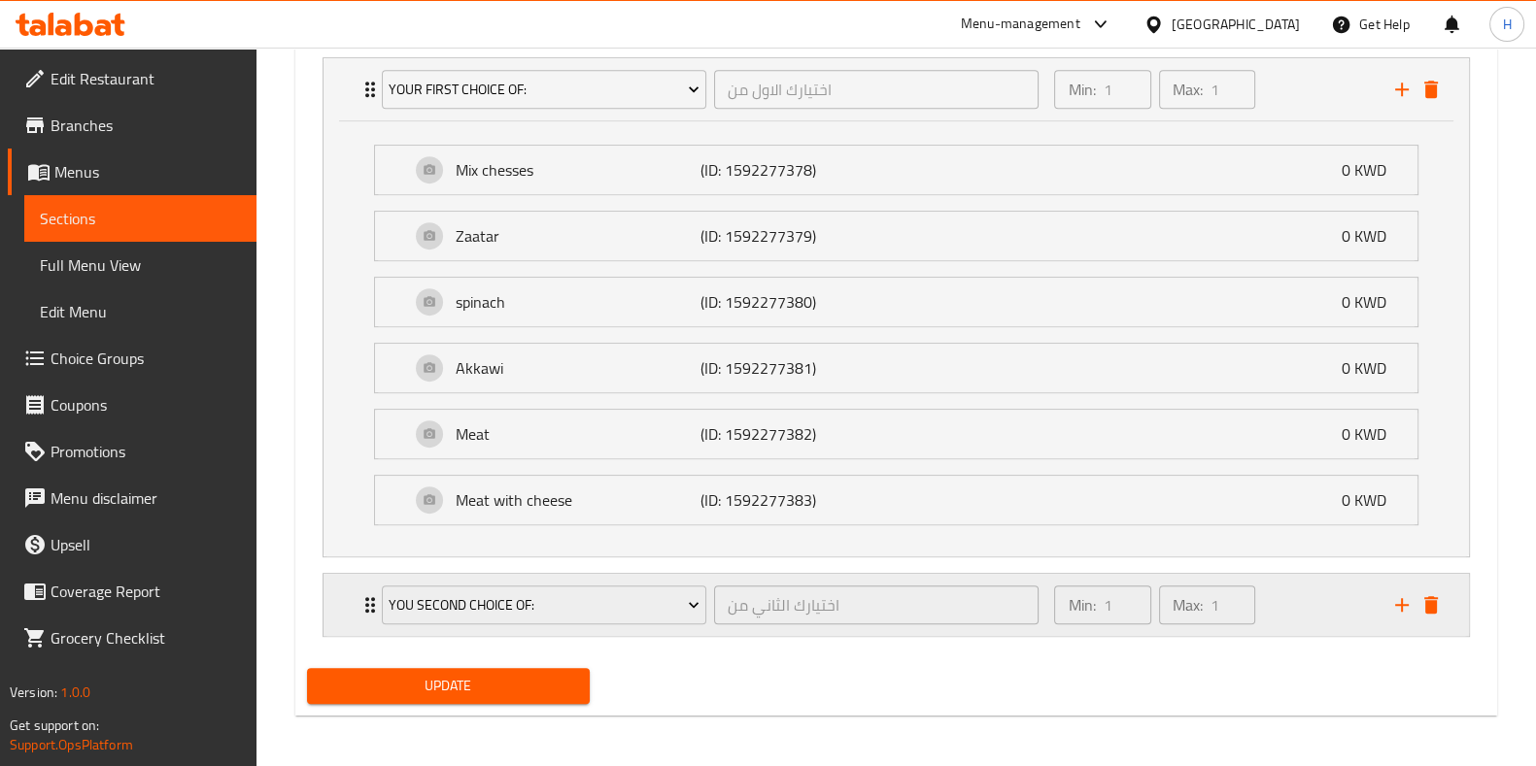
click at [1310, 601] on div "Min: 1 ​ Max: 1 ​" at bounding box center [1212, 605] width 340 height 62
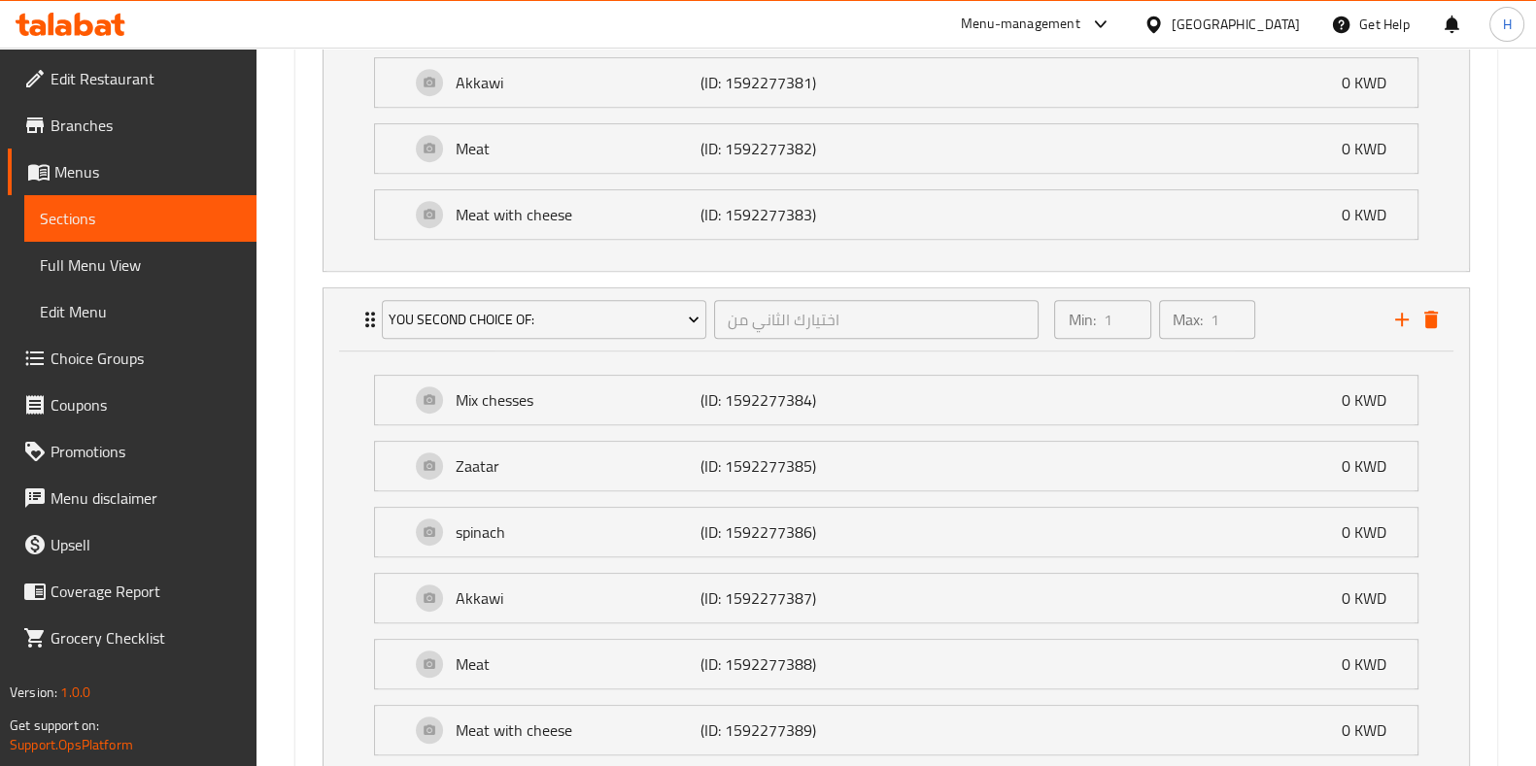
scroll to position [1583, 0]
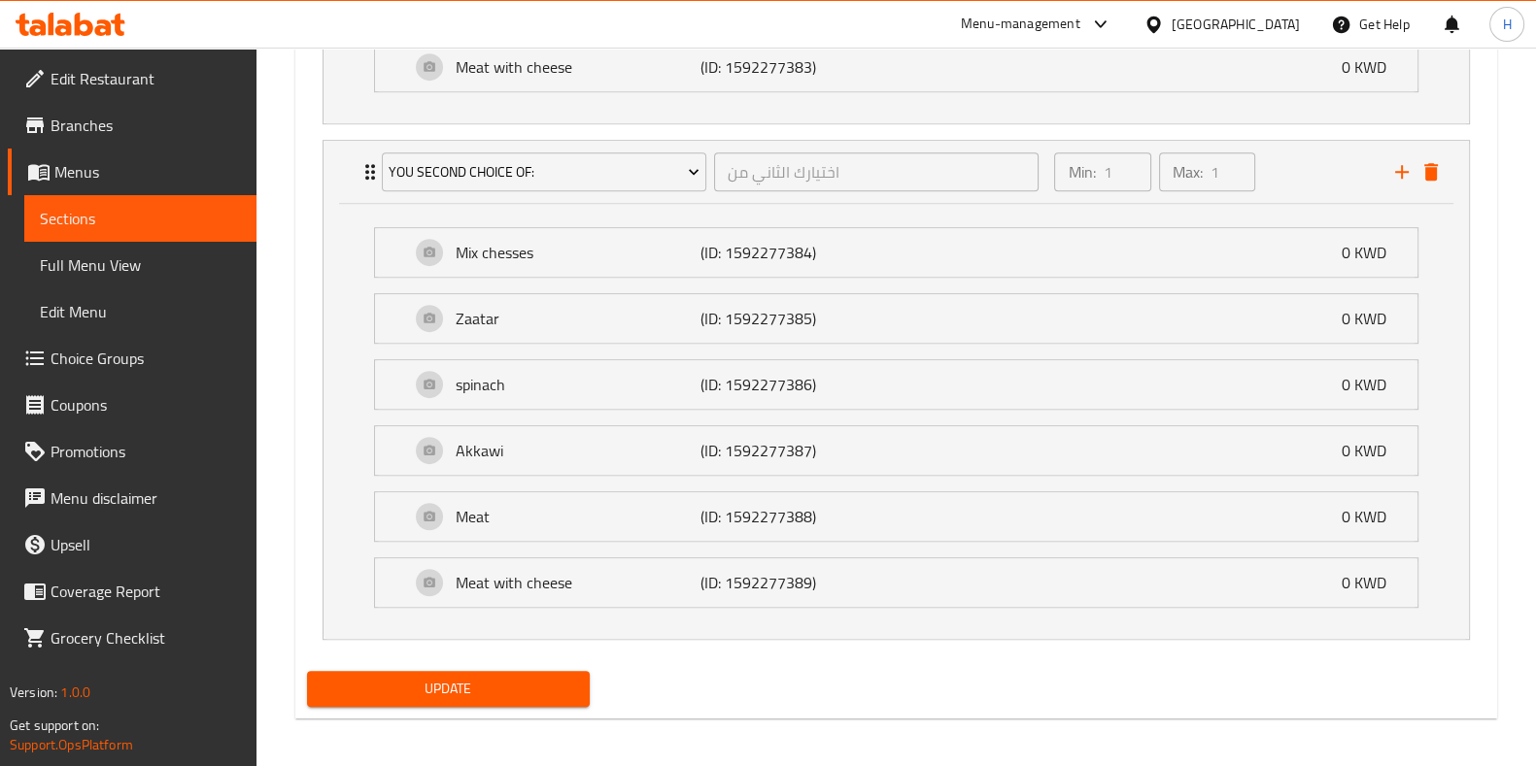
click at [497, 677] on span "Update" at bounding box center [448, 689] width 252 height 24
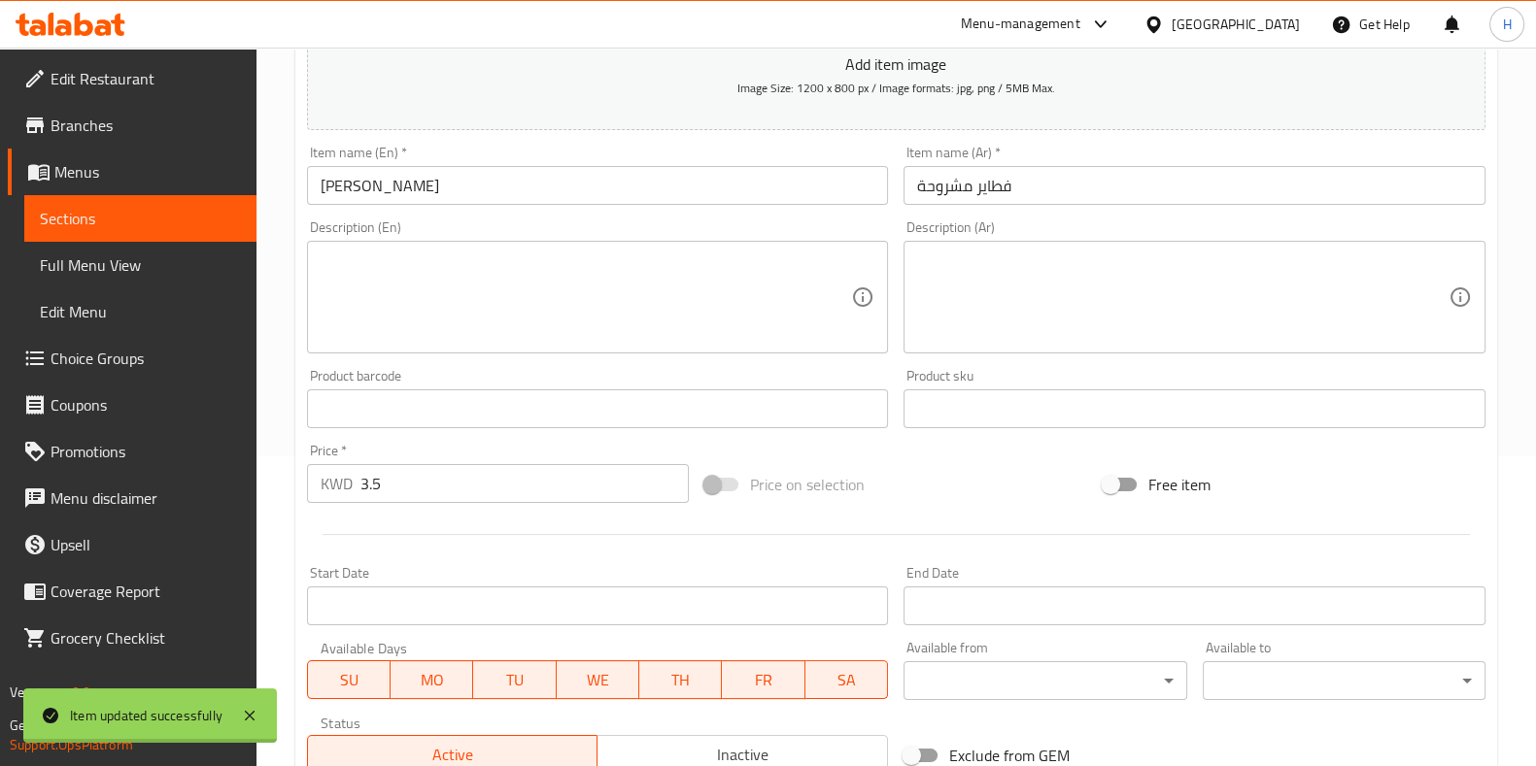
scroll to position [0, 0]
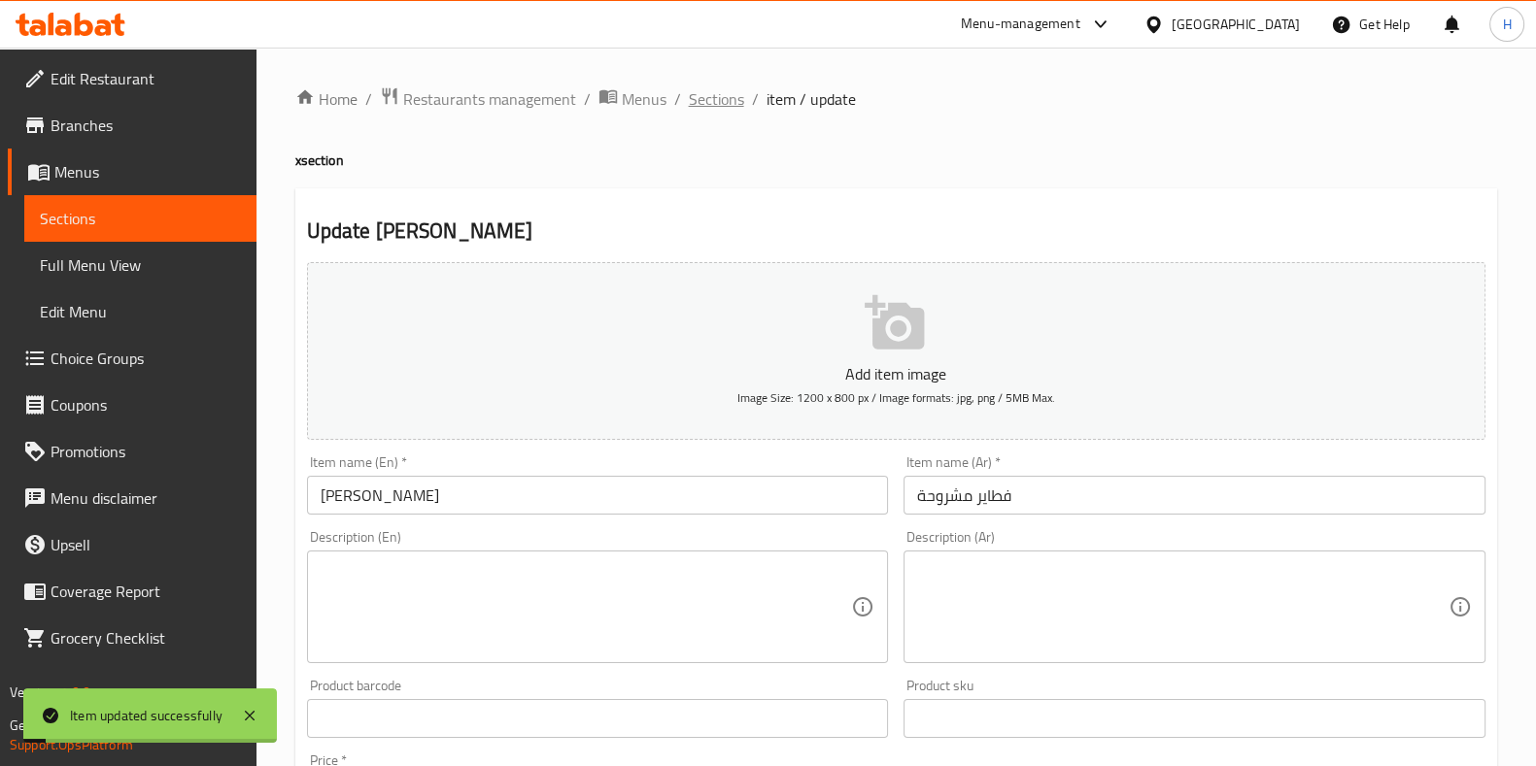
click at [698, 101] on span "Sections" at bounding box center [716, 98] width 55 height 23
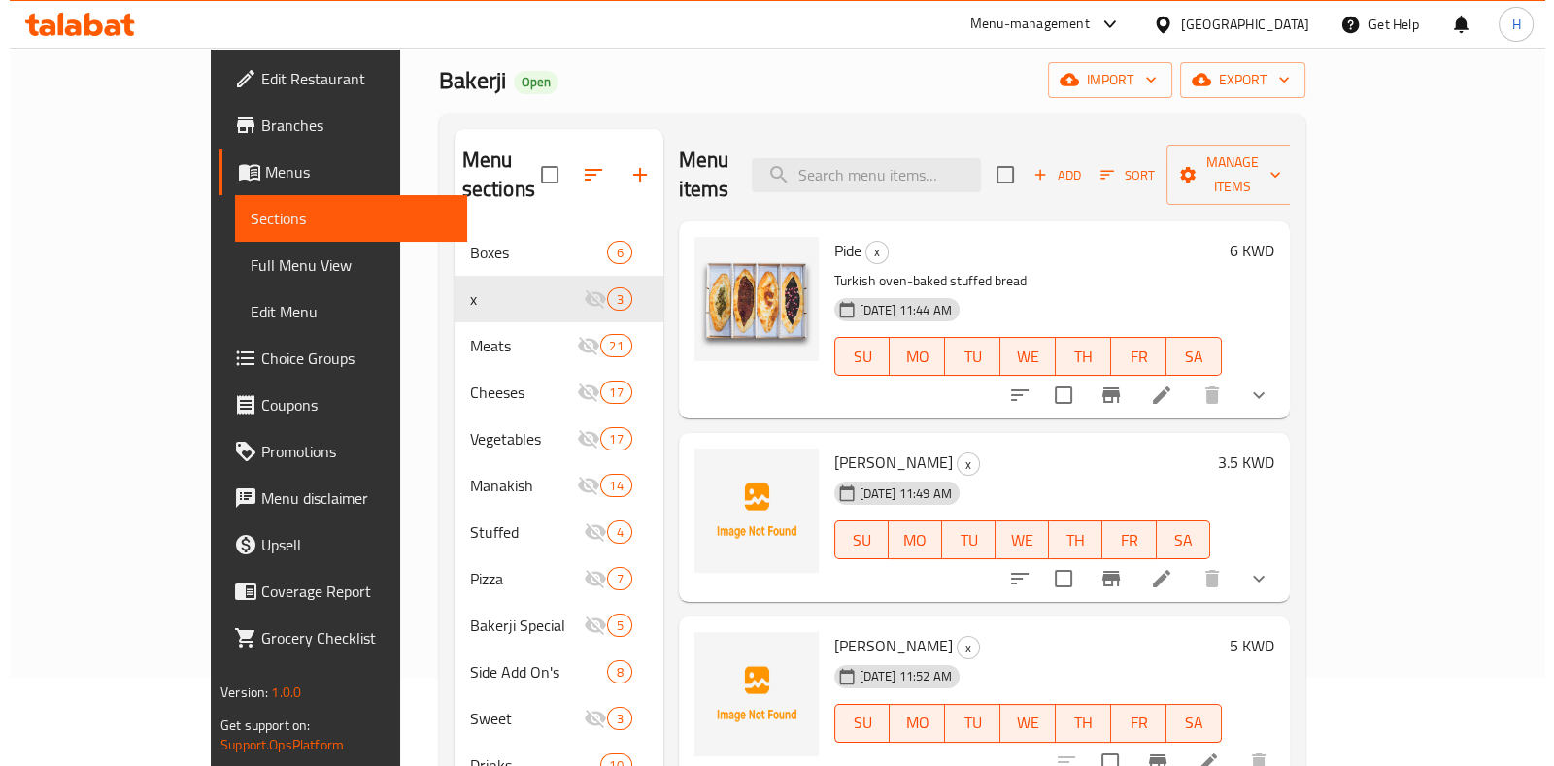
scroll to position [120, 0]
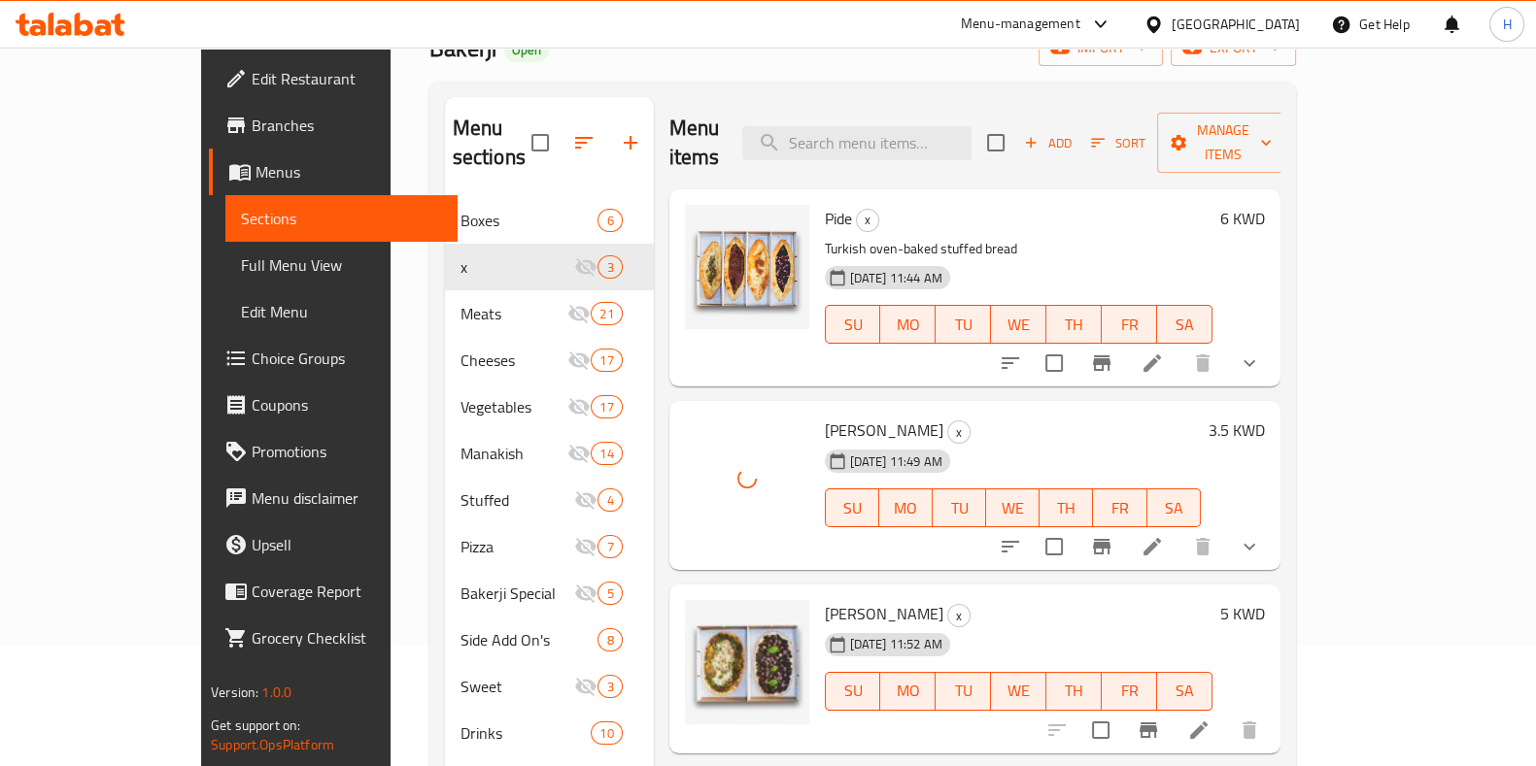
click at [850, 365] on div "Menu items Add Sort Manage items Pide x Turkish oven-baked stuffed bread [DATE]…" at bounding box center [967, 480] width 627 height 766
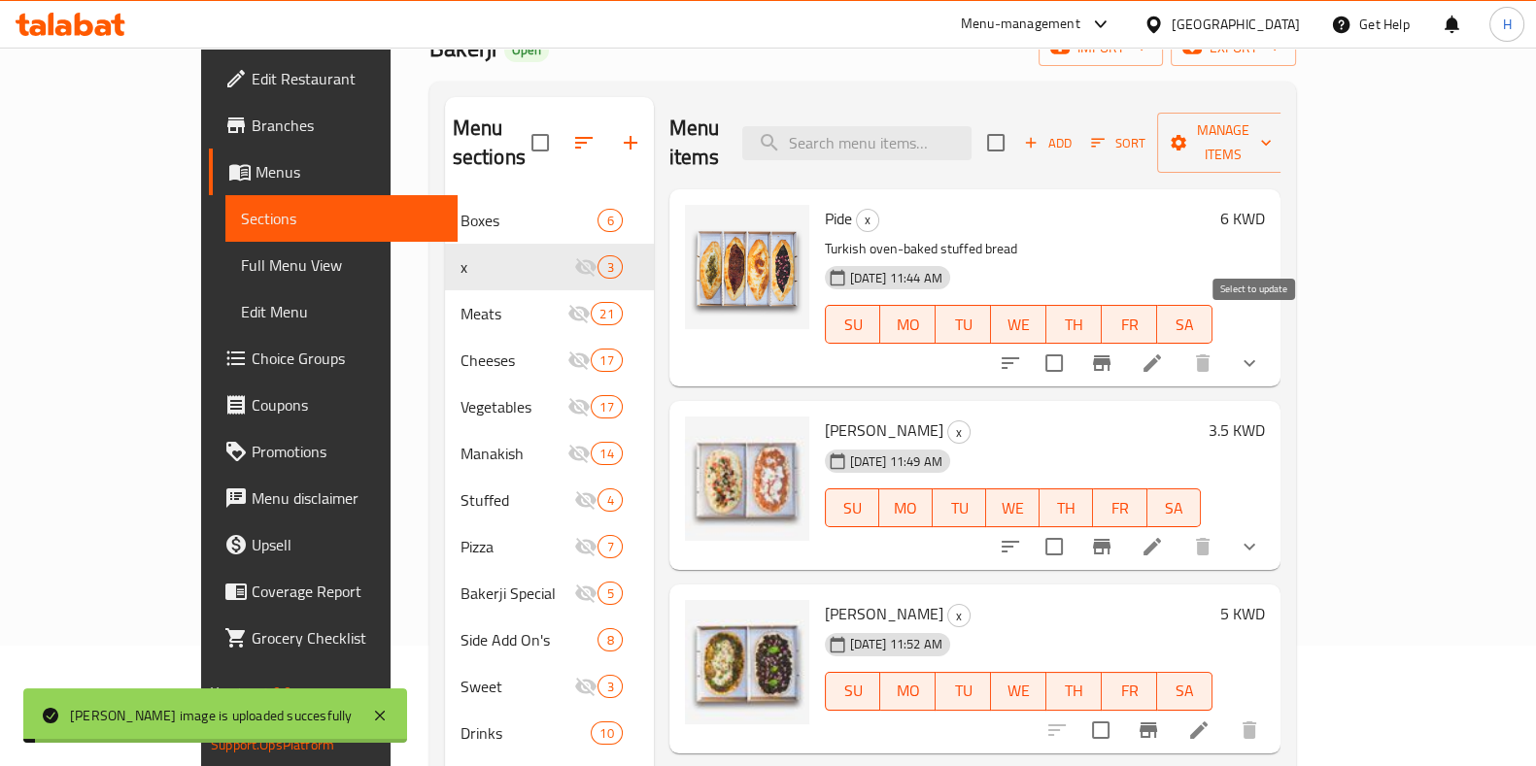
click at [1074, 343] on input "checkbox" at bounding box center [1053, 363] width 41 height 41
checkbox input "true"
click at [1271, 133] on span "Manage items" at bounding box center [1221, 143] width 99 height 49
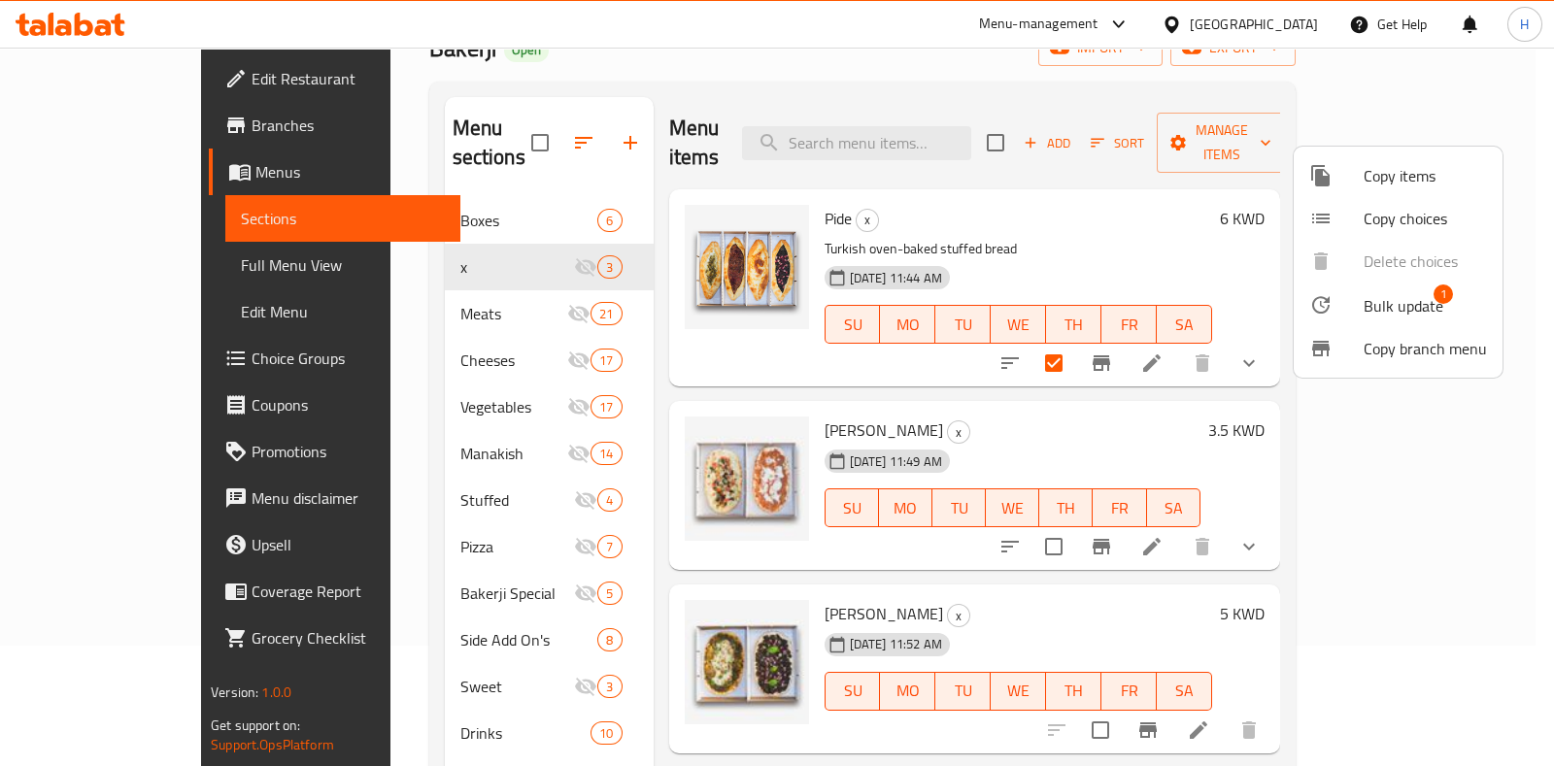
click at [1376, 184] on span "Copy items" at bounding box center [1425, 175] width 123 height 23
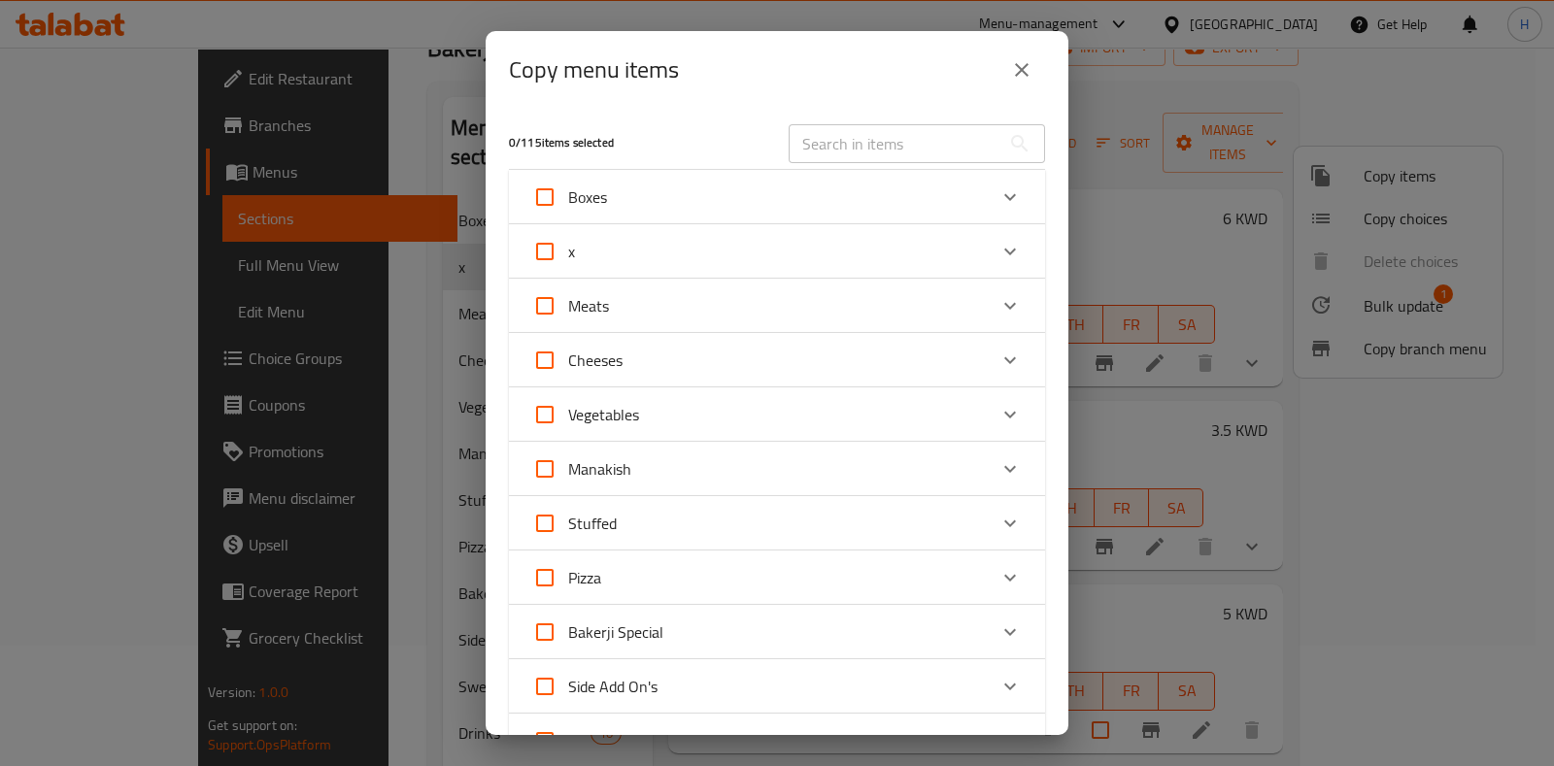
click at [716, 201] on div "Boxes" at bounding box center [759, 197] width 455 height 47
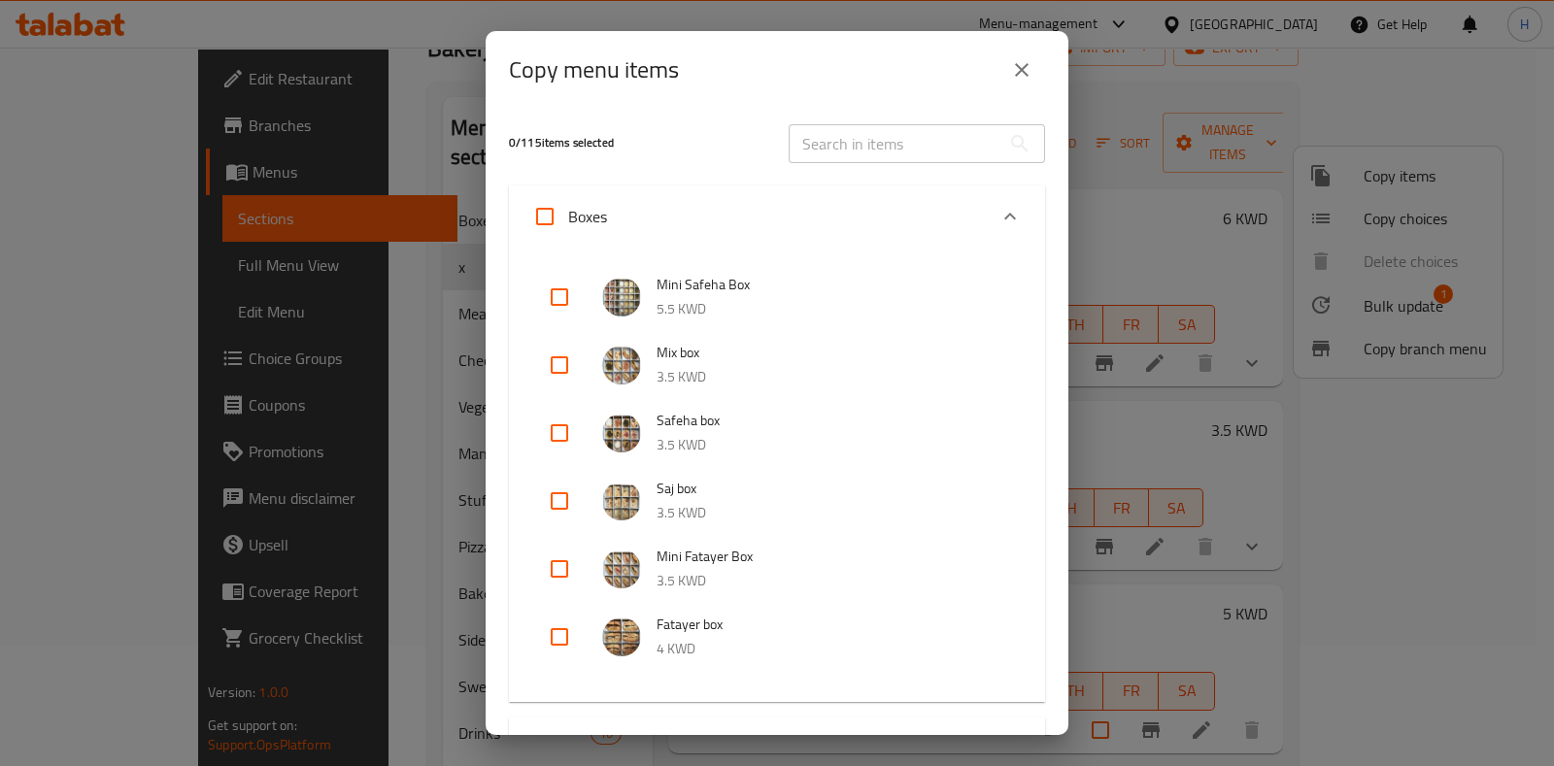
drag, startPoint x: 554, startPoint y: 213, endPoint x: 562, endPoint y: 234, distance: 23.1
click at [554, 212] on input "Boxes" at bounding box center [545, 216] width 47 height 47
checkbox input "true"
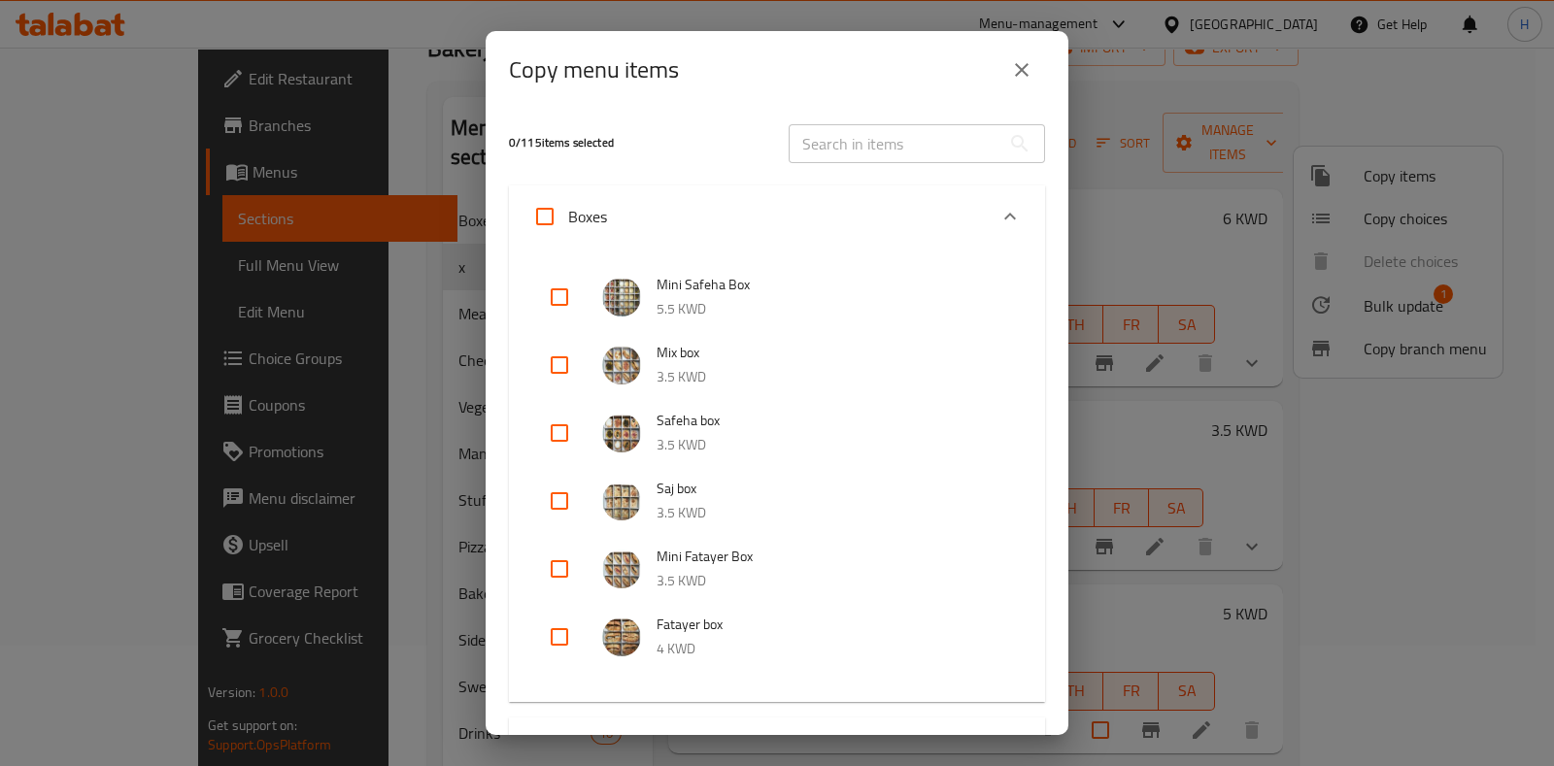
checkbox input "true"
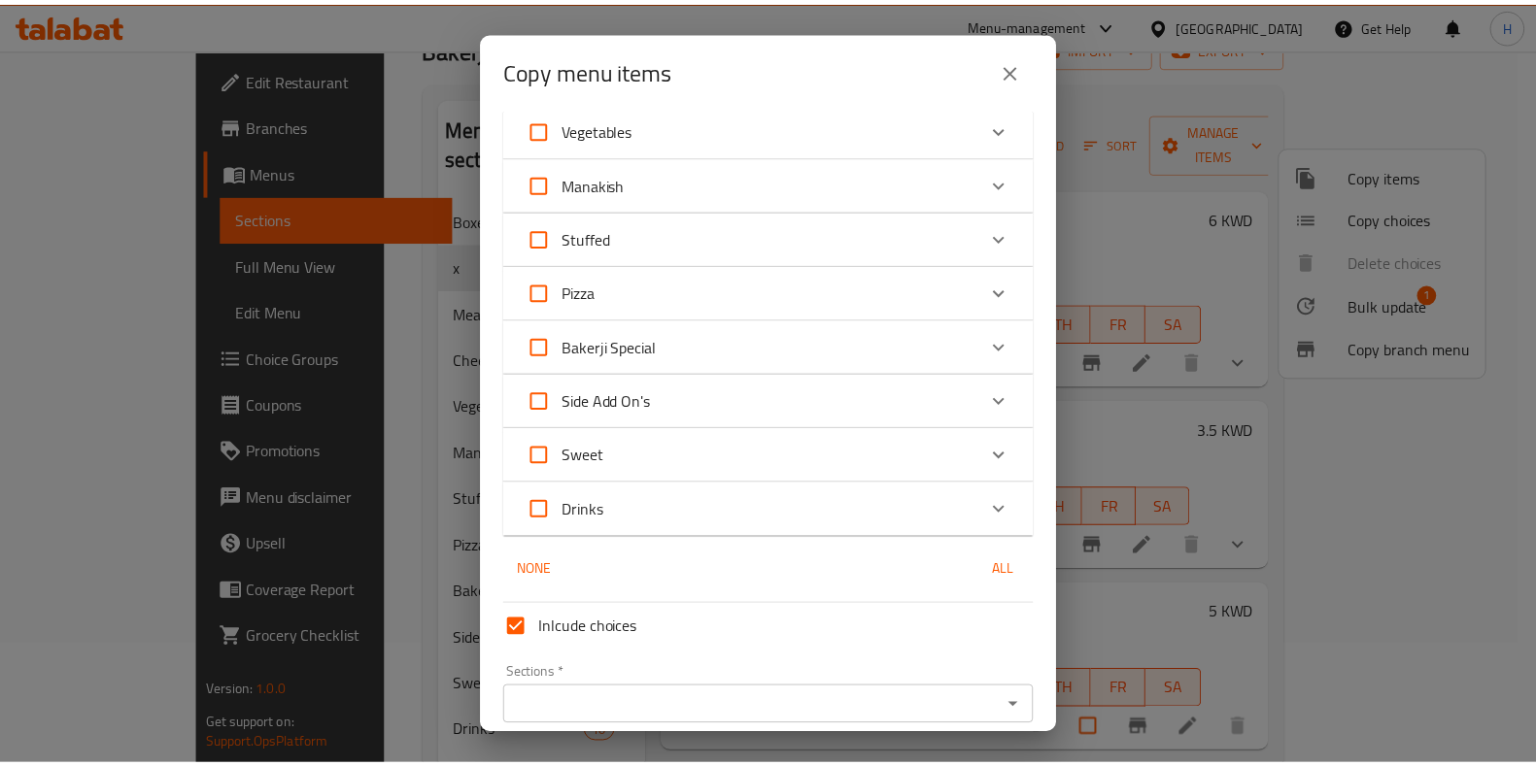
scroll to position [859, 0]
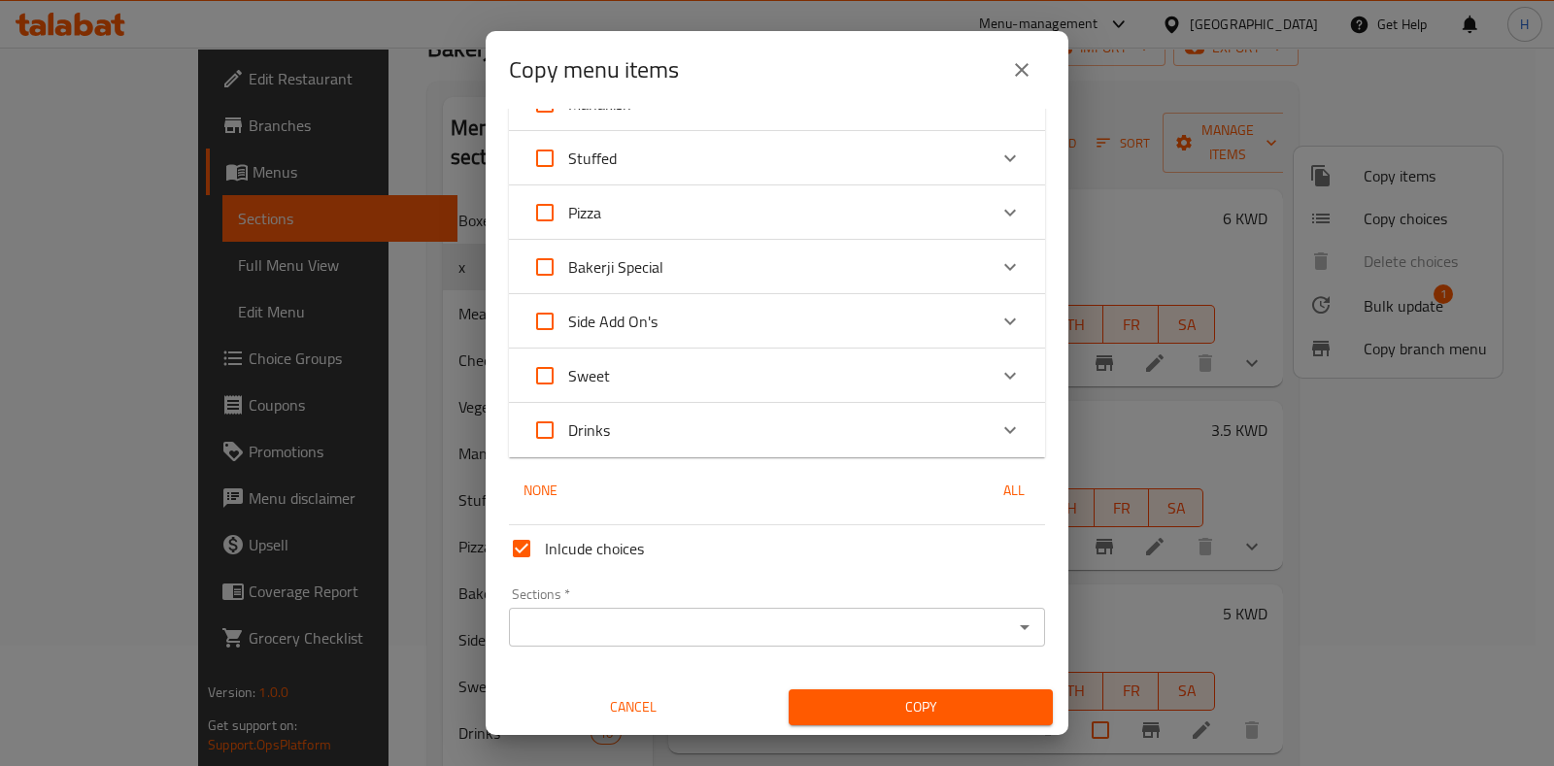
click at [1015, 72] on icon "close" at bounding box center [1021, 69] width 23 height 23
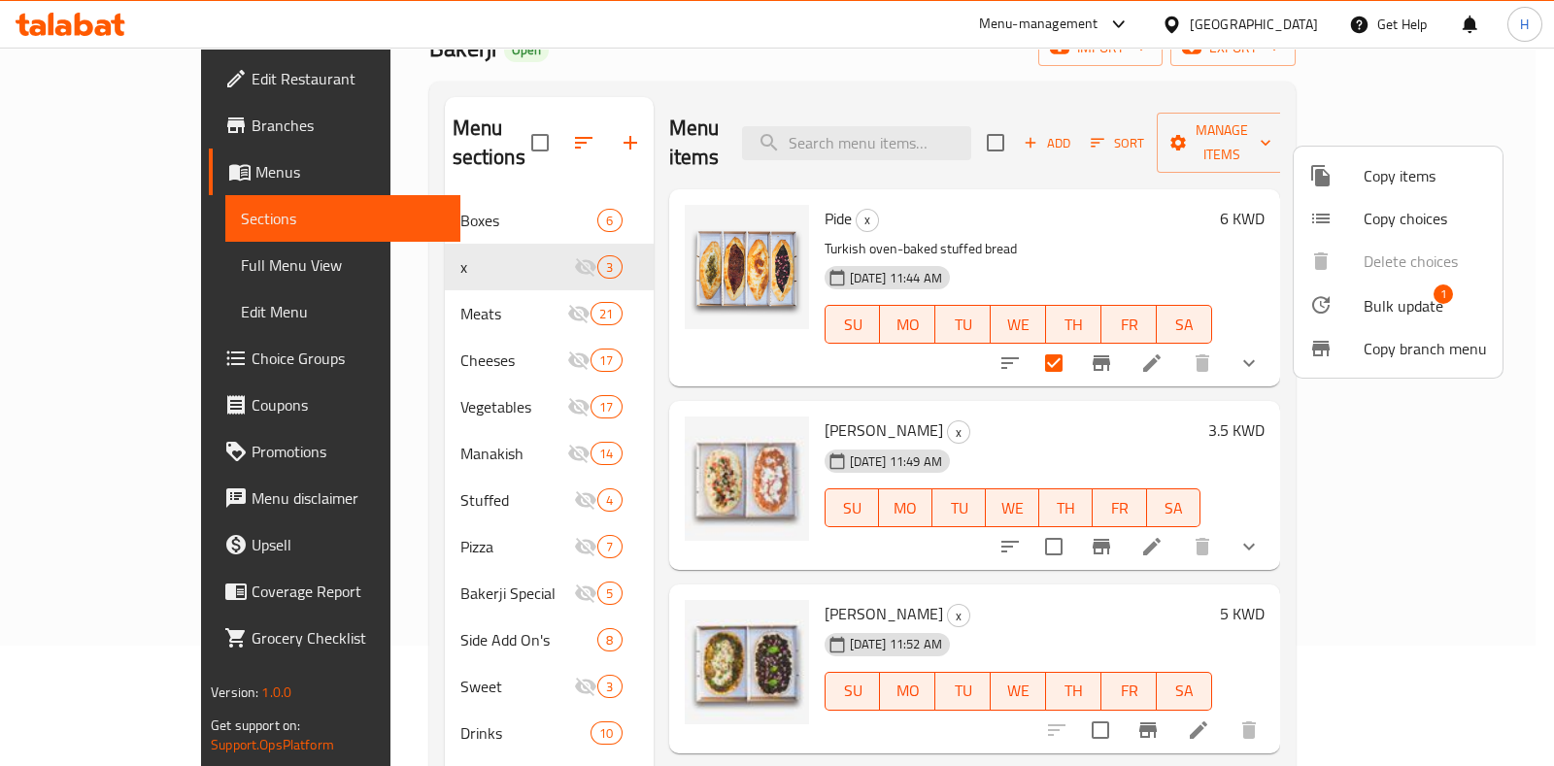
click at [1348, 308] on div at bounding box center [1336, 304] width 54 height 23
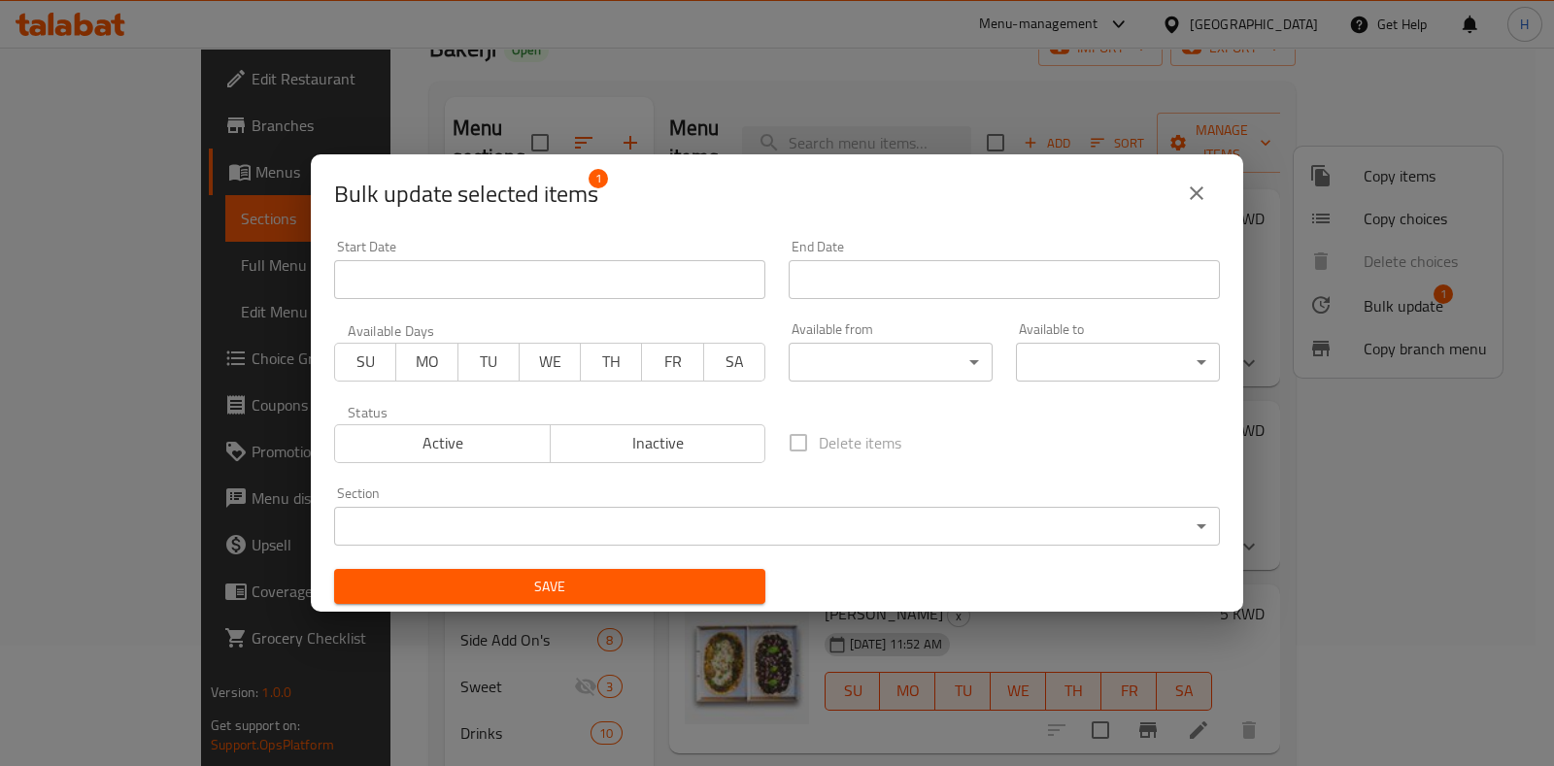
click at [432, 452] on span "Active" at bounding box center [443, 443] width 200 height 28
click at [459, 531] on body "​ Menu-management [GEOGRAPHIC_DATA] Get Help H Edit Restaurant Branches Menus S…" at bounding box center [777, 286] width 1554 height 719
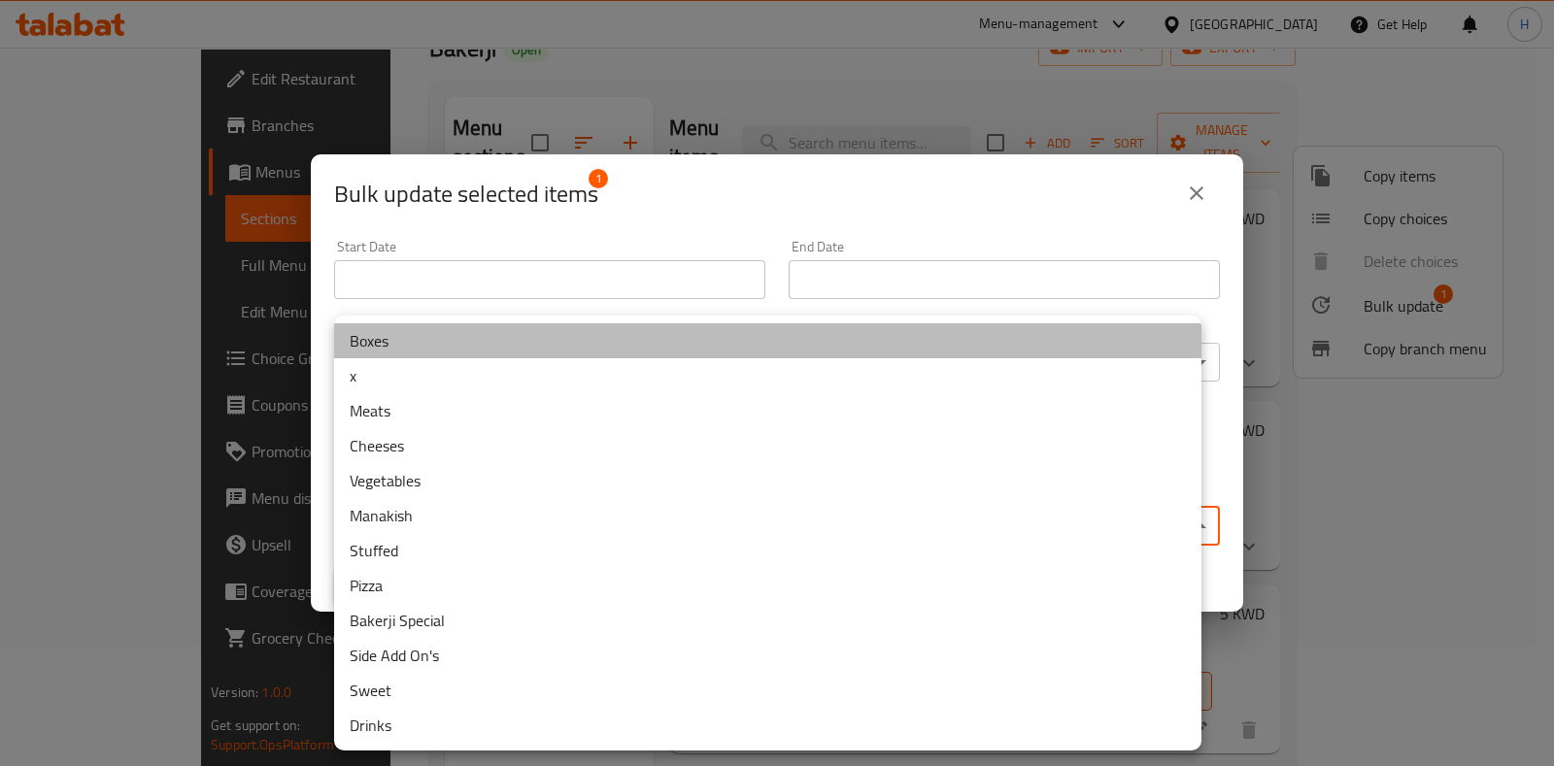
click at [393, 331] on li "Boxes" at bounding box center [767, 340] width 867 height 35
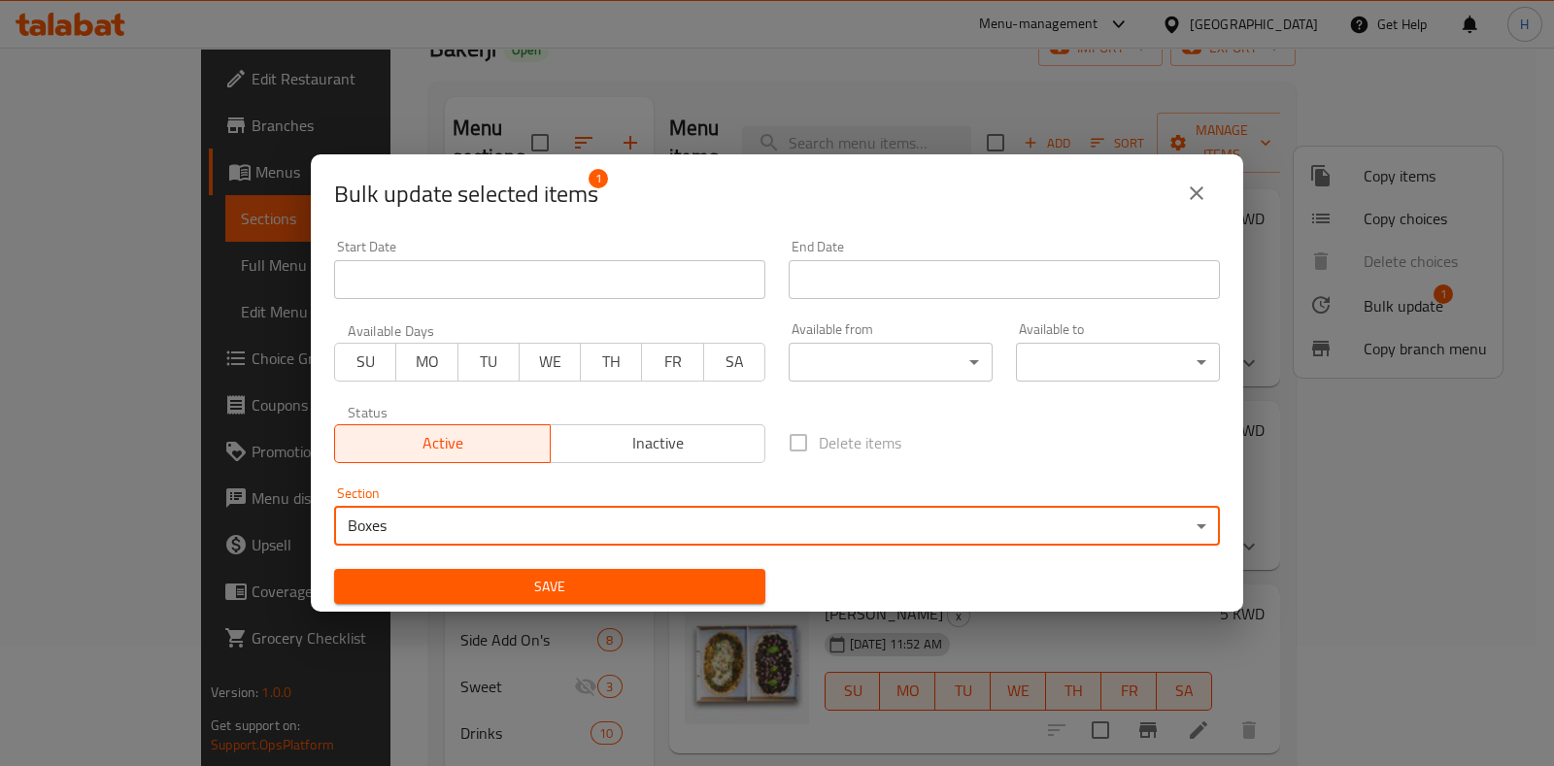
click at [497, 565] on div "Save" at bounding box center [549, 587] width 455 height 59
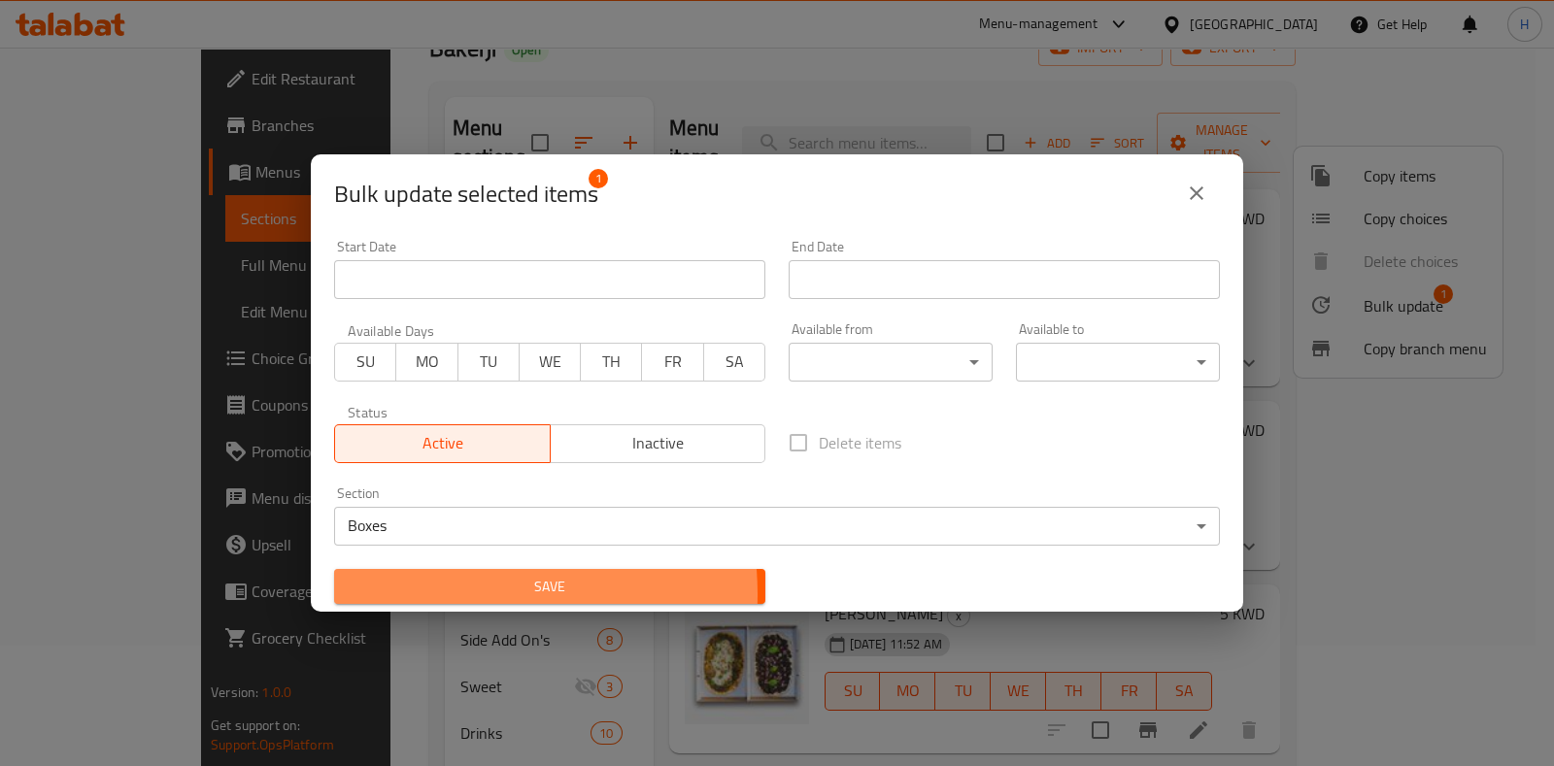
click at [460, 594] on span "Save" at bounding box center [550, 587] width 400 height 24
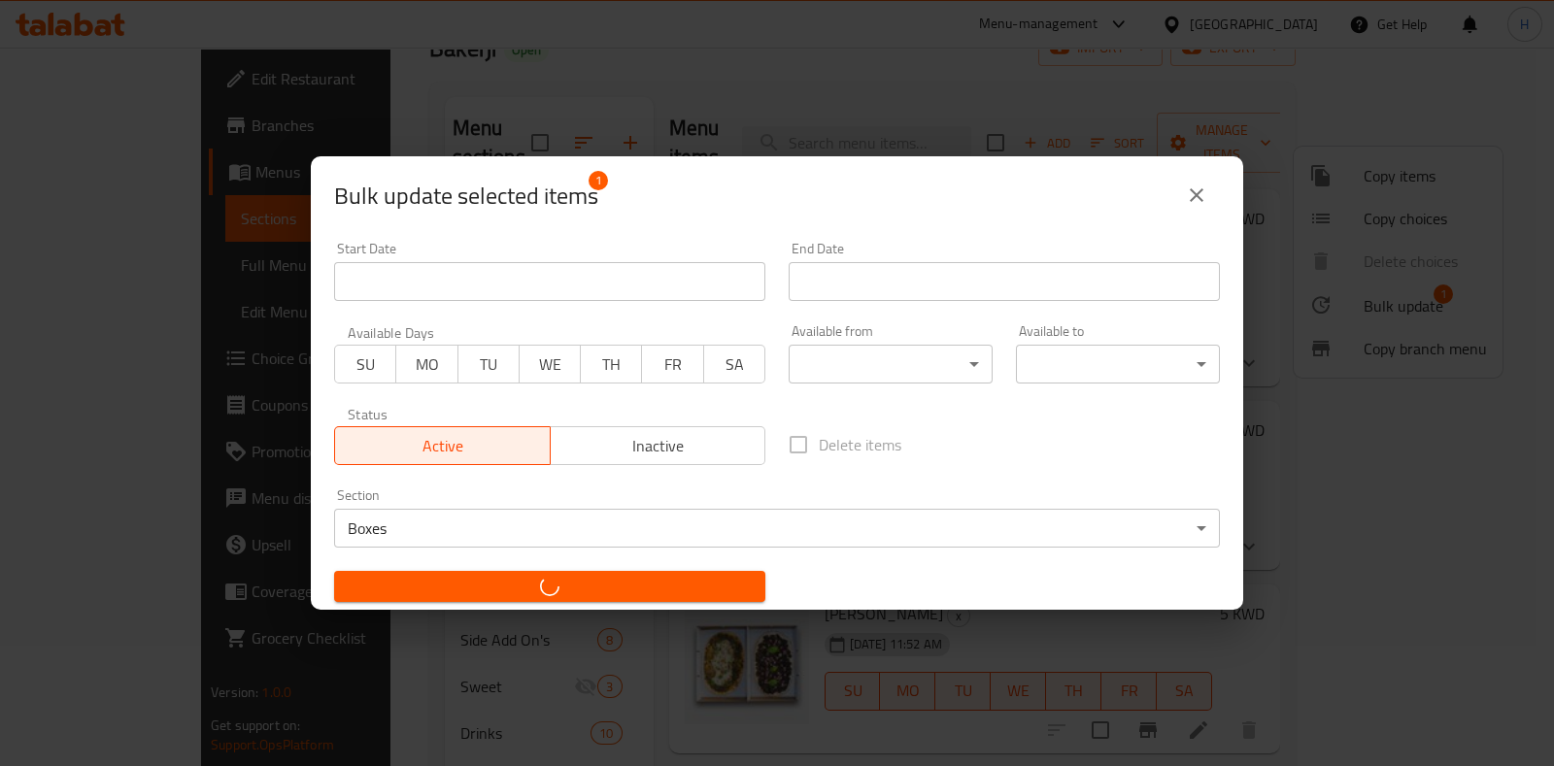
checkbox input "false"
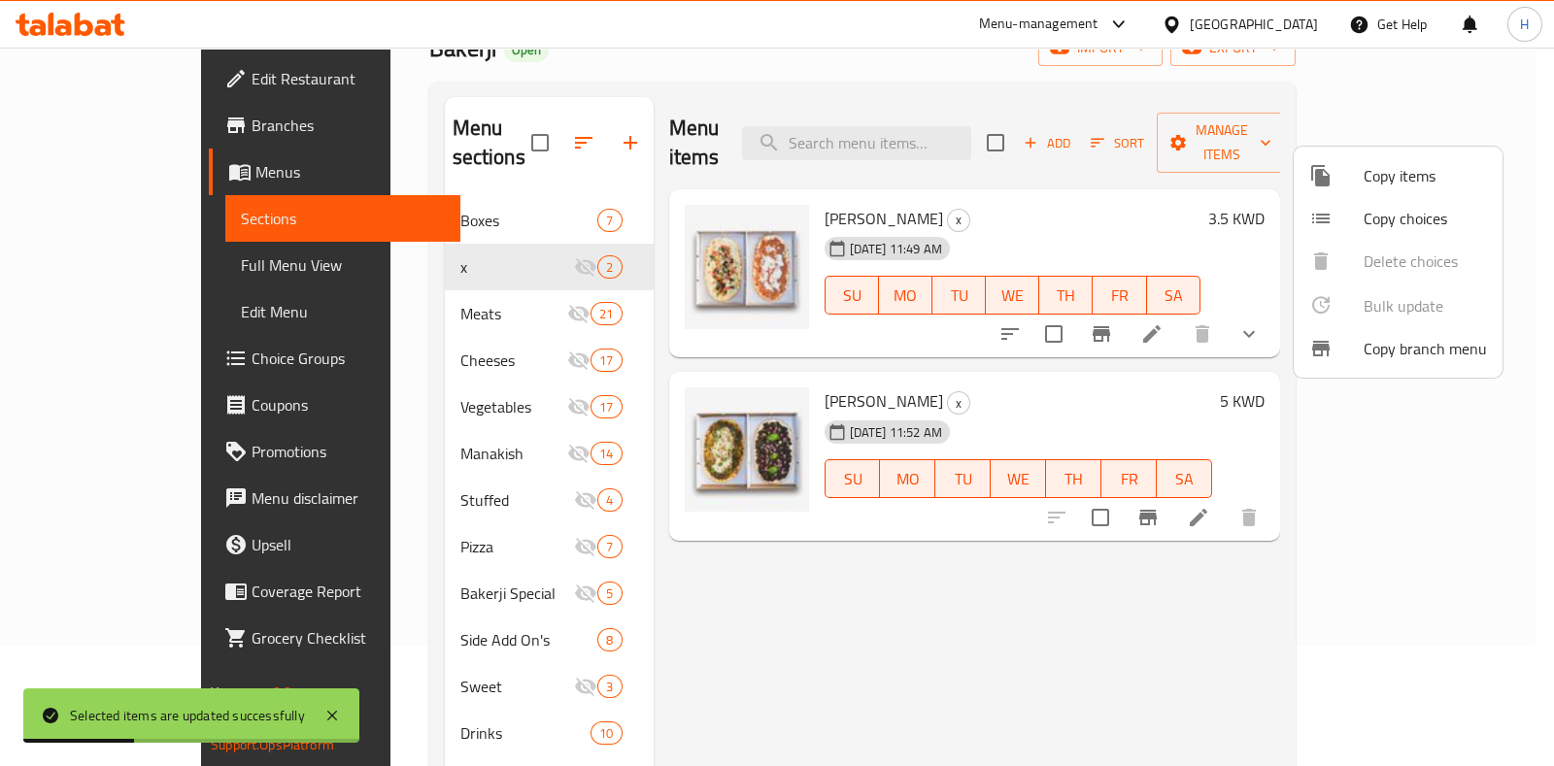
click at [943, 593] on div at bounding box center [777, 383] width 1554 height 766
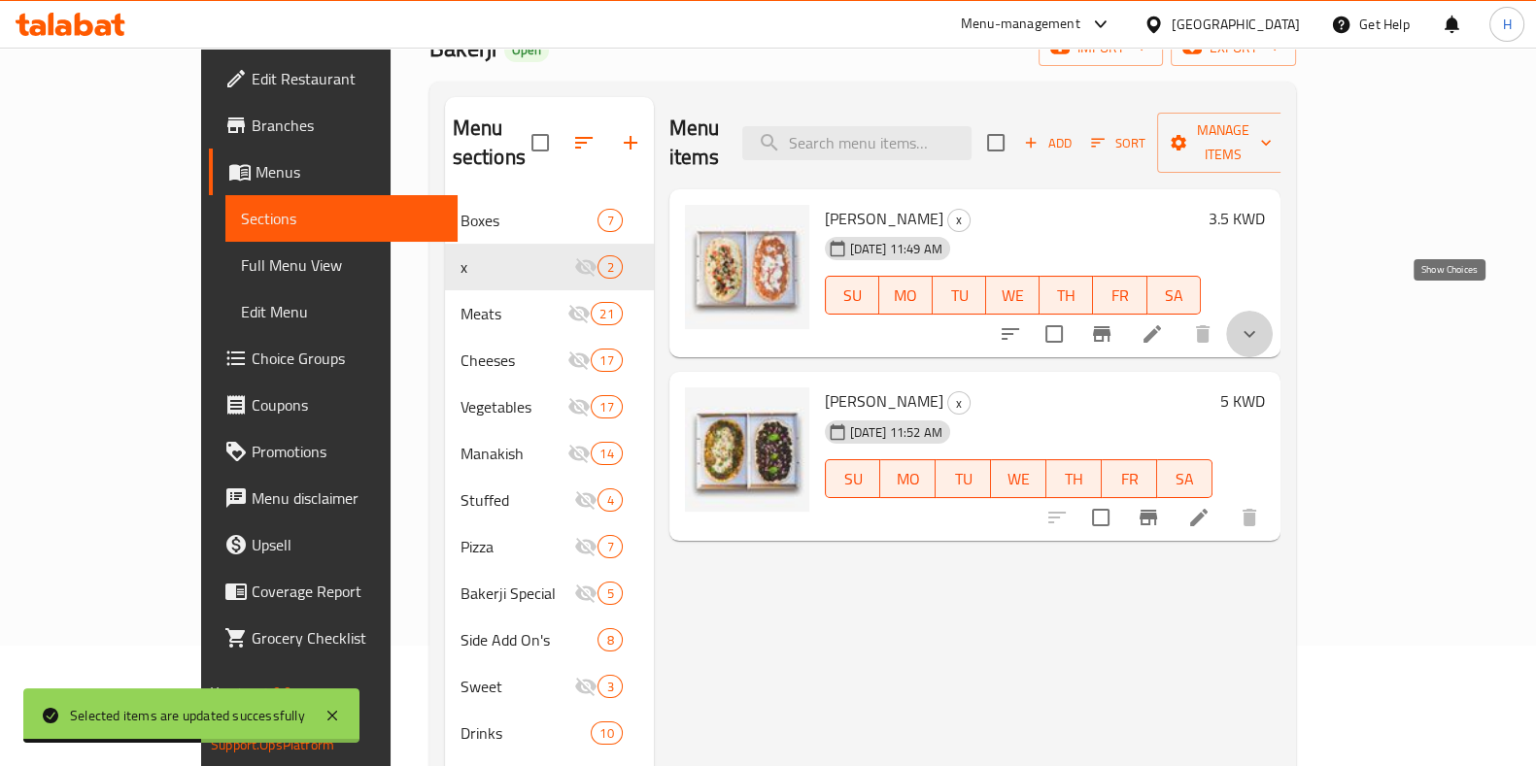
click at [1261, 322] on icon "show more" at bounding box center [1248, 333] width 23 height 23
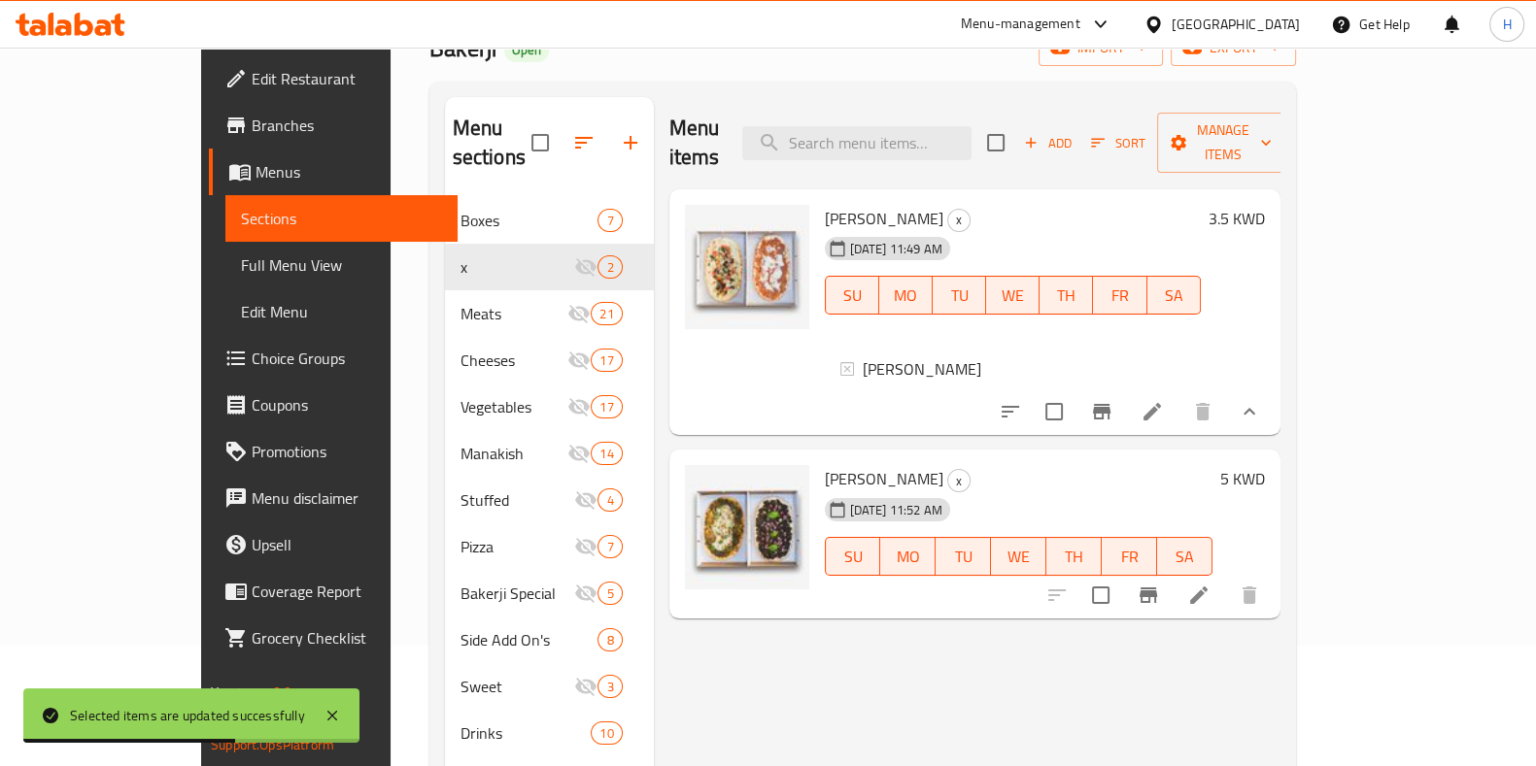
click at [1261, 400] on icon "show more" at bounding box center [1248, 411] width 23 height 23
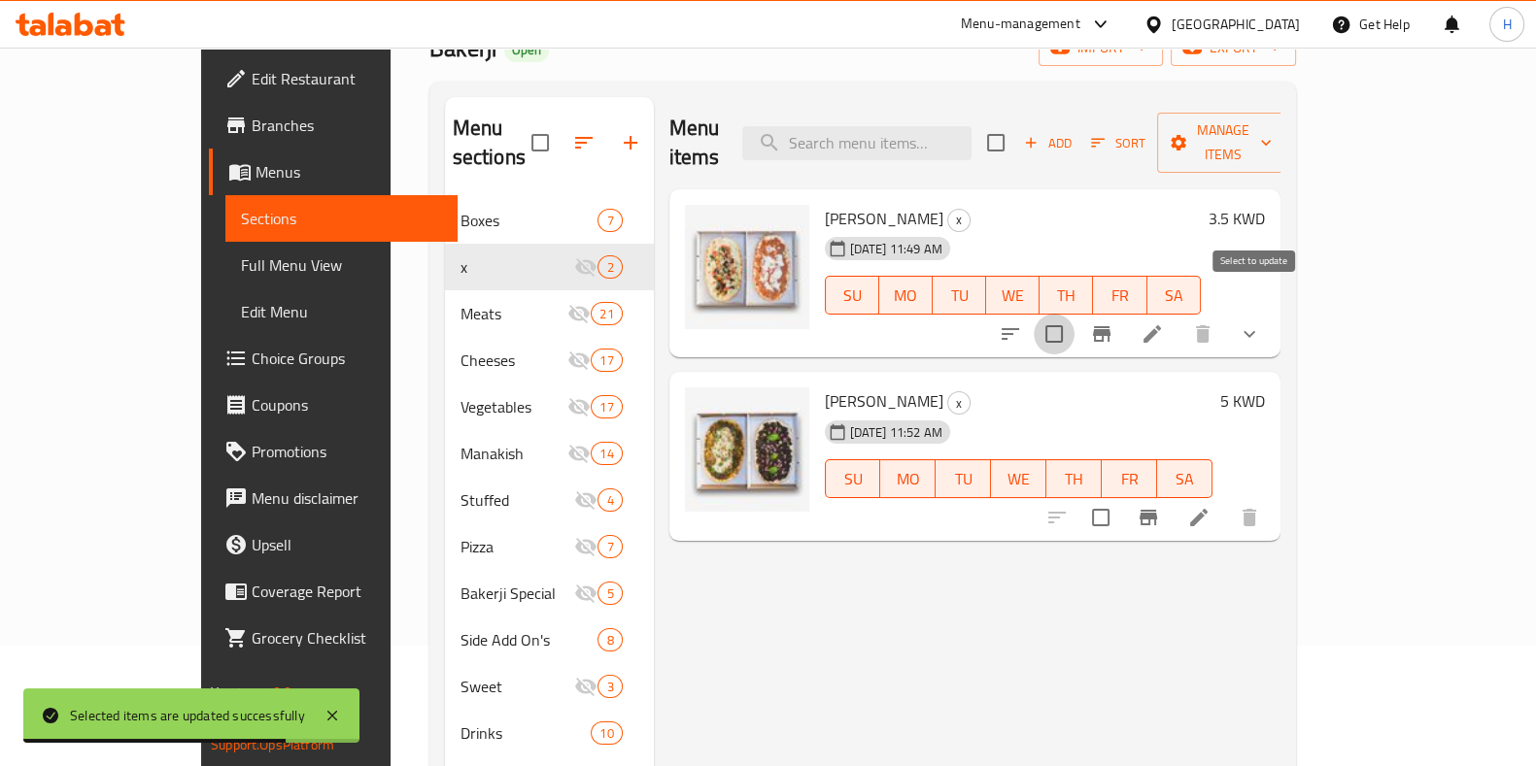
click at [1074, 314] on input "checkbox" at bounding box center [1053, 334] width 41 height 41
click at [1271, 119] on span "Manage items" at bounding box center [1221, 143] width 99 height 49
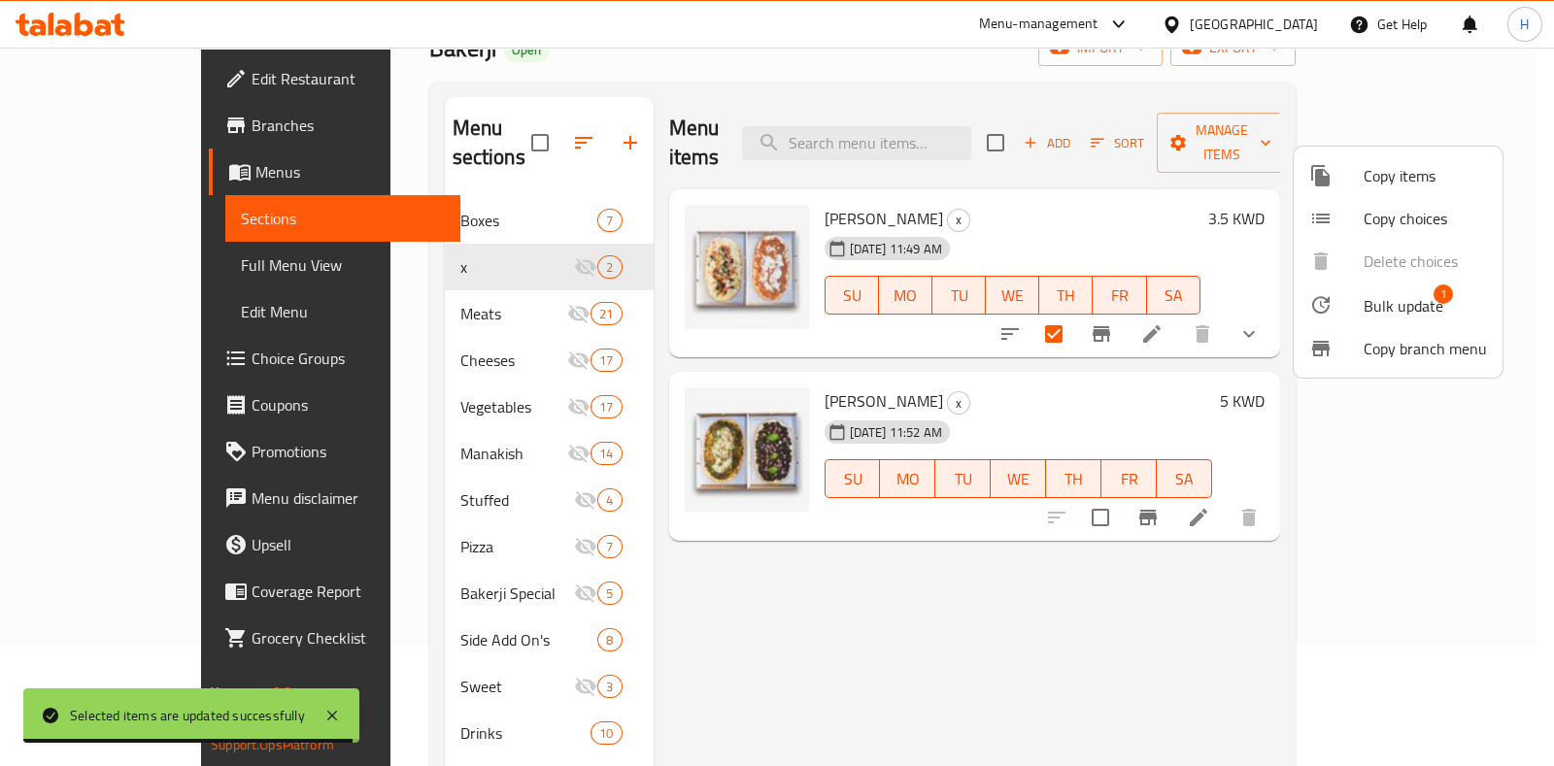
click at [1348, 294] on div at bounding box center [1336, 304] width 54 height 23
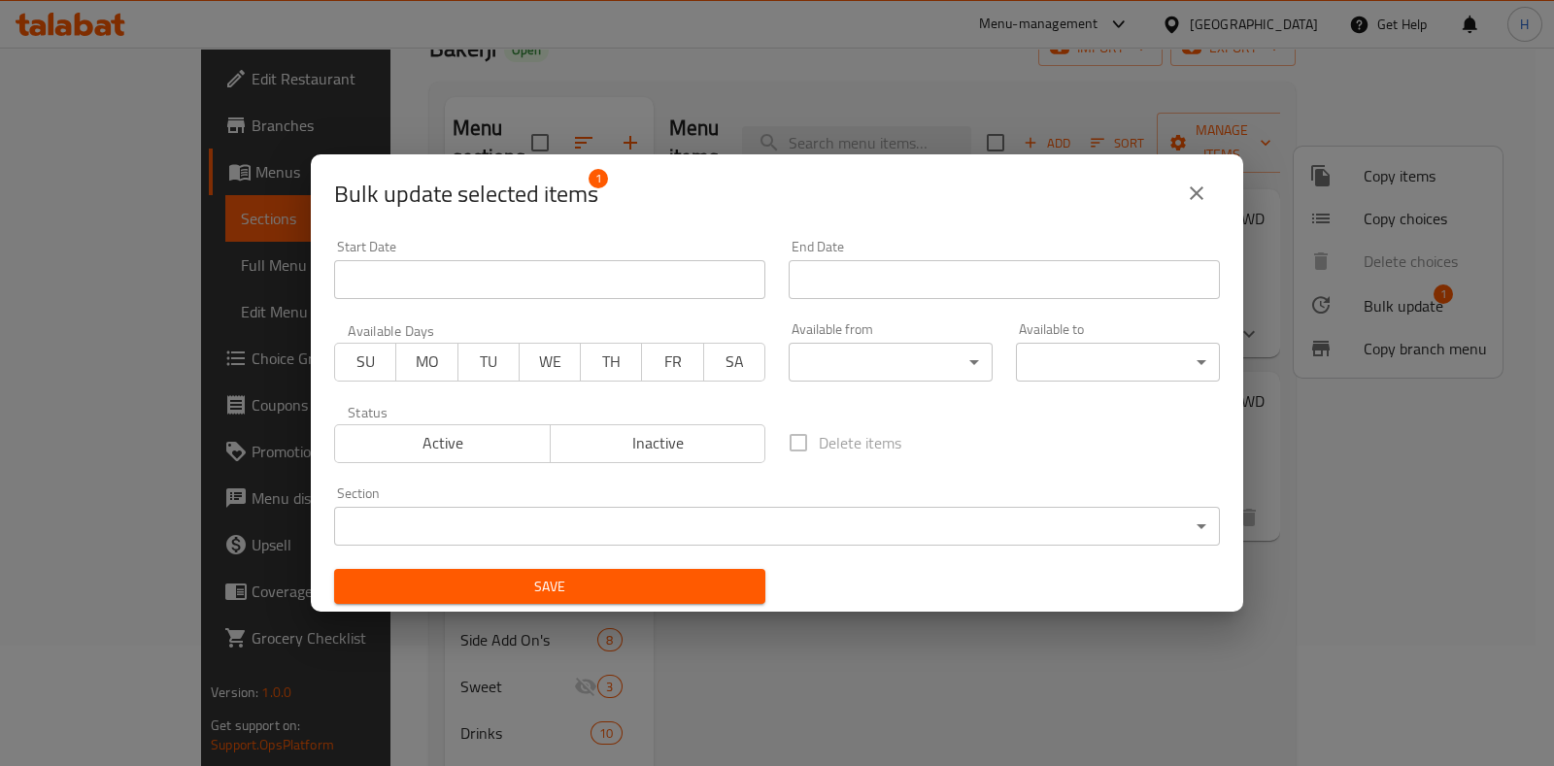
click at [423, 453] on span "Active" at bounding box center [443, 443] width 200 height 28
click at [384, 547] on div "Section ​ ​" at bounding box center [776, 516] width 909 height 83
click at [390, 533] on body "​ Menu-management [GEOGRAPHIC_DATA] Get Help H Edit Restaurant Branches Menus S…" at bounding box center [777, 286] width 1554 height 719
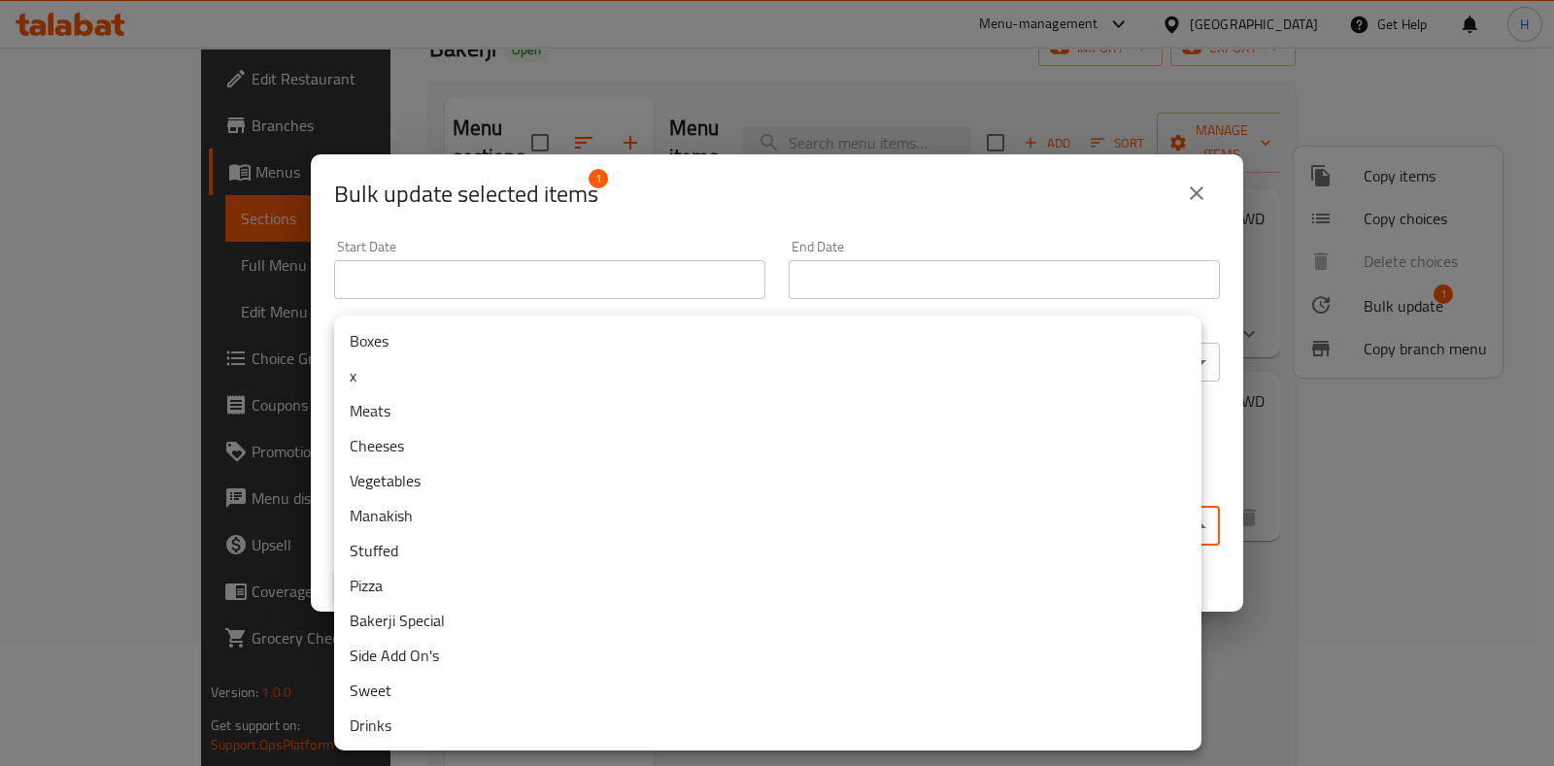
click at [430, 336] on li "Boxes" at bounding box center [767, 340] width 867 height 35
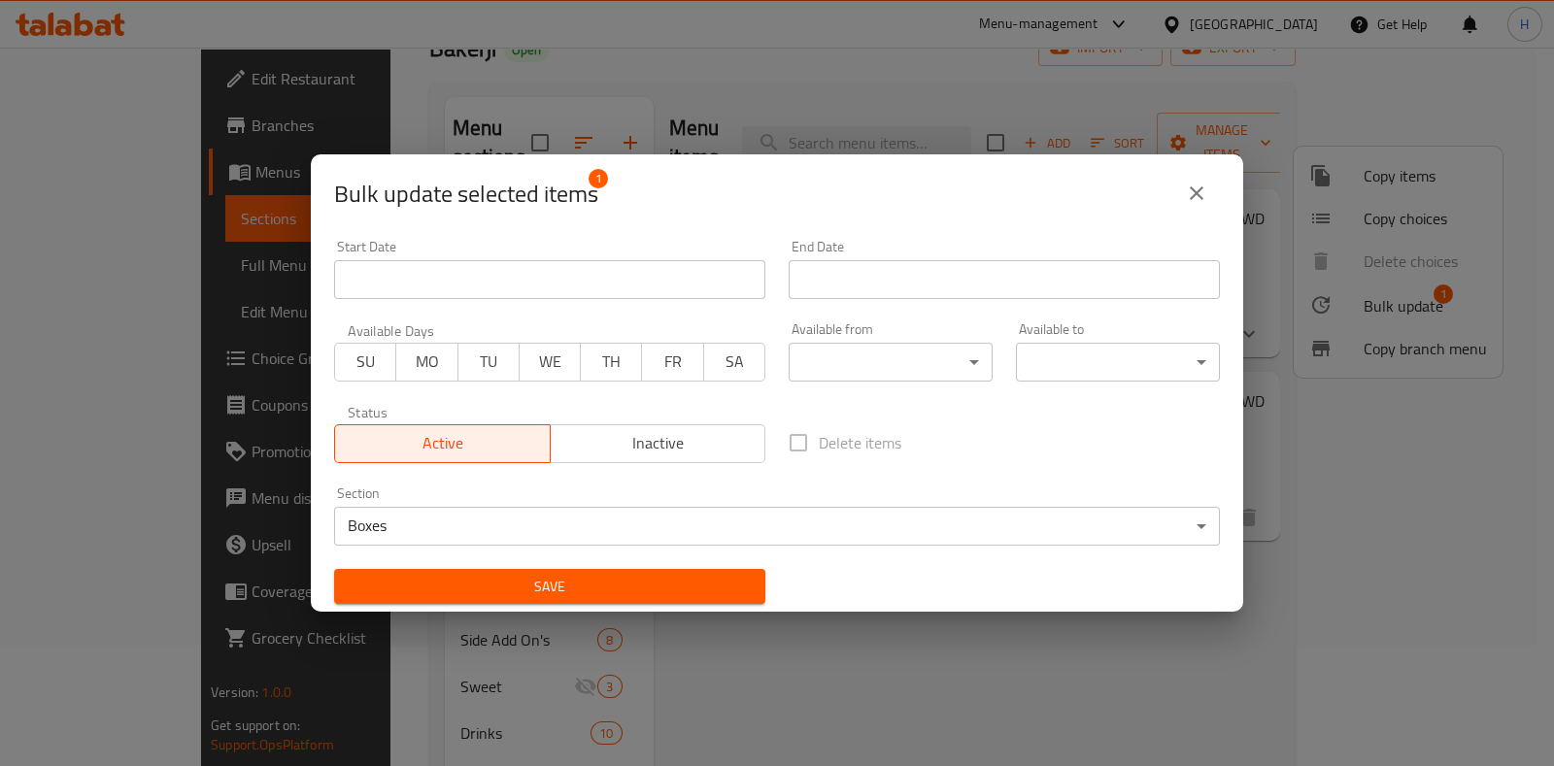
click at [420, 566] on div "Save" at bounding box center [549, 587] width 455 height 59
click at [421, 580] on span "Save" at bounding box center [550, 587] width 400 height 24
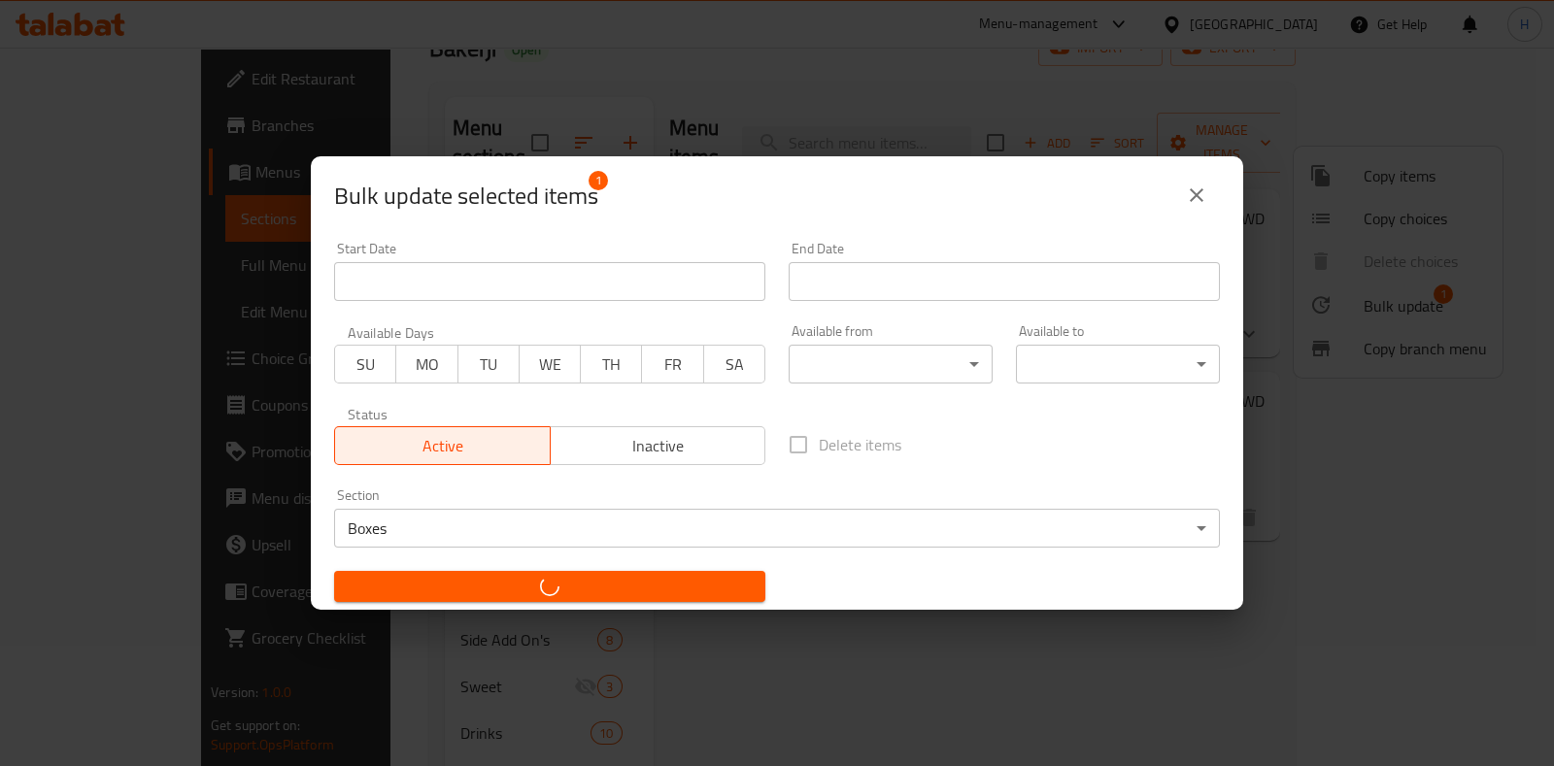
checkbox input "false"
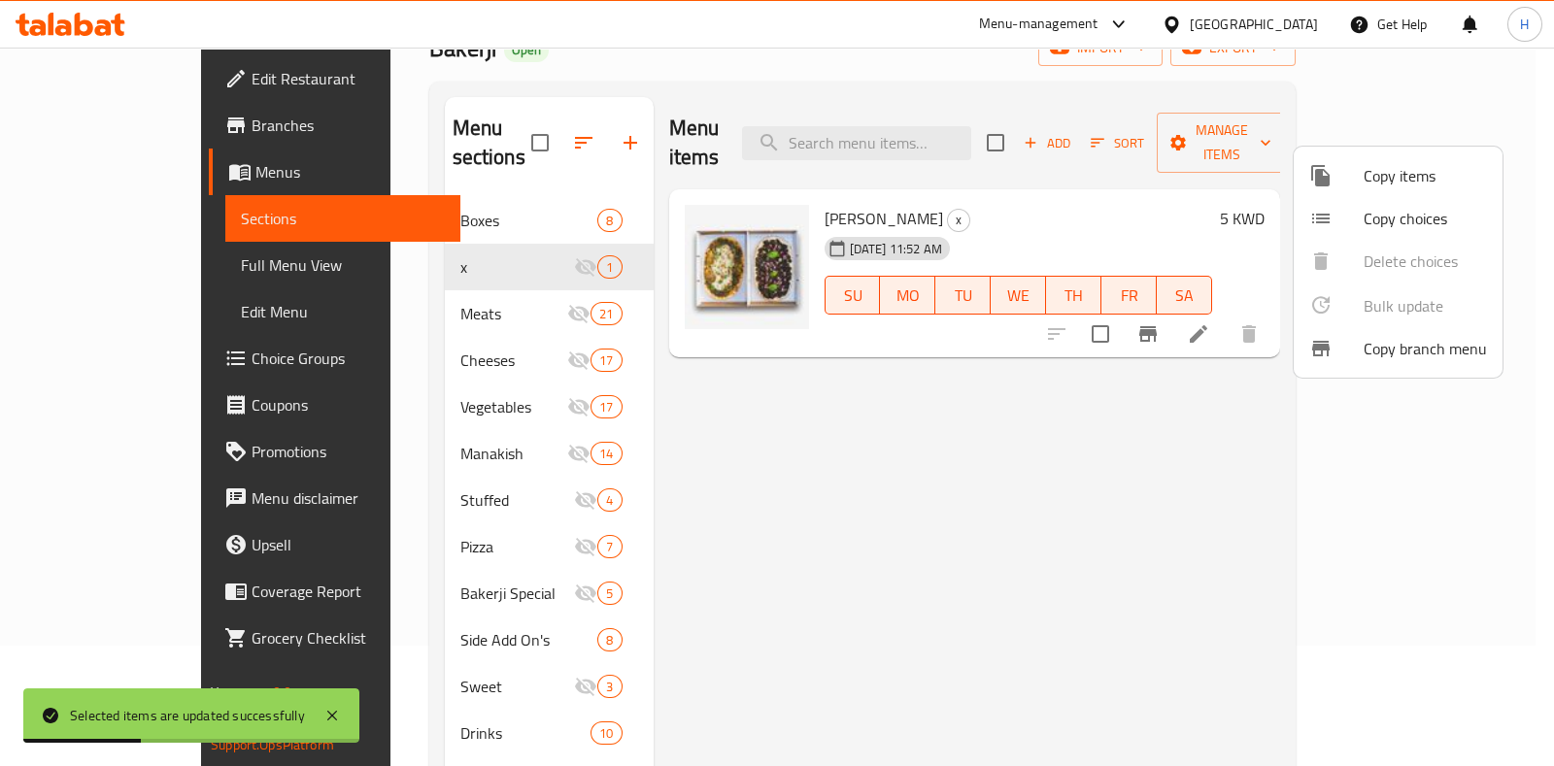
click at [389, 183] on div at bounding box center [777, 383] width 1554 height 766
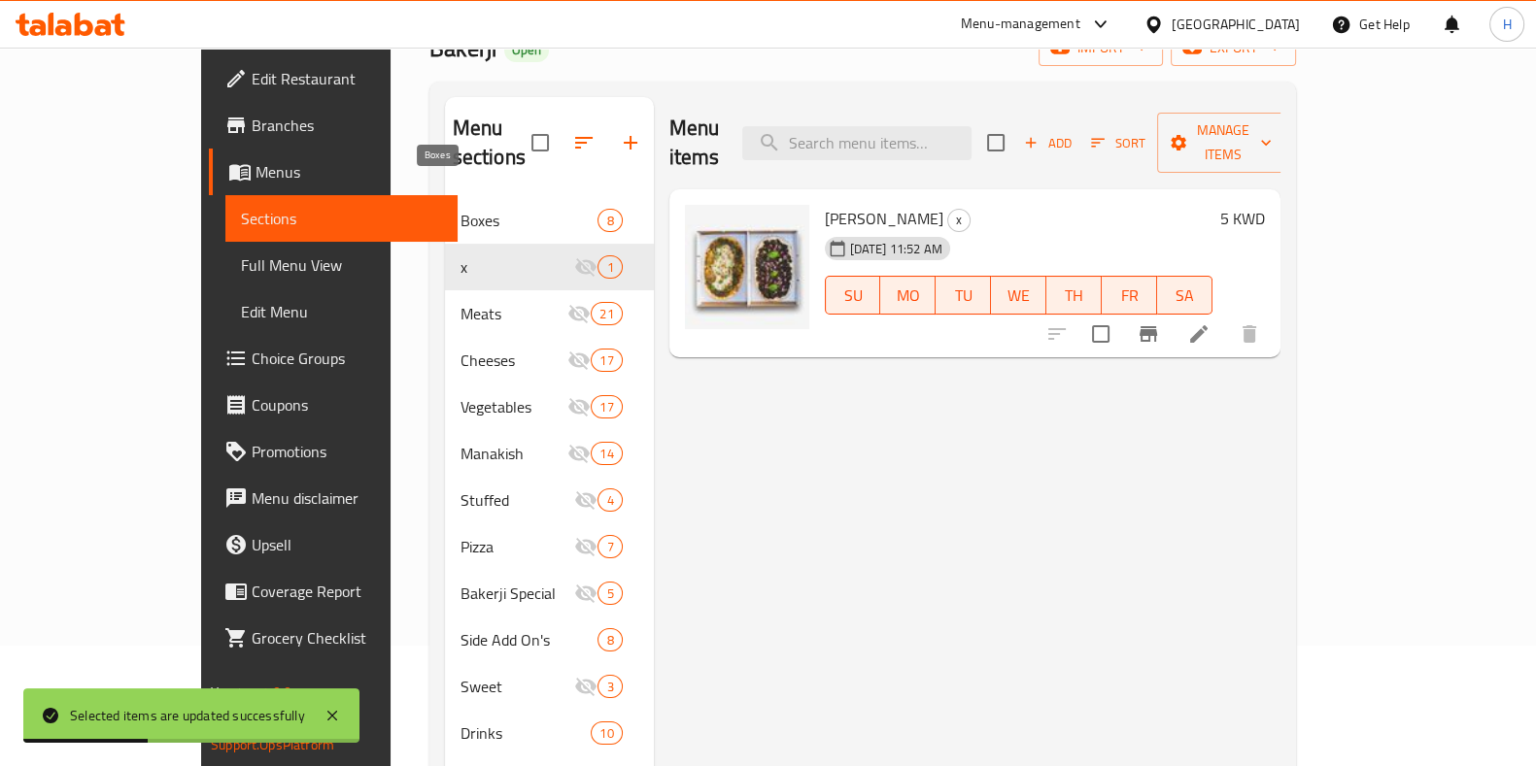
click at [460, 209] on span "Boxes" at bounding box center [529, 220] width 138 height 23
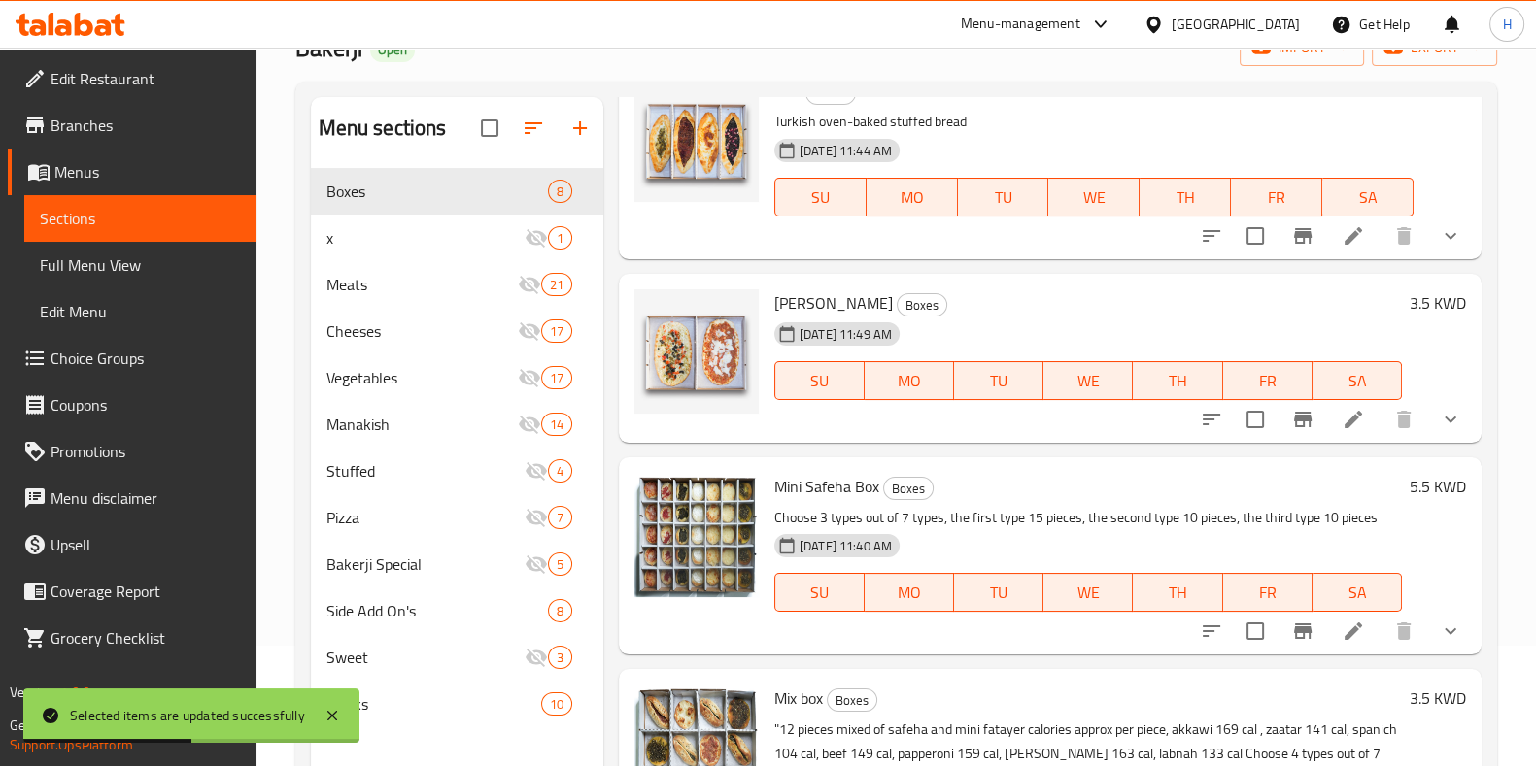
scroll to position [120, 0]
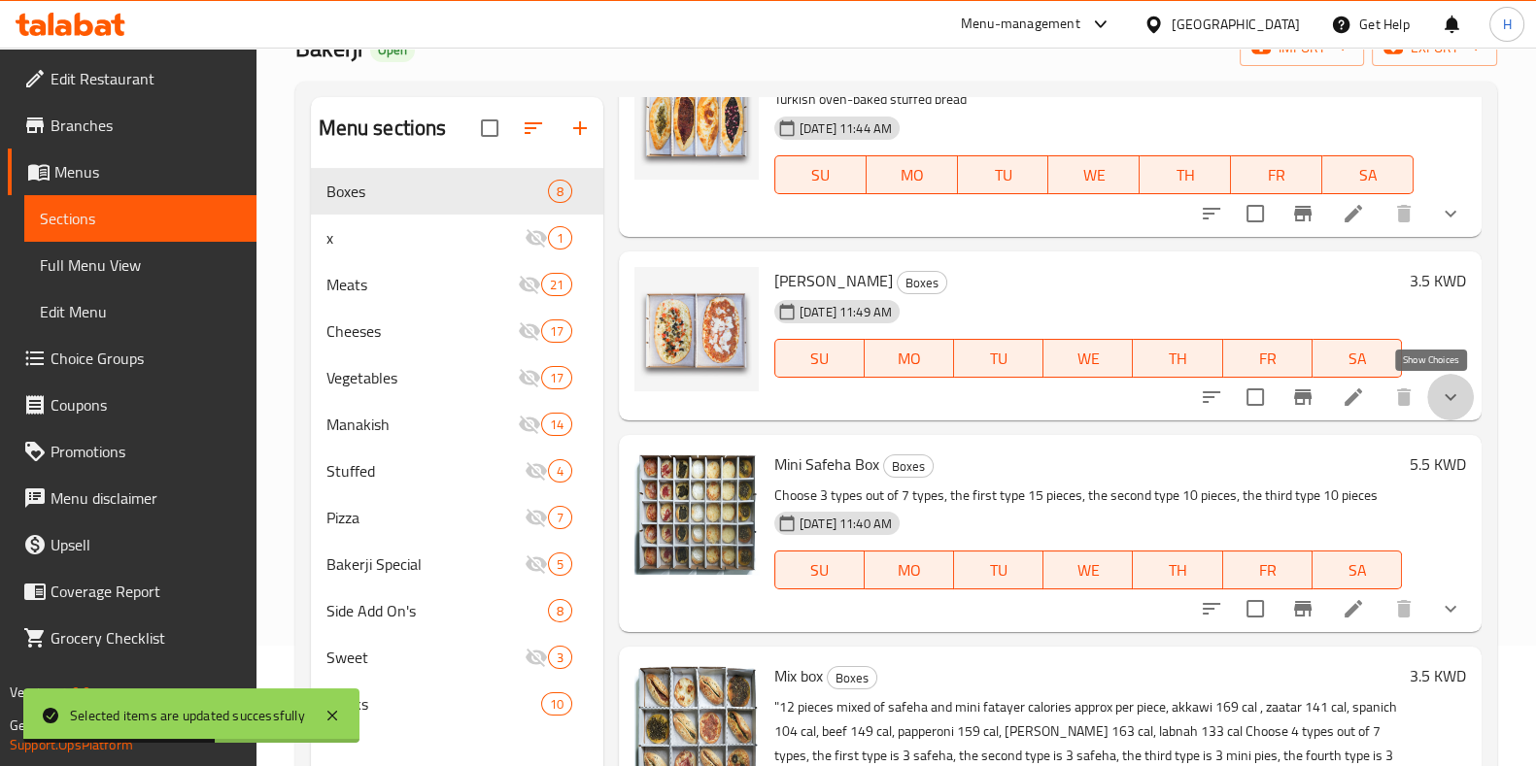
click at [1441, 397] on icon "show more" at bounding box center [1450, 397] width 23 height 23
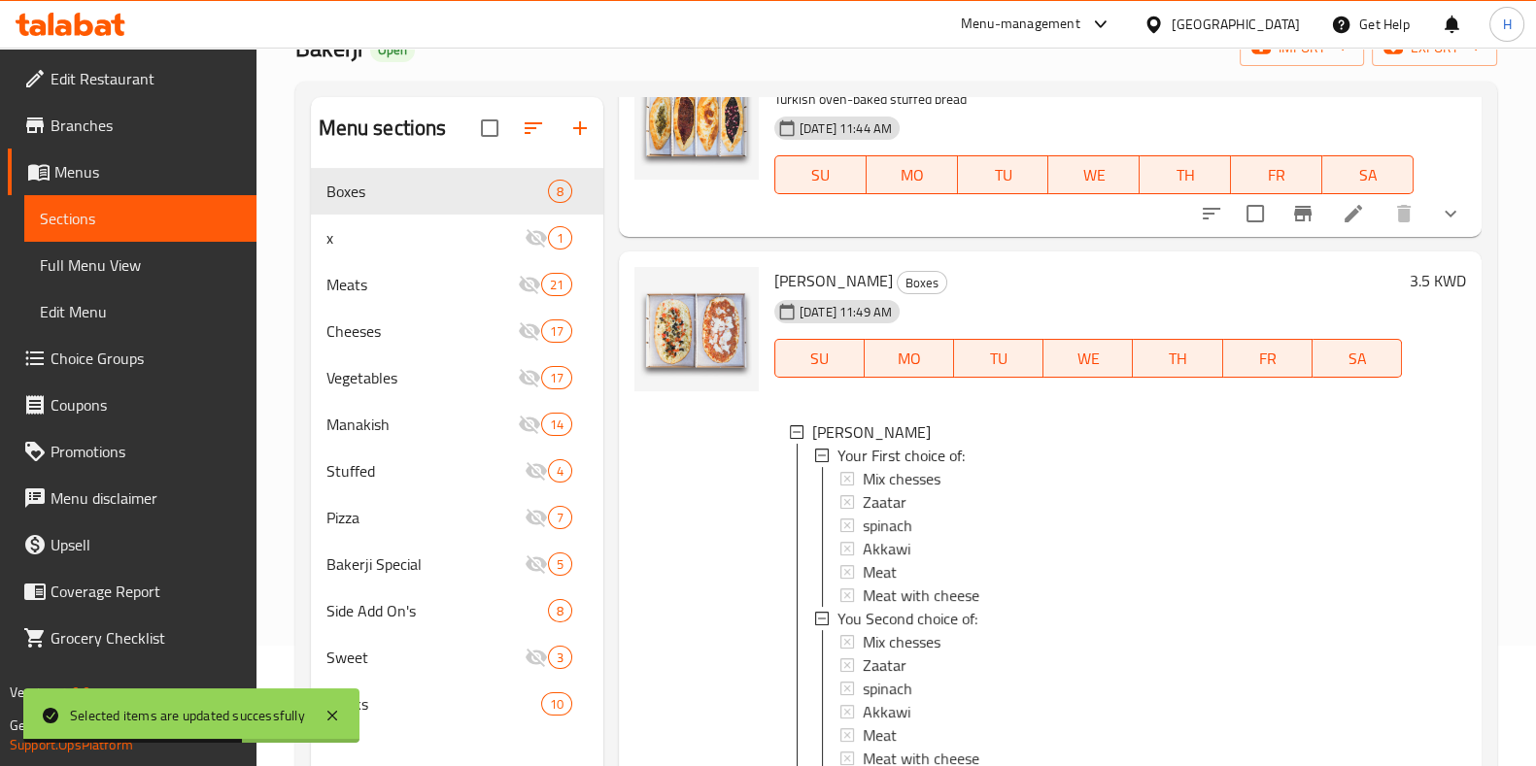
scroll to position [2, 0]
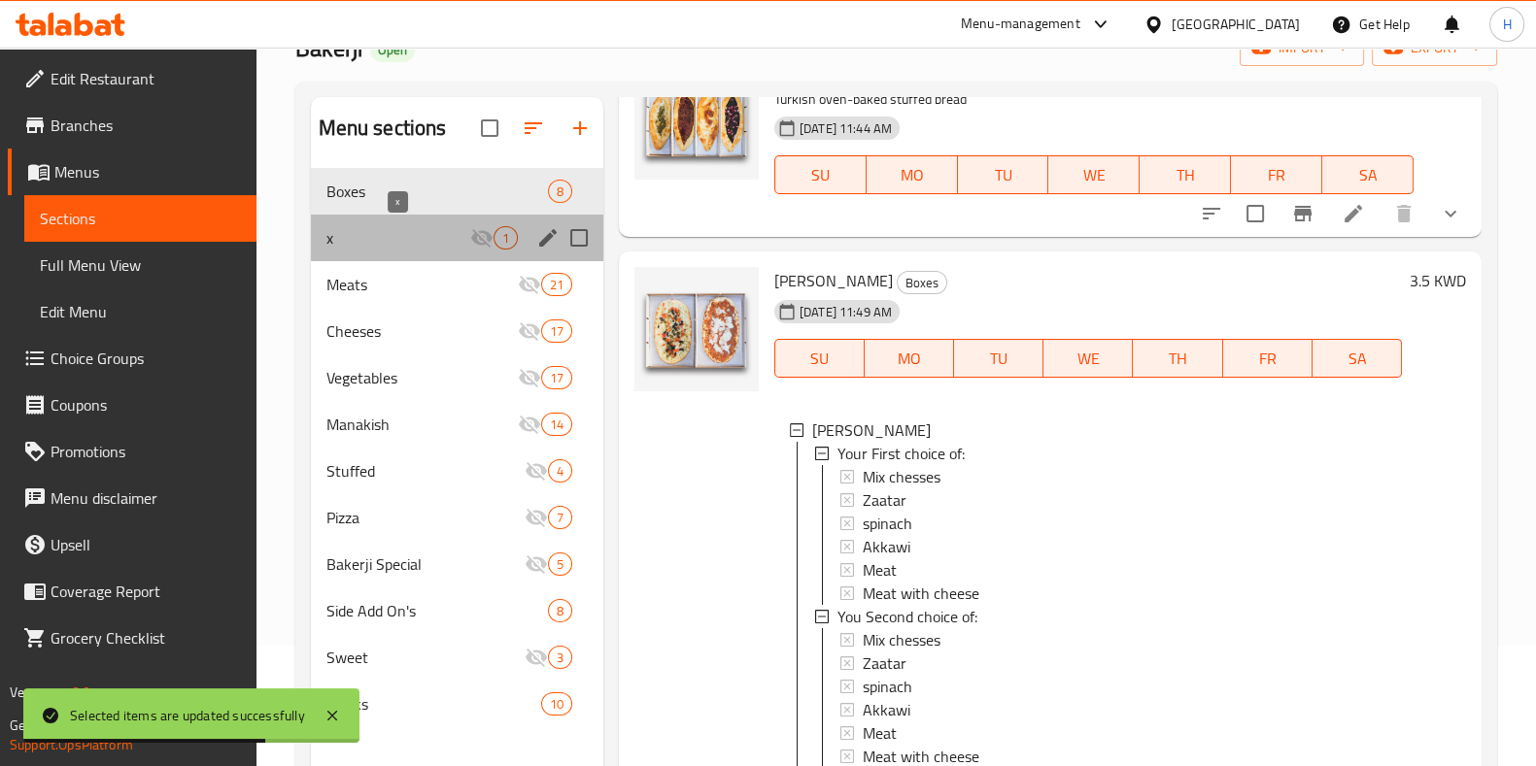
click at [364, 231] on span "x" at bounding box center [398, 237] width 144 height 23
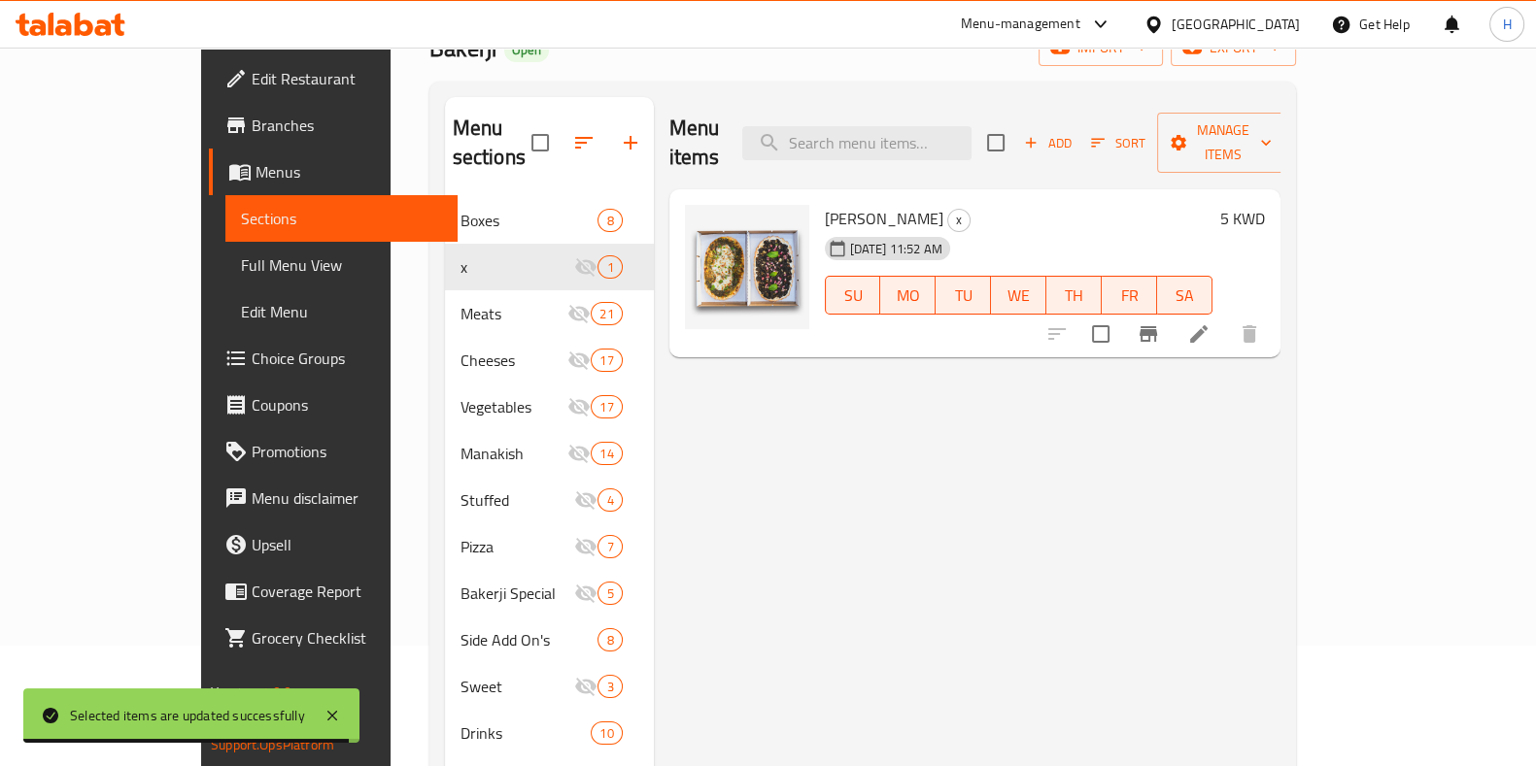
click at [252, 352] on span "Choice Groups" at bounding box center [347, 358] width 190 height 23
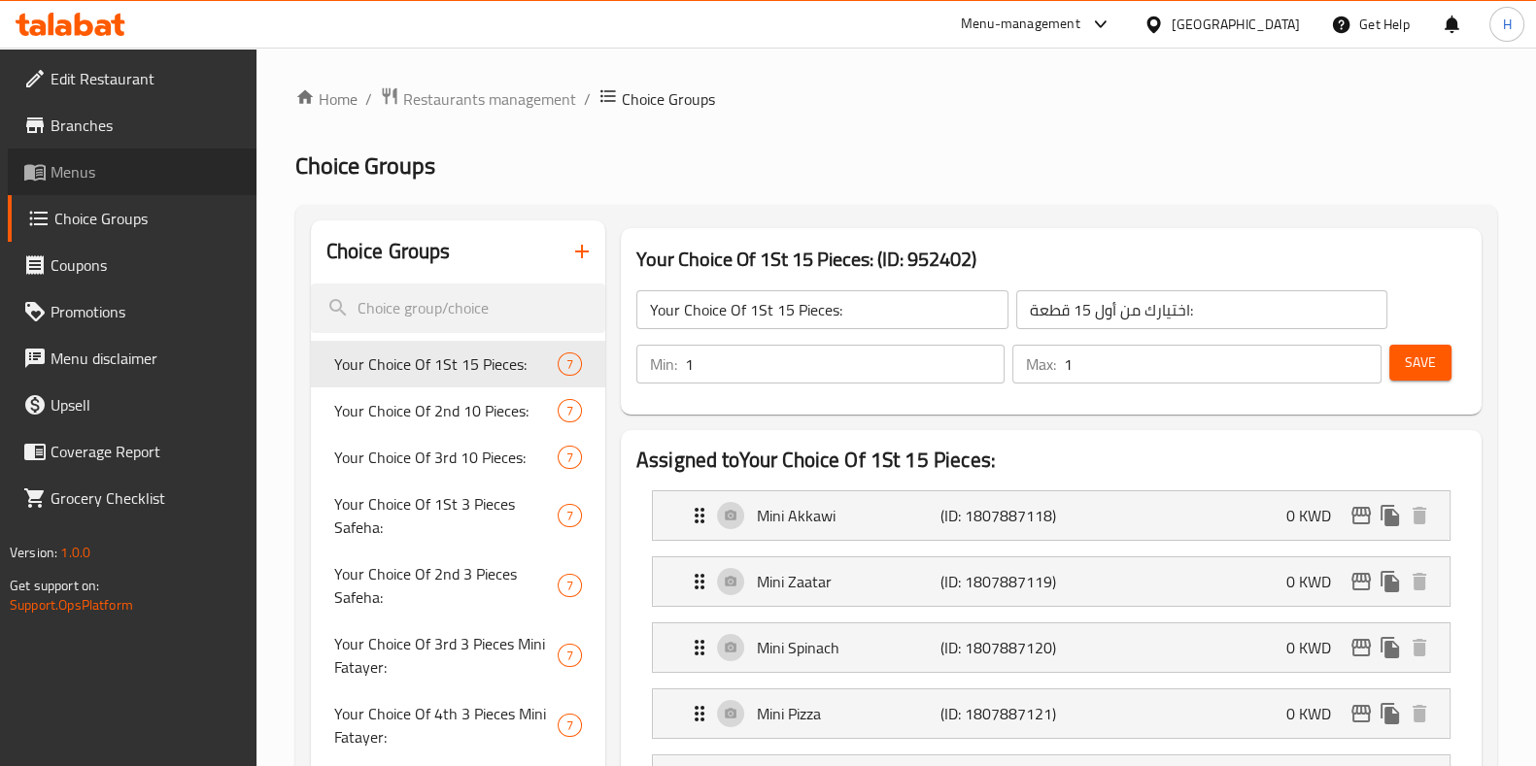
click at [117, 172] on span "Menus" at bounding box center [146, 171] width 190 height 23
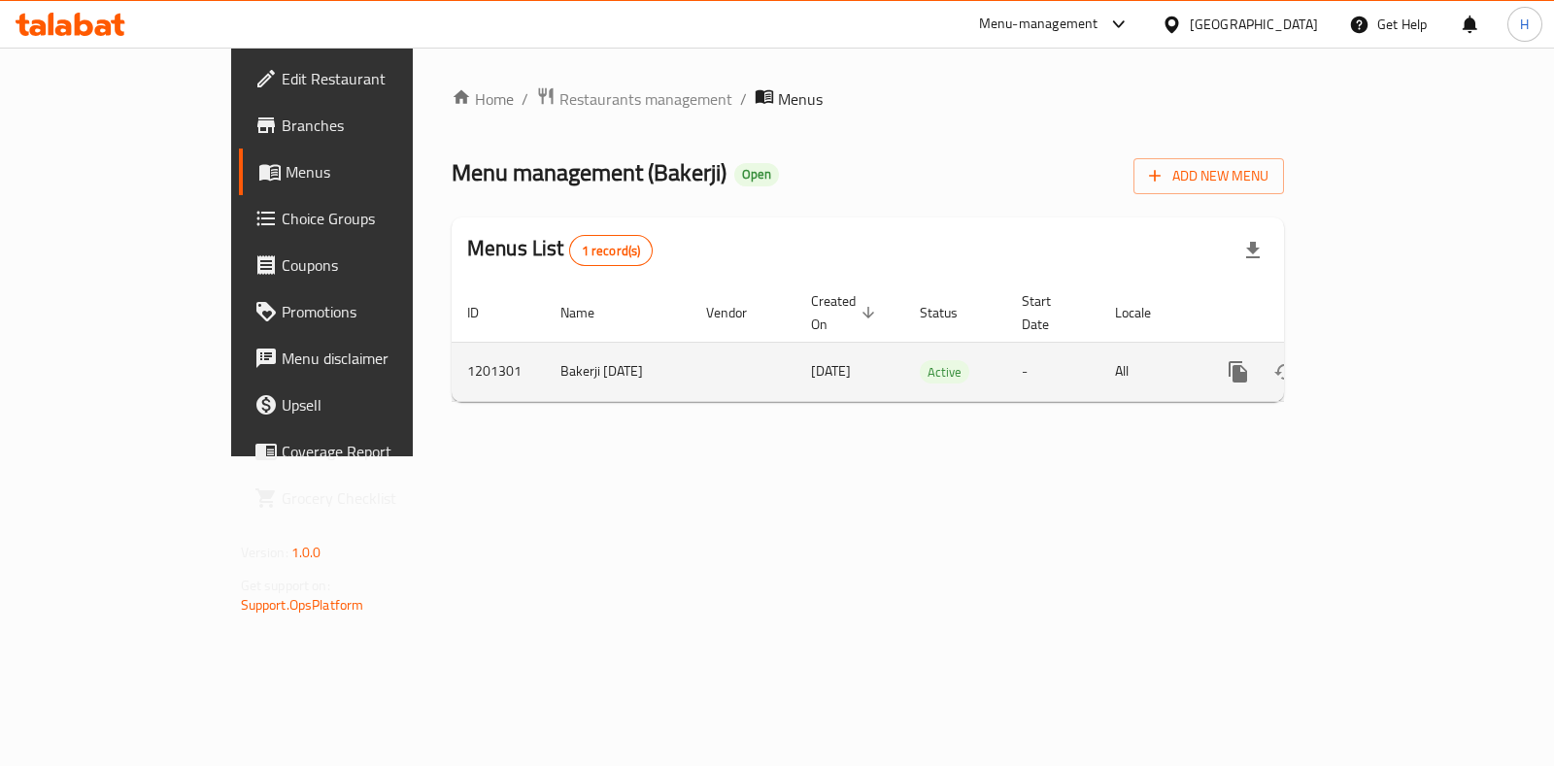
click at [1402, 355] on link "enhanced table" at bounding box center [1378, 372] width 47 height 47
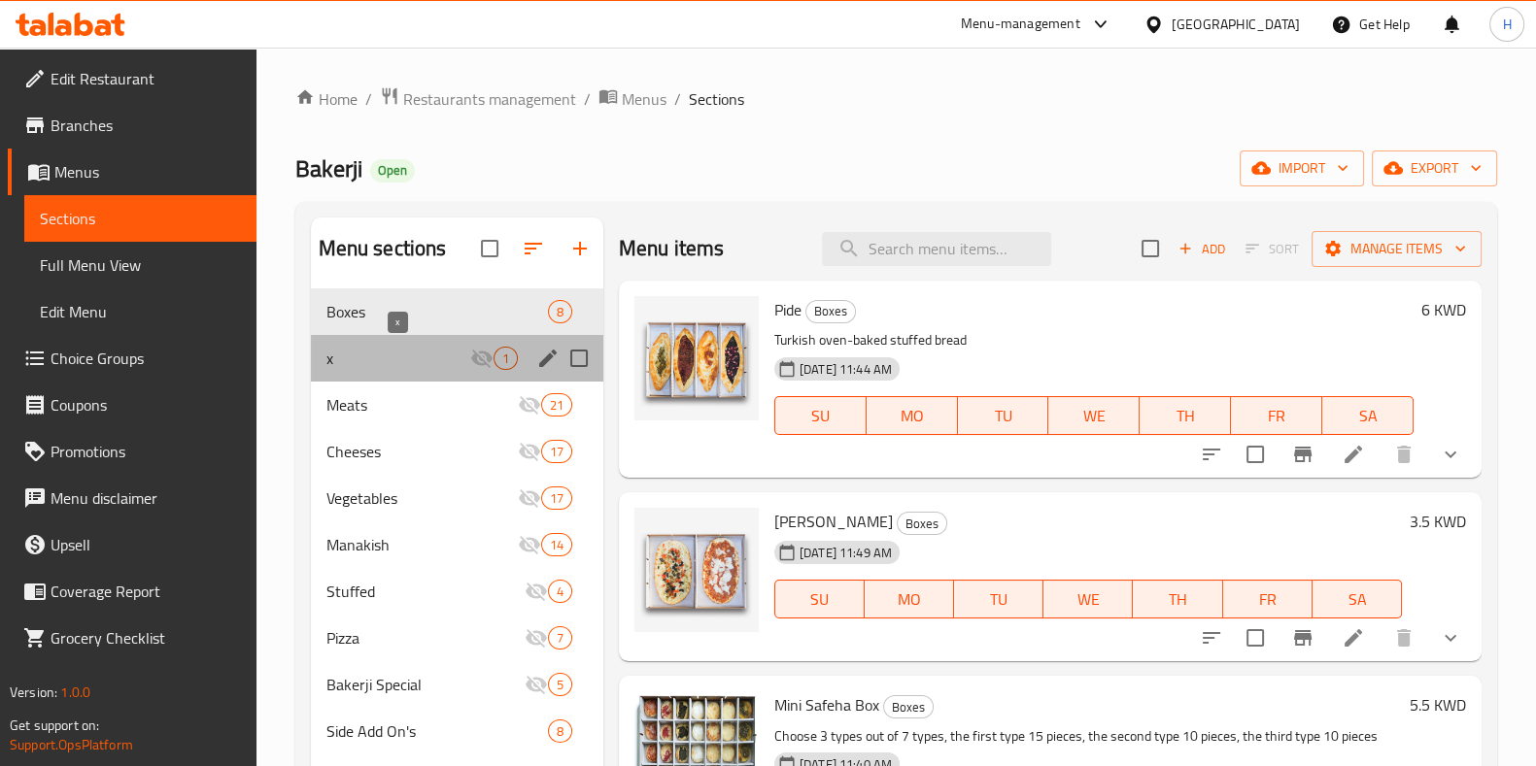
click at [359, 348] on span "x" at bounding box center [398, 358] width 144 height 23
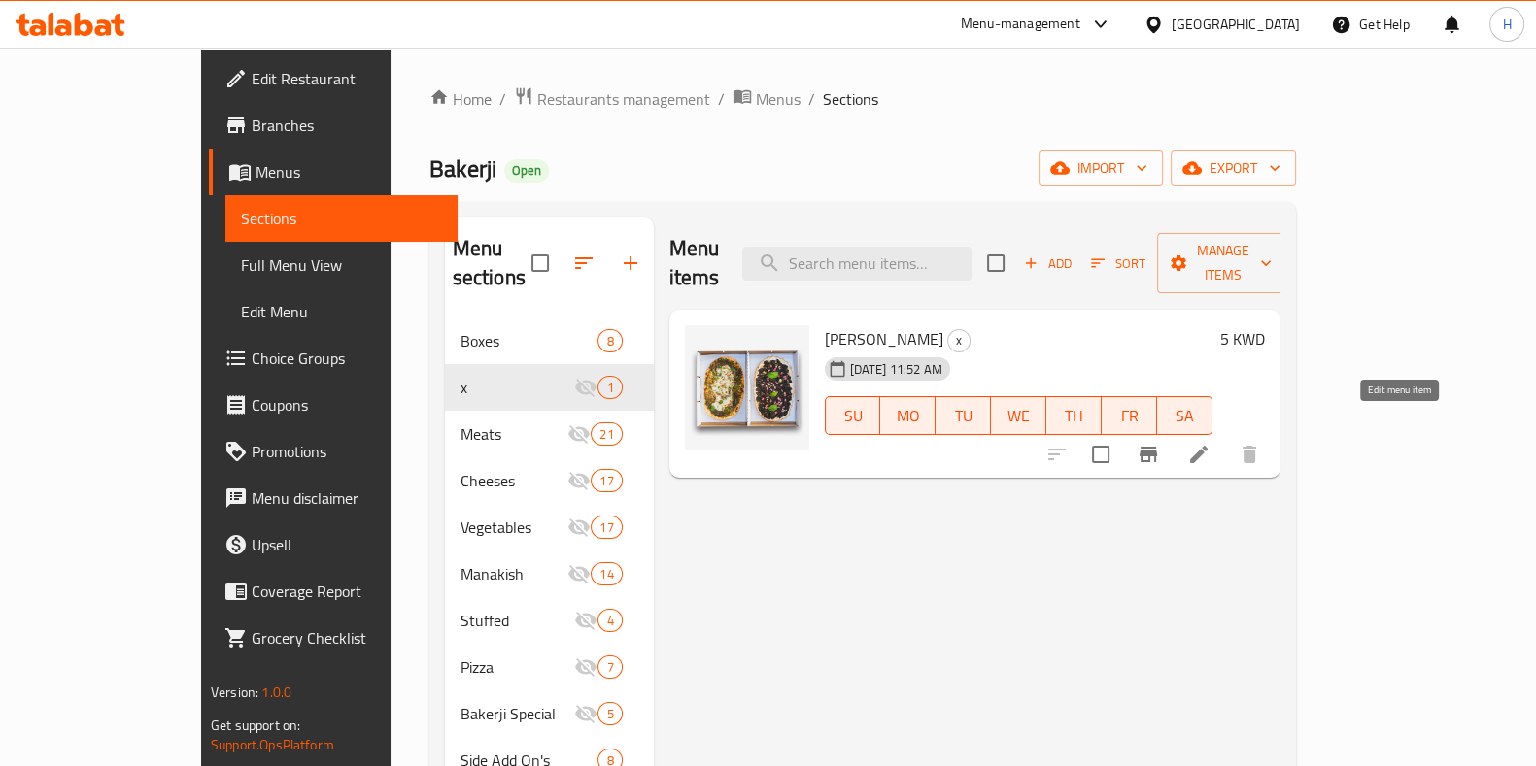
click at [1210, 443] on icon at bounding box center [1198, 454] width 23 height 23
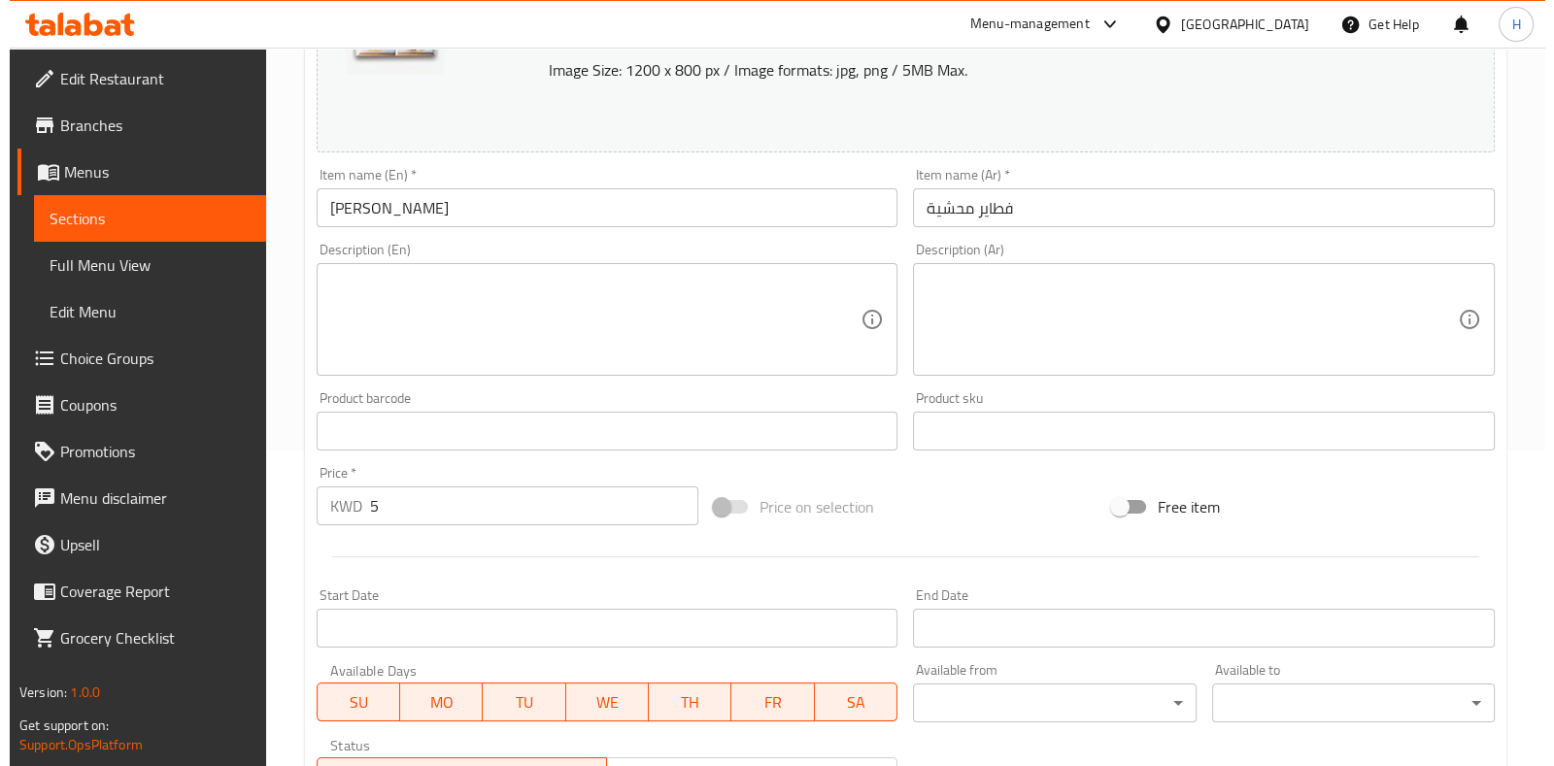
scroll to position [632, 0]
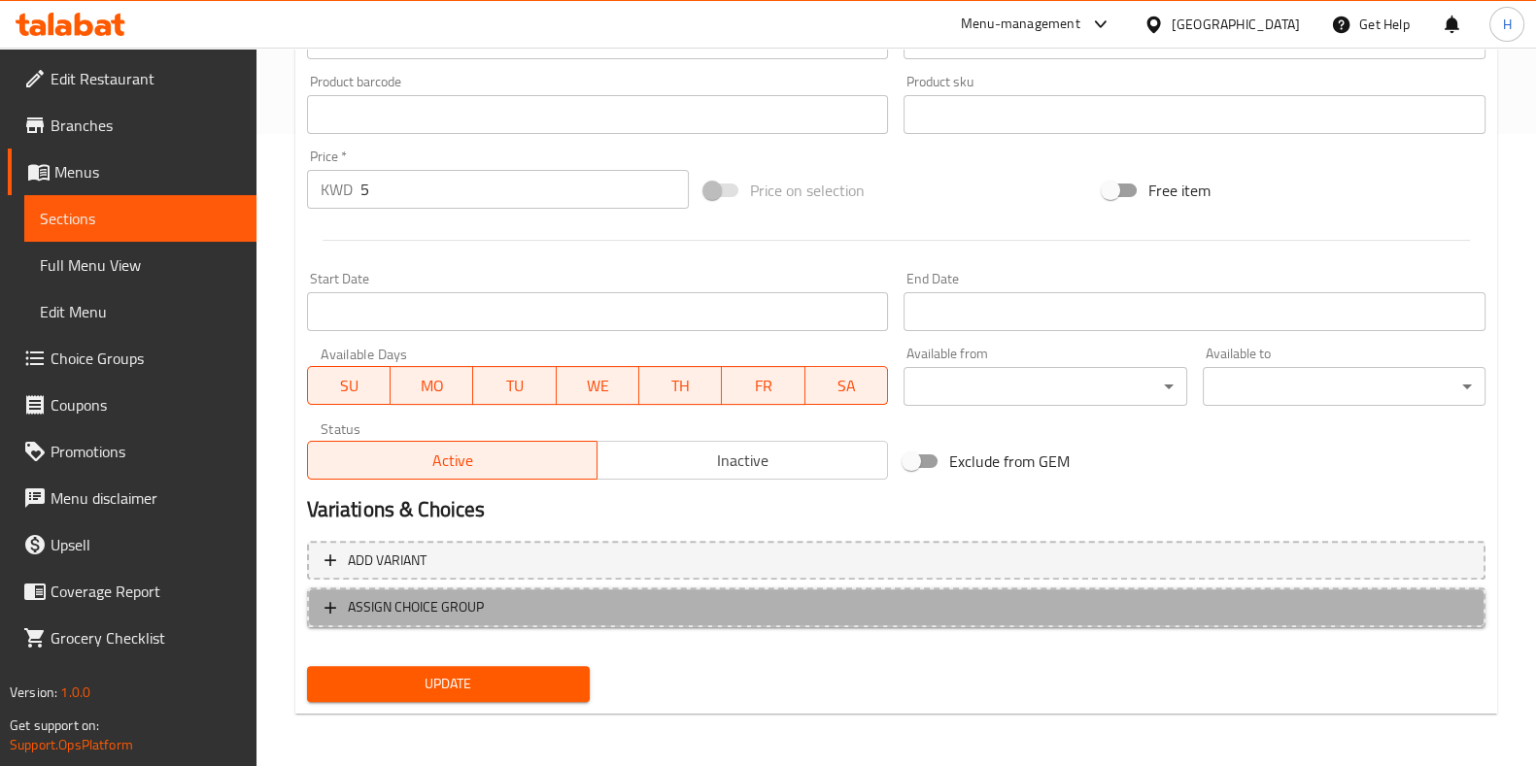
click at [636, 607] on span "ASSIGN CHOICE GROUP" at bounding box center [895, 607] width 1143 height 24
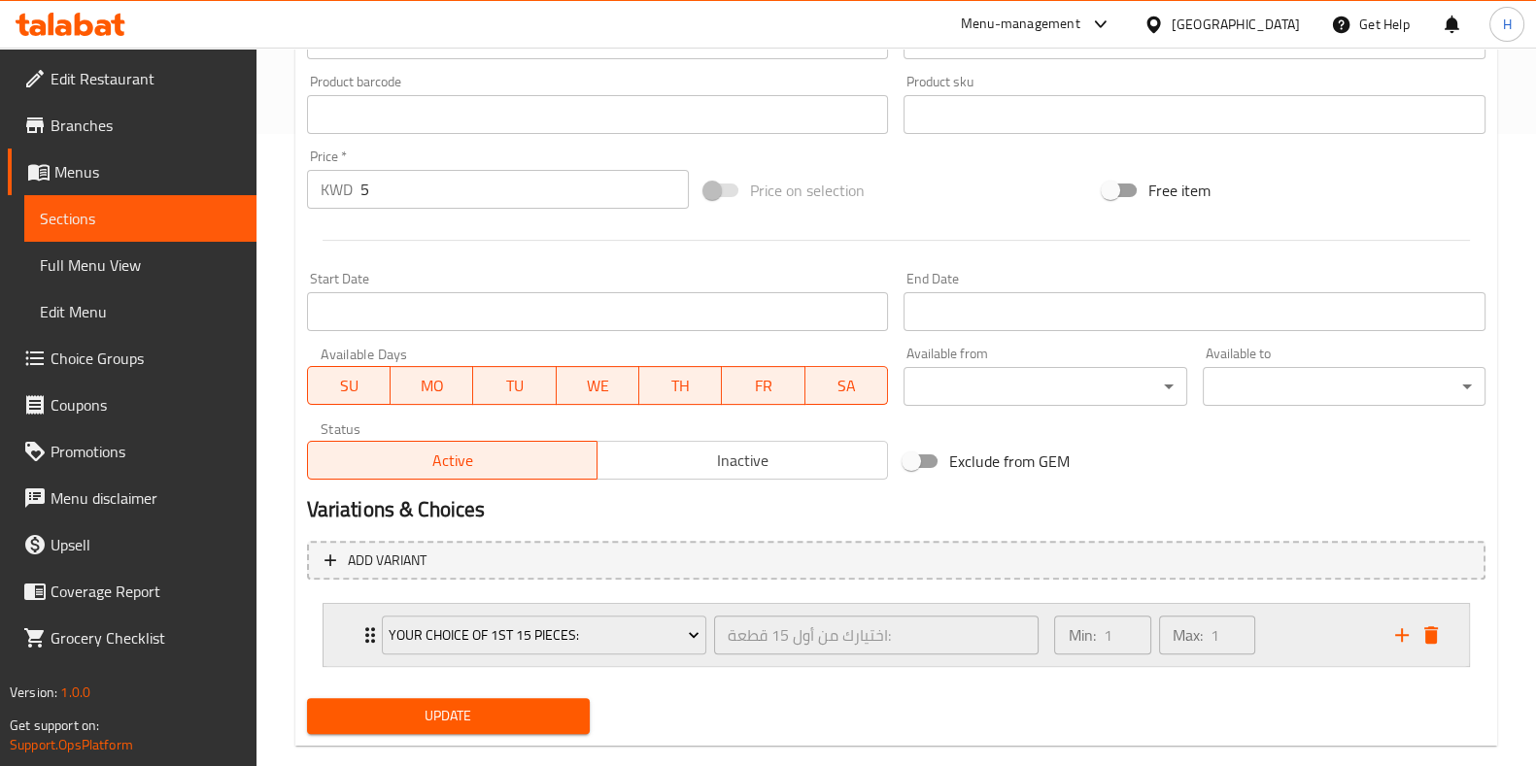
click at [1316, 627] on div "Min: 1 ​ Max: 1 ​" at bounding box center [1212, 635] width 340 height 62
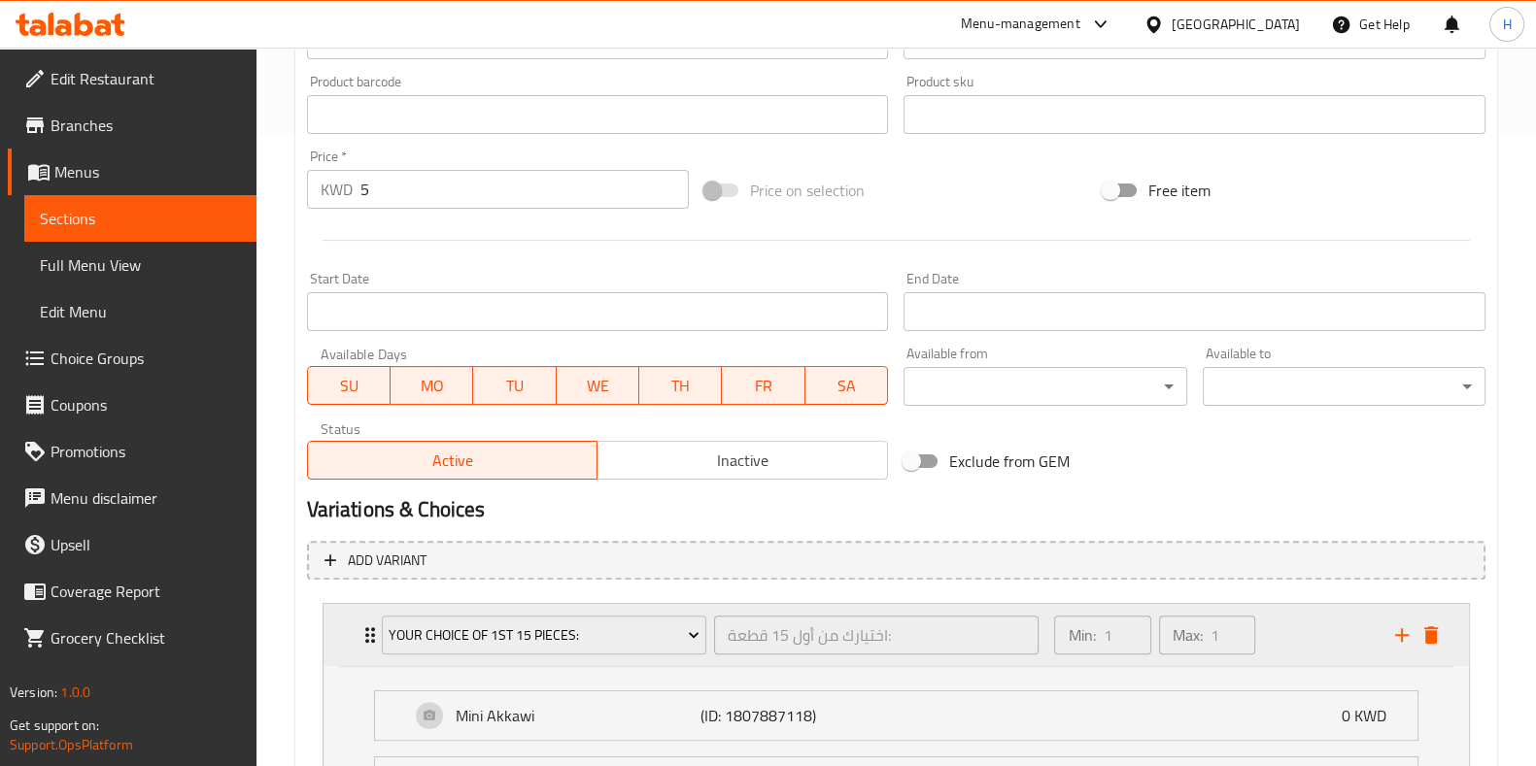
click at [550, 655] on div "Your Choice Of 1St 15 Pieces:" at bounding box center [544, 635] width 332 height 47
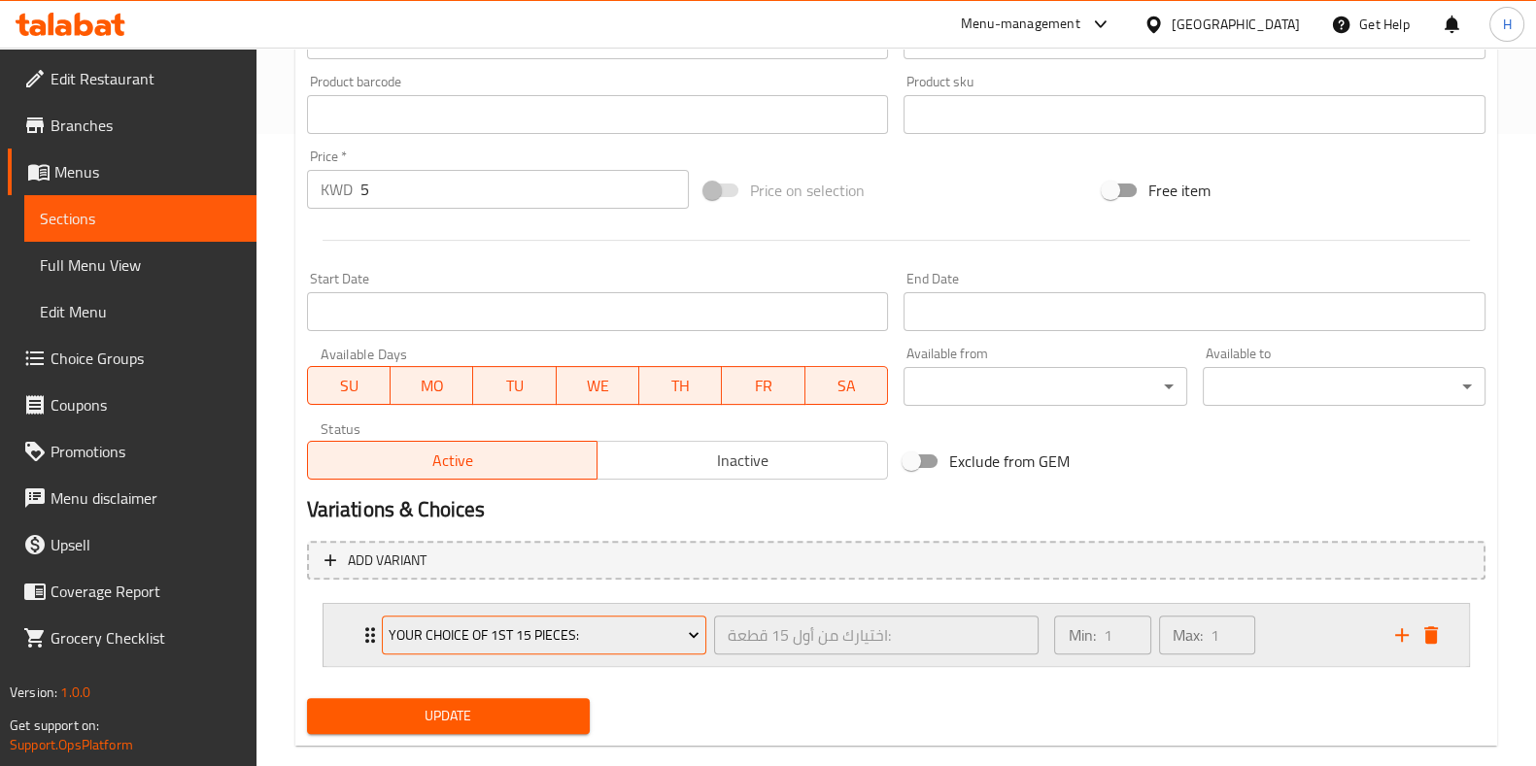
click at [560, 641] on span "Your Choice Of 1St 15 Pieces:" at bounding box center [544, 636] width 311 height 24
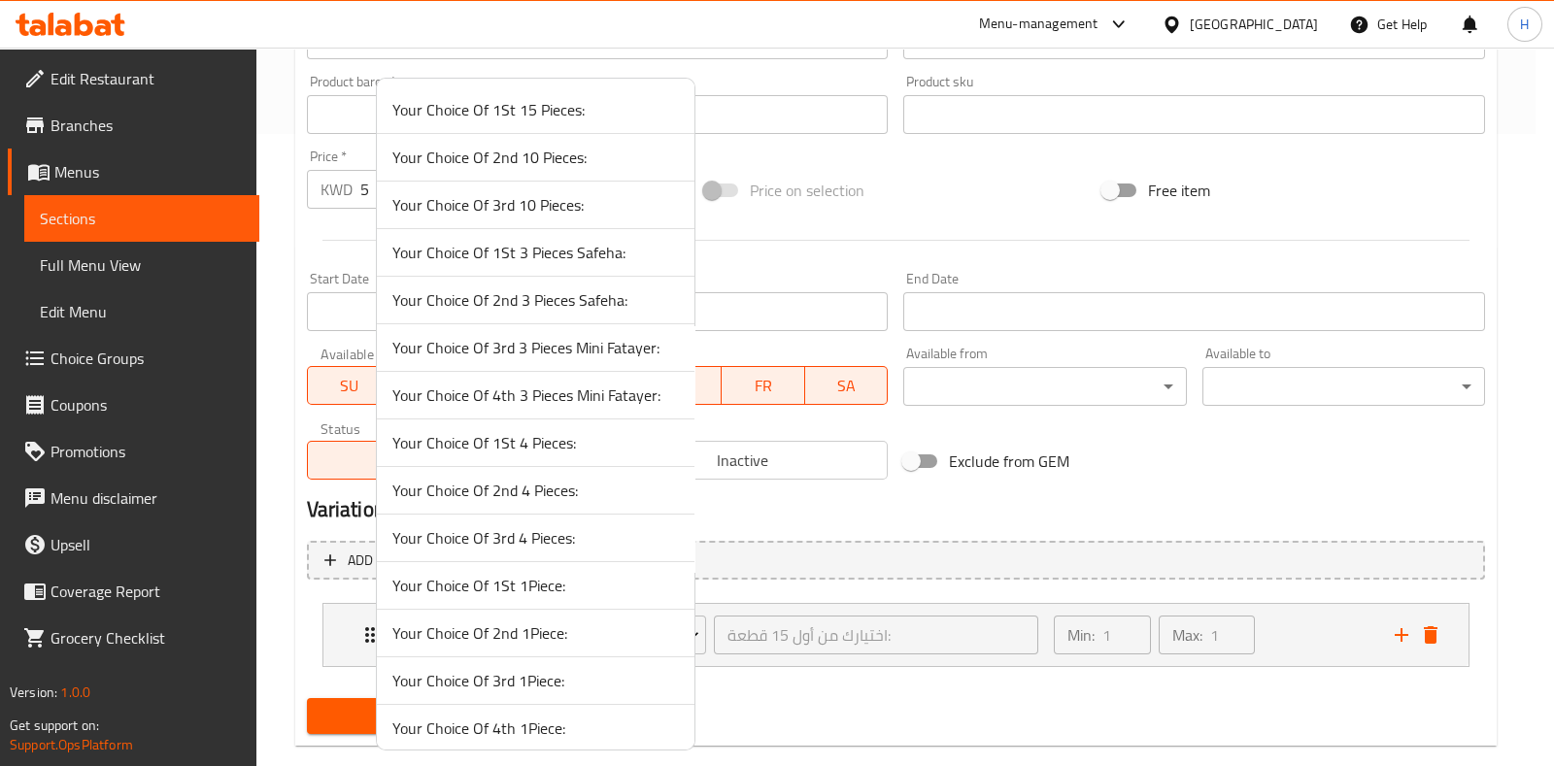
scroll to position [738, 0]
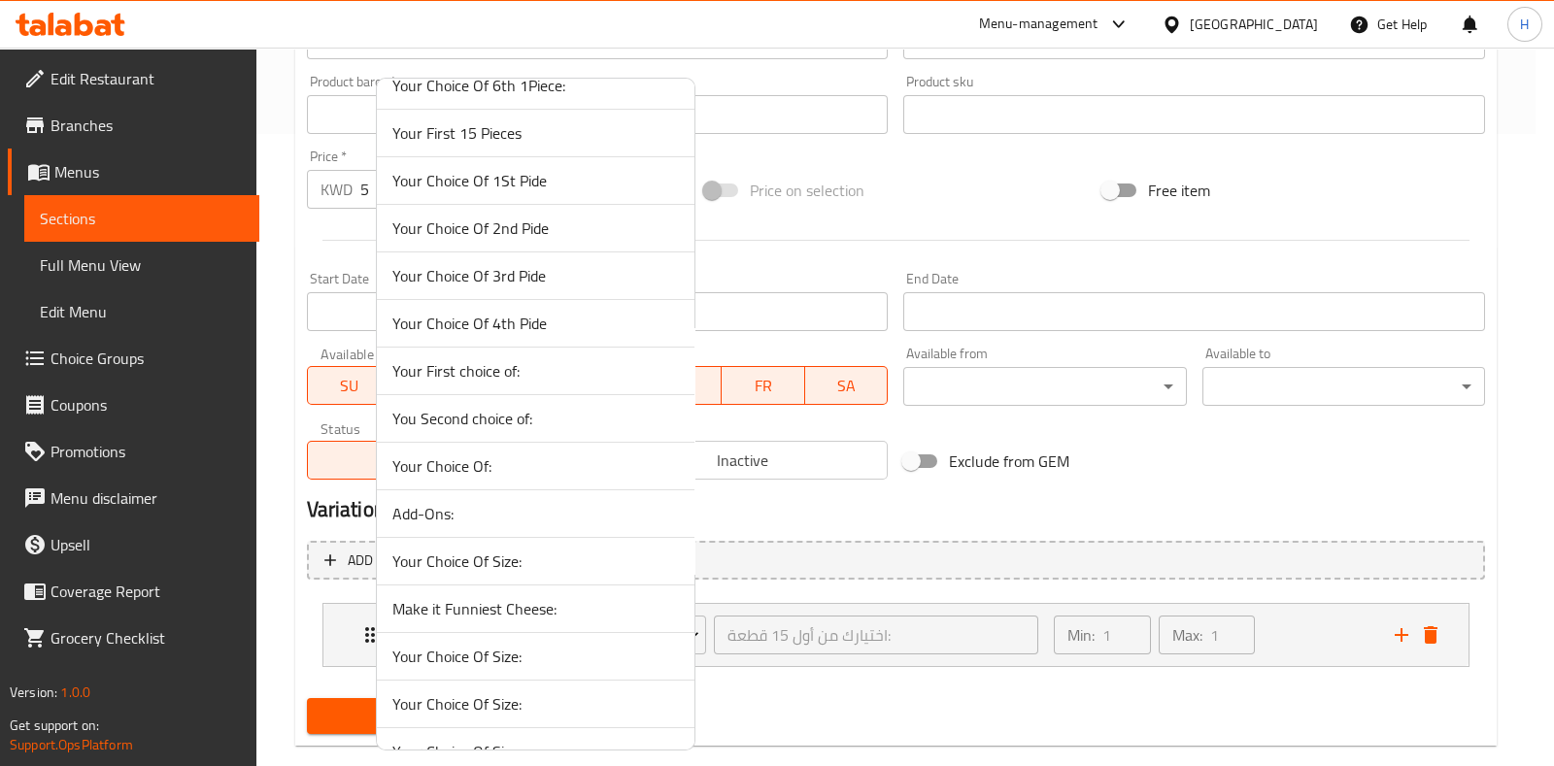
click at [512, 366] on span "Your First choice of:" at bounding box center [535, 370] width 287 height 23
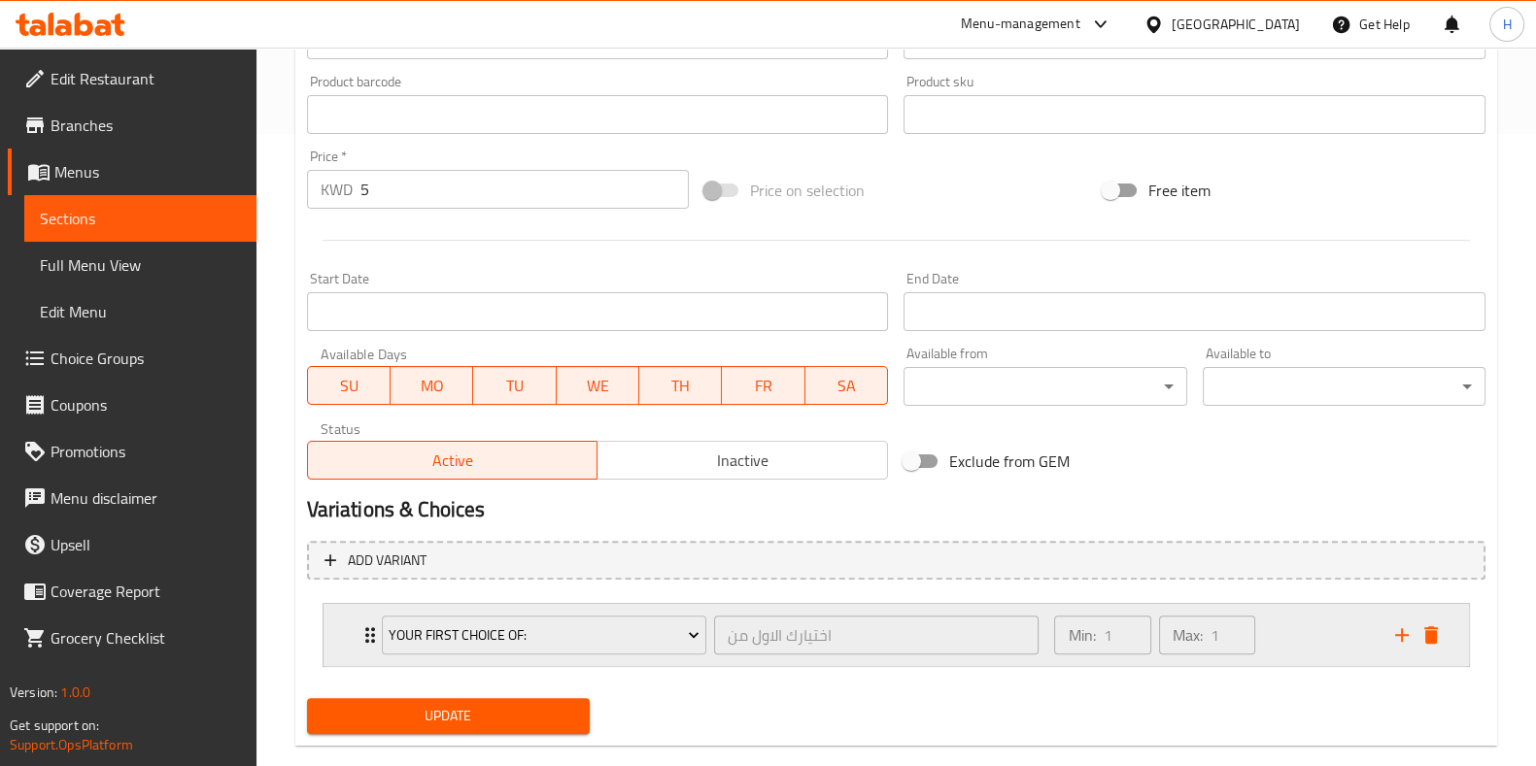
click at [1401, 633] on icon "add" at bounding box center [1402, 635] width 14 height 14
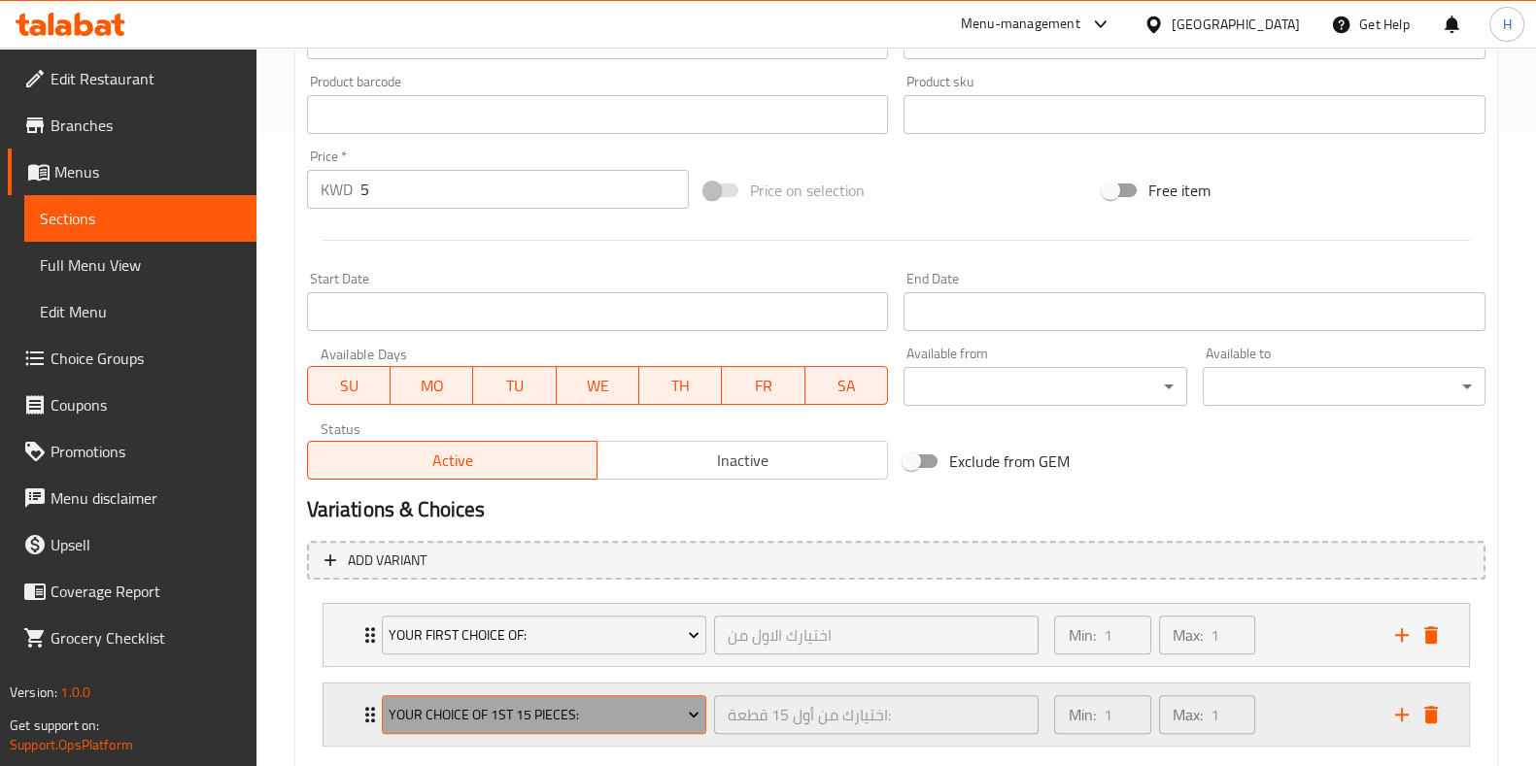
click at [586, 710] on span "Your Choice Of 1St 15 Pieces:" at bounding box center [544, 715] width 311 height 24
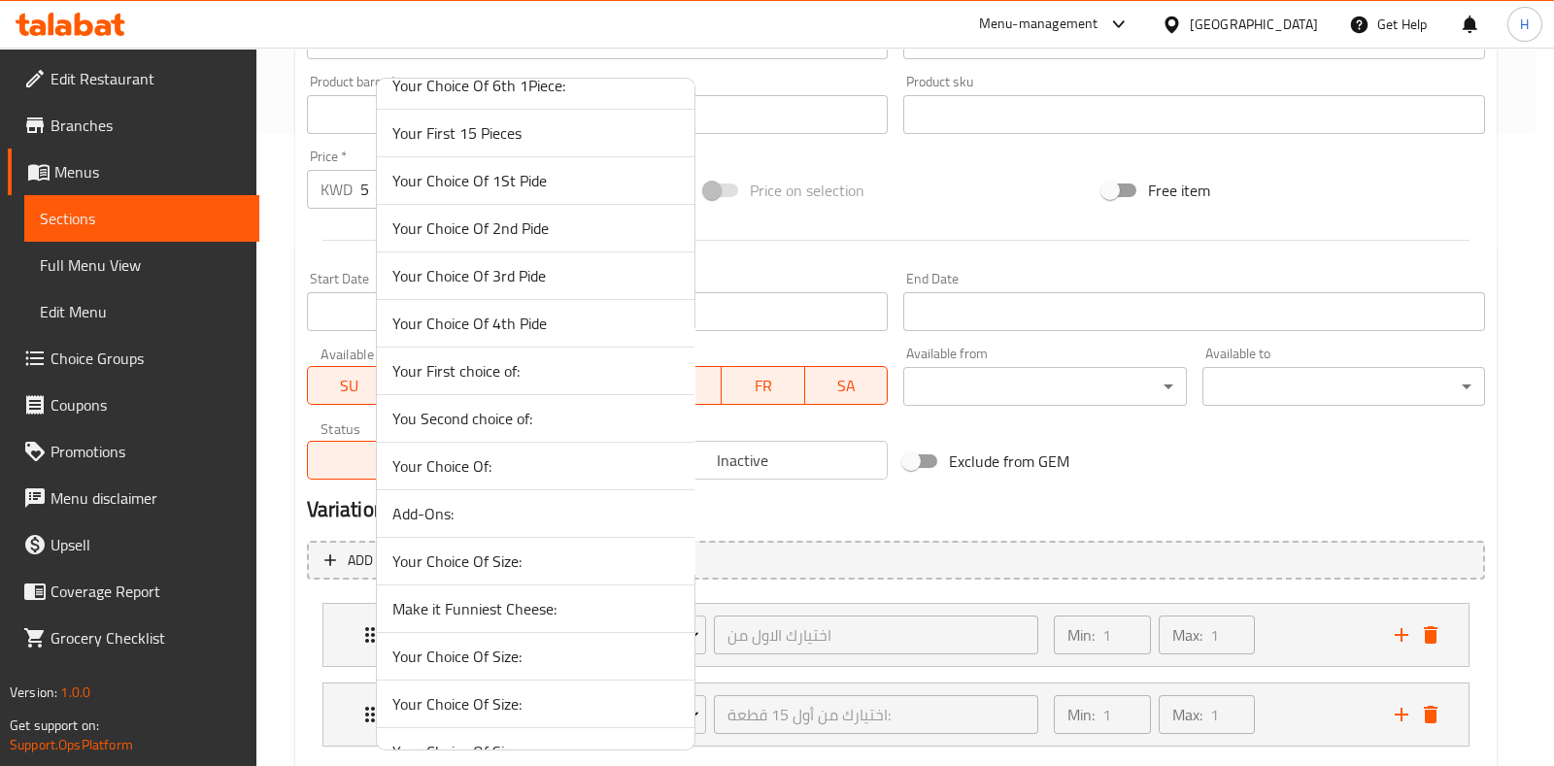
drag, startPoint x: 464, startPoint y: 415, endPoint x: 624, endPoint y: 496, distance: 179.0
click at [465, 415] on span "You Second choice of:" at bounding box center [535, 418] width 287 height 23
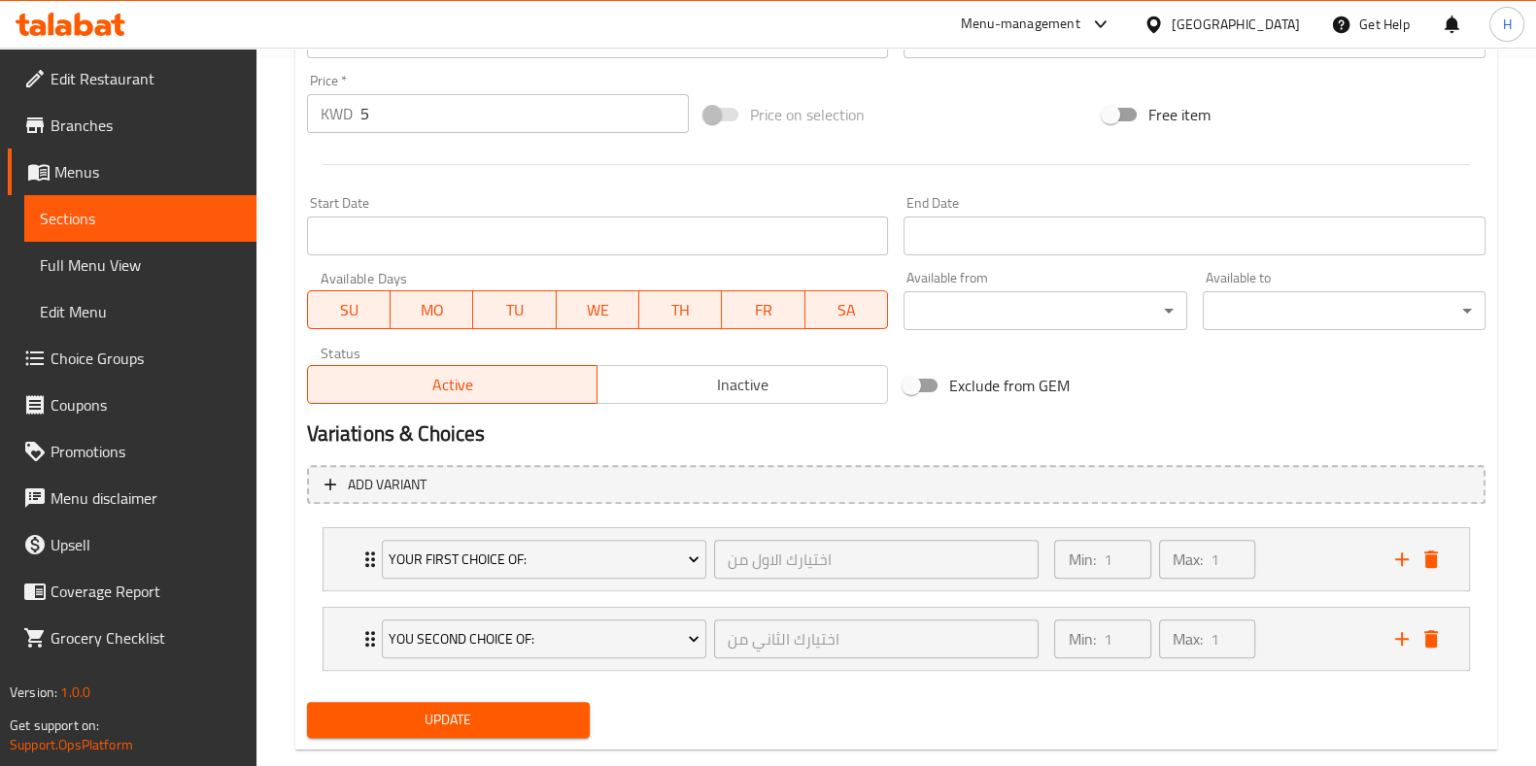
scroll to position [744, 0]
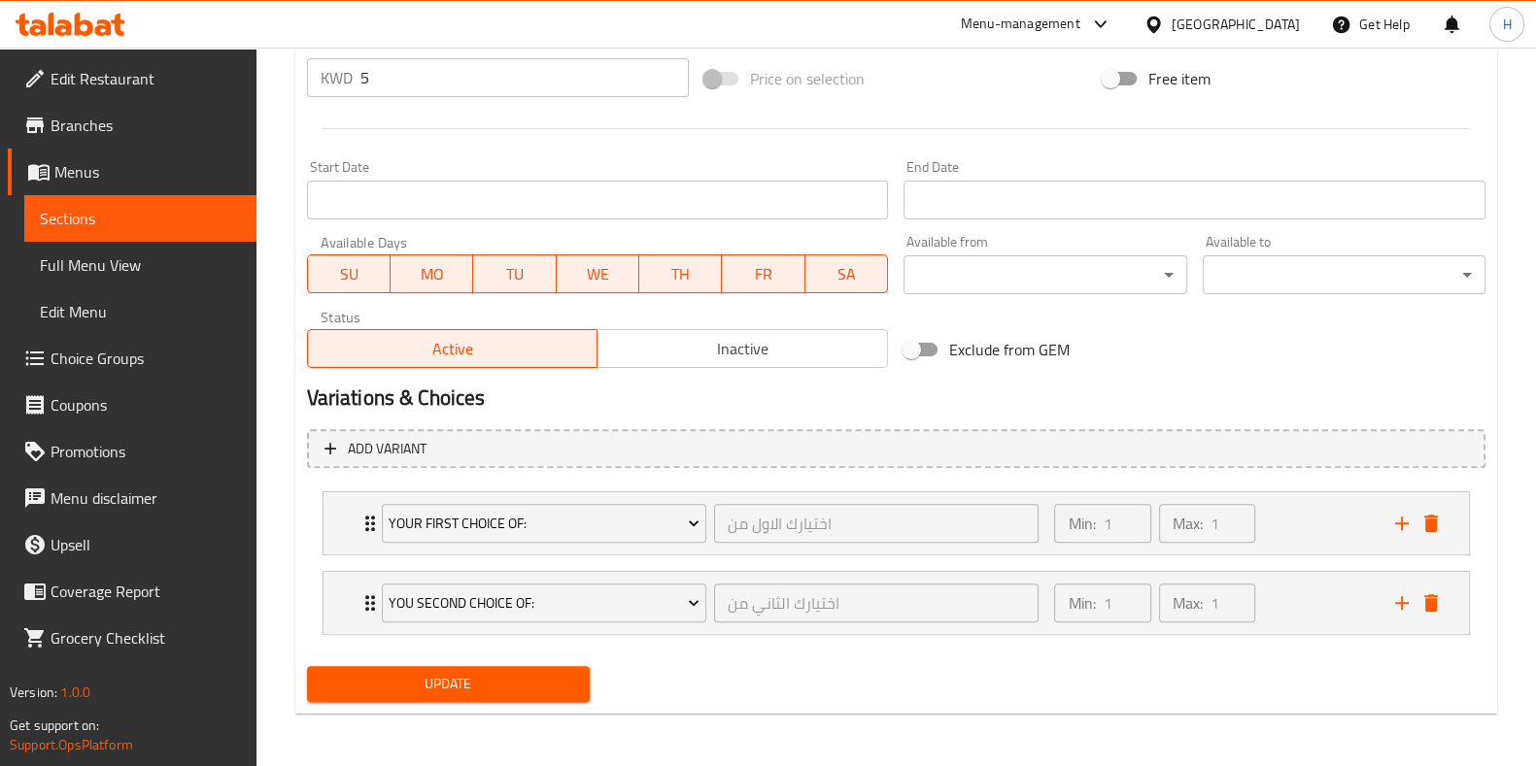
click at [538, 679] on span "Update" at bounding box center [448, 684] width 252 height 24
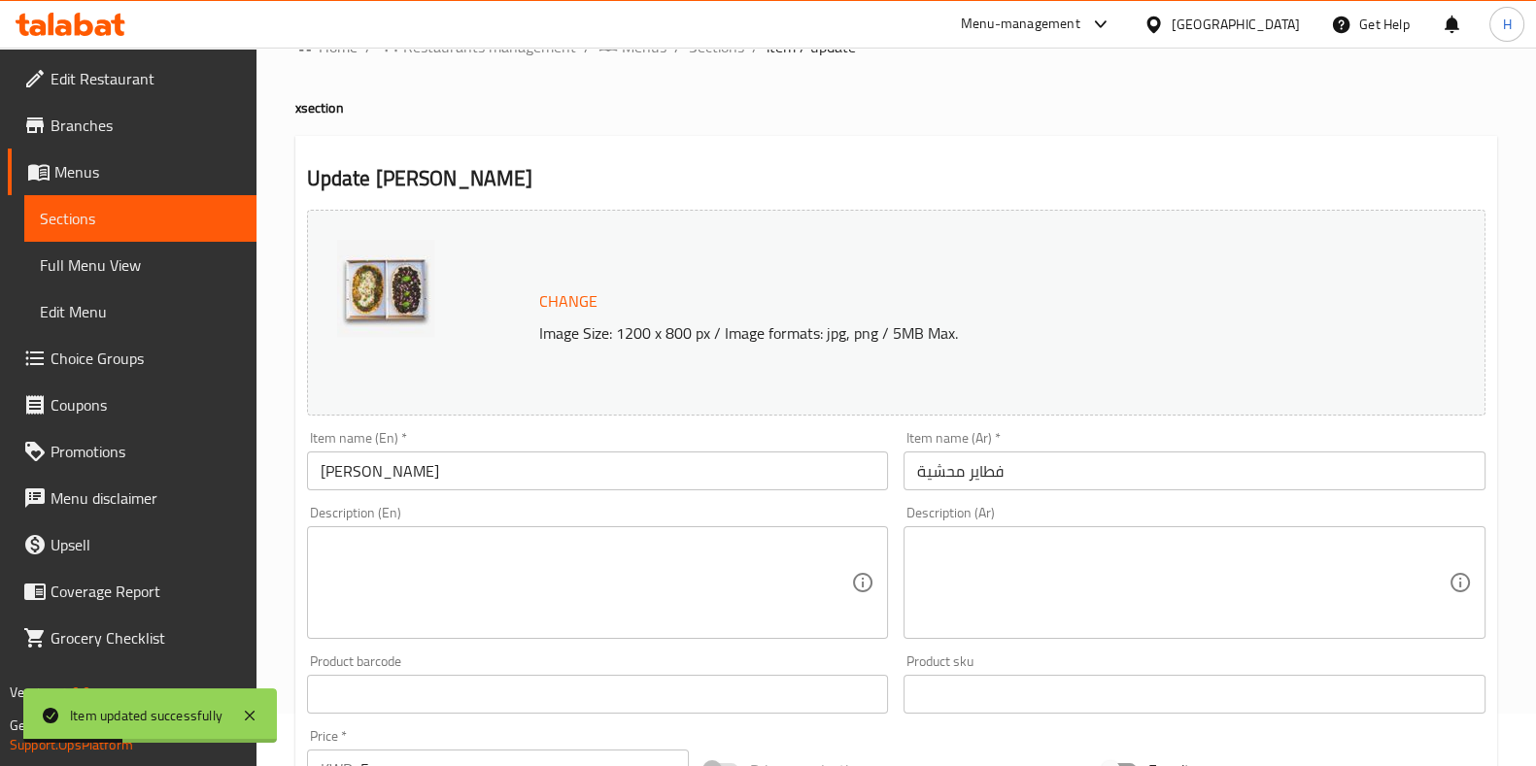
scroll to position [0, 0]
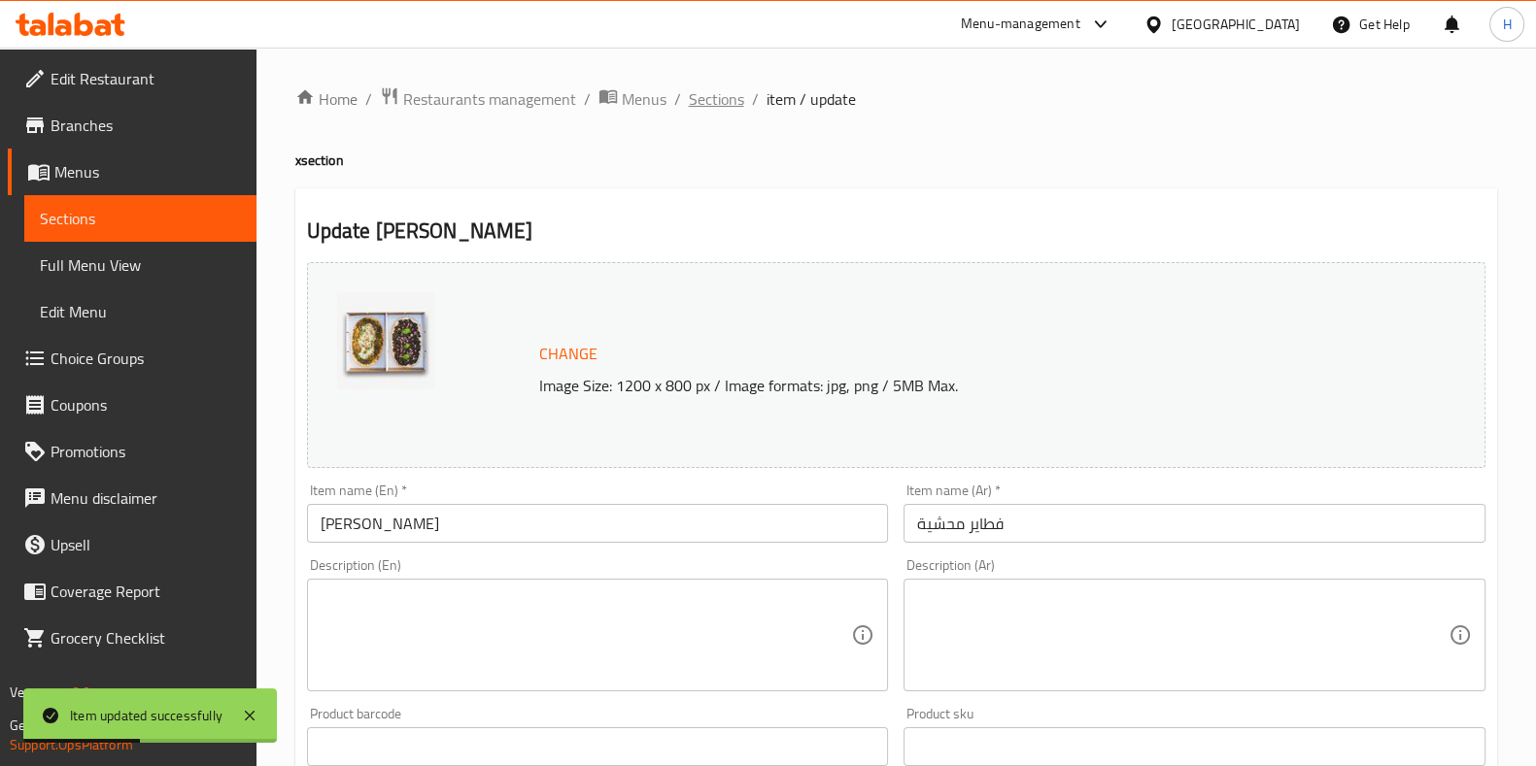
click at [709, 94] on span "Sections" at bounding box center [716, 98] width 55 height 23
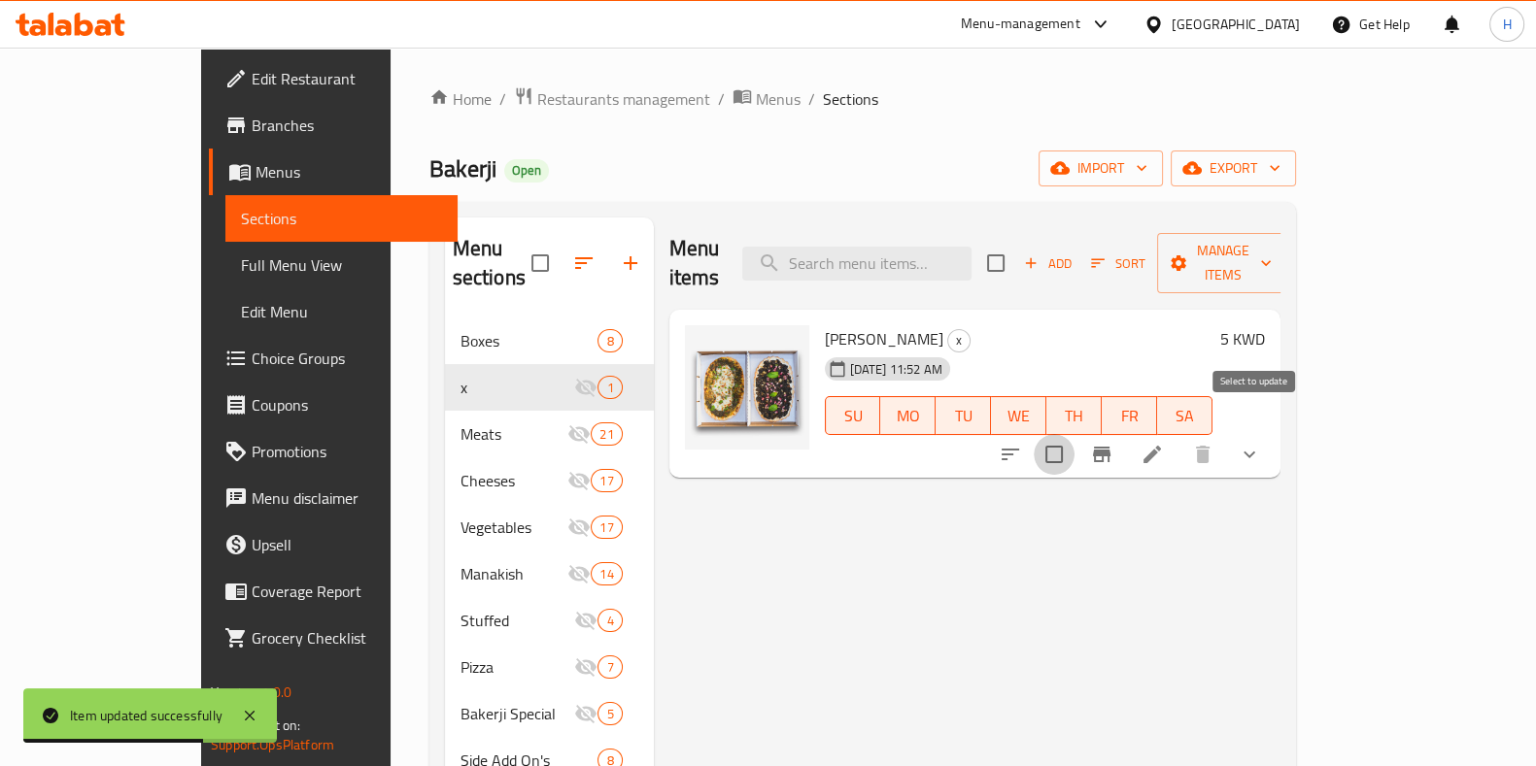
click at [1074, 434] on input "checkbox" at bounding box center [1053, 454] width 41 height 41
checkbox input "true"
click at [1271, 240] on span "Manage items" at bounding box center [1221, 263] width 99 height 49
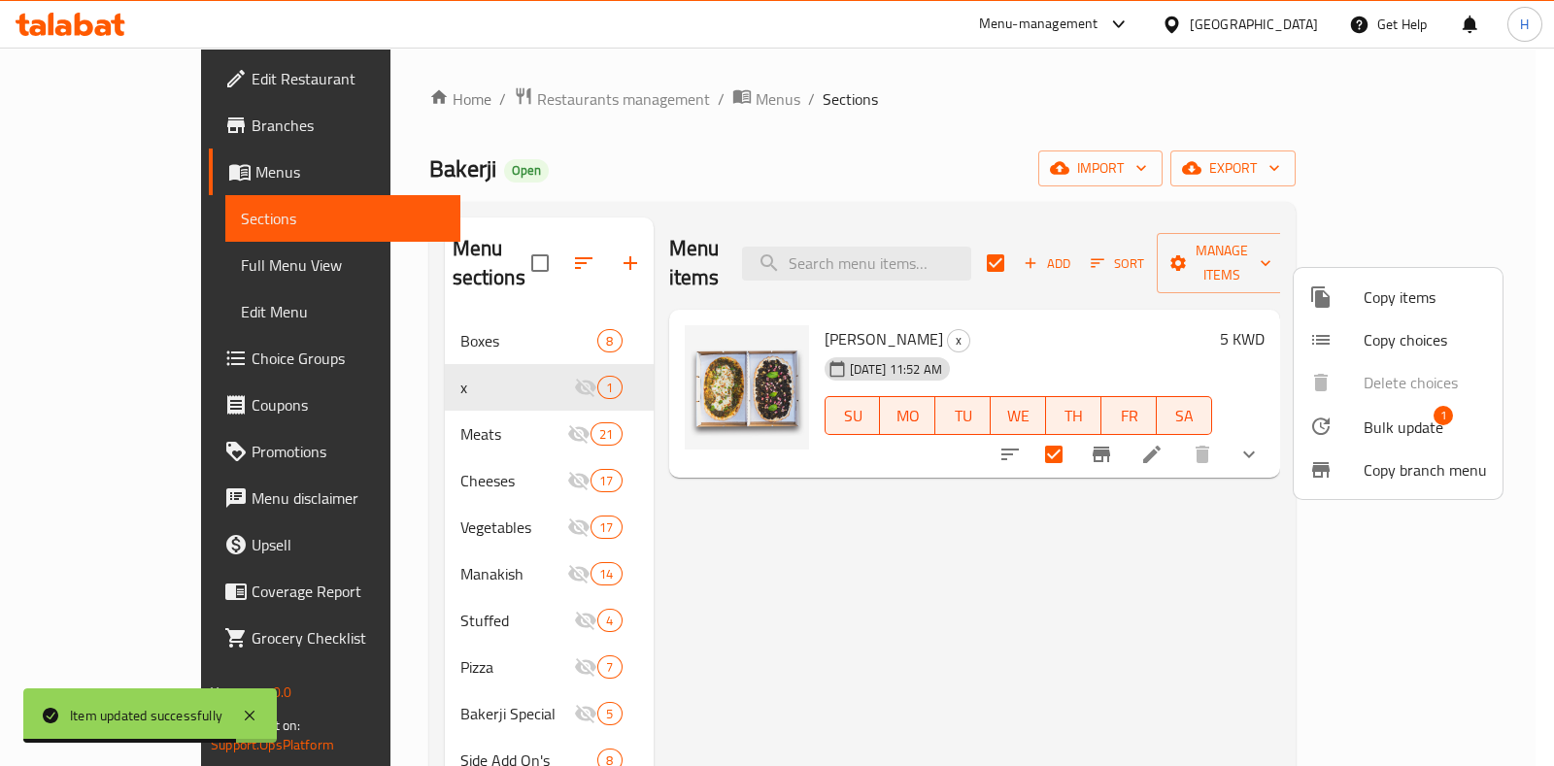
click at [1391, 416] on span "Bulk update" at bounding box center [1404, 427] width 80 height 23
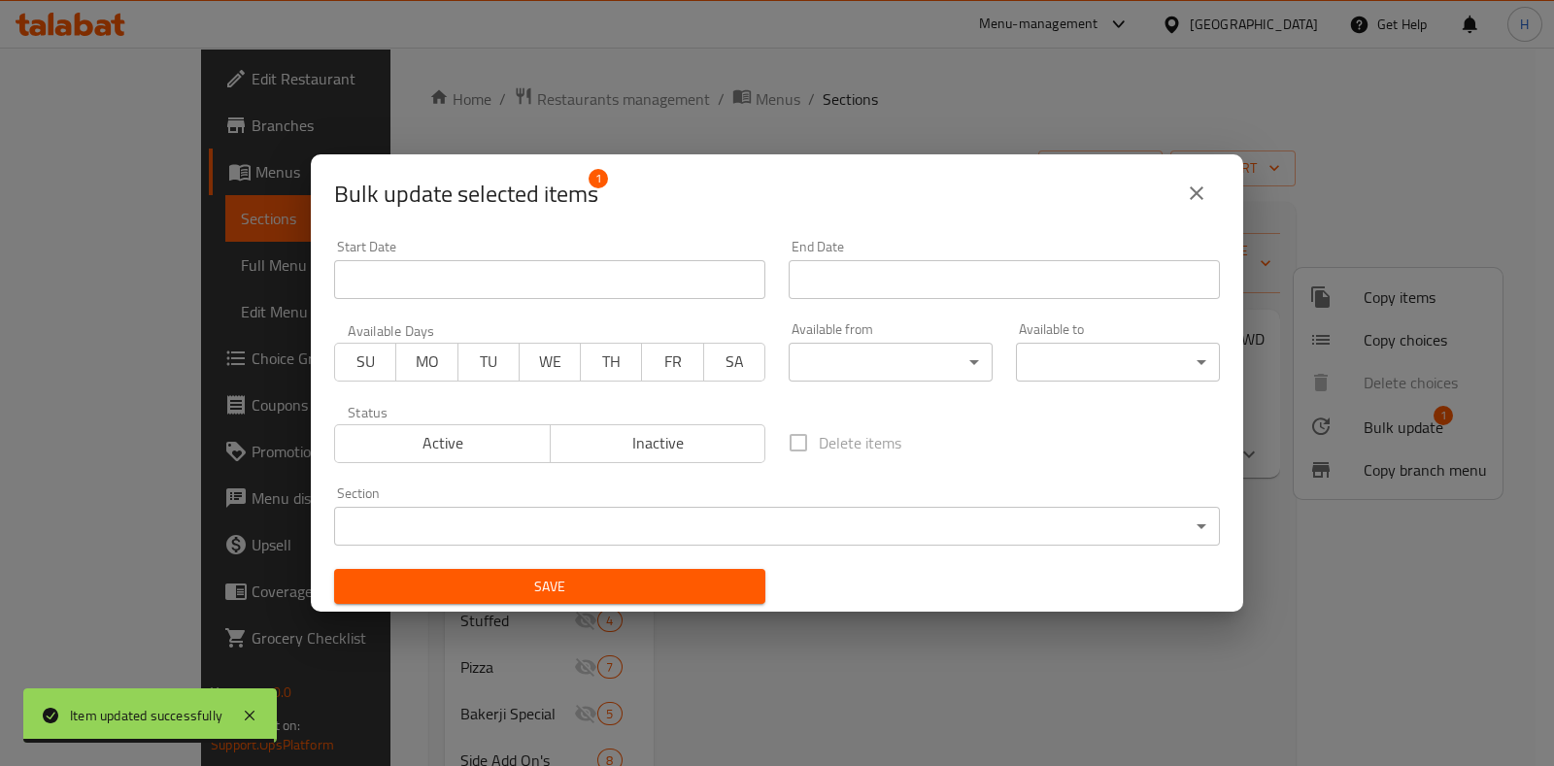
click at [449, 449] on span "Active" at bounding box center [443, 443] width 200 height 28
click at [413, 540] on body "Item updated successfully ​ Menu-management [GEOGRAPHIC_DATA] Get Help H Edit R…" at bounding box center [777, 407] width 1554 height 719
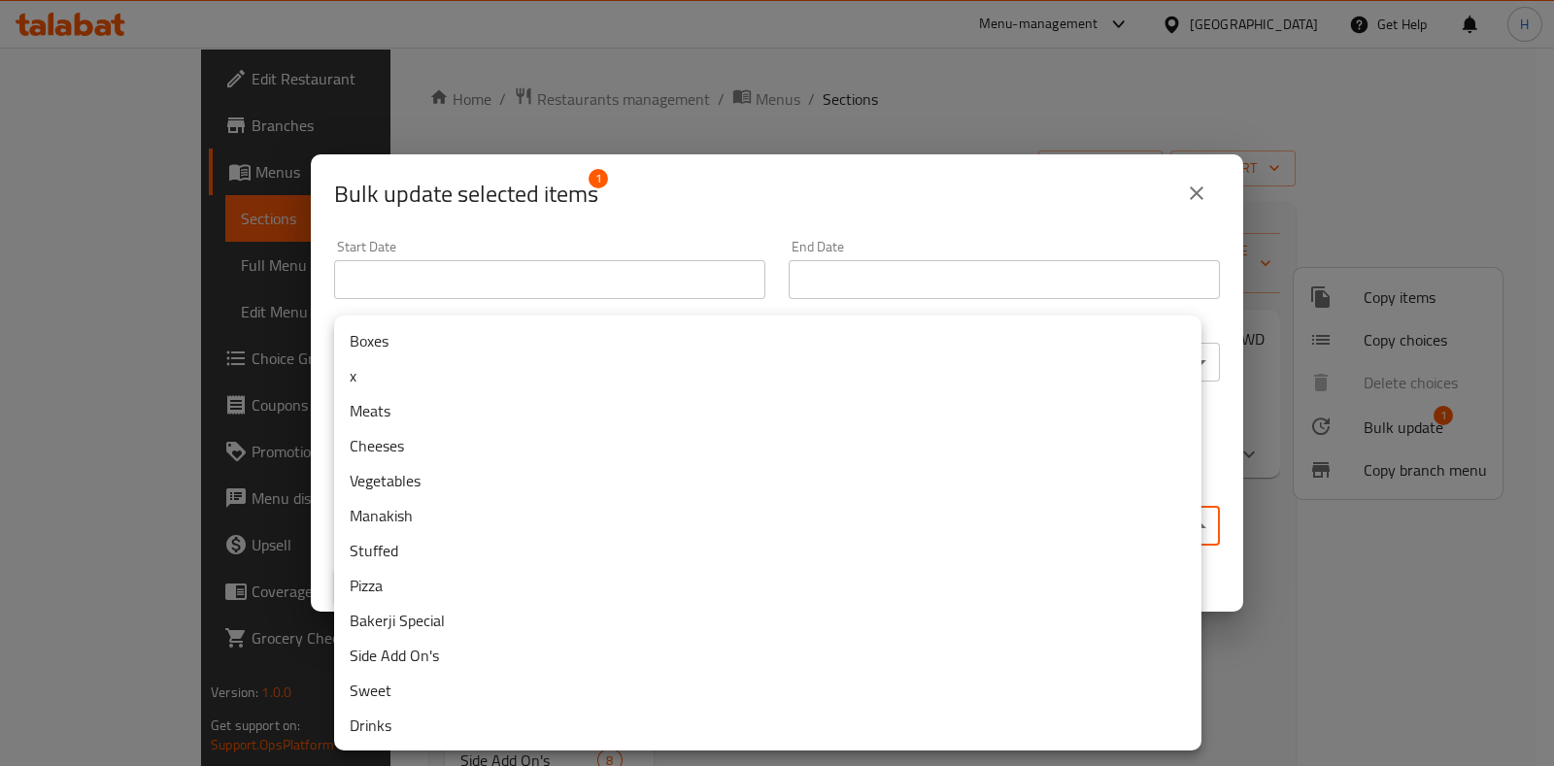
click at [435, 342] on li "Boxes" at bounding box center [767, 340] width 867 height 35
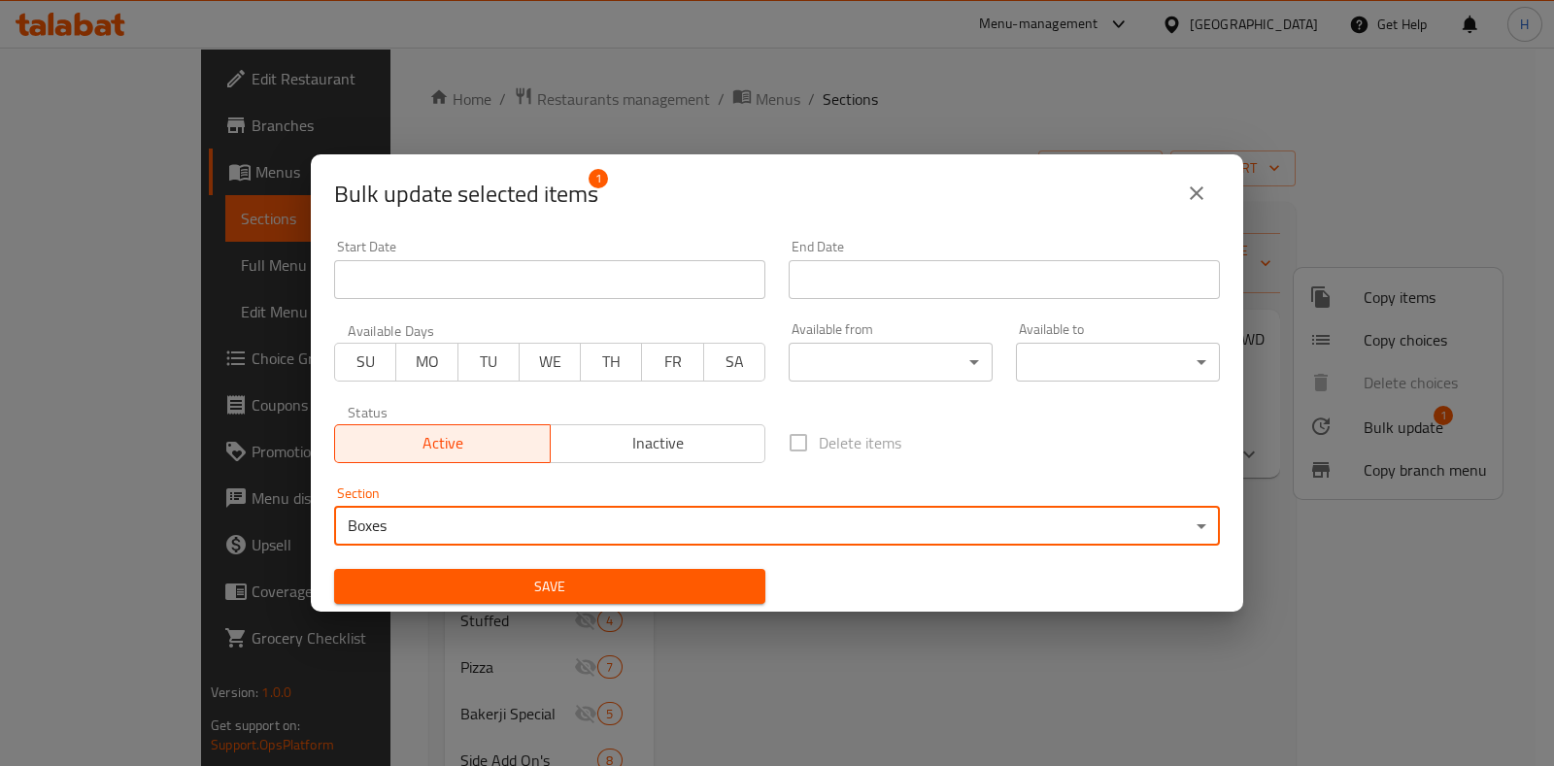
click at [470, 578] on span "Save" at bounding box center [550, 587] width 400 height 24
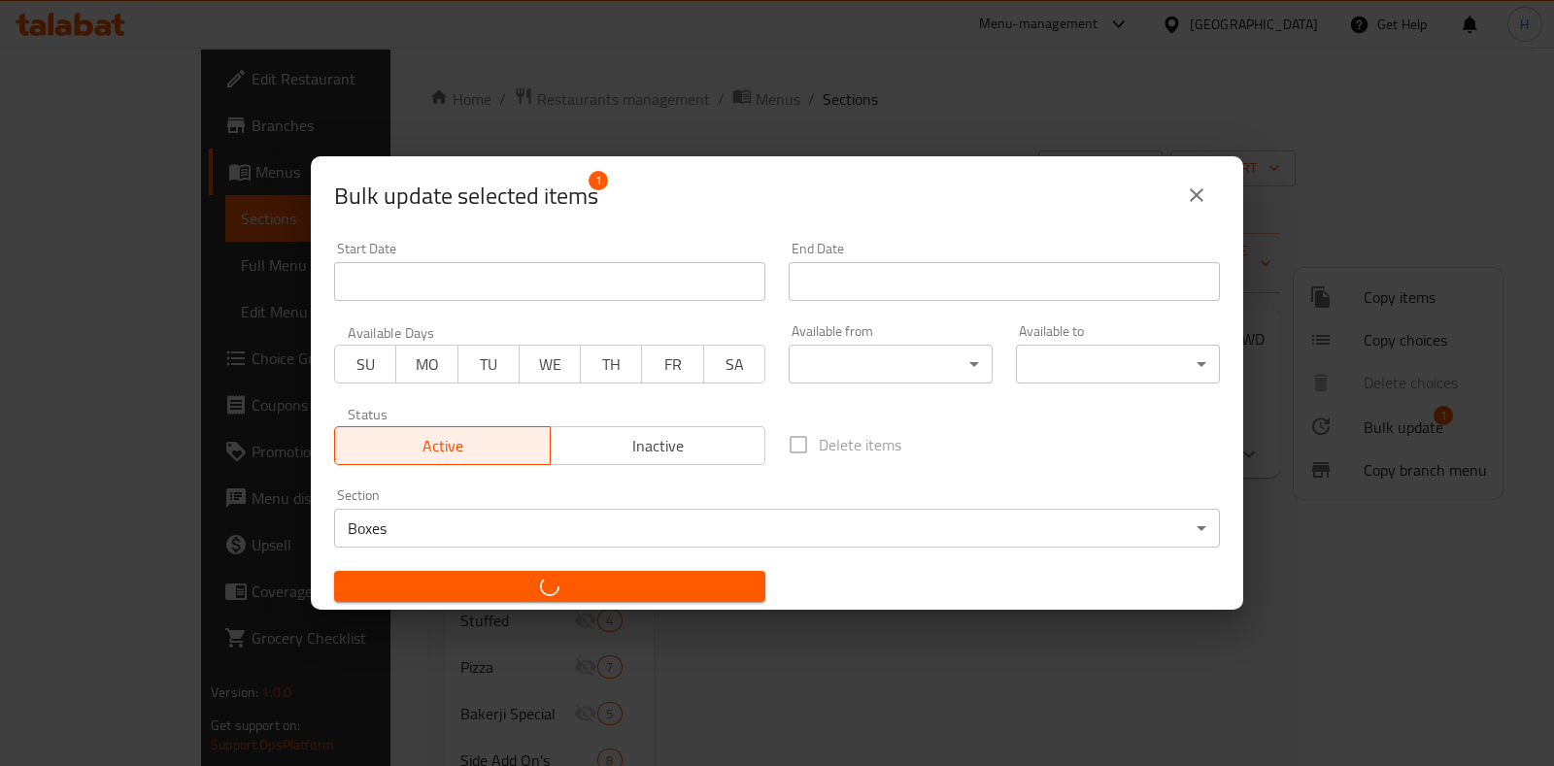
checkbox input "false"
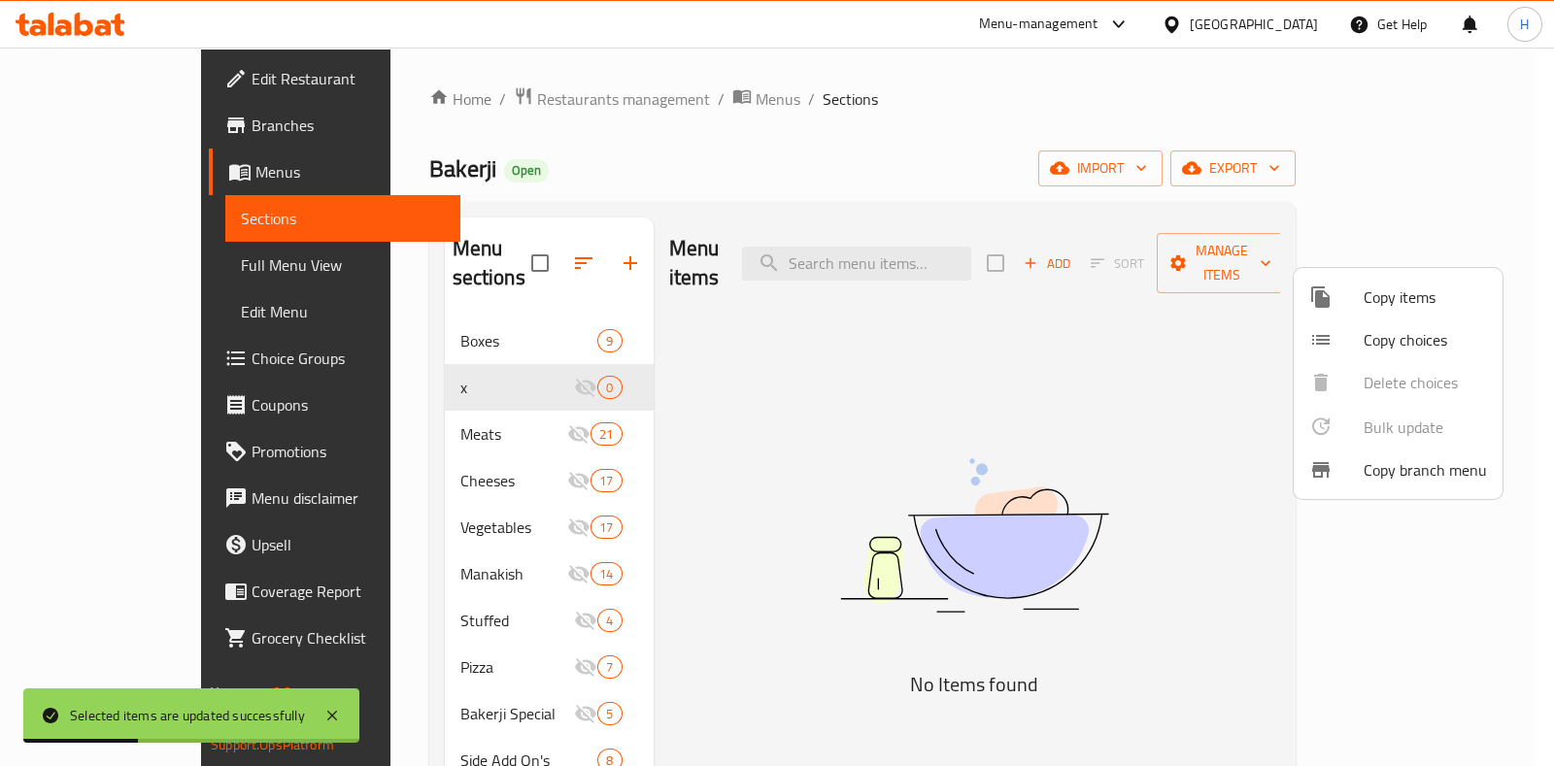
click at [317, 163] on div at bounding box center [777, 383] width 1554 height 766
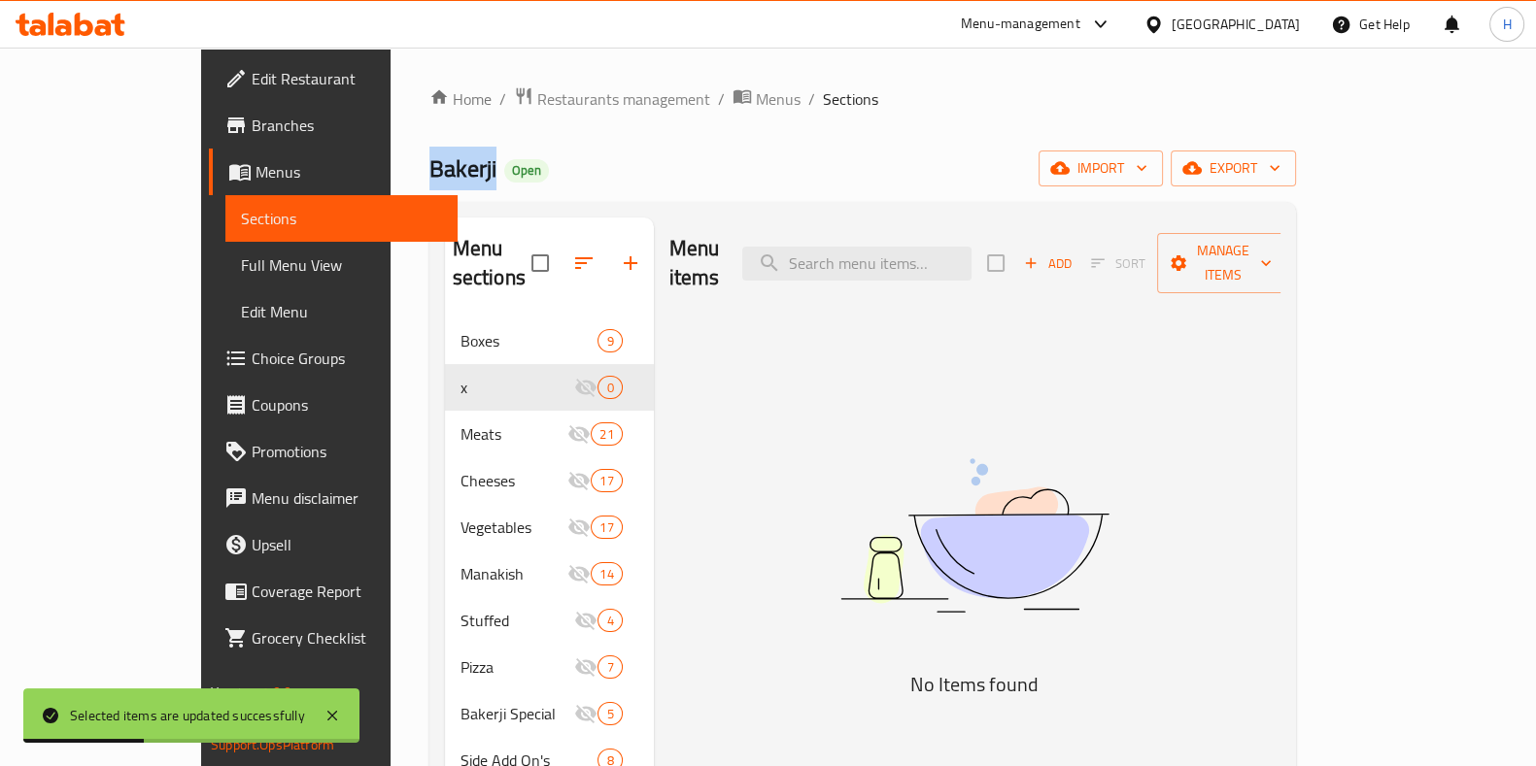
click at [429, 163] on span "Bakerji" at bounding box center [462, 169] width 67 height 44
copy span "Bakerji"
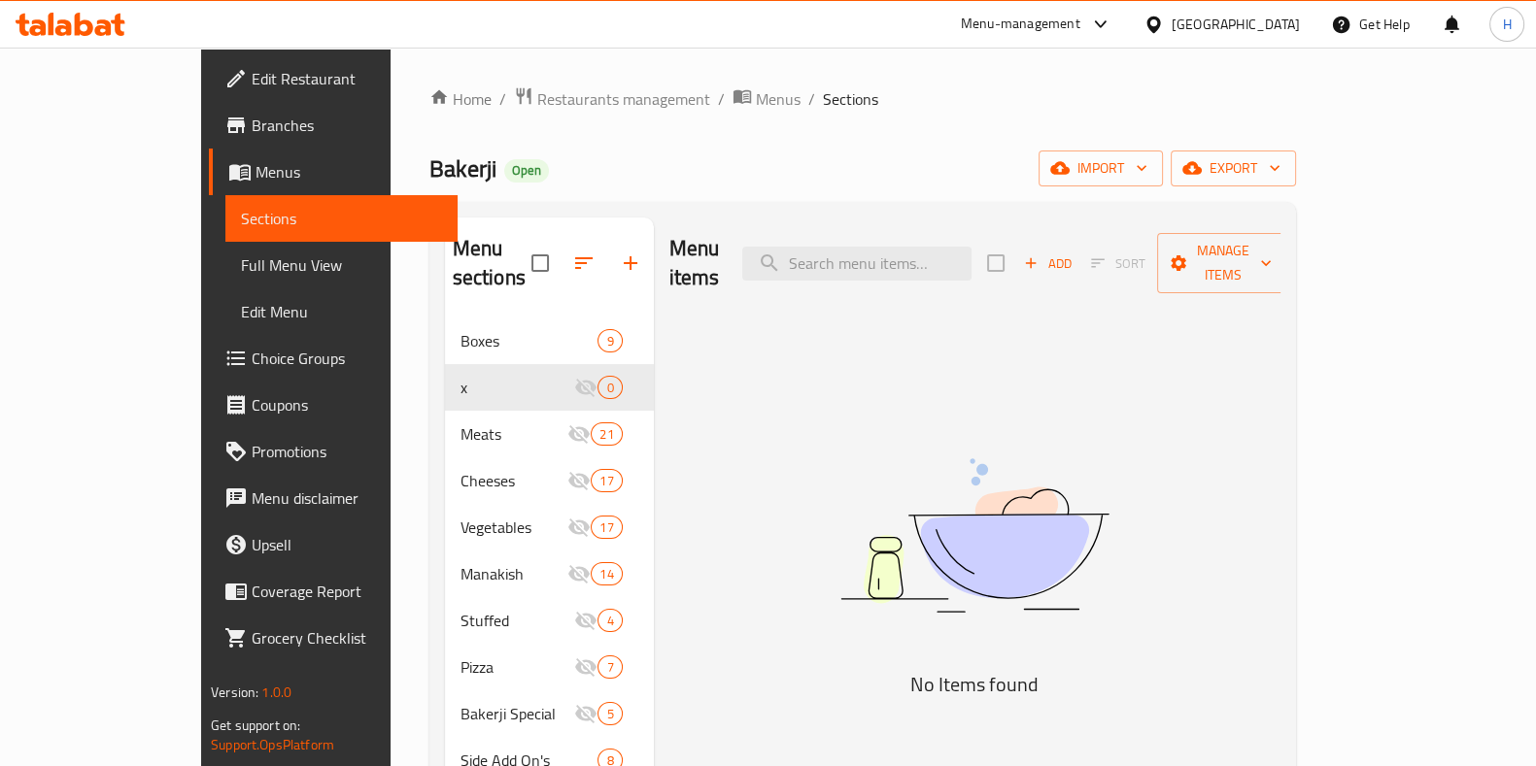
click at [562, 188] on div "Home / Restaurants management / Menus / Sections Bakerji Open import export Men…" at bounding box center [862, 542] width 866 height 913
